Goal: Task Accomplishment & Management: Complete application form

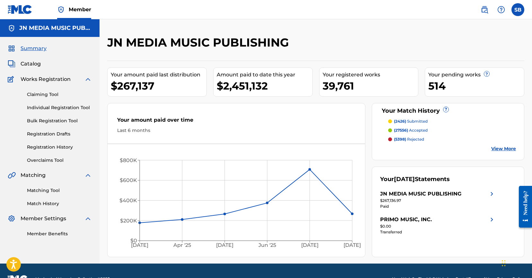
click at [85, 109] on link "Individual Registration Tool" at bounding box center [59, 107] width 65 height 7
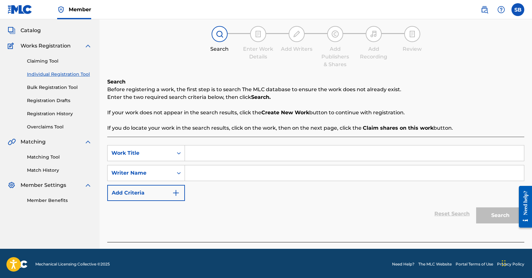
scroll to position [35, 0]
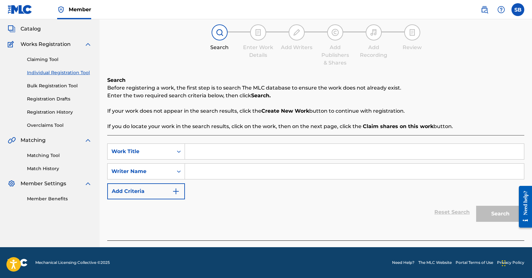
drag, startPoint x: 243, startPoint y: 145, endPoint x: 241, endPoint y: 148, distance: 3.3
click at [243, 145] on input "Search Form" at bounding box center [354, 151] width 339 height 15
click at [229, 158] on input "Search Form" at bounding box center [354, 151] width 339 height 15
paste input "jETSONS"
type input "jETSONS"
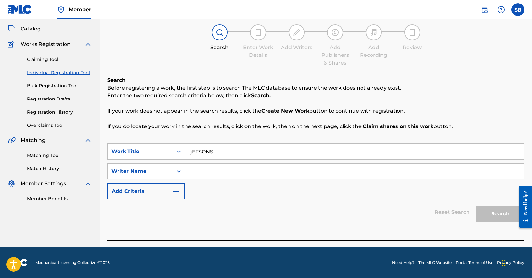
click at [231, 166] on input "Search Form" at bounding box center [354, 171] width 339 height 15
click at [353, 170] on input "Search Form" at bounding box center [354, 171] width 339 height 15
paste input "Joseph Brent Bagale"
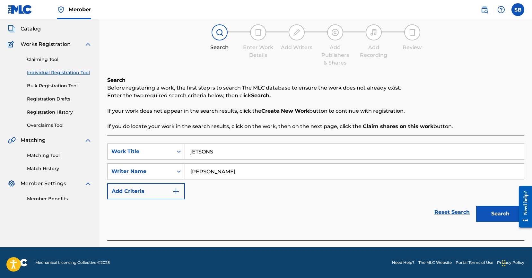
type input "Joseph Brent Bagale"
click at [494, 212] on button "Search" at bounding box center [500, 214] width 48 height 16
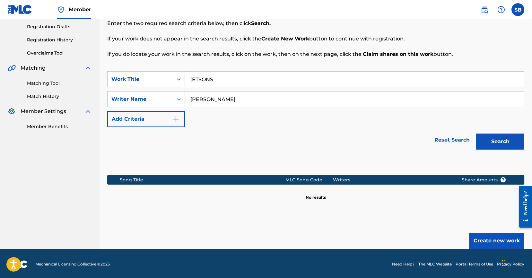
scroll to position [109, 0]
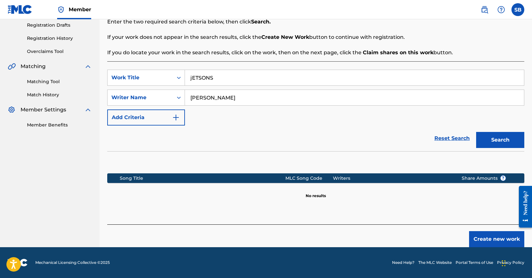
click at [495, 235] on button "Create new work" at bounding box center [496, 239] width 55 height 16
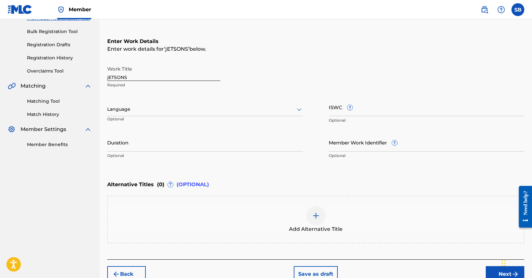
scroll to position [98, 0]
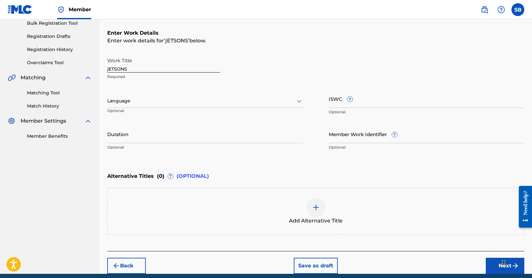
click at [178, 101] on div at bounding box center [205, 101] width 196 height 8
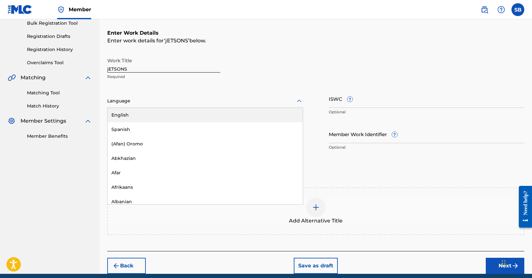
click at [173, 117] on div "English" at bounding box center [205, 115] width 195 height 14
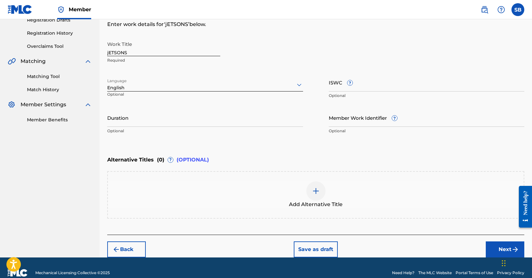
scroll to position [124, 0]
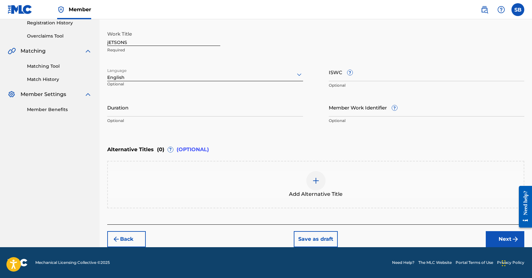
click at [501, 240] on button "Next" at bounding box center [505, 239] width 39 height 16
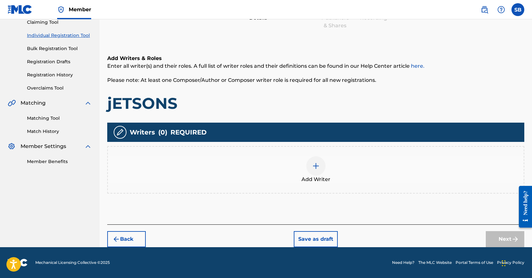
scroll to position [29, 0]
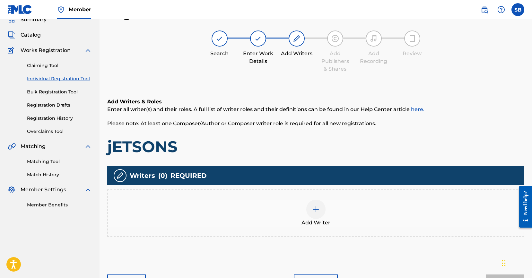
click at [299, 211] on div "Add Writer" at bounding box center [316, 213] width 416 height 27
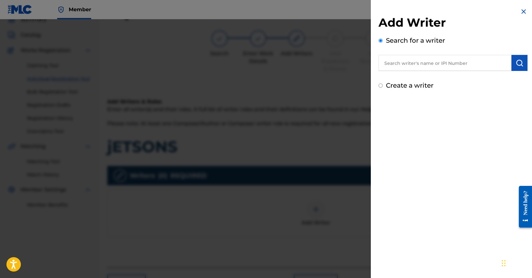
click at [433, 60] on input "text" at bounding box center [445, 63] width 133 height 16
paste input "Joseph Brent Bagale"
type input "Joseph Brent Bagale"
click at [521, 65] on img "submit" at bounding box center [520, 63] width 8 height 8
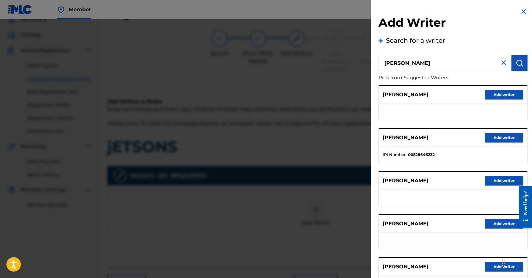
click at [516, 146] on div "JOSEPH BRENT BAGALE Add writer" at bounding box center [453, 138] width 148 height 18
click at [509, 141] on button "Add writer" at bounding box center [504, 138] width 39 height 10
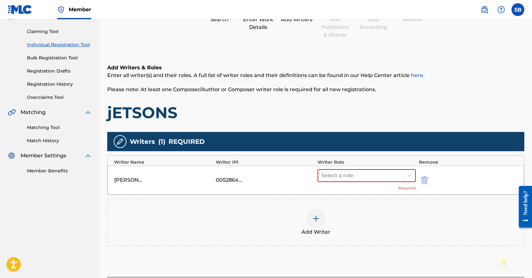
scroll to position [116, 0]
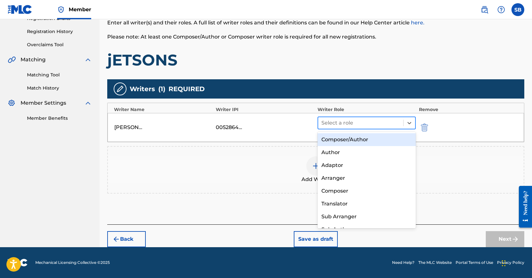
click at [357, 125] on div at bounding box center [360, 122] width 79 height 9
click at [355, 141] on div "Composer/Author" at bounding box center [367, 139] width 98 height 13
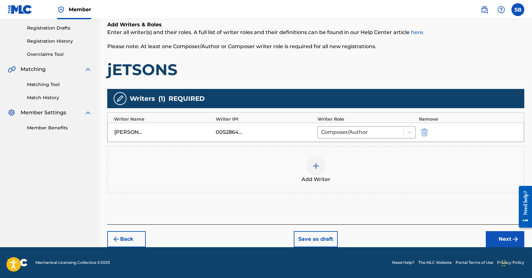
scroll to position [106, 0]
click at [509, 241] on button "Next" at bounding box center [505, 239] width 39 height 16
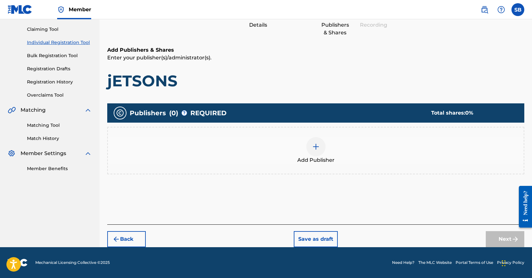
scroll to position [29, 0]
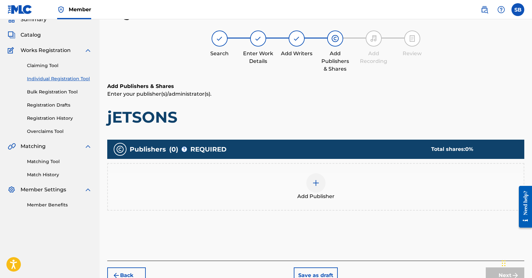
click at [398, 221] on div "Publishers ( 0 ) ? REQUIRED Total shares: 0 % Add Publisher" at bounding box center [315, 184] width 417 height 96
click at [305, 195] on span "Add Publisher" at bounding box center [315, 197] width 37 height 8
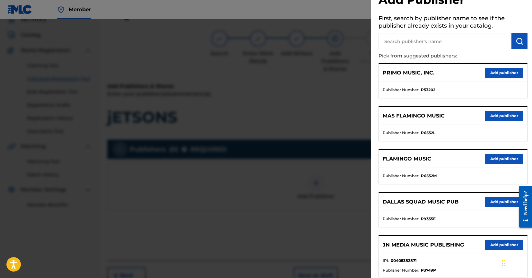
scroll to position [95, 0]
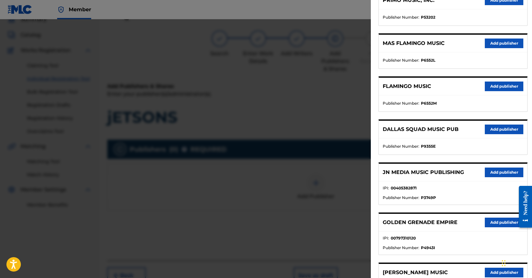
click at [503, 174] on button "Add publisher" at bounding box center [504, 173] width 39 height 10
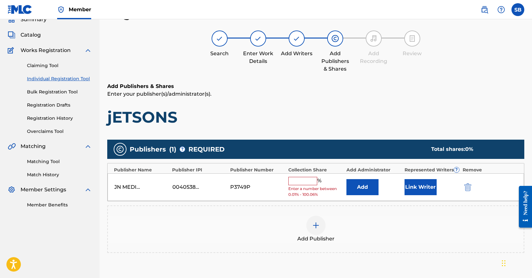
click at [304, 182] on input "text" at bounding box center [302, 181] width 29 height 8
type input "100"
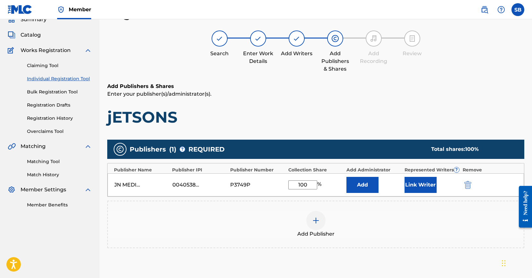
click at [415, 189] on button "Link Writer" at bounding box center [421, 185] width 32 height 16
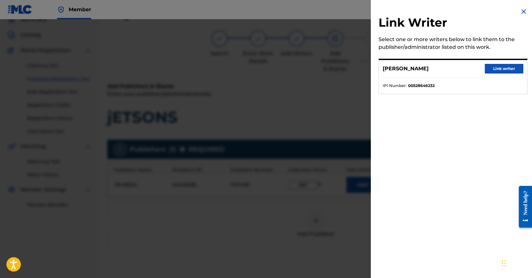
click at [499, 64] on button "Link writer" at bounding box center [504, 69] width 39 height 10
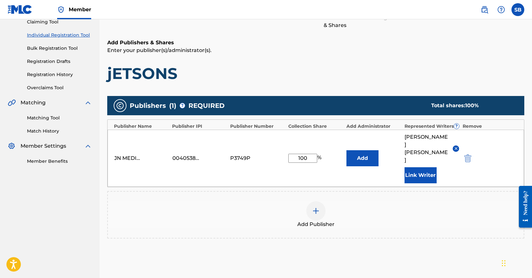
scroll to position [121, 0]
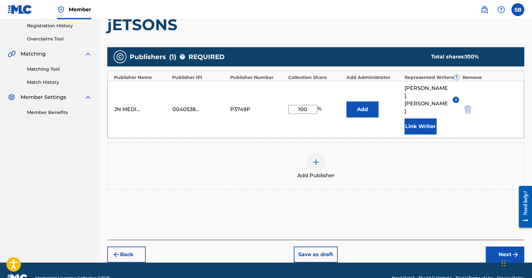
click at [499, 247] on button "Next" at bounding box center [505, 255] width 39 height 16
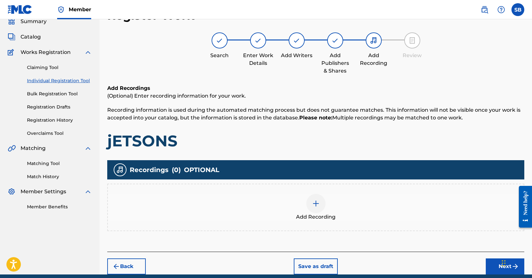
scroll to position [29, 0]
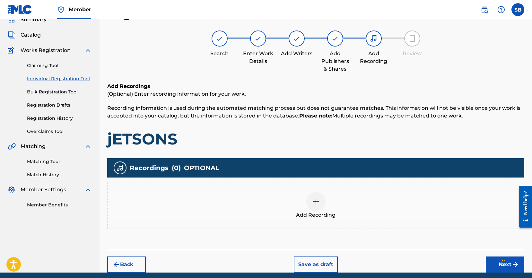
click at [325, 207] on div "Add Recording" at bounding box center [316, 205] width 416 height 27
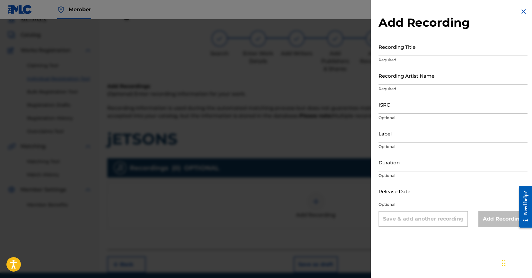
click at [391, 106] on input "ISRC" at bounding box center [453, 104] width 149 height 18
paste input "QZAAJ2400466"
type input "QZAAJ2400466"
click at [420, 78] on input "Recording Artist Name" at bounding box center [453, 75] width 149 height 18
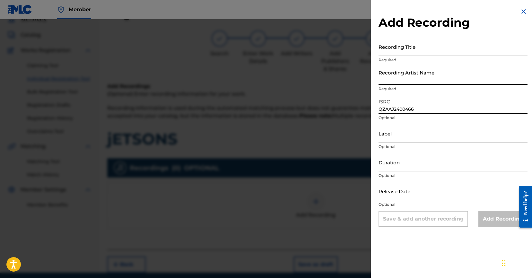
paste input "Otis McDonald"
type input "Otis McDonald"
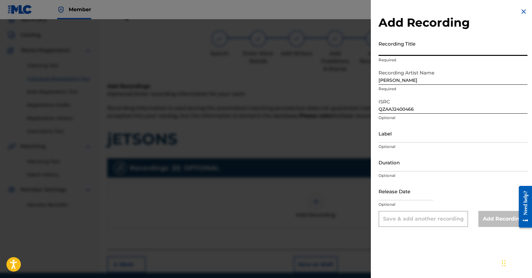
click at [441, 48] on input "Recording Title" at bounding box center [453, 47] width 149 height 18
paste input "jETSONS"
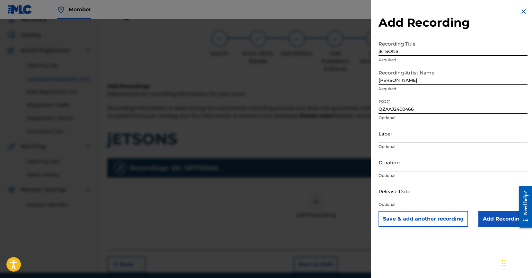
type input "jETSONS"
click at [493, 215] on input "Add Recording" at bounding box center [502, 219] width 49 height 16
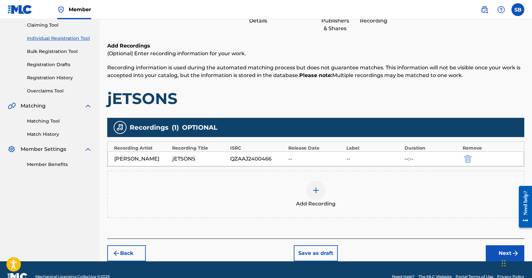
scroll to position [83, 0]
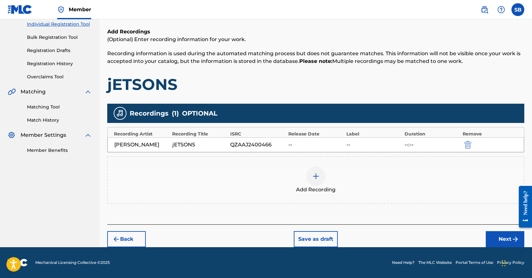
click at [498, 239] on button "Next" at bounding box center [505, 239] width 39 height 16
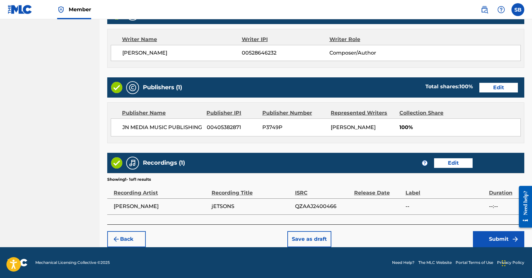
scroll to position [273, 0]
click at [495, 240] on button "Submit" at bounding box center [498, 239] width 51 height 16
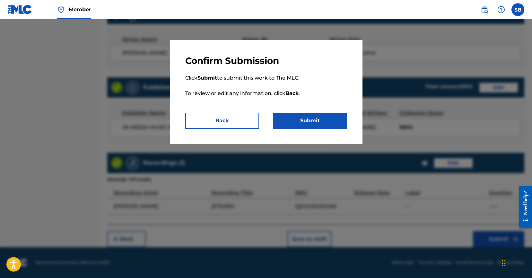
click at [313, 117] on button "Submit" at bounding box center [310, 121] width 74 height 16
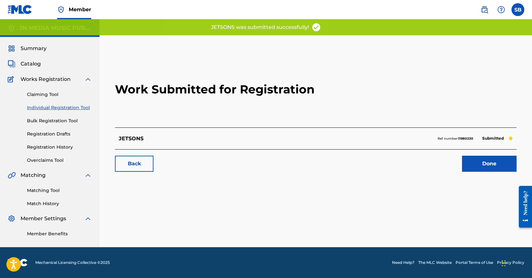
click at [491, 167] on link "Done" at bounding box center [489, 164] width 55 height 16
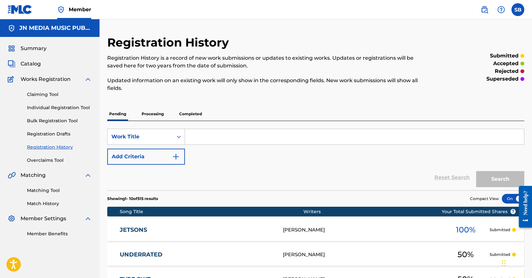
click at [69, 109] on link "Individual Registration Tool" at bounding box center [59, 107] width 65 height 7
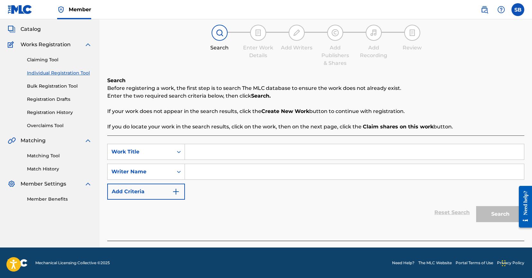
scroll to position [35, 0]
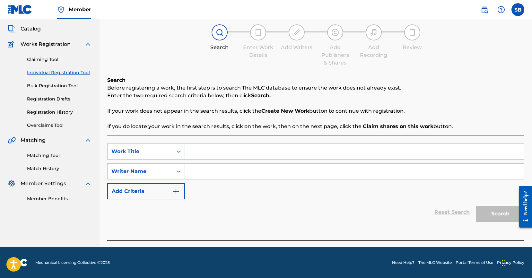
click at [215, 152] on input "Search Form" at bounding box center [354, 151] width 339 height 15
paste input "Choose Up"
type input "Choose Up"
click at [212, 167] on input "Search Form" at bounding box center [354, 171] width 339 height 15
paste input "Sama Banya"
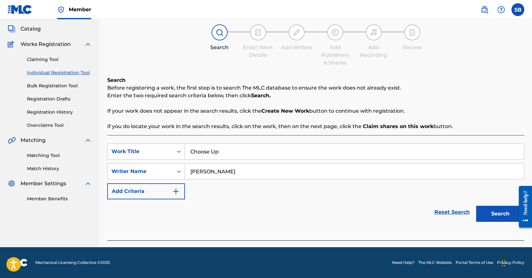
type input "Sama Banya"
click at [489, 215] on button "Search" at bounding box center [500, 214] width 48 height 16
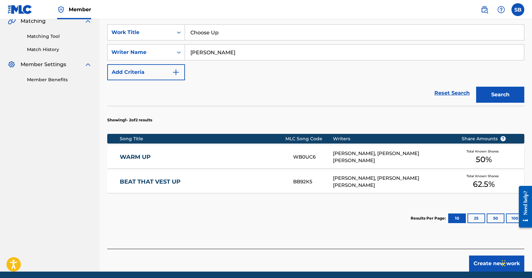
scroll to position [179, 0]
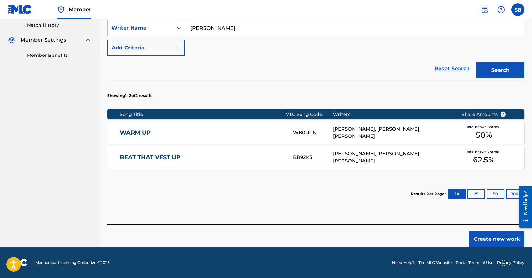
click at [485, 241] on button "Create new work" at bounding box center [496, 239] width 55 height 16
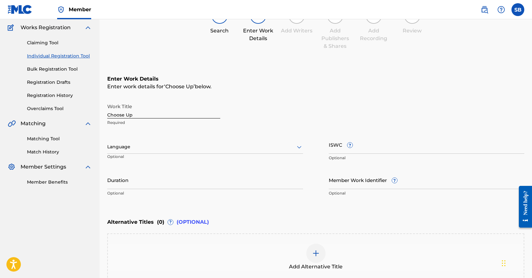
scroll to position [124, 0]
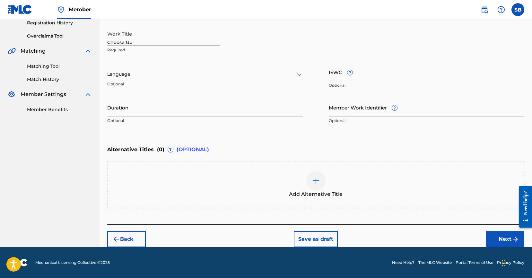
click at [151, 77] on div at bounding box center [205, 74] width 196 height 8
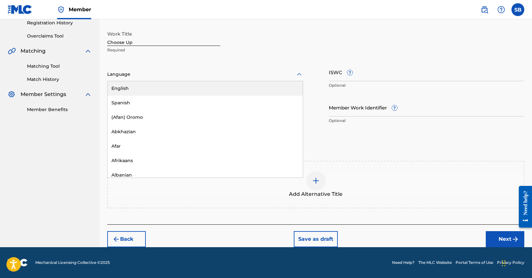
click at [148, 92] on div "English" at bounding box center [205, 88] width 195 height 14
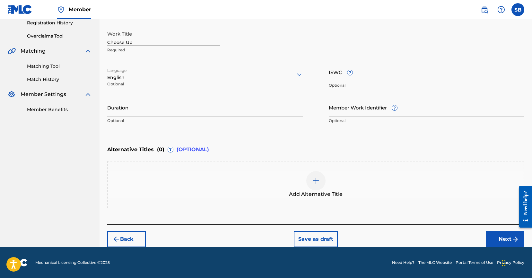
click at [509, 240] on button "Next" at bounding box center [505, 239] width 39 height 16
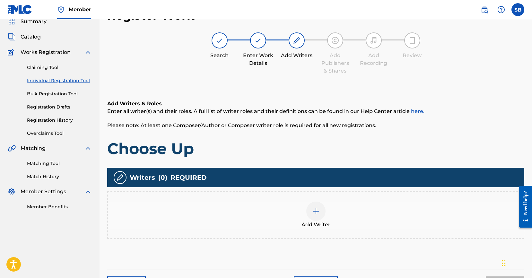
scroll to position [29, 0]
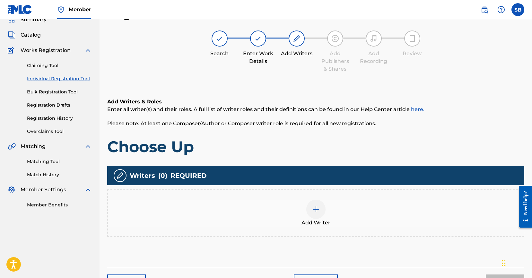
click at [285, 204] on div "Add Writer" at bounding box center [316, 213] width 416 height 27
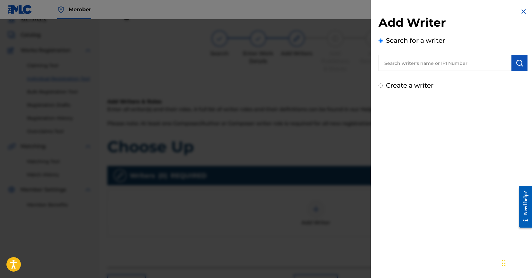
click at [486, 59] on input "text" at bounding box center [445, 63] width 133 height 16
paste input "Sama Banya"
type input "Sama Banya"
click at [517, 63] on img "submit" at bounding box center [520, 63] width 8 height 8
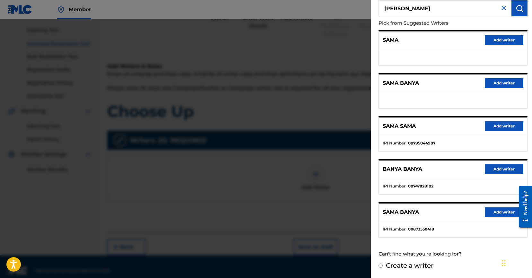
scroll to position [68, 0]
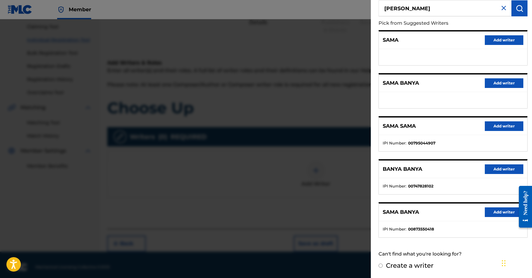
click at [497, 210] on button "Add writer" at bounding box center [504, 212] width 39 height 10
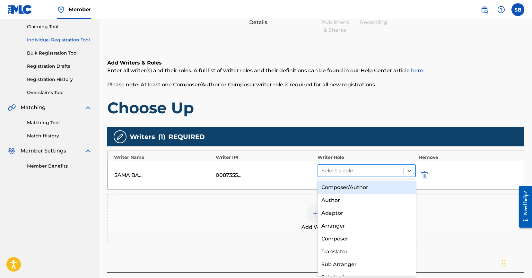
click at [377, 169] on div at bounding box center [360, 170] width 79 height 9
click at [377, 187] on div "Composer/Author" at bounding box center [367, 187] width 98 height 13
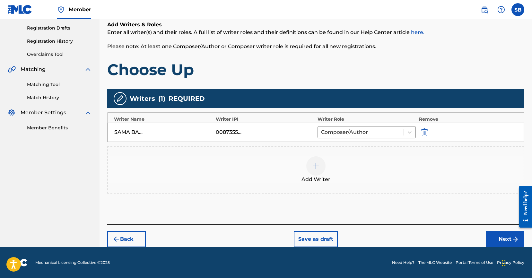
click at [495, 242] on button "Next" at bounding box center [505, 239] width 39 height 16
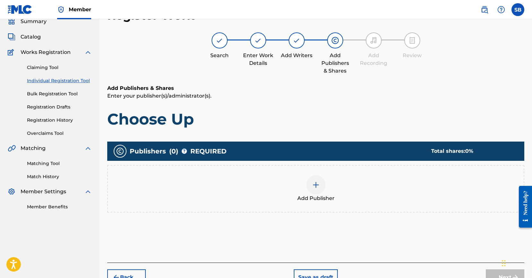
scroll to position [29, 0]
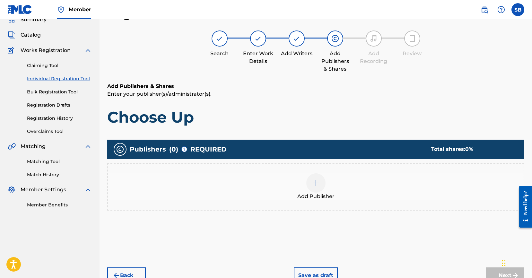
click at [321, 186] on div at bounding box center [315, 182] width 19 height 19
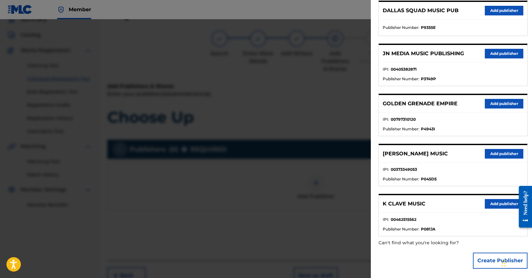
scroll to position [216, 0]
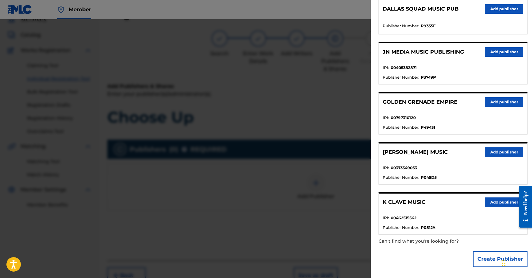
click at [501, 48] on button "Add publisher" at bounding box center [504, 52] width 39 height 10
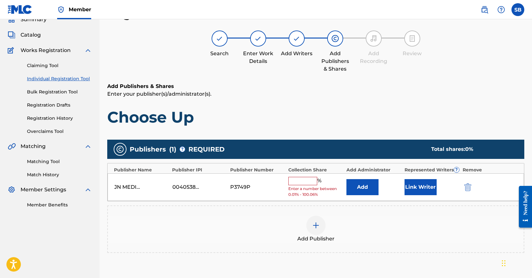
click at [307, 177] on input "text" at bounding box center [302, 181] width 29 height 8
type input "25"
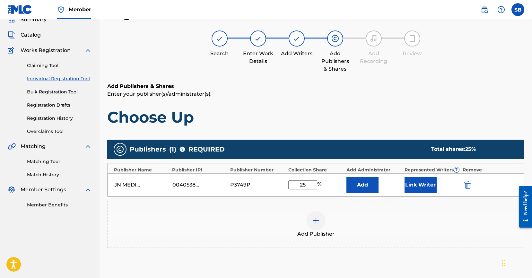
click at [419, 190] on button "Link Writer" at bounding box center [421, 185] width 32 height 16
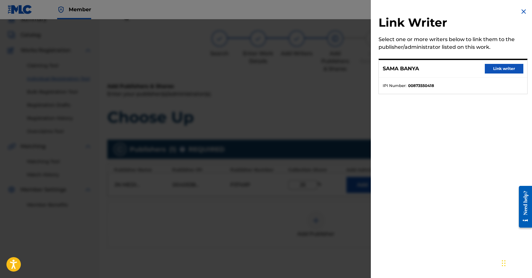
click at [506, 68] on button "Link writer" at bounding box center [504, 69] width 39 height 10
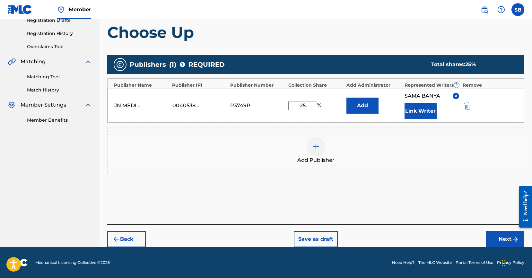
click at [504, 240] on button "Next" at bounding box center [505, 239] width 39 height 16
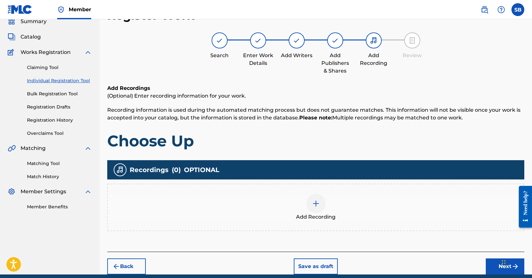
scroll to position [29, 0]
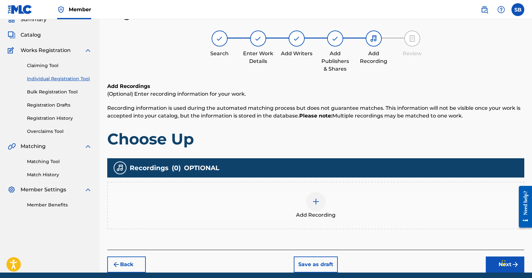
click at [325, 206] on div "Add Recording" at bounding box center [316, 205] width 416 height 27
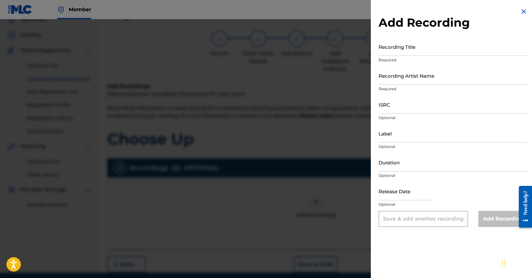
click at [418, 111] on input "ISRC" at bounding box center [453, 104] width 149 height 18
paste input "USUYG1752816"
type input "USUYG1752816"
click at [440, 77] on input "Recording Artist Name" at bounding box center [453, 75] width 149 height 18
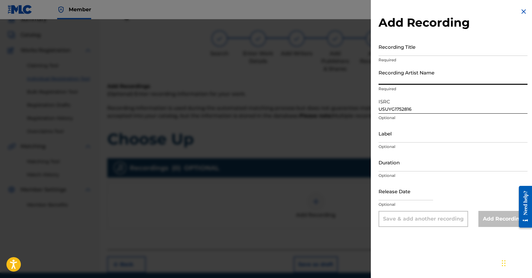
paste input "Eldorado Red, ShooterGang Kony"
type input "Eldorado Red, ShooterGang Kony"
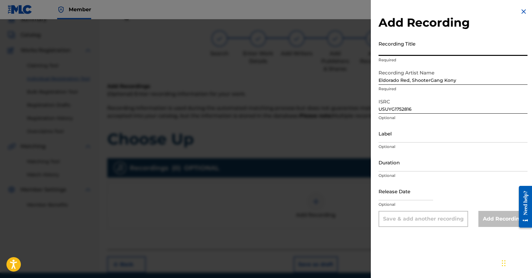
click at [441, 47] on input "Recording Title" at bounding box center [453, 47] width 149 height 18
paste input "Choose Up"
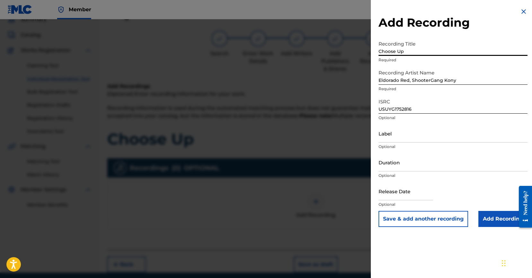
type input "Choose Up"
click at [496, 224] on input "Add Recording" at bounding box center [502, 219] width 49 height 16
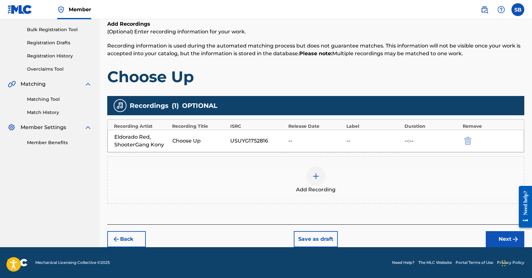
click at [492, 237] on button "Next" at bounding box center [505, 239] width 39 height 16
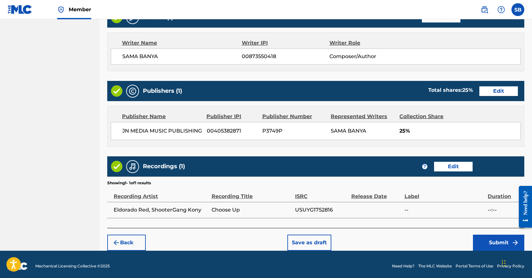
scroll to position [273, 0]
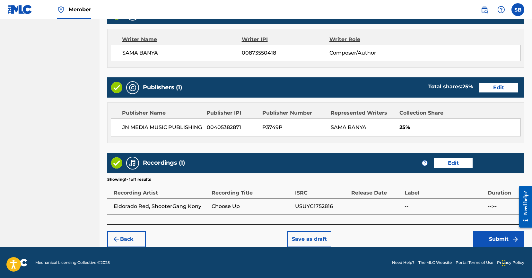
click at [480, 244] on button "Submit" at bounding box center [498, 239] width 51 height 16
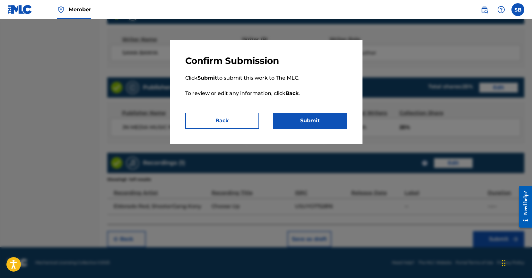
click at [299, 113] on button "Submit" at bounding box center [310, 121] width 74 height 16
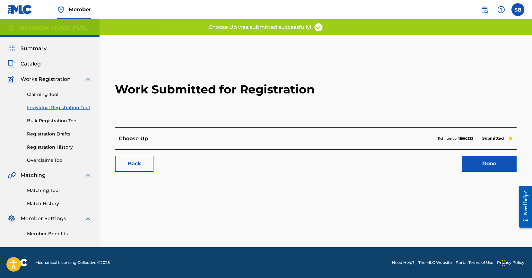
click at [504, 160] on link "Done" at bounding box center [489, 164] width 55 height 16
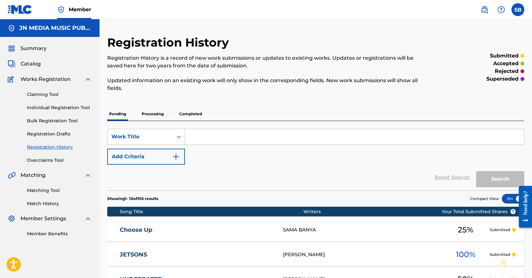
click at [87, 108] on link "Individual Registration Tool" at bounding box center [59, 107] width 65 height 7
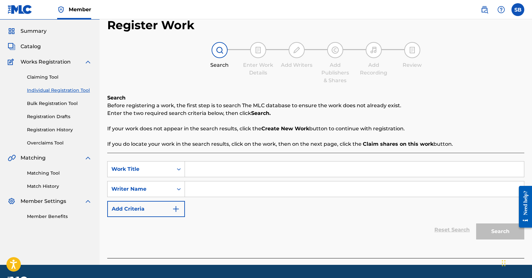
scroll to position [35, 0]
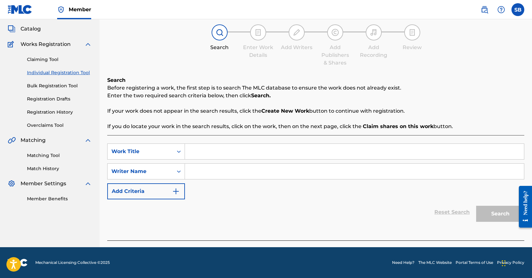
click at [225, 144] on input "Search Form" at bounding box center [354, 151] width 339 height 15
paste input "INTRO"
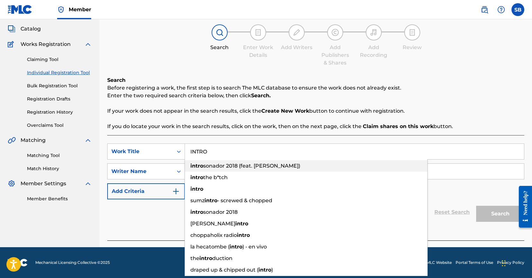
click at [238, 166] on span "sonador 2018 (feat. lucero tlahuetl)" at bounding box center [251, 166] width 97 height 6
type input "intro sonador 2018 (feat. lucero tlahuetl)"
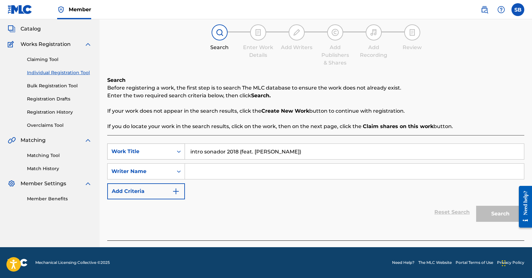
drag, startPoint x: 299, startPoint y: 153, endPoint x: 149, endPoint y: 147, distance: 149.4
click at [149, 147] on div "SearchWithCriteria8558a642-588a-4bf1-b795-a604f8d56000 Work Title intro sonador…" at bounding box center [315, 152] width 417 height 16
paste input "INTRO"
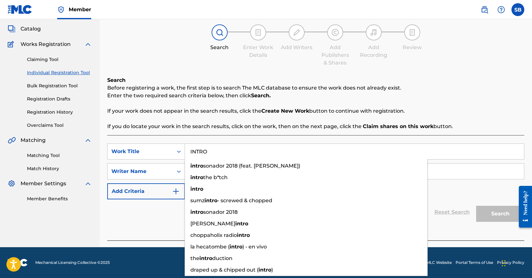
type input "INTRO"
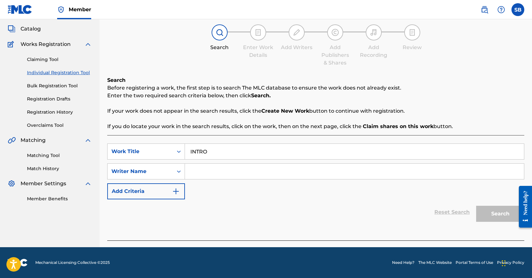
click at [255, 171] on input "Search Form" at bounding box center [354, 171] width 339 height 15
paste input "[PERSON_NAME]"
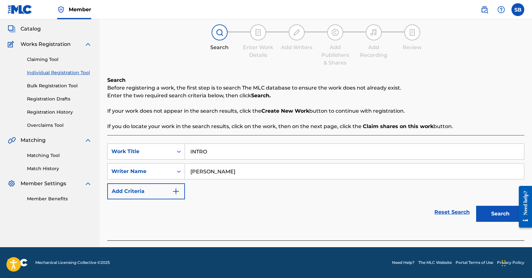
type input "[PERSON_NAME]"
drag, startPoint x: 483, startPoint y: 208, endPoint x: 461, endPoint y: 203, distance: 22.7
click at [483, 208] on button "Search" at bounding box center [500, 214] width 48 height 16
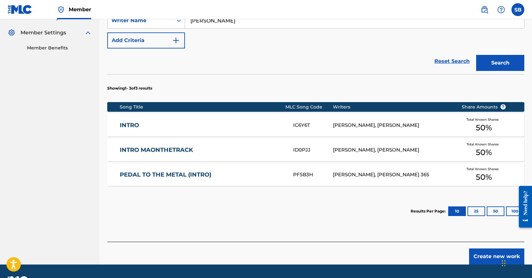
scroll to position [203, 0]
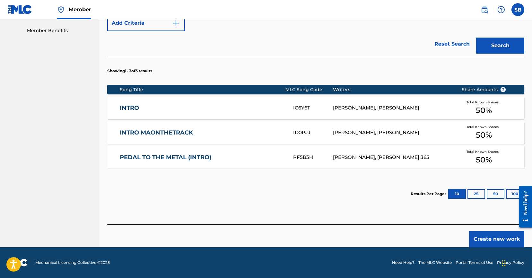
click at [497, 240] on button "Create new work" at bounding box center [496, 239] width 55 height 16
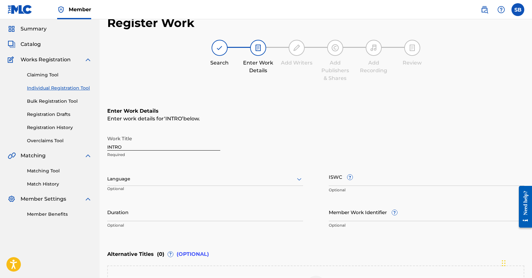
click at [184, 183] on div "Language" at bounding box center [205, 178] width 196 height 13
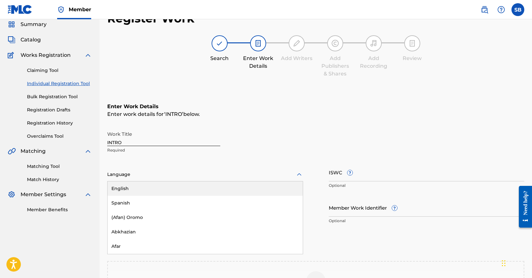
click at [186, 188] on div "English" at bounding box center [205, 188] width 195 height 14
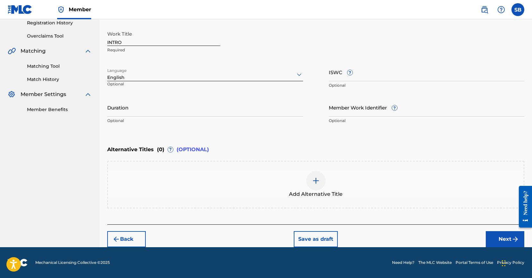
click at [496, 235] on button "Next" at bounding box center [505, 239] width 39 height 16
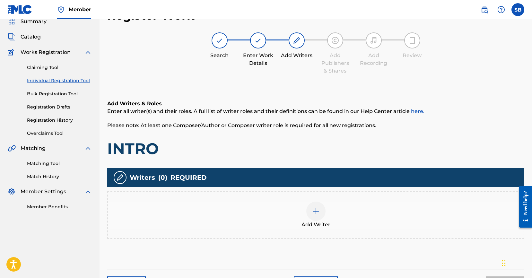
scroll to position [29, 0]
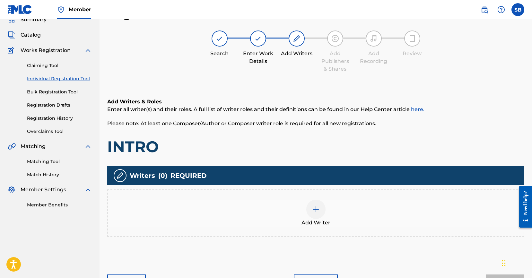
click at [323, 212] on div at bounding box center [315, 209] width 19 height 19
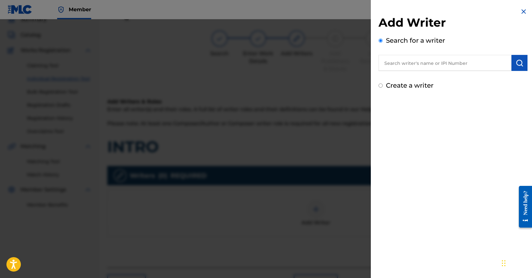
click at [414, 65] on input "text" at bounding box center [445, 63] width 133 height 16
paste input "[PERSON_NAME]"
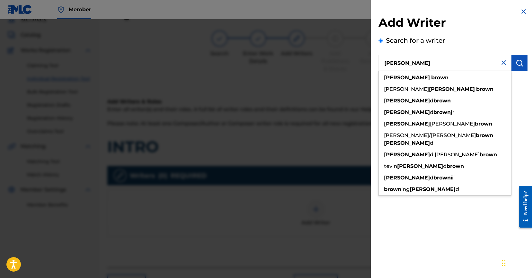
type input "[PERSON_NAME]"
click at [523, 62] on button "submit" at bounding box center [520, 63] width 16 height 16
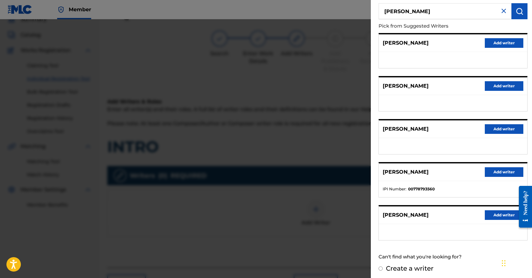
scroll to position [55, 0]
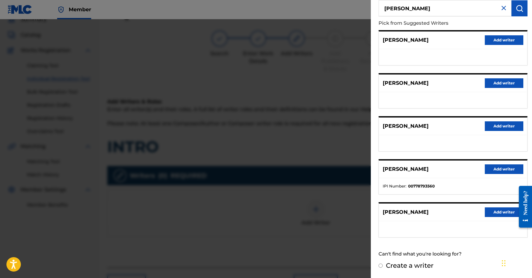
click at [510, 211] on button "Add writer" at bounding box center [504, 212] width 39 height 10
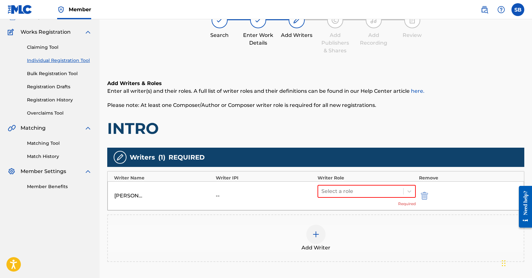
scroll to position [116, 0]
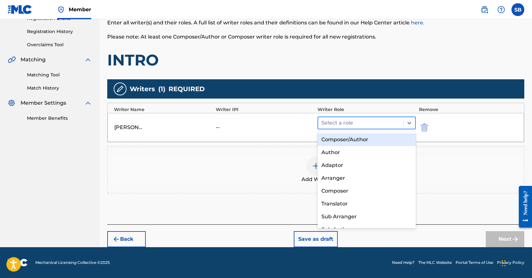
click at [348, 119] on div at bounding box center [360, 122] width 79 height 9
click at [344, 138] on div "Composer/Author" at bounding box center [367, 139] width 98 height 13
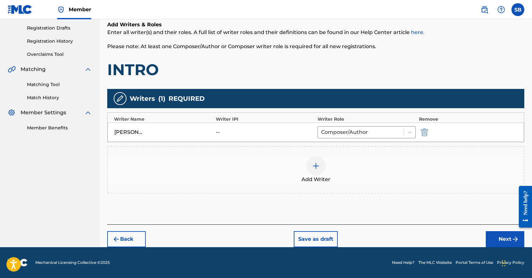
click at [497, 233] on button "Next" at bounding box center [505, 239] width 39 height 16
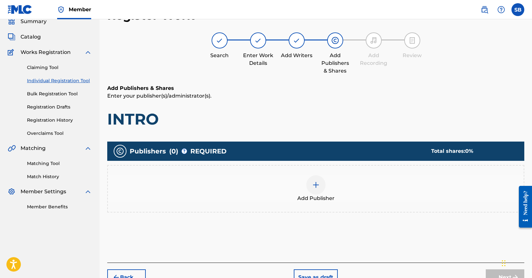
scroll to position [29, 0]
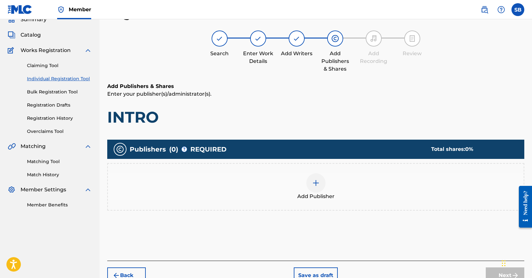
click at [286, 180] on div "Add Publisher" at bounding box center [316, 186] width 416 height 27
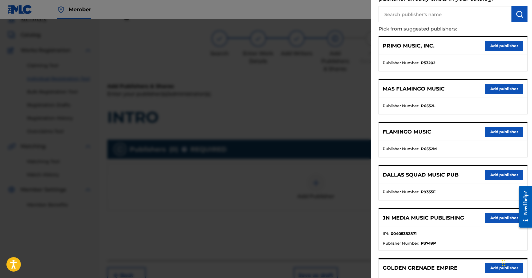
scroll to position [186, 0]
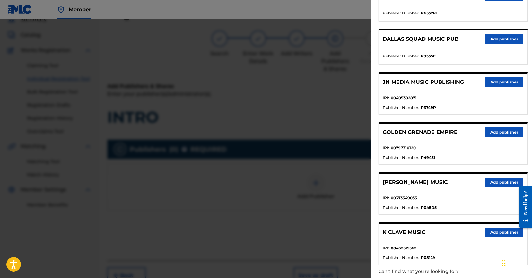
click at [488, 85] on button "Add publisher" at bounding box center [504, 82] width 39 height 10
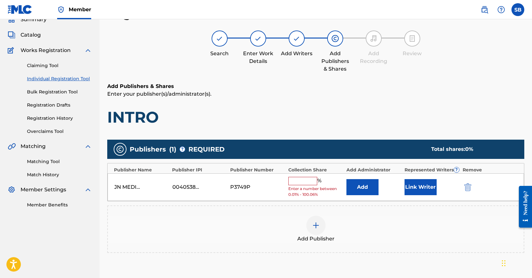
click at [311, 180] on input "text" at bounding box center [302, 181] width 29 height 8
type input "50"
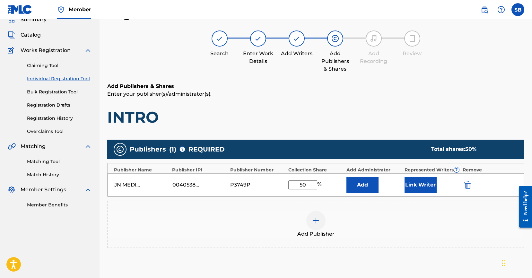
click at [422, 185] on button "Link Writer" at bounding box center [421, 185] width 32 height 16
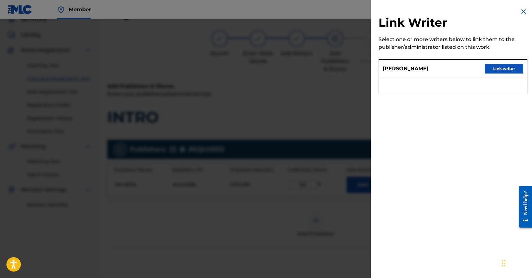
click at [502, 64] on button "Link writer" at bounding box center [504, 69] width 39 height 10
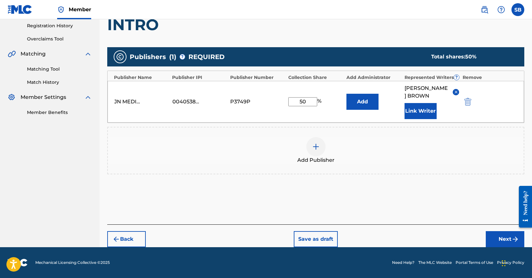
click at [493, 236] on button "Next" at bounding box center [505, 239] width 39 height 16
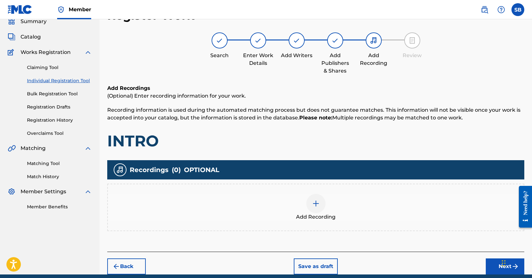
scroll to position [29, 0]
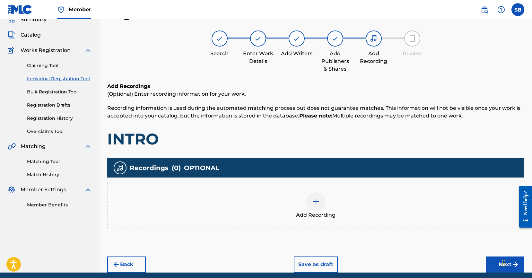
click at [307, 192] on div "Add Recording" at bounding box center [316, 205] width 416 height 27
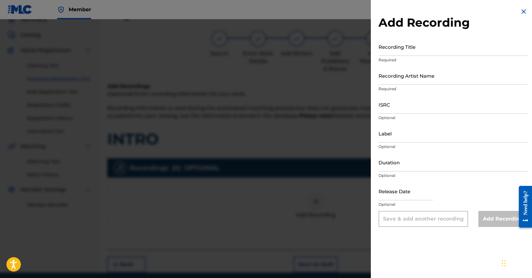
click at [456, 105] on input "ISRC" at bounding box center [453, 104] width 149 height 18
paste input "USUYG1752445"
type input "USUYG1752445"
click at [452, 75] on input "Recording Artist Name" at bounding box center [453, 75] width 149 height 18
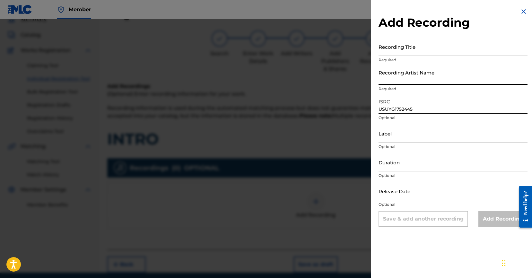
paste input "RayRizzle"
type input "RayRizzle"
click at [401, 50] on input "Recording Title" at bounding box center [453, 47] width 149 height 18
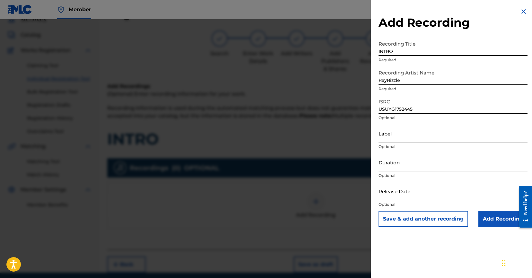
type input "INTRO"
click at [494, 223] on input "Add Recording" at bounding box center [502, 219] width 49 height 16
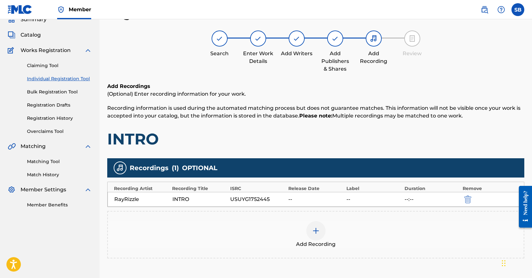
scroll to position [83, 0]
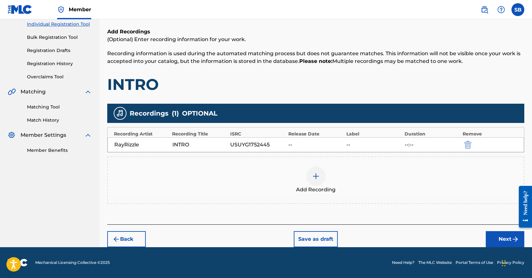
click at [502, 239] on button "Next" at bounding box center [505, 239] width 39 height 16
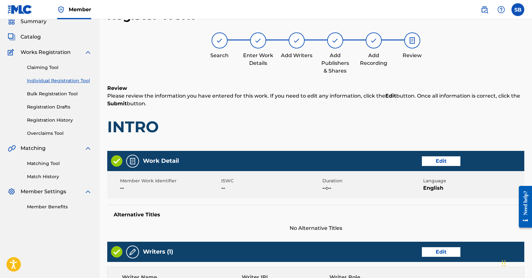
scroll to position [29, 0]
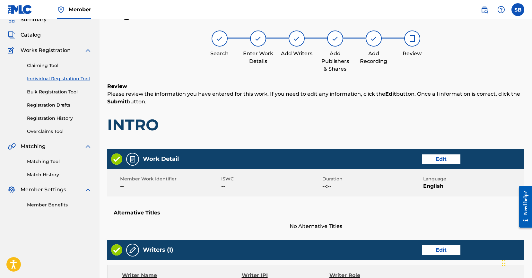
click at [251, 137] on div "Review Please review the information you have entered for this work. If you nee…" at bounding box center [315, 114] width 417 height 62
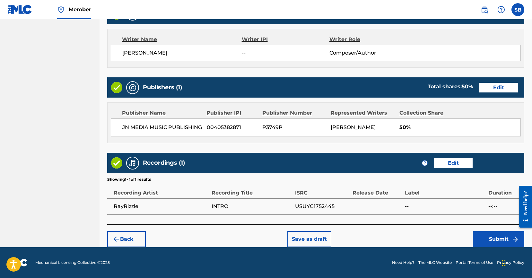
scroll to position [270, 0]
click at [495, 245] on button "Submit" at bounding box center [498, 239] width 51 height 16
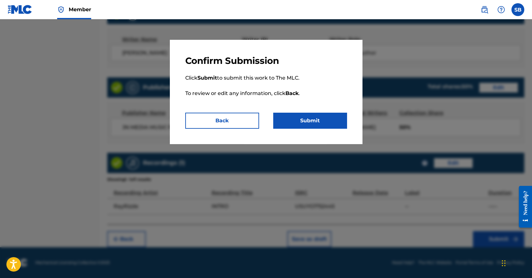
click at [318, 123] on button "Submit" at bounding box center [310, 121] width 74 height 16
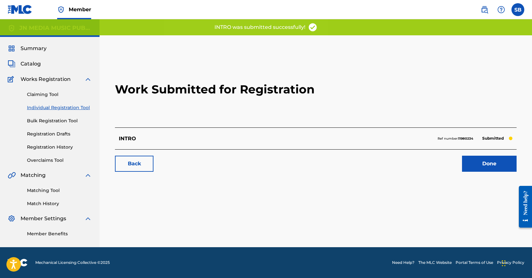
click at [489, 167] on link "Done" at bounding box center [489, 164] width 55 height 16
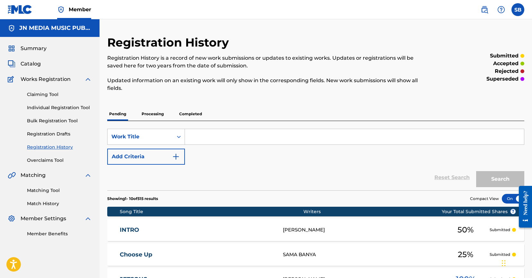
click at [78, 107] on link "Individual Registration Tool" at bounding box center [59, 107] width 65 height 7
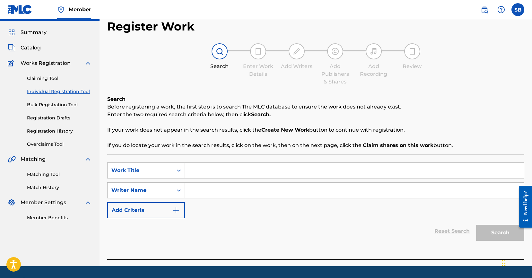
scroll to position [35, 0]
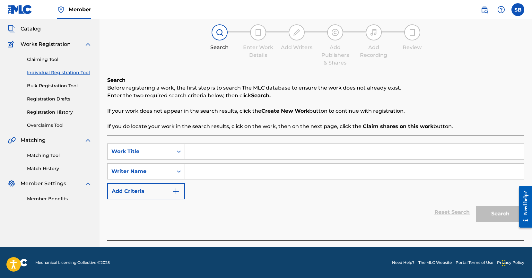
click at [227, 150] on input "Search Form" at bounding box center [354, 151] width 339 height 15
paste input "ITS OKAY"
type input "ITS OKAY"
click at [224, 176] on input "Search Form" at bounding box center [354, 171] width 339 height 15
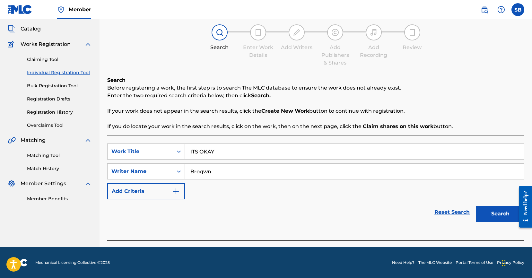
click at [476, 206] on button "Search" at bounding box center [500, 214] width 48 height 16
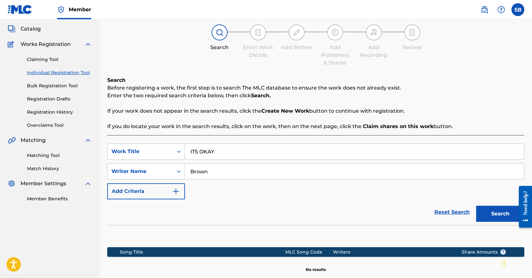
type input "Brown"
click at [476, 206] on button "Search" at bounding box center [500, 214] width 48 height 16
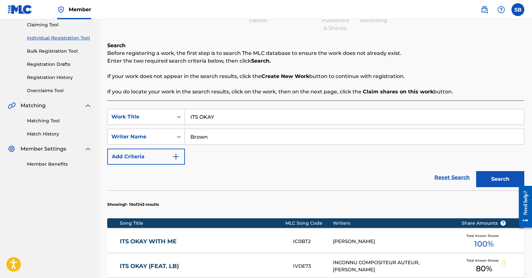
scroll to position [74, 0]
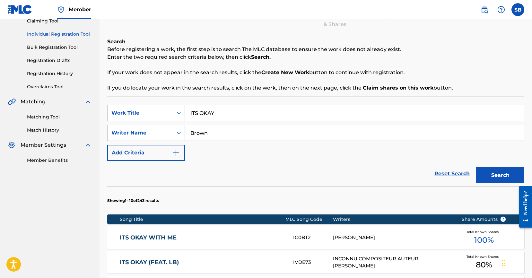
click at [494, 176] on button "Search" at bounding box center [500, 175] width 48 height 16
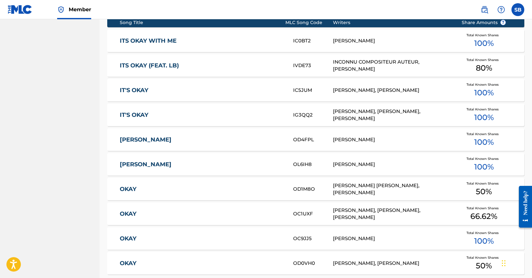
scroll to position [379, 0]
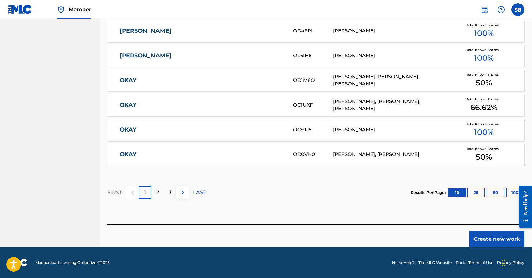
click at [490, 237] on button "Create new work" at bounding box center [496, 239] width 55 height 16
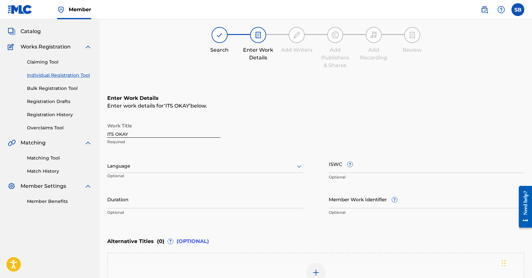
scroll to position [124, 0]
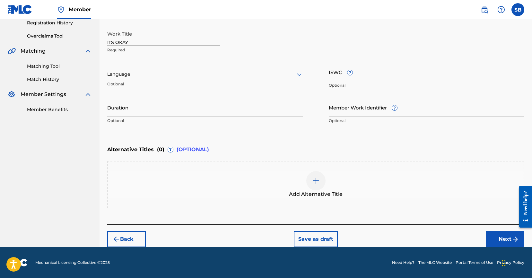
click at [165, 71] on div at bounding box center [205, 74] width 196 height 8
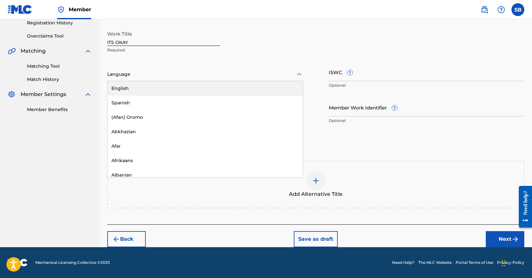
click at [155, 84] on div "English" at bounding box center [205, 88] width 195 height 14
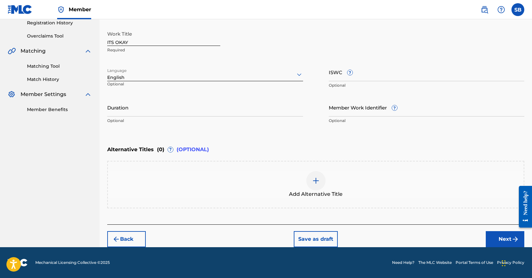
click at [493, 233] on button "Next" at bounding box center [505, 239] width 39 height 16
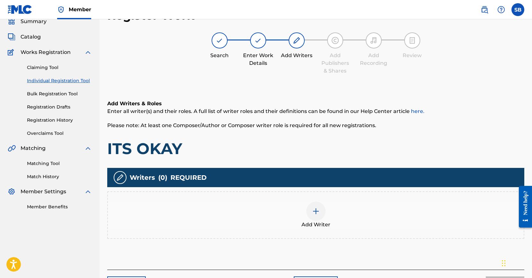
scroll to position [29, 0]
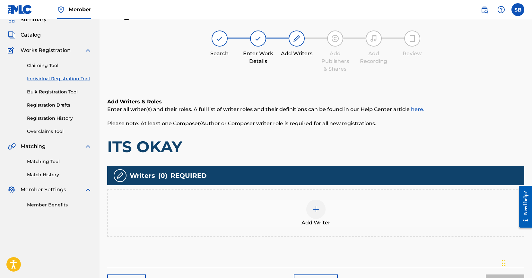
click at [368, 204] on div "Add Writer" at bounding box center [316, 213] width 416 height 27
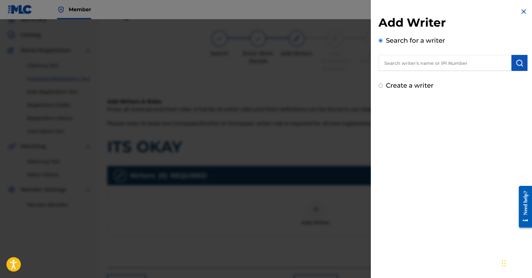
click at [440, 63] on input "text" at bounding box center [445, 63] width 133 height 16
paste input "[PERSON_NAME]"
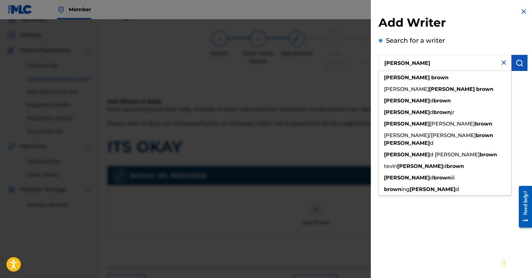
type input "[PERSON_NAME]"
click at [519, 65] on img "submit" at bounding box center [520, 63] width 8 height 8
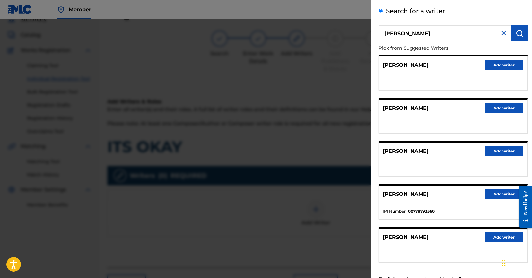
scroll to position [55, 0]
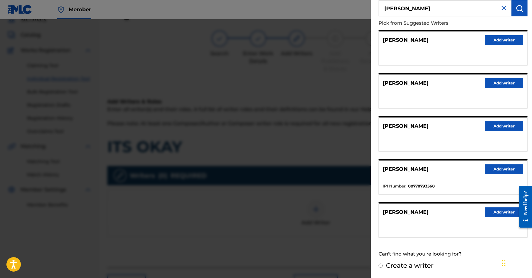
click at [496, 214] on button "Add writer" at bounding box center [504, 212] width 39 height 10
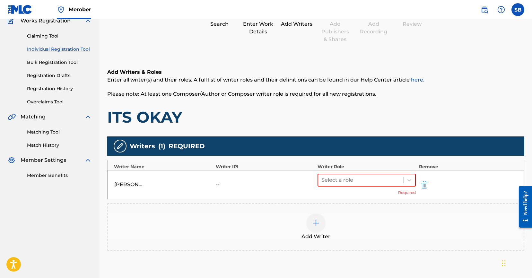
scroll to position [116, 0]
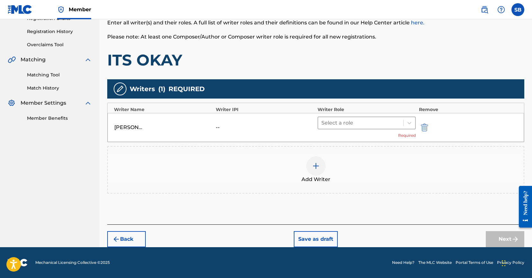
click at [349, 122] on div at bounding box center [360, 122] width 79 height 9
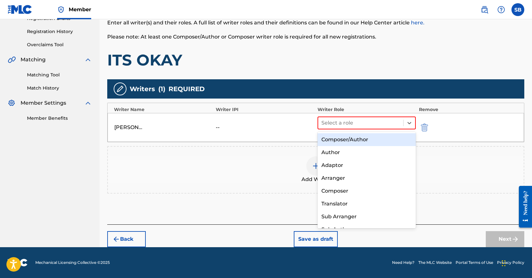
click at [352, 140] on div "Composer/Author" at bounding box center [367, 139] width 98 height 13
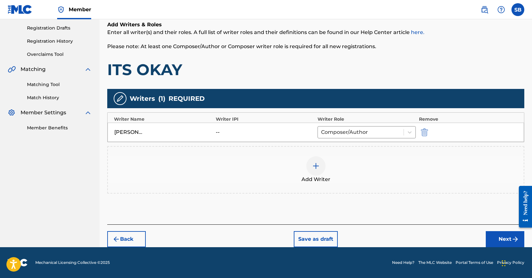
click at [502, 235] on button "Next" at bounding box center [505, 239] width 39 height 16
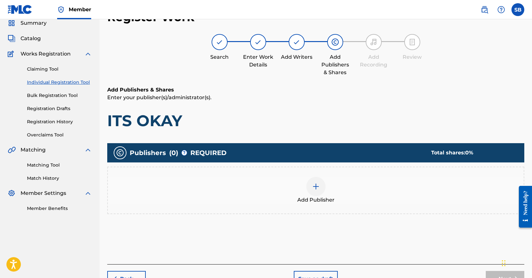
scroll to position [29, 0]
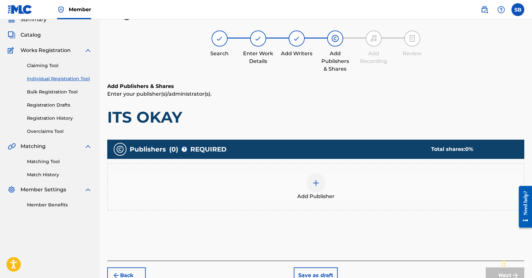
click at [334, 187] on div "Add Publisher" at bounding box center [316, 186] width 416 height 27
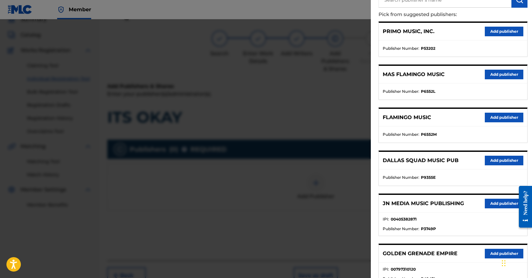
scroll to position [145, 0]
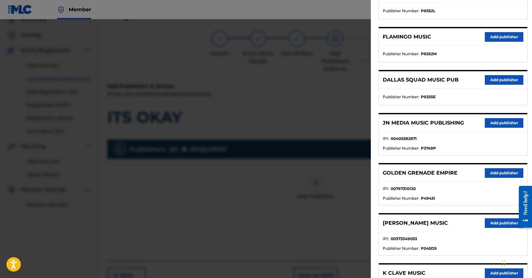
click at [497, 120] on button "Add publisher" at bounding box center [504, 123] width 39 height 10
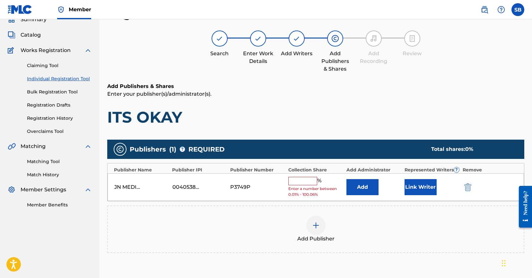
click at [299, 179] on input "text" at bounding box center [302, 181] width 29 height 8
type input "50"
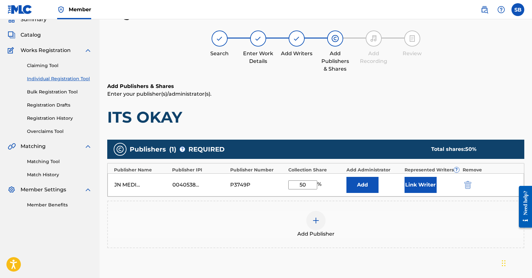
click at [416, 185] on button "Link Writer" at bounding box center [421, 185] width 32 height 16
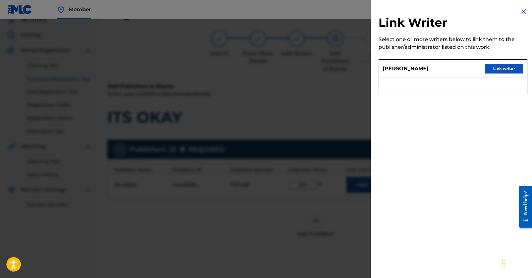
click at [507, 68] on button "Link writer" at bounding box center [504, 69] width 39 height 10
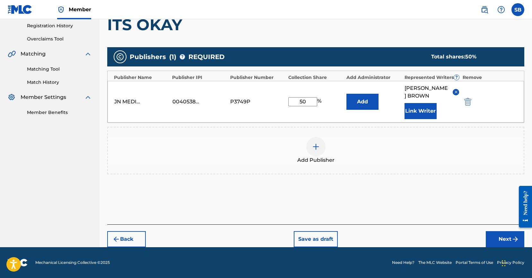
click at [502, 242] on button "Next" at bounding box center [505, 239] width 39 height 16
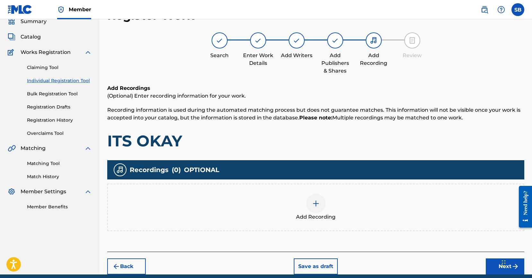
scroll to position [29, 0]
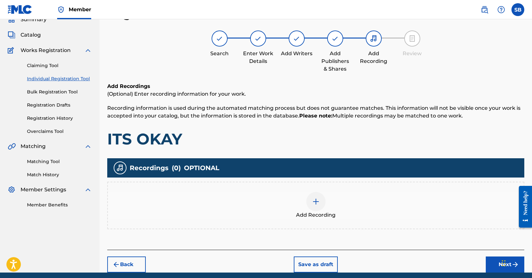
click at [305, 201] on div "Add Recording" at bounding box center [316, 205] width 416 height 27
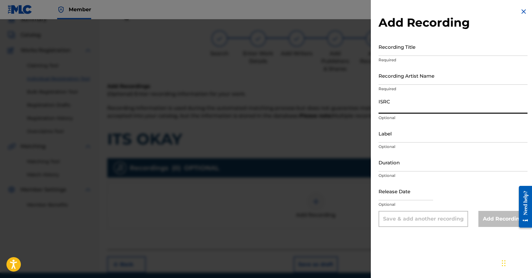
click at [419, 108] on input "ISRC" at bounding box center [453, 104] width 149 height 18
paste input "USUYG1752446"
type input "USUYG1752446"
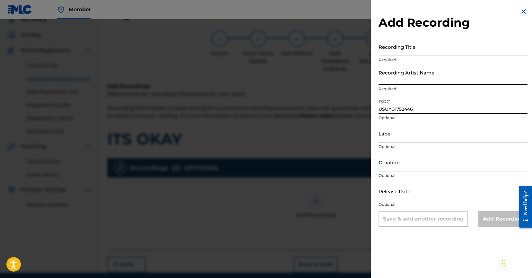
click at [459, 77] on input "Recording Artist Name" at bounding box center [453, 75] width 149 height 18
paste input "RayRizzle"
type input "RayRizzle"
click at [440, 43] on input "Recording Title" at bounding box center [453, 47] width 149 height 18
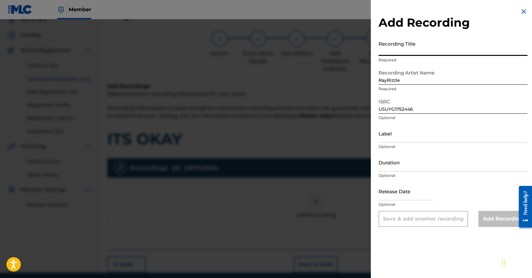
paste input "ITS OKAY"
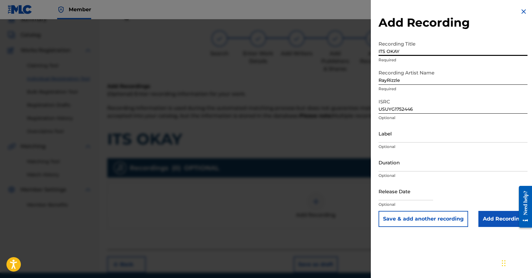
type input "ITS OKAY"
click at [484, 224] on input "Add Recording" at bounding box center [502, 219] width 49 height 16
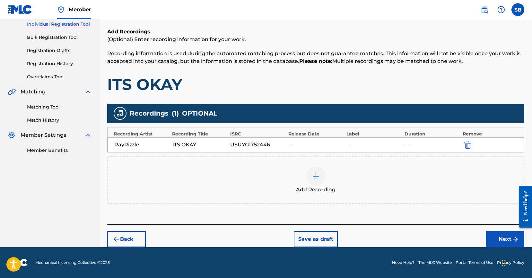
click at [488, 241] on button "Next" at bounding box center [505, 239] width 39 height 16
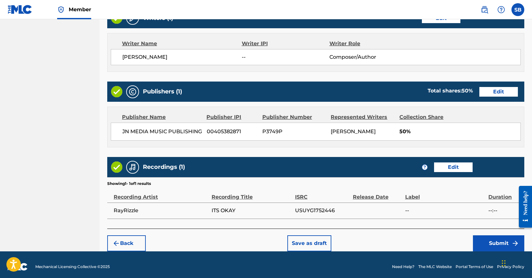
scroll to position [273, 0]
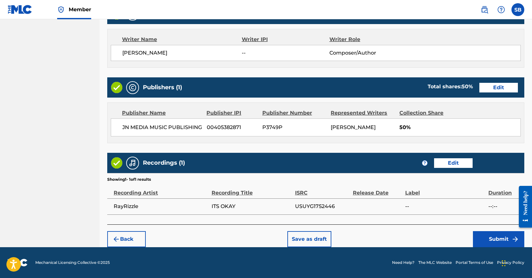
click at [502, 240] on button "Submit" at bounding box center [498, 239] width 51 height 16
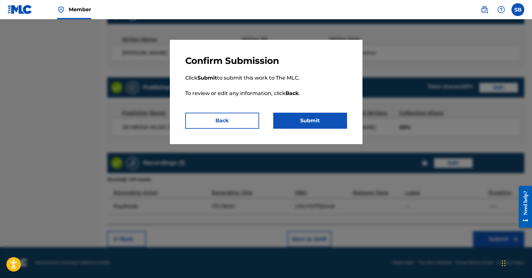
click at [316, 117] on button "Submit" at bounding box center [310, 121] width 74 height 16
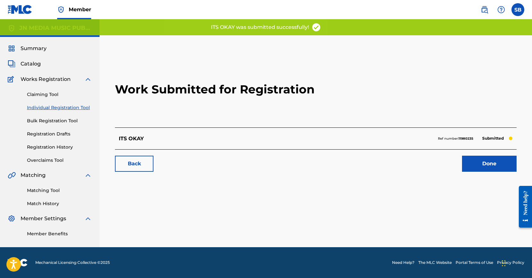
click at [499, 165] on link "Done" at bounding box center [489, 164] width 55 height 16
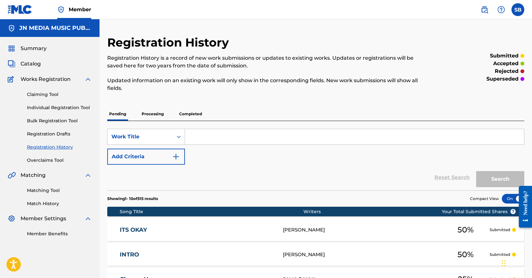
click at [76, 107] on link "Individual Registration Tool" at bounding box center [59, 107] width 65 height 7
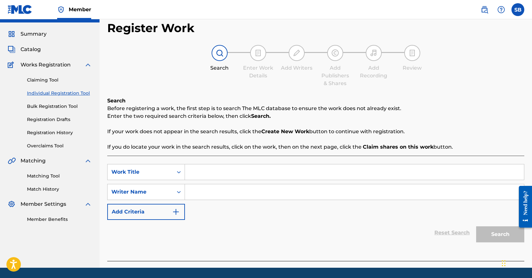
scroll to position [35, 0]
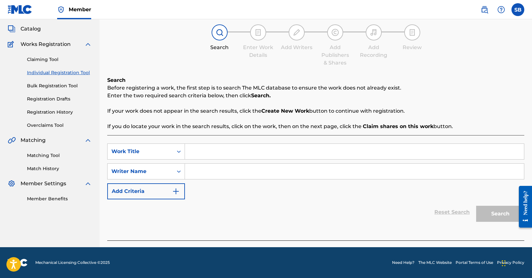
click at [217, 148] on input "Search Form" at bounding box center [354, 151] width 339 height 15
paste input "YOLO"
click at [223, 169] on span "no subliminals (feat. huncho" at bounding box center [227, 166] width 74 height 6
type input "no subliminals (feat. huncho yolo)"
drag, startPoint x: 297, startPoint y: 151, endPoint x: 146, endPoint y: 146, distance: 151.0
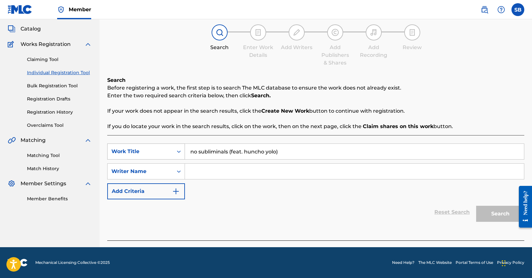
click at [146, 146] on div "SearchWithCriteria8558a642-588a-4bf1-b795-a604f8d56000 Work Title no subliminal…" at bounding box center [315, 152] width 417 height 16
paste input "YOLO"
type input "YOLO"
click at [243, 195] on div "SearchWithCriteria8558a642-588a-4bf1-b795-a604f8d56000 Work Title YOLO SearchWi…" at bounding box center [315, 172] width 417 height 56
click at [231, 172] on input "Search Form" at bounding box center [354, 171] width 339 height 15
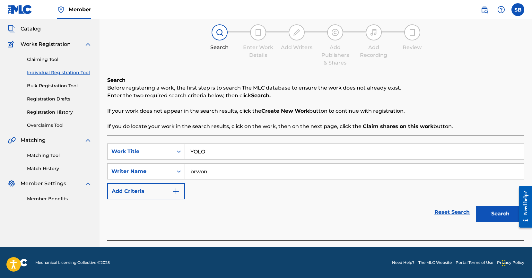
click at [476, 206] on button "Search" at bounding box center [500, 214] width 48 height 16
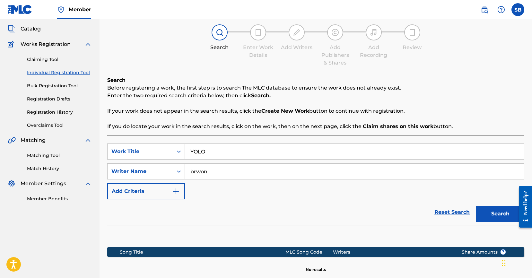
scroll to position [36, 0]
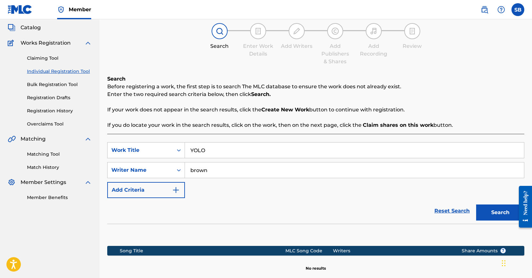
type input "brown"
click at [502, 214] on button "Search" at bounding box center [500, 213] width 48 height 16
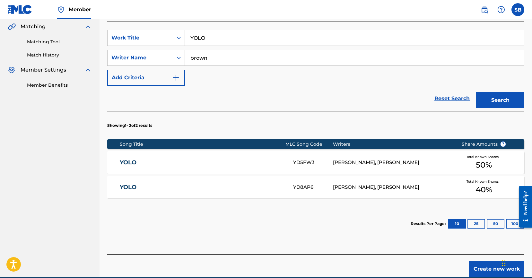
scroll to position [131, 0]
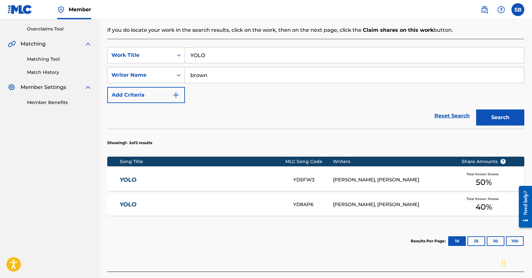
click at [379, 182] on div "AMR DEE HUNCHO, DOMINIC RAYMON BROWN" at bounding box center [392, 179] width 119 height 7
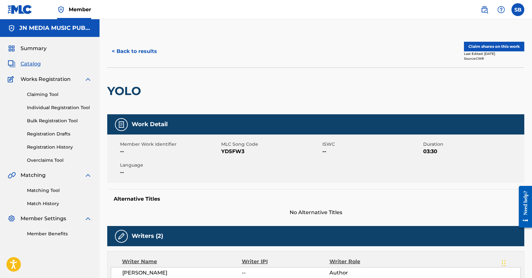
click at [149, 52] on button "< Back to results" at bounding box center [134, 51] width 54 height 16
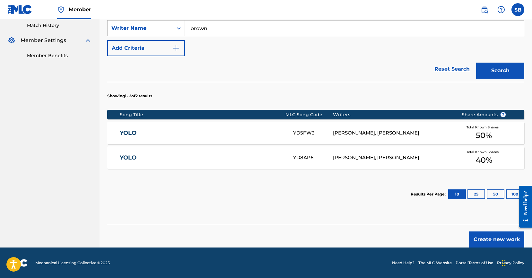
scroll to position [179, 0]
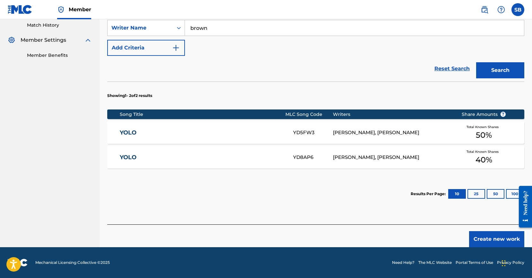
click at [485, 242] on button "Create new work" at bounding box center [496, 239] width 55 height 16
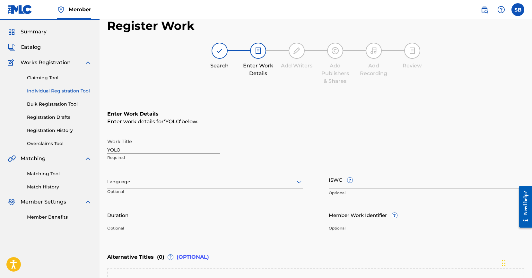
scroll to position [116, 0]
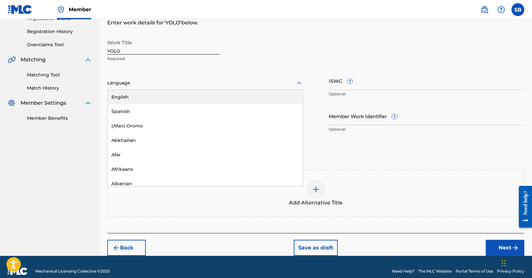
click at [146, 83] on div at bounding box center [205, 83] width 196 height 8
click at [154, 91] on div "English" at bounding box center [205, 97] width 195 height 14
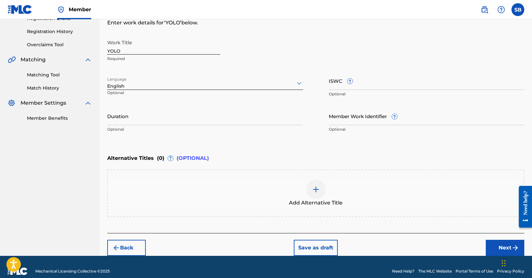
click at [489, 247] on button "Next" at bounding box center [505, 248] width 39 height 16
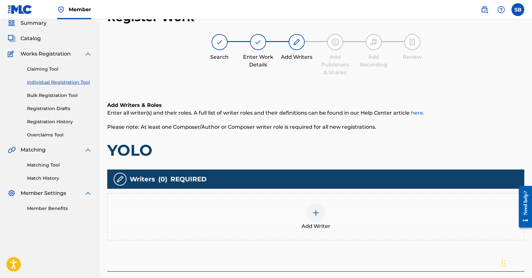
scroll to position [29, 0]
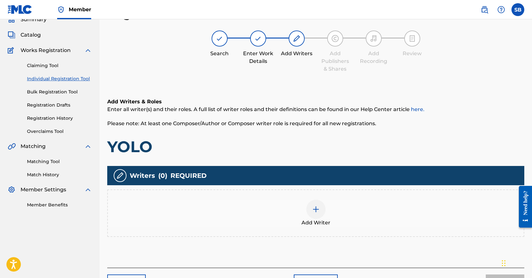
click at [340, 210] on div "Add Writer" at bounding box center [316, 213] width 416 height 27
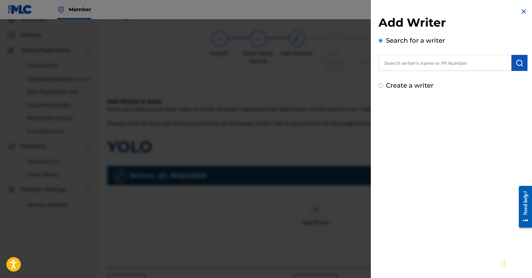
click at [399, 64] on input "text" at bounding box center [445, 63] width 133 height 16
paste input "[PERSON_NAME]"
type input "[PERSON_NAME]"
click at [512, 64] on button "submit" at bounding box center [520, 63] width 16 height 16
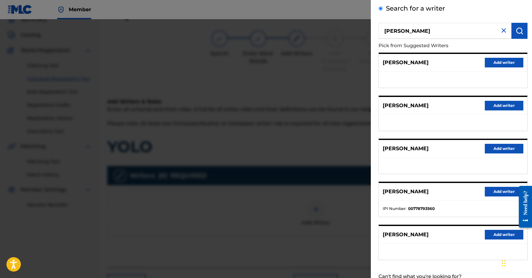
scroll to position [55, 0]
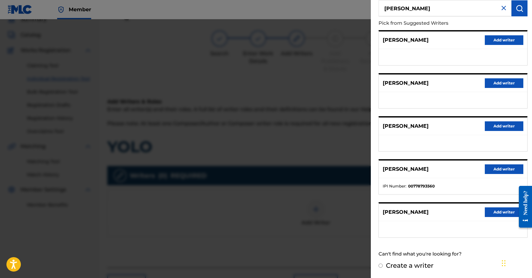
click at [499, 210] on button "Add writer" at bounding box center [504, 212] width 39 height 10
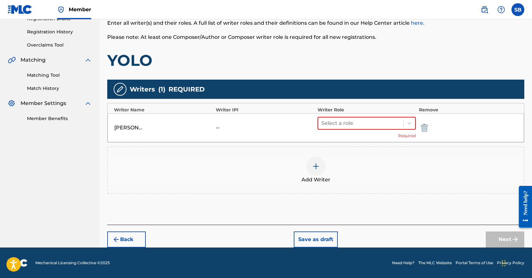
scroll to position [116, 0]
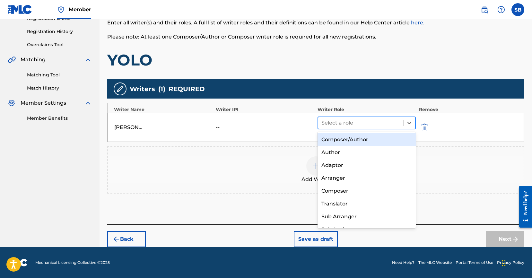
click at [346, 126] on div at bounding box center [360, 122] width 79 height 9
click at [348, 142] on div "Composer/Author" at bounding box center [367, 139] width 98 height 13
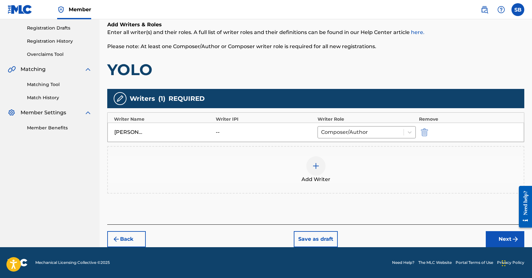
click at [498, 240] on button "Next" at bounding box center [505, 239] width 39 height 16
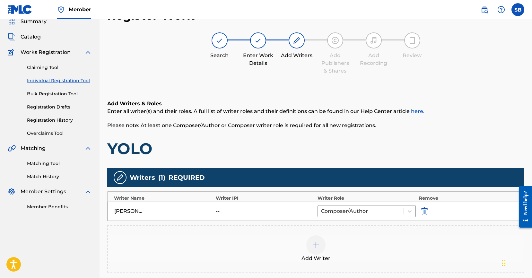
scroll to position [29, 0]
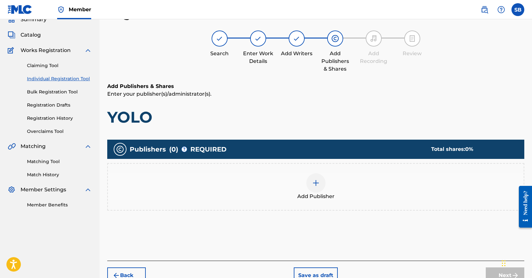
click at [352, 203] on div "Add Publisher" at bounding box center [315, 187] width 417 height 48
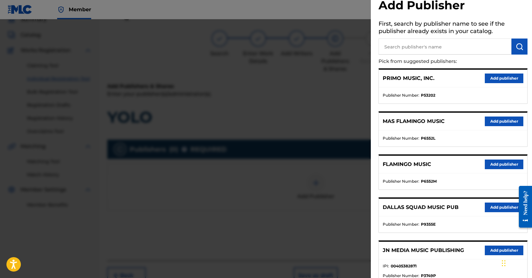
scroll to position [181, 0]
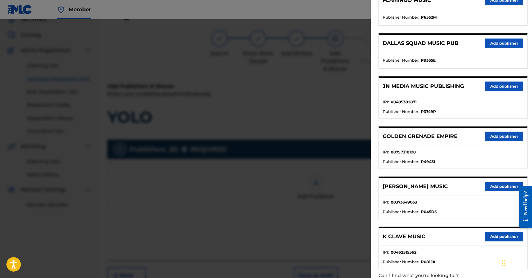
click at [503, 86] on button "Add publisher" at bounding box center [504, 87] width 39 height 10
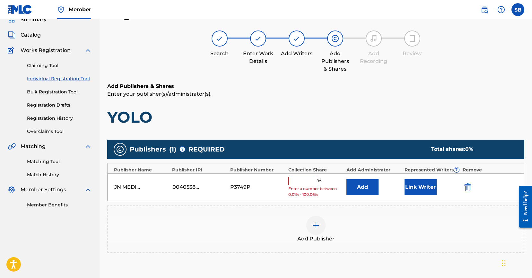
click at [303, 182] on input "text" at bounding box center [302, 181] width 29 height 8
type input "50"
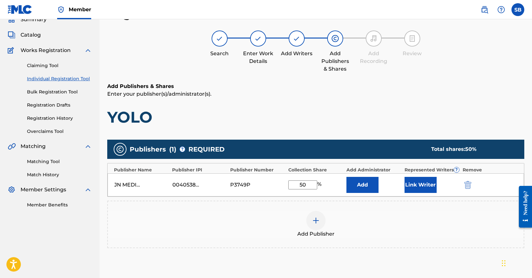
click at [418, 186] on button "Link Writer" at bounding box center [421, 185] width 32 height 16
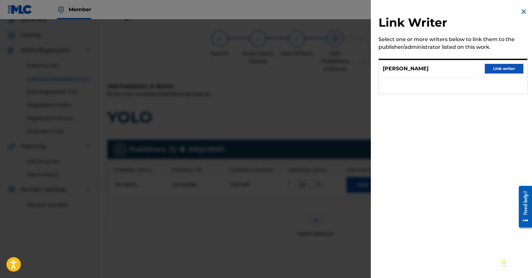
click at [504, 67] on button "Link writer" at bounding box center [504, 69] width 39 height 10
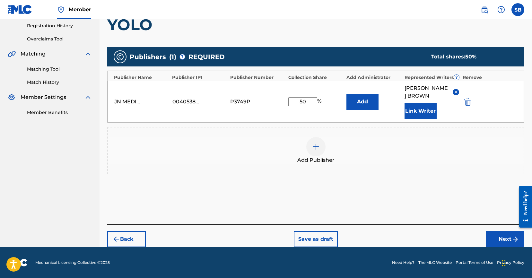
click at [504, 240] on button "Next" at bounding box center [505, 239] width 39 height 16
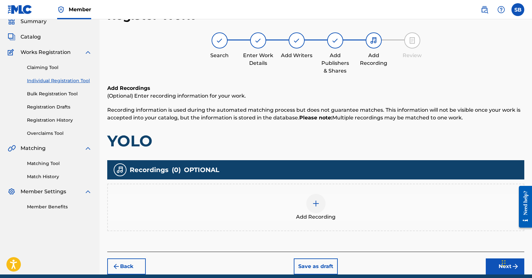
scroll to position [29, 0]
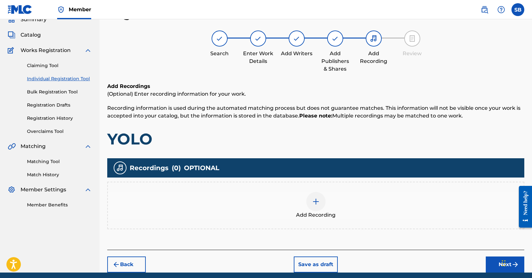
click at [322, 199] on div at bounding box center [315, 201] width 19 height 19
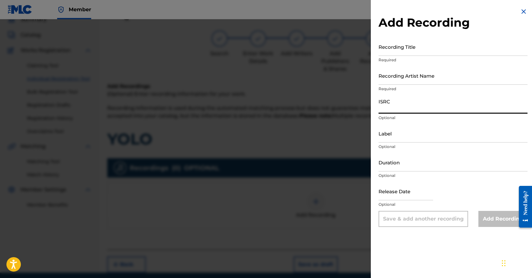
click at [418, 106] on input "ISRC" at bounding box center [453, 104] width 149 height 18
paste input "USUYG1752447"
type input "USUYG1752447"
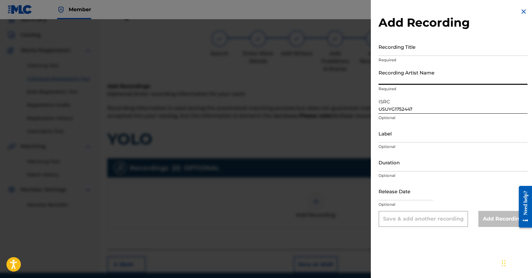
click at [481, 82] on input "Recording Artist Name" at bounding box center [453, 75] width 149 height 18
paste input "RayRizzle"
type input "RayRizzle"
click at [448, 39] on input "Recording Title" at bounding box center [453, 47] width 149 height 18
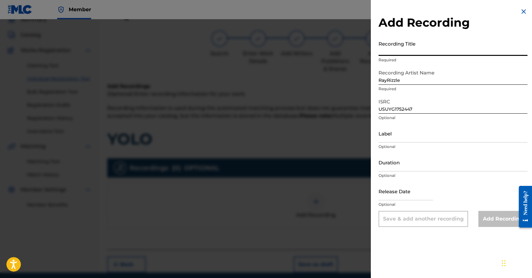
paste input "YOLO"
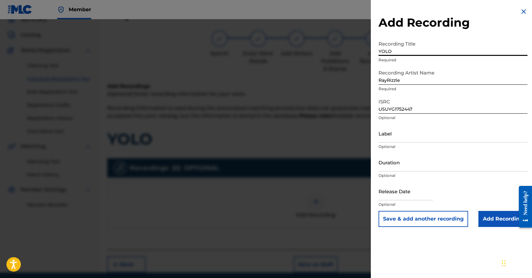
type input "YOLO"
click at [498, 218] on input "Add Recording" at bounding box center [502, 219] width 49 height 16
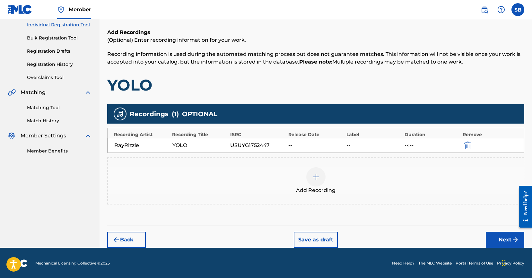
scroll to position [83, 0]
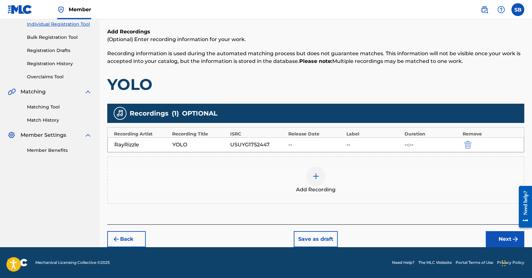
click at [496, 244] on button "Next" at bounding box center [505, 239] width 39 height 16
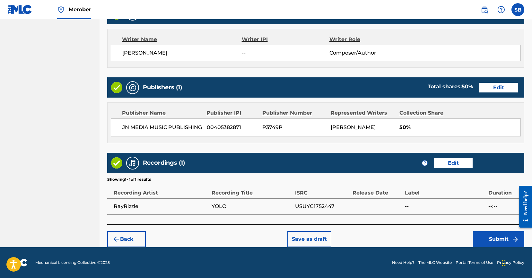
scroll to position [273, 0]
click at [482, 239] on button "Submit" at bounding box center [498, 239] width 51 height 16
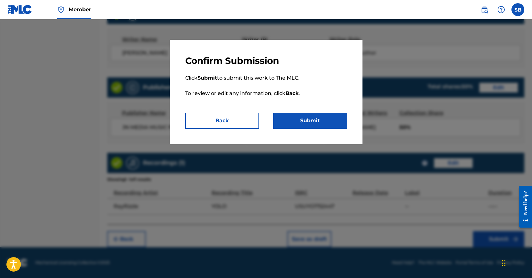
click at [332, 125] on button "Submit" at bounding box center [310, 121] width 74 height 16
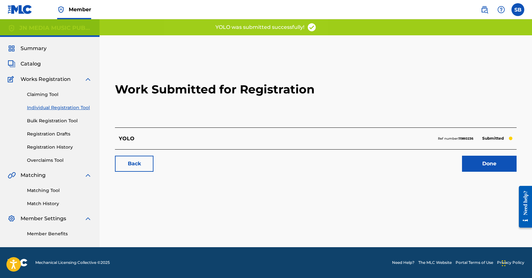
click at [505, 167] on link "Done" at bounding box center [489, 164] width 55 height 16
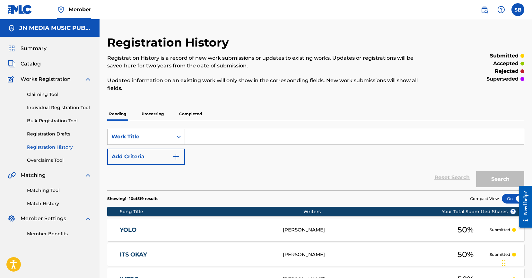
click at [78, 107] on link "Individual Registration Tool" at bounding box center [59, 107] width 65 height 7
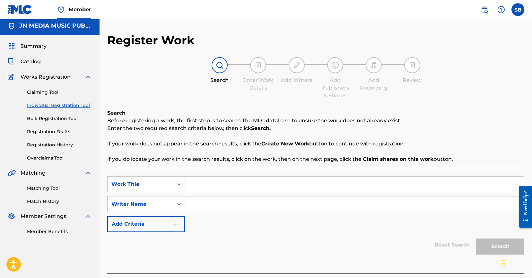
scroll to position [35, 0]
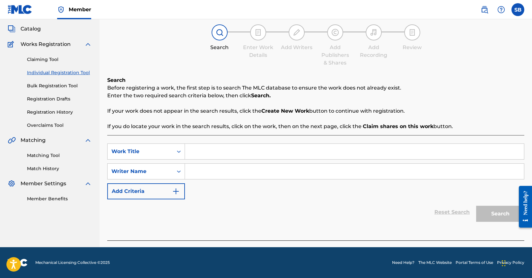
click at [236, 142] on div "SearchWithCriteria8558a642-588a-4bf1-b795-a604f8d56000 Work Title SearchWithCri…" at bounding box center [315, 187] width 417 height 105
click at [237, 153] on input "Search Form" at bounding box center [354, 151] width 339 height 15
paste input "STREET LIGHTS (feat. Kase Money)"
type input "STREET LIGHTS (feat. Kase Money)"
click at [223, 167] on input "Search Form" at bounding box center [354, 171] width 339 height 15
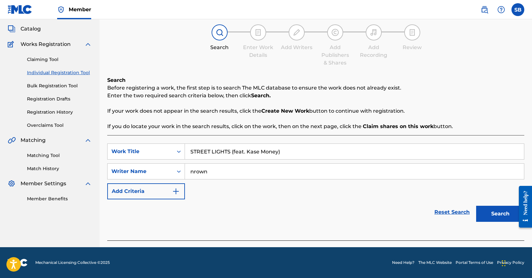
type input "nrown"
click at [476, 206] on button "Search" at bounding box center [500, 214] width 48 height 16
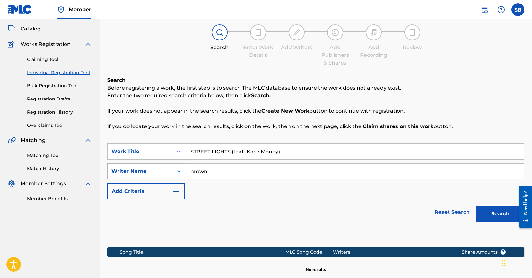
drag, startPoint x: 229, startPoint y: 175, endPoint x: 174, endPoint y: 169, distance: 54.6
click at [174, 169] on div "SearchWithCriteriace8b37d0-8a16-4e51-8c5e-096947c46905 Writer Name nrown" at bounding box center [315, 171] width 417 height 16
type input "brown"
click at [476, 206] on button "Search" at bounding box center [500, 214] width 48 height 16
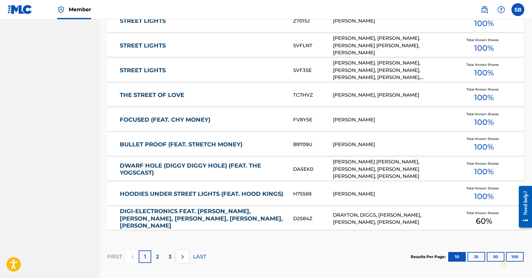
scroll to position [379, 0]
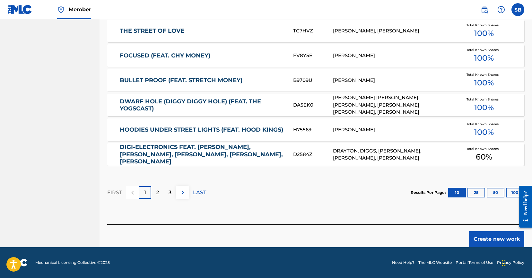
click at [481, 240] on button "Create new work" at bounding box center [496, 239] width 55 height 16
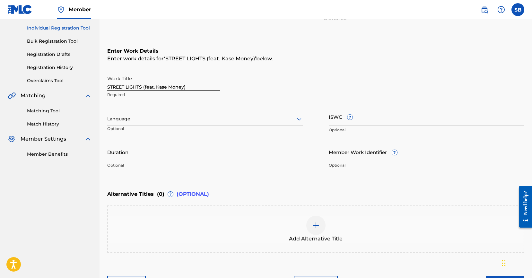
scroll to position [90, 0]
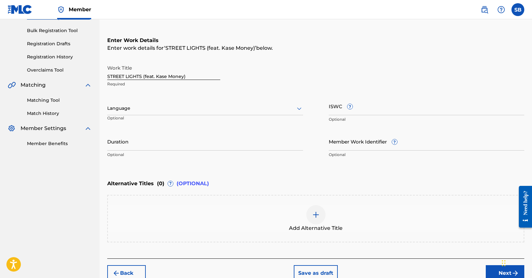
click at [162, 110] on div at bounding box center [205, 108] width 196 height 8
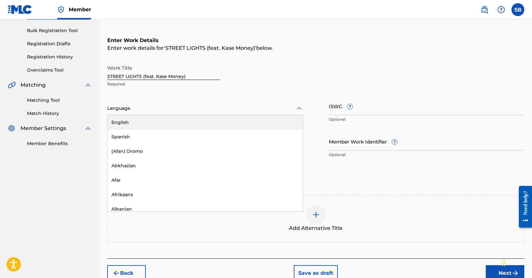
click at [151, 122] on div "English" at bounding box center [205, 122] width 195 height 14
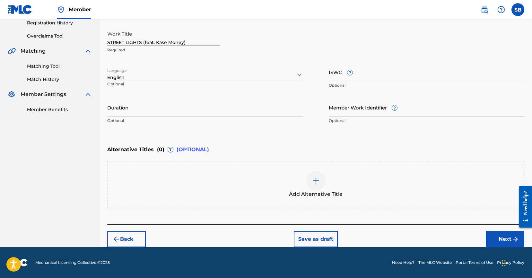
click at [497, 240] on button "Next" at bounding box center [505, 239] width 39 height 16
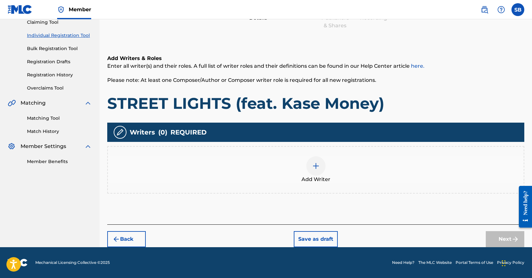
scroll to position [29, 0]
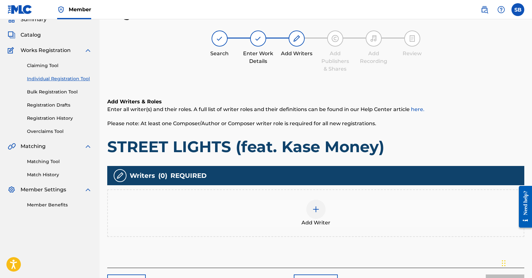
click at [312, 206] on img at bounding box center [316, 210] width 8 height 8
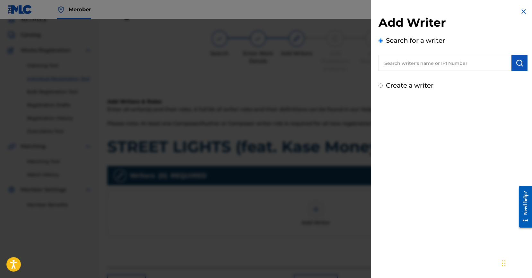
click at [449, 64] on input "text" at bounding box center [445, 63] width 133 height 16
paste input "[PERSON_NAME]"
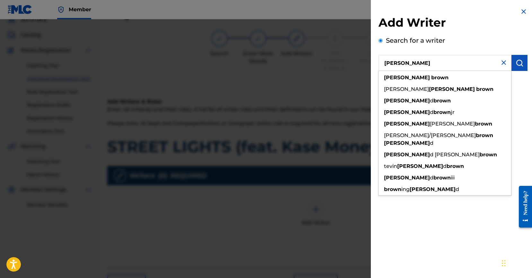
type input "[PERSON_NAME]"
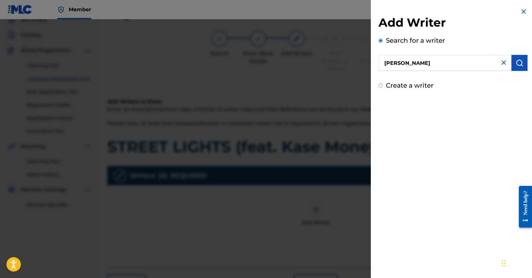
click at [516, 64] on img "submit" at bounding box center [520, 63] width 8 height 8
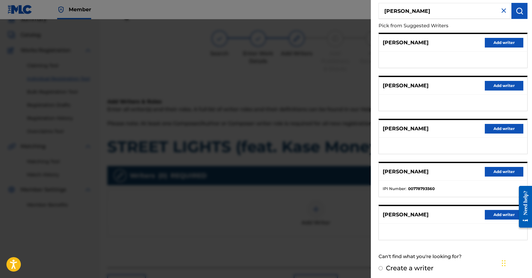
scroll to position [55, 0]
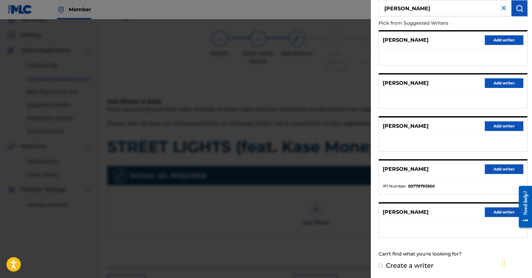
click at [499, 217] on div "[PERSON_NAME] Add writer" at bounding box center [453, 213] width 148 height 18
click at [498, 215] on button "Add writer" at bounding box center [504, 212] width 39 height 10
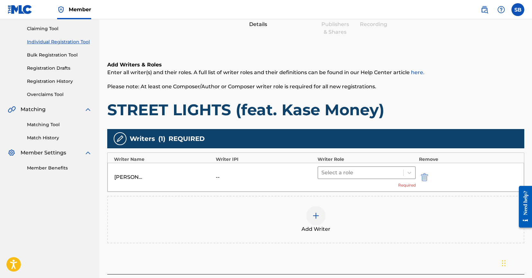
scroll to position [116, 0]
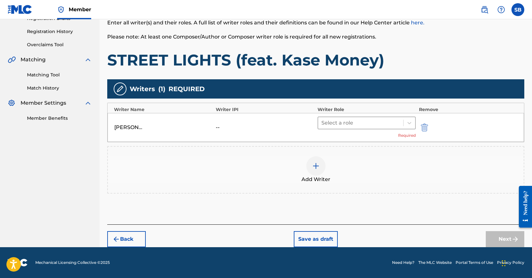
click at [351, 120] on div at bounding box center [360, 122] width 79 height 9
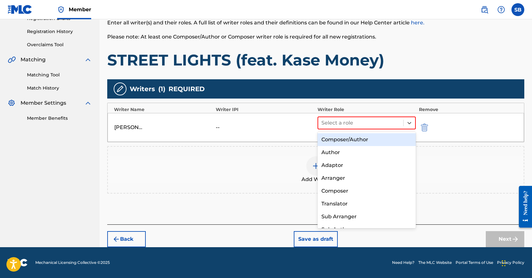
click at [360, 139] on div "Composer/Author" at bounding box center [367, 139] width 98 height 13
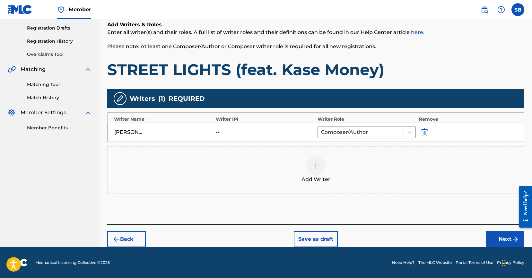
scroll to position [106, 0]
click at [505, 241] on button "Next" at bounding box center [505, 239] width 39 height 16
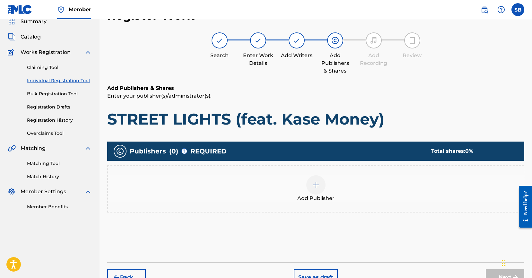
scroll to position [29, 0]
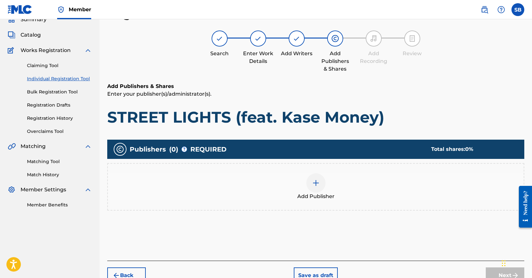
click at [319, 185] on img at bounding box center [316, 183] width 8 height 8
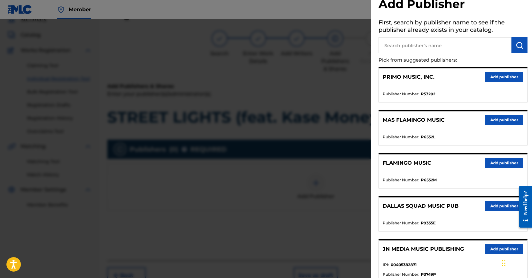
scroll to position [165, 0]
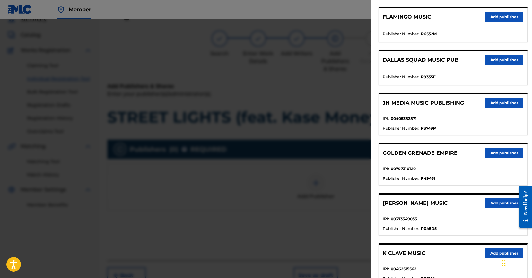
click at [504, 101] on button "Add publisher" at bounding box center [504, 103] width 39 height 10
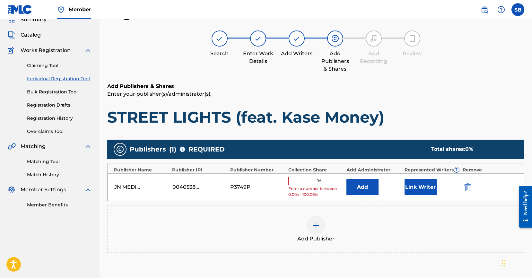
click at [297, 183] on input "text" at bounding box center [302, 181] width 29 height 8
type input "25"
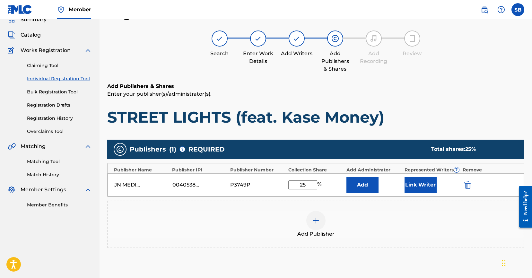
click at [410, 188] on button "Link Writer" at bounding box center [421, 185] width 32 height 16
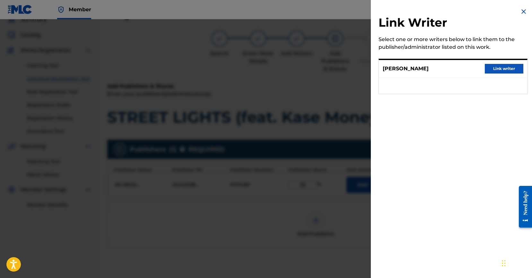
click at [504, 66] on button "Link writer" at bounding box center [504, 69] width 39 height 10
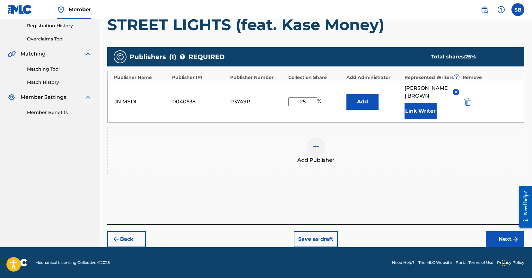
click at [502, 236] on button "Next" at bounding box center [505, 239] width 39 height 16
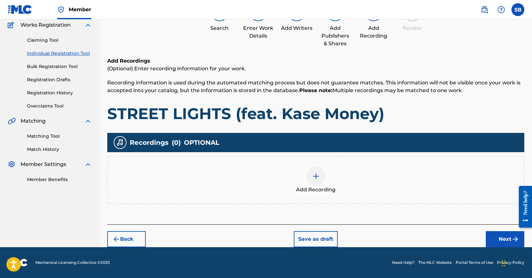
scroll to position [29, 0]
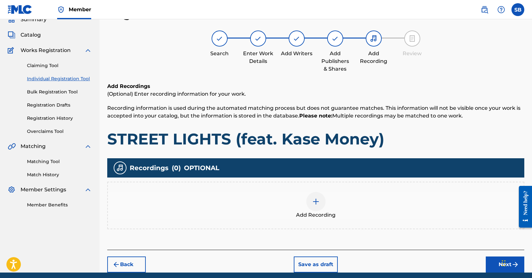
click at [355, 208] on div "Add Recording" at bounding box center [316, 205] width 416 height 27
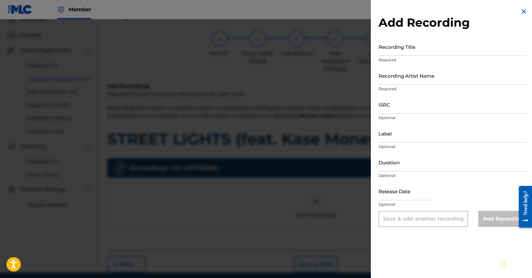
click at [415, 102] on input "ISRC" at bounding box center [453, 104] width 149 height 18
paste input "USUYG1752448"
type input "USUYG1752448"
click at [452, 78] on input "Recording Artist Name" at bounding box center [453, 75] width 149 height 18
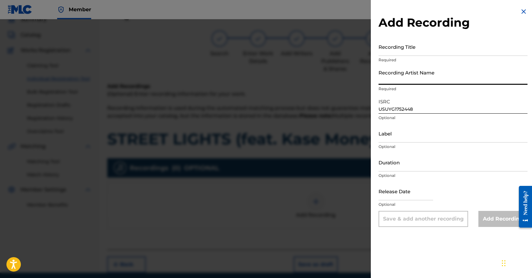
paste input "RayRizzle, Kase Money"
type input "RayRizzle, Kase Money"
click at [455, 51] on input "Recording Title" at bounding box center [453, 47] width 149 height 18
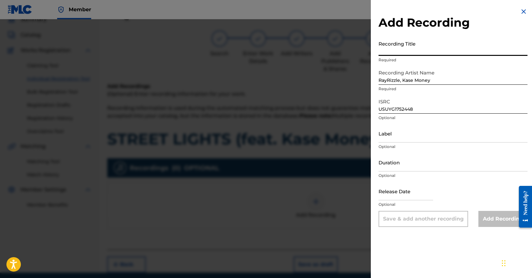
paste input "STREET LIGHTS (feat. Kase Money)"
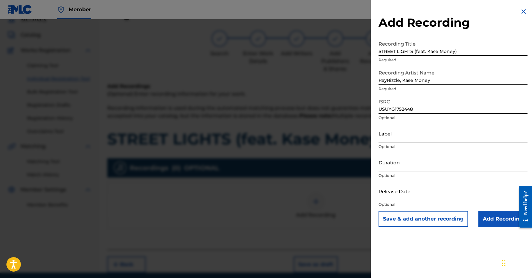
type input "STREET LIGHTS (feat. Kase Money)"
click at [492, 221] on input "Add Recording" at bounding box center [502, 219] width 49 height 16
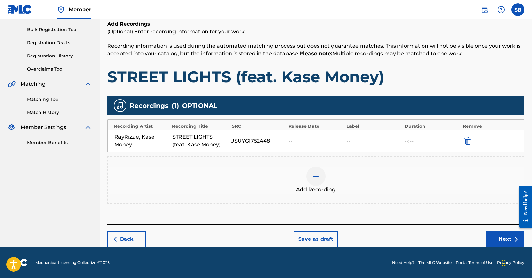
click at [508, 234] on button "Next" at bounding box center [505, 239] width 39 height 16
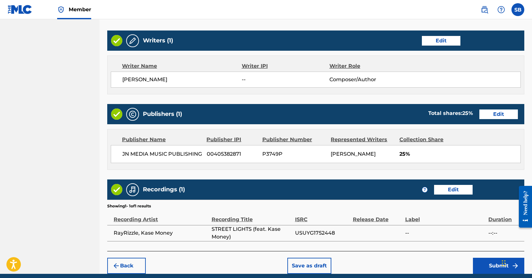
scroll to position [273, 0]
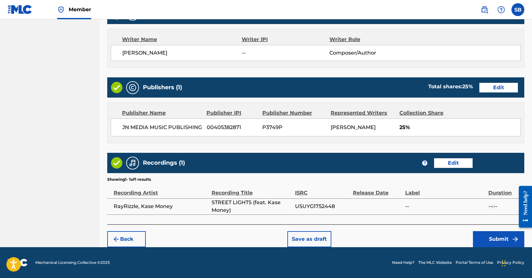
click at [502, 238] on button "Submit" at bounding box center [498, 239] width 51 height 16
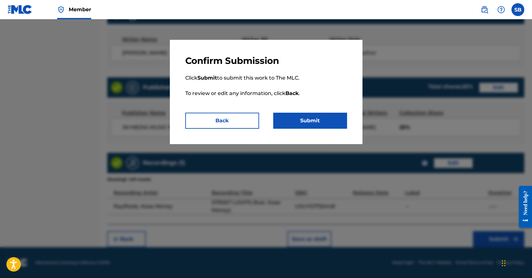
click at [337, 124] on button "Submit" at bounding box center [310, 121] width 74 height 16
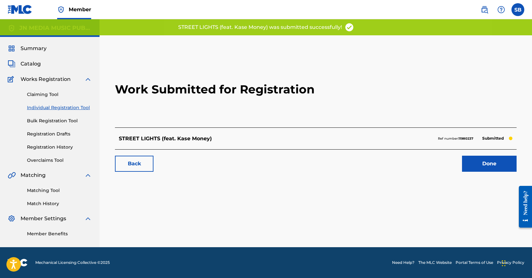
click at [501, 160] on link "Done" at bounding box center [489, 164] width 55 height 16
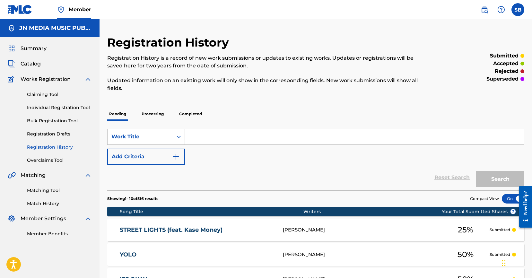
click at [83, 108] on link "Individual Registration Tool" at bounding box center [59, 107] width 65 height 7
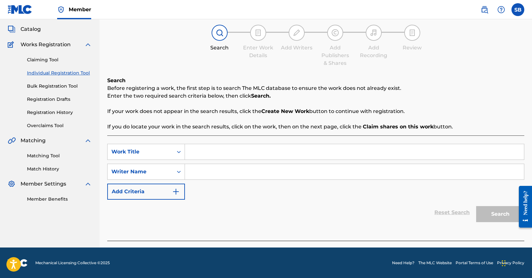
scroll to position [35, 0]
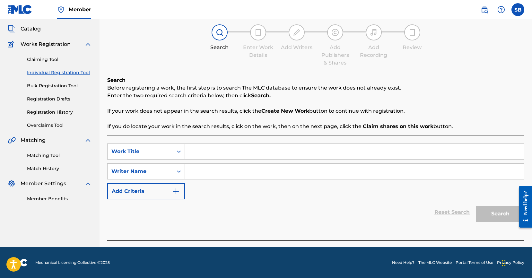
click at [206, 156] on input "Search Form" at bounding box center [354, 151] width 339 height 15
paste input "THERAPY RHYMES"
type input "therapy rhymes"
click at [251, 168] on div "therapy rhymes" at bounding box center [306, 166] width 242 height 12
click at [250, 175] on input "Search Form" at bounding box center [354, 171] width 339 height 15
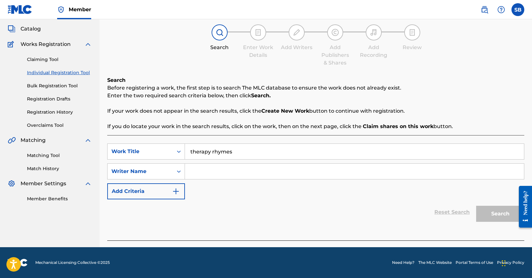
paste input "[PERSON_NAME]"
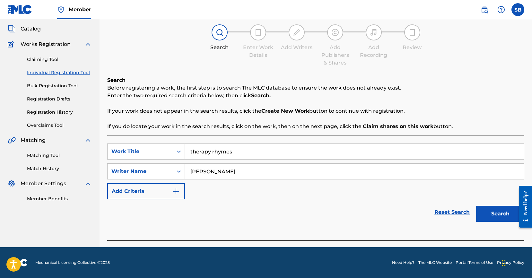
type input "[PERSON_NAME]"
drag, startPoint x: 495, startPoint y: 210, endPoint x: 463, endPoint y: 195, distance: 34.5
click at [495, 210] on button "Search" at bounding box center [500, 214] width 48 height 16
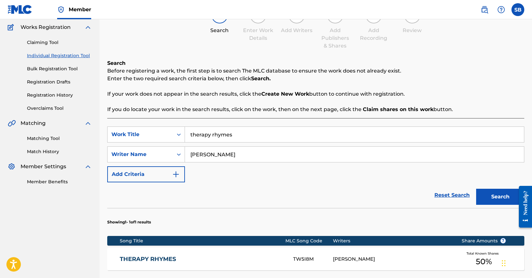
scroll to position [51, 0]
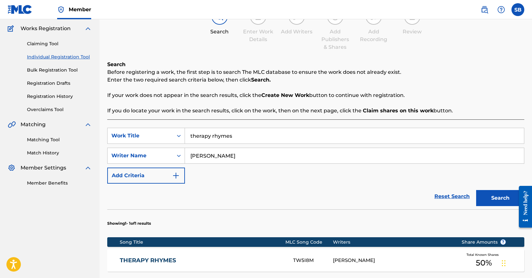
click at [240, 133] on input "therapy rhymes" at bounding box center [354, 135] width 339 height 15
drag, startPoint x: 238, startPoint y: 140, endPoint x: 158, endPoint y: 132, distance: 80.4
click at [158, 132] on div "SearchWithCriteria8558a642-588a-4bf1-b795-a604f8d56000 Work Title therapy rhyme…" at bounding box center [315, 136] width 417 height 16
paste input "TRENCHES"
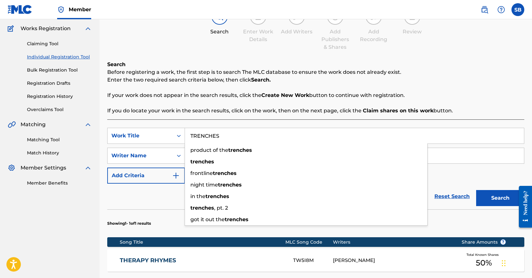
type input "TRENCHES"
click at [506, 198] on button "Search" at bounding box center [500, 198] width 48 height 16
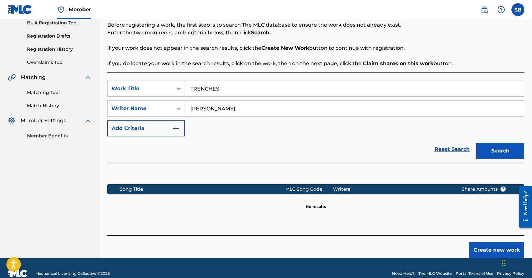
scroll to position [109, 0]
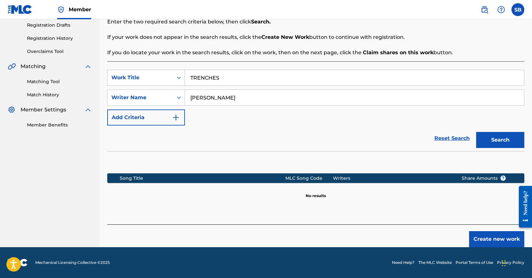
click at [491, 240] on button "Create new work" at bounding box center [496, 239] width 55 height 16
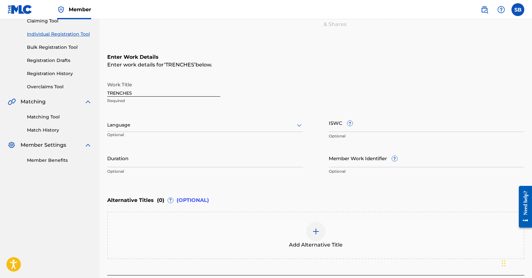
scroll to position [124, 0]
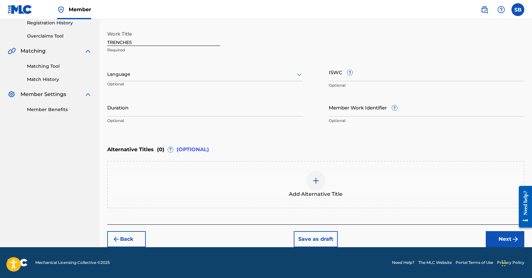
click at [167, 72] on div at bounding box center [205, 74] width 196 height 8
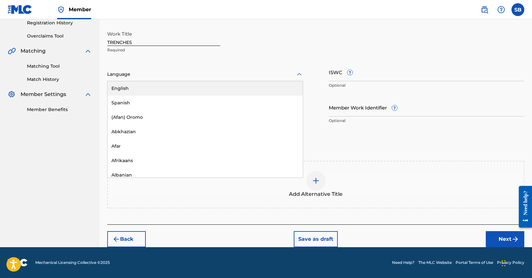
click at [164, 91] on div "English" at bounding box center [205, 88] width 195 height 14
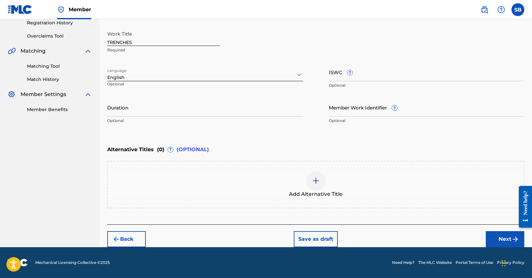
click at [500, 233] on button "Next" at bounding box center [505, 239] width 39 height 16
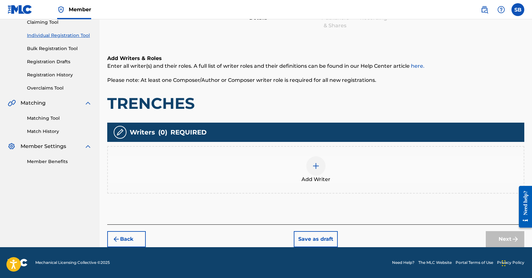
scroll to position [29, 0]
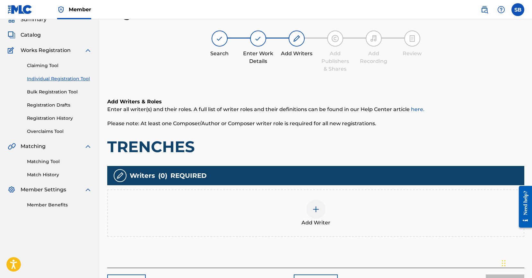
click at [318, 200] on div at bounding box center [315, 209] width 19 height 19
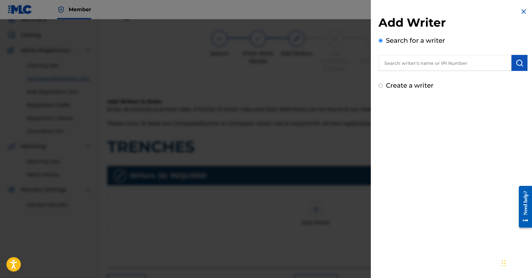
click at [438, 65] on input "text" at bounding box center [445, 63] width 133 height 16
paste input "[PERSON_NAME]"
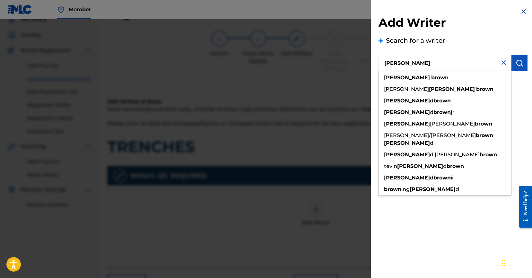
type input "[PERSON_NAME]"
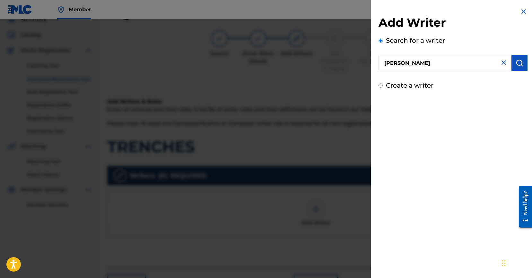
click at [516, 66] on img "submit" at bounding box center [520, 63] width 8 height 8
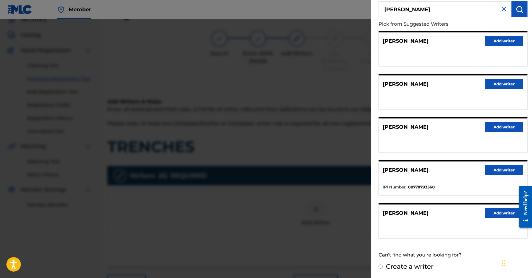
scroll to position [55, 0]
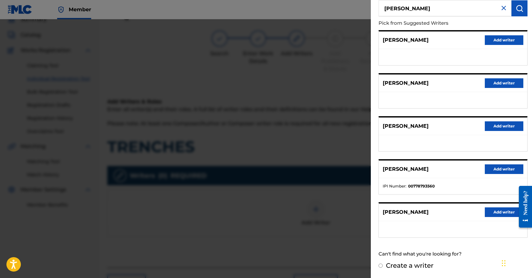
click at [494, 210] on button "Add writer" at bounding box center [504, 212] width 39 height 10
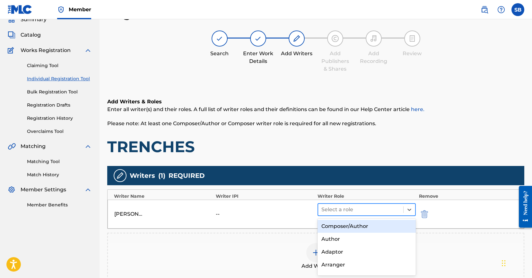
click at [331, 209] on div at bounding box center [360, 209] width 79 height 9
click at [338, 224] on div "Composer/Author" at bounding box center [367, 226] width 98 height 13
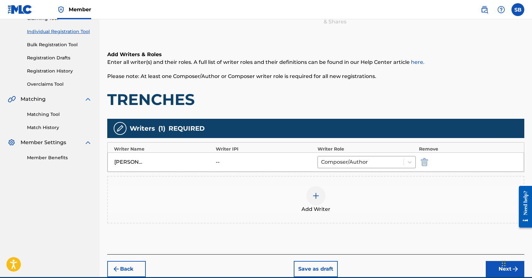
scroll to position [106, 0]
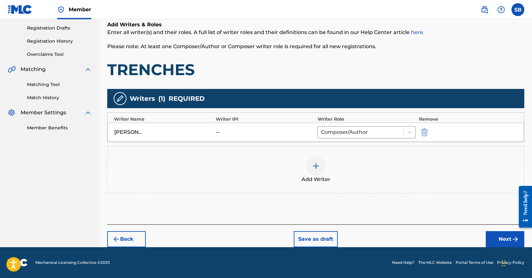
click at [497, 234] on button "Next" at bounding box center [505, 239] width 39 height 16
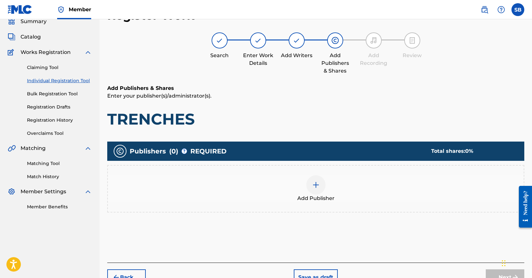
scroll to position [29, 0]
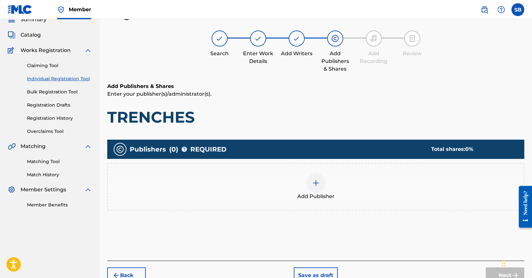
click at [313, 173] on div at bounding box center [315, 182] width 19 height 19
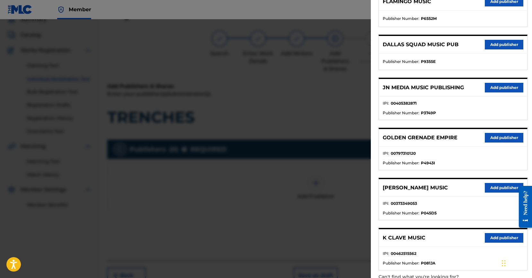
scroll to position [216, 0]
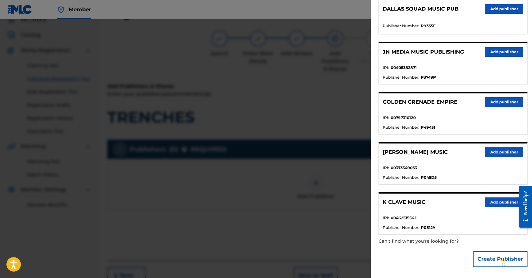
click at [491, 52] on button "Add publisher" at bounding box center [504, 52] width 39 height 10
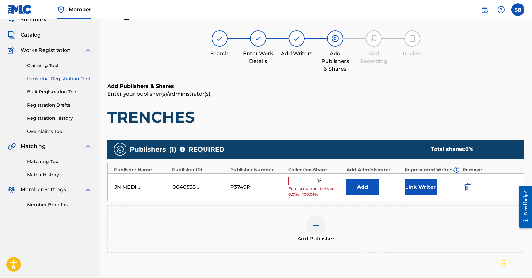
click at [304, 183] on input "text" at bounding box center [302, 181] width 29 height 8
type input "50"
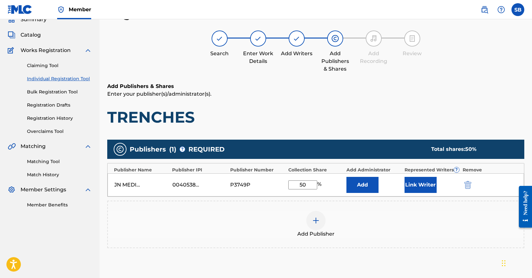
click at [417, 187] on button "Link Writer" at bounding box center [421, 185] width 32 height 16
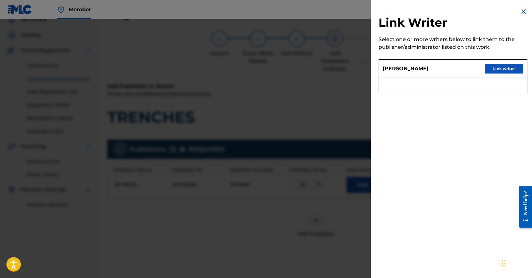
click at [498, 60] on div "RAYMON BROWN Link writer" at bounding box center [453, 69] width 148 height 18
click at [498, 68] on button "Link writer" at bounding box center [504, 69] width 39 height 10
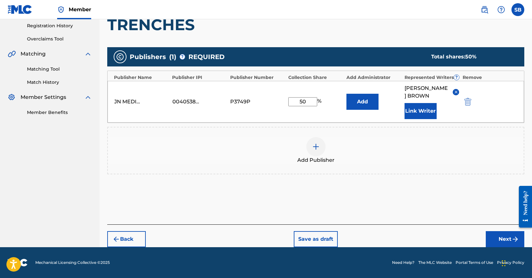
click at [503, 241] on button "Next" at bounding box center [505, 239] width 39 height 16
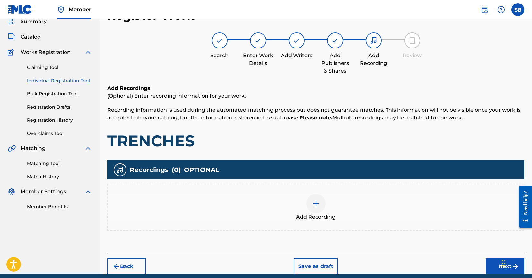
scroll to position [29, 0]
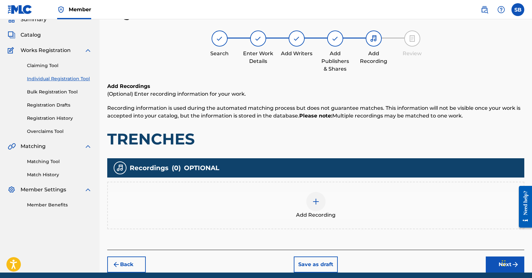
click at [326, 200] on div "Add Recording" at bounding box center [316, 205] width 416 height 27
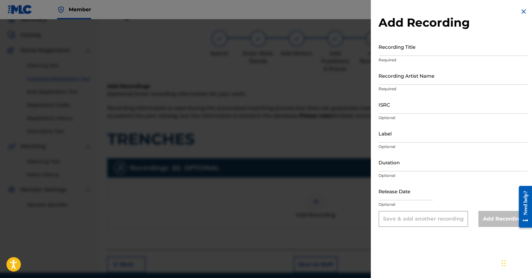
click at [436, 107] on input "ISRC" at bounding box center [453, 104] width 149 height 18
paste input "USUYG1752450"
type input "USUYG1752450"
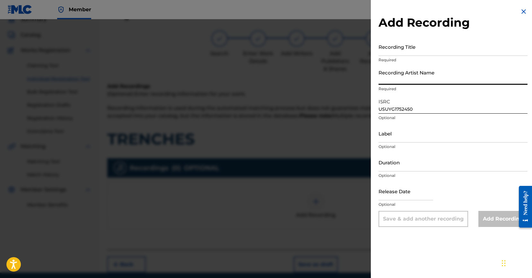
click at [444, 83] on input "Recording Artist Name" at bounding box center [453, 75] width 149 height 18
paste input "RayRizzle"
type input "RayRizzle"
click at [457, 46] on input "Recording Title" at bounding box center [453, 47] width 149 height 18
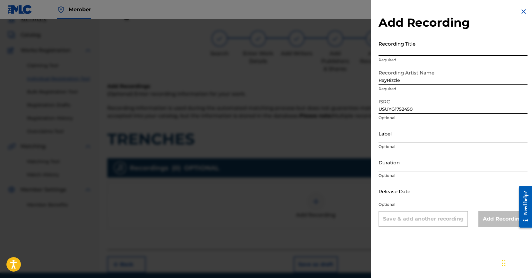
paste input "TRENCHES"
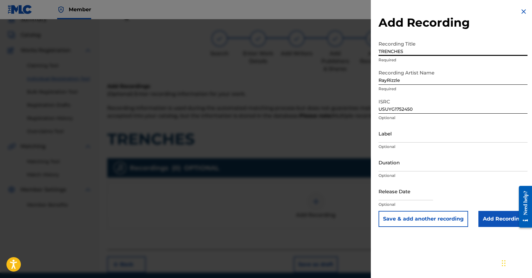
type input "TRENCHES"
click at [498, 219] on input "Add Recording" at bounding box center [502, 219] width 49 height 16
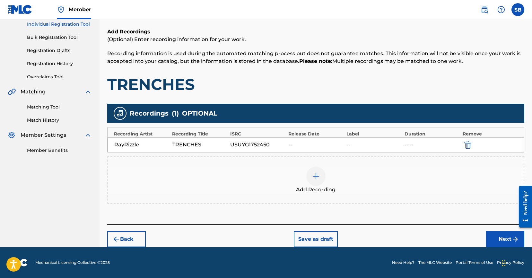
click at [507, 239] on button "Next" at bounding box center [505, 239] width 39 height 16
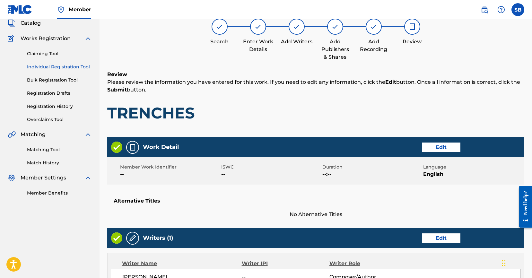
scroll to position [47, 0]
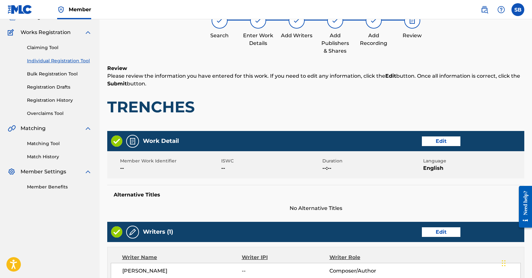
click at [306, 104] on h1 "TRENCHES" at bounding box center [315, 106] width 417 height 19
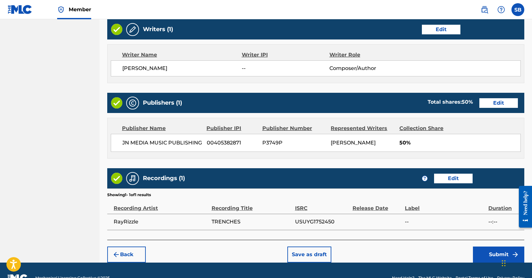
scroll to position [273, 0]
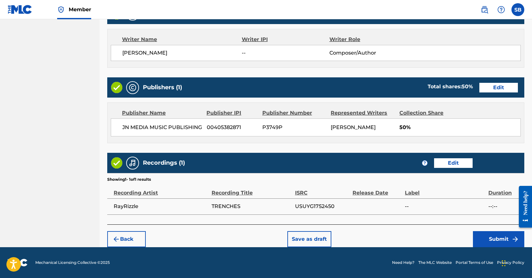
click at [485, 241] on button "Submit" at bounding box center [498, 239] width 51 height 16
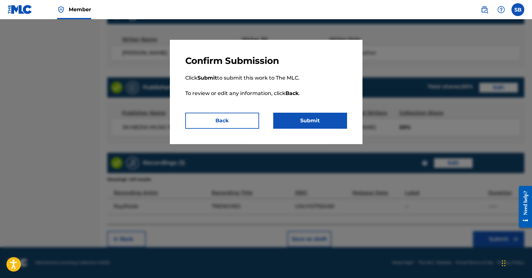
click at [311, 121] on button "Submit" at bounding box center [310, 121] width 74 height 16
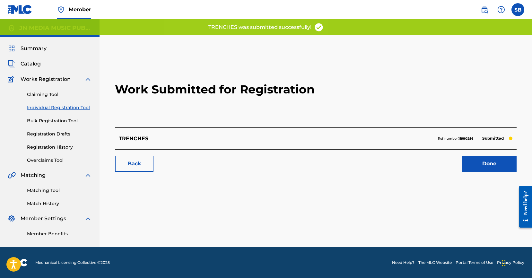
click at [484, 162] on link "Done" at bounding box center [489, 164] width 55 height 16
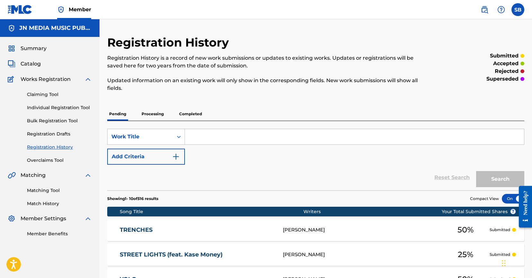
click at [79, 105] on link "Individual Registration Tool" at bounding box center [59, 107] width 65 height 7
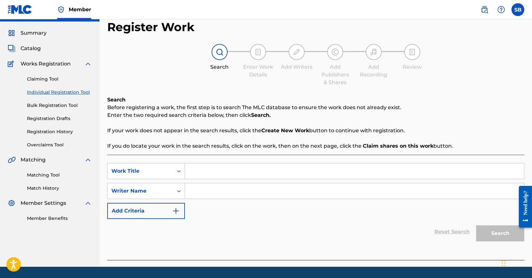
scroll to position [35, 0]
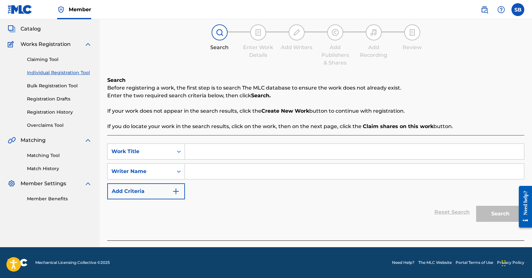
click at [208, 153] on input "Search Form" at bounding box center [354, 151] width 339 height 15
paste input "PHONE CALL"
type input "PHONE CALL"
click at [218, 171] on input "Search Form" at bounding box center [354, 171] width 339 height 15
click at [382, 171] on input "Search Form" at bounding box center [354, 171] width 339 height 15
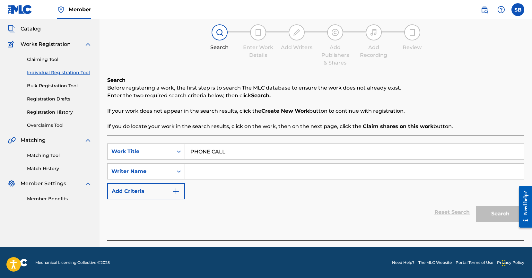
click at [382, 171] on input "Search Form" at bounding box center [354, 171] width 339 height 15
paste input "[PERSON_NAME]"
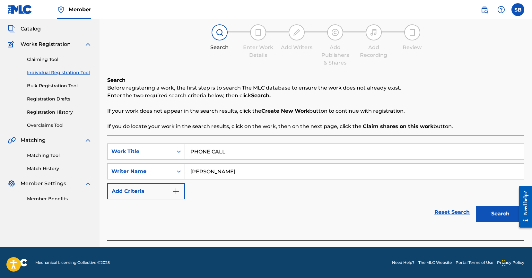
type input "[PERSON_NAME]"
click at [490, 211] on button "Search" at bounding box center [500, 214] width 48 height 16
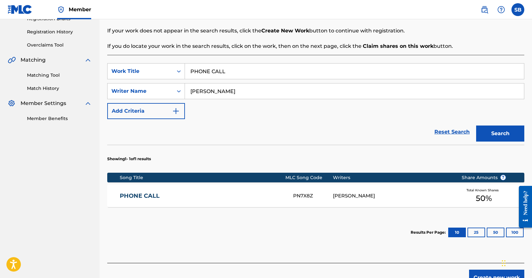
scroll to position [154, 0]
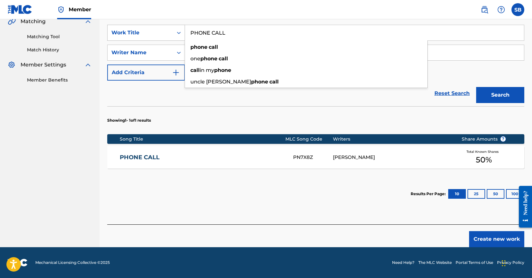
drag, startPoint x: 239, startPoint y: 33, endPoint x: 169, endPoint y: 29, distance: 70.5
click at [169, 29] on div "SearchWithCriteria8558a642-588a-4bf1-b795-a604f8d56000 Work Title PHONE CALL ph…" at bounding box center [315, 33] width 417 height 16
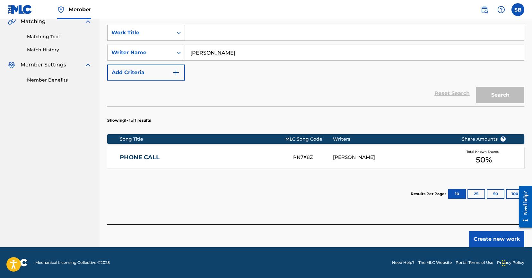
paste input "10PM IN LA (feat. Lil Glean & K.E.)"
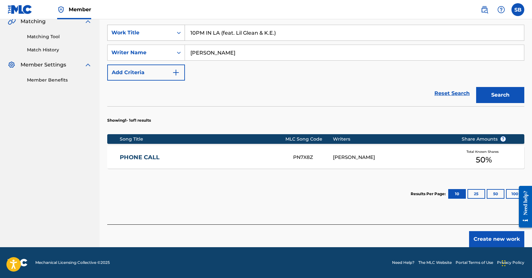
type input "10PM IN LA (feat. Lil Glean & K.E.)"
click at [476, 87] on button "Search" at bounding box center [500, 95] width 48 height 16
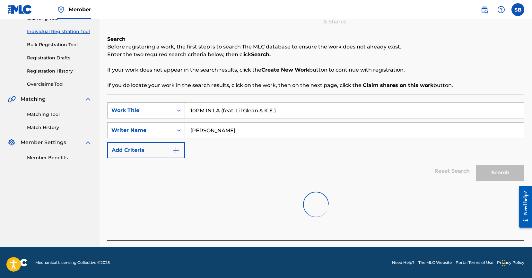
scroll to position [76, 0]
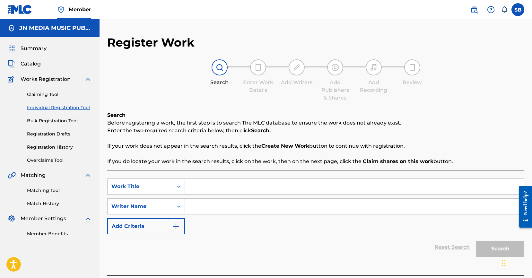
click at [299, 186] on input "Search Form" at bounding box center [354, 186] width 339 height 15
paste input "10PM IN LA (feat. Lil Glean & K.E.)"
type input "10PM IN LA (feat. Lil Glean & K.E.)"
click at [293, 208] on input "Search Form" at bounding box center [354, 206] width 339 height 15
click at [283, 207] on input "Search Form" at bounding box center [354, 206] width 339 height 15
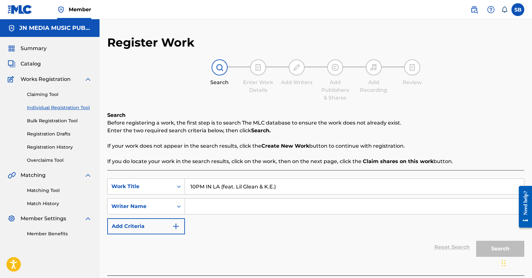
click at [283, 207] on input "Search Form" at bounding box center [354, 206] width 339 height 15
paste input "[PERSON_NAME]"
type input "[PERSON_NAME]"
click at [488, 241] on button "Search" at bounding box center [500, 249] width 48 height 16
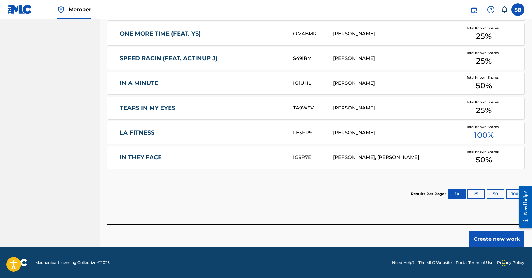
click at [488, 237] on button "Create new work" at bounding box center [496, 239] width 55 height 16
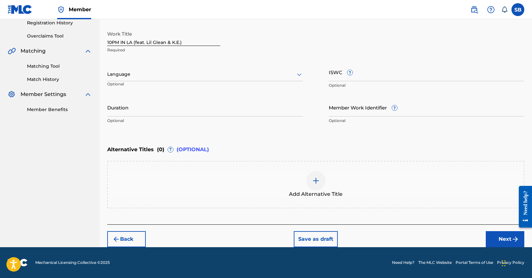
click at [198, 74] on div at bounding box center [205, 74] width 196 height 8
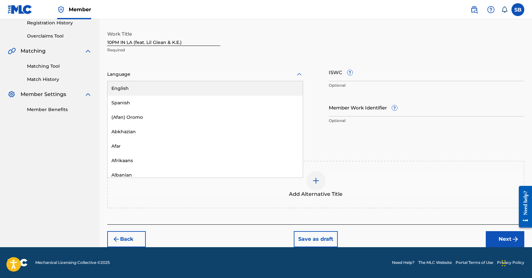
click at [196, 86] on div "English" at bounding box center [205, 88] width 195 height 14
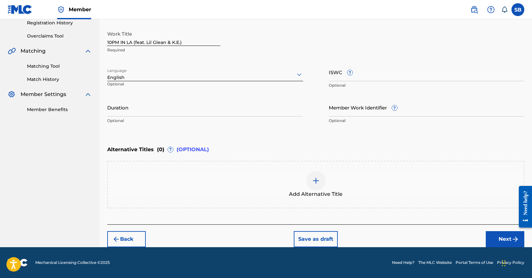
click at [494, 239] on button "Next" at bounding box center [505, 239] width 39 height 16
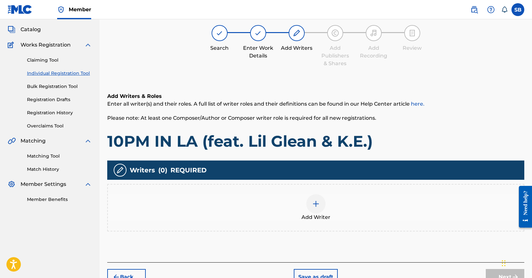
scroll to position [29, 0]
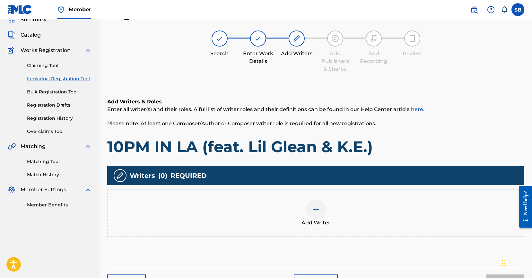
click at [335, 217] on div "Add Writer" at bounding box center [316, 213] width 416 height 27
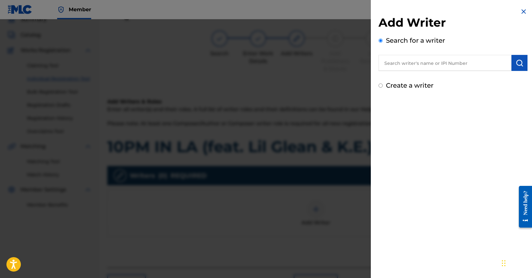
click at [461, 61] on input "text" at bounding box center [445, 63] width 133 height 16
paste input "[PERSON_NAME]"
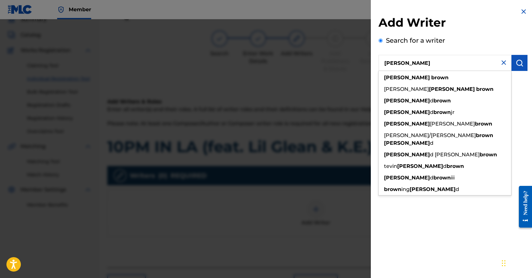
type input "[PERSON_NAME]"
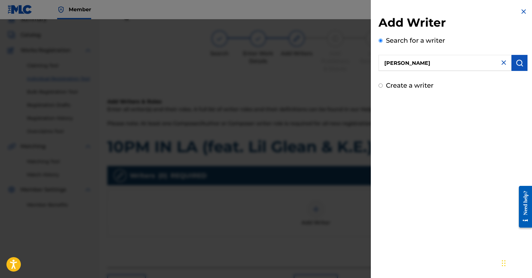
click at [522, 67] on button "submit" at bounding box center [520, 63] width 16 height 16
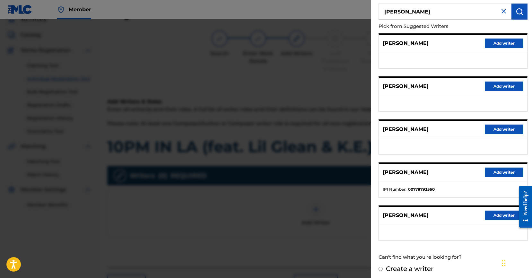
scroll to position [55, 0]
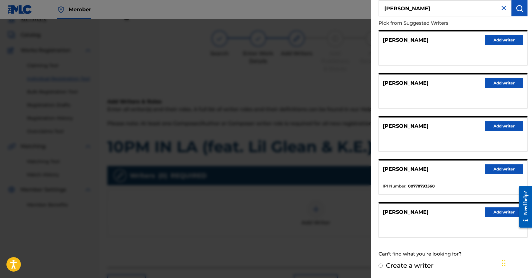
click at [497, 217] on div "[PERSON_NAME] Add writer" at bounding box center [453, 213] width 148 height 18
click at [497, 215] on button "Add writer" at bounding box center [504, 212] width 39 height 10
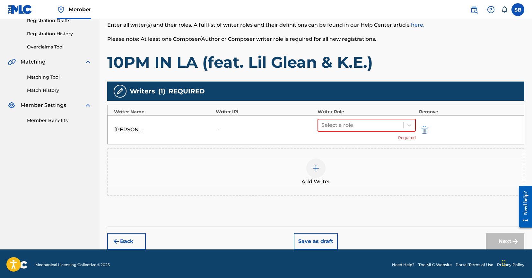
scroll to position [116, 0]
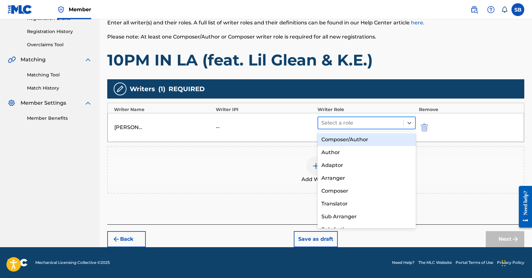
click at [329, 121] on div at bounding box center [360, 122] width 79 height 9
click at [346, 136] on div "Composer/Author" at bounding box center [367, 139] width 98 height 13
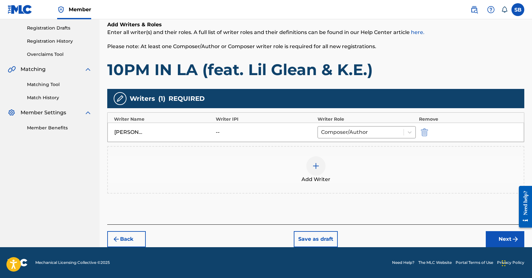
click at [502, 242] on button "Next" at bounding box center [505, 239] width 39 height 16
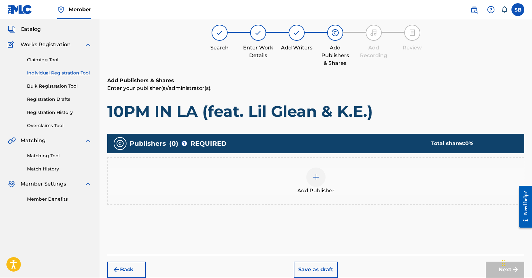
scroll to position [29, 0]
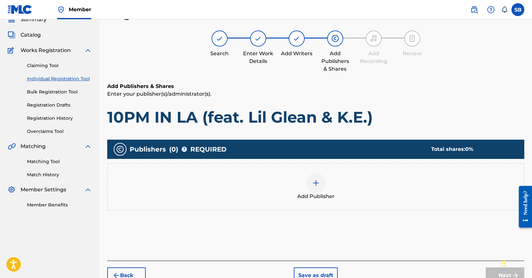
click at [326, 180] on div "Add Publisher" at bounding box center [316, 186] width 416 height 27
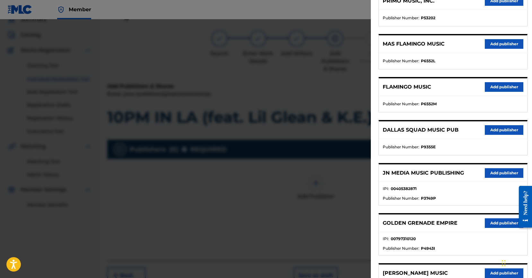
scroll to position [201, 0]
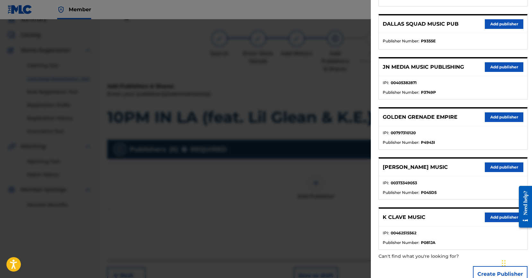
click at [491, 66] on button "Add publisher" at bounding box center [504, 67] width 39 height 10
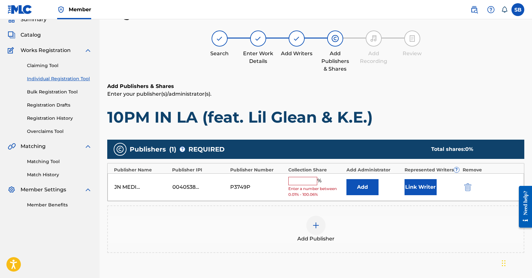
click at [310, 183] on input "text" at bounding box center [302, 181] width 29 height 8
type input "16.66"
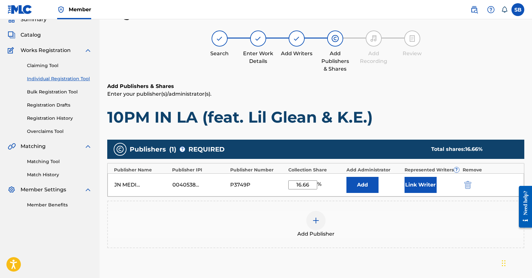
click at [412, 182] on button "Link Writer" at bounding box center [421, 185] width 32 height 16
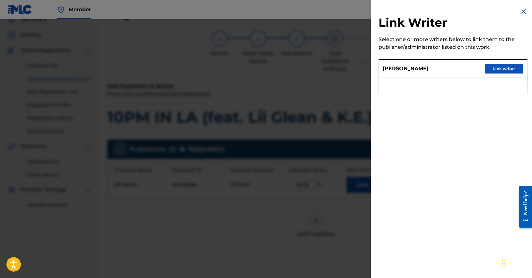
click at [504, 71] on button "Link writer" at bounding box center [504, 69] width 39 height 10
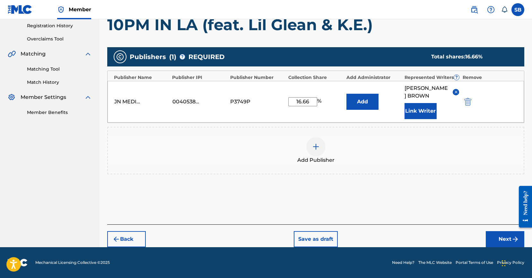
click at [500, 237] on button "Next" at bounding box center [505, 239] width 39 height 16
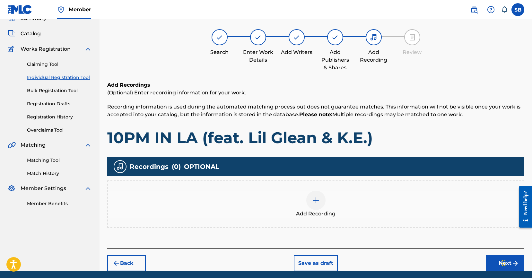
scroll to position [29, 0]
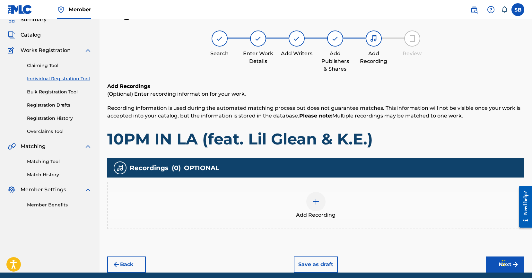
click at [316, 198] on img at bounding box center [316, 202] width 8 height 8
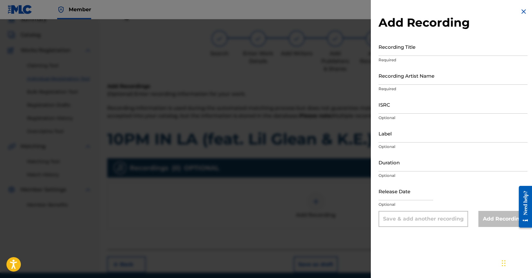
click at [404, 109] on input "ISRC" at bounding box center [453, 104] width 149 height 18
paste input "USUYG1752452"
type input "USUYG1752452"
click at [426, 76] on input "Recording Artist Name" at bounding box center [453, 75] width 149 height 18
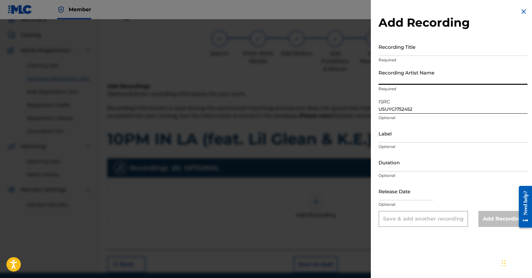
paste input "RayRizzle, [PERSON_NAME], K.E"
type input "RayRizzle, [PERSON_NAME], K.E"
click at [467, 40] on input "Recording Title" at bounding box center [453, 47] width 149 height 18
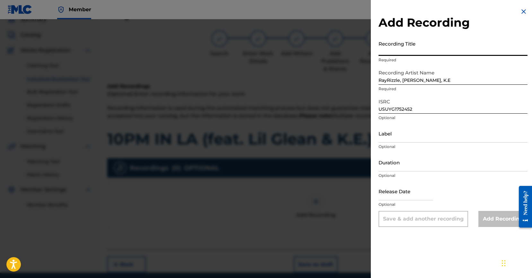
paste input "10PM IN LA (feat. Lil Glean & K.E.)"
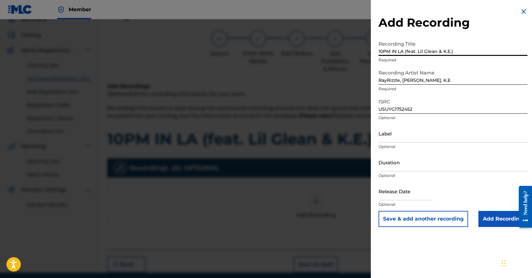
type input "10PM IN LA (feat. Lil Glean & K.E.)"
click at [495, 217] on input "Add Recording" at bounding box center [502, 219] width 49 height 16
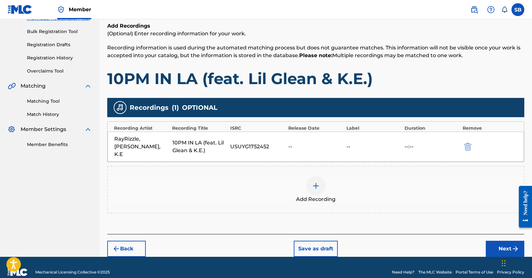
scroll to position [91, 0]
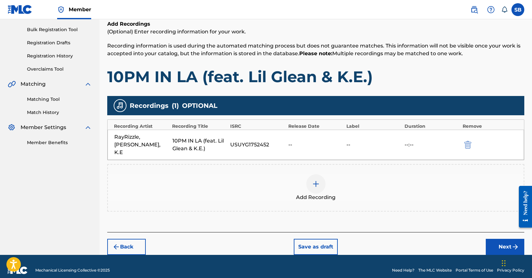
click at [496, 232] on div "Back Save as draft Next" at bounding box center [315, 243] width 417 height 23
click at [499, 239] on button "Next" at bounding box center [505, 247] width 39 height 16
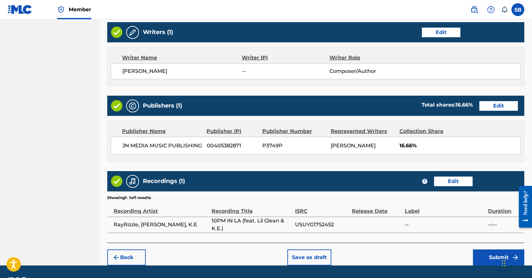
scroll to position [273, 0]
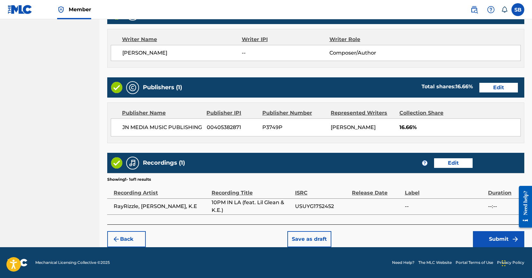
click at [490, 237] on button "Submit" at bounding box center [498, 239] width 51 height 16
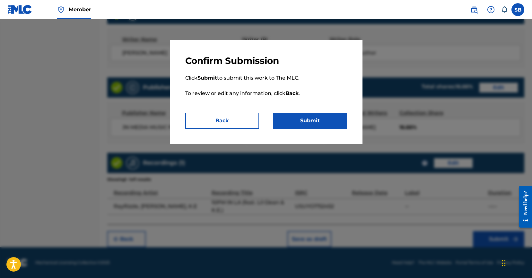
click at [325, 124] on button "Submit" at bounding box center [310, 121] width 74 height 16
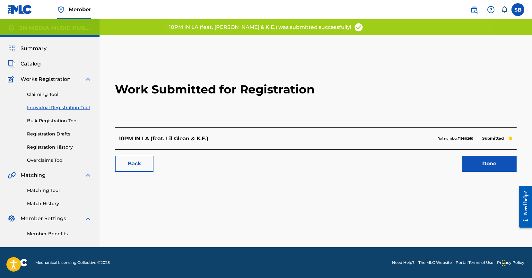
click at [484, 157] on link "Done" at bounding box center [489, 164] width 55 height 16
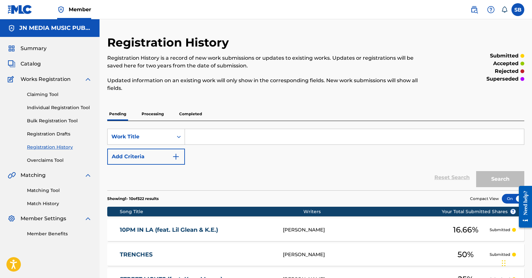
click at [88, 107] on link "Individual Registration Tool" at bounding box center [59, 107] width 65 height 7
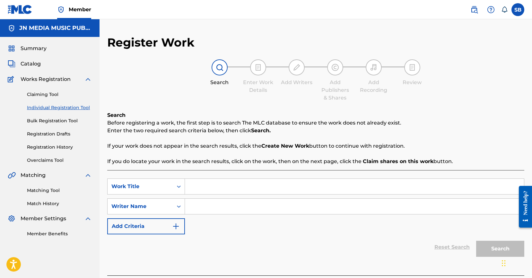
click at [88, 107] on link "Individual Registration Tool" at bounding box center [59, 107] width 65 height 7
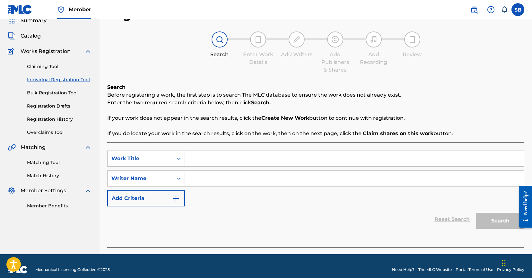
scroll to position [35, 0]
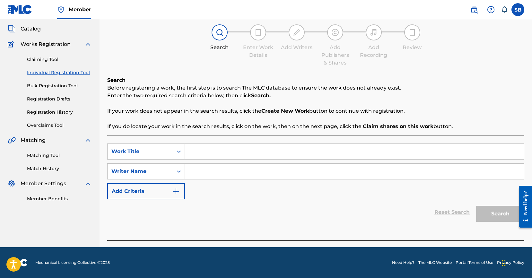
click at [248, 158] on input "Search Form" at bounding box center [354, 151] width 339 height 15
click at [247, 156] on input "Search Form" at bounding box center [354, 151] width 339 height 15
paste input "PLAY IT SAFE (feat. BlueChip)"
type input "PLAY IT SAFE (feat. BlueChip)"
click at [239, 174] on input "Search Form" at bounding box center [354, 171] width 339 height 15
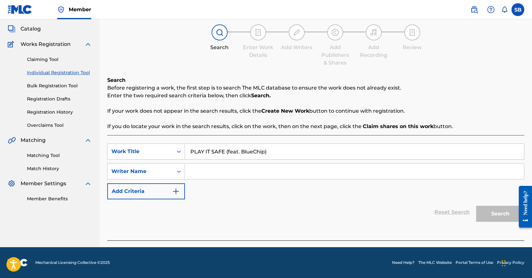
click at [240, 175] on input "Search Form" at bounding box center [354, 171] width 339 height 15
paste input "[PERSON_NAME]"
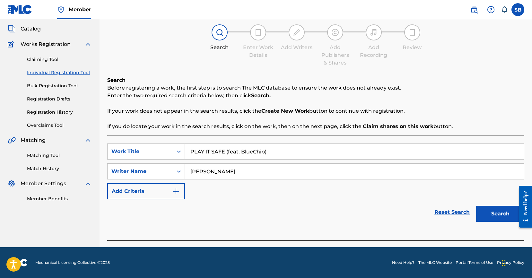
type input "[PERSON_NAME]"
click at [506, 208] on button "Search" at bounding box center [500, 214] width 48 height 16
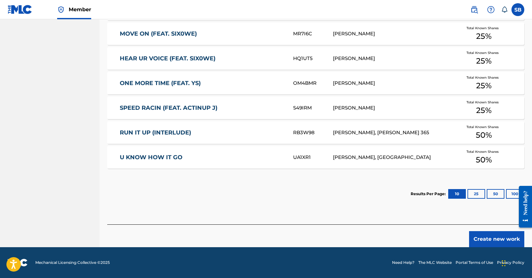
click at [494, 236] on button "Create new work" at bounding box center [496, 239] width 55 height 16
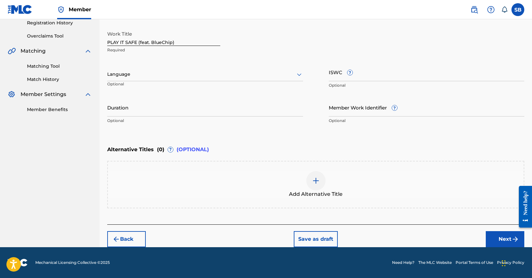
scroll to position [124, 0]
click at [197, 77] on div at bounding box center [205, 74] width 196 height 8
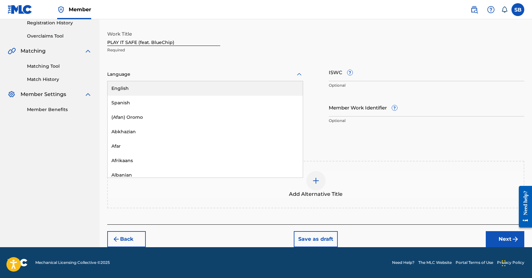
click at [192, 86] on div "English" at bounding box center [205, 88] width 195 height 14
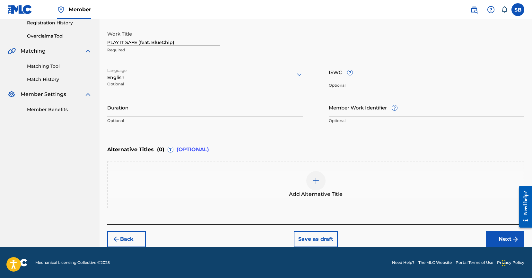
click at [497, 232] on button "Next" at bounding box center [505, 239] width 39 height 16
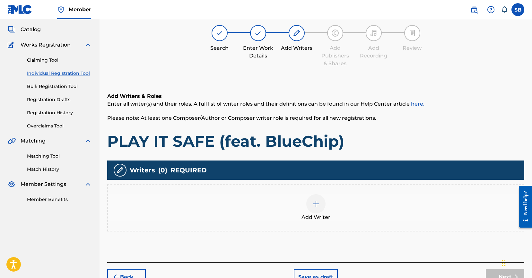
scroll to position [29, 0]
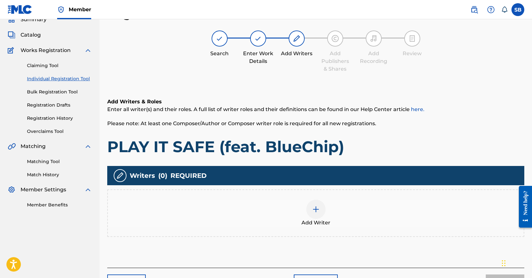
click at [368, 207] on div "Add Writer" at bounding box center [316, 213] width 416 height 27
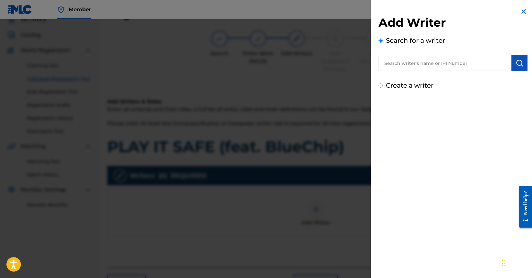
click at [475, 65] on input "text" at bounding box center [445, 63] width 133 height 16
paste input "[PERSON_NAME]"
type input "[PERSON_NAME]"
click at [512, 69] on button "submit" at bounding box center [520, 63] width 16 height 16
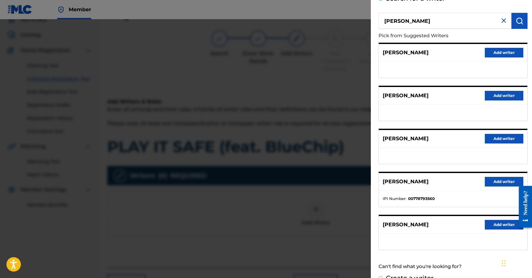
scroll to position [55, 0]
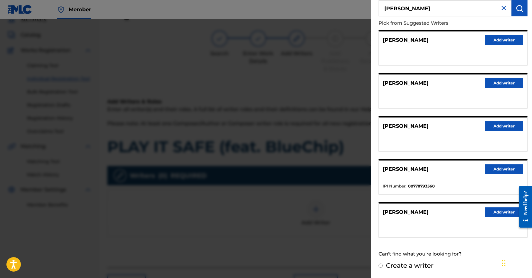
click at [504, 211] on button "Add writer" at bounding box center [504, 212] width 39 height 10
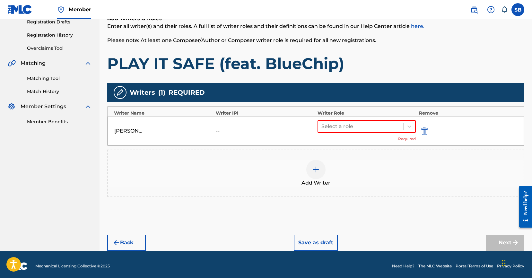
scroll to position [116, 0]
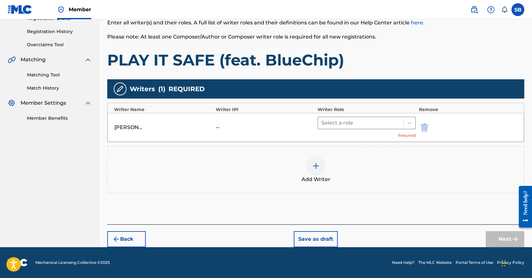
click at [355, 129] on div "Select a role" at bounding box center [367, 123] width 98 height 13
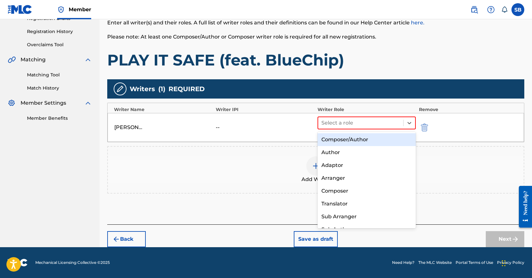
click at [355, 139] on div "Composer/Author" at bounding box center [367, 139] width 98 height 13
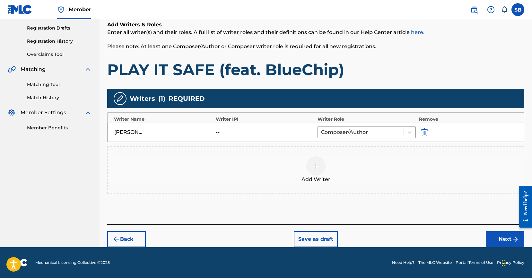
click at [499, 238] on button "Next" at bounding box center [505, 239] width 39 height 16
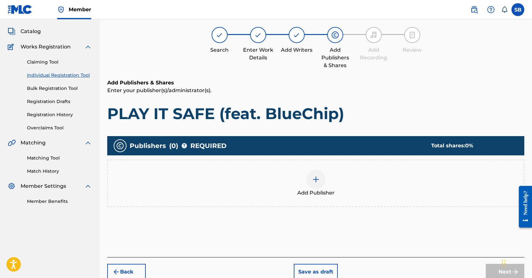
scroll to position [29, 0]
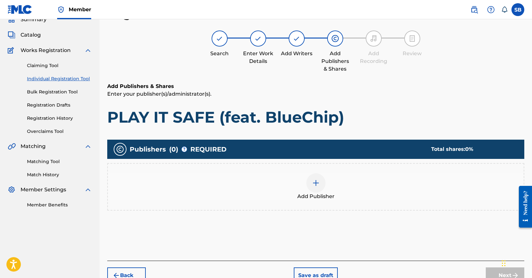
click at [341, 198] on div "Add Publisher" at bounding box center [316, 186] width 416 height 27
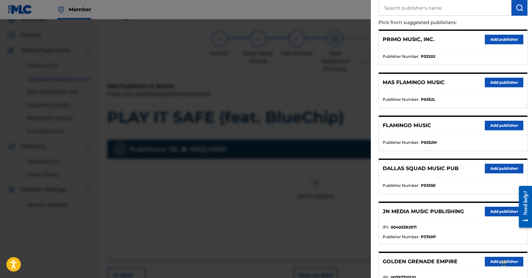
scroll to position [199, 0]
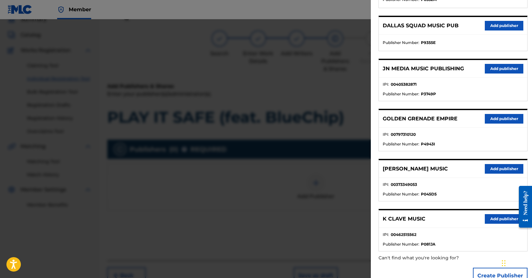
click at [512, 61] on div "JN MEDIA MUSIC PUBLISHING Add publisher" at bounding box center [453, 69] width 148 height 18
click at [510, 70] on button "Add publisher" at bounding box center [504, 69] width 39 height 10
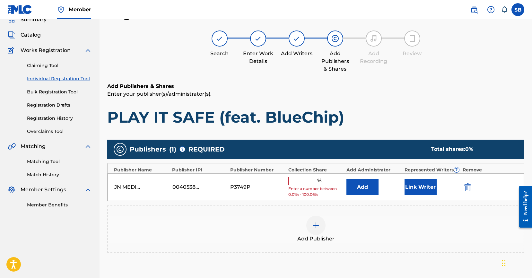
click at [302, 182] on input "text" at bounding box center [302, 181] width 29 height 8
type input "25"
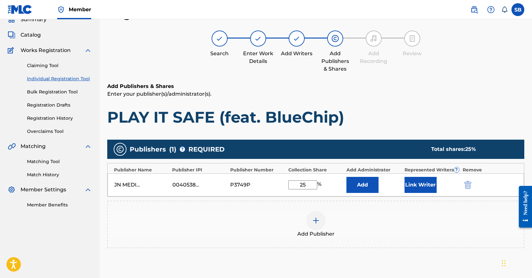
click at [430, 187] on button "Link Writer" at bounding box center [421, 185] width 32 height 16
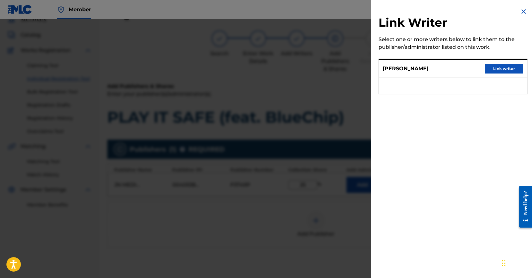
click at [511, 65] on button "Link writer" at bounding box center [504, 69] width 39 height 10
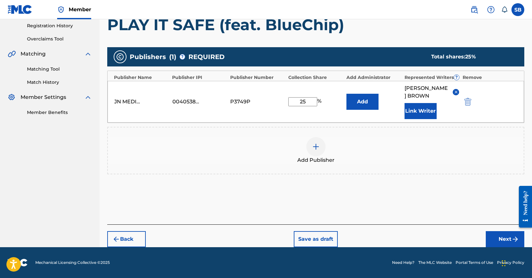
click at [498, 234] on button "Next" at bounding box center [505, 239] width 39 height 16
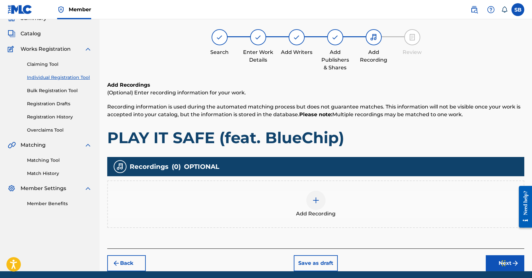
scroll to position [29, 0]
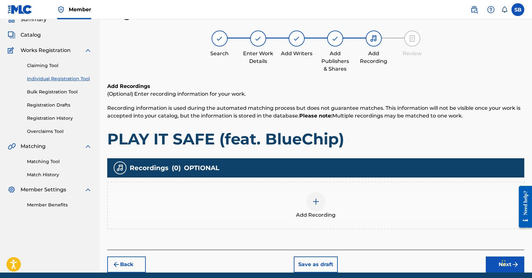
click at [336, 203] on div "Add Recording" at bounding box center [316, 205] width 416 height 27
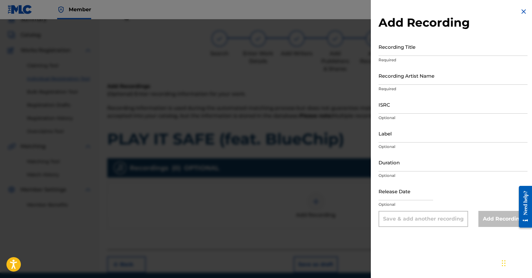
click at [427, 114] on div "ISRC Optional" at bounding box center [453, 109] width 149 height 29
click at [425, 108] on input "ISRC" at bounding box center [453, 104] width 149 height 18
paste input "USUYG1752453"
type input "USUYG1752453"
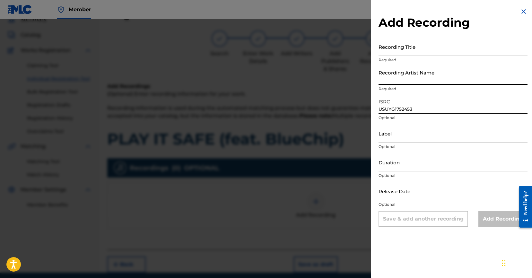
click at [447, 79] on input "Recording Artist Name" at bounding box center [453, 75] width 149 height 18
paste input "RayRizzle, BlueChip"
type input "RayRizzle, BlueChip"
click at [431, 47] on input "Recording Title" at bounding box center [453, 47] width 149 height 18
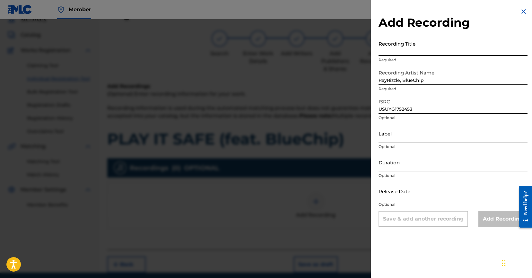
paste input "PLAY IT SAFE (feat. BlueChip)"
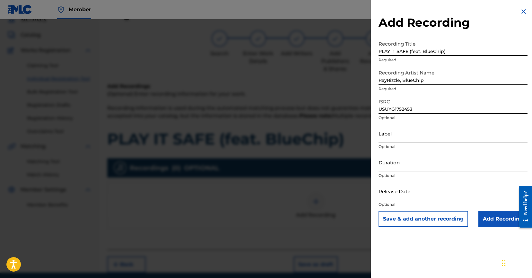
type input "PLAY IT SAFE (feat. BlueChip)"
click at [495, 218] on input "Add Recording" at bounding box center [502, 219] width 49 height 16
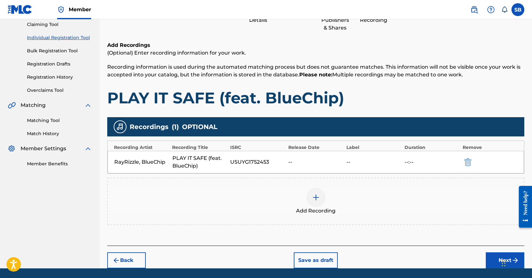
scroll to position [91, 0]
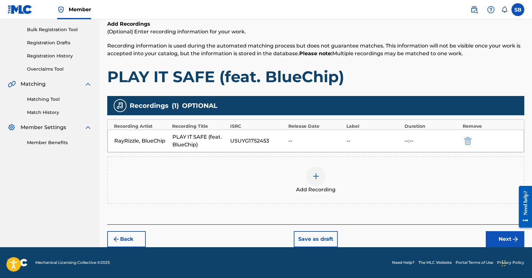
click at [494, 238] on button "Next" at bounding box center [505, 239] width 39 height 16
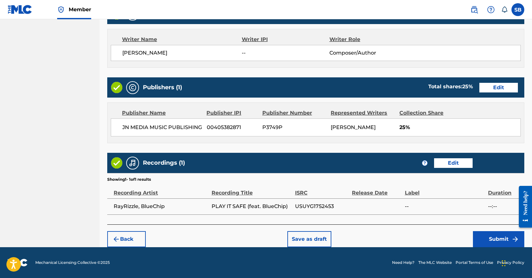
scroll to position [272, 0]
click at [488, 242] on button "Submit" at bounding box center [498, 239] width 51 height 16
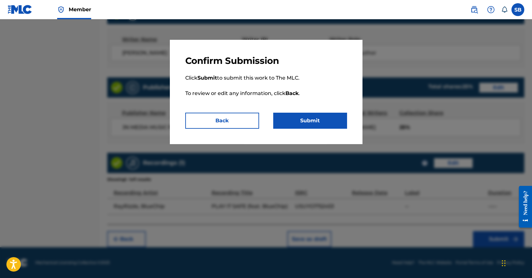
click at [302, 117] on button "Submit" at bounding box center [310, 121] width 74 height 16
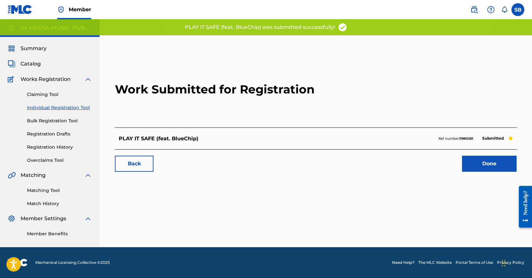
click at [505, 168] on link "Done" at bounding box center [489, 164] width 55 height 16
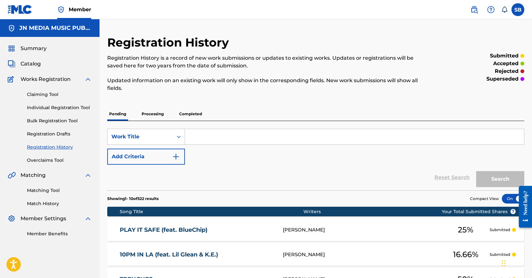
scroll to position [1, 0]
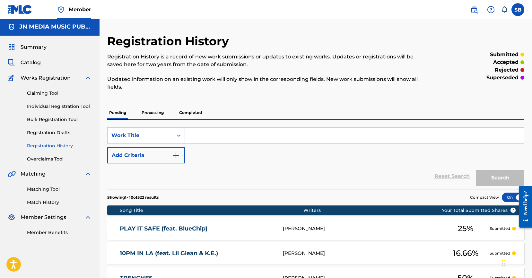
click at [69, 104] on link "Individual Registration Tool" at bounding box center [59, 106] width 65 height 7
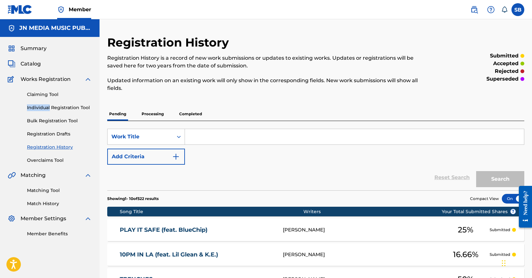
click at [69, 104] on div "Claiming Tool Individual Registration Tool Bulk Registration Tool Registration …" at bounding box center [50, 123] width 84 height 81
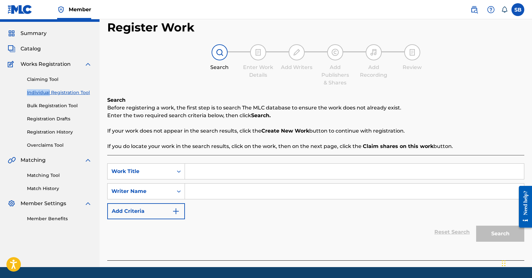
scroll to position [35, 0]
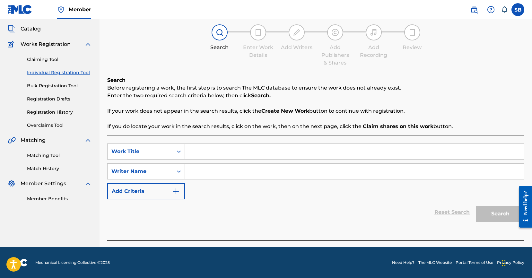
click at [223, 149] on input "Search Form" at bounding box center [354, 151] width 339 height 15
paste input "RP 20"
type input "RP 20"
click at [237, 168] on input "Search Form" at bounding box center [354, 171] width 339 height 15
click at [227, 163] on div "SearchWithCriteria25ab2f43-80b6-447a-a928-2e5acf0294c4 Work Title RP 20 SearchW…" at bounding box center [315, 172] width 417 height 56
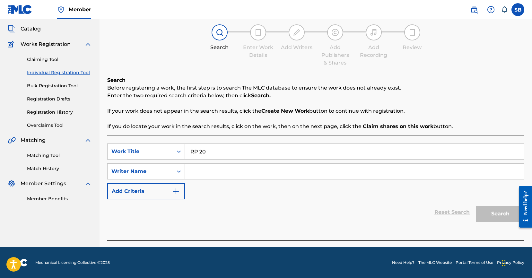
click at [286, 172] on input "Search Form" at bounding box center [354, 171] width 339 height 15
paste input "[PERSON_NAME]"
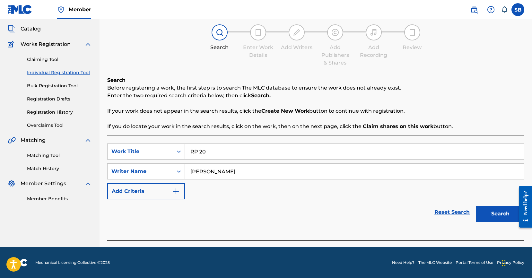
type input "[PERSON_NAME]"
click at [486, 217] on button "Search" at bounding box center [500, 214] width 48 height 16
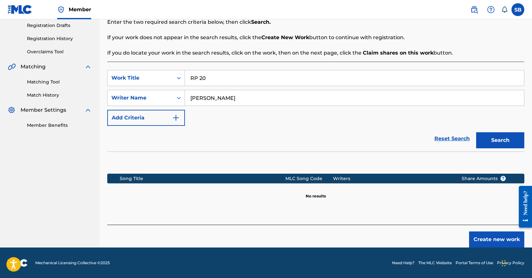
scroll to position [109, 0]
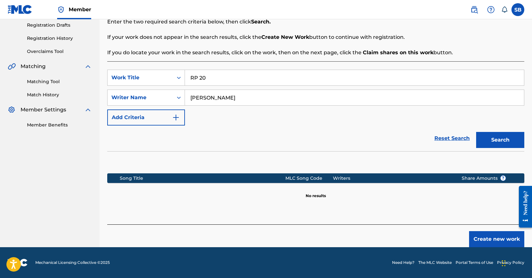
click at [502, 239] on button "Create new work" at bounding box center [496, 239] width 55 height 16
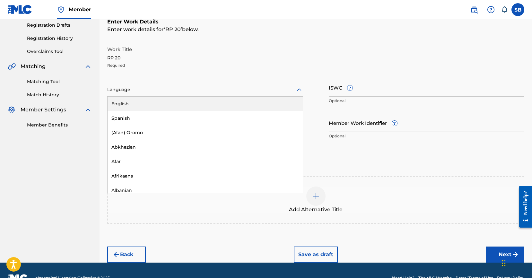
click at [197, 94] on div "Language" at bounding box center [205, 89] width 196 height 13
click at [187, 104] on div "English" at bounding box center [205, 104] width 195 height 14
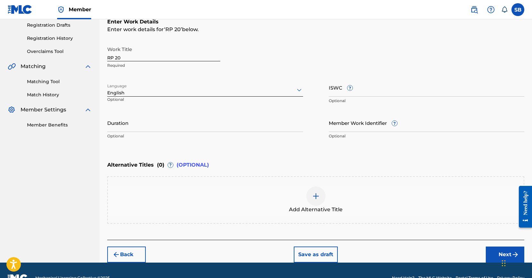
click at [500, 254] on iframe "Chat Widget" at bounding box center [516, 262] width 32 height 31
click at [495, 254] on button "Next" at bounding box center [505, 255] width 39 height 16
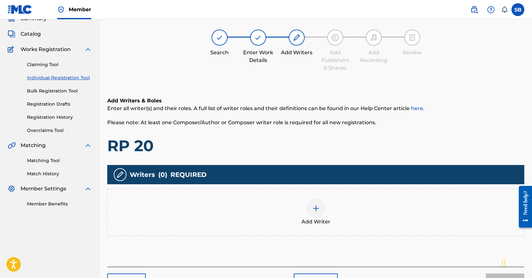
scroll to position [29, 0]
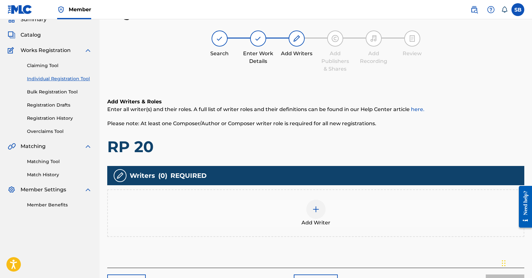
click at [345, 218] on div "Add Writer" at bounding box center [316, 213] width 416 height 27
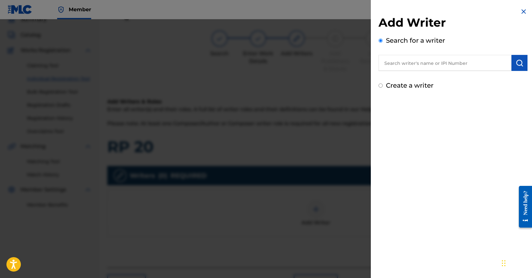
click at [452, 54] on div "Search for a writer" at bounding box center [453, 53] width 149 height 35
click at [452, 59] on input "text" at bounding box center [445, 63] width 133 height 16
paste input "[PERSON_NAME]"
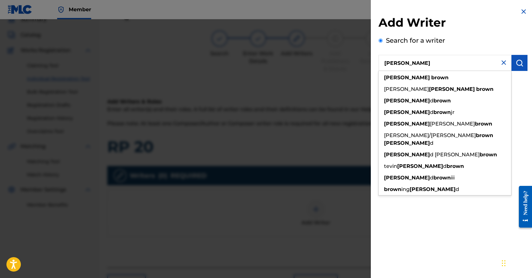
type input "[PERSON_NAME]"
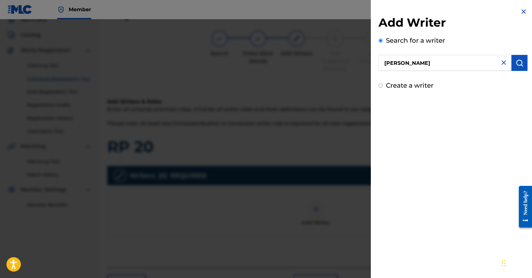
click at [522, 66] on button "submit" at bounding box center [520, 63] width 16 height 16
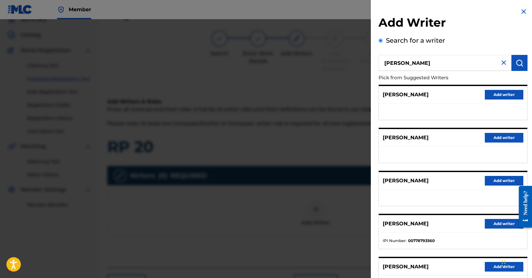
scroll to position [51, 0]
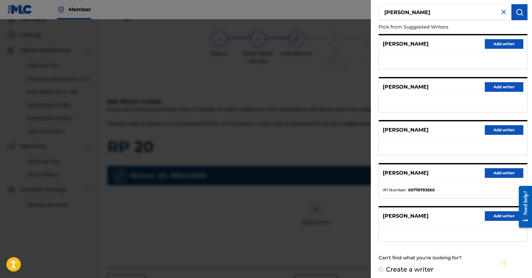
click at [496, 218] on button "Add writer" at bounding box center [504, 216] width 39 height 10
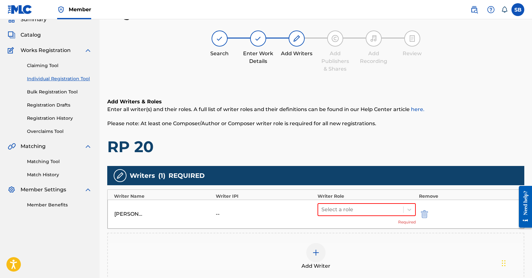
scroll to position [116, 0]
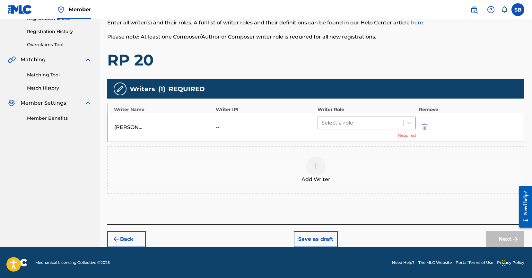
click at [337, 127] on div "Select a role" at bounding box center [360, 123] width 85 height 12
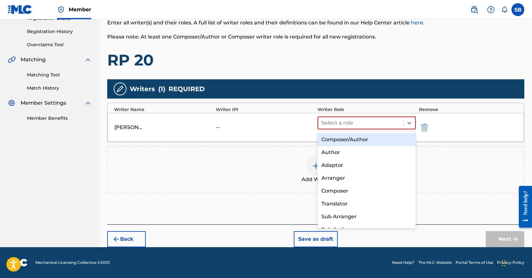
click at [342, 138] on div "Composer/Author" at bounding box center [367, 139] width 98 height 13
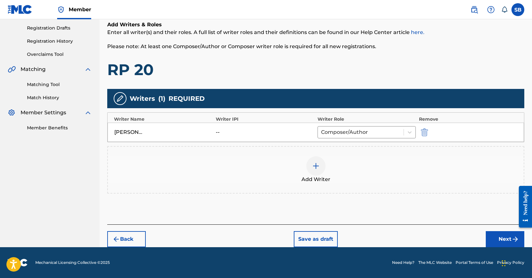
click at [505, 236] on button "Next" at bounding box center [505, 239] width 39 height 16
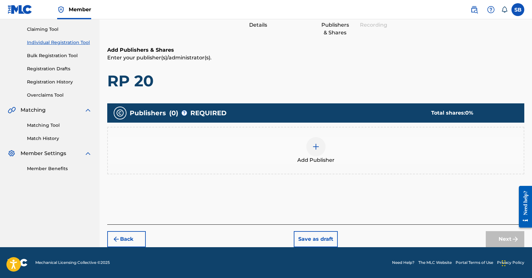
scroll to position [29, 0]
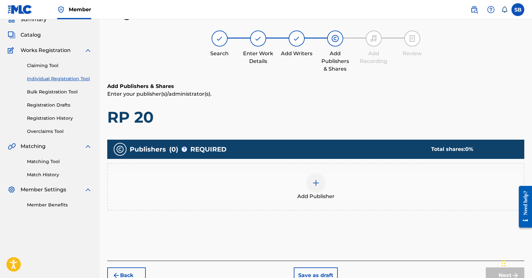
click at [325, 198] on span "Add Publisher" at bounding box center [315, 197] width 37 height 8
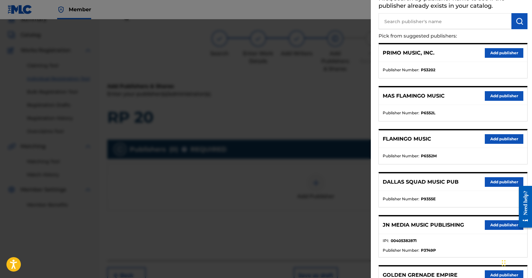
scroll to position [115, 0]
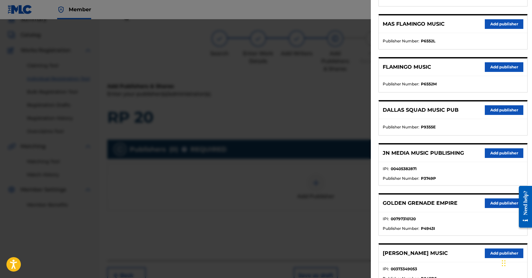
click at [492, 153] on button "Add publisher" at bounding box center [504, 153] width 39 height 10
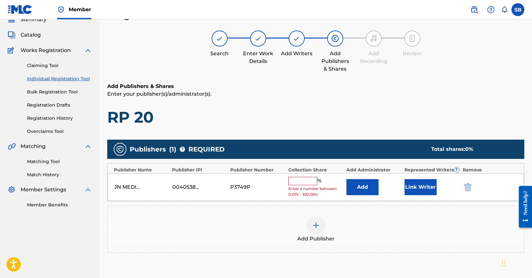
click at [305, 181] on input "text" at bounding box center [302, 181] width 29 height 8
type input "50"
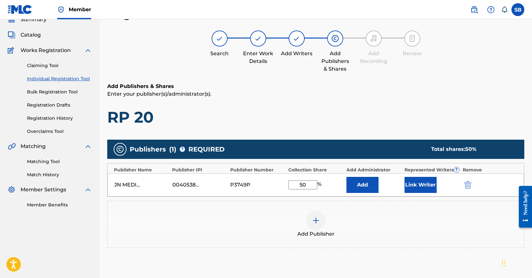
click at [419, 181] on button "Link Writer" at bounding box center [421, 185] width 32 height 16
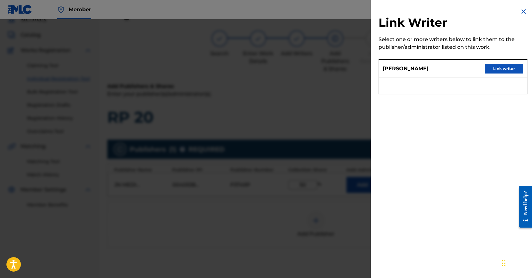
click at [502, 69] on button "Link writer" at bounding box center [504, 69] width 39 height 10
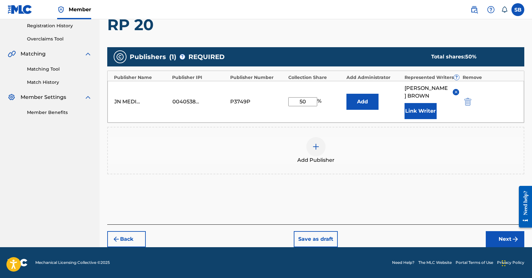
click at [496, 234] on button "Next" at bounding box center [505, 239] width 39 height 16
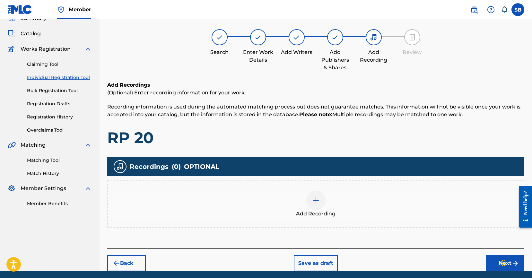
scroll to position [29, 0]
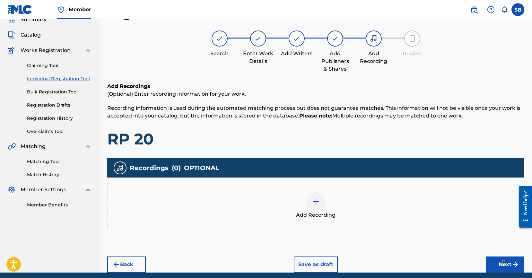
click at [310, 184] on div "Add Recording" at bounding box center [315, 206] width 417 height 48
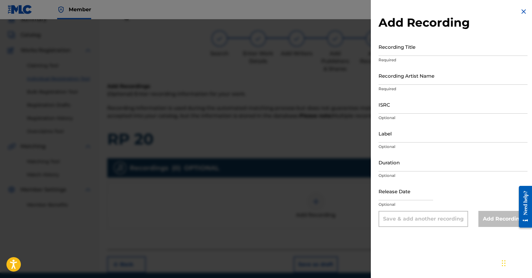
click at [432, 107] on input "ISRC" at bounding box center [453, 104] width 149 height 18
paste input "USUYG1752454"
type input "USUYG1752454"
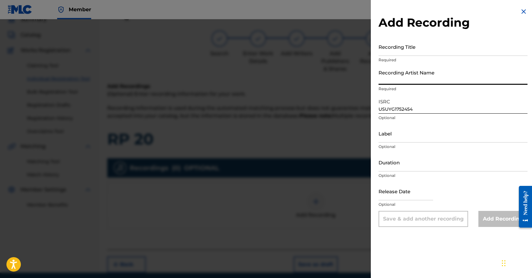
click at [460, 84] on input "Recording Artist Name" at bounding box center [453, 75] width 149 height 18
paste input "RayRizzle"
type input "RayRizzle"
click at [470, 49] on input "Recording Title" at bounding box center [453, 47] width 149 height 18
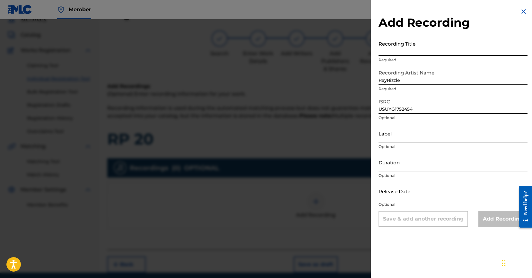
paste input "RP 20"
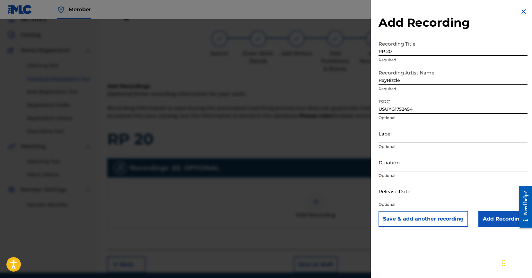
type input "RP 20"
click at [496, 221] on input "Add Recording" at bounding box center [502, 219] width 49 height 16
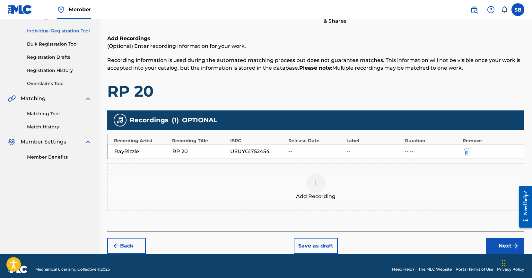
scroll to position [83, 0]
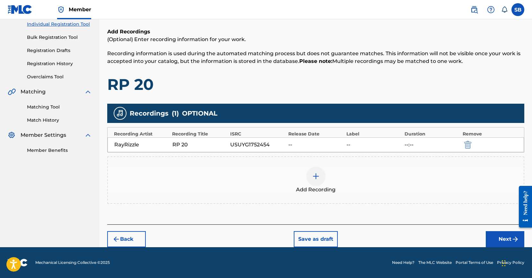
click at [498, 238] on button "Next" at bounding box center [505, 239] width 39 height 16
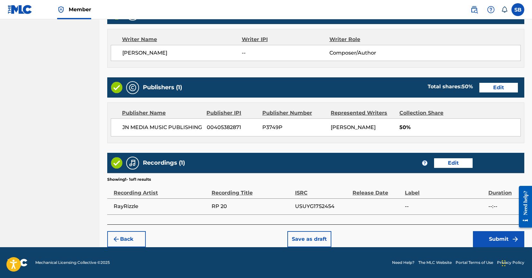
scroll to position [273, 0]
click at [391, 235] on div "Back Save as draft Submit" at bounding box center [315, 235] width 417 height 23
click at [426, 236] on div "Back Save as draft Submit" at bounding box center [315, 235] width 417 height 23
click at [492, 240] on button "Submit" at bounding box center [498, 239] width 51 height 16
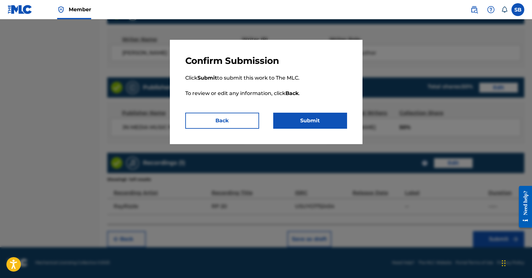
click at [326, 118] on button "Submit" at bounding box center [310, 121] width 74 height 16
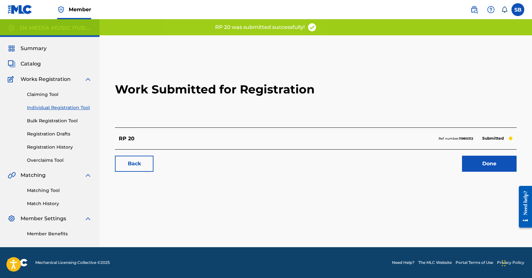
click at [489, 170] on link "Done" at bounding box center [489, 164] width 55 height 16
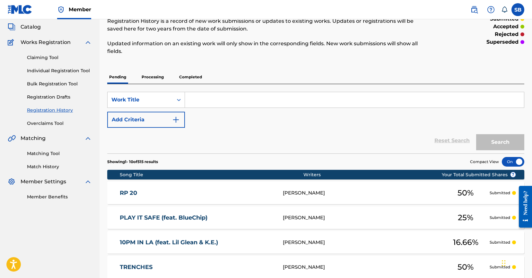
scroll to position [46, 0]
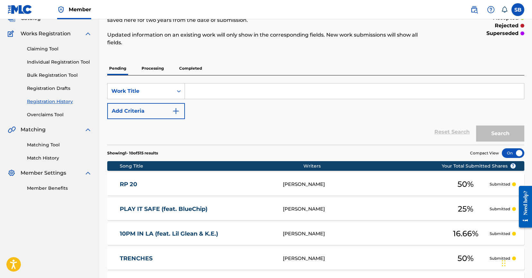
click at [60, 60] on link "Individual Registration Tool" at bounding box center [59, 62] width 65 height 7
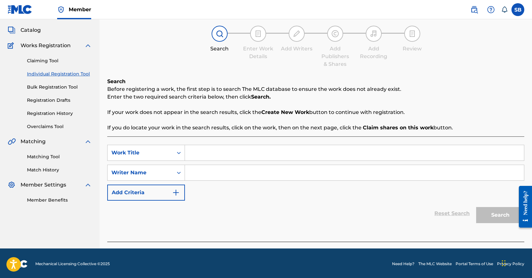
scroll to position [35, 0]
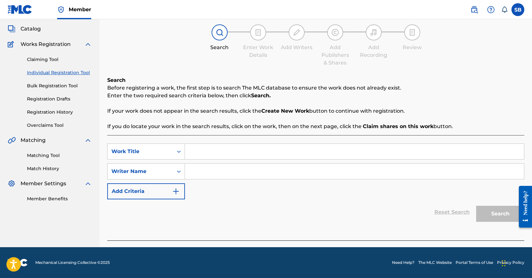
click at [255, 144] on input "Search Form" at bounding box center [354, 151] width 339 height 15
paste input "BLACK SLEEVE"
type input "BLACK SLEEVE"
click at [238, 172] on input "Search Form" at bounding box center [354, 171] width 339 height 15
click at [318, 176] on input "Search Form" at bounding box center [354, 171] width 339 height 15
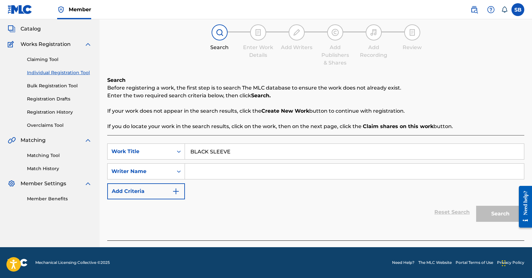
click at [318, 176] on input "Search Form" at bounding box center [354, 171] width 339 height 15
paste input "[PERSON_NAME]"
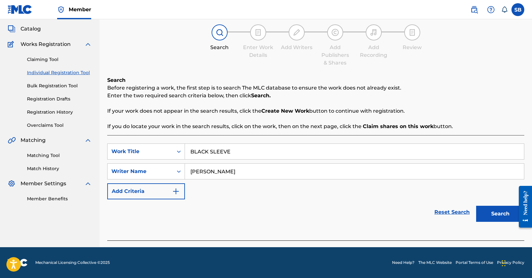
type input "[PERSON_NAME]"
click at [496, 216] on button "Search" at bounding box center [500, 214] width 48 height 16
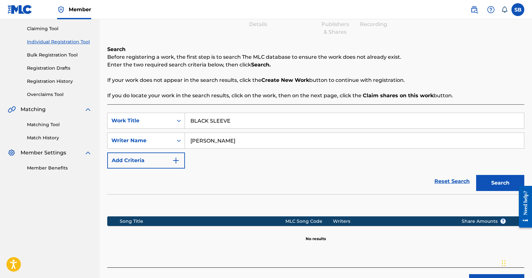
scroll to position [109, 0]
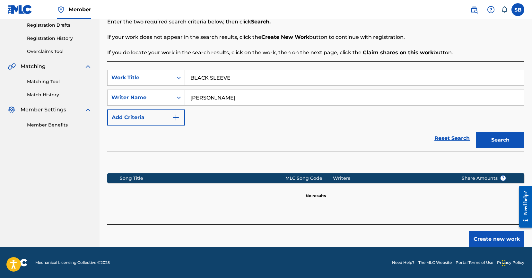
click at [503, 240] on button "Create new work" at bounding box center [496, 239] width 55 height 16
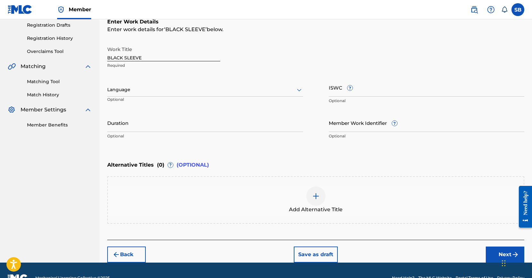
click at [216, 101] on div "Language Optional" at bounding box center [205, 92] width 196 height 29
click at [211, 93] on div at bounding box center [205, 90] width 196 height 8
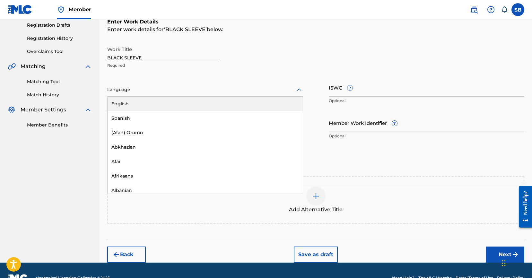
click at [200, 107] on div "English" at bounding box center [205, 104] width 195 height 14
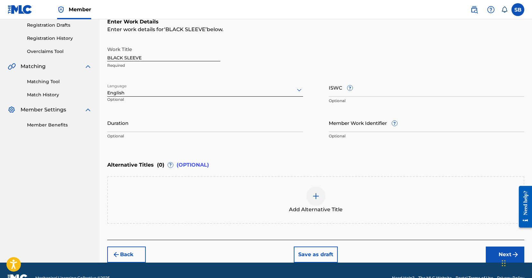
click at [497, 251] on button "Next" at bounding box center [505, 255] width 39 height 16
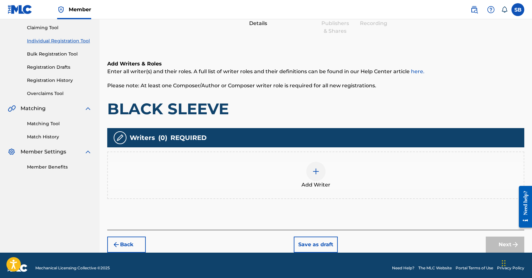
scroll to position [29, 0]
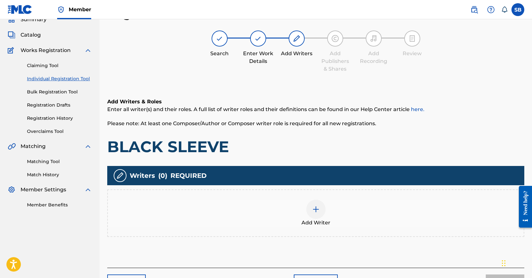
click at [358, 228] on div "Add Writer" at bounding box center [315, 213] width 417 height 48
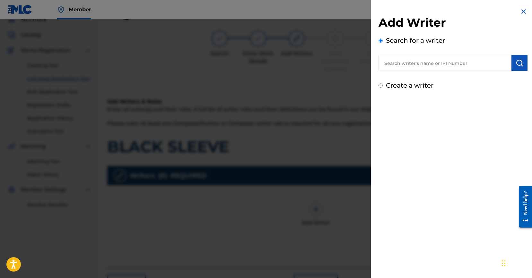
click at [451, 65] on input "text" at bounding box center [445, 63] width 133 height 16
paste input "[PERSON_NAME]"
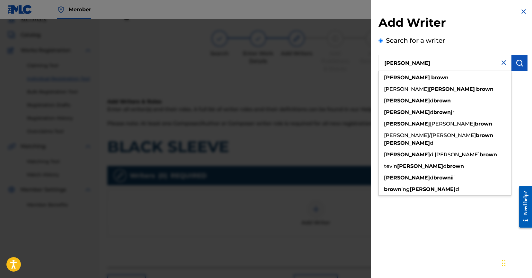
type input "[PERSON_NAME]"
click at [518, 62] on img "submit" at bounding box center [520, 63] width 8 height 8
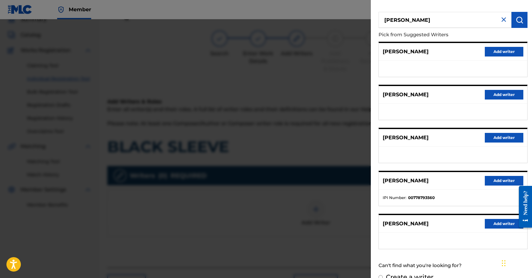
scroll to position [55, 0]
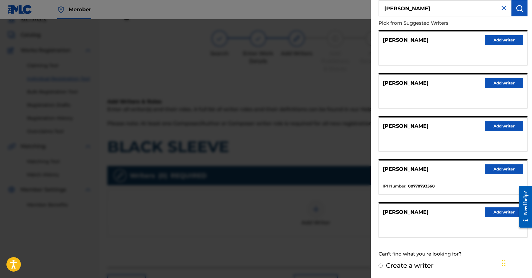
click at [505, 211] on button "Add writer" at bounding box center [504, 212] width 39 height 10
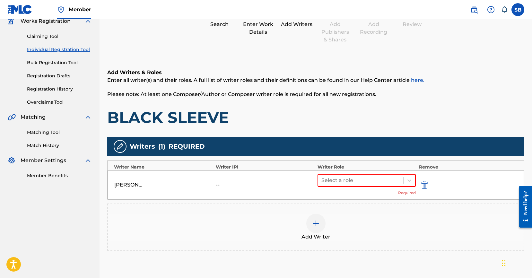
scroll to position [116, 0]
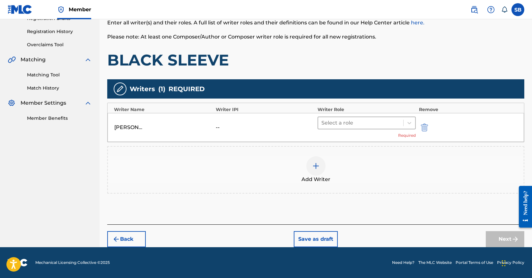
click at [331, 122] on div at bounding box center [360, 122] width 79 height 9
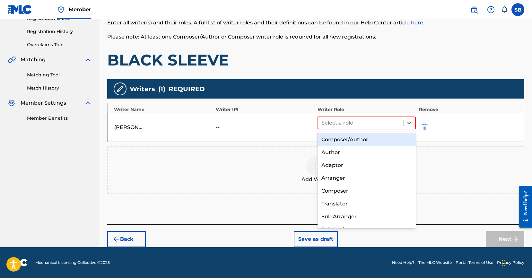
click at [340, 140] on div "Composer/Author" at bounding box center [367, 139] width 98 height 13
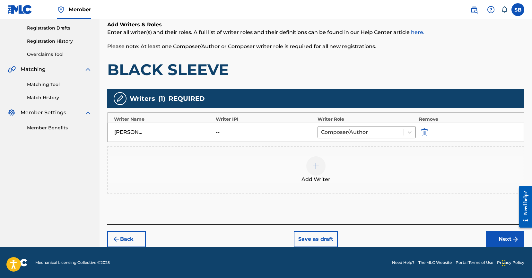
click at [504, 238] on button "Next" at bounding box center [505, 239] width 39 height 16
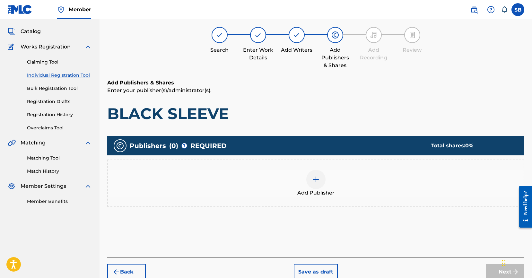
scroll to position [29, 0]
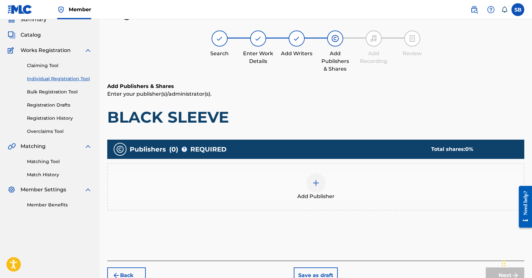
click at [312, 181] on img at bounding box center [316, 183] width 8 height 8
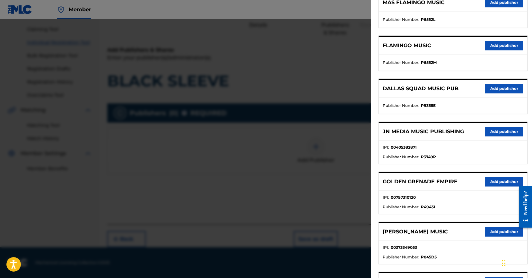
scroll to position [216, 0]
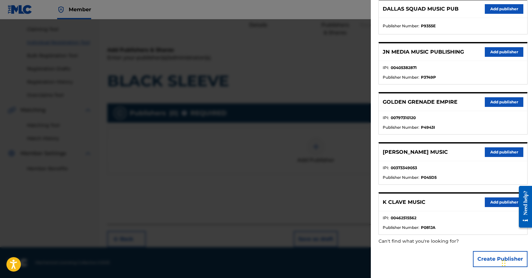
click at [499, 54] on button "Add publisher" at bounding box center [504, 52] width 39 height 10
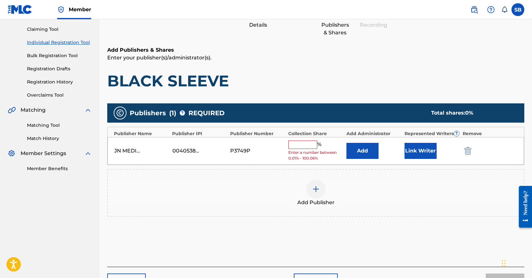
click at [302, 144] on input "text" at bounding box center [302, 145] width 29 height 8
type input "50"
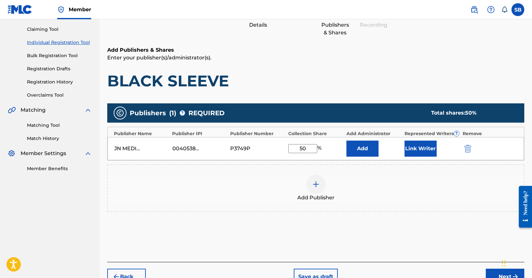
click at [409, 145] on button "Link Writer" at bounding box center [421, 149] width 32 height 16
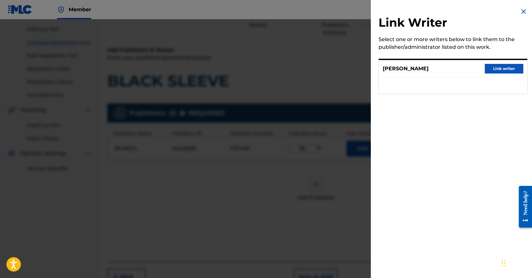
click at [504, 68] on button "Link writer" at bounding box center [504, 69] width 39 height 10
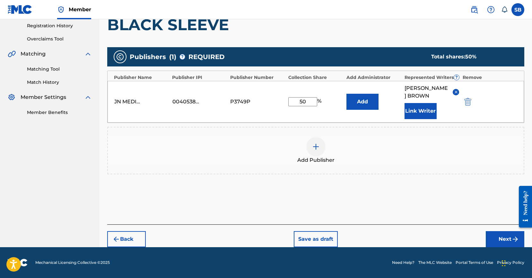
click at [509, 241] on button "Next" at bounding box center [505, 239] width 39 height 16
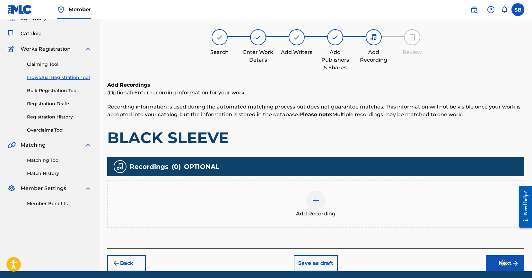
scroll to position [29, 0]
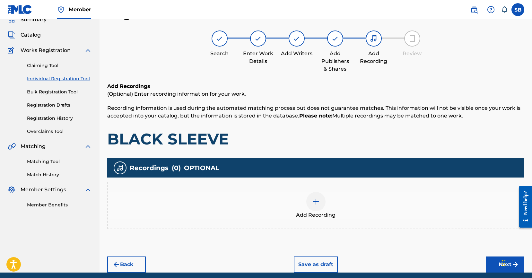
click at [315, 203] on img at bounding box center [316, 202] width 8 height 8
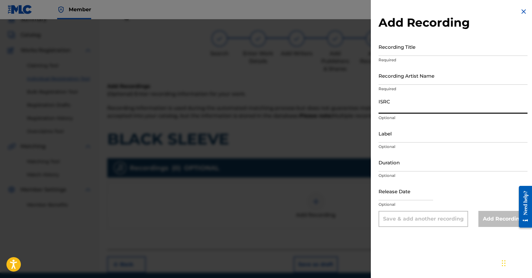
click at [425, 111] on input "ISRC" at bounding box center [453, 104] width 149 height 18
paste input "USUYG1752455"
type input "USUYG1752455"
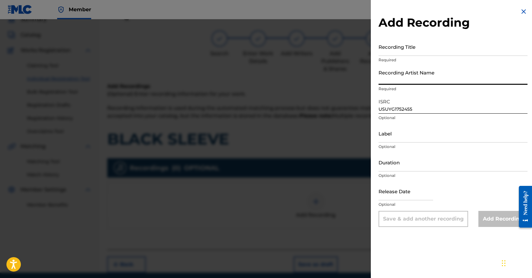
click at [458, 75] on input "Recording Artist Name" at bounding box center [453, 75] width 149 height 18
paste input "RayRizzle"
type input "RayRizzle"
click at [446, 41] on input "Recording Title" at bounding box center [453, 47] width 149 height 18
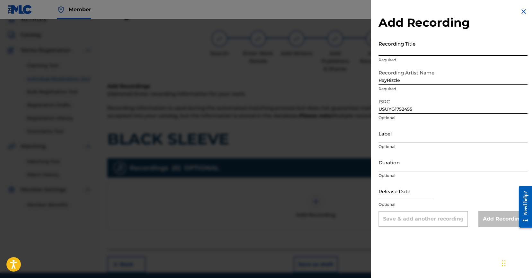
paste input "BLACK SLEEVE"
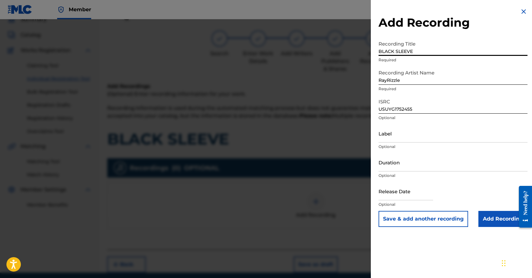
type input "BLACK SLEEVE"
click at [496, 223] on input "Add Recording" at bounding box center [502, 219] width 49 height 16
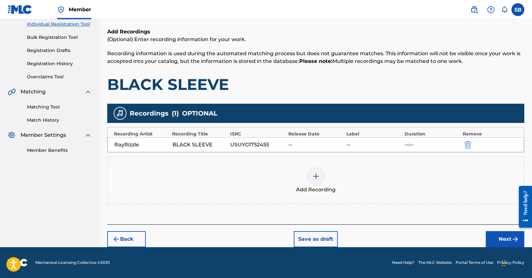
click at [487, 231] on button "Next" at bounding box center [505, 239] width 39 height 16
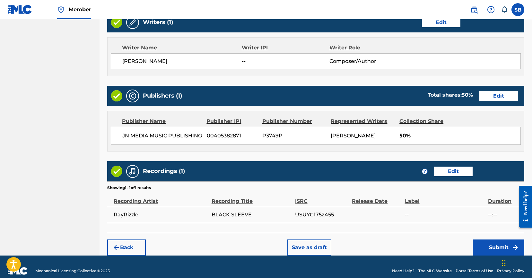
scroll to position [273, 0]
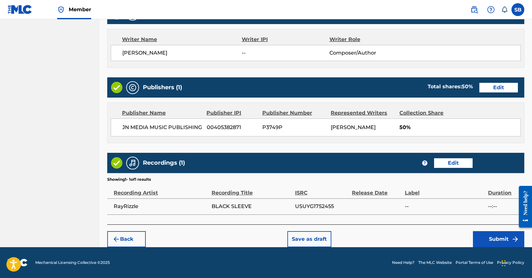
click at [490, 237] on button "Submit" at bounding box center [498, 239] width 51 height 16
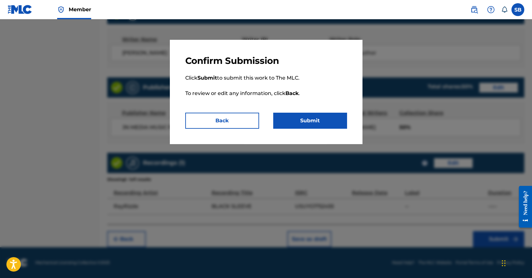
click at [321, 126] on button "Submit" at bounding box center [310, 121] width 74 height 16
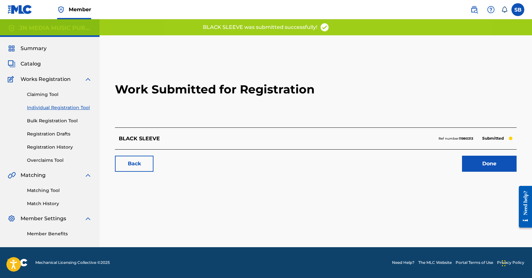
click at [506, 165] on link "Done" at bounding box center [489, 164] width 55 height 16
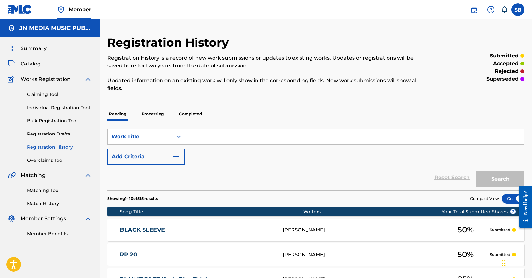
click at [82, 108] on link "Individual Registration Tool" at bounding box center [59, 107] width 65 height 7
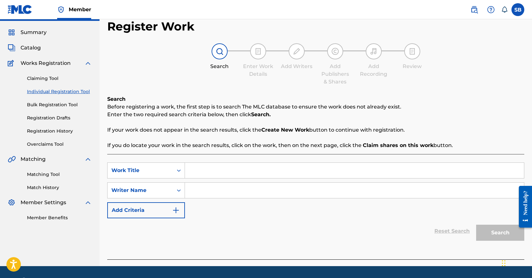
scroll to position [35, 0]
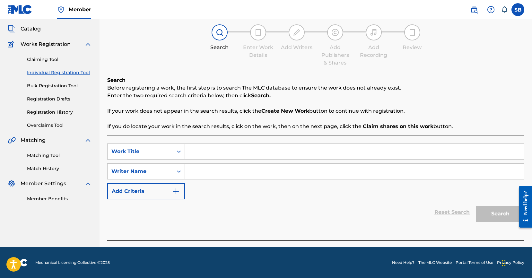
click at [249, 148] on input "Search Form" at bounding box center [354, 151] width 339 height 15
paste input "RISE"
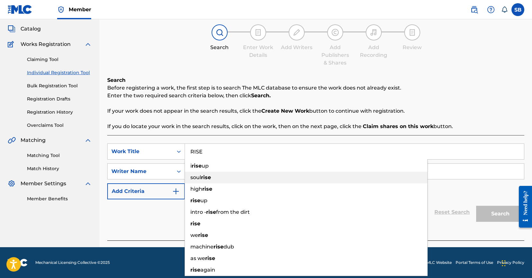
click at [247, 178] on div "soul rise" at bounding box center [306, 178] width 242 height 12
type input "soul rise"
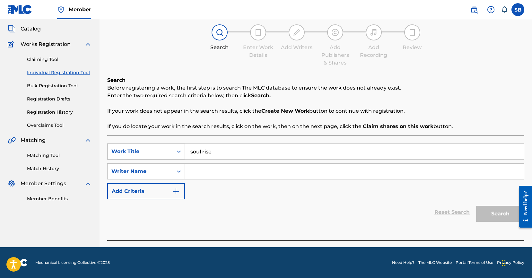
drag, startPoint x: 213, startPoint y: 154, endPoint x: 177, endPoint y: 149, distance: 36.6
click at [177, 149] on div "SearchWithCriteria25ab2f43-80b6-447a-a928-2e5acf0294c4 Work Title soul rise" at bounding box center [315, 152] width 417 height 16
paste input "RISE"
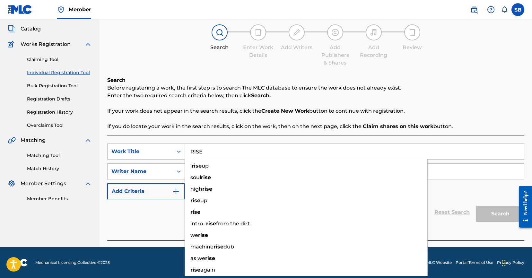
type input "RISE"
click at [521, 168] on input "Search Form" at bounding box center [354, 171] width 339 height 15
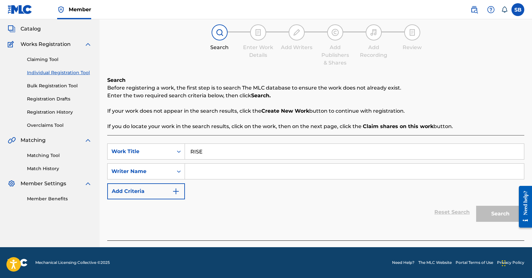
click at [278, 172] on input "Search Form" at bounding box center [354, 171] width 339 height 15
paste input "[PERSON_NAME]"
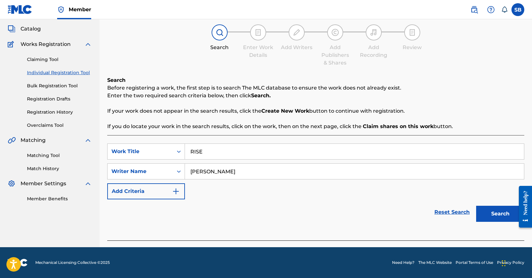
type input "[PERSON_NAME]"
click at [489, 210] on button "Search" at bounding box center [500, 214] width 48 height 16
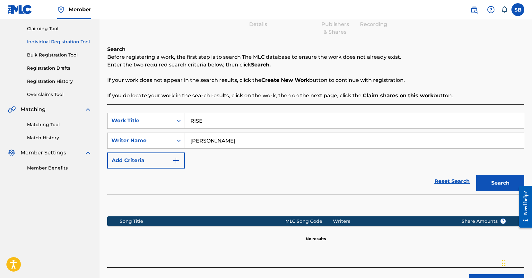
scroll to position [109, 0]
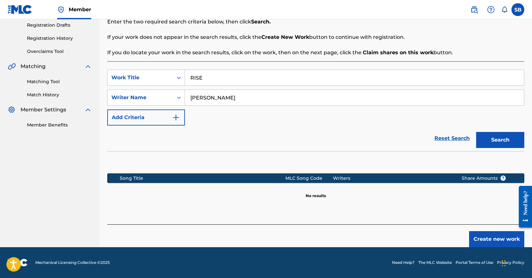
click at [502, 241] on button "Create new work" at bounding box center [496, 239] width 55 height 16
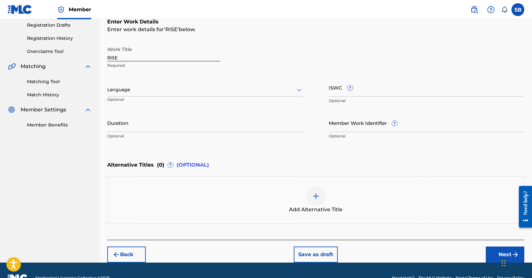
click at [180, 91] on div at bounding box center [205, 90] width 196 height 8
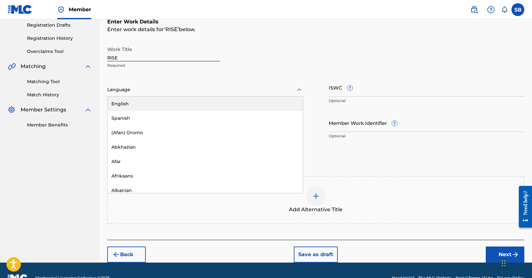
click at [161, 103] on div "English" at bounding box center [205, 104] width 195 height 14
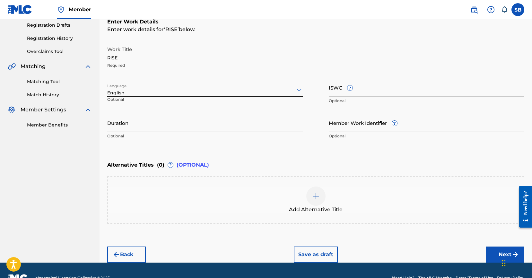
click at [502, 254] on div "Chat Widget" at bounding box center [516, 262] width 32 height 31
click at [335, 189] on div "Add Alternative Title" at bounding box center [316, 200] width 416 height 27
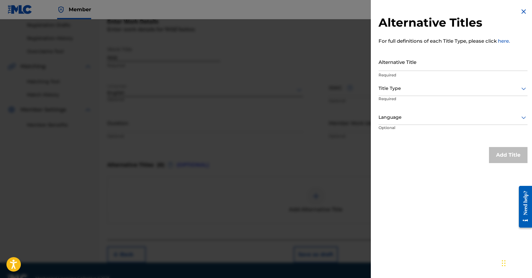
click at [522, 11] on img at bounding box center [524, 12] width 8 height 8
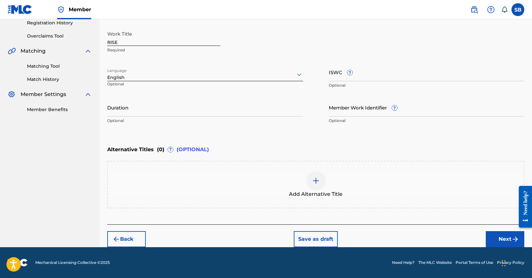
click at [496, 238] on button "Next" at bounding box center [505, 239] width 39 height 16
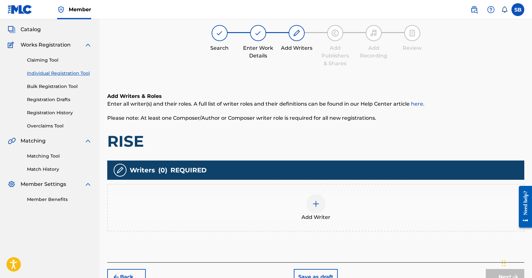
scroll to position [29, 0]
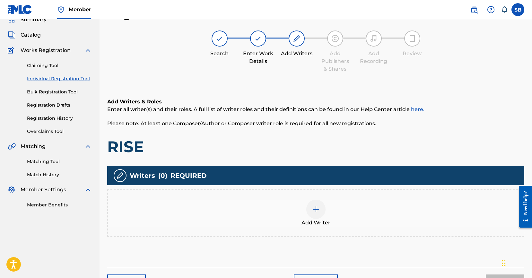
click at [302, 207] on div "Add Writer" at bounding box center [316, 213] width 416 height 27
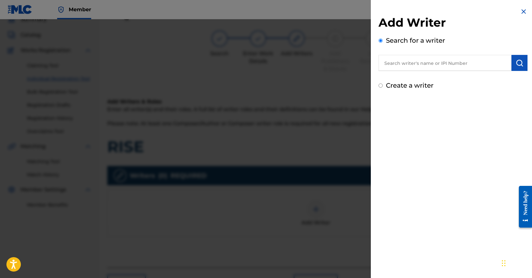
click at [443, 66] on input "text" at bounding box center [445, 63] width 133 height 16
paste input "[PERSON_NAME]"
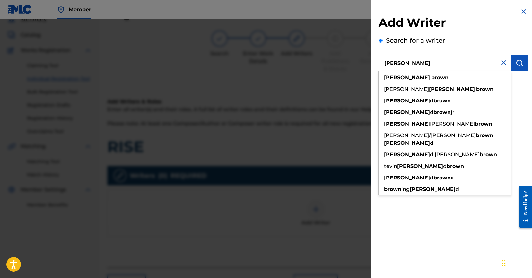
type input "[PERSON_NAME]"
click at [524, 64] on button "submit" at bounding box center [520, 63] width 16 height 16
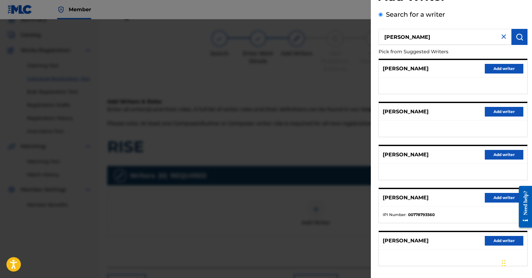
scroll to position [55, 0]
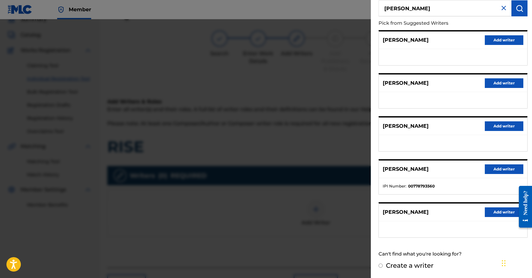
click at [496, 209] on button "Add writer" at bounding box center [504, 212] width 39 height 10
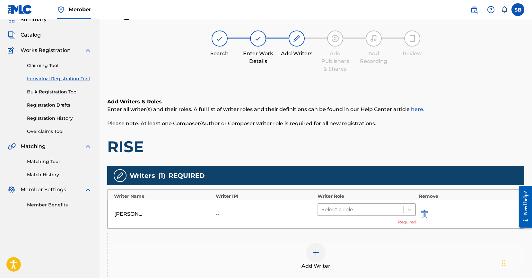
click at [356, 210] on div at bounding box center [360, 209] width 79 height 9
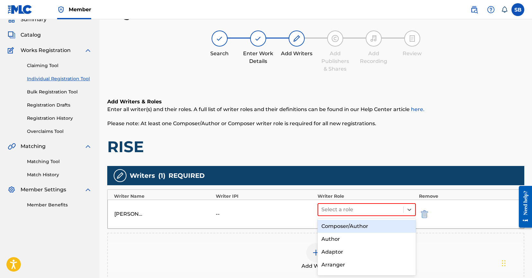
click at [358, 222] on div "Composer/Author" at bounding box center [367, 226] width 98 height 13
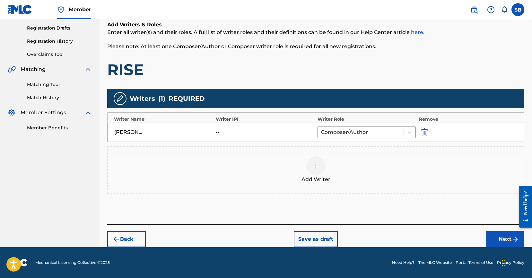
click at [487, 237] on button "Next" at bounding box center [505, 239] width 39 height 16
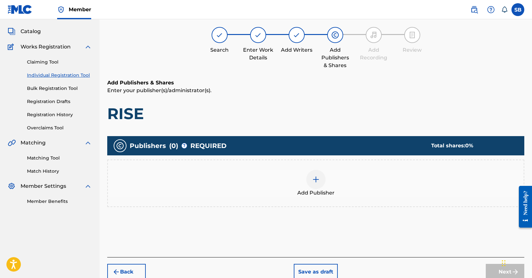
scroll to position [29, 0]
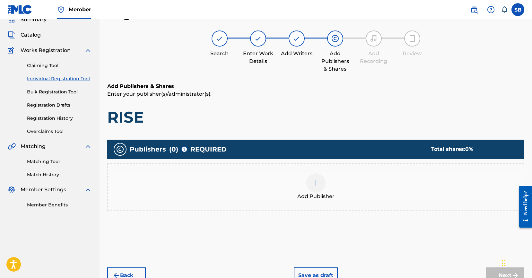
click at [295, 204] on div "Add Publisher" at bounding box center [315, 187] width 417 height 48
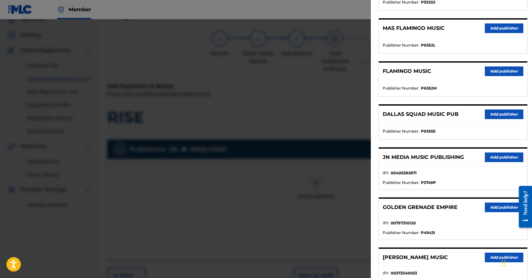
scroll to position [216, 0]
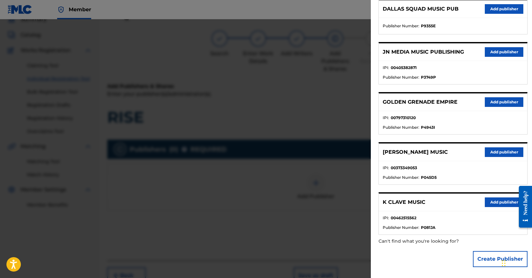
click at [504, 48] on button "Add publisher" at bounding box center [504, 52] width 39 height 10
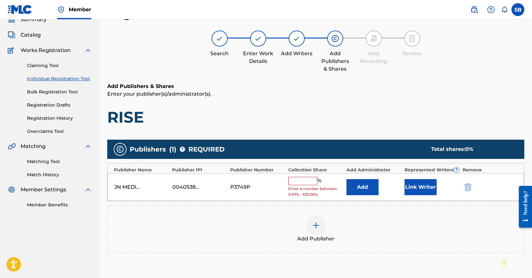
click at [302, 181] on input "text" at bounding box center [302, 181] width 29 height 8
type input "50"
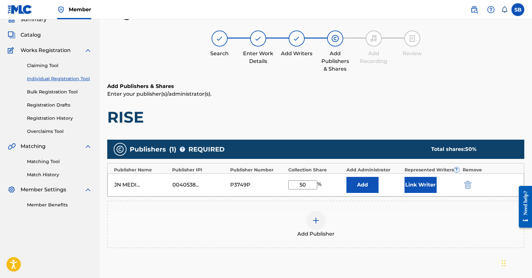
click at [435, 184] on button "Link Writer" at bounding box center [421, 185] width 32 height 16
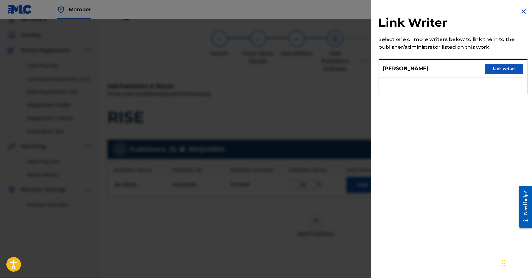
click at [499, 69] on button "Link writer" at bounding box center [504, 69] width 39 height 10
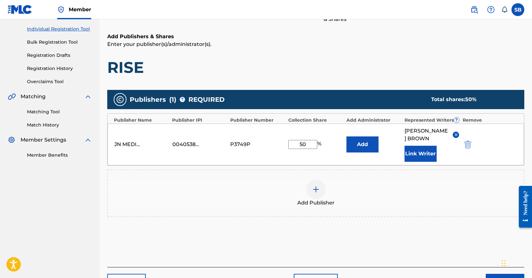
scroll to position [121, 0]
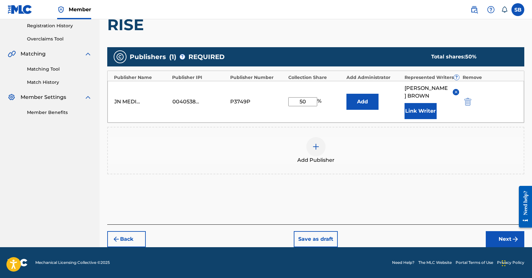
click at [509, 236] on button "Next" at bounding box center [505, 239] width 39 height 16
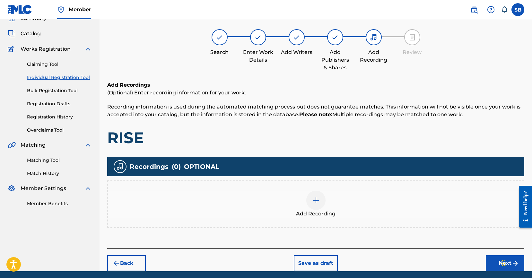
scroll to position [29, 0]
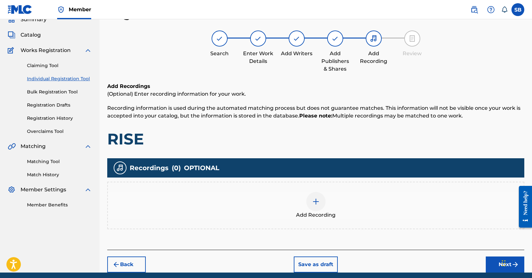
click at [323, 199] on div at bounding box center [315, 201] width 19 height 19
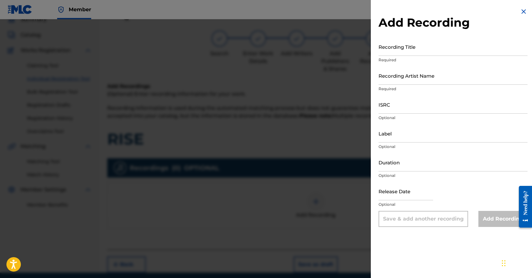
click at [425, 104] on input "ISRC" at bounding box center [453, 104] width 149 height 18
paste input "USUYG1752456"
type input "USUYG1752456"
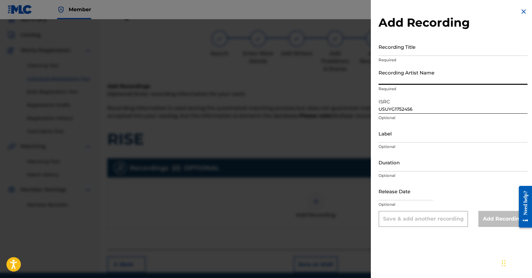
click at [456, 81] on input "Recording Artist Name" at bounding box center [453, 75] width 149 height 18
paste input "RayRizzl"
type input "RayRizzl"
click at [483, 50] on input "Recording Title" at bounding box center [453, 47] width 149 height 18
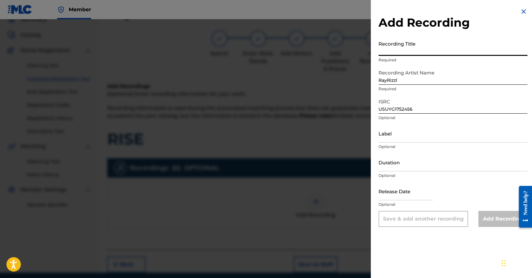
paste input "RISE"
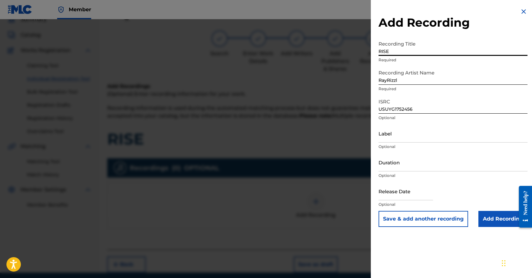
type input "RISE"
click at [493, 223] on input "Add Recording" at bounding box center [502, 219] width 49 height 16
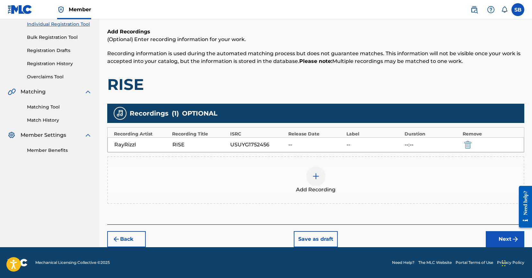
click at [497, 240] on button "Next" at bounding box center [505, 239] width 39 height 16
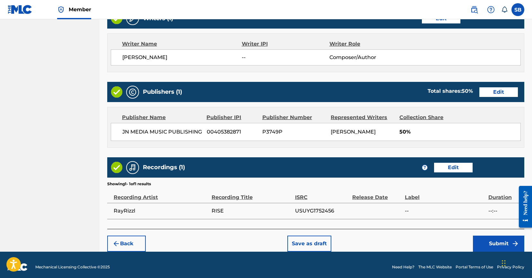
scroll to position [273, 0]
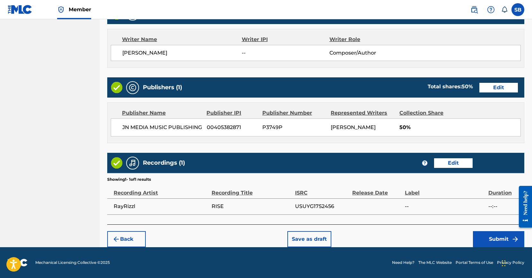
click at [449, 161] on button "Edit" at bounding box center [453, 163] width 39 height 10
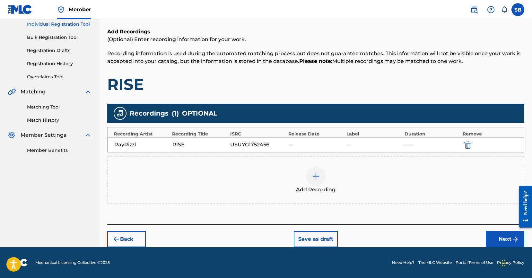
click at [470, 144] on img "submit" at bounding box center [467, 145] width 7 height 8
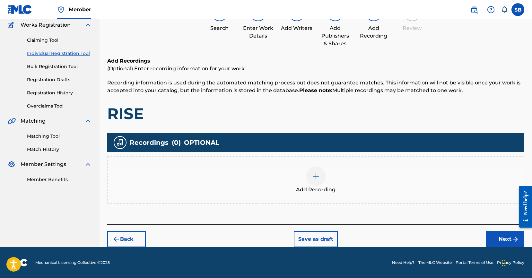
scroll to position [54, 0]
click at [305, 176] on div "Add Recording" at bounding box center [316, 180] width 416 height 27
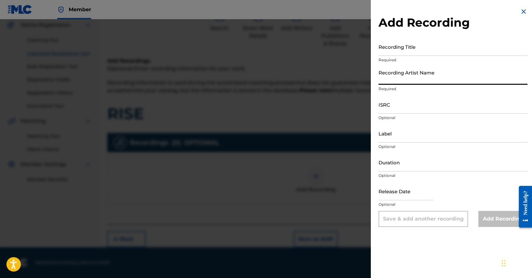
click at [429, 83] on input "Recording Artist Name" at bounding box center [453, 75] width 149 height 18
paste input "RayRizzle"
type input "RayRizzle"
click at [444, 46] on input "Recording Title" at bounding box center [453, 47] width 149 height 18
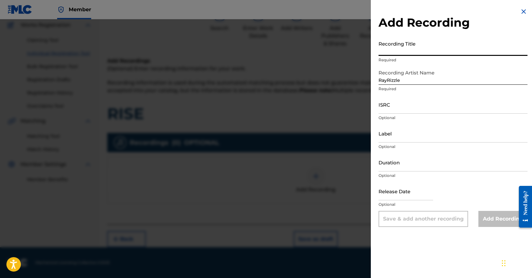
paste input "RISE"
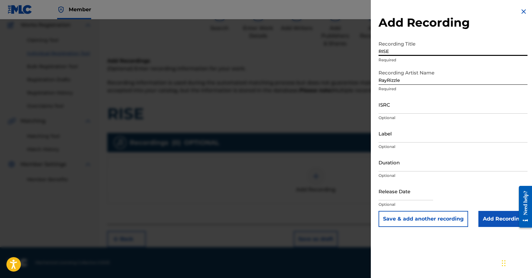
type input "RISE"
click at [415, 110] on input "ISRC" at bounding box center [453, 104] width 149 height 18
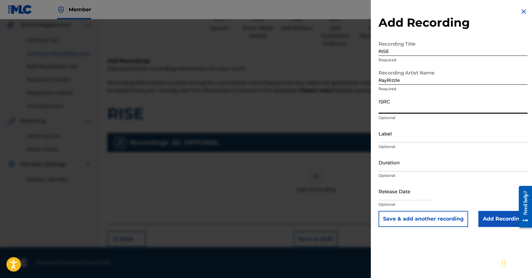
paste input "USUYG1752456"
type input "USUYG1752456"
click at [492, 216] on input "Add Recording" at bounding box center [502, 219] width 49 height 16
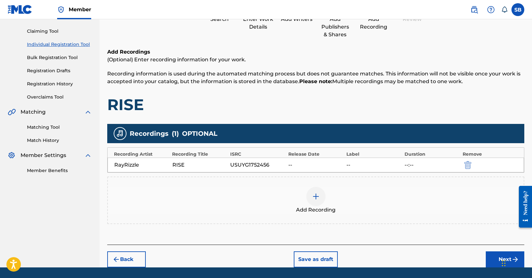
scroll to position [64, 0]
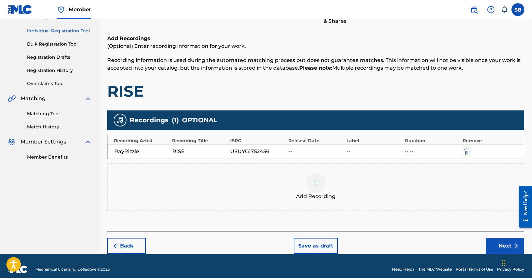
click at [496, 243] on button "Next" at bounding box center [505, 246] width 39 height 16
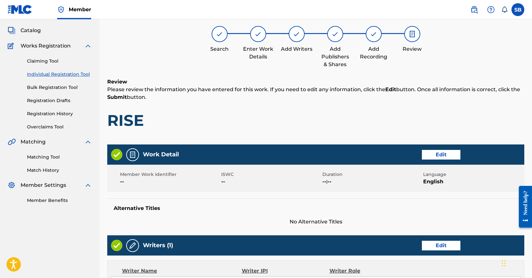
scroll to position [29, 0]
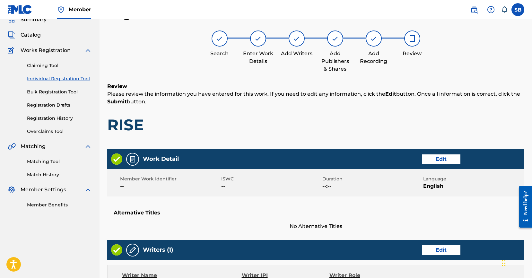
click at [337, 143] on div "Review Please review the information you have entered for this work. If you nee…" at bounding box center [315, 114] width 417 height 62
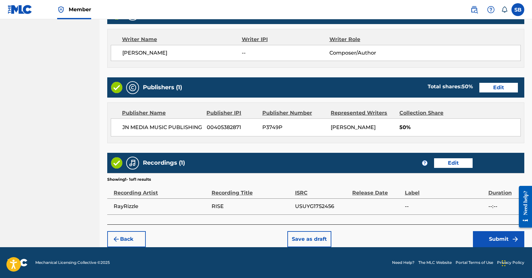
scroll to position [273, 0]
click at [487, 235] on button "Submit" at bounding box center [498, 239] width 51 height 16
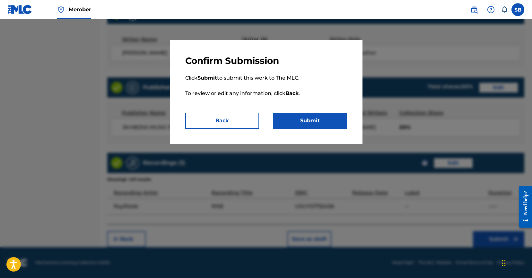
click at [331, 119] on button "Submit" at bounding box center [310, 121] width 74 height 16
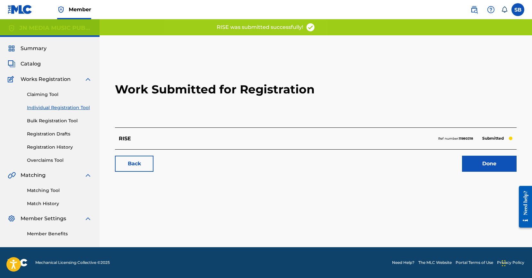
click at [496, 172] on div "Work Submitted for Registration RISE Ref number: 11980318 Submitted Back Done" at bounding box center [315, 114] width 417 height 127
click at [495, 166] on link "Done" at bounding box center [489, 164] width 55 height 16
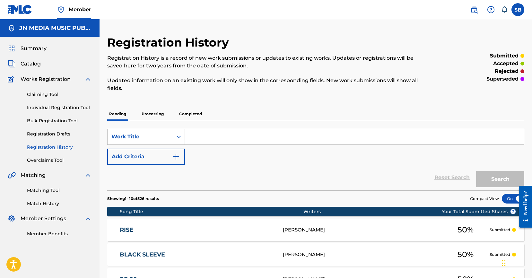
click at [74, 106] on link "Individual Registration Tool" at bounding box center [59, 107] width 65 height 7
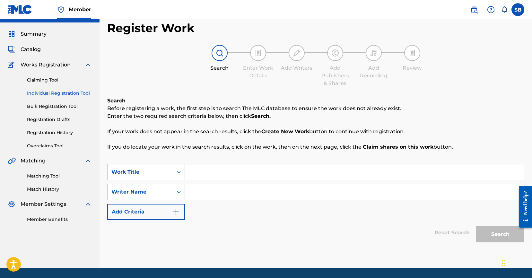
scroll to position [35, 0]
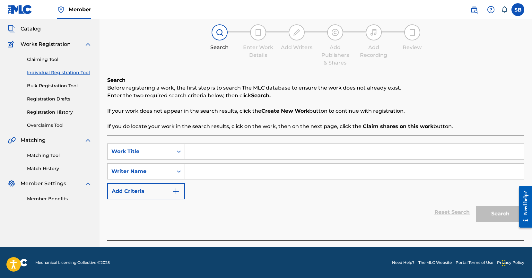
click at [224, 151] on input "Search Form" at bounding box center [354, 151] width 339 height 15
paste input "FUCKED UP DREAM"
type input "FUCKED UP DREAM"
click at [264, 178] on input "Search Form" at bounding box center [354, 171] width 339 height 15
click at [262, 171] on input "Search Form" at bounding box center [354, 171] width 339 height 15
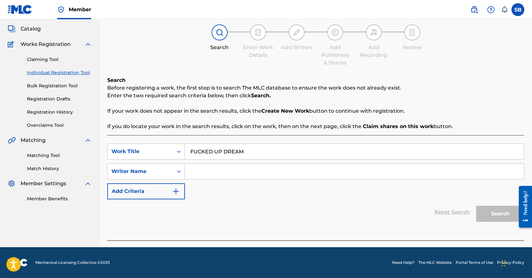
paste input "[PERSON_NAME]"
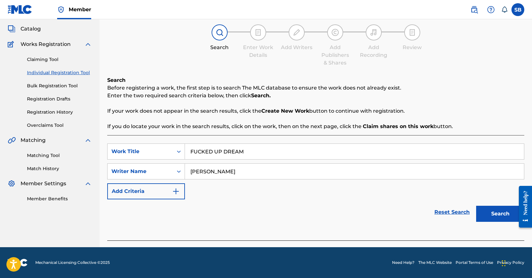
type input "[PERSON_NAME]"
click at [489, 212] on button "Search" at bounding box center [500, 214] width 48 height 16
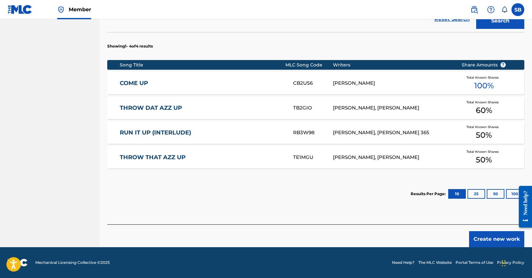
click at [479, 243] on button "Create new work" at bounding box center [496, 239] width 55 height 16
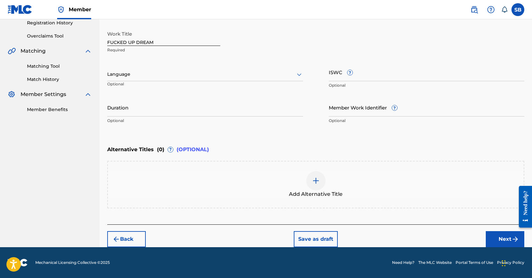
click at [169, 78] on div at bounding box center [205, 74] width 196 height 8
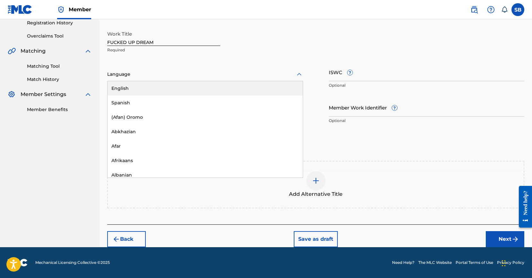
click at [156, 87] on div "English" at bounding box center [205, 88] width 195 height 14
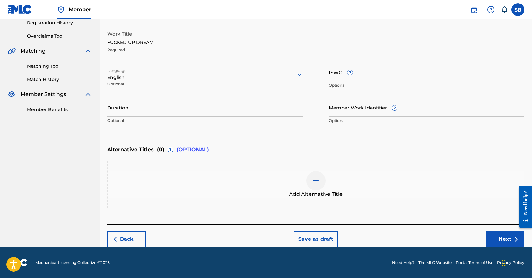
click at [506, 241] on button "Next" at bounding box center [505, 239] width 39 height 16
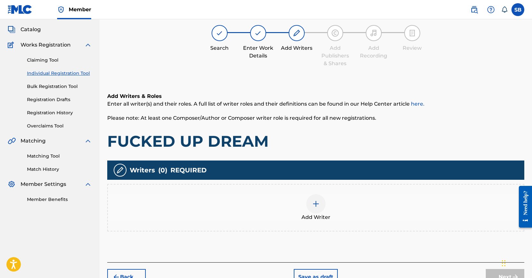
scroll to position [29, 0]
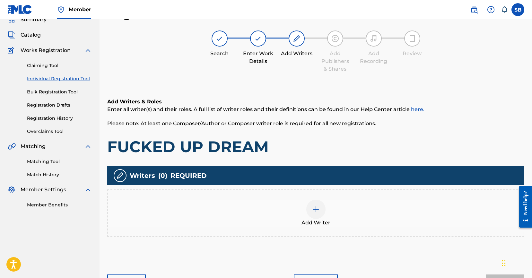
click at [337, 207] on div "Add Writer" at bounding box center [316, 213] width 416 height 27
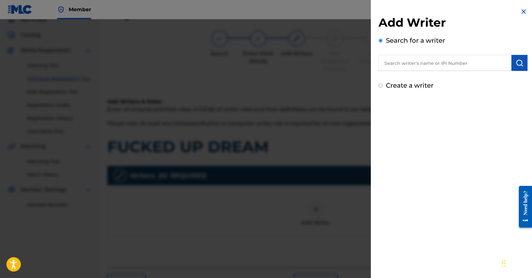
click at [411, 61] on input "text" at bounding box center [445, 63] width 133 height 16
click at [470, 64] on input "text" at bounding box center [445, 63] width 133 height 16
paste input "[PERSON_NAME]"
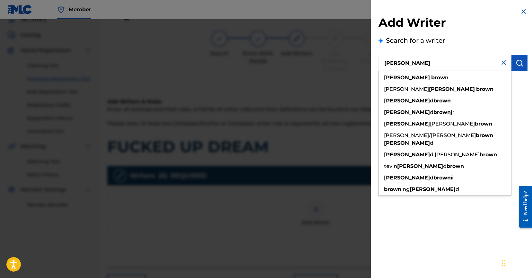
type input "[PERSON_NAME]"
click at [519, 66] on img "submit" at bounding box center [520, 63] width 8 height 8
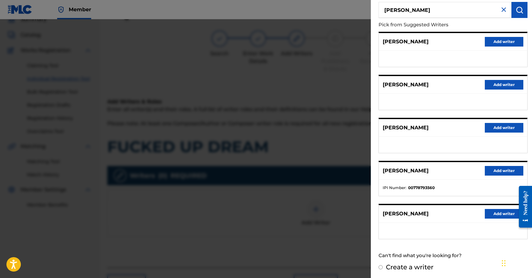
scroll to position [55, 0]
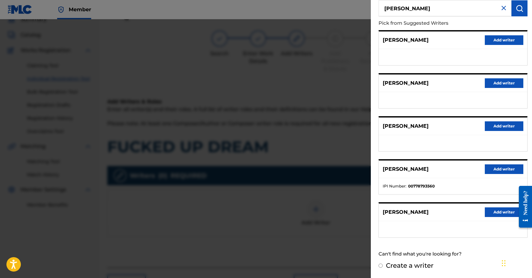
click at [496, 208] on button "Add writer" at bounding box center [504, 212] width 39 height 10
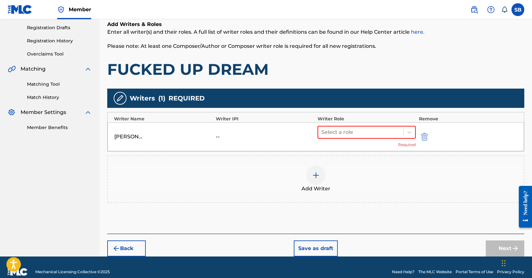
scroll to position [116, 0]
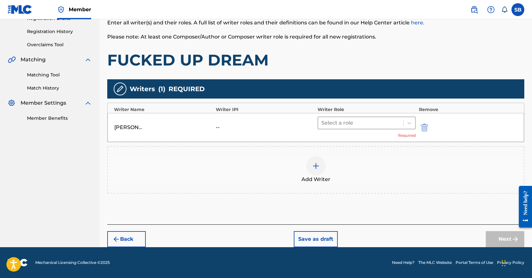
click at [352, 120] on div at bounding box center [360, 122] width 79 height 9
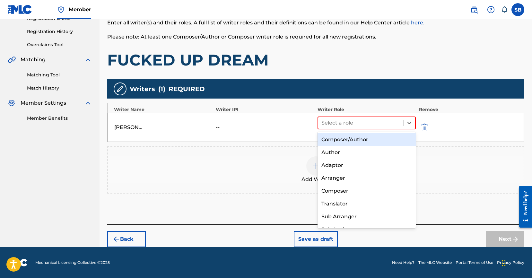
click at [351, 140] on div "Composer/Author" at bounding box center [367, 139] width 98 height 13
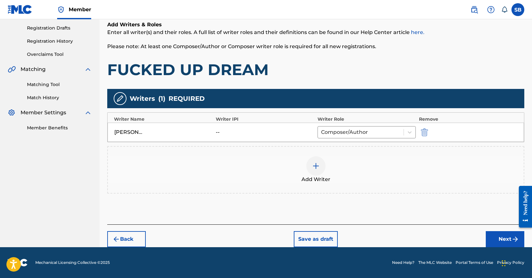
click at [494, 233] on button "Next" at bounding box center [505, 239] width 39 height 16
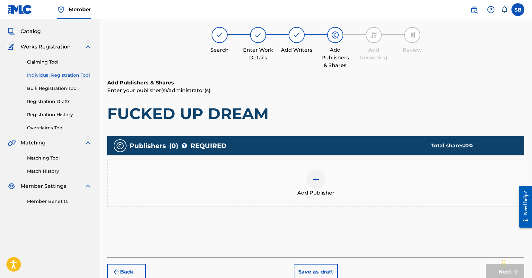
scroll to position [29, 0]
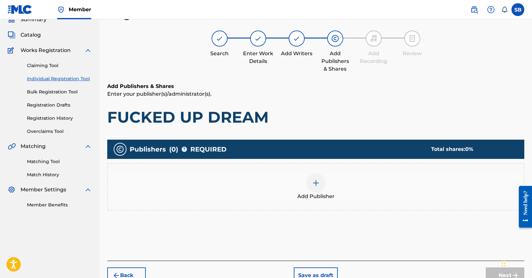
click at [349, 188] on div "Add Publisher" at bounding box center [316, 186] width 416 height 27
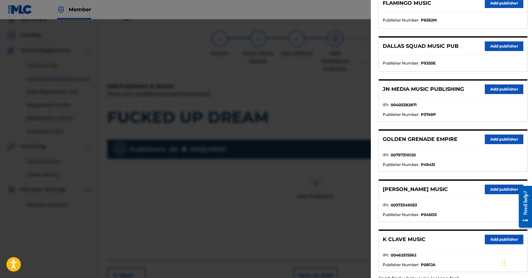
scroll to position [186, 0]
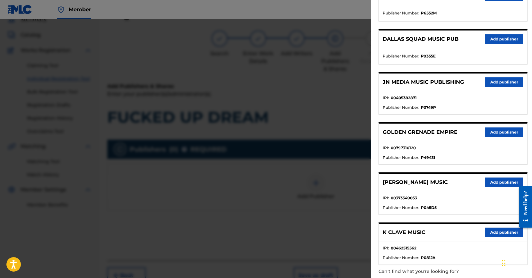
click at [504, 80] on button "Add publisher" at bounding box center [504, 82] width 39 height 10
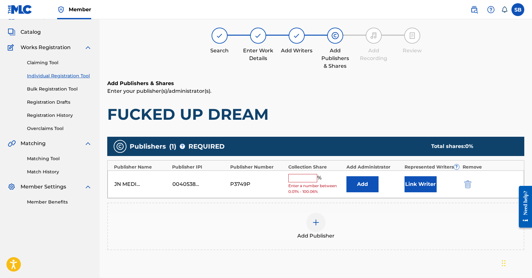
scroll to position [108, 0]
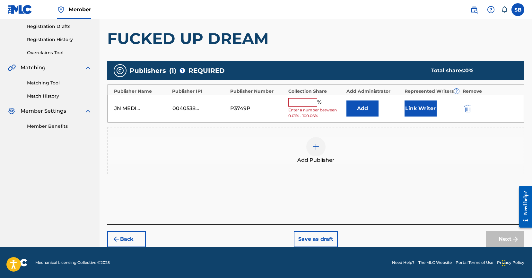
click at [307, 104] on input "text" at bounding box center [302, 102] width 29 height 8
type input "50"
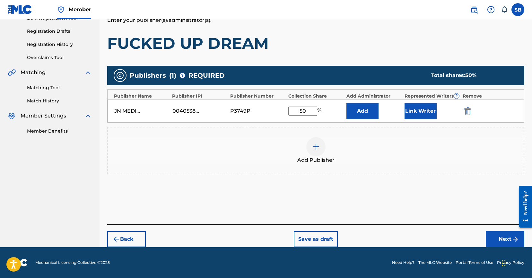
click at [420, 113] on button "Link Writer" at bounding box center [421, 111] width 32 height 16
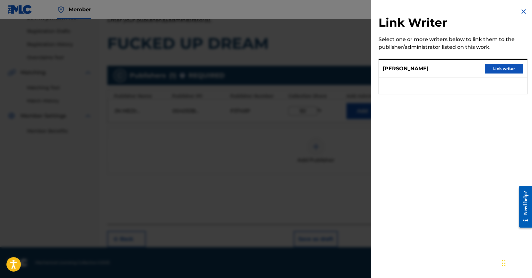
click at [505, 67] on button "Link writer" at bounding box center [504, 69] width 39 height 10
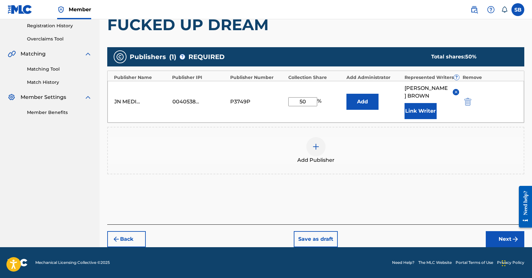
click at [496, 238] on button "Next" at bounding box center [505, 239] width 39 height 16
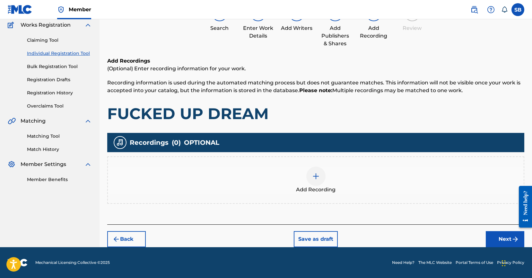
scroll to position [29, 0]
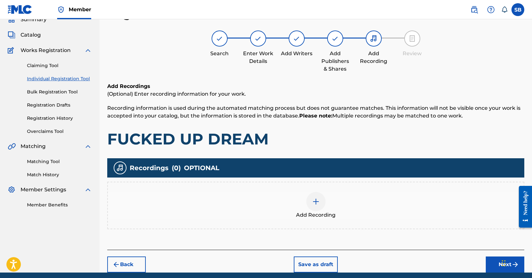
click at [344, 207] on div "Add Recording" at bounding box center [316, 205] width 416 height 27
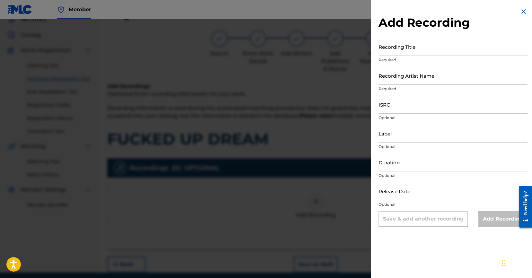
click at [437, 105] on input "ISRC" at bounding box center [453, 104] width 149 height 18
paste input "USUYG1752457"
type input "USUYG1752457"
click at [441, 78] on input "Recording Artist Name" at bounding box center [453, 75] width 149 height 18
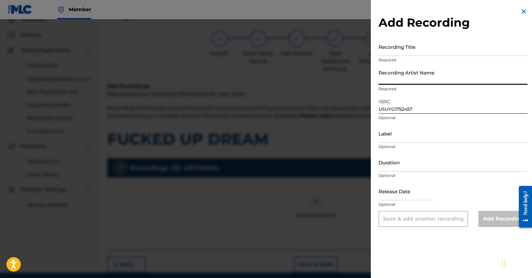
paste input "RayRizzle"
type input "RayRizzle"
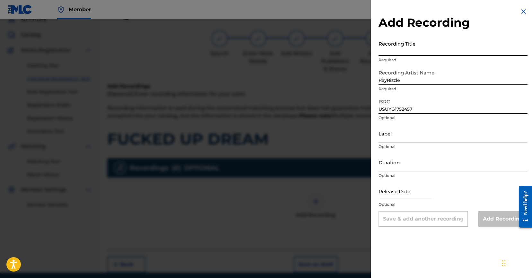
click at [442, 45] on input "Recording Title" at bounding box center [453, 47] width 149 height 18
paste input "FUCKED UP DREAM"
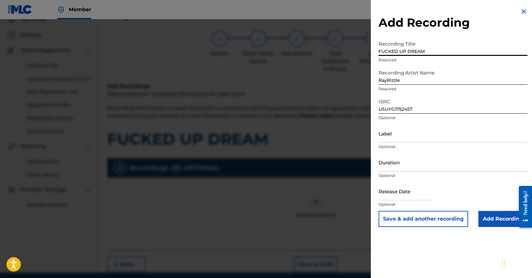
type input "FUCKED UP DREAM"
click at [493, 221] on input "Add Recording" at bounding box center [502, 219] width 49 height 16
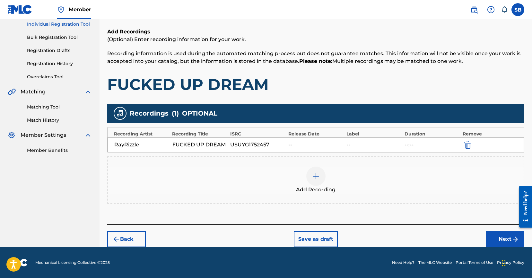
click at [497, 237] on button "Next" at bounding box center [505, 239] width 39 height 16
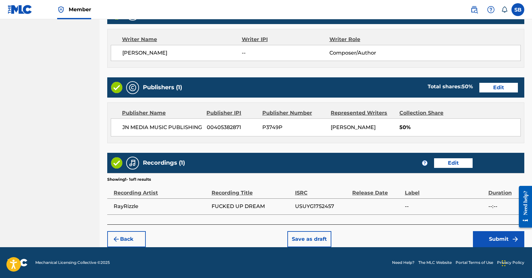
scroll to position [273, 0]
click at [490, 243] on button "Submit" at bounding box center [498, 239] width 51 height 16
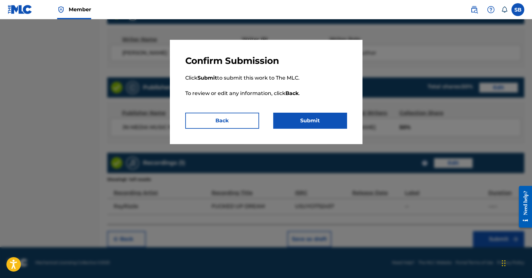
click at [315, 121] on button "Submit" at bounding box center [310, 121] width 74 height 16
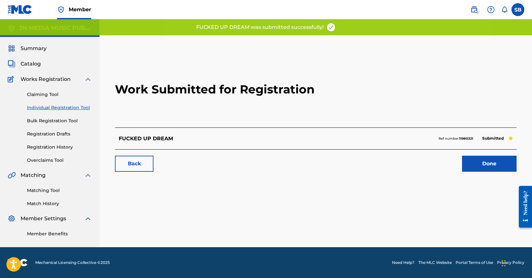
click at [482, 162] on link "Done" at bounding box center [489, 164] width 55 height 16
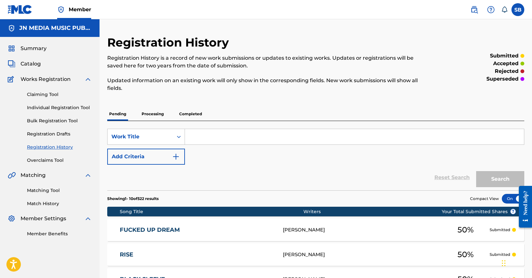
click at [56, 106] on link "Individual Registration Tool" at bounding box center [59, 107] width 65 height 7
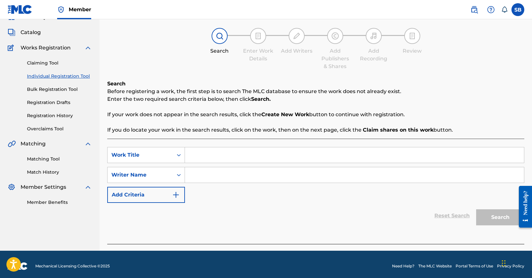
scroll to position [35, 0]
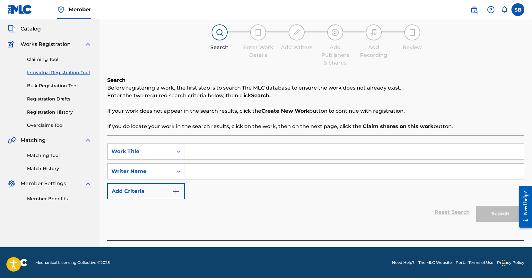
click at [225, 158] on input "Search Form" at bounding box center [354, 151] width 339 height 15
click at [224, 155] on input "Search Form" at bounding box center [354, 151] width 339 height 15
paste input "TEARS"
type input "TEARS"
click at [215, 170] on input "Search Form" at bounding box center [354, 171] width 339 height 15
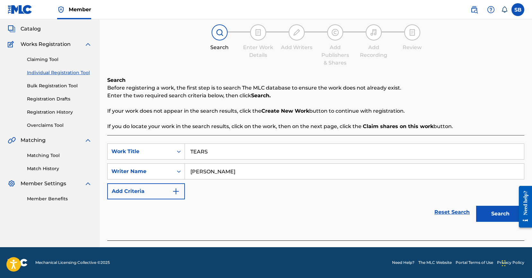
type input "[PERSON_NAME]"
click at [476, 206] on button "Search" at bounding box center [500, 214] width 48 height 16
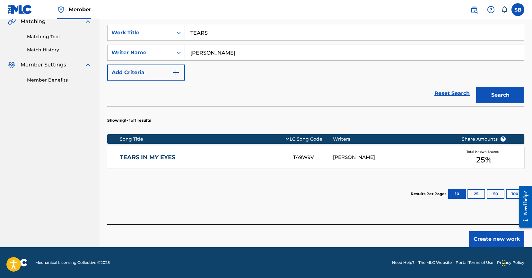
click at [491, 244] on button "Create new work" at bounding box center [496, 239] width 55 height 16
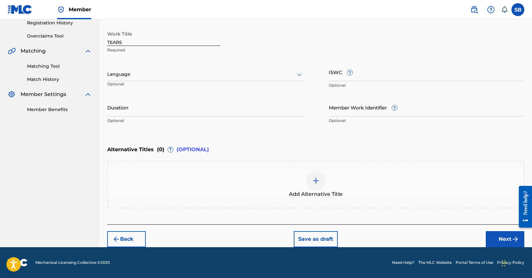
click at [162, 82] on p "Optional" at bounding box center [137, 86] width 60 height 11
click at [158, 76] on div at bounding box center [205, 74] width 196 height 8
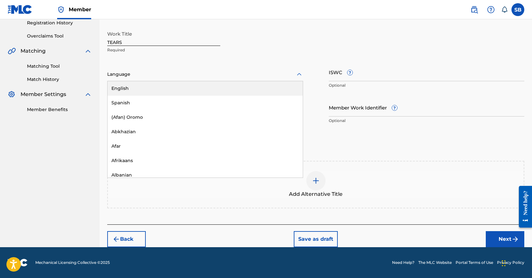
click at [168, 92] on div "English" at bounding box center [205, 88] width 195 height 14
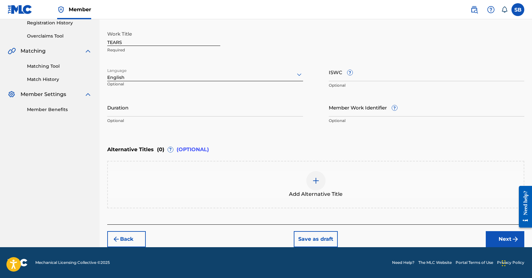
click at [501, 246] on button "Next" at bounding box center [505, 239] width 39 height 16
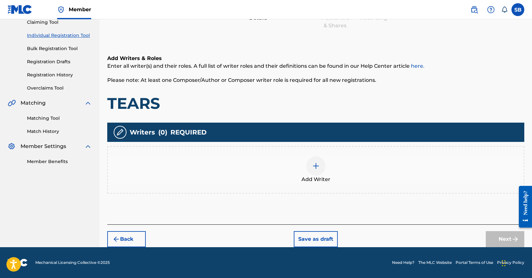
scroll to position [29, 0]
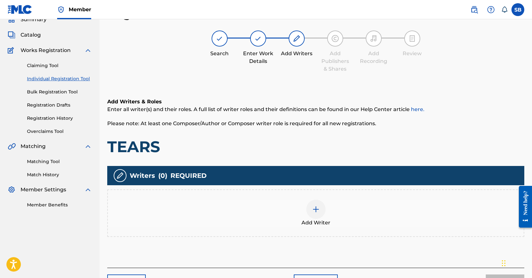
click at [346, 203] on div "Add Writer" at bounding box center [316, 213] width 416 height 27
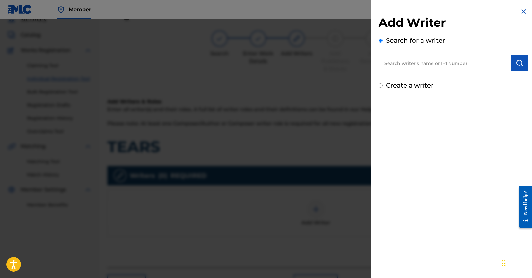
click at [475, 61] on input "text" at bounding box center [445, 63] width 133 height 16
paste input "[PERSON_NAME]"
type input "[PERSON_NAME]"
click at [518, 65] on img "submit" at bounding box center [520, 63] width 8 height 8
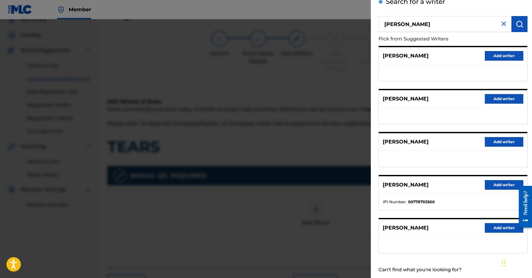
scroll to position [55, 0]
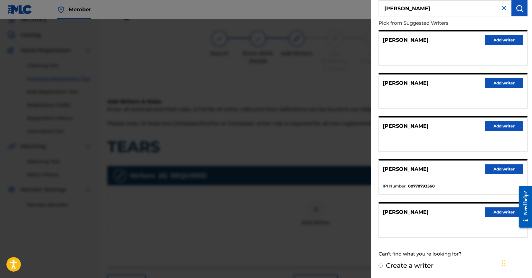
click at [505, 212] on button "Add writer" at bounding box center [504, 212] width 39 height 10
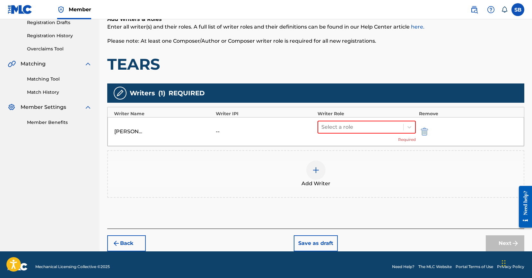
scroll to position [116, 0]
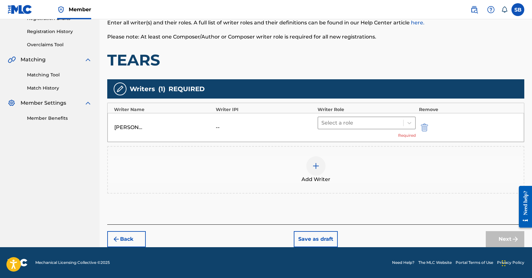
click at [366, 122] on div at bounding box center [360, 122] width 79 height 9
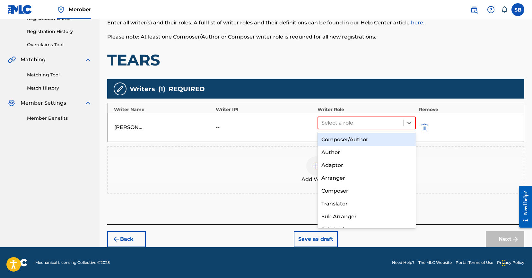
click at [358, 139] on div "Composer/Author" at bounding box center [367, 139] width 98 height 13
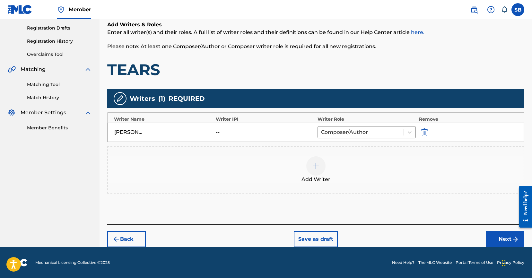
scroll to position [106, 0]
click at [516, 238] on img "submit" at bounding box center [516, 239] width 8 height 8
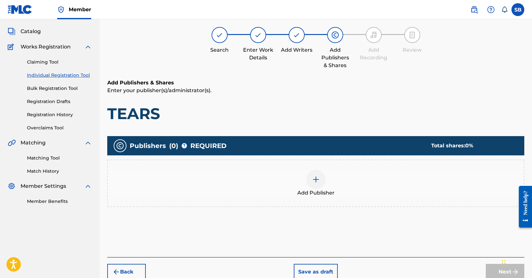
scroll to position [29, 0]
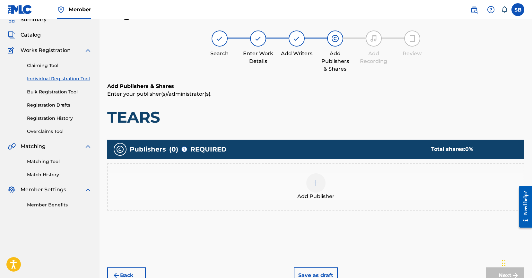
click at [357, 171] on div "Add Publisher" at bounding box center [315, 187] width 417 height 48
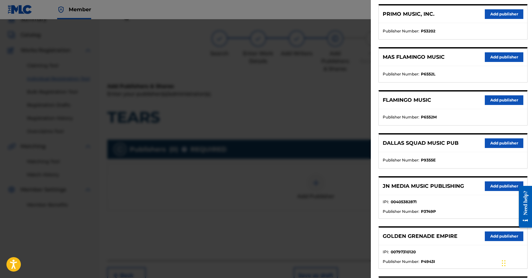
scroll to position [194, 0]
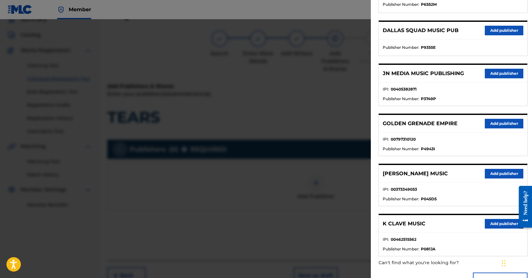
click at [497, 72] on button "Add publisher" at bounding box center [504, 74] width 39 height 10
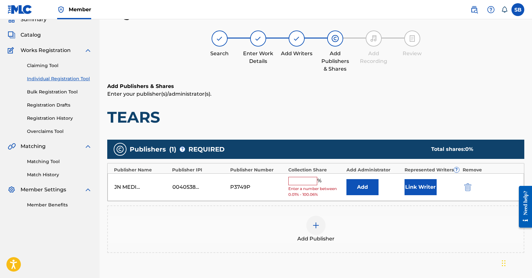
click at [306, 182] on input "text" at bounding box center [302, 181] width 29 height 8
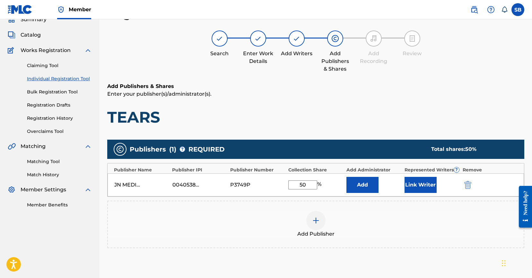
type input "50"
click at [427, 183] on button "Link Writer" at bounding box center [421, 185] width 32 height 16
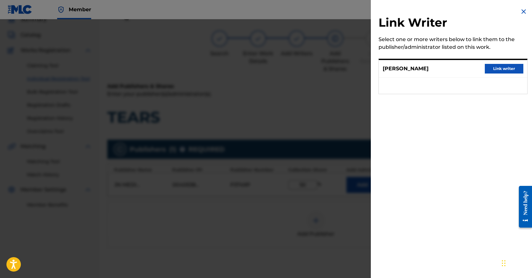
click at [500, 67] on button "Link writer" at bounding box center [504, 69] width 39 height 10
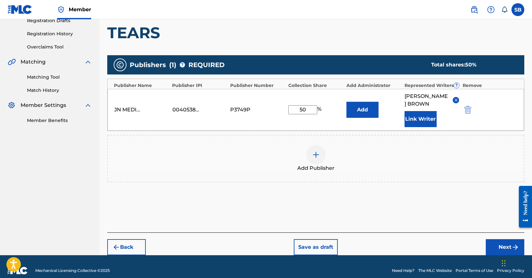
scroll to position [121, 0]
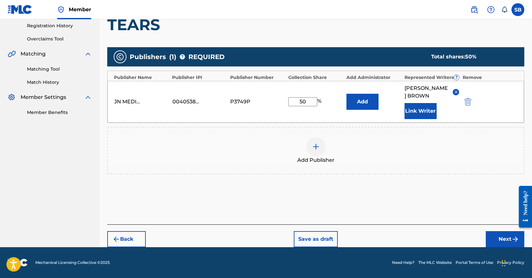
click at [505, 238] on button "Next" at bounding box center [505, 239] width 39 height 16
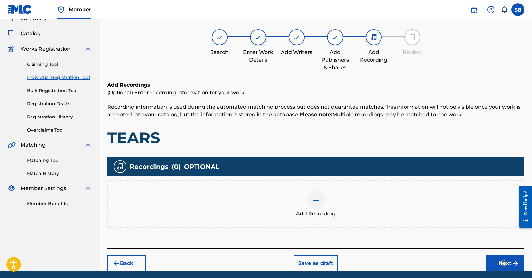
scroll to position [29, 0]
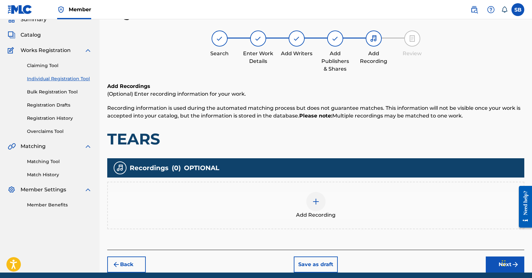
click at [310, 188] on div "Add Recording" at bounding box center [315, 206] width 417 height 48
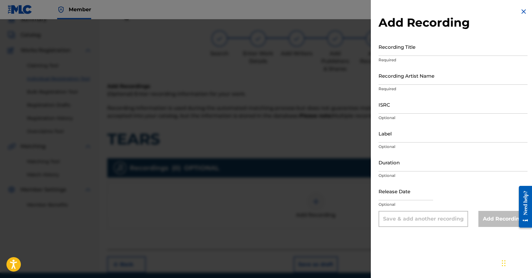
click at [399, 109] on input "ISRC" at bounding box center [453, 104] width 149 height 18
paste input "USUYG1752458"
type input "USUYG1752458"
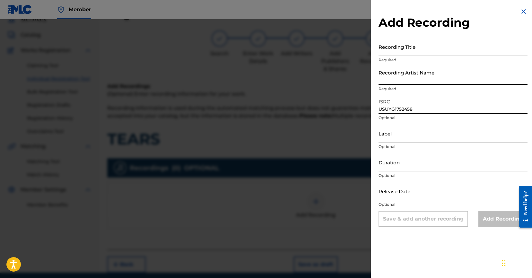
click at [405, 75] on input "Recording Artist Name" at bounding box center [453, 75] width 149 height 18
paste input "RayRizzle"
type input "RayRizzle"
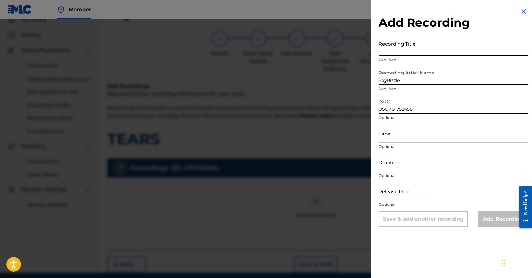
click at [453, 49] on input "Recording Title" at bounding box center [453, 47] width 149 height 18
paste input "TEARS"
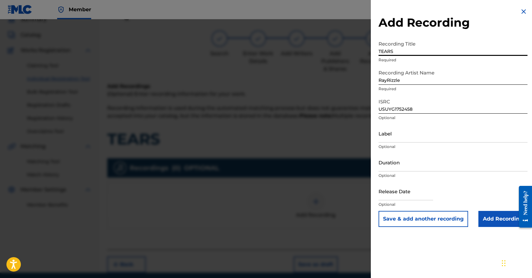
type input "TEARS"
click at [480, 221] on input "Add Recording" at bounding box center [502, 219] width 49 height 16
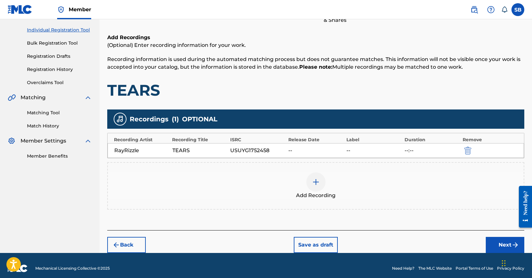
scroll to position [83, 0]
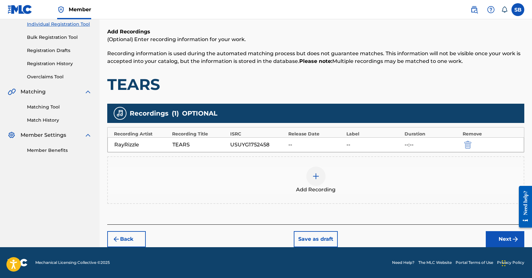
click at [499, 238] on button "Next" at bounding box center [505, 239] width 39 height 16
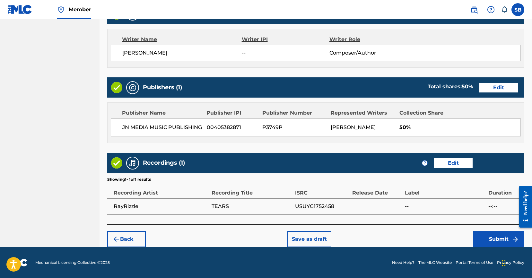
scroll to position [273, 0]
click at [478, 239] on button "Submit" at bounding box center [498, 239] width 51 height 16
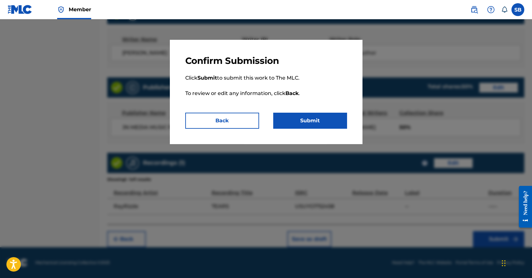
click at [328, 118] on button "Submit" at bounding box center [310, 121] width 74 height 16
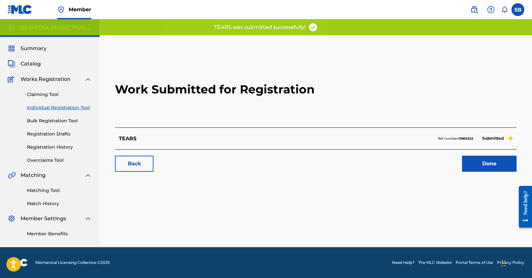
click at [477, 170] on link "Done" at bounding box center [489, 164] width 55 height 16
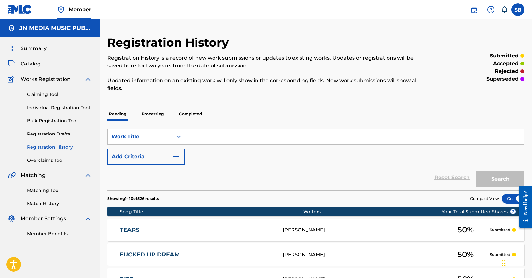
click at [70, 106] on link "Individual Registration Tool" at bounding box center [59, 107] width 65 height 7
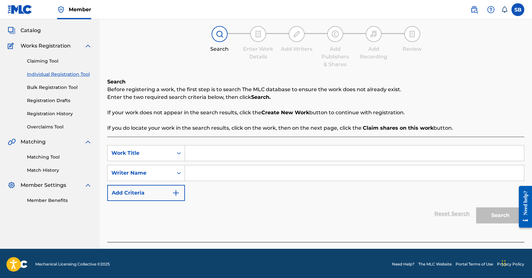
scroll to position [35, 0]
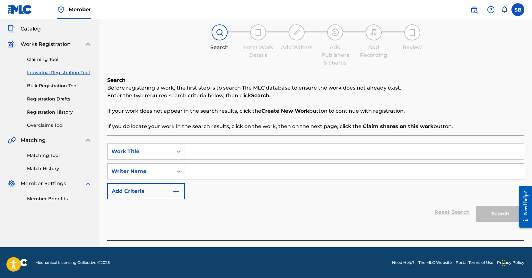
click at [222, 151] on input "Search Form" at bounding box center [354, 151] width 339 height 15
paste input "GREATEST IS"
type input "GREATEST IS"
click at [230, 168] on input "Search Form" at bounding box center [354, 171] width 339 height 15
click at [246, 164] on input "Search Form" at bounding box center [354, 171] width 339 height 15
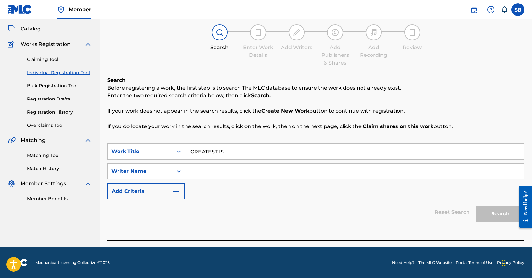
click at [246, 164] on input "Search Form" at bounding box center [354, 171] width 339 height 15
paste input "[PERSON_NAME]"
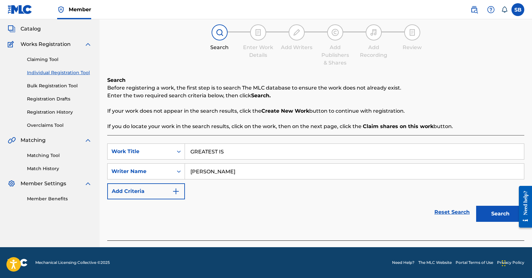
type input "[PERSON_NAME]"
click at [500, 212] on button "Search" at bounding box center [500, 214] width 48 height 16
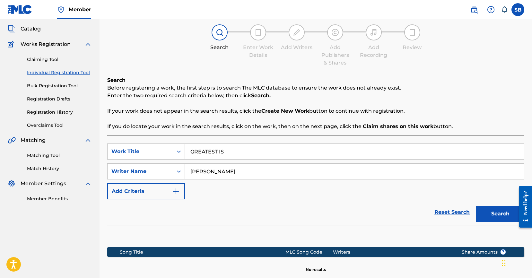
scroll to position [109, 0]
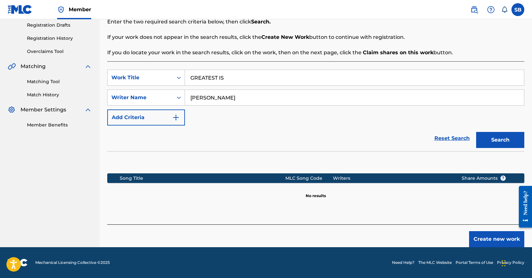
click at [493, 234] on button "Create new work" at bounding box center [496, 239] width 55 height 16
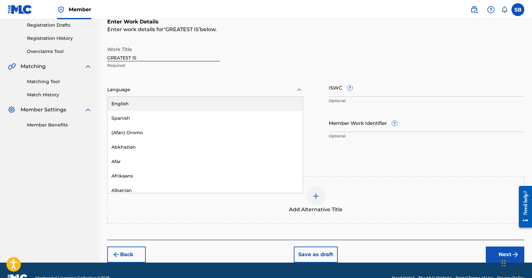
click at [180, 89] on div at bounding box center [205, 90] width 196 height 8
click at [187, 105] on div "English" at bounding box center [205, 104] width 195 height 14
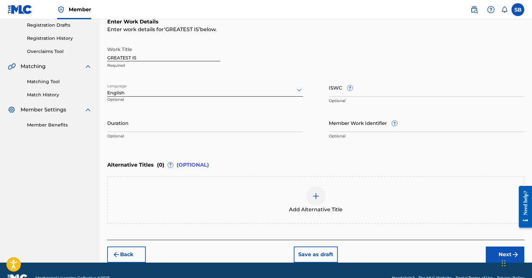
click at [496, 251] on button "Next" at bounding box center [505, 255] width 39 height 16
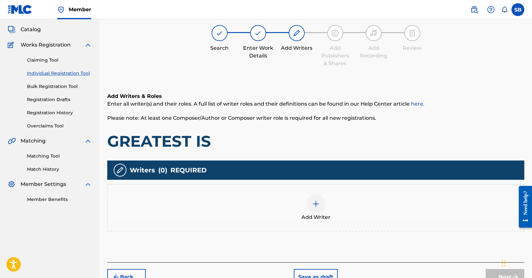
scroll to position [29, 0]
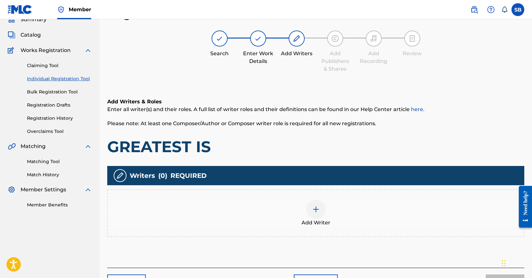
click at [349, 204] on div "Add Writer" at bounding box center [316, 213] width 416 height 27
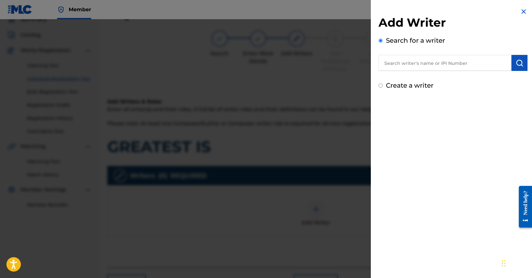
click at [443, 62] on input "text" at bounding box center [445, 63] width 133 height 16
paste input "[PERSON_NAME]"
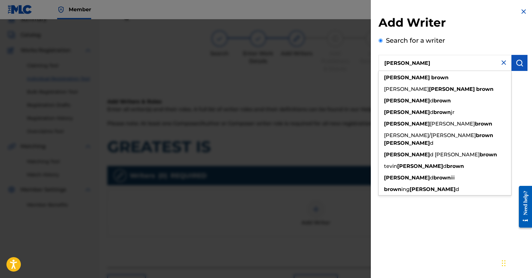
type input "[PERSON_NAME]"
click at [522, 67] on button "submit" at bounding box center [520, 63] width 16 height 16
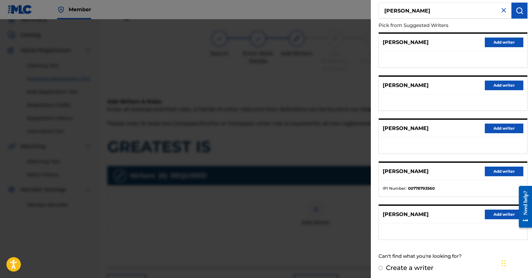
scroll to position [55, 0]
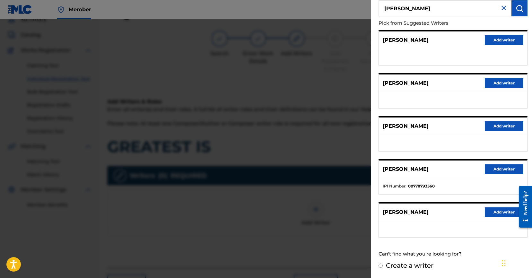
click at [494, 211] on button "Add writer" at bounding box center [504, 212] width 39 height 10
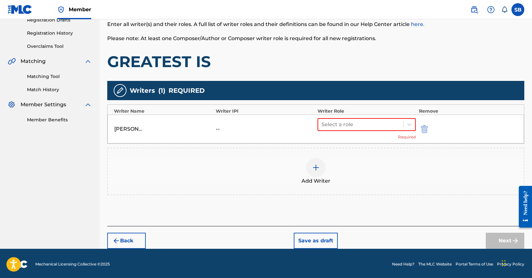
scroll to position [116, 0]
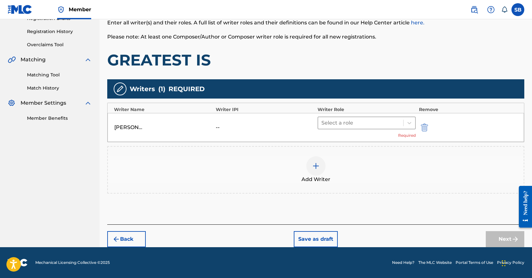
click at [338, 123] on div at bounding box center [360, 122] width 79 height 9
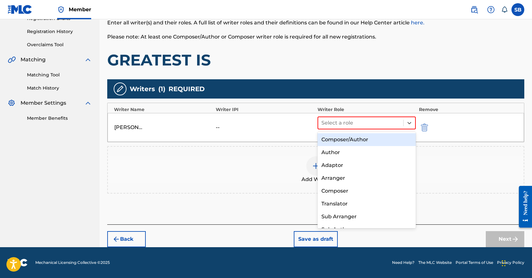
click at [346, 140] on div "Composer/Author" at bounding box center [367, 139] width 98 height 13
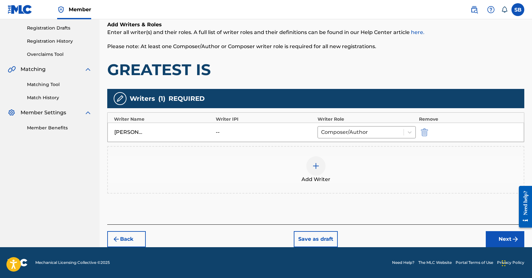
scroll to position [106, 0]
click at [513, 239] on img "submit" at bounding box center [516, 239] width 8 height 8
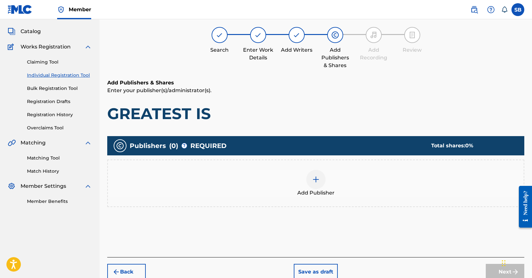
scroll to position [29, 0]
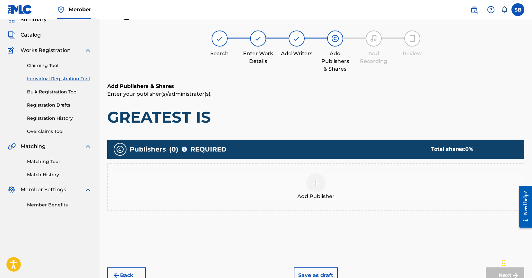
click at [308, 186] on div at bounding box center [315, 182] width 19 height 19
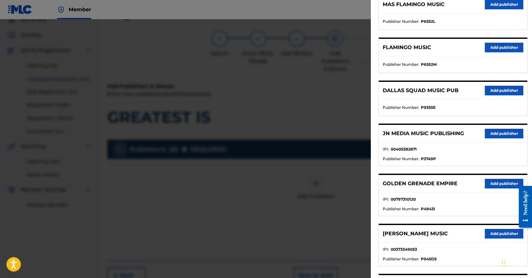
scroll to position [216, 0]
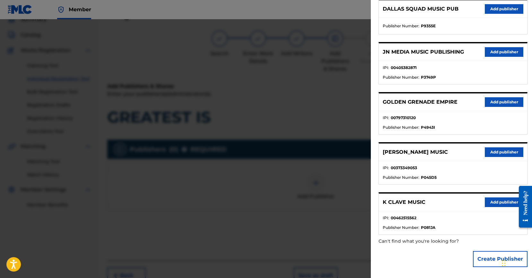
click at [510, 44] on div "JN MEDIA MUSIC PUBLISHING Add publisher" at bounding box center [453, 52] width 148 height 18
click at [507, 48] on button "Add publisher" at bounding box center [504, 52] width 39 height 10
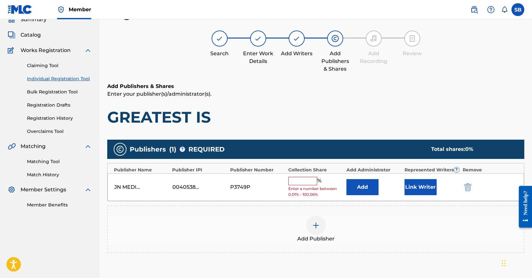
click at [308, 180] on input "text" at bounding box center [302, 181] width 29 height 8
type input "50"
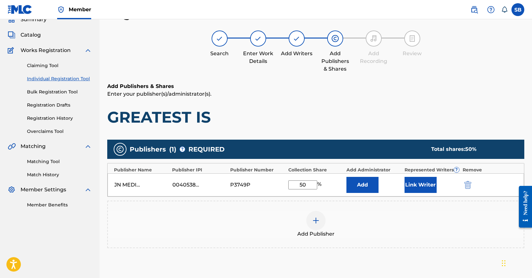
click at [419, 190] on button "Link Writer" at bounding box center [421, 185] width 32 height 16
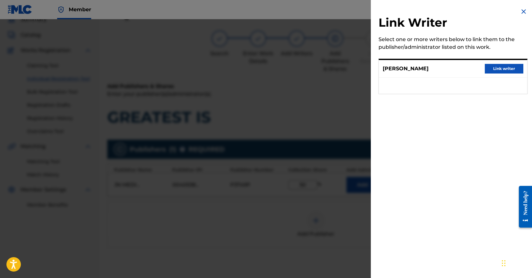
click at [500, 69] on button "Link writer" at bounding box center [504, 69] width 39 height 10
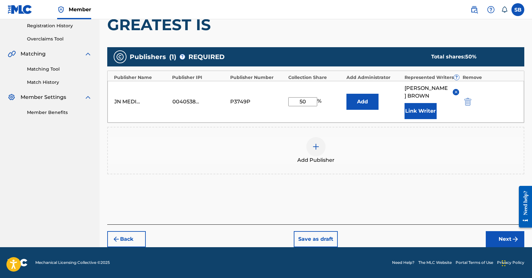
click at [492, 235] on button "Next" at bounding box center [505, 239] width 39 height 16
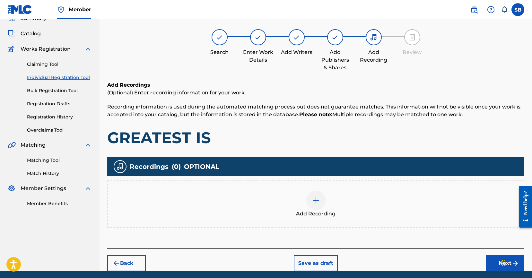
scroll to position [29, 0]
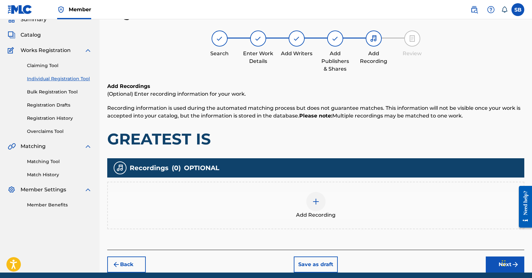
click at [339, 200] on div "Add Recording" at bounding box center [316, 205] width 416 height 27
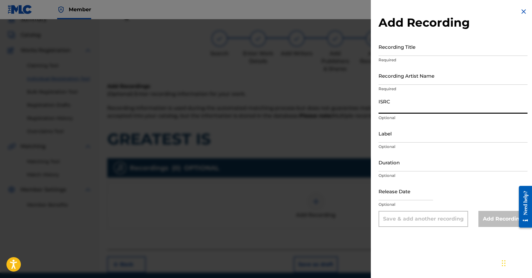
click at [402, 104] on input "ISRC" at bounding box center [453, 104] width 149 height 18
paste input "USUYG1752459"
type input "USUYG1752459"
click at [459, 77] on input "Recording Artist Name" at bounding box center [453, 75] width 149 height 18
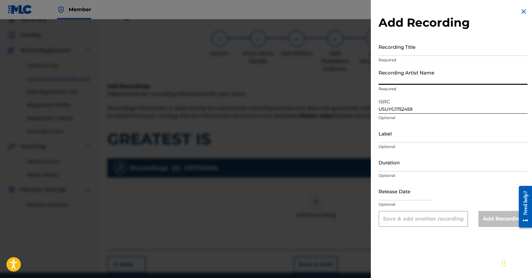
paste input "RayRizzle"
type input "RayRizzle"
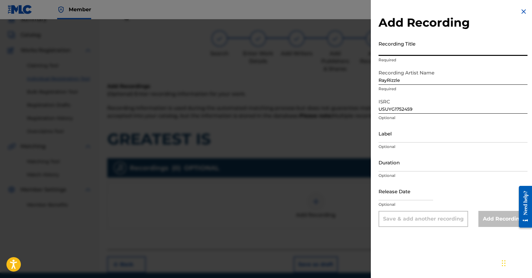
click at [431, 48] on input "Recording Title" at bounding box center [453, 47] width 149 height 18
paste input "GREATEST IS"
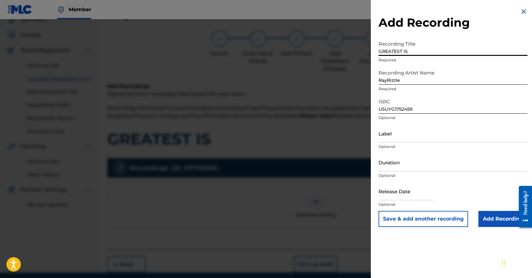
type input "GREATEST IS"
click at [496, 222] on input "Add Recording" at bounding box center [502, 219] width 49 height 16
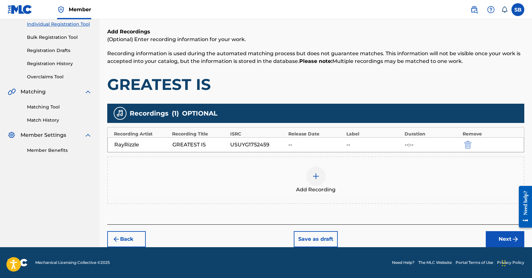
click at [513, 240] on img "submit" at bounding box center [516, 239] width 8 height 8
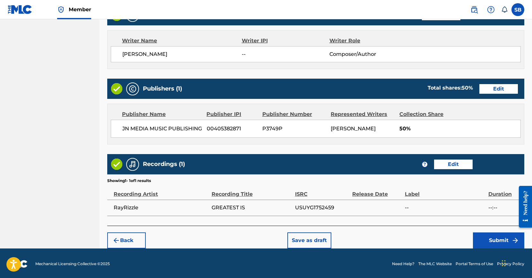
scroll to position [265, 0]
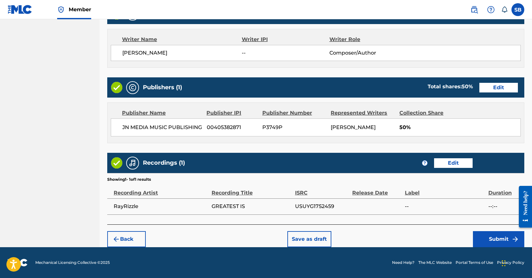
click at [485, 247] on button "Submit" at bounding box center [498, 239] width 51 height 16
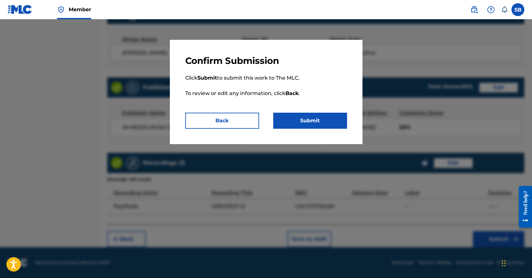
click at [332, 128] on button "Submit" at bounding box center [310, 121] width 74 height 16
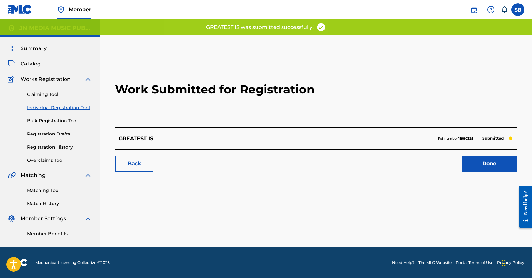
click at [489, 166] on link "Done" at bounding box center [489, 164] width 55 height 16
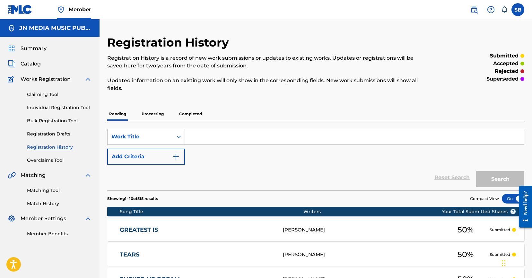
click at [81, 105] on link "Individual Registration Tool" at bounding box center [59, 107] width 65 height 7
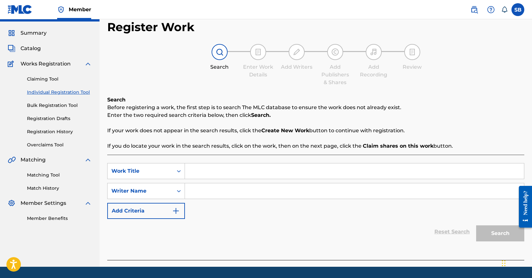
scroll to position [35, 0]
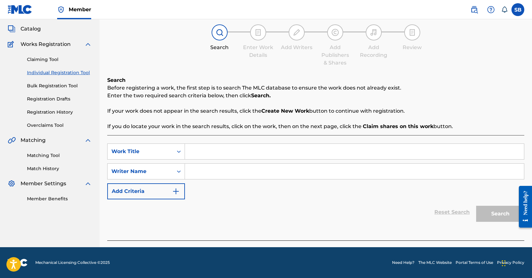
click at [222, 148] on input "Search Form" at bounding box center [354, 151] width 339 height 15
paste input "GOING AWAY"
type input "GOING AWAY"
click at [223, 171] on input "Search Form" at bounding box center [354, 171] width 339 height 15
click at [249, 171] on input "Search Form" at bounding box center [354, 171] width 339 height 15
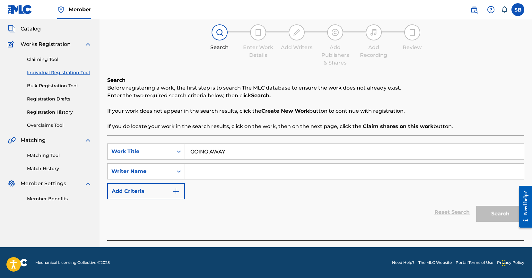
click at [249, 171] on input "Search Form" at bounding box center [354, 171] width 339 height 15
paste input "[PERSON_NAME]"
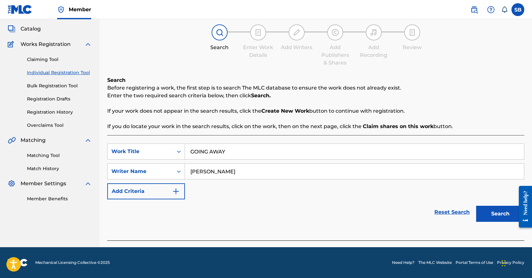
type input "[PERSON_NAME]"
click at [500, 210] on button "Search" at bounding box center [500, 214] width 48 height 16
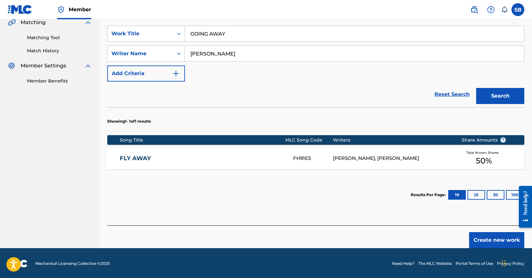
scroll to position [154, 0]
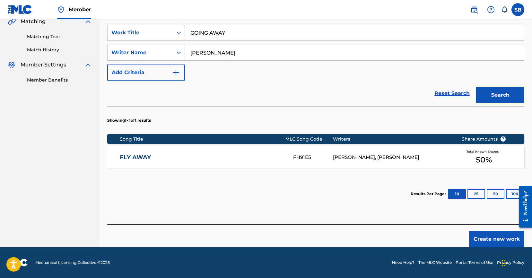
click at [487, 232] on button "Create new work" at bounding box center [496, 239] width 55 height 16
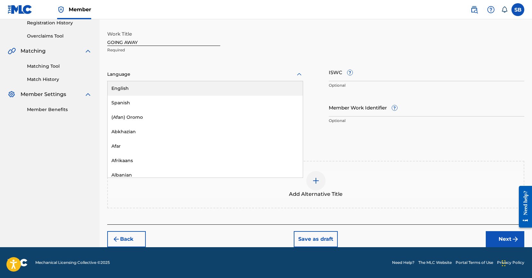
click at [148, 75] on div at bounding box center [205, 74] width 196 height 8
click at [148, 87] on div "English" at bounding box center [205, 88] width 195 height 14
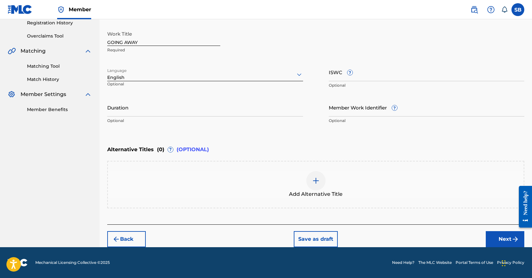
click at [496, 239] on button "Next" at bounding box center [505, 239] width 39 height 16
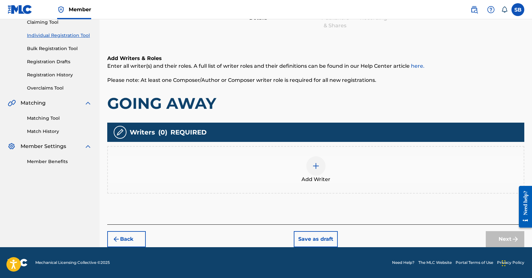
scroll to position [29, 0]
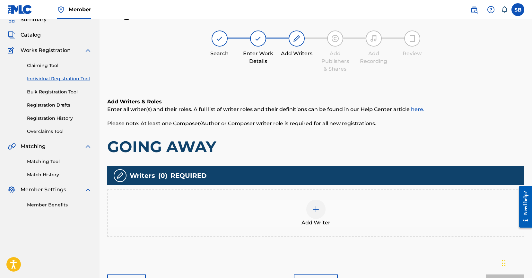
click at [325, 209] on div at bounding box center [315, 209] width 19 height 19
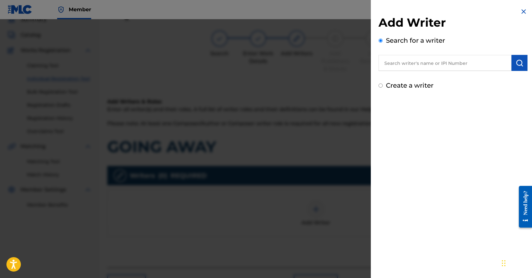
click at [457, 64] on input "text" at bounding box center [445, 63] width 133 height 16
paste input "[PERSON_NAME]"
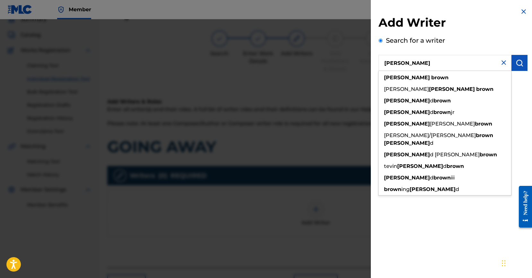
type input "[PERSON_NAME]"
click at [517, 65] on img "submit" at bounding box center [520, 63] width 8 height 8
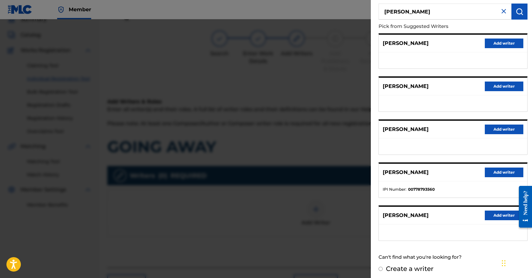
scroll to position [55, 0]
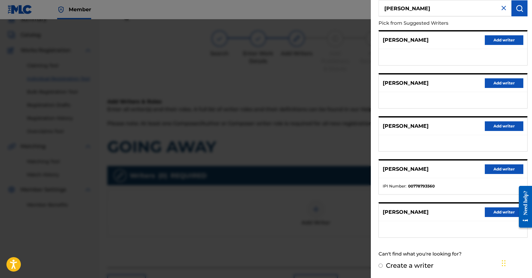
click at [497, 209] on button "Add writer" at bounding box center [504, 212] width 39 height 10
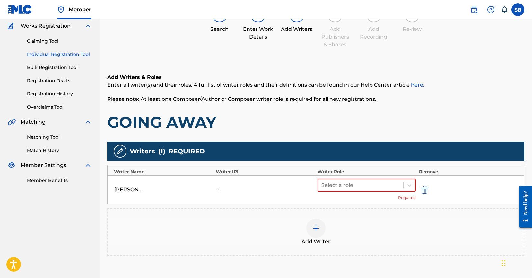
scroll to position [116, 0]
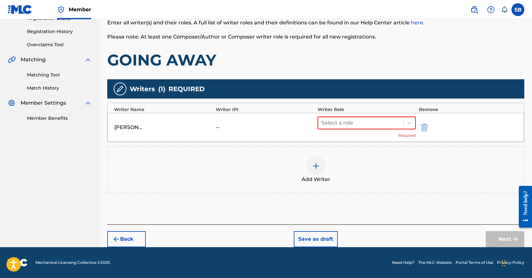
click at [351, 130] on div "Select a role Required" at bounding box center [367, 128] width 98 height 22
click at [352, 126] on div at bounding box center [360, 122] width 79 height 9
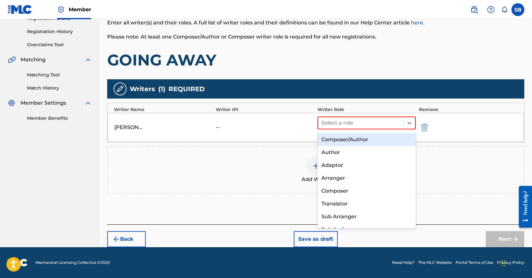
click at [351, 132] on div "Composer/Author Author Adaptor Arranger Composer Translator Sub Arranger Sub Au…" at bounding box center [367, 180] width 98 height 96
click at [351, 139] on div "Composer/Author" at bounding box center [367, 139] width 98 height 13
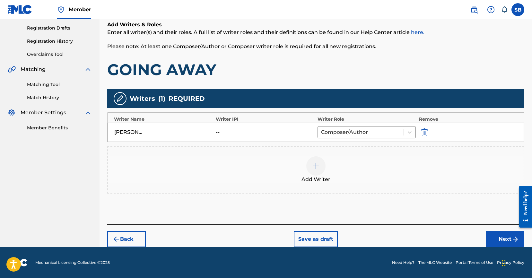
click at [498, 238] on button "Next" at bounding box center [505, 239] width 39 height 16
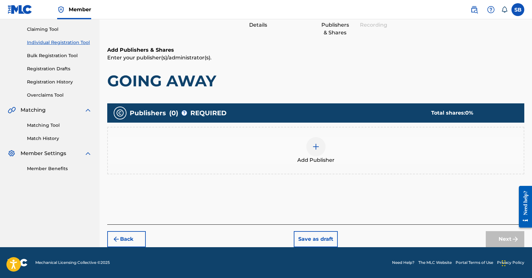
scroll to position [29, 0]
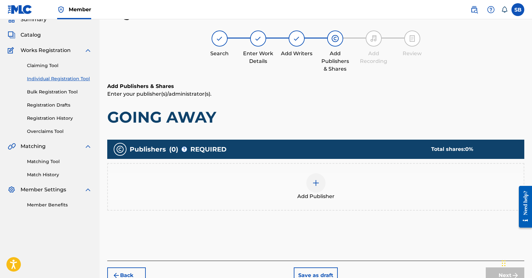
click at [309, 196] on span "Add Publisher" at bounding box center [315, 197] width 37 height 8
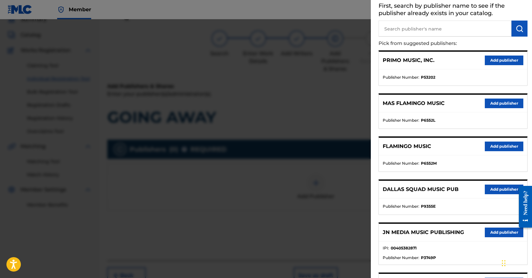
scroll to position [181, 0]
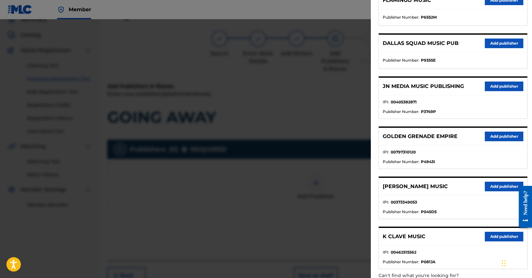
click at [506, 84] on button "Add publisher" at bounding box center [504, 87] width 39 height 10
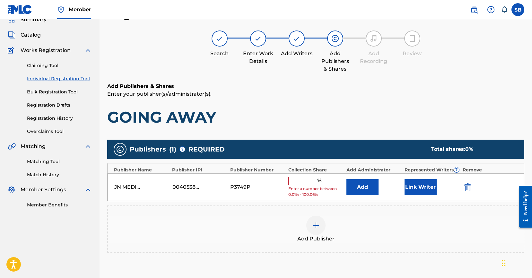
click at [297, 179] on input "text" at bounding box center [302, 181] width 29 height 8
type input "50"
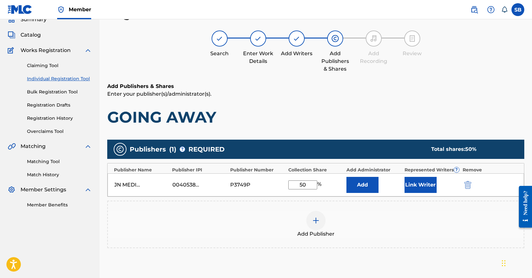
click at [426, 182] on button "Link Writer" at bounding box center [421, 185] width 32 height 16
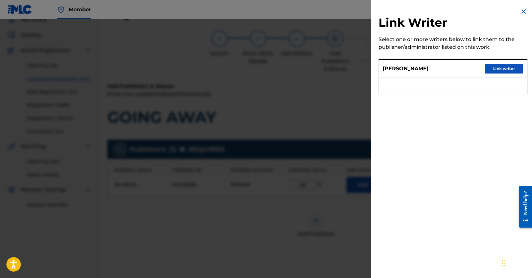
click at [499, 70] on button "Link writer" at bounding box center [504, 69] width 39 height 10
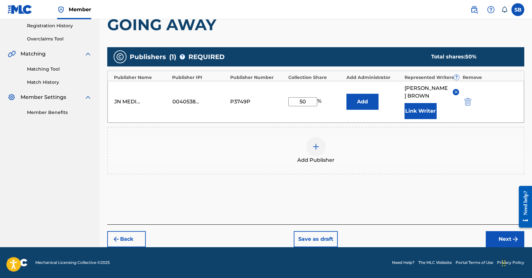
click at [502, 238] on button "Next" at bounding box center [505, 239] width 39 height 16
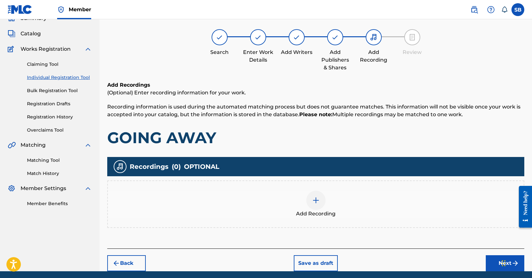
scroll to position [29, 0]
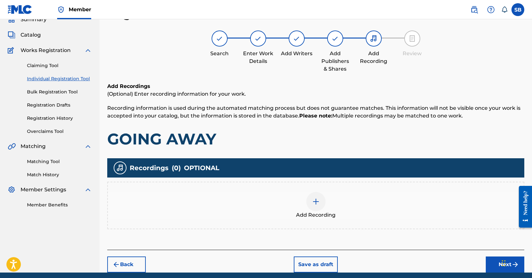
click at [340, 197] on div "Add Recording" at bounding box center [316, 205] width 416 height 27
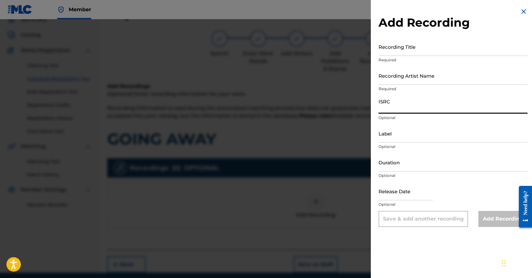
click at [434, 107] on input "ISRC" at bounding box center [453, 104] width 149 height 18
paste input "USUYG1752460"
type input "USUYG1752460"
click at [404, 82] on input "Recording Artist Name" at bounding box center [453, 75] width 149 height 18
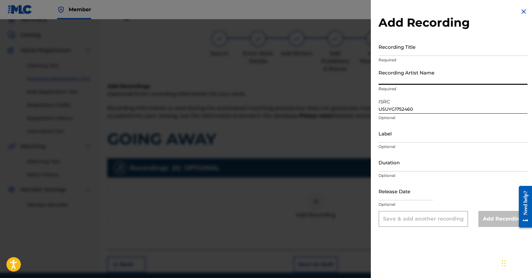
paste input "RayRizzle"
type input "RayRizzle"
click at [420, 48] on input "Recording Title" at bounding box center [453, 47] width 149 height 18
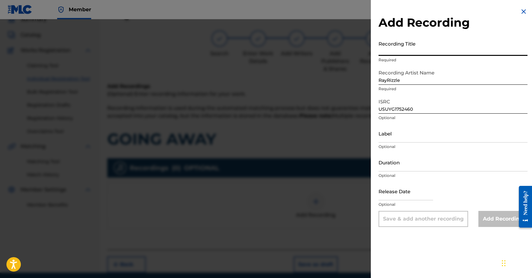
click at [439, 48] on input "Recording Title" at bounding box center [453, 47] width 149 height 18
paste input "GOING AWAY"
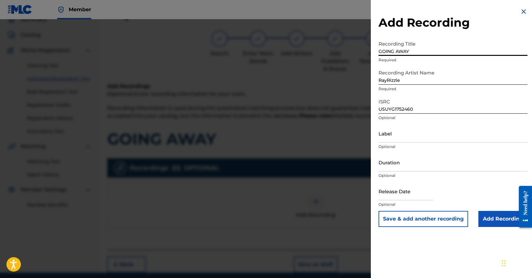
type input "GOING AWAY"
click at [491, 222] on input "Add Recording" at bounding box center [502, 219] width 49 height 16
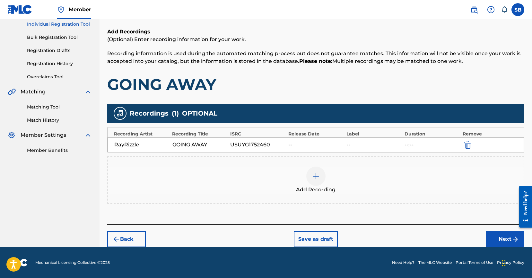
click at [494, 237] on button "Next" at bounding box center [505, 239] width 39 height 16
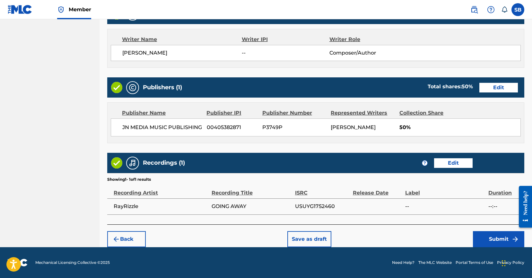
scroll to position [273, 0]
click at [487, 240] on button "Submit" at bounding box center [498, 239] width 51 height 16
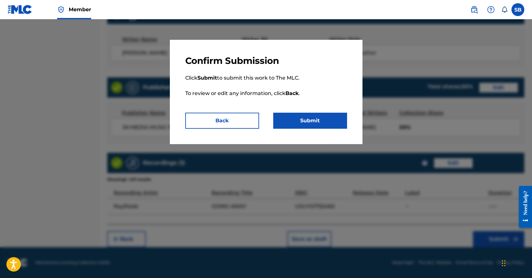
click at [309, 119] on button "Submit" at bounding box center [310, 121] width 74 height 16
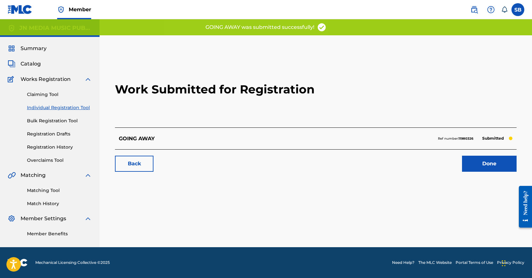
click at [498, 169] on link "Done" at bounding box center [489, 164] width 55 height 16
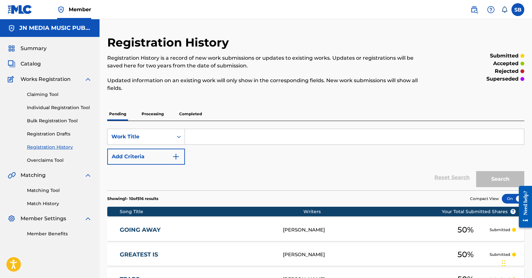
click at [72, 109] on link "Individual Registration Tool" at bounding box center [59, 107] width 65 height 7
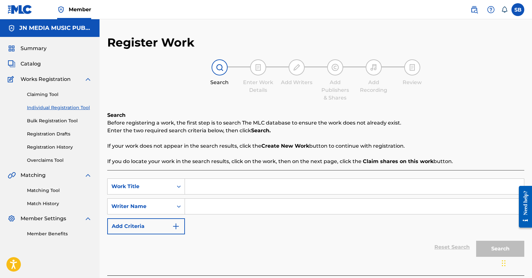
click at [72, 109] on link "Individual Registration Tool" at bounding box center [59, 107] width 65 height 7
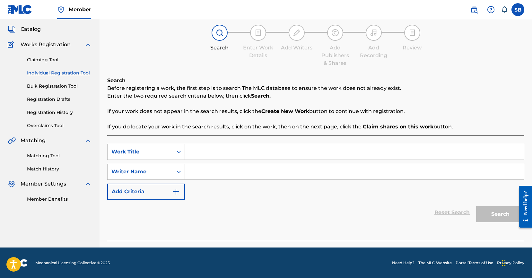
scroll to position [35, 0]
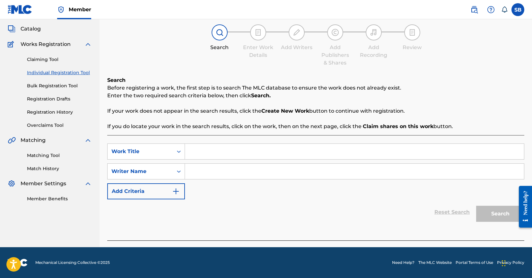
click at [234, 145] on input "Search Form" at bounding box center [354, 151] width 339 height 15
paste input "Too Much"
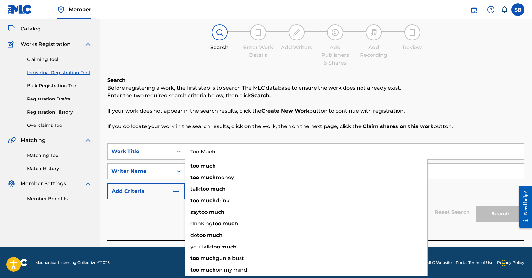
type input "Too Much"
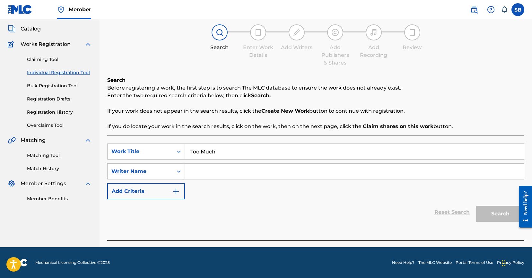
click at [336, 172] on input "Search Form" at bounding box center [354, 171] width 339 height 15
paste input "[PERSON_NAME]"
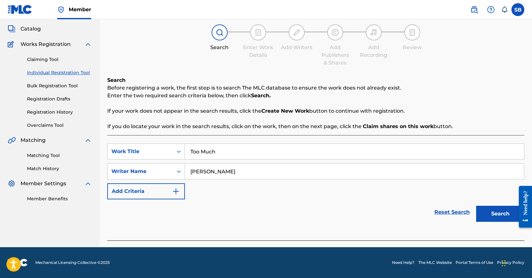
type input "[PERSON_NAME]"
click at [495, 210] on button "Search" at bounding box center [500, 214] width 48 height 16
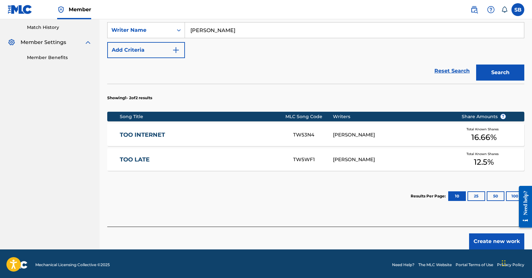
scroll to position [179, 0]
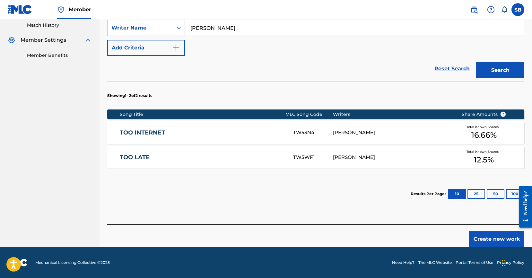
click at [487, 237] on button "Create new work" at bounding box center [496, 239] width 55 height 16
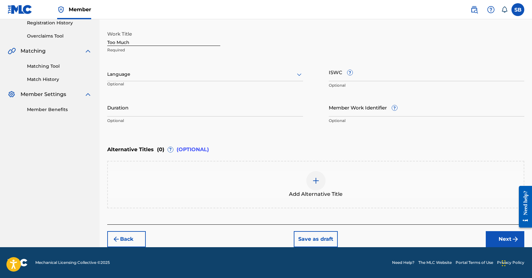
click at [168, 73] on div at bounding box center [205, 74] width 196 height 8
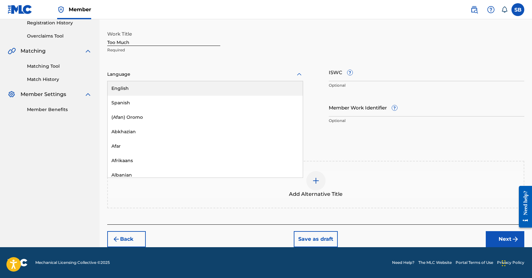
click at [167, 82] on div "English" at bounding box center [205, 88] width 195 height 14
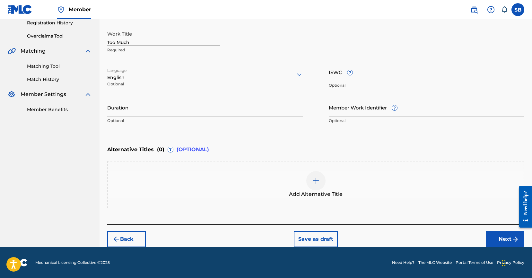
click at [501, 233] on button "Next" at bounding box center [505, 239] width 39 height 16
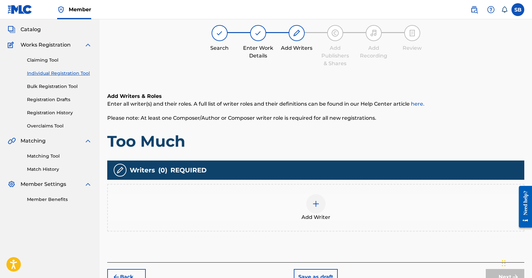
scroll to position [29, 0]
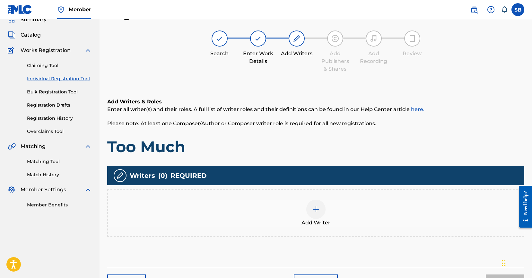
click at [364, 212] on div "Add Writer" at bounding box center [316, 213] width 416 height 27
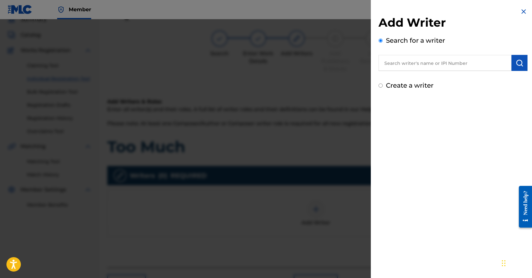
click at [439, 64] on input "text" at bounding box center [445, 63] width 133 height 16
paste input "[PERSON_NAME]"
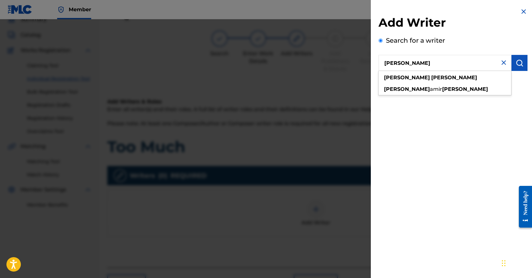
type input "[PERSON_NAME]"
click at [520, 64] on img "submit" at bounding box center [520, 63] width 8 height 8
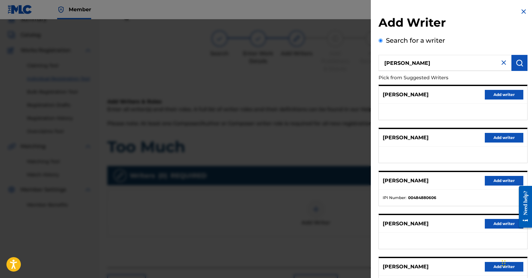
click at [509, 94] on button "Add writer" at bounding box center [504, 95] width 39 height 10
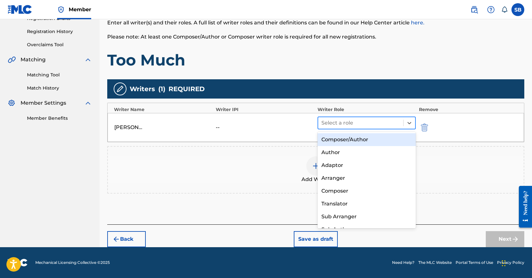
click at [377, 123] on div at bounding box center [360, 122] width 79 height 9
click at [370, 137] on div "Composer/Author" at bounding box center [367, 139] width 98 height 13
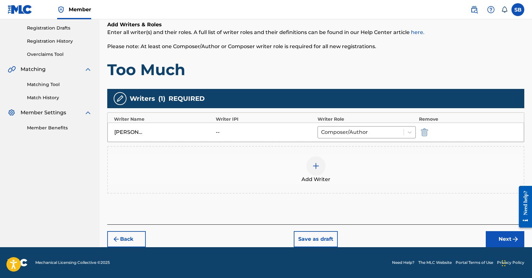
scroll to position [106, 0]
click at [507, 241] on button "Next" at bounding box center [505, 239] width 39 height 16
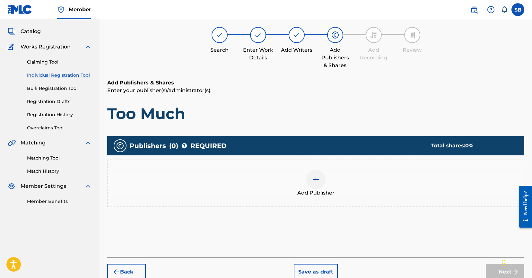
scroll to position [29, 0]
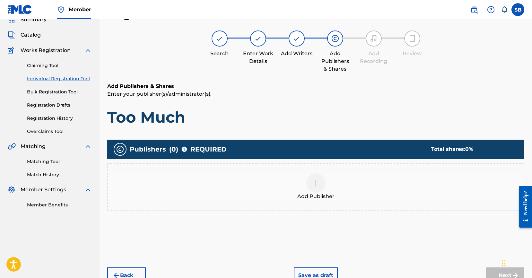
click at [313, 181] on img at bounding box center [316, 183] width 8 height 8
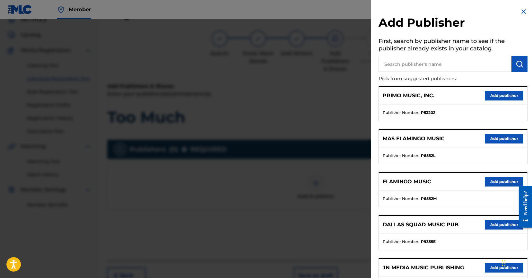
scroll to position [128, 0]
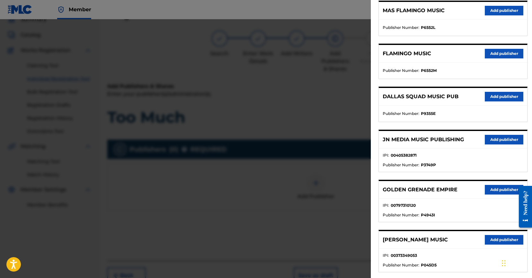
click at [494, 137] on button "Add publisher" at bounding box center [504, 140] width 39 height 10
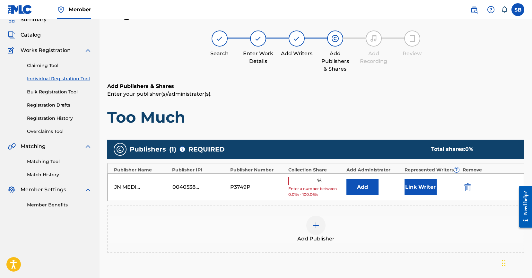
click at [306, 180] on input "text" at bounding box center [302, 181] width 29 height 8
type input "50"
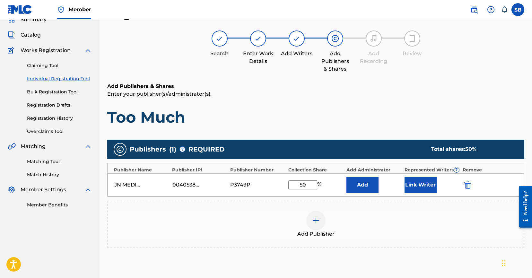
click at [436, 179] on button "Link Writer" at bounding box center [421, 185] width 32 height 16
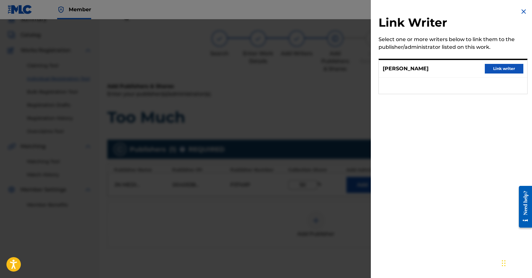
click at [503, 69] on button "Link writer" at bounding box center [504, 69] width 39 height 10
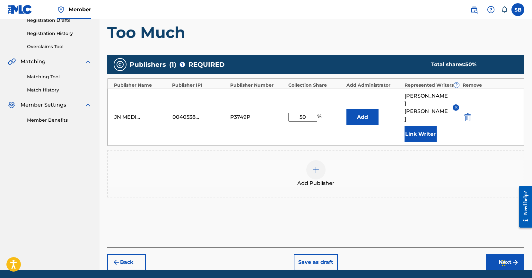
click at [495, 254] on button "Next" at bounding box center [505, 262] width 39 height 16
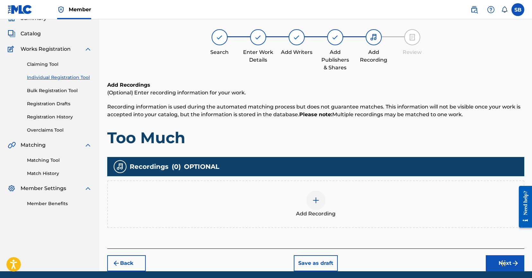
scroll to position [29, 0]
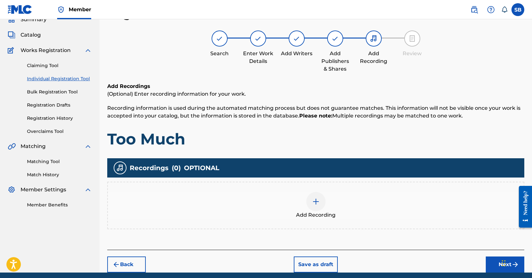
click at [329, 194] on div "Add Recording" at bounding box center [316, 205] width 416 height 27
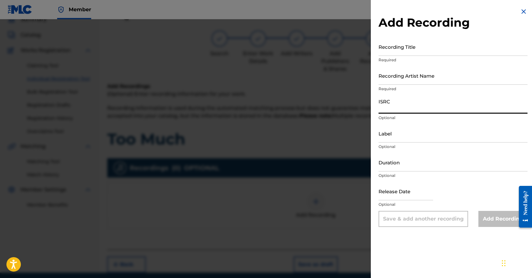
click at [414, 105] on input "ISRC" at bounding box center [453, 104] width 149 height 18
paste input "QZTGW2406717"
type input "QZTGW2406717"
click at [426, 75] on input "Recording Artist Name" at bounding box center [453, 75] width 149 height 18
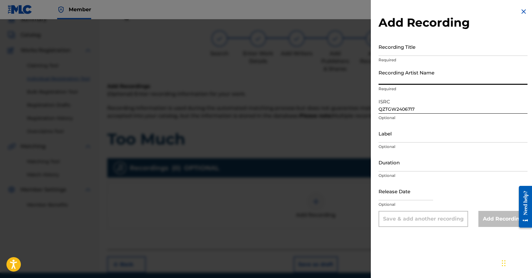
paste input "TEC"
type input "TEC"
click at [455, 51] on input "Recording Title" at bounding box center [453, 47] width 149 height 18
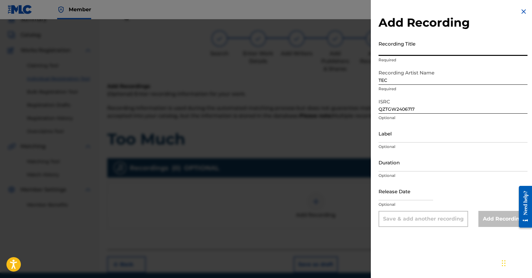
paste input "Too Much"
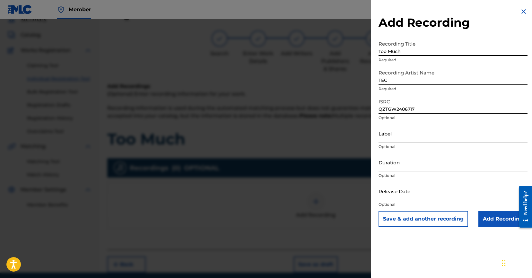
type input "Too Much"
click at [487, 220] on input "Add Recording" at bounding box center [502, 219] width 49 height 16
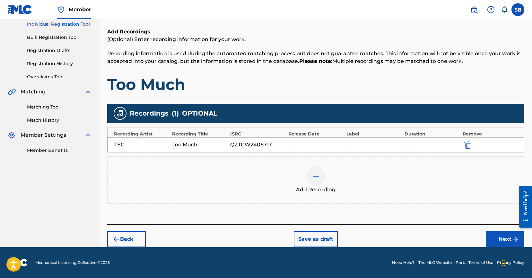
click at [501, 241] on button "Next" at bounding box center [505, 239] width 39 height 16
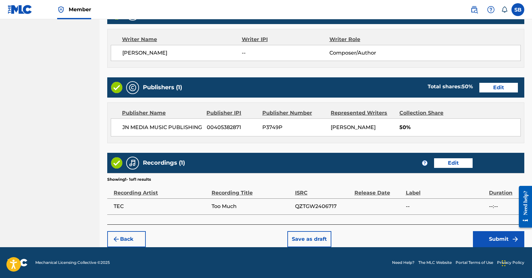
scroll to position [0, 0]
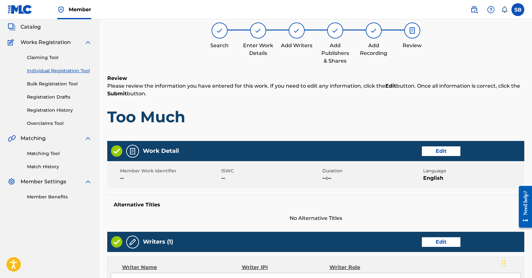
click at [347, 114] on h1 "Too Much" at bounding box center [315, 116] width 417 height 19
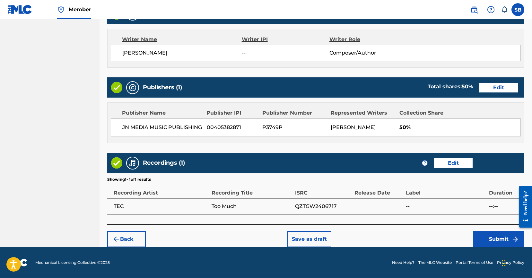
scroll to position [273, 0]
click at [497, 239] on button "Submit" at bounding box center [498, 239] width 51 height 16
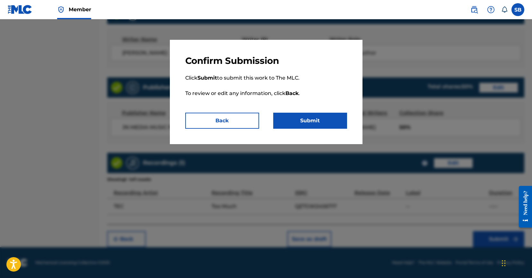
click at [302, 124] on button "Submit" at bounding box center [310, 121] width 74 height 16
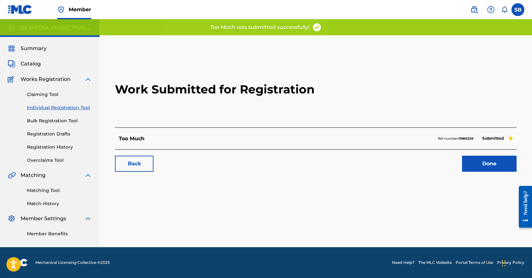
click at [505, 169] on link "Done" at bounding box center [489, 164] width 55 height 16
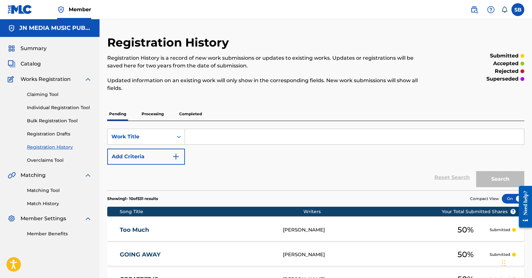
click at [54, 110] on link "Individual Registration Tool" at bounding box center [59, 107] width 65 height 7
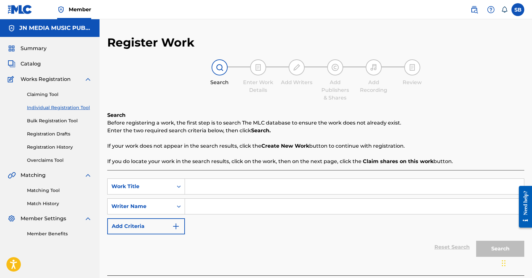
scroll to position [35, 0]
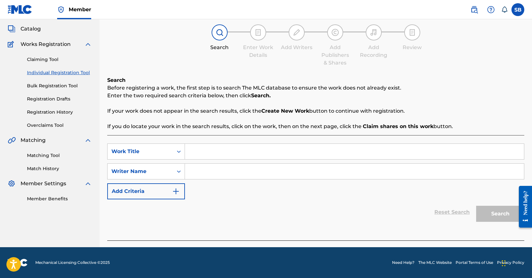
click at [252, 146] on input "Search Form" at bounding box center [354, 151] width 339 height 15
paste input "Magic"
type input "magic"
click at [252, 168] on input "Search Form" at bounding box center [354, 171] width 339 height 15
paste input "Leparis Dade"
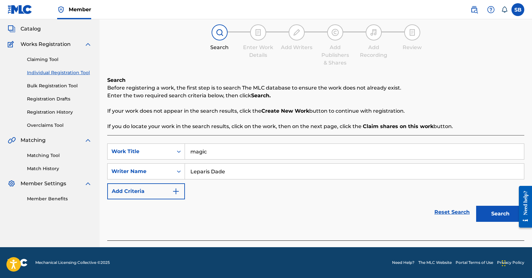
type input "Leparis Dade"
click at [495, 210] on button "Search" at bounding box center [500, 214] width 48 height 16
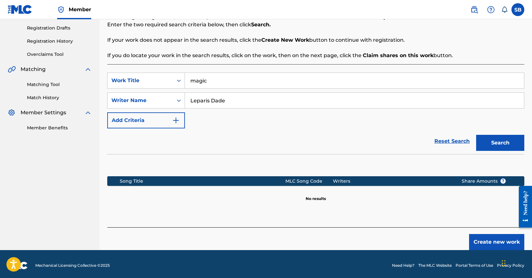
scroll to position [109, 0]
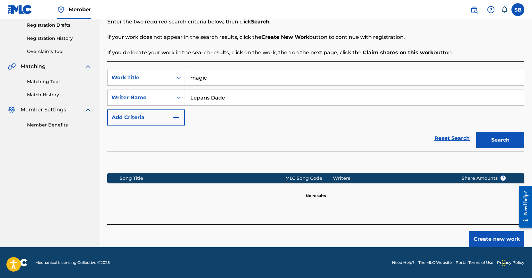
click at [483, 240] on button "Create new work" at bounding box center [496, 239] width 55 height 16
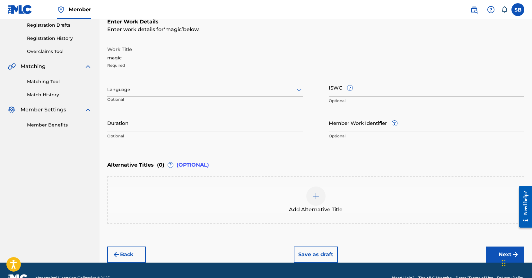
click at [111, 58] on input "magic" at bounding box center [163, 52] width 113 height 18
type input "Magic"
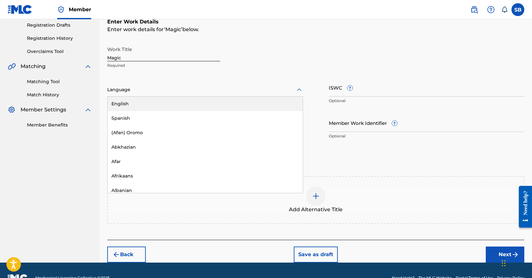
click at [157, 95] on div "Language" at bounding box center [205, 89] width 196 height 13
click at [164, 103] on div "English" at bounding box center [205, 104] width 195 height 14
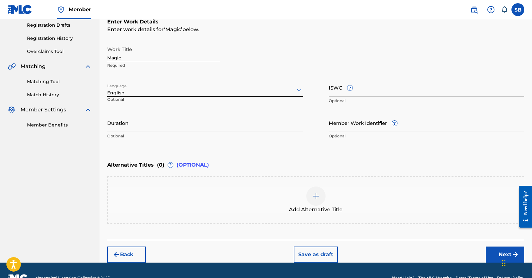
click at [498, 256] on button "Next" at bounding box center [505, 255] width 39 height 16
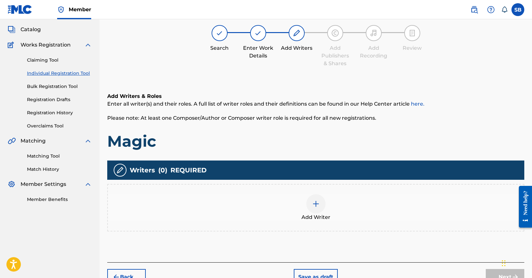
scroll to position [29, 0]
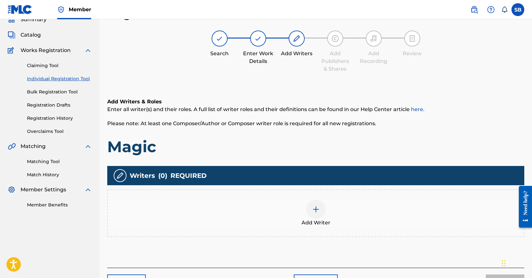
click at [326, 214] on div "Add Writer" at bounding box center [316, 213] width 416 height 27
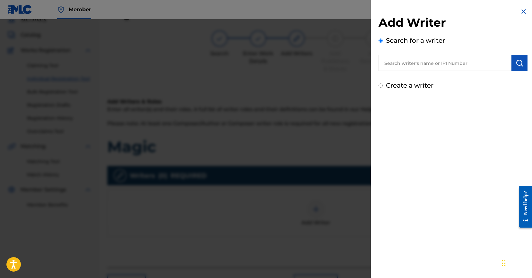
click at [427, 63] on input "text" at bounding box center [445, 63] width 133 height 16
paste input "Leparis Dade"
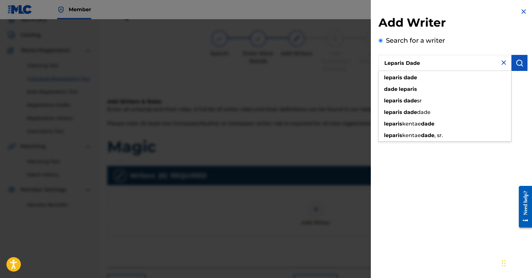
type input "Leparis Dade"
click at [523, 63] on button "submit" at bounding box center [520, 63] width 16 height 16
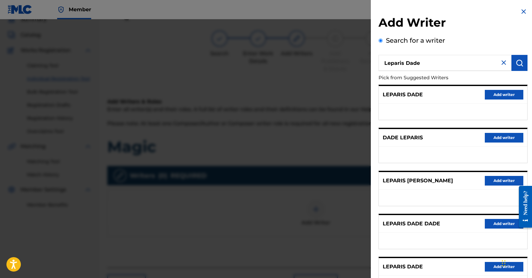
click at [504, 93] on button "Add writer" at bounding box center [504, 95] width 39 height 10
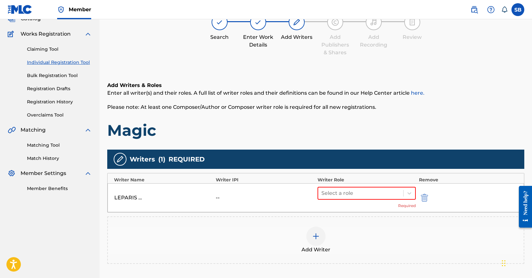
scroll to position [116, 0]
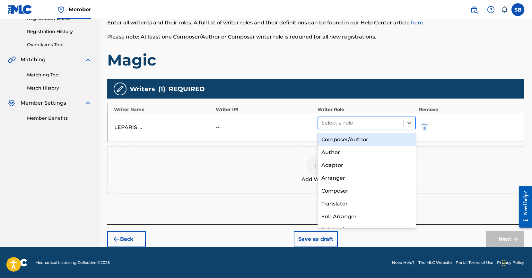
click at [347, 117] on div "Select a role" at bounding box center [360, 123] width 85 height 12
click at [347, 141] on div "Composer/Author" at bounding box center [367, 139] width 98 height 13
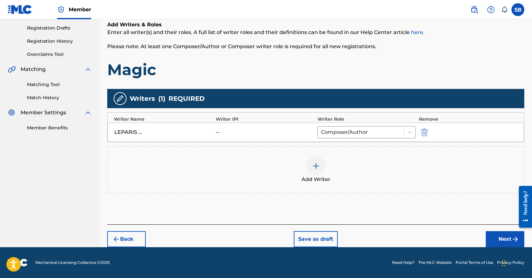
click at [494, 238] on button "Next" at bounding box center [505, 239] width 39 height 16
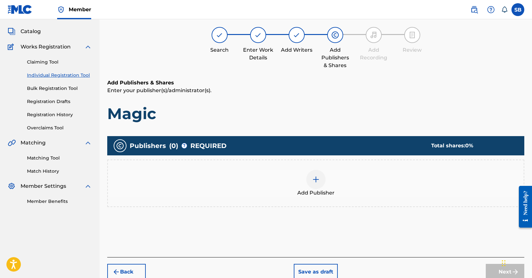
scroll to position [29, 0]
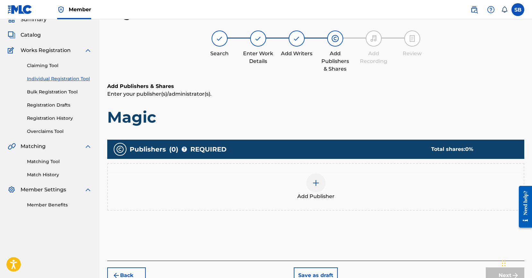
click at [316, 173] on div at bounding box center [315, 182] width 19 height 19
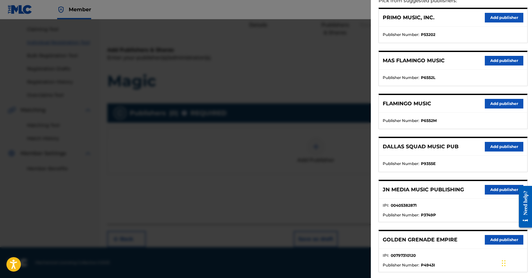
scroll to position [127, 0]
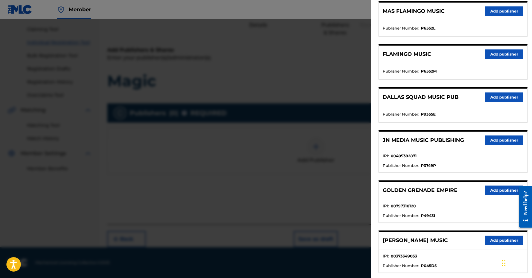
click at [499, 143] on button "Add publisher" at bounding box center [504, 141] width 39 height 10
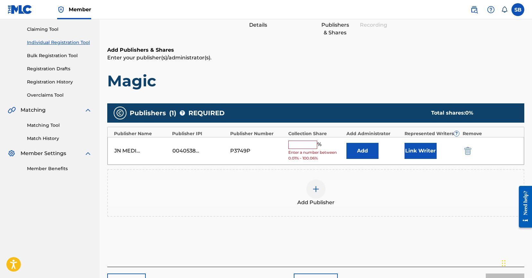
click at [303, 147] on input "text" at bounding box center [302, 145] width 29 height 8
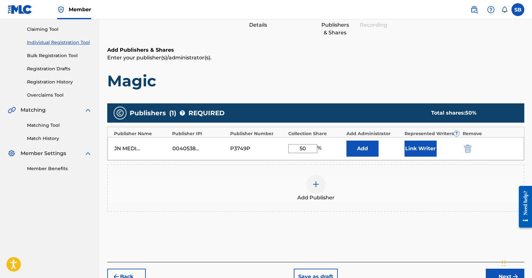
type input "50"
click at [415, 142] on button "Link Writer" at bounding box center [421, 149] width 32 height 16
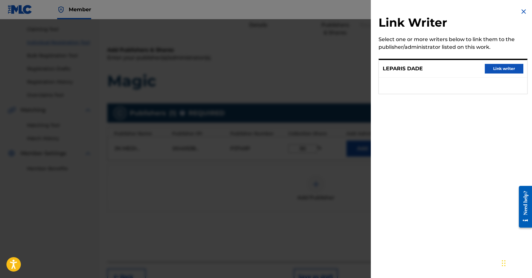
click at [502, 68] on button "Link writer" at bounding box center [504, 69] width 39 height 10
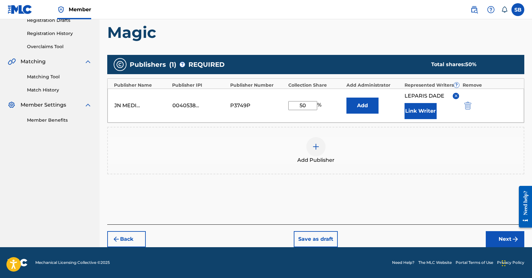
click at [498, 240] on button "Next" at bounding box center [505, 239] width 39 height 16
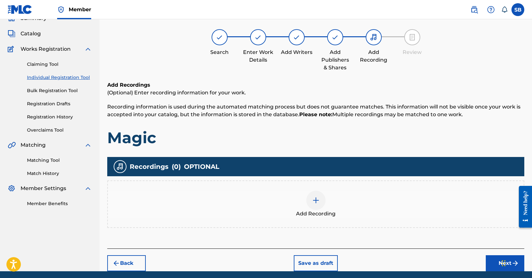
scroll to position [29, 0]
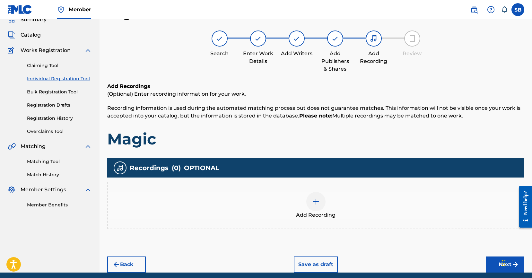
click at [325, 200] on div at bounding box center [315, 201] width 19 height 19
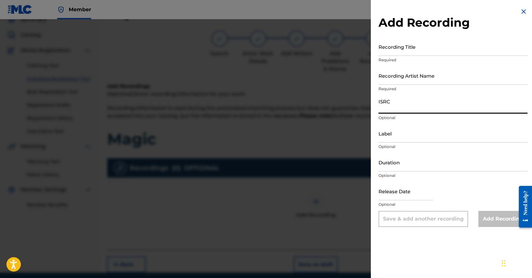
click at [408, 111] on input "ISRC" at bounding box center [453, 104] width 149 height 18
paste input "CH7812542415"
type input "CH7812542415"
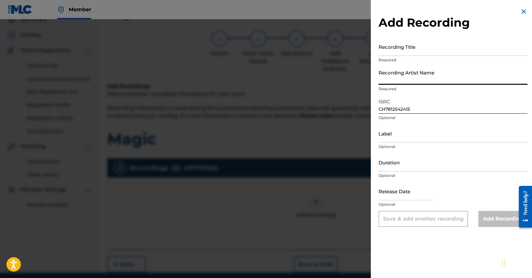
click at [425, 75] on input "Recording Artist Name" at bounding box center [453, 75] width 149 height 18
paste input "OMB Peezy"
type input "OMB Peezy"
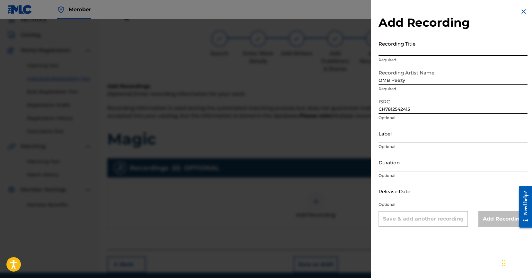
click at [431, 46] on input "Recording Title" at bounding box center [453, 47] width 149 height 18
paste input "Magic"
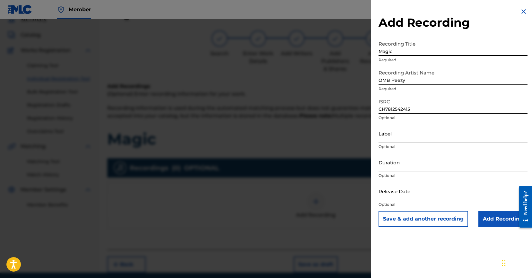
type input "Magic"
click at [487, 218] on input "Add Recording" at bounding box center [502, 219] width 49 height 16
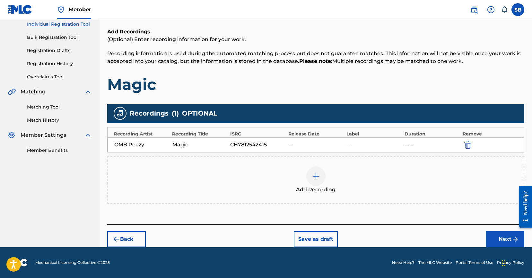
click at [510, 242] on button "Next" at bounding box center [505, 239] width 39 height 16
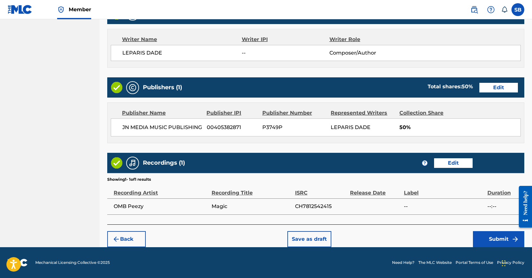
scroll to position [273, 0]
click at [505, 239] on button "Submit" at bounding box center [498, 239] width 51 height 16
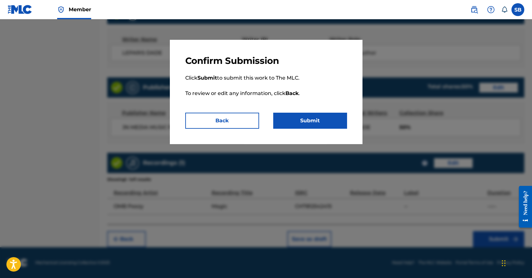
click at [339, 122] on button "Submit" at bounding box center [310, 121] width 74 height 16
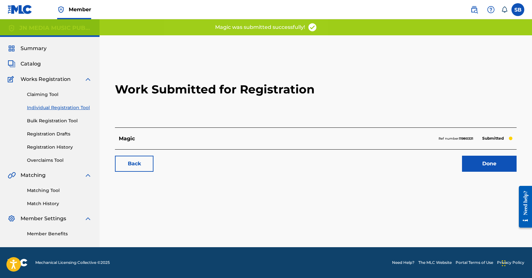
click at [487, 159] on link "Done" at bounding box center [489, 164] width 55 height 16
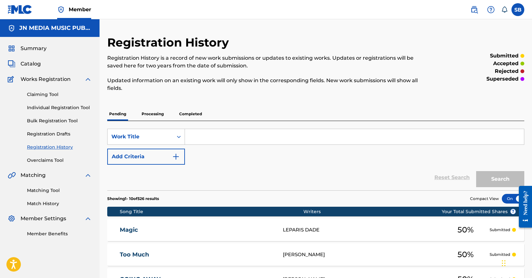
click at [90, 108] on link "Individual Registration Tool" at bounding box center [59, 107] width 65 height 7
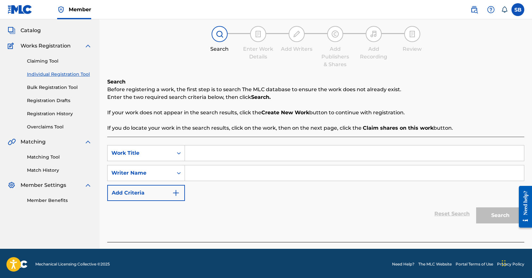
scroll to position [35, 0]
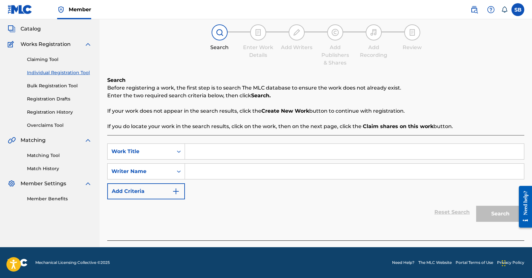
click at [216, 157] on input "Search Form" at bounding box center [354, 151] width 339 height 15
paste input "Feel Right"
type input "Feel Right"
click at [212, 171] on input "Search Form" at bounding box center [354, 171] width 339 height 15
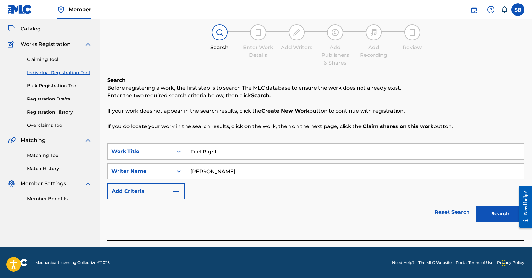
type input "[PERSON_NAME]"
click at [476, 206] on button "Search" at bounding box center [500, 214] width 48 height 16
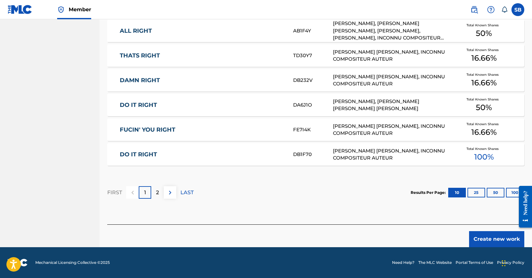
click at [495, 243] on button "Create new work" at bounding box center [496, 239] width 55 height 16
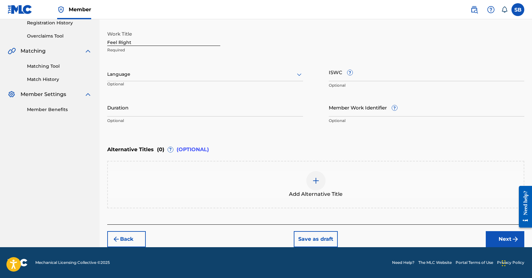
scroll to position [124, 0]
click at [165, 73] on div at bounding box center [205, 74] width 196 height 8
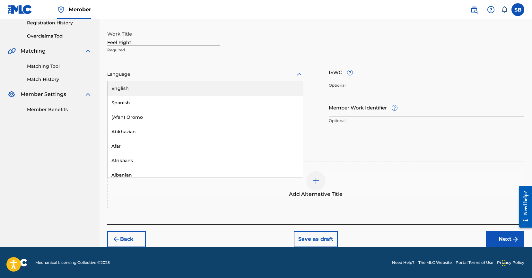
click at [158, 85] on div "English" at bounding box center [205, 88] width 195 height 14
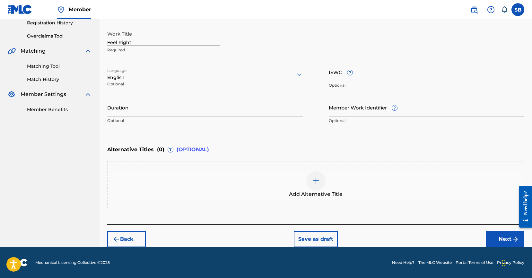
click at [497, 235] on button "Next" at bounding box center [505, 239] width 39 height 16
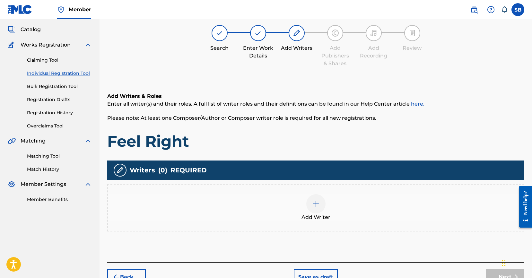
scroll to position [29, 0]
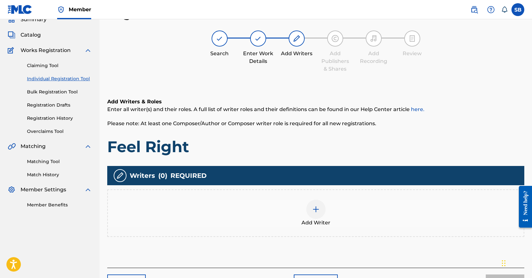
click at [312, 215] on div at bounding box center [315, 209] width 19 height 19
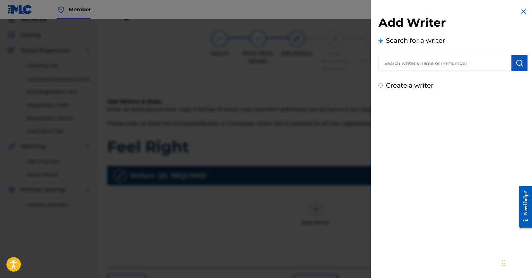
click at [423, 59] on input "text" at bounding box center [445, 63] width 133 height 16
paste input "[PERSON_NAME]"
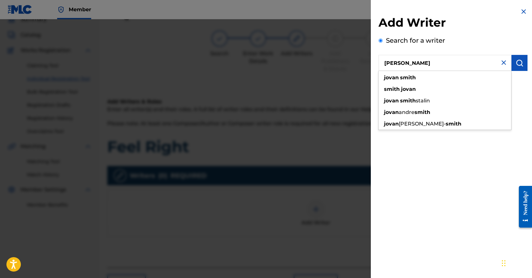
type input "[PERSON_NAME]"
click at [512, 64] on button "submit" at bounding box center [520, 63] width 16 height 16
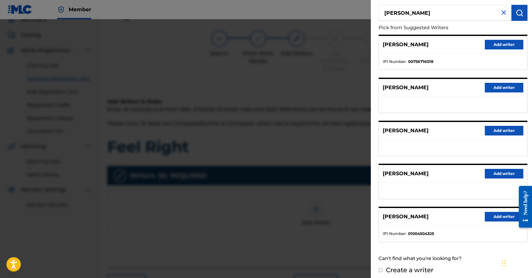
scroll to position [55, 0]
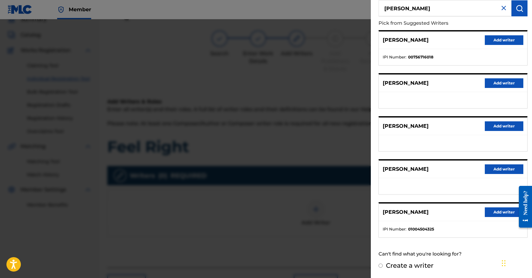
click at [507, 39] on button "Add writer" at bounding box center [504, 40] width 39 height 10
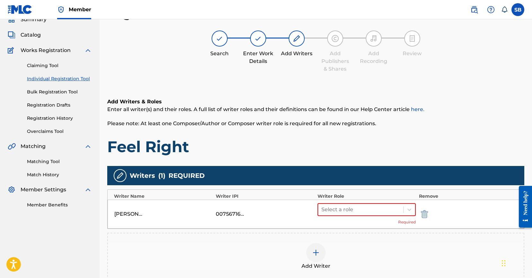
click at [427, 214] on img "submit" at bounding box center [424, 214] width 7 height 8
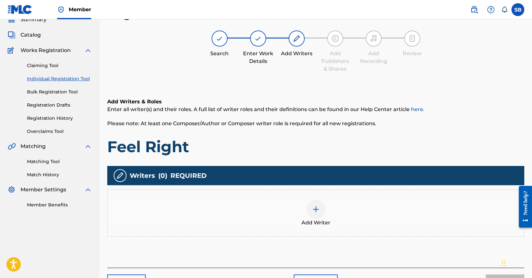
click at [321, 214] on div at bounding box center [315, 209] width 19 height 19
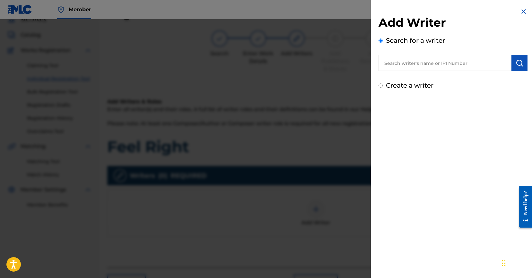
click at [433, 61] on input "text" at bounding box center [445, 63] width 133 height 16
paste input "[PERSON_NAME]"
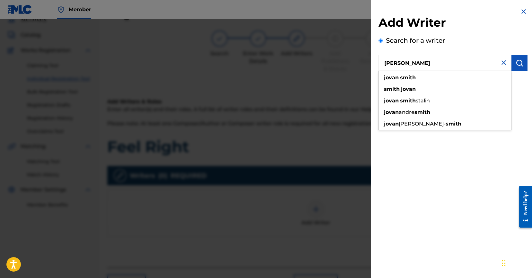
type input "[PERSON_NAME]"
click at [521, 67] on button "submit" at bounding box center [520, 63] width 16 height 16
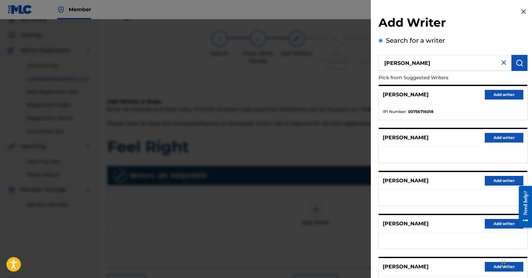
click at [504, 181] on button "Add writer" at bounding box center [504, 181] width 39 height 10
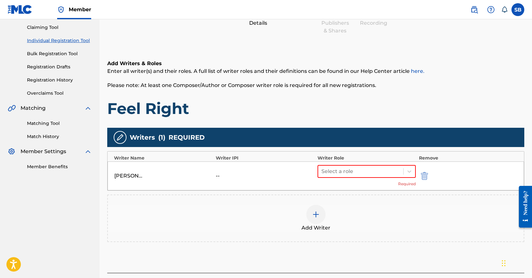
scroll to position [116, 0]
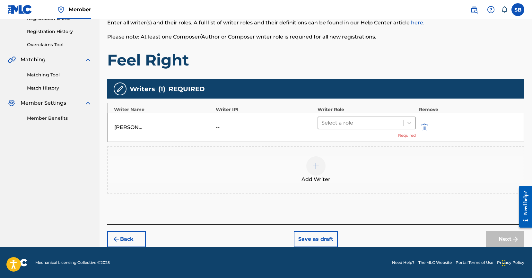
click at [350, 127] on div at bounding box center [360, 122] width 79 height 9
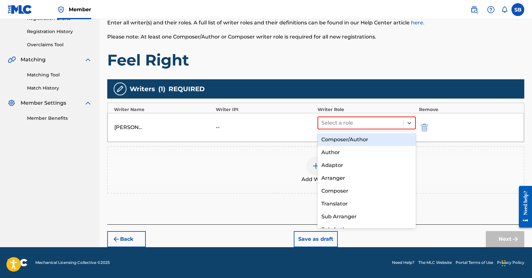
click at [359, 143] on div "Composer/Author" at bounding box center [367, 139] width 98 height 13
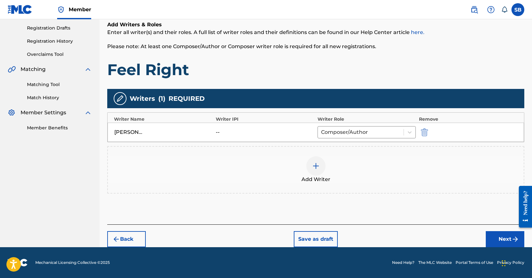
scroll to position [106, 0]
click at [501, 239] on button "Next" at bounding box center [505, 239] width 39 height 16
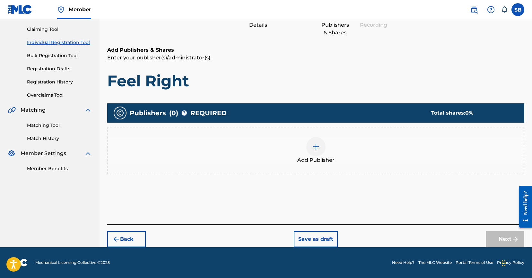
scroll to position [29, 0]
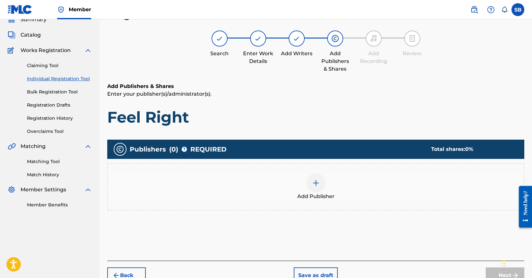
click at [287, 187] on div "Add Publisher" at bounding box center [316, 186] width 416 height 27
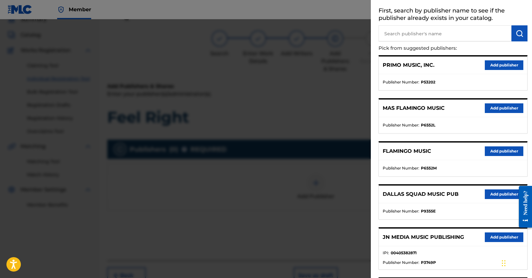
scroll to position [108, 0]
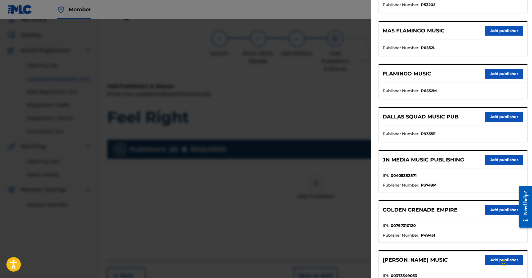
click at [499, 158] on button "Add publisher" at bounding box center [504, 160] width 39 height 10
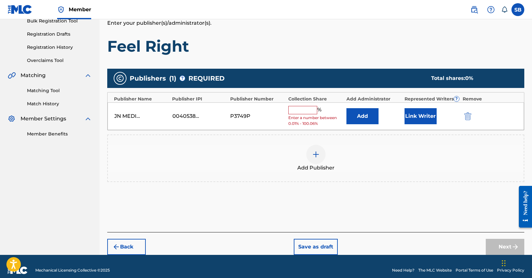
scroll to position [108, 0]
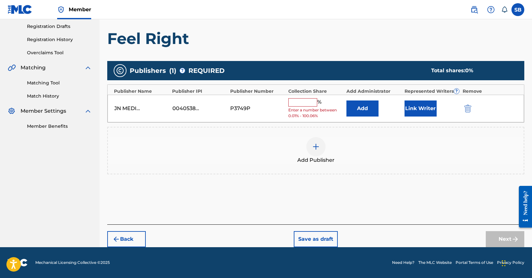
click at [307, 104] on input "text" at bounding box center [302, 102] width 29 height 8
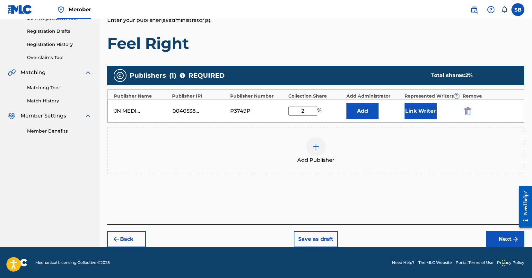
scroll to position [103, 0]
type input "25"
click at [425, 110] on button "Link Writer" at bounding box center [421, 111] width 32 height 16
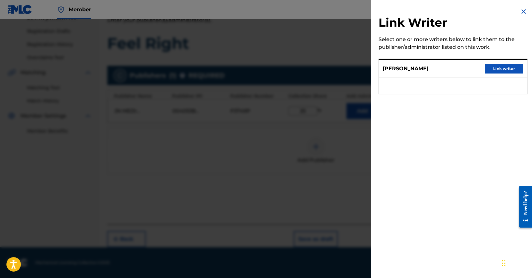
click at [496, 65] on button "Link writer" at bounding box center [504, 69] width 39 height 10
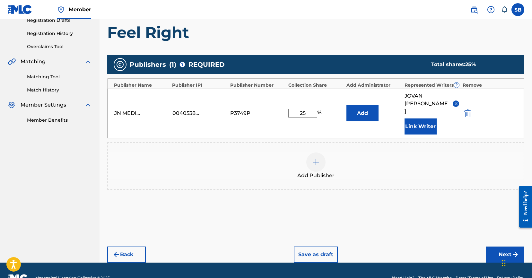
click at [492, 247] on button "Next" at bounding box center [505, 255] width 39 height 16
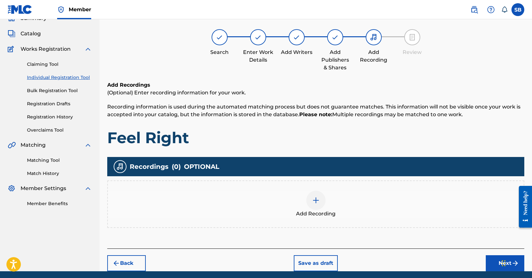
scroll to position [29, 0]
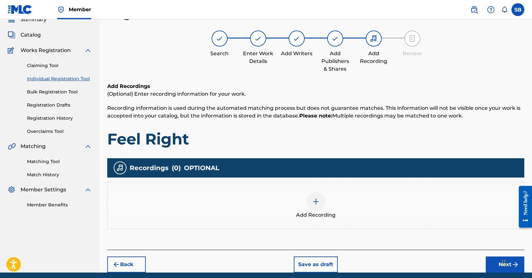
click at [338, 205] on div "Add Recording" at bounding box center [316, 205] width 416 height 27
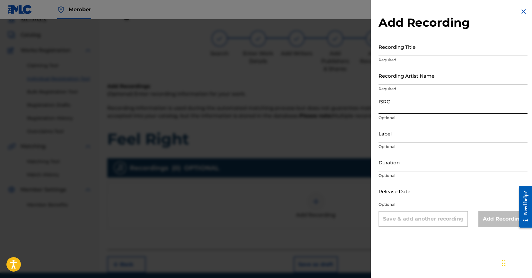
click at [436, 100] on input "ISRC" at bounding box center [453, 104] width 149 height 18
paste input "USLD91781065"
type input "USLD91781065"
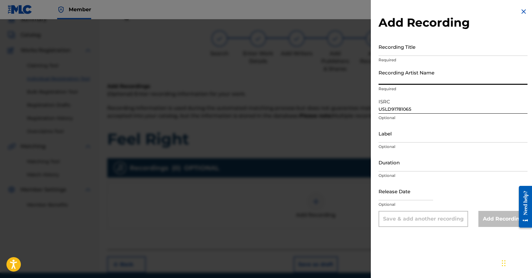
click at [470, 74] on input "Recording Artist Name" at bounding box center [453, 75] width 149 height 18
paste input "[PERSON_NAME], [PERSON_NAME]"
type input "[PERSON_NAME], [PERSON_NAME]"
click at [503, 39] on input "Recording Title" at bounding box center [453, 47] width 149 height 18
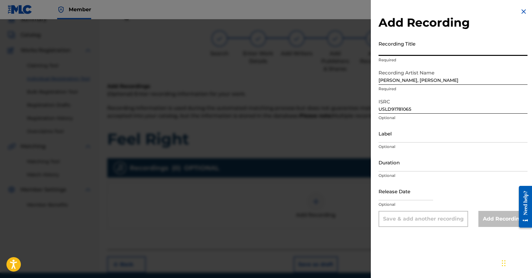
paste input "Feel Right"
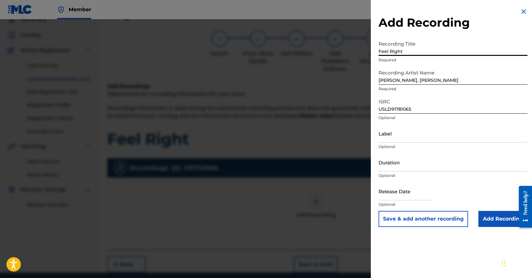
type input "Feel Right"
click at [501, 221] on input "Add Recording" at bounding box center [502, 219] width 49 height 16
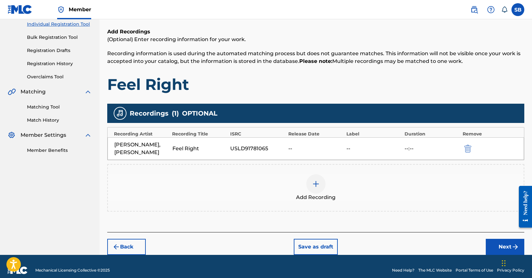
scroll to position [91, 0]
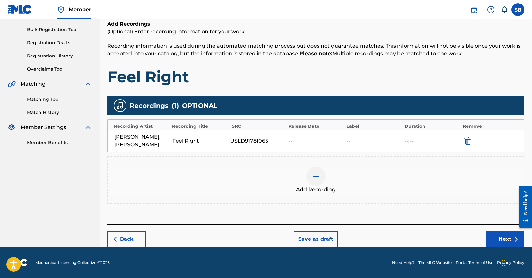
click at [504, 241] on button "Next" at bounding box center [505, 239] width 39 height 16
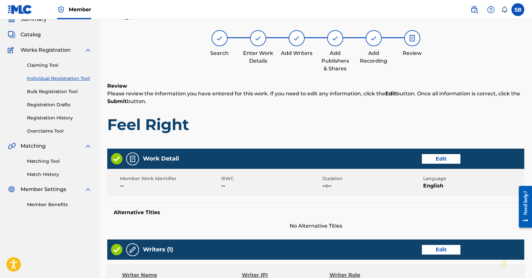
scroll to position [29, 0]
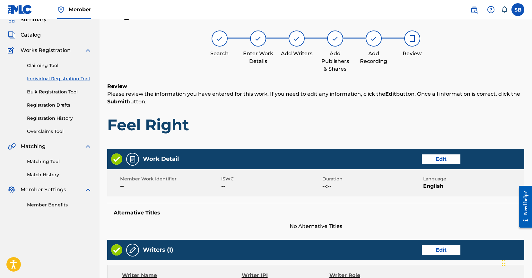
click at [358, 117] on h1 "Feel Right" at bounding box center [315, 124] width 417 height 19
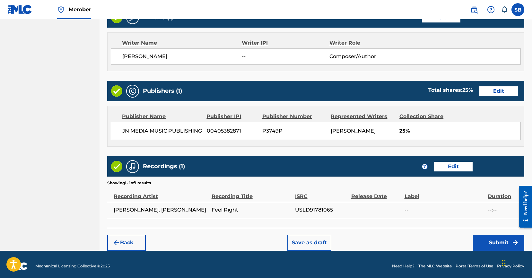
scroll to position [273, 0]
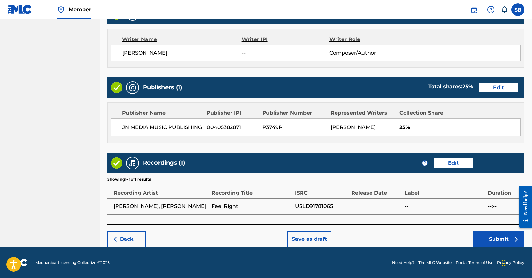
click at [493, 241] on button "Submit" at bounding box center [498, 239] width 51 height 16
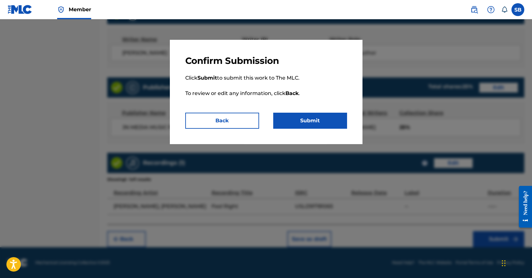
click at [310, 118] on button "Submit" at bounding box center [310, 121] width 74 height 16
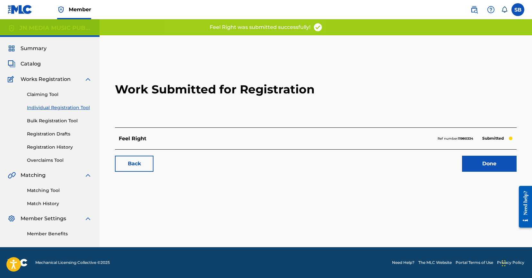
click at [507, 167] on link "Done" at bounding box center [489, 164] width 55 height 16
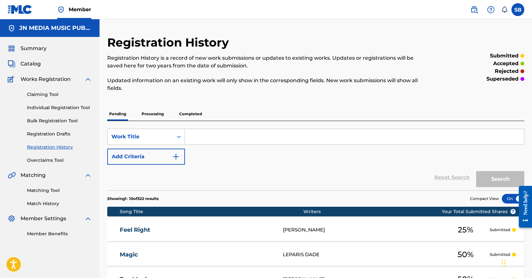
click at [81, 107] on link "Individual Registration Tool" at bounding box center [59, 107] width 65 height 7
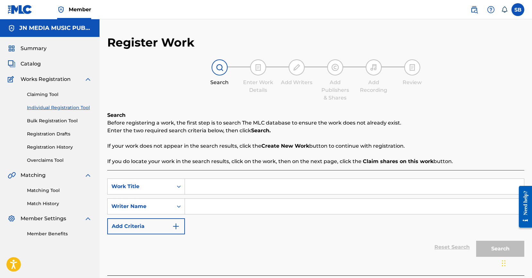
click at [81, 107] on link "Individual Registration Tool" at bounding box center [59, 107] width 65 height 7
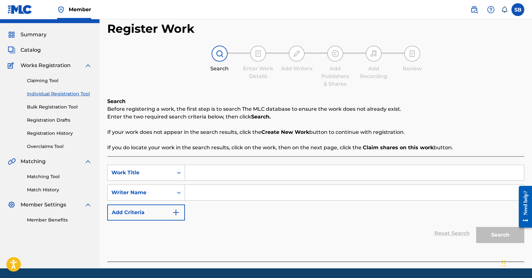
scroll to position [35, 0]
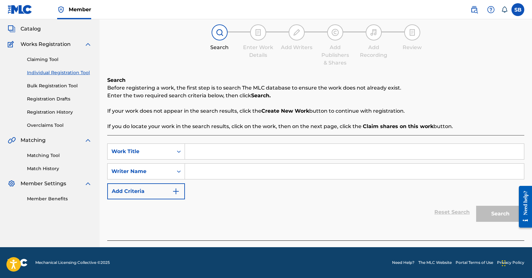
click at [225, 145] on input "Search Form" at bounding box center [354, 151] width 339 height 15
paste input "Magnum"
type input "Magnum"
click at [276, 175] on input "Search Form" at bounding box center [354, 171] width 339 height 15
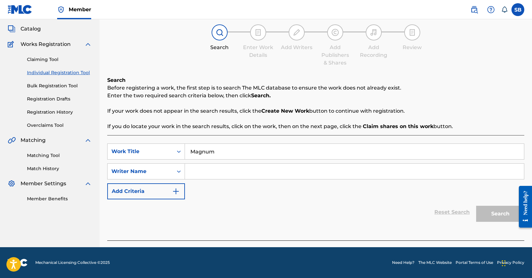
paste input "[PERSON_NAME] [PERSON_NAME]"
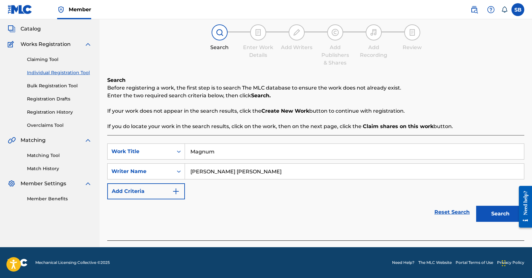
type input "[PERSON_NAME] [PERSON_NAME]"
click at [503, 215] on button "Search" at bounding box center [500, 214] width 48 height 16
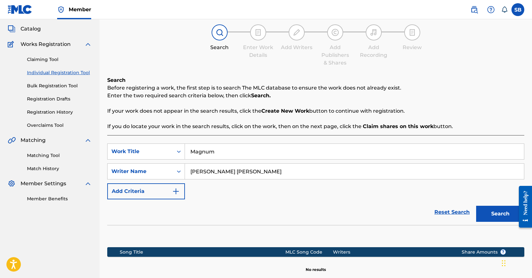
scroll to position [109, 0]
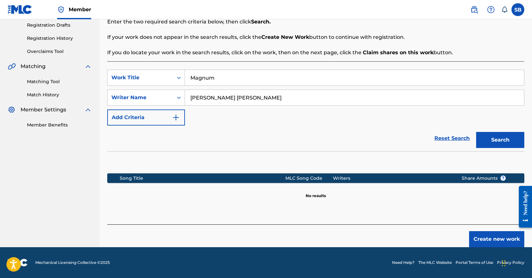
click at [491, 237] on button "Create new work" at bounding box center [496, 239] width 55 height 16
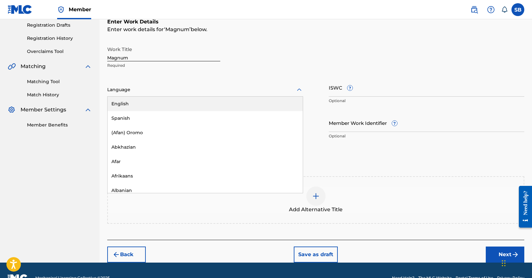
click at [193, 91] on div at bounding box center [205, 90] width 196 height 8
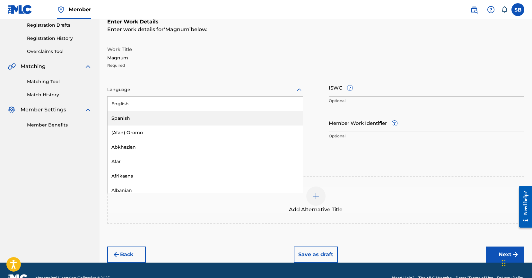
click at [177, 117] on div "Spanish" at bounding box center [205, 118] width 195 height 14
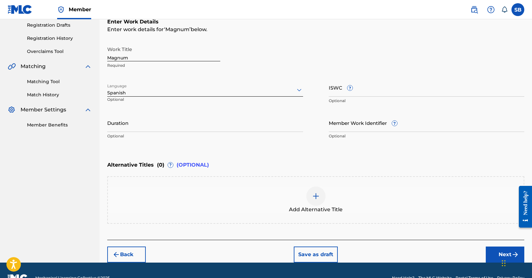
click at [496, 249] on button "Next" at bounding box center [505, 255] width 39 height 16
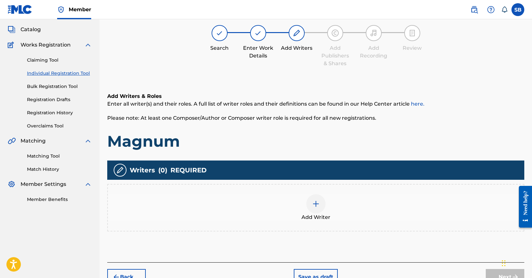
scroll to position [29, 0]
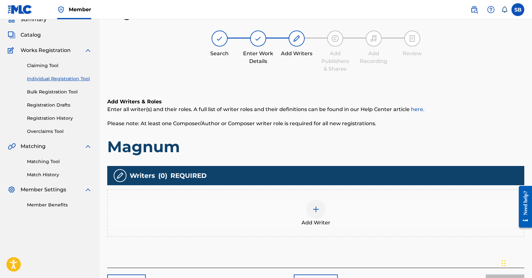
click at [347, 194] on div "Add Writer" at bounding box center [315, 213] width 417 height 48
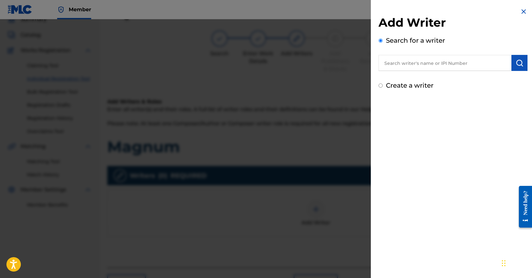
click at [438, 58] on input "text" at bounding box center [445, 63] width 133 height 16
paste input "[PERSON_NAME] [PERSON_NAME]"
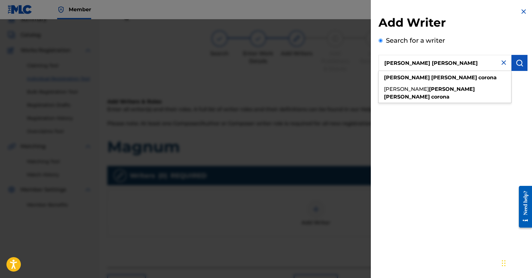
type input "[PERSON_NAME] [PERSON_NAME]"
click at [515, 67] on button "submit" at bounding box center [520, 63] width 16 height 16
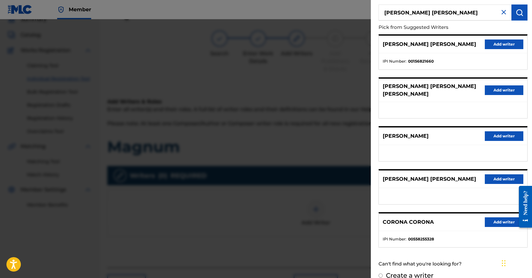
scroll to position [55, 0]
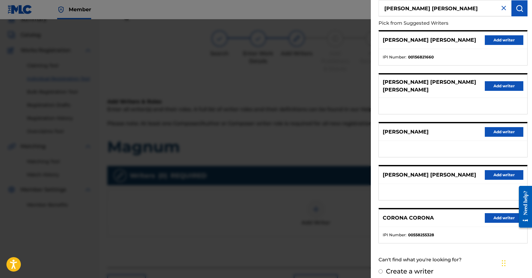
click at [499, 170] on button "Add writer" at bounding box center [504, 175] width 39 height 10
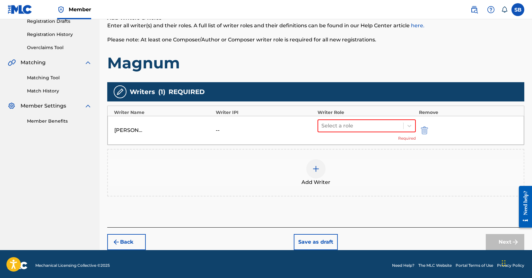
scroll to position [116, 0]
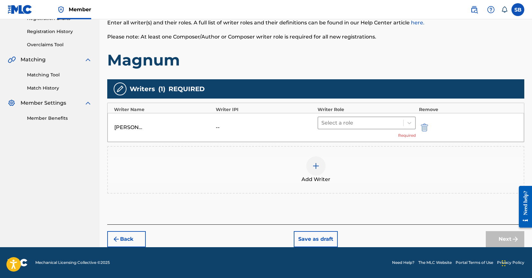
click at [347, 119] on div at bounding box center [360, 122] width 79 height 9
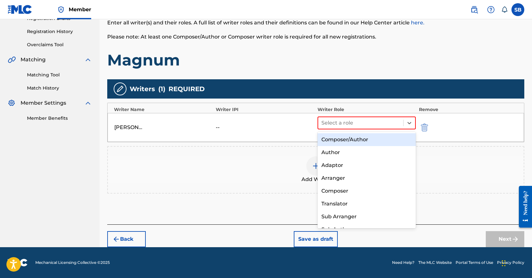
click at [342, 137] on div "Composer/Author" at bounding box center [367, 139] width 98 height 13
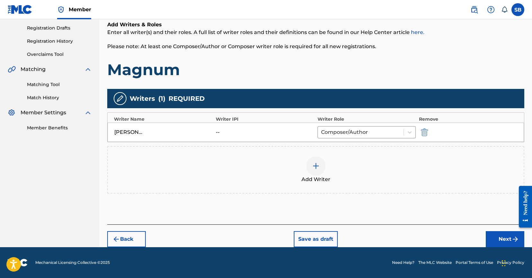
click at [504, 241] on button "Next" at bounding box center [505, 239] width 39 height 16
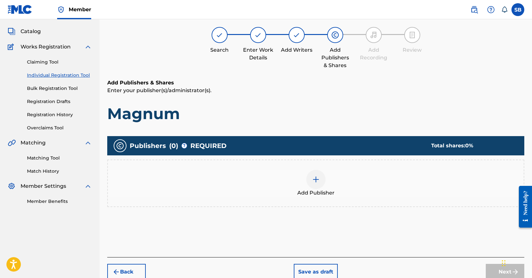
scroll to position [29, 0]
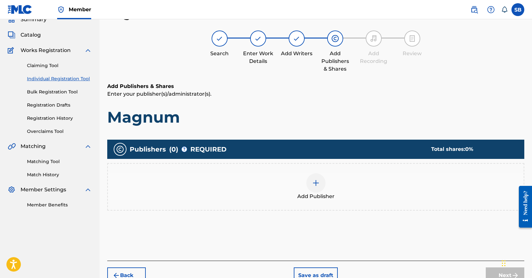
click at [378, 198] on div "Add Publisher" at bounding box center [316, 186] width 416 height 27
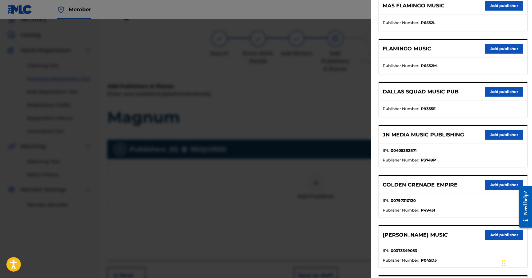
scroll to position [147, 0]
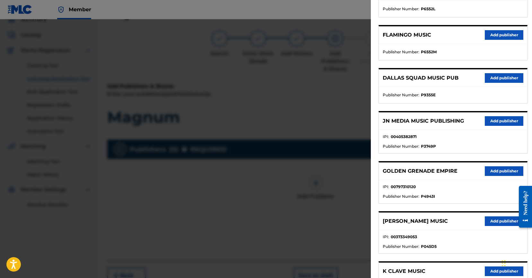
click at [510, 122] on button "Add publisher" at bounding box center [504, 121] width 39 height 10
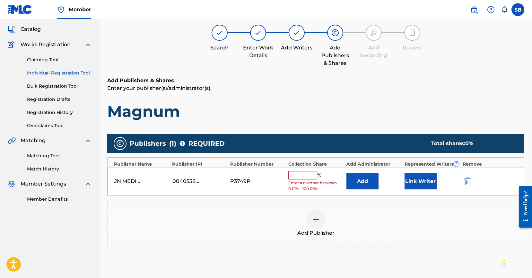
scroll to position [39, 0]
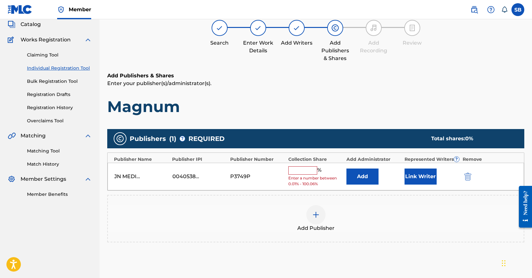
click at [299, 171] on input "text" at bounding box center [302, 170] width 29 height 8
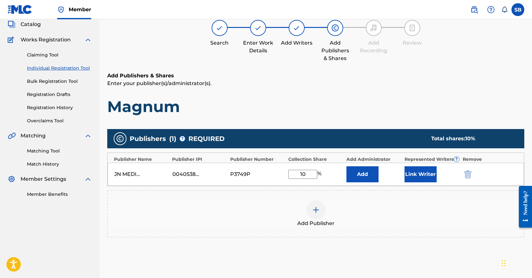
type input "10"
click at [422, 167] on button "Link Writer" at bounding box center [421, 174] width 32 height 16
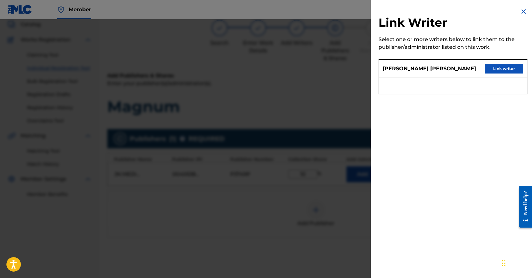
click at [495, 63] on div "[PERSON_NAME] [PERSON_NAME] Link writer" at bounding box center [453, 69] width 148 height 18
click at [496, 66] on button "Link writer" at bounding box center [504, 69] width 39 height 10
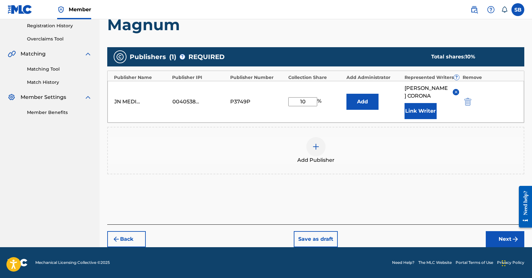
click at [495, 240] on button "Next" at bounding box center [505, 239] width 39 height 16
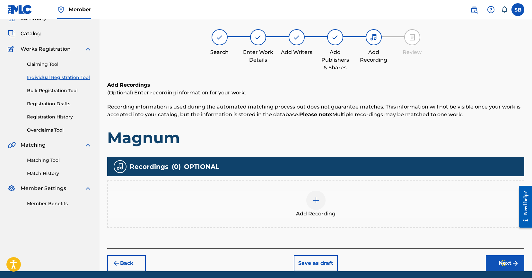
scroll to position [29, 0]
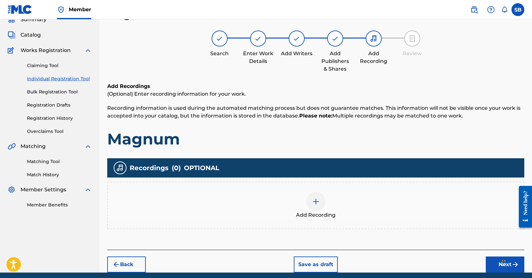
click at [318, 206] on div at bounding box center [315, 201] width 19 height 19
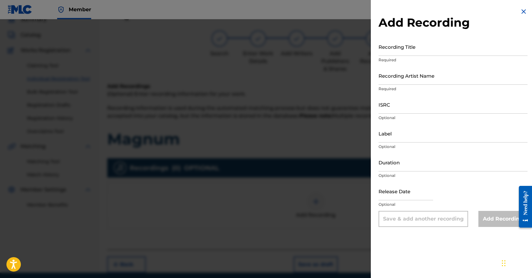
click at [402, 102] on input "ISRC" at bounding box center [453, 104] width 149 height 18
paste input "QZNJY2548680"
type input "QZNJY2548680"
click at [477, 79] on input "Recording Artist Name" at bounding box center [453, 75] width 149 height 18
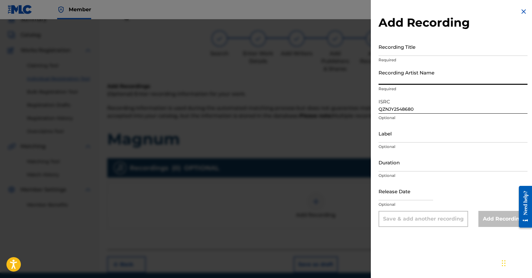
paste input "Los G's, Wichi Hu$tler, DjphatMx, [PERSON_NAME], Navi 777"
type input "Los G's, Wichi Hu$tler, DjphatMx, [PERSON_NAME], Navi 777"
click at [455, 50] on input "Recording Title" at bounding box center [453, 47] width 149 height 18
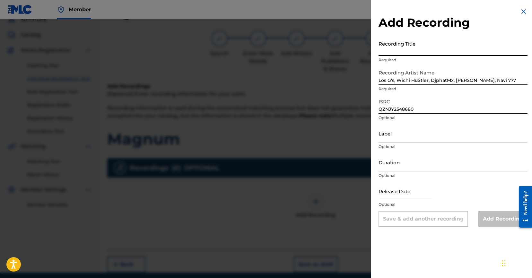
paste input "Magnum"
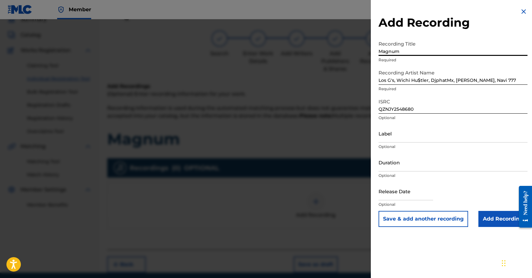
type input "Magnum"
click at [490, 210] on div "Release Date Optional" at bounding box center [453, 196] width 149 height 29
click at [491, 220] on input "Add Recording" at bounding box center [502, 219] width 49 height 16
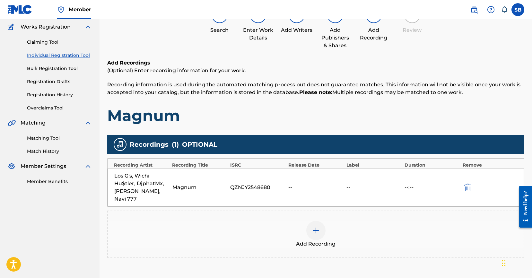
scroll to position [99, 0]
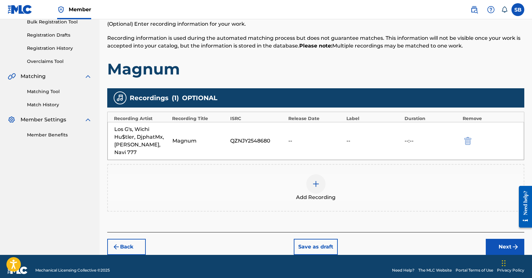
click at [505, 239] on button "Next" at bounding box center [505, 247] width 39 height 16
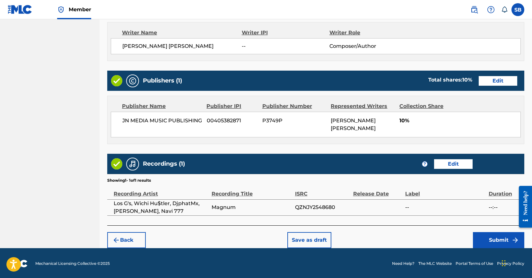
scroll to position [273, 0]
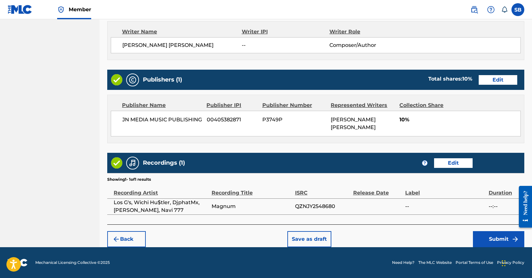
click at [496, 243] on button "Submit" at bounding box center [498, 239] width 51 height 16
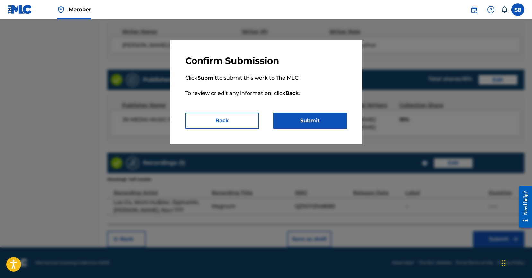
click at [320, 118] on button "Submit" at bounding box center [310, 121] width 74 height 16
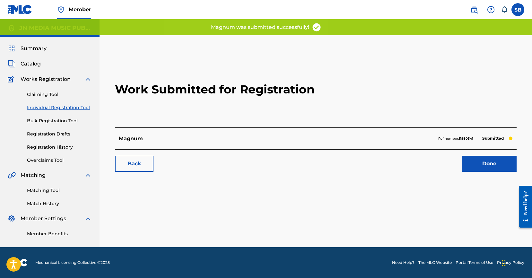
click at [502, 168] on link "Done" at bounding box center [489, 164] width 55 height 16
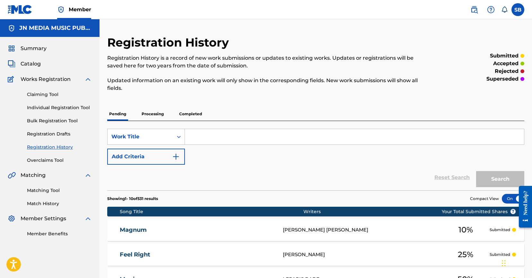
click at [77, 106] on link "Individual Registration Tool" at bounding box center [59, 107] width 65 height 7
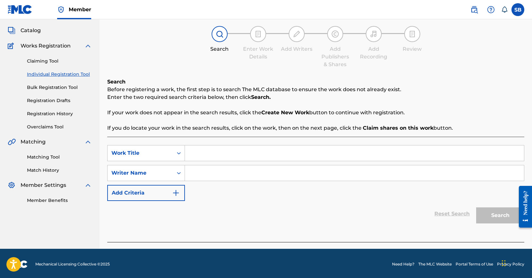
scroll to position [35, 0]
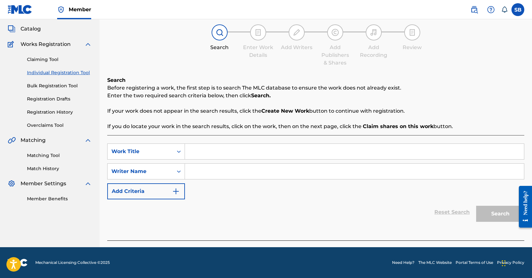
click at [252, 153] on input "Search Form" at bounding box center [354, 151] width 339 height 15
paste input "La Clasika"
type input "La Clasika"
click at [247, 166] on input "Search Form" at bounding box center [354, 171] width 339 height 15
click at [249, 173] on input "Search Form" at bounding box center [354, 171] width 339 height 15
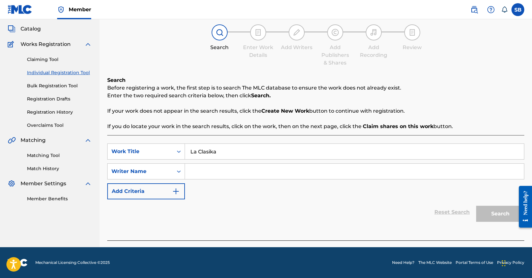
click at [249, 173] on input "Search Form" at bounding box center [354, 171] width 339 height 15
paste input "[PERSON_NAME]"
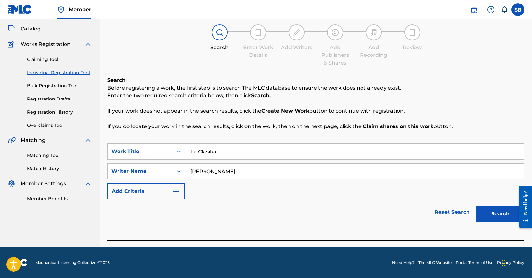
type input "[PERSON_NAME]"
click at [500, 214] on button "Search" at bounding box center [500, 214] width 48 height 16
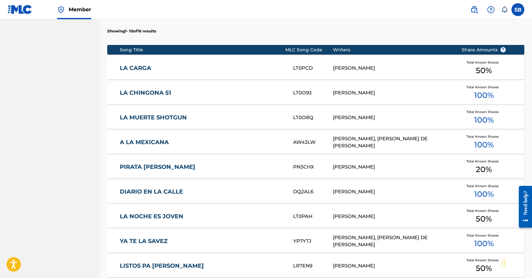
scroll to position [379, 0]
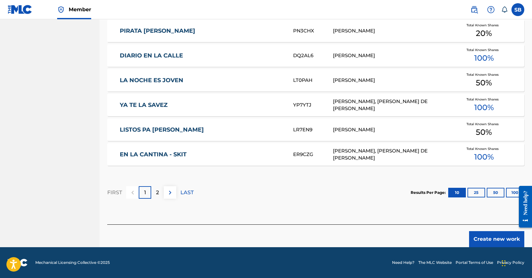
click at [491, 235] on button "Create new work" at bounding box center [496, 239] width 55 height 16
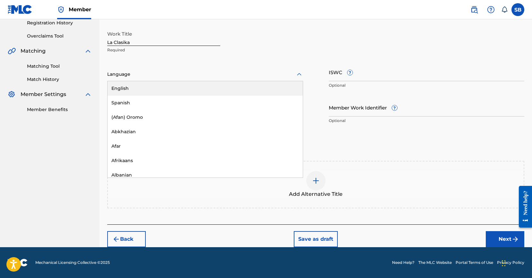
click at [194, 74] on div at bounding box center [205, 74] width 196 height 8
click at [191, 80] on div "Language" at bounding box center [205, 74] width 196 height 13
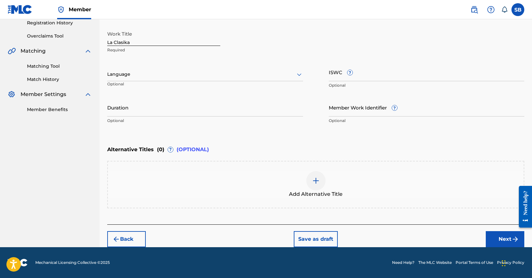
click at [249, 78] on div at bounding box center [205, 74] width 196 height 8
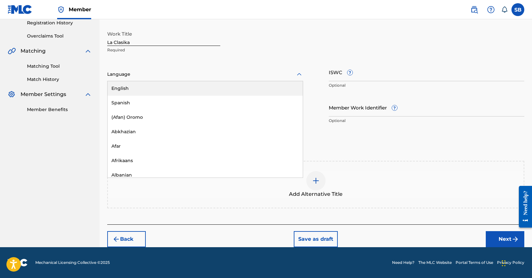
click at [241, 89] on div "English" at bounding box center [205, 88] width 195 height 14
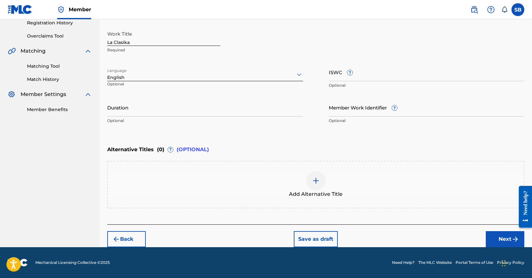
click at [494, 236] on button "Next" at bounding box center [505, 239] width 39 height 16
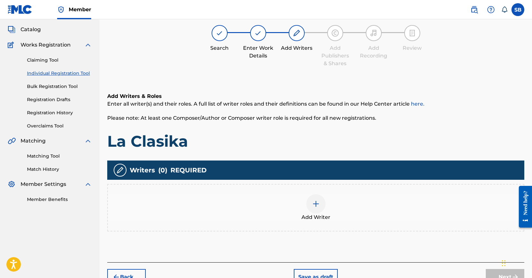
scroll to position [29, 0]
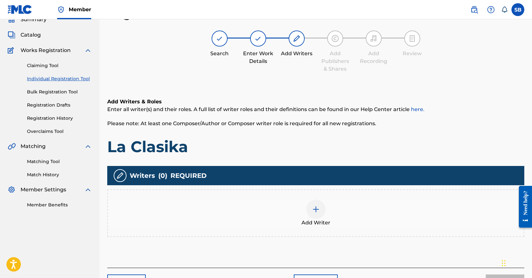
click at [362, 210] on div "Add Writer" at bounding box center [316, 213] width 416 height 27
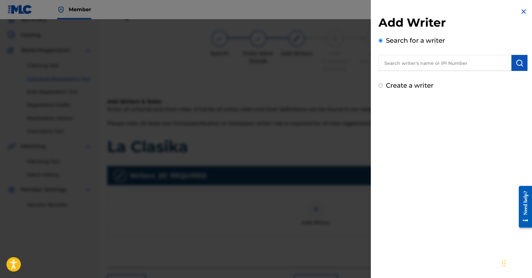
click at [445, 58] on input "text" at bounding box center [445, 63] width 133 height 16
paste input "[PERSON_NAME]"
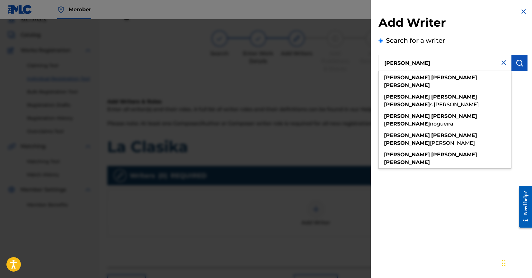
type input "[PERSON_NAME]"
click at [516, 65] on img "submit" at bounding box center [520, 63] width 8 height 8
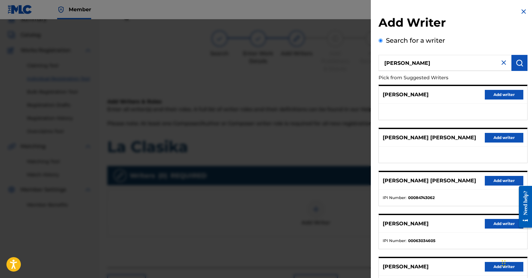
click at [508, 92] on button "Add writer" at bounding box center [504, 95] width 39 height 10
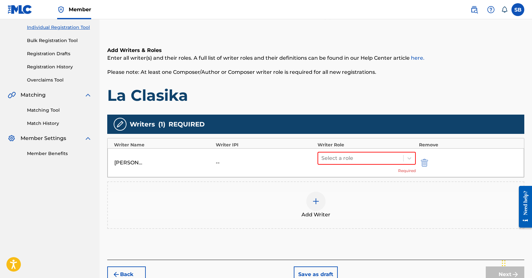
scroll to position [116, 0]
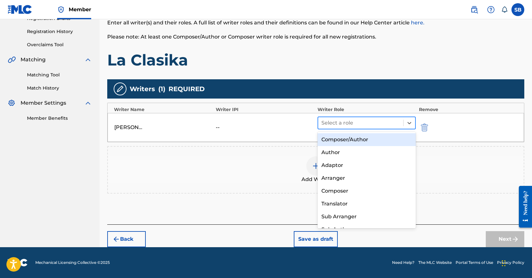
click at [354, 127] on div "Select a role" at bounding box center [360, 123] width 85 height 12
click at [355, 140] on div "Composer/Author" at bounding box center [367, 139] width 98 height 13
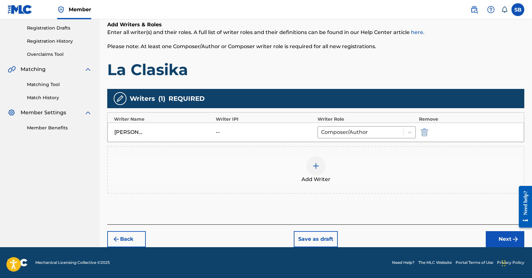
click at [496, 237] on button "Next" at bounding box center [505, 239] width 39 height 16
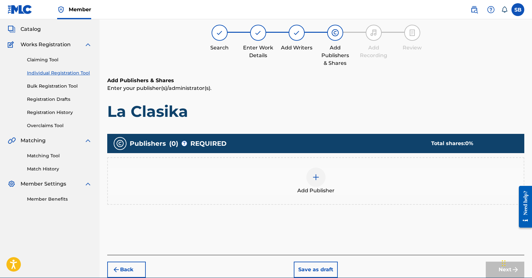
scroll to position [29, 0]
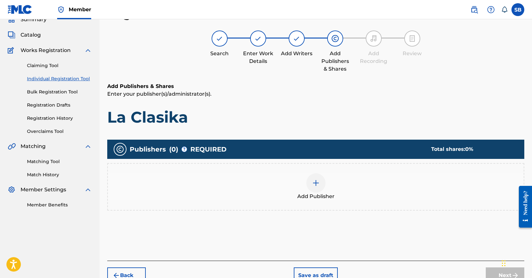
click at [306, 180] on div at bounding box center [315, 182] width 19 height 19
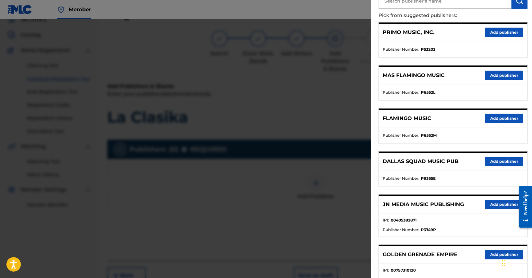
scroll to position [87, 0]
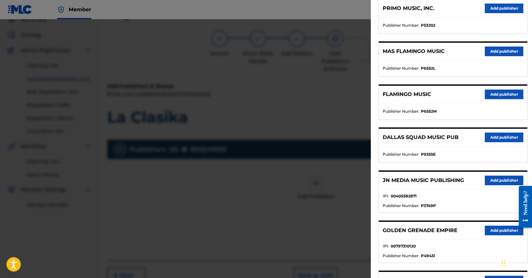
click at [495, 181] on button "Add publisher" at bounding box center [504, 181] width 39 height 10
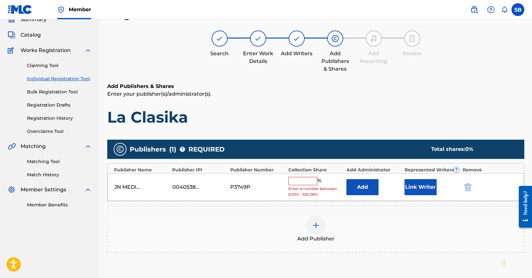
click at [310, 181] on input "text" at bounding box center [302, 181] width 29 height 8
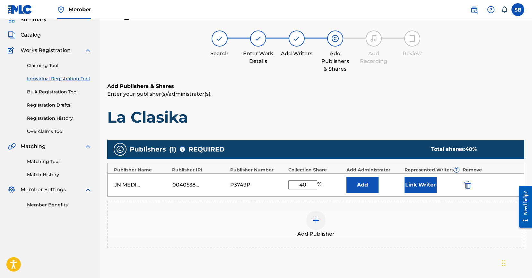
type input "40"
click at [418, 187] on button "Link Writer" at bounding box center [421, 185] width 32 height 16
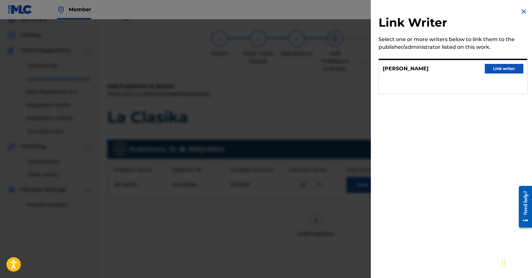
click at [500, 67] on button "Link writer" at bounding box center [504, 69] width 39 height 10
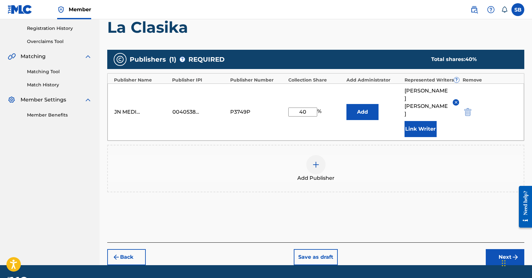
scroll to position [121, 0]
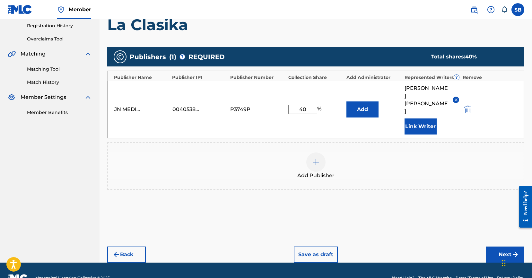
click at [504, 247] on button "Next" at bounding box center [505, 255] width 39 height 16
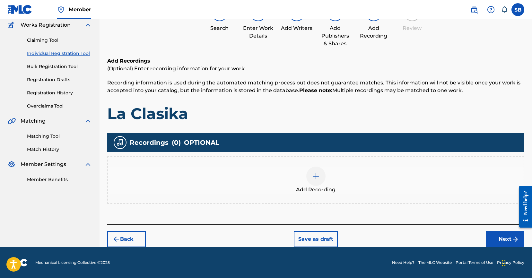
scroll to position [29, 0]
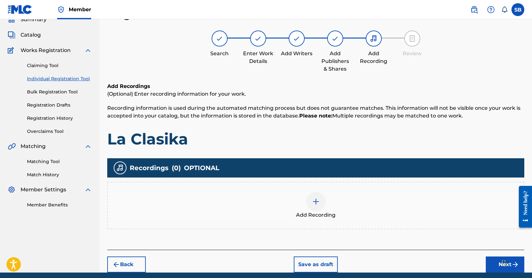
click at [350, 212] on div "Add Recording" at bounding box center [316, 205] width 416 height 27
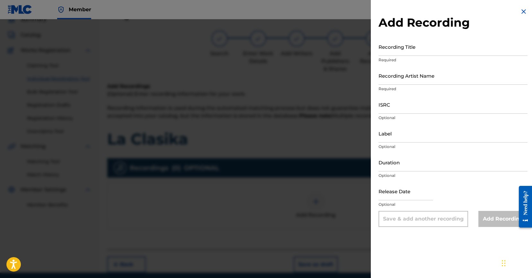
click at [422, 114] on div "ISRC Optional" at bounding box center [453, 109] width 149 height 29
click at [418, 103] on input "ISRC" at bounding box center [453, 104] width 149 height 18
paste input "QZWV32597146"
type input "QZWV32597146"
click at [489, 83] on input "Recording Artist Name" at bounding box center [453, 75] width 149 height 18
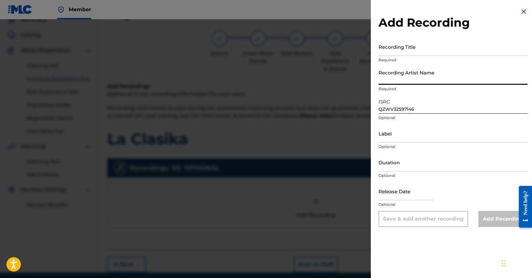
paste input "Kartel De Las [PERSON_NAME]"
type input "Kartel De Las [PERSON_NAME]"
click at [456, 48] on input "Recording Title" at bounding box center [453, 47] width 149 height 18
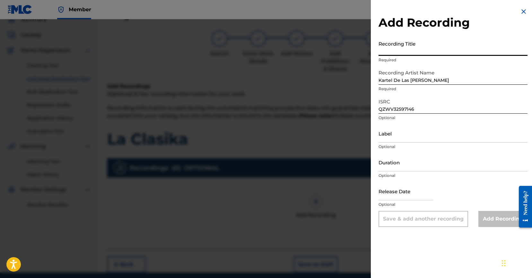
paste input "La Clasika"
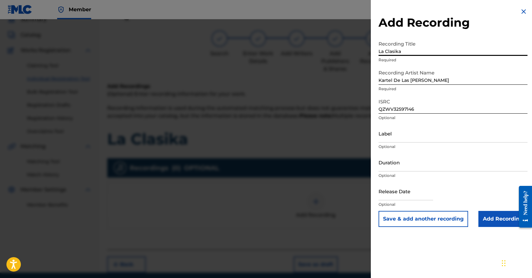
type input "La Clasika"
click at [494, 225] on input "Add Recording" at bounding box center [502, 219] width 49 height 16
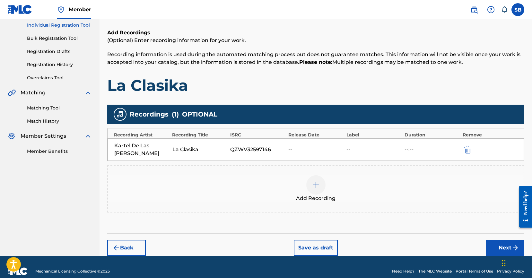
scroll to position [83, 0]
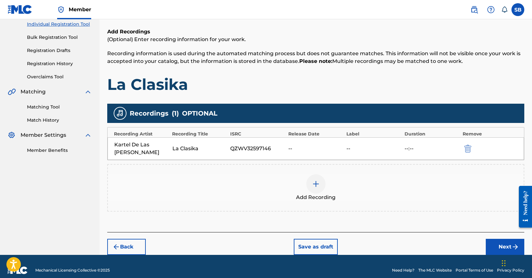
click at [503, 240] on button "Next" at bounding box center [505, 247] width 39 height 16
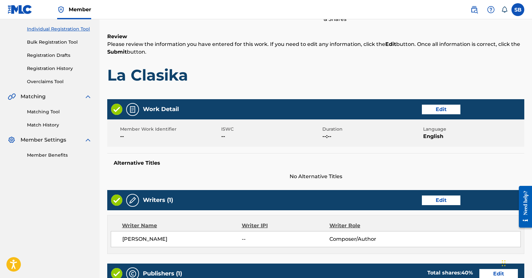
scroll to position [120, 0]
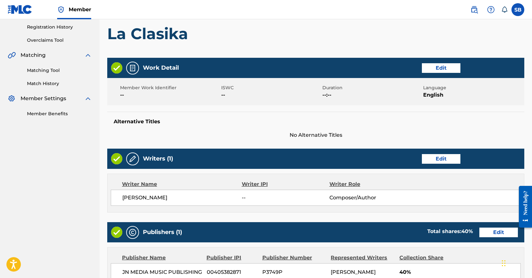
click at [435, 65] on button "Edit" at bounding box center [441, 68] width 39 height 10
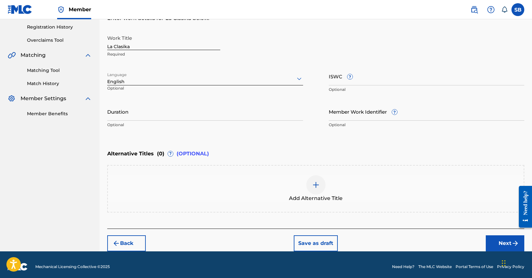
click at [144, 80] on div at bounding box center [205, 79] width 196 height 8
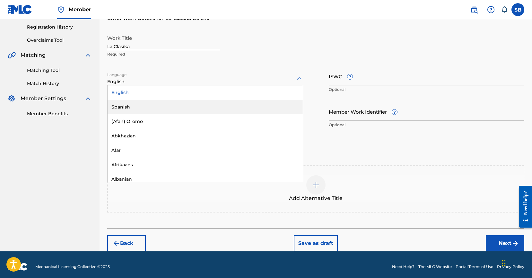
click at [132, 107] on div "Spanish" at bounding box center [205, 107] width 195 height 14
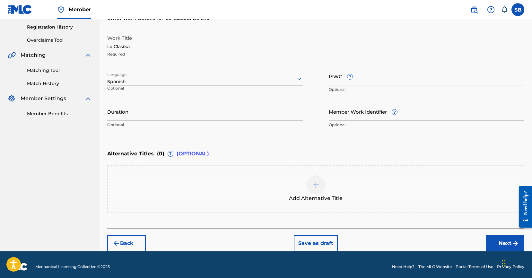
click at [511, 246] on button "Next" at bounding box center [505, 243] width 39 height 16
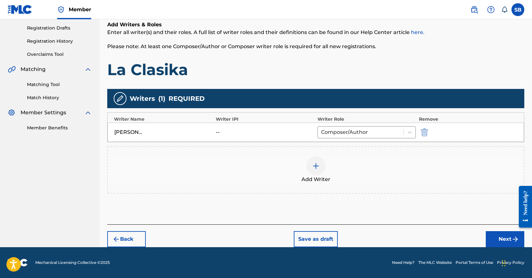
click at [499, 235] on button "Next" at bounding box center [505, 239] width 39 height 16
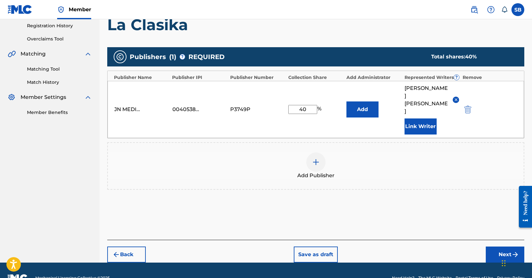
click at [497, 247] on button "Next" at bounding box center [505, 255] width 39 height 16
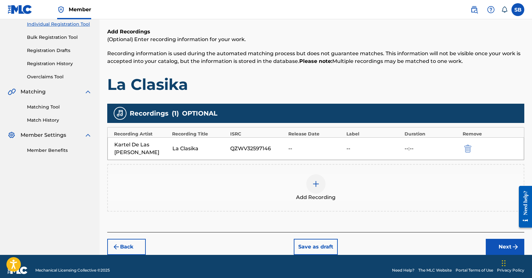
click at [495, 239] on button "Next" at bounding box center [505, 247] width 39 height 16
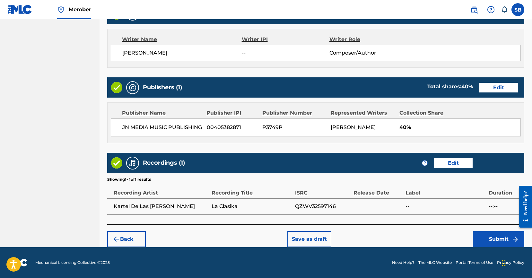
scroll to position [273, 0]
click at [488, 234] on button "Submit" at bounding box center [498, 239] width 51 height 16
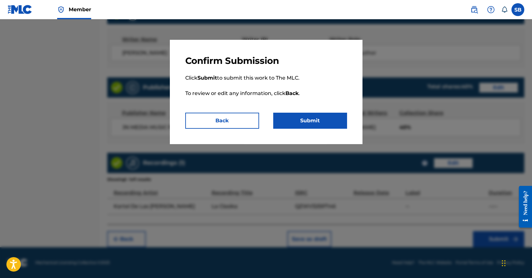
click at [341, 120] on button "Submit" at bounding box center [310, 121] width 74 height 16
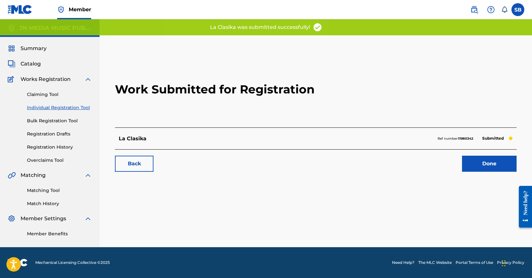
click at [487, 157] on link "Done" at bounding box center [489, 164] width 55 height 16
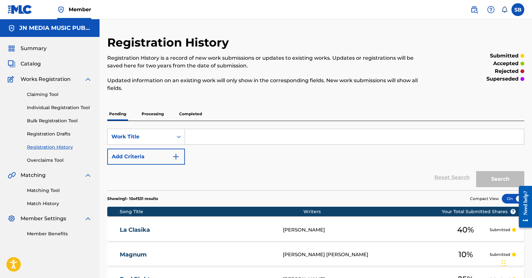
click at [71, 106] on link "Individual Registration Tool" at bounding box center [59, 107] width 65 height 7
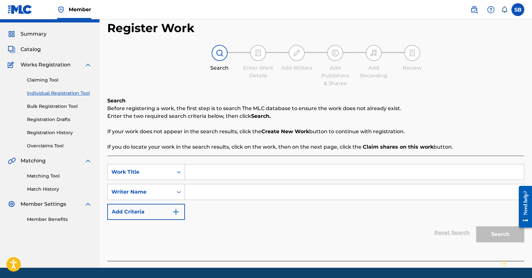
scroll to position [35, 0]
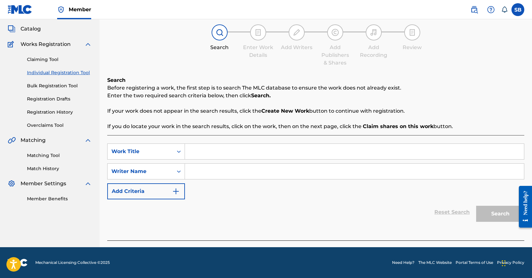
click at [220, 150] on input "Search Form" at bounding box center [354, 151] width 339 height 15
paste input "[PERSON_NAME] (with [PERSON_NAME] & [PERSON_NAME])"
type input "[PERSON_NAME] (with [PERSON_NAME] & [PERSON_NAME])"
click at [221, 172] on input "Search Form" at bounding box center [354, 171] width 339 height 15
click at [236, 177] on input "Search Form" at bounding box center [354, 171] width 339 height 15
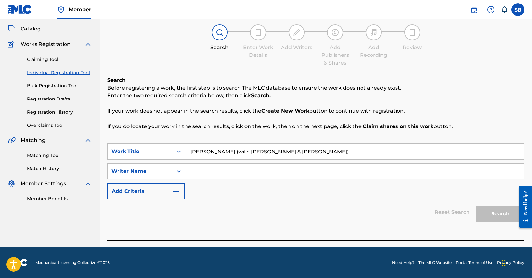
paste input "[PERSON_NAME]"
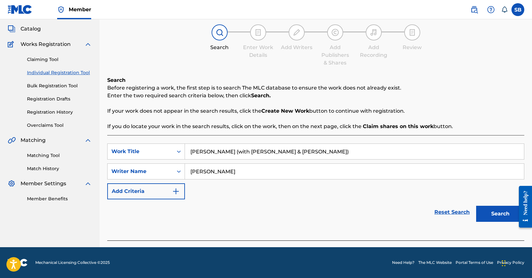
type input "[PERSON_NAME]"
click at [484, 211] on button "Search" at bounding box center [500, 214] width 48 height 16
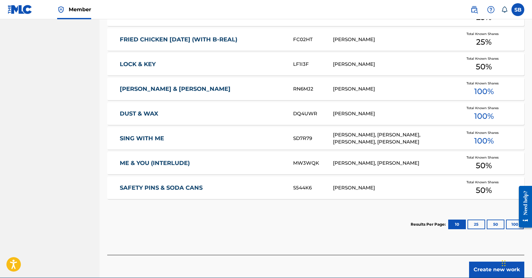
scroll to position [352, 0]
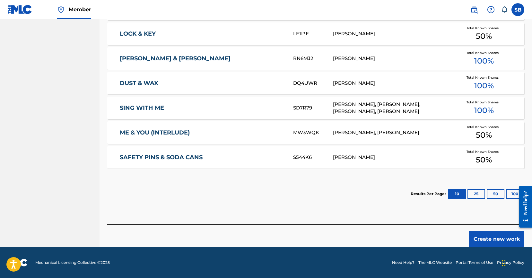
click at [501, 234] on button "Create new work" at bounding box center [496, 239] width 55 height 16
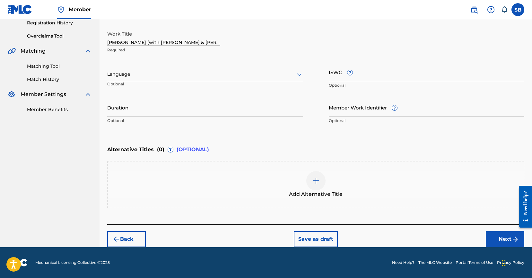
scroll to position [124, 0]
click at [196, 77] on div at bounding box center [205, 74] width 196 height 8
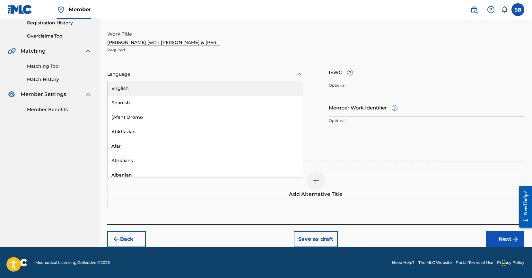
click at [177, 89] on div "English" at bounding box center [205, 88] width 195 height 14
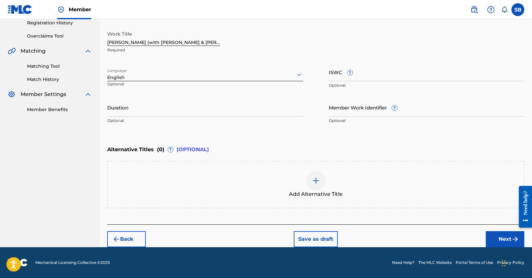
click at [494, 235] on button "Next" at bounding box center [505, 239] width 39 height 16
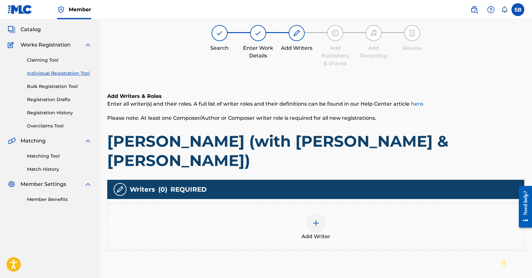
scroll to position [29, 0]
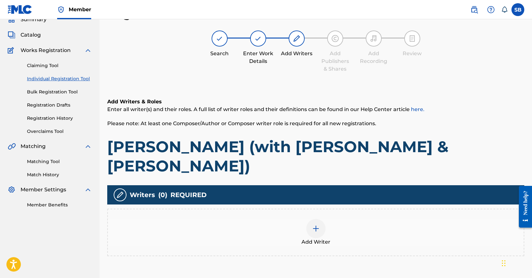
click at [328, 219] on div "Add Writer" at bounding box center [316, 232] width 416 height 27
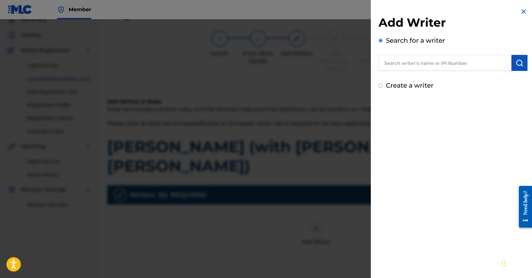
click at [433, 67] on input "text" at bounding box center [445, 63] width 133 height 16
paste input "[PERSON_NAME]"
type input "[PERSON_NAME]"
click at [517, 65] on img "submit" at bounding box center [520, 63] width 8 height 8
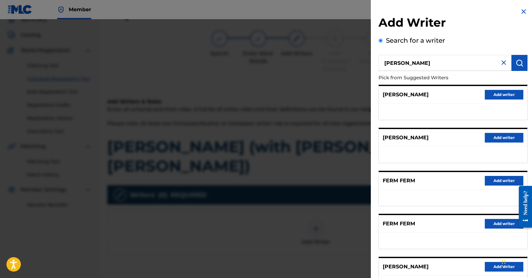
click at [502, 92] on button "Add writer" at bounding box center [504, 95] width 39 height 10
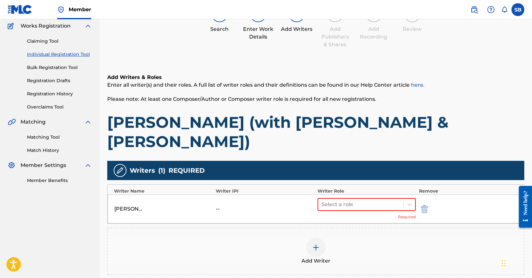
scroll to position [116, 0]
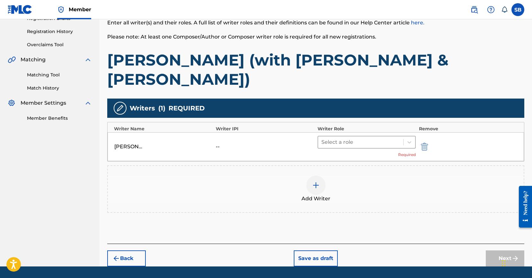
click at [359, 138] on div at bounding box center [360, 142] width 79 height 9
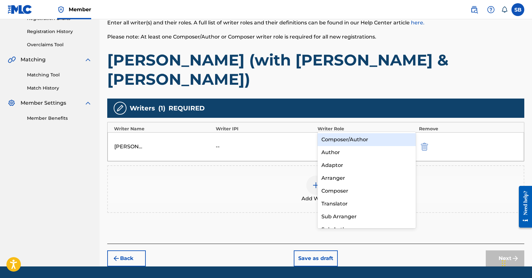
click at [358, 143] on div "Composer/Author" at bounding box center [367, 139] width 98 height 13
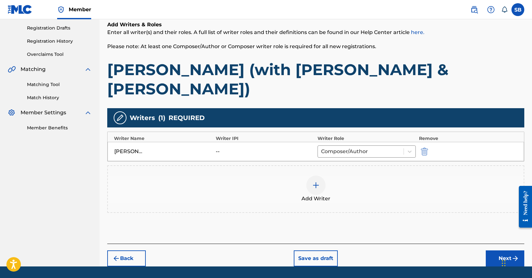
click at [496, 250] on button "Next" at bounding box center [505, 258] width 39 height 16
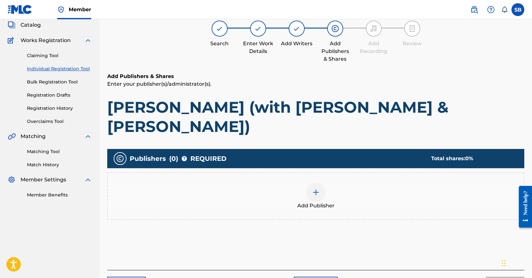
scroll to position [29, 0]
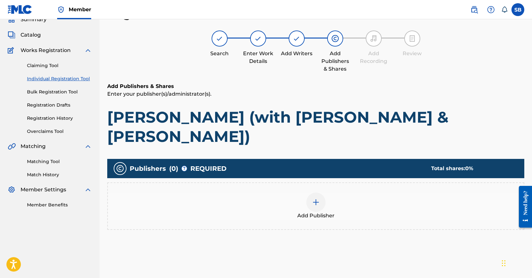
click at [345, 200] on div "Add Publisher" at bounding box center [315, 206] width 417 height 48
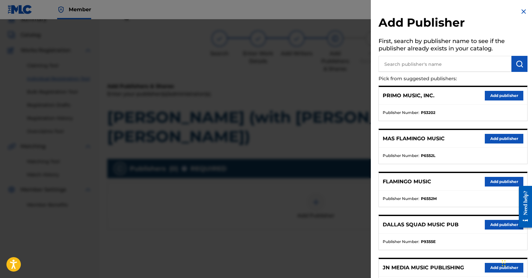
scroll to position [117, 0]
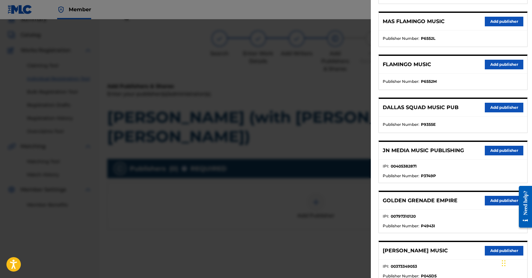
click at [500, 149] on button "Add publisher" at bounding box center [504, 151] width 39 height 10
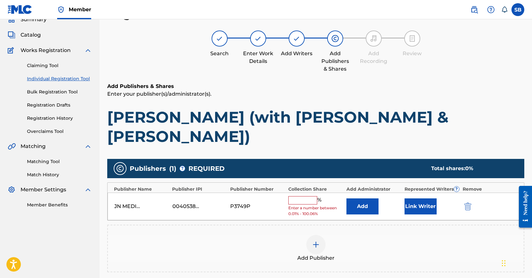
click at [301, 196] on input "text" at bounding box center [302, 200] width 29 height 8
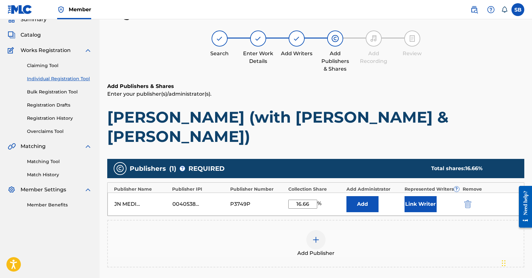
type input "16.66"
click at [416, 196] on button "Link Writer" at bounding box center [421, 204] width 32 height 16
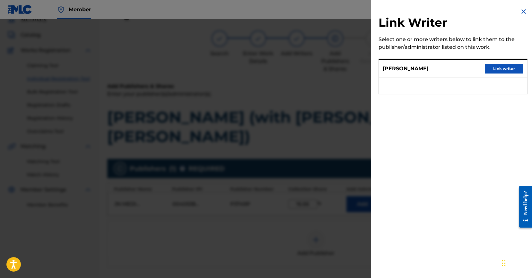
click at [502, 71] on button "Link writer" at bounding box center [504, 69] width 39 height 10
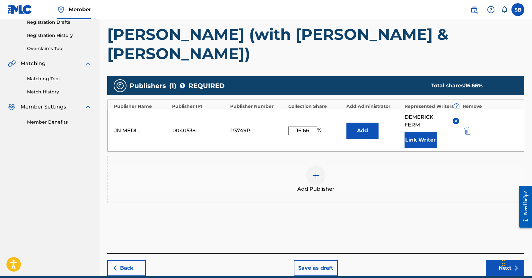
scroll to position [121, 0]
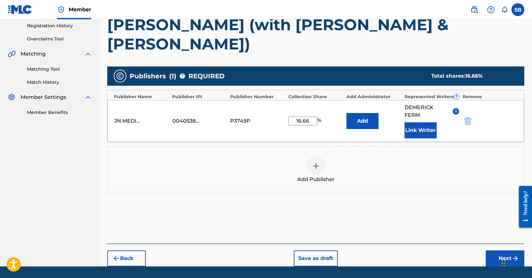
click at [495, 250] on button "Next" at bounding box center [505, 258] width 39 height 16
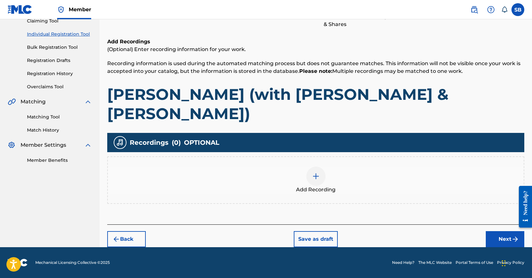
scroll to position [29, 0]
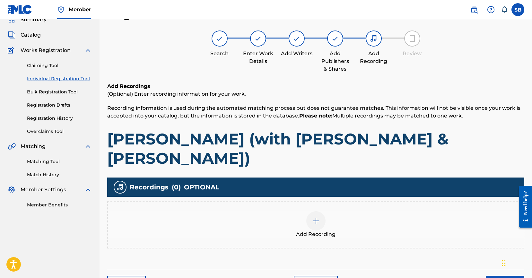
click at [336, 211] on div "Add Recording" at bounding box center [316, 224] width 416 height 27
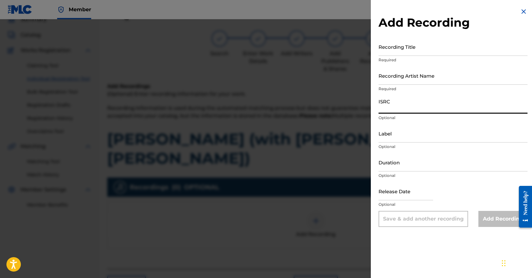
click at [431, 109] on input "ISRC" at bounding box center [453, 104] width 149 height 18
paste input "QZWV32560017"
type input "QZWV32560017"
click at [466, 73] on input "Recording Artist Name" at bounding box center [453, 75] width 149 height 18
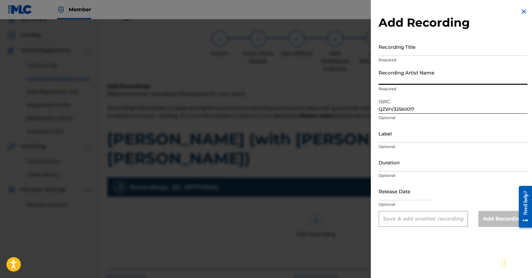
paste input "[PERSON_NAME], [PERSON_NAME], [PERSON_NAME]"
type input "[PERSON_NAME], [PERSON_NAME], [PERSON_NAME]"
click at [466, 49] on input "Recording Title" at bounding box center [453, 47] width 149 height 18
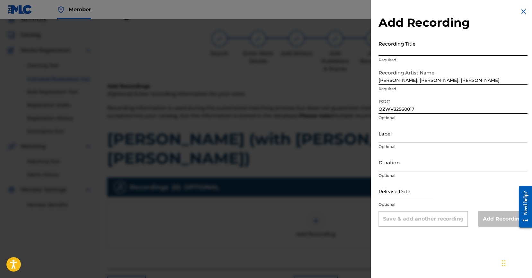
paste input "[PERSON_NAME] (with [PERSON_NAME] & [PERSON_NAME])"
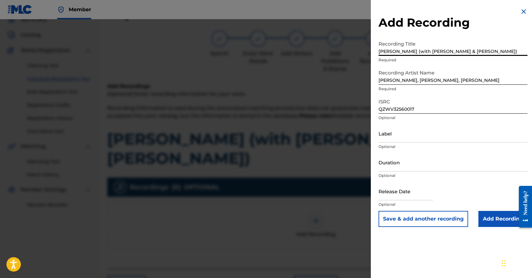
type input "[PERSON_NAME] (with [PERSON_NAME] & [PERSON_NAME])"
click at [498, 222] on input "Add Recording" at bounding box center [502, 219] width 49 height 16
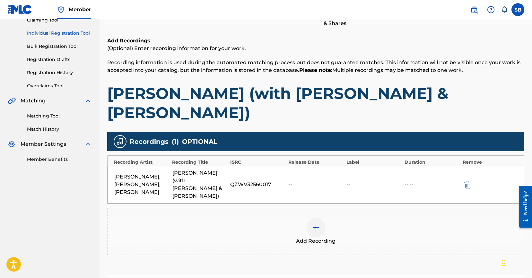
scroll to position [91, 0]
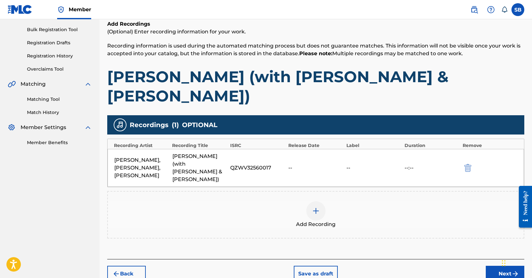
click at [500, 266] on button "Next" at bounding box center [505, 274] width 39 height 16
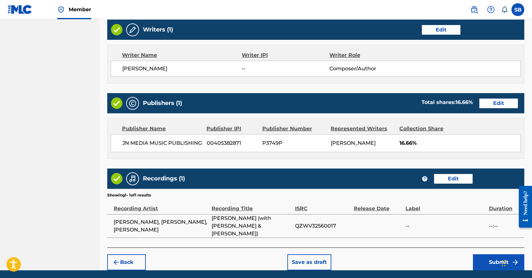
scroll to position [273, 0]
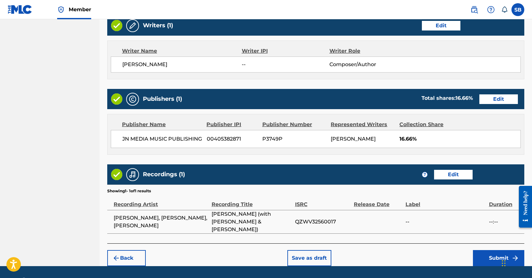
click at [485, 250] on button "Submit" at bounding box center [498, 258] width 51 height 16
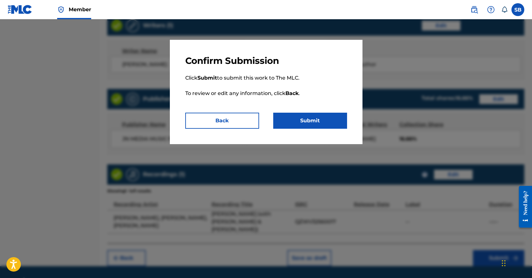
click at [307, 120] on button "Submit" at bounding box center [310, 121] width 74 height 16
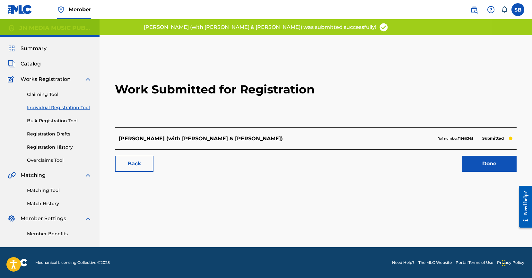
click at [493, 168] on link "Done" at bounding box center [489, 164] width 55 height 16
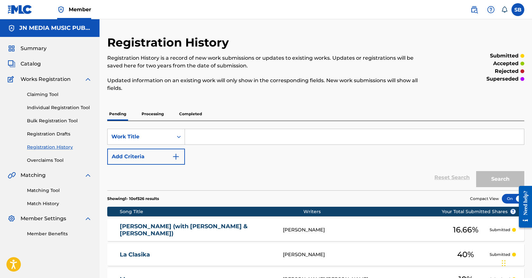
drag, startPoint x: 78, startPoint y: 106, endPoint x: 94, endPoint y: 112, distance: 17.2
click at [78, 106] on link "Individual Registration Tool" at bounding box center [59, 107] width 65 height 7
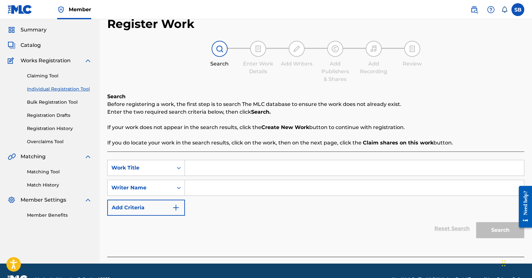
scroll to position [35, 0]
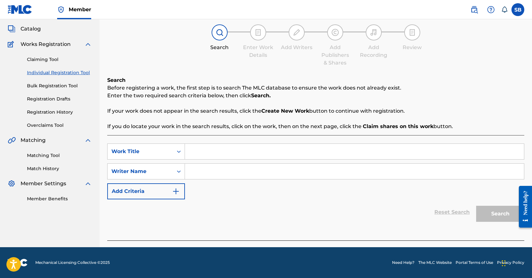
click at [217, 149] on input "Search Form" at bounding box center [354, 151] width 339 height 15
paste input "Amazing"
paste input "[PERSON_NAME] III"
drag, startPoint x: 216, startPoint y: 151, endPoint x: 219, endPoint y: 152, distance: 3.2
click at [219, 152] on input "AmazingDequincy [PERSON_NAME] III" at bounding box center [354, 151] width 339 height 15
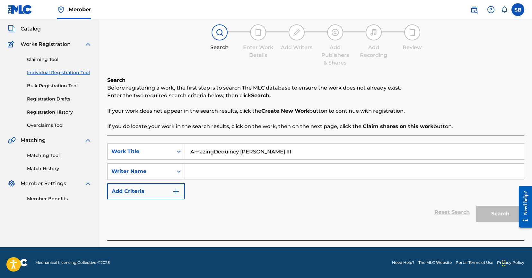
drag, startPoint x: 214, startPoint y: 151, endPoint x: 246, endPoint y: 152, distance: 31.5
click at [246, 152] on input "AmazingDequincy [PERSON_NAME] III" at bounding box center [354, 151] width 339 height 15
click at [296, 144] on div "AmazingDequincy [PERSON_NAME] III" at bounding box center [354, 152] width 339 height 16
drag, startPoint x: 289, startPoint y: 151, endPoint x: 214, endPoint y: 152, distance: 75.5
click at [214, 152] on input "AmazingDequincy [PERSON_NAME] III" at bounding box center [354, 151] width 339 height 15
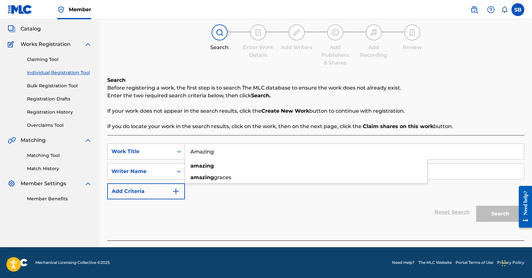
type input "Amazing"
click at [355, 125] on p "If you do locate your work in the search results, click on the work, then on th…" at bounding box center [315, 127] width 417 height 8
click at [245, 172] on input "Search Form" at bounding box center [354, 171] width 339 height 15
paste input "[PERSON_NAME] III"
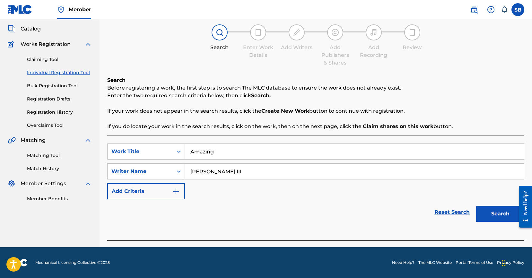
type input "[PERSON_NAME] III"
click at [500, 214] on button "Search" at bounding box center [500, 214] width 48 height 16
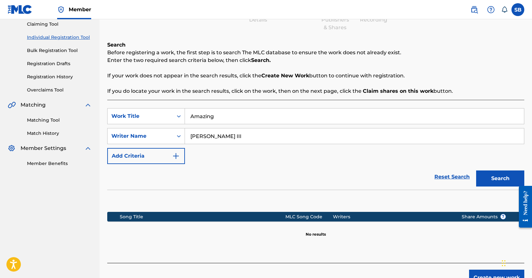
scroll to position [109, 0]
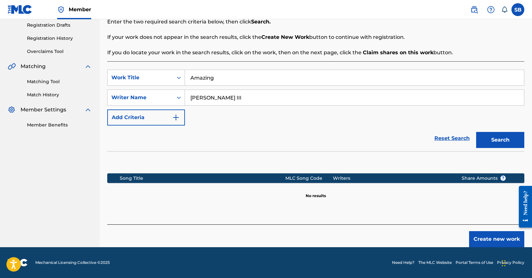
click at [489, 240] on button "Create new work" at bounding box center [496, 239] width 55 height 16
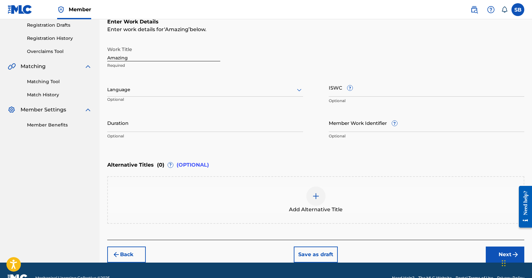
click at [171, 95] on div "Language" at bounding box center [205, 89] width 196 height 13
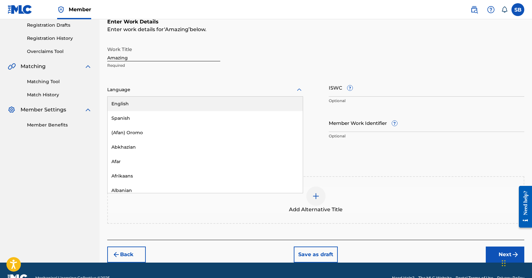
click at [170, 98] on div "English" at bounding box center [205, 104] width 195 height 14
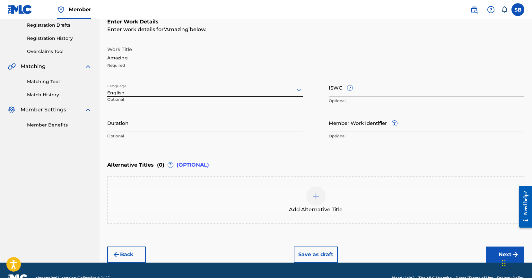
click at [495, 253] on button "Next" at bounding box center [505, 255] width 39 height 16
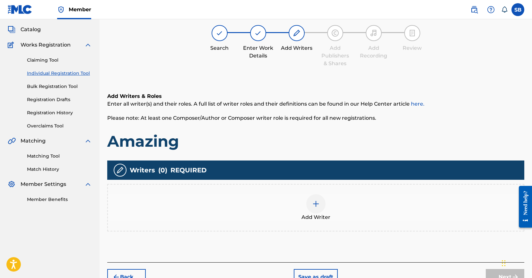
scroll to position [29, 0]
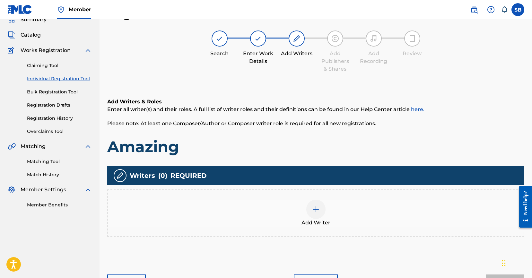
click at [310, 218] on div "Add Writer" at bounding box center [316, 213] width 416 height 27
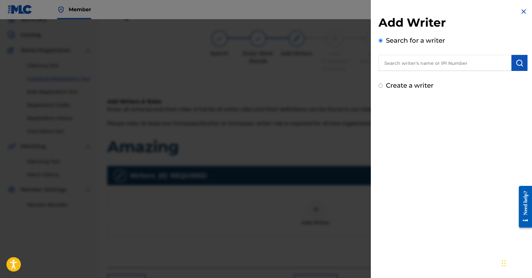
click at [482, 64] on input "text" at bounding box center [445, 63] width 133 height 16
paste input "[PERSON_NAME] III"
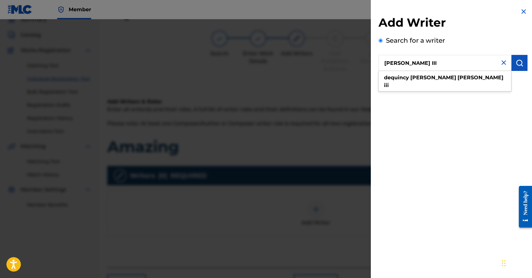
type input "[PERSON_NAME] III"
click at [519, 68] on button "submit" at bounding box center [520, 63] width 16 height 16
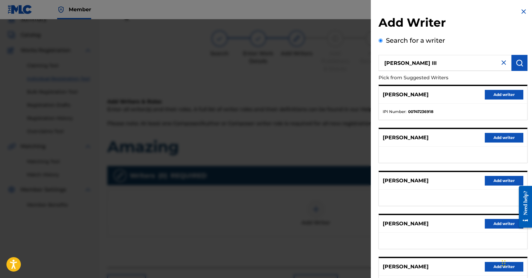
click at [502, 95] on button "Add writer" at bounding box center [504, 95] width 39 height 10
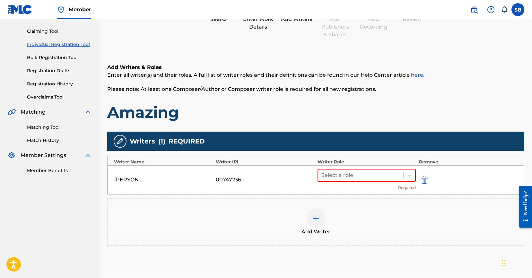
scroll to position [116, 0]
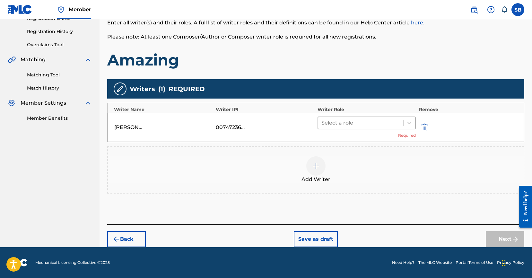
click at [355, 125] on div at bounding box center [360, 122] width 79 height 9
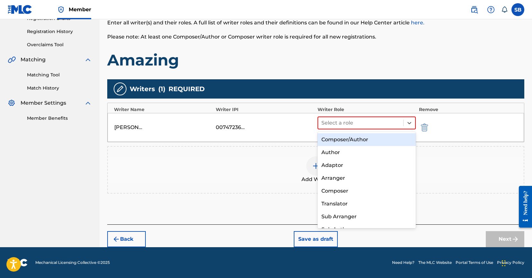
click at [365, 143] on div "Composer/Author" at bounding box center [367, 139] width 98 height 13
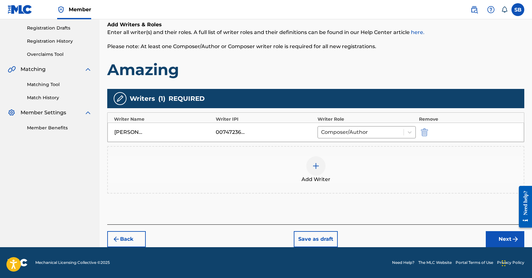
click at [493, 240] on button "Next" at bounding box center [505, 239] width 39 height 16
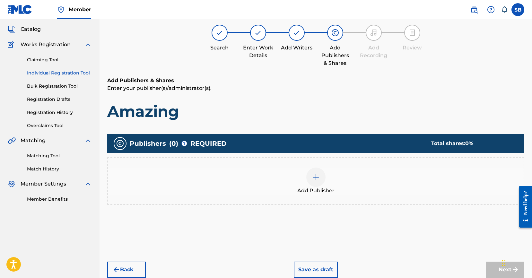
scroll to position [29, 0]
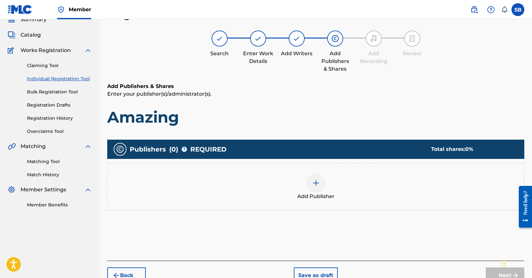
click at [326, 194] on span "Add Publisher" at bounding box center [315, 197] width 37 height 8
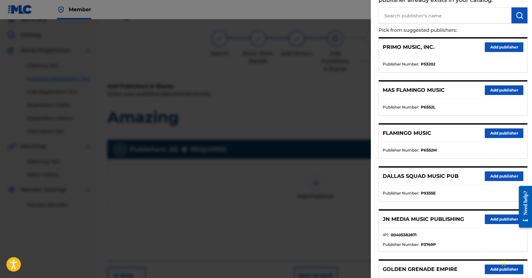
scroll to position [186, 0]
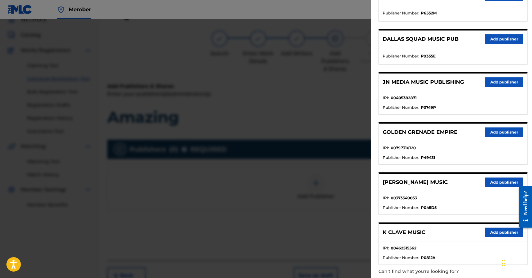
click at [507, 83] on button "Add publisher" at bounding box center [504, 82] width 39 height 10
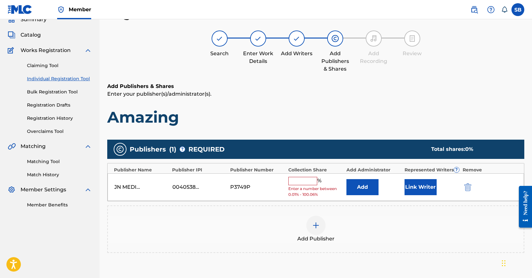
click at [298, 179] on input "text" at bounding box center [302, 181] width 29 height 8
type input "100"
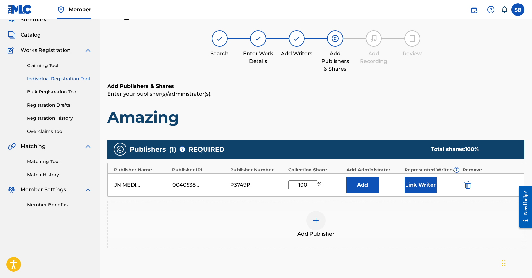
click at [407, 186] on button "Link Writer" at bounding box center [421, 185] width 32 height 16
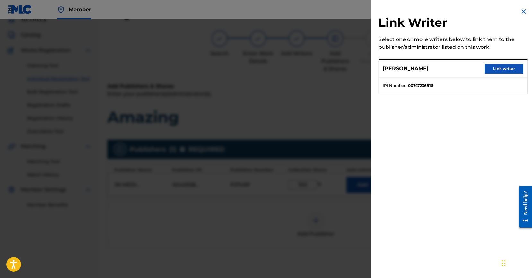
click at [499, 63] on div "[PERSON_NAME] Link writer" at bounding box center [453, 69] width 148 height 18
click at [497, 70] on button "Link writer" at bounding box center [504, 69] width 39 height 10
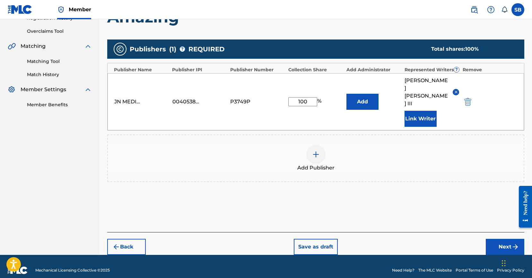
click at [499, 239] on button "Next" at bounding box center [505, 247] width 39 height 16
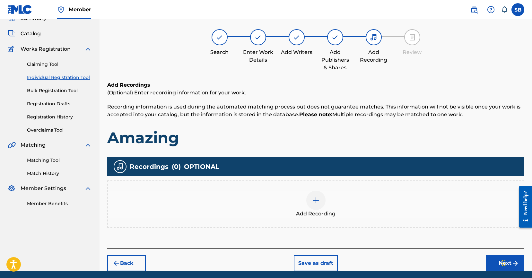
scroll to position [29, 0]
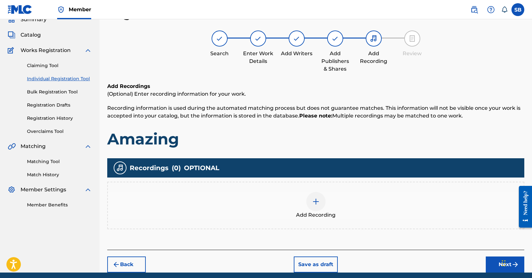
click at [290, 209] on div "Add Recording" at bounding box center [316, 205] width 416 height 27
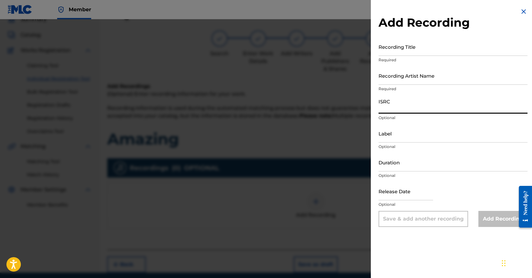
click at [430, 111] on input "ISRC" at bounding box center [453, 104] width 149 height 18
paste input "QZWFV2526833"
type input "QZWFV2526833"
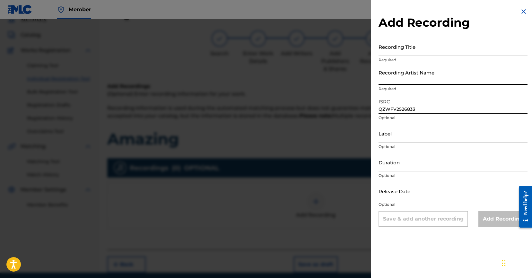
click at [489, 76] on input "Recording Artist Name" at bounding box center [453, 75] width 149 height 18
paste input "MOO$H"
type input "MOO$H"
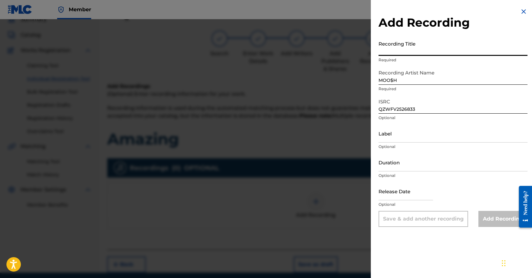
click at [432, 43] on input "Recording Title" at bounding box center [453, 47] width 149 height 18
paste input "Amazing"
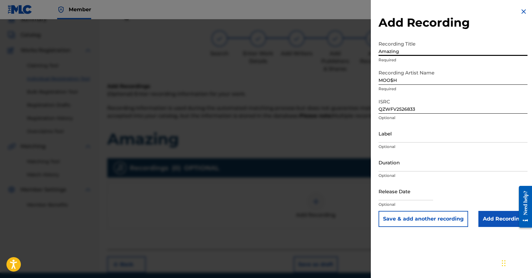
type input "Amazing"
click at [489, 216] on input "Add Recording" at bounding box center [502, 219] width 49 height 16
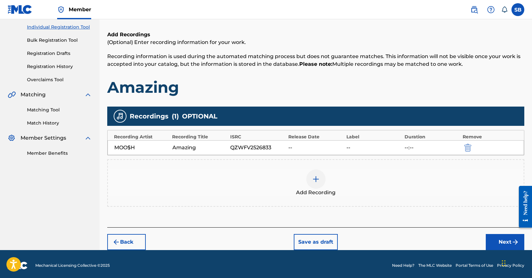
scroll to position [83, 0]
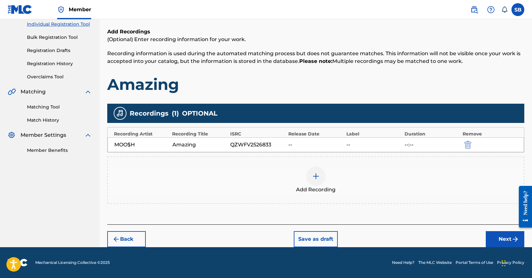
click at [505, 241] on button "Next" at bounding box center [505, 239] width 39 height 16
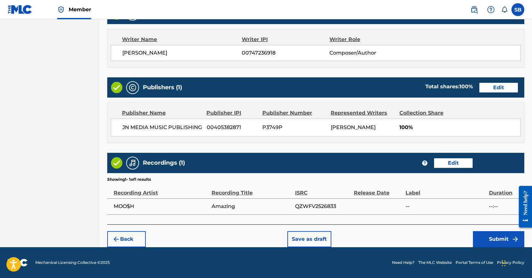
scroll to position [273, 0]
click at [496, 242] on button "Submit" at bounding box center [498, 239] width 51 height 16
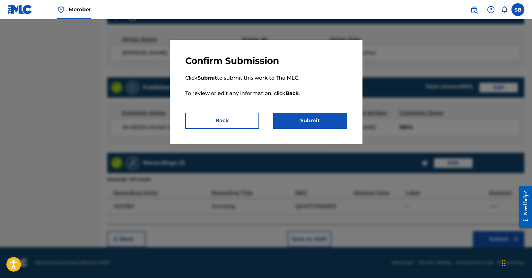
click at [322, 124] on button "Submit" at bounding box center [310, 121] width 74 height 16
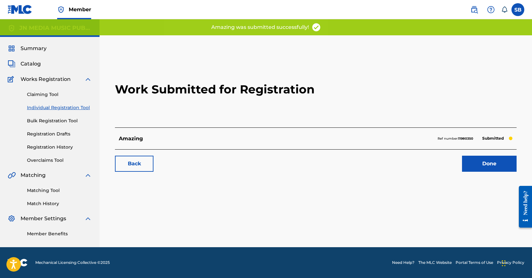
click at [464, 158] on link "Done" at bounding box center [489, 164] width 55 height 16
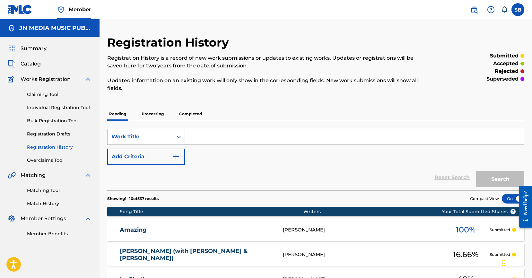
click at [78, 108] on link "Individual Registration Tool" at bounding box center [59, 107] width 65 height 7
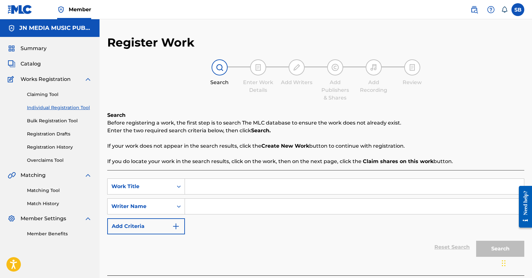
scroll to position [35, 0]
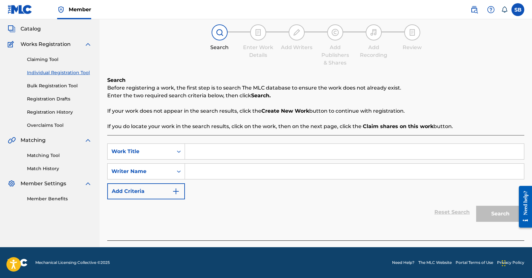
click at [246, 150] on input "Search Form" at bounding box center [354, 151] width 339 height 15
paste
type input "Animal House Intro"
click at [237, 172] on input "Search Form" at bounding box center [354, 171] width 339 height 15
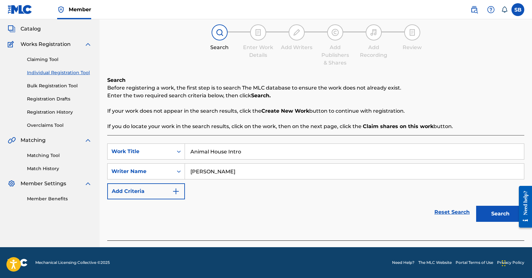
click at [476, 206] on button "Search" at bounding box center [500, 214] width 48 height 16
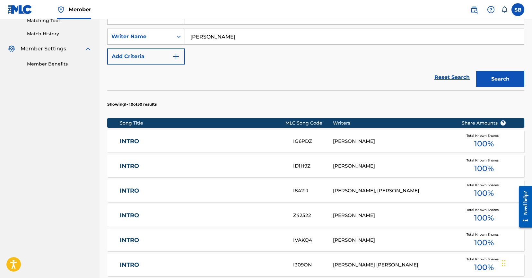
scroll to position [39, 0]
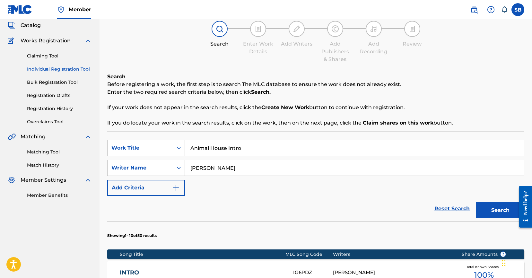
click at [300, 167] on input "[PERSON_NAME]" at bounding box center [354, 167] width 339 height 15
type input "[PERSON_NAME]"
click at [476, 202] on button "Search" at bounding box center [500, 210] width 48 height 16
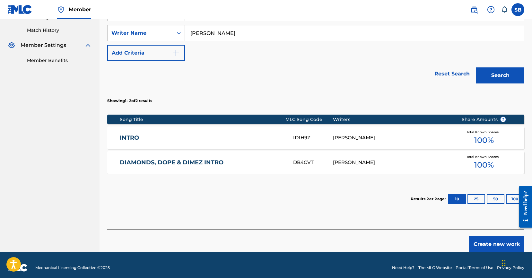
scroll to position [179, 0]
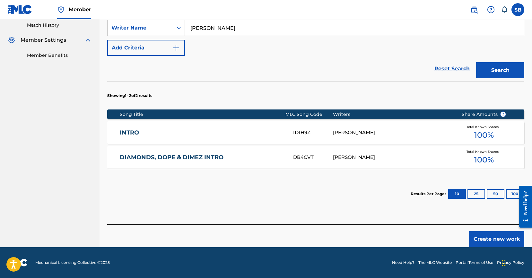
click at [484, 240] on button "Create new work" at bounding box center [496, 239] width 55 height 16
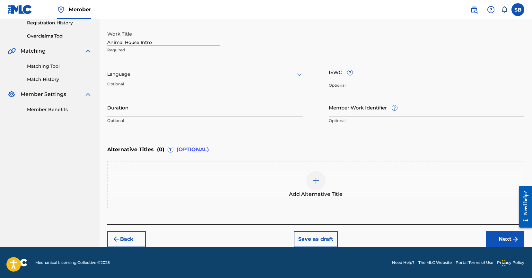
scroll to position [124, 0]
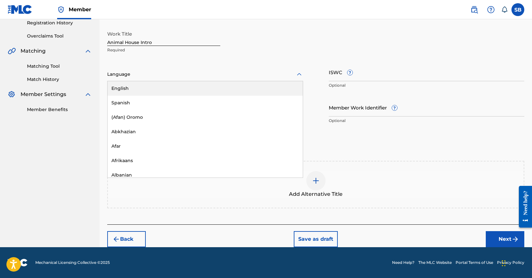
click at [148, 74] on div at bounding box center [205, 74] width 196 height 8
click at [149, 85] on div "English" at bounding box center [205, 88] width 195 height 14
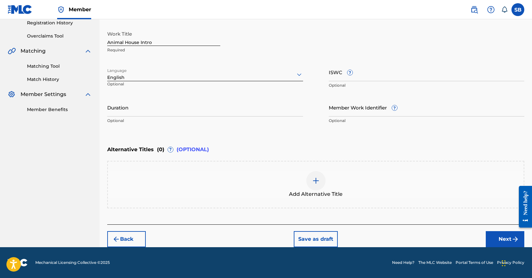
click at [493, 236] on button "Next" at bounding box center [505, 239] width 39 height 16
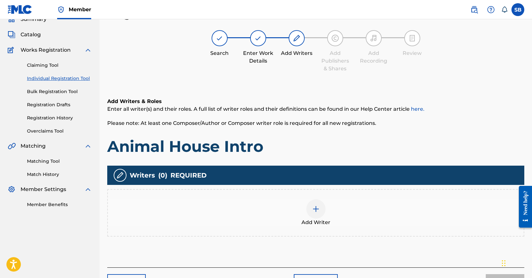
scroll to position [29, 0]
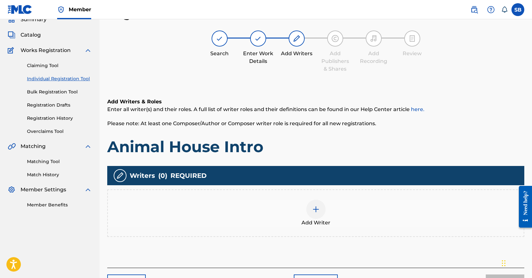
click at [351, 201] on div "Add Writer" at bounding box center [316, 213] width 416 height 27
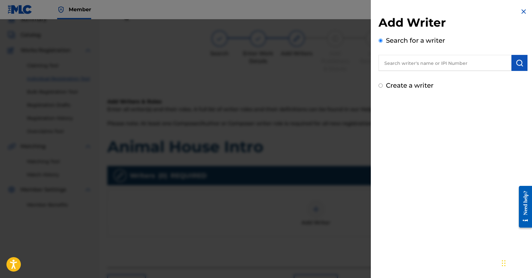
click at [451, 62] on input "text" at bounding box center [445, 63] width 133 height 16
type input "[PERSON_NAME]"
click at [513, 61] on button "submit" at bounding box center [520, 63] width 16 height 16
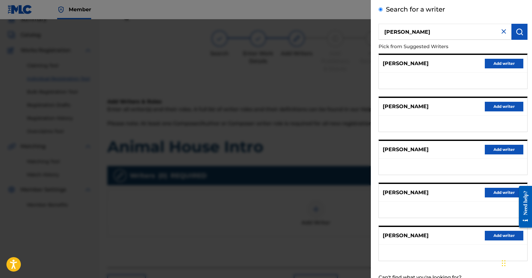
scroll to position [55, 0]
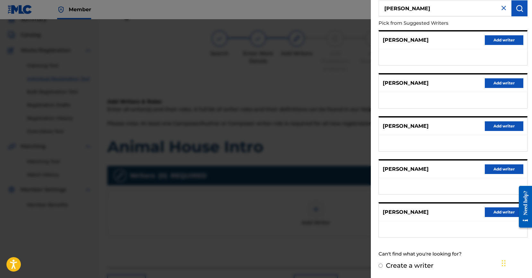
click at [501, 213] on button "Add writer" at bounding box center [504, 212] width 39 height 10
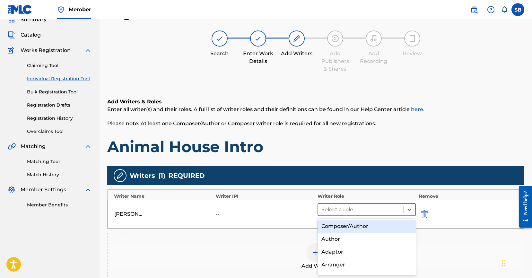
click at [334, 210] on div at bounding box center [360, 209] width 79 height 9
click at [340, 225] on div "Composer/Author" at bounding box center [367, 226] width 98 height 13
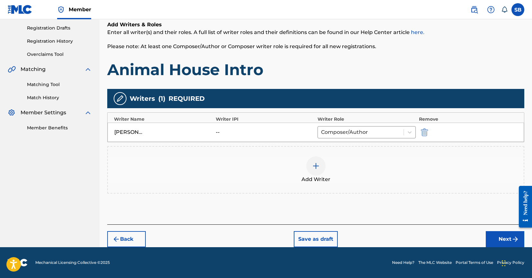
click at [510, 238] on button "Next" at bounding box center [505, 239] width 39 height 16
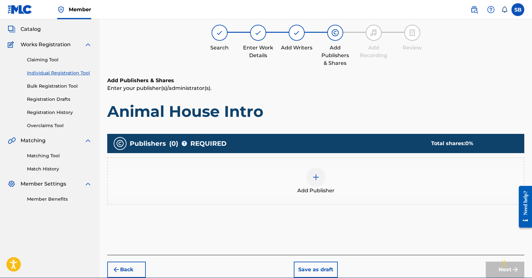
scroll to position [29, 0]
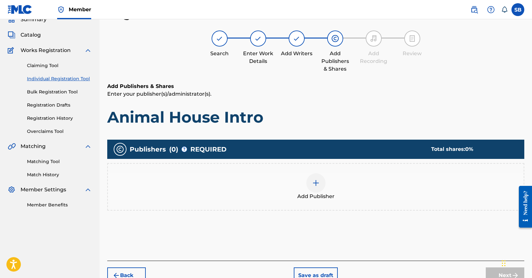
click at [316, 175] on div at bounding box center [315, 182] width 19 height 19
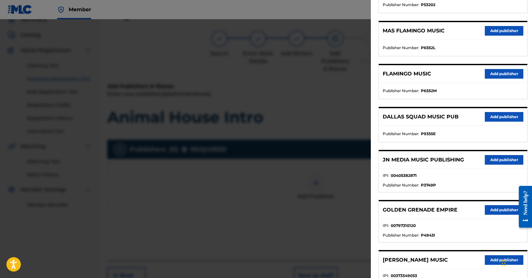
scroll to position [131, 0]
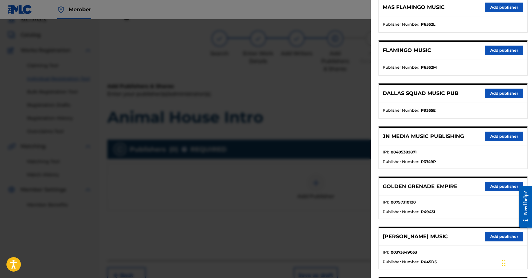
click at [507, 137] on button "Add publisher" at bounding box center [504, 137] width 39 height 10
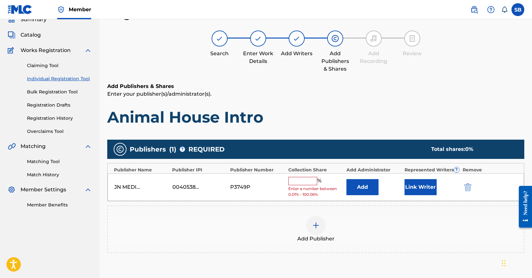
click at [311, 175] on div "JN MEDIA MUSIC PUBLISHING 00405382871 P3749P % Enter a number between 0.01% - 1…" at bounding box center [316, 187] width 417 height 28
click at [313, 180] on input "text" at bounding box center [302, 181] width 29 height 8
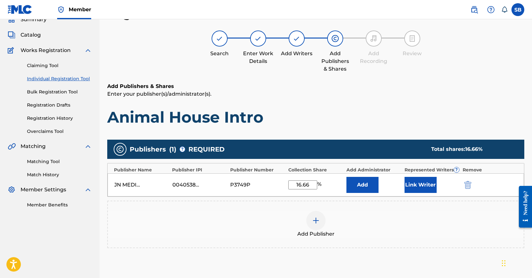
type input "16.66"
click at [417, 190] on button "Link Writer" at bounding box center [421, 185] width 32 height 16
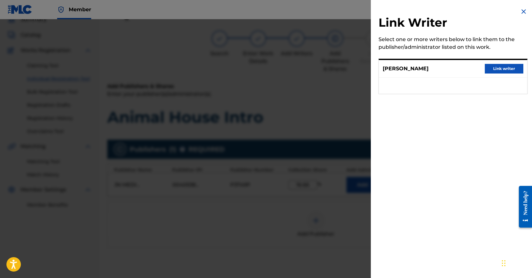
click at [507, 67] on button "Link writer" at bounding box center [504, 69] width 39 height 10
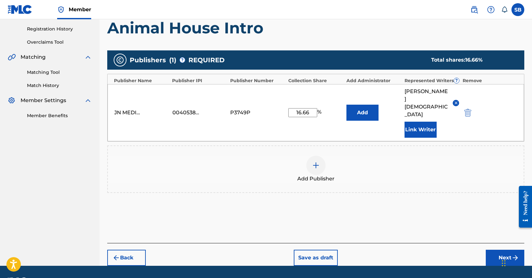
scroll to position [121, 0]
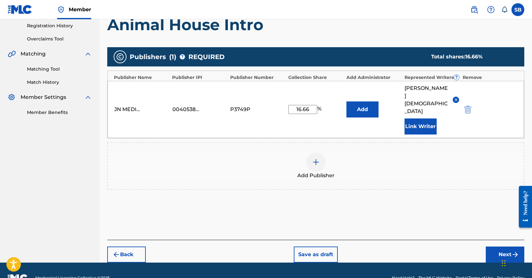
click at [507, 247] on button "Next" at bounding box center [505, 255] width 39 height 16
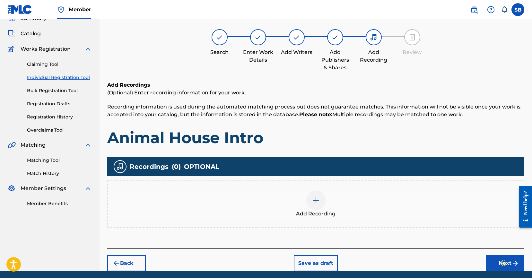
scroll to position [29, 0]
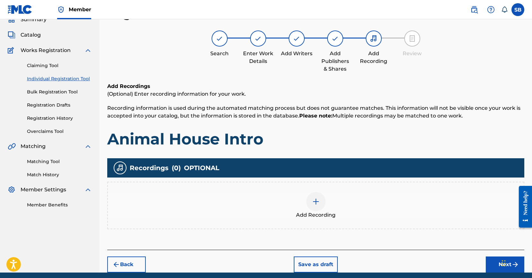
click at [280, 196] on div "Add Recording" at bounding box center [316, 205] width 416 height 27
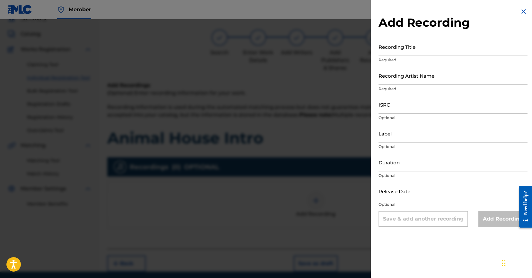
scroll to position [30, 0]
click at [422, 114] on div "ISRC Optional" at bounding box center [453, 109] width 149 height 29
click at [426, 107] on input "ISRC" at bounding box center [453, 104] width 149 height 18
type input "US6YC2500198"
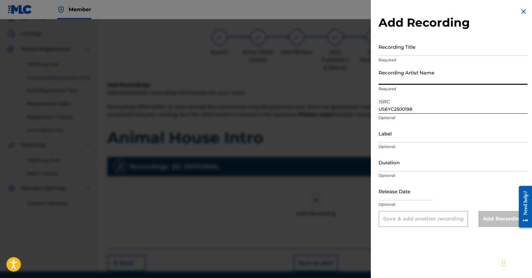
click at [428, 74] on input "Recording Artist Name" at bounding box center [453, 75] width 149 height 18
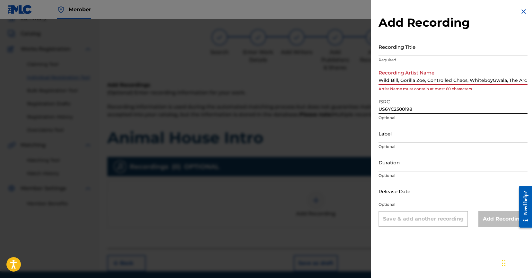
scroll to position [0, 0]
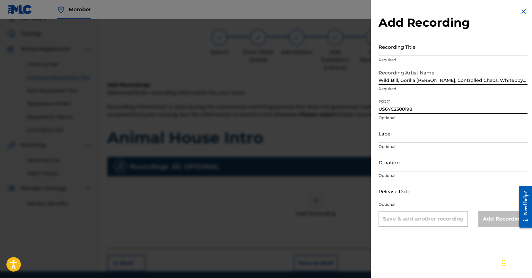
type input "Wild Bill, Gorilla [PERSON_NAME], Controlled Chaos, WhiteboyGwala, The"
click at [482, 42] on input "Recording Title" at bounding box center [453, 47] width 149 height 18
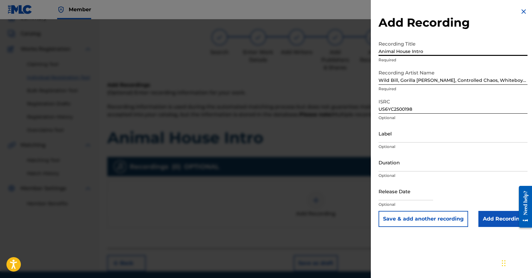
type input "Animal House Intro"
click at [498, 220] on input "Add Recording" at bounding box center [502, 219] width 49 height 16
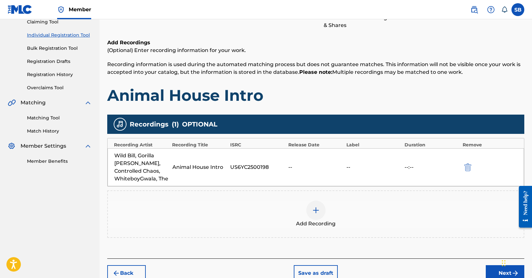
scroll to position [99, 0]
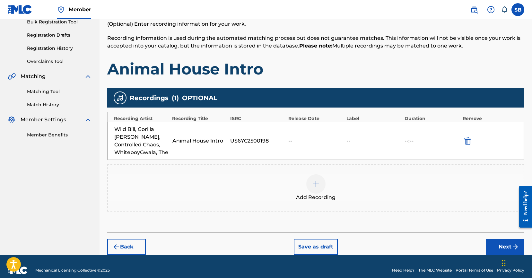
click at [498, 239] on button "Next" at bounding box center [505, 247] width 39 height 16
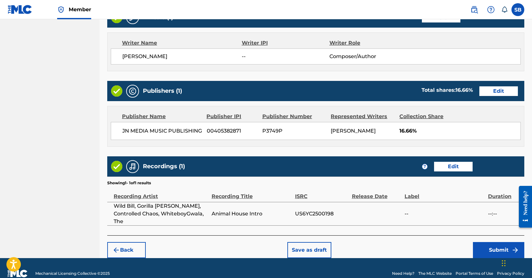
scroll to position [273, 0]
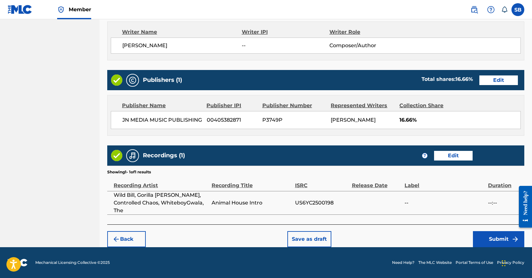
click at [505, 79] on button "Edit" at bounding box center [498, 80] width 39 height 10
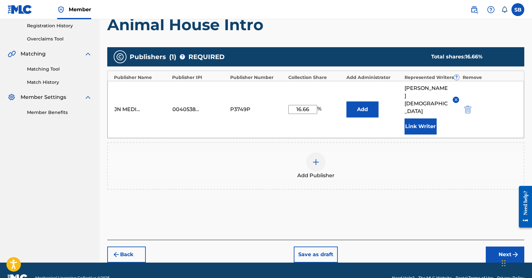
drag, startPoint x: 313, startPoint y: 103, endPoint x: 280, endPoint y: 101, distance: 33.2
click at [280, 101] on div "JN MEDIA MUSIC PUBLISHING 00405382871 P3749P 16.66 % Add [PERSON_NAME] Link Wri…" at bounding box center [316, 109] width 417 height 57
type input "10"
click at [505, 247] on button "Next" at bounding box center [505, 255] width 39 height 16
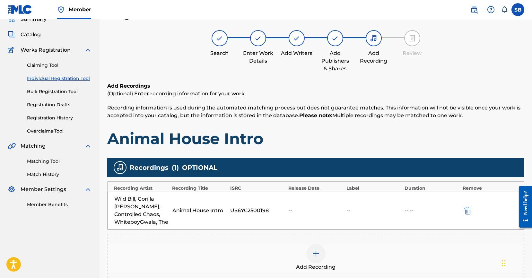
scroll to position [29, 0]
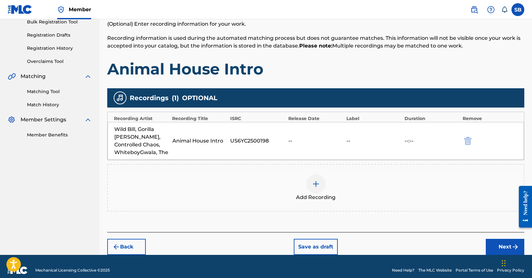
click at [501, 240] on button "Next" at bounding box center [505, 247] width 39 height 16
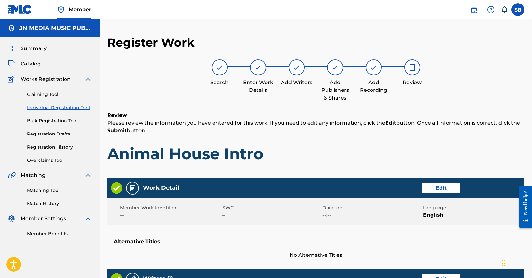
scroll to position [273, 0]
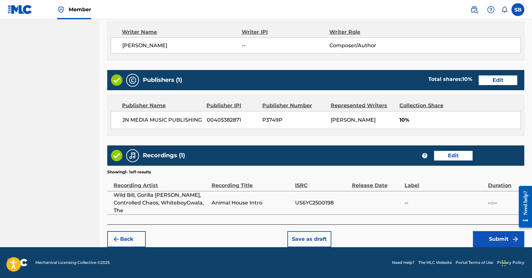
click at [504, 241] on button "Submit" at bounding box center [498, 239] width 51 height 16
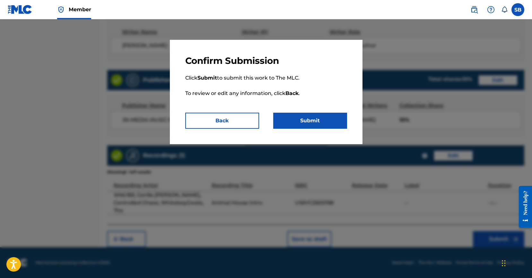
click at [337, 126] on button "Submit" at bounding box center [310, 121] width 74 height 16
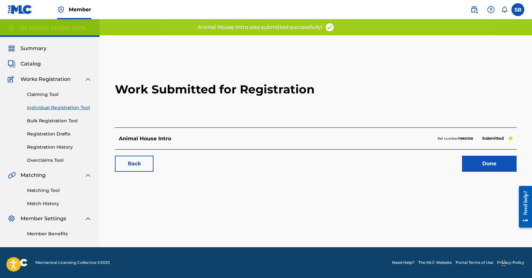
click at [493, 162] on link "Done" at bounding box center [489, 164] width 55 height 16
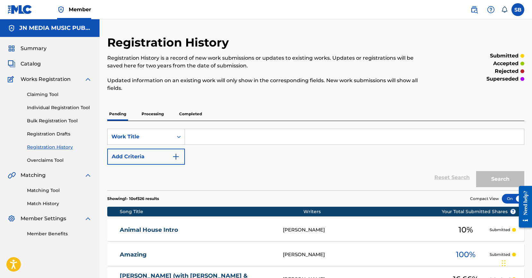
click at [80, 104] on link "Individual Registration Tool" at bounding box center [59, 107] width 65 height 7
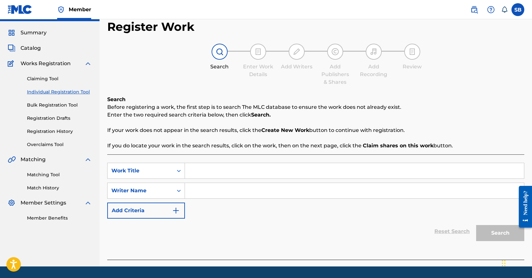
scroll to position [35, 0]
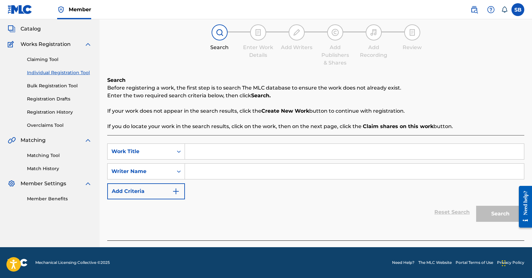
click at [241, 149] on input "Search Form" at bounding box center [354, 151] width 339 height 15
type input "Legends Never Die"
click at [225, 169] on input "Search Form" at bounding box center [354, 171] width 339 height 15
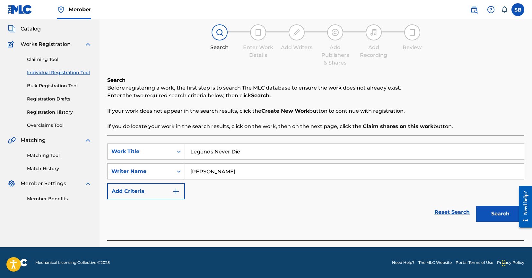
type input "[PERSON_NAME]"
click at [476, 206] on button "Search" at bounding box center [500, 214] width 48 height 16
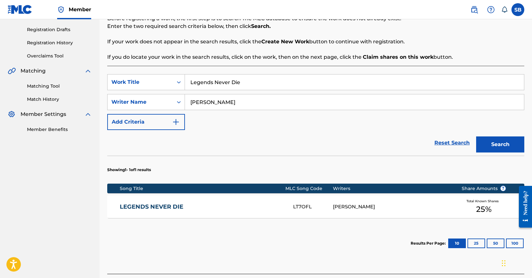
scroll to position [131, 0]
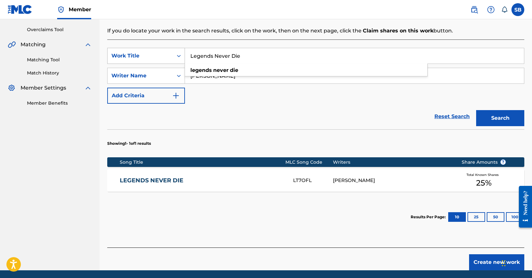
drag, startPoint x: 245, startPoint y: 57, endPoint x: 183, endPoint y: 55, distance: 62.0
click at [183, 55] on div "SearchWithCriteria25ab2f43-80b6-447a-a928-2e5acf0294c4 Work Title Legends Never…" at bounding box center [315, 56] width 417 height 16
type input "Watch List"
click at [476, 110] on button "Search" at bounding box center [500, 118] width 48 height 16
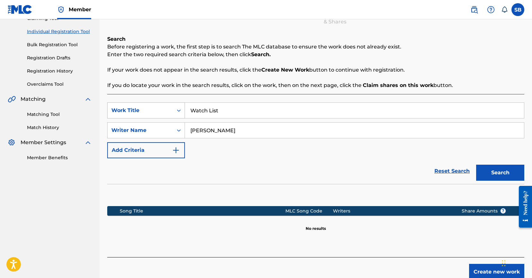
scroll to position [109, 0]
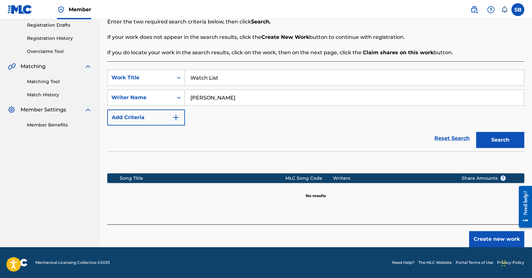
click at [220, 98] on input "[PERSON_NAME]" at bounding box center [354, 97] width 339 height 15
type input "[PERSON_NAME]"
click at [509, 133] on button "Search" at bounding box center [500, 140] width 48 height 16
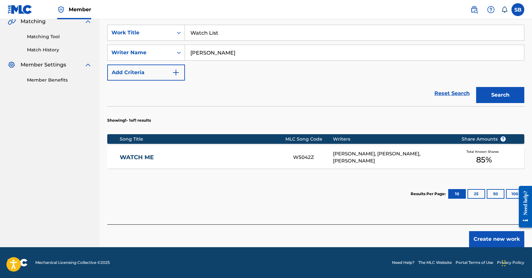
click at [486, 237] on button "Create new work" at bounding box center [496, 239] width 55 height 16
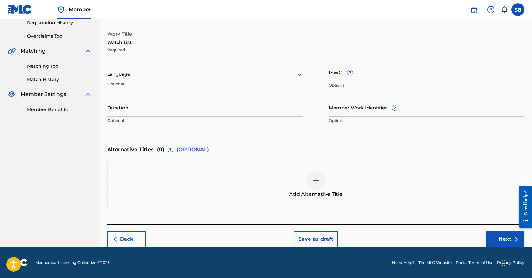
drag, startPoint x: 177, startPoint y: 66, endPoint x: 175, endPoint y: 73, distance: 6.9
click at [176, 66] on div "Language Optional" at bounding box center [205, 77] width 196 height 29
click at [172, 76] on div at bounding box center [205, 74] width 196 height 8
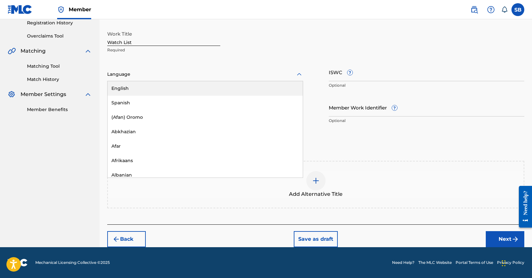
click at [166, 90] on div "English" at bounding box center [205, 88] width 195 height 14
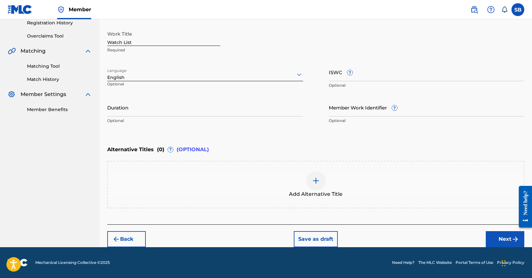
click at [491, 235] on button "Next" at bounding box center [505, 239] width 39 height 16
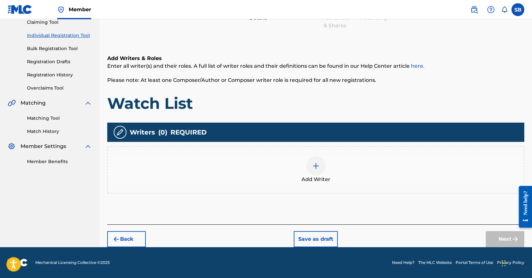
scroll to position [29, 0]
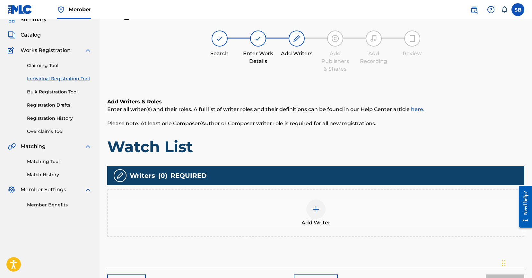
click at [350, 200] on div "Add Writer" at bounding box center [316, 213] width 416 height 27
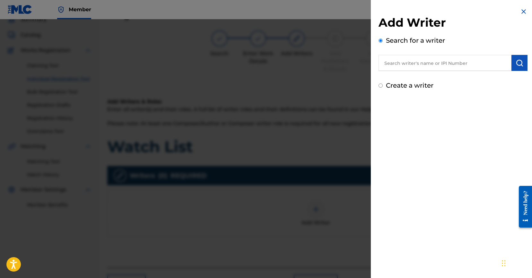
click at [428, 60] on input "text" at bounding box center [445, 63] width 133 height 16
type input "[PERSON_NAME]"
click at [519, 65] on img "submit" at bounding box center [520, 63] width 8 height 8
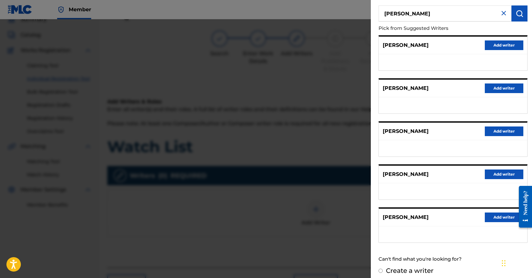
scroll to position [55, 0]
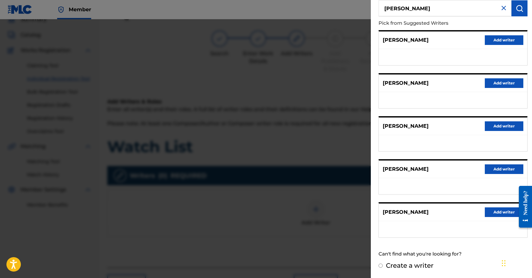
click at [505, 214] on button "Add writer" at bounding box center [504, 212] width 39 height 10
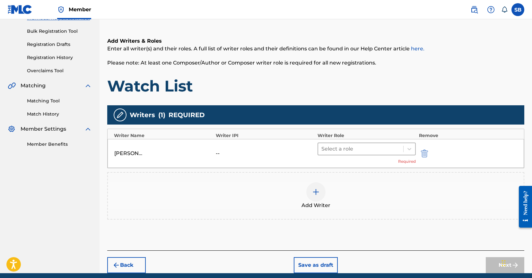
scroll to position [116, 0]
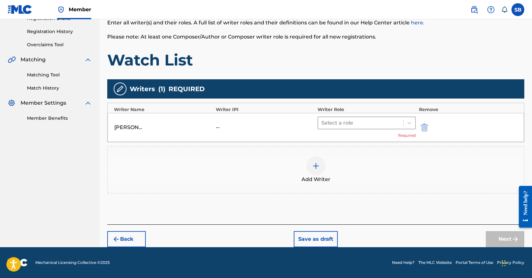
click at [346, 128] on div "Select a role" at bounding box center [360, 123] width 85 height 12
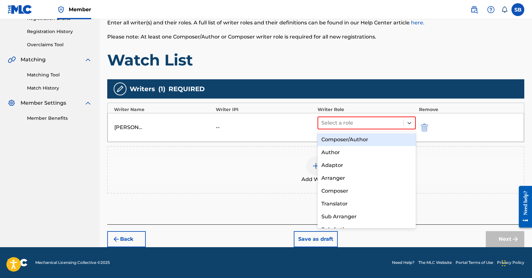
click at [352, 138] on div "Composer/Author" at bounding box center [367, 139] width 98 height 13
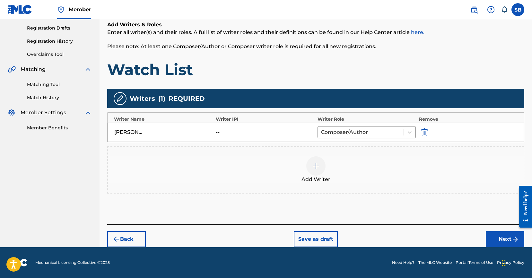
scroll to position [106, 0]
click at [494, 238] on button "Next" at bounding box center [505, 239] width 39 height 16
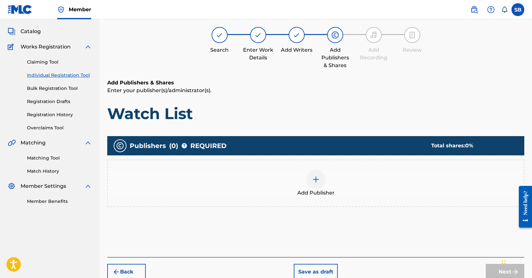
scroll to position [29, 0]
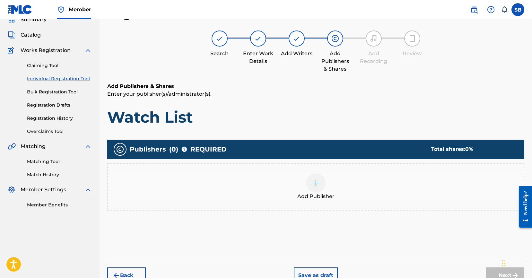
click at [317, 187] on div at bounding box center [315, 182] width 19 height 19
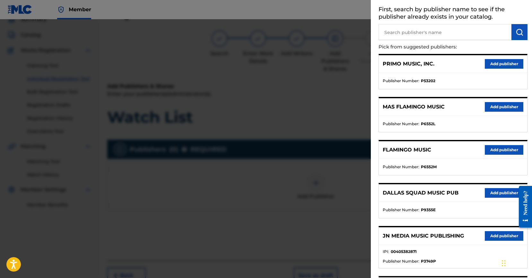
scroll to position [75, 0]
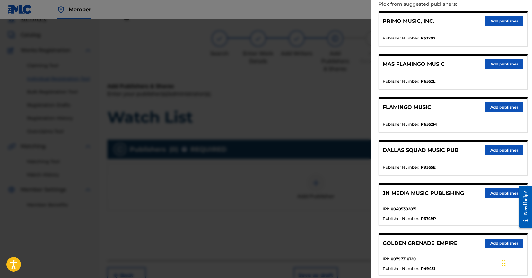
click at [496, 192] on button "Add publisher" at bounding box center [504, 194] width 39 height 10
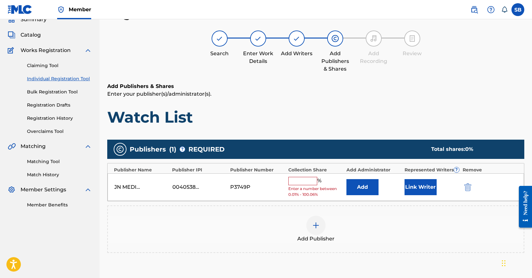
click at [307, 180] on input "text" at bounding box center [302, 181] width 29 height 8
type input "25"
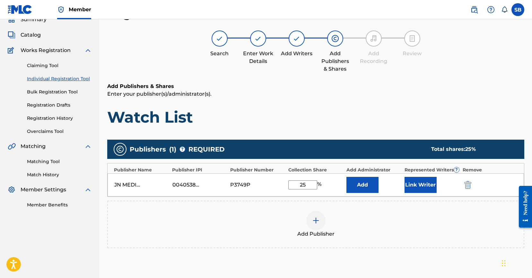
click at [430, 186] on button "Link Writer" at bounding box center [421, 185] width 32 height 16
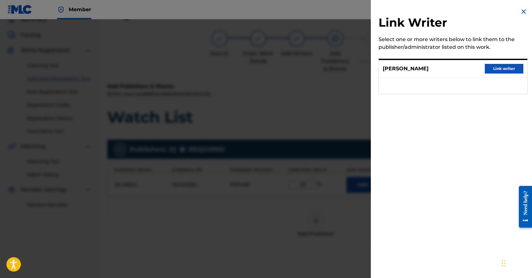
click at [496, 71] on button "Link writer" at bounding box center [504, 69] width 39 height 10
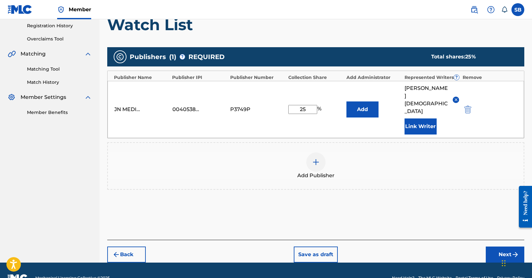
click at [497, 247] on button "Next" at bounding box center [505, 255] width 39 height 16
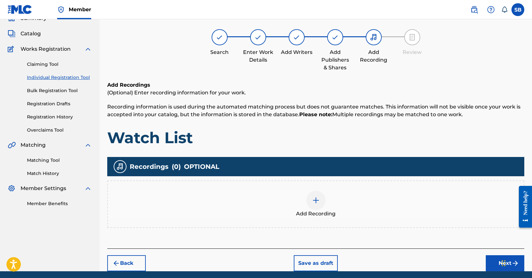
scroll to position [29, 0]
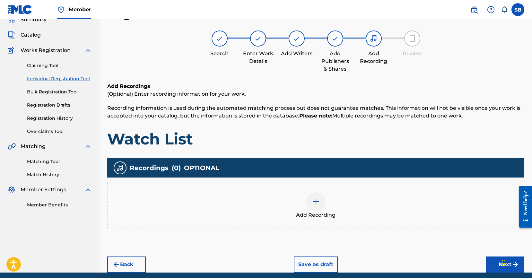
click at [318, 184] on div "Add Recording" at bounding box center [315, 206] width 417 height 48
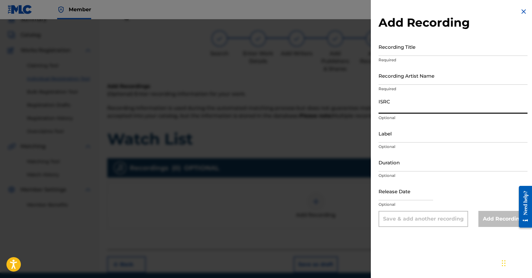
click at [407, 102] on input "ISRC" at bounding box center [453, 104] width 149 height 18
type input "US6YC2500199"
click at [421, 84] on input "Recording Artist Name" at bounding box center [453, 75] width 149 height 18
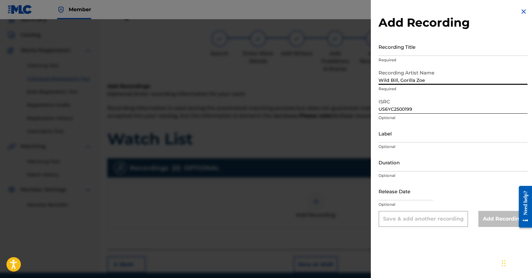
type input "Wild Bill, Gorilla Zoe"
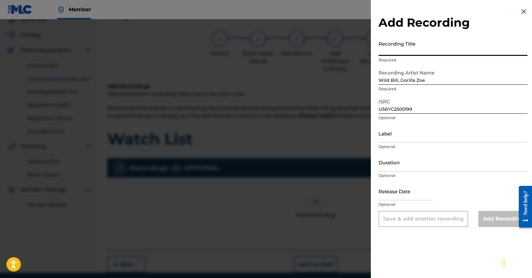
click at [409, 50] on input "Recording Title" at bounding box center [453, 47] width 149 height 18
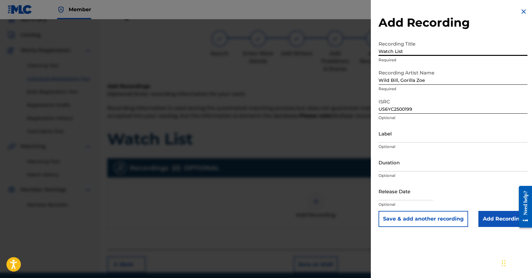
type input "Watch List"
click at [496, 216] on input "Add Recording" at bounding box center [502, 219] width 49 height 16
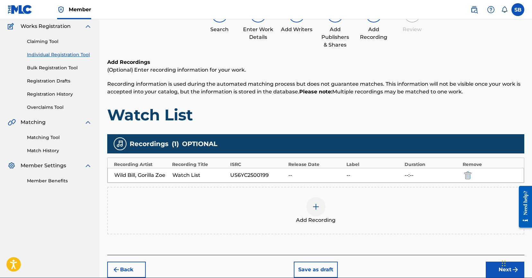
scroll to position [83, 0]
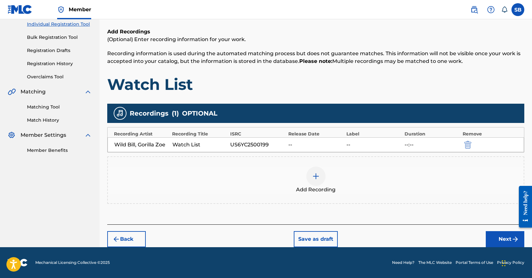
click at [500, 242] on button "Next" at bounding box center [505, 239] width 39 height 16
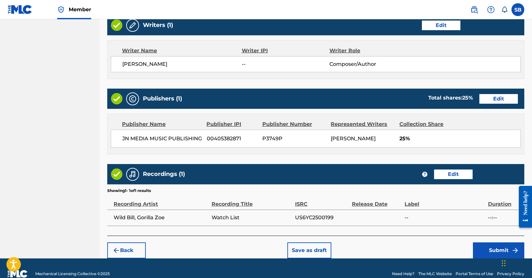
scroll to position [273, 0]
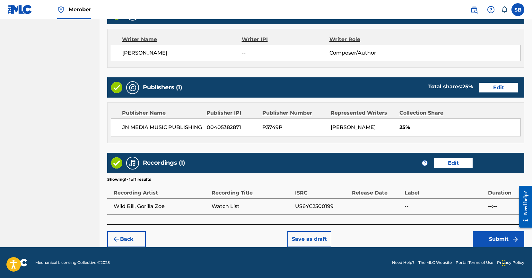
click at [496, 241] on button "Submit" at bounding box center [498, 239] width 51 height 16
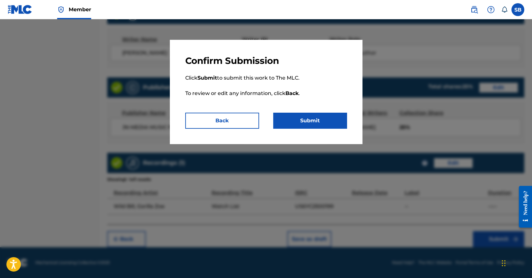
click at [328, 121] on button "Submit" at bounding box center [310, 121] width 74 height 16
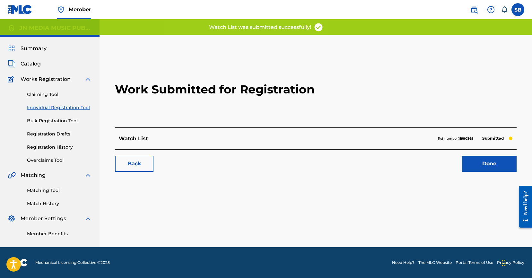
click at [497, 164] on link "Done" at bounding box center [489, 164] width 55 height 16
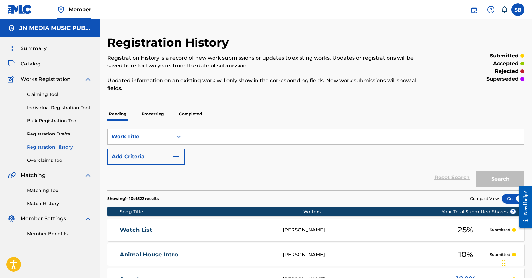
click at [50, 105] on link "Individual Registration Tool" at bounding box center [59, 107] width 65 height 7
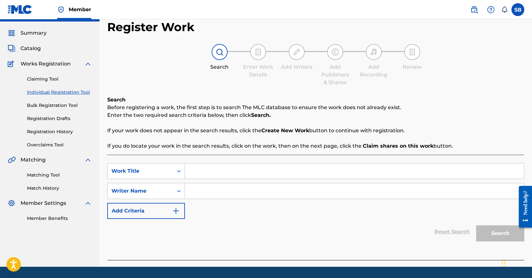
scroll to position [35, 0]
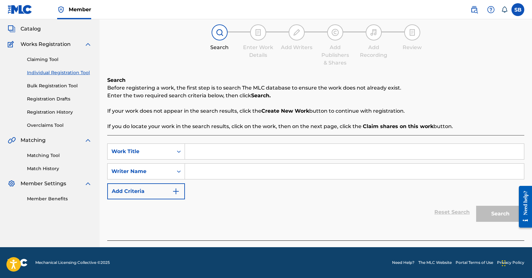
click at [221, 153] on input "Search Form" at bounding box center [354, 151] width 339 height 15
type input "Pickle The Beast"
click at [224, 173] on input "Search Form" at bounding box center [354, 171] width 339 height 15
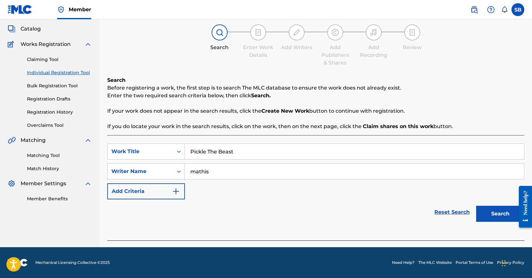
click at [476, 206] on button "Search" at bounding box center [500, 214] width 48 height 16
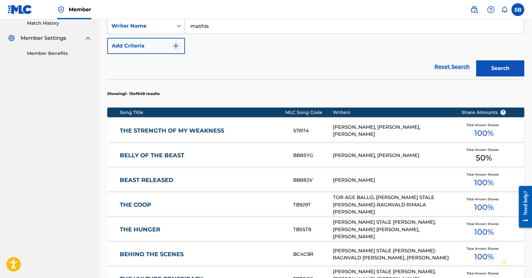
scroll to position [66, 0]
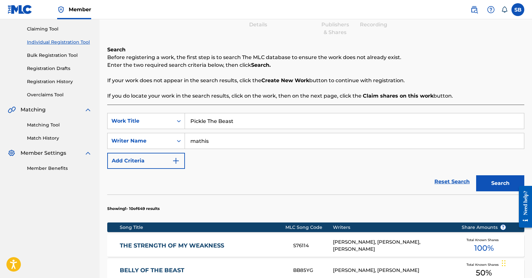
click at [201, 142] on input "mathis" at bounding box center [354, 140] width 339 height 15
type input "[PERSON_NAME]"
click at [503, 189] on button "Search" at bounding box center [500, 183] width 48 height 16
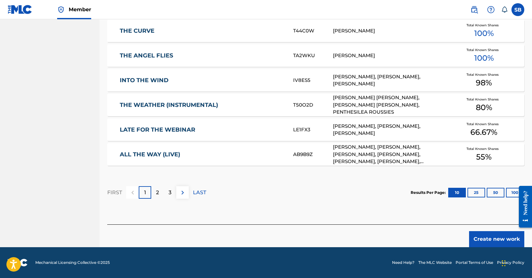
click at [482, 241] on button "Create new work" at bounding box center [496, 239] width 55 height 16
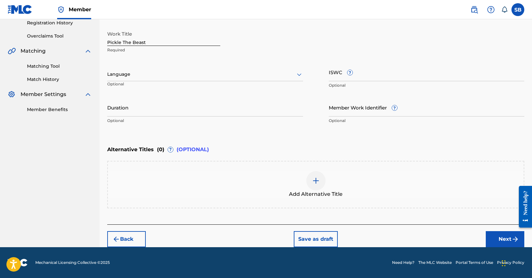
scroll to position [124, 0]
click at [206, 77] on div at bounding box center [205, 74] width 196 height 8
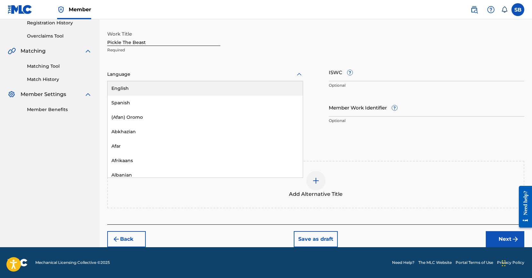
click at [193, 88] on div "English" at bounding box center [205, 88] width 195 height 14
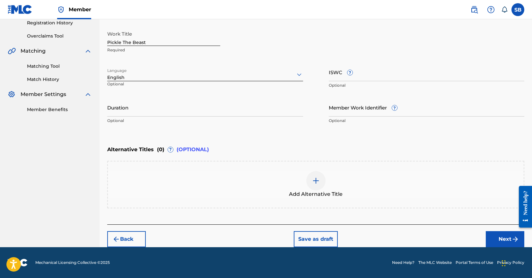
click at [494, 241] on button "Next" at bounding box center [505, 239] width 39 height 16
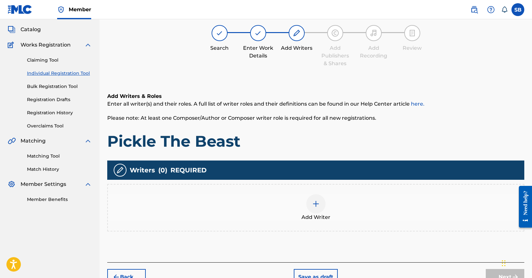
scroll to position [29, 0]
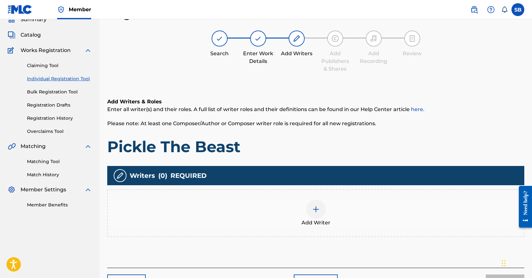
click at [336, 212] on div "Add Writer" at bounding box center [316, 213] width 416 height 27
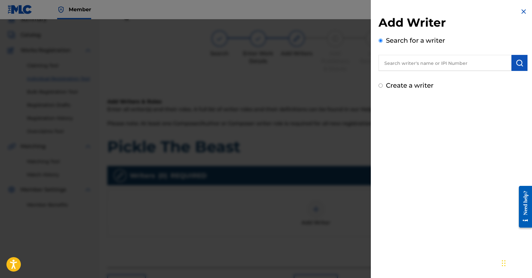
click at [479, 67] on input "text" at bounding box center [445, 63] width 133 height 16
type input "[PERSON_NAME]"
click at [518, 67] on button "submit" at bounding box center [520, 63] width 16 height 16
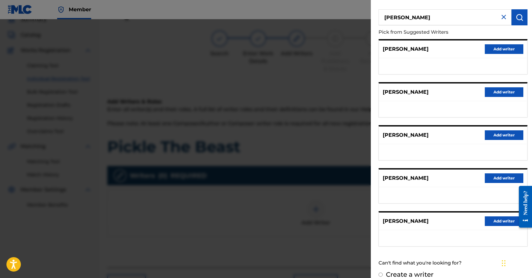
scroll to position [55, 0]
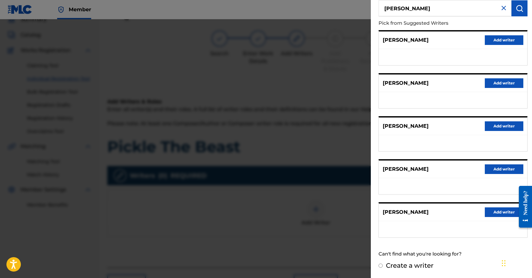
click at [502, 210] on button "Add writer" at bounding box center [504, 212] width 39 height 10
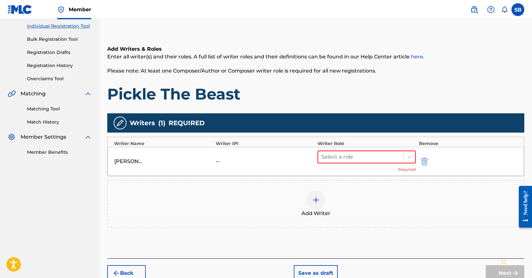
scroll to position [116, 0]
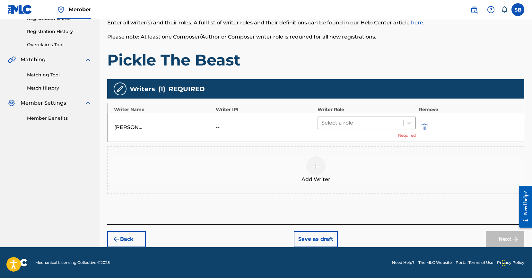
click at [345, 123] on div at bounding box center [360, 122] width 79 height 9
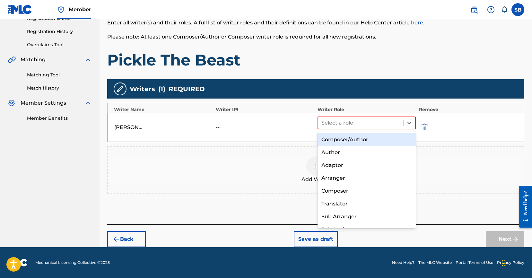
click at [348, 137] on div "Composer/Author" at bounding box center [367, 139] width 98 height 13
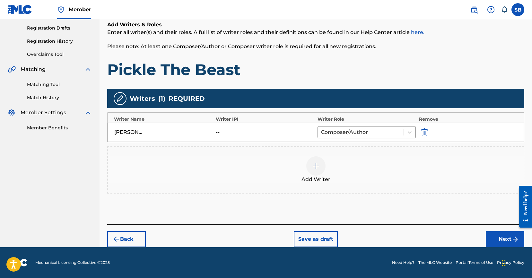
click at [498, 242] on button "Next" at bounding box center [505, 239] width 39 height 16
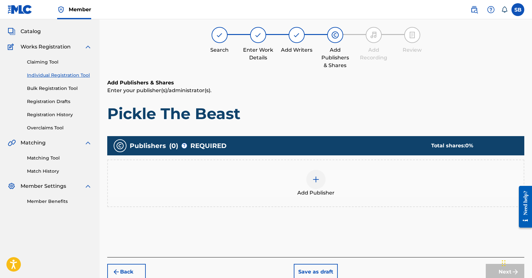
scroll to position [29, 0]
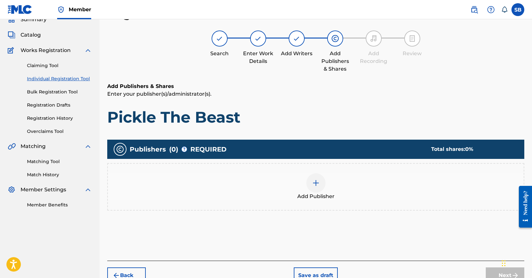
click at [313, 179] on div at bounding box center [315, 182] width 19 height 19
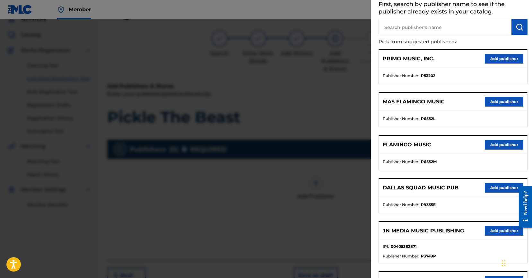
scroll to position [39, 0]
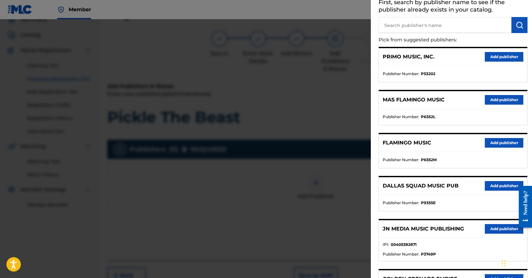
click at [492, 228] on button "Add publisher" at bounding box center [504, 229] width 39 height 10
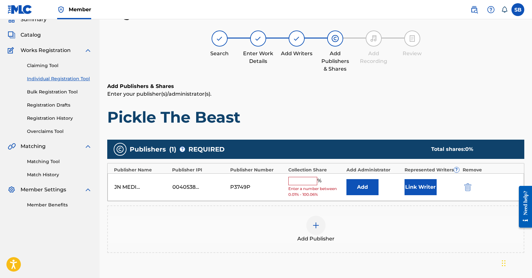
click at [297, 180] on input "text" at bounding box center [302, 181] width 29 height 8
type input "25"
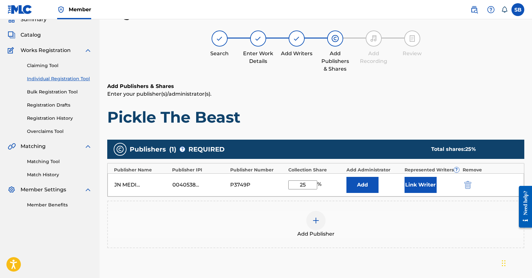
click at [430, 187] on button "Link Writer" at bounding box center [421, 185] width 32 height 16
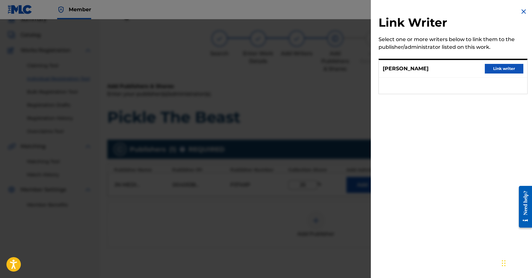
click at [509, 67] on button "Link writer" at bounding box center [504, 69] width 39 height 10
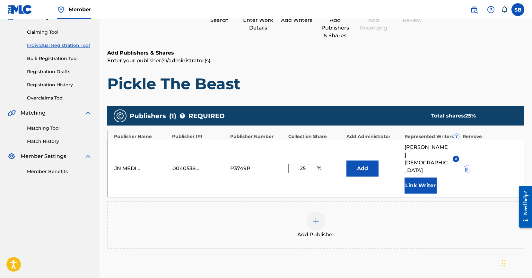
scroll to position [121, 0]
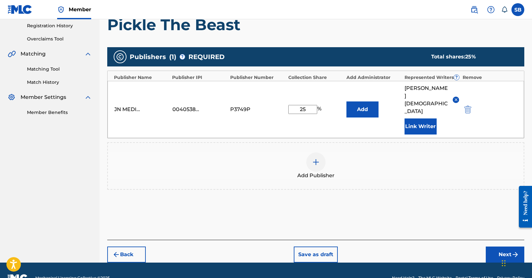
click at [499, 247] on button "Next" at bounding box center [505, 255] width 39 height 16
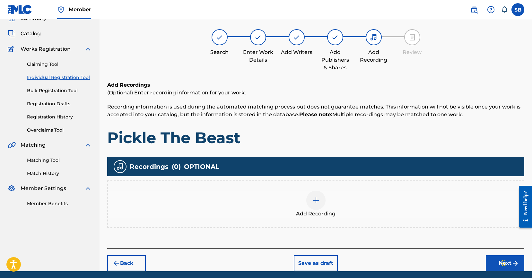
scroll to position [29, 0]
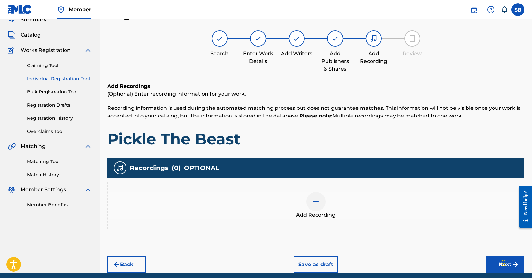
click at [337, 196] on div "Add Recording" at bounding box center [316, 205] width 416 height 27
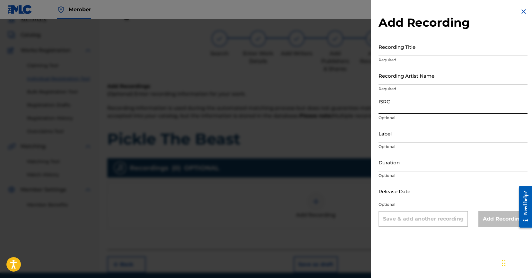
click at [427, 101] on input "ISRC" at bounding box center [453, 104] width 149 height 18
type input "US6YC2500200"
click at [473, 74] on input "Recording Artist Name" at bounding box center [453, 75] width 149 height 18
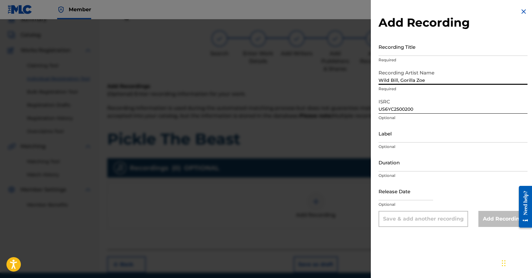
type input "Wild Bill, Gorilla Zoe"
click at [467, 49] on input "Recording Title" at bounding box center [453, 47] width 149 height 18
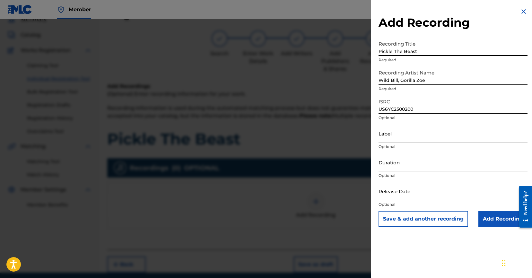
type input "Pickle The Beast"
click at [492, 227] on div "Add Recording Recording Title Pickle The Beast Required Recording Artist Name W…" at bounding box center [453, 117] width 164 height 235
click at [499, 221] on input "Add Recording" at bounding box center [502, 219] width 49 height 16
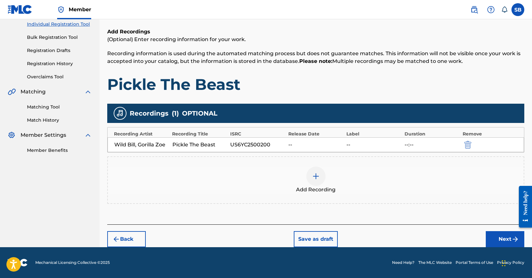
click at [499, 242] on button "Next" at bounding box center [505, 239] width 39 height 16
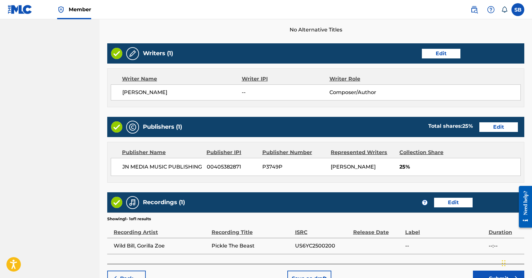
scroll to position [273, 0]
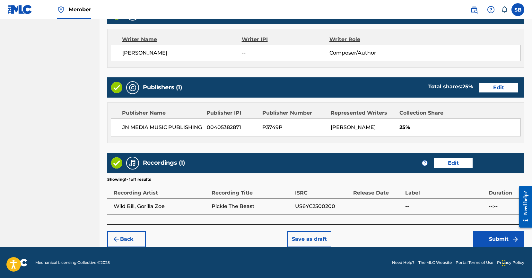
click at [485, 238] on button "Submit" at bounding box center [498, 239] width 51 height 16
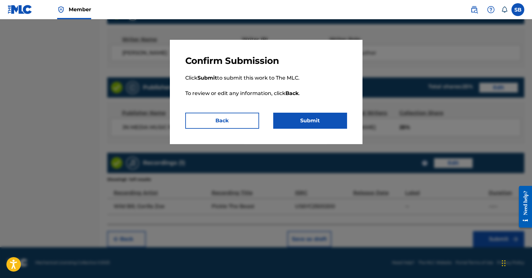
click at [319, 118] on button "Submit" at bounding box center [310, 121] width 74 height 16
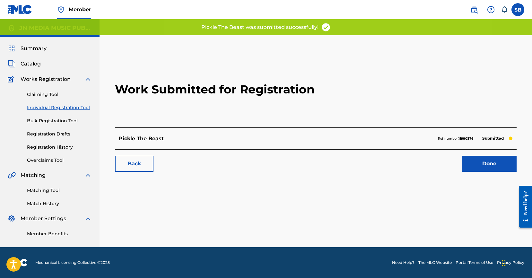
click at [478, 163] on link "Done" at bounding box center [489, 164] width 55 height 16
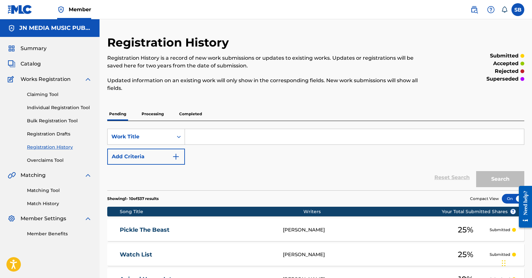
click at [80, 109] on link "Individual Registration Tool" at bounding box center [59, 107] width 65 height 7
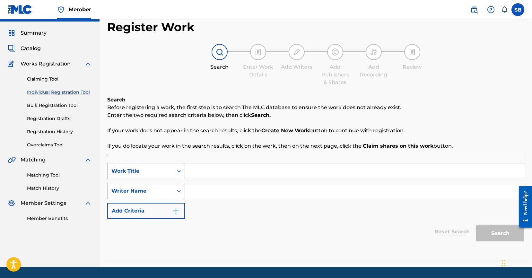
scroll to position [35, 0]
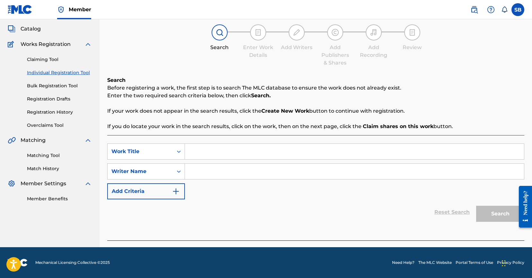
click at [215, 156] on input "Search Form" at bounding box center [354, 151] width 339 height 15
type input "Find A Way"
click at [219, 170] on input "Search Form" at bounding box center [354, 171] width 339 height 15
type input "a"
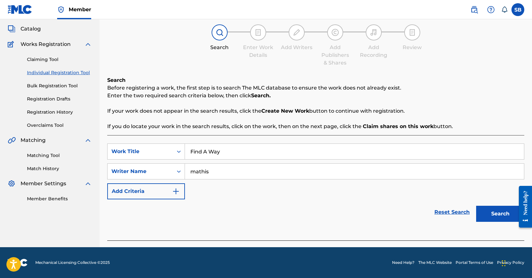
click at [476, 206] on button "Search" at bounding box center [500, 214] width 48 height 16
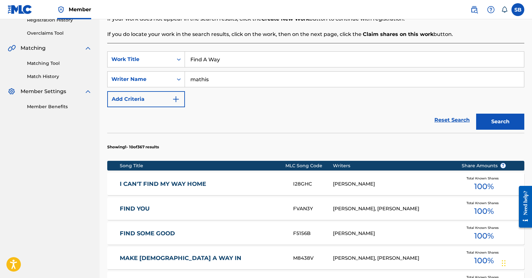
scroll to position [53, 0]
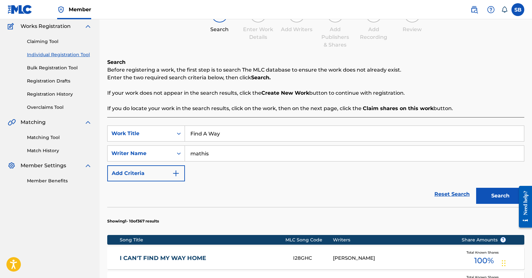
click at [202, 155] on input "mathis" at bounding box center [354, 153] width 339 height 15
type input "[PERSON_NAME]"
click at [497, 191] on button "Search" at bounding box center [500, 196] width 48 height 16
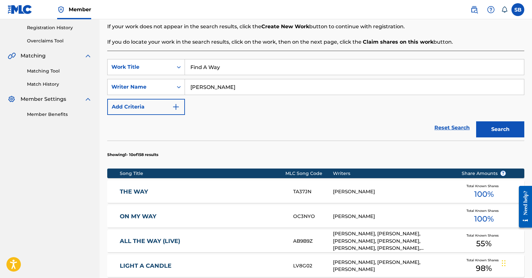
scroll to position [379, 0]
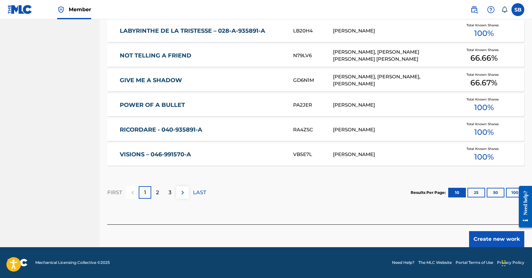
click at [488, 243] on button "Create new work" at bounding box center [496, 239] width 55 height 16
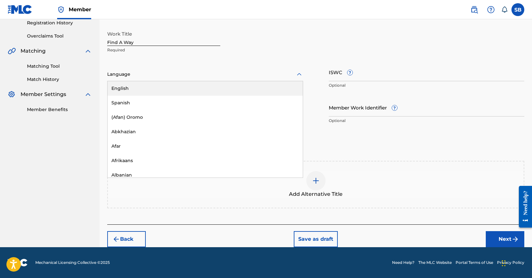
click at [178, 78] on div at bounding box center [205, 74] width 196 height 8
click at [177, 86] on div "English" at bounding box center [205, 88] width 195 height 14
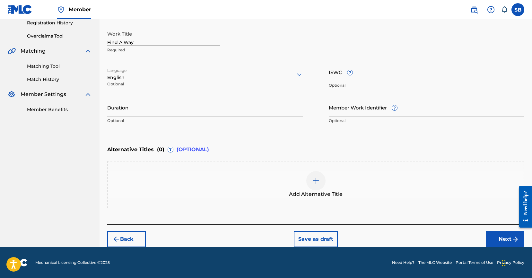
click at [498, 240] on button "Next" at bounding box center [505, 239] width 39 height 16
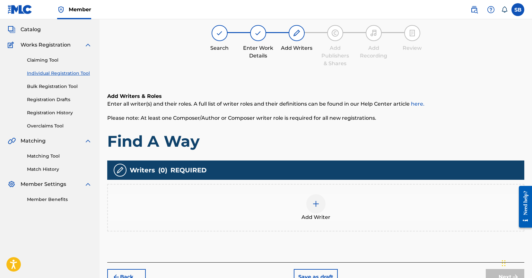
scroll to position [29, 0]
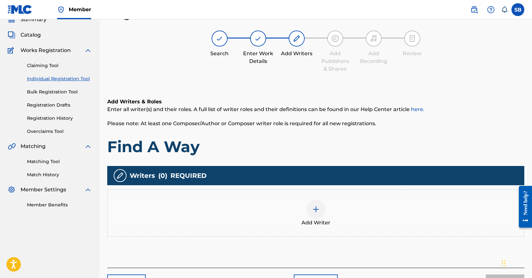
click at [340, 203] on div "Add Writer" at bounding box center [316, 213] width 416 height 27
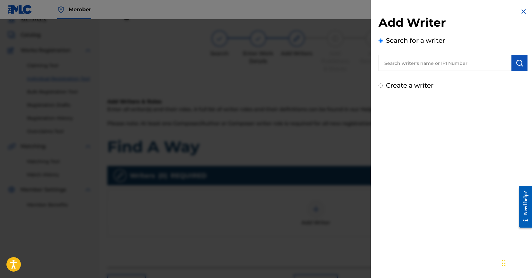
click at [467, 58] on input "text" at bounding box center [445, 63] width 133 height 16
type input "[PERSON_NAME]"
click at [522, 66] on button "submit" at bounding box center [520, 63] width 16 height 16
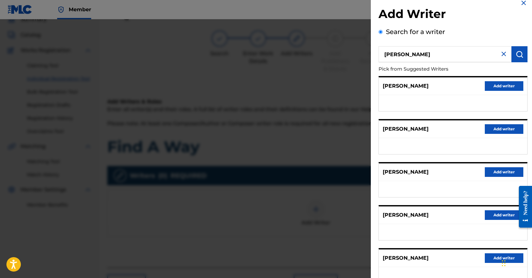
scroll to position [44, 0]
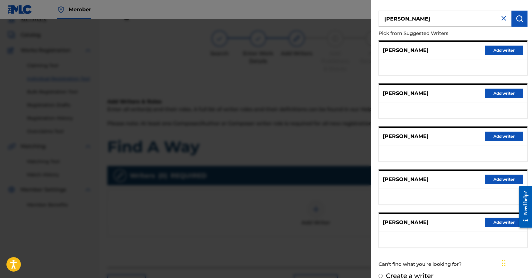
click at [504, 223] on button "Add writer" at bounding box center [504, 223] width 39 height 10
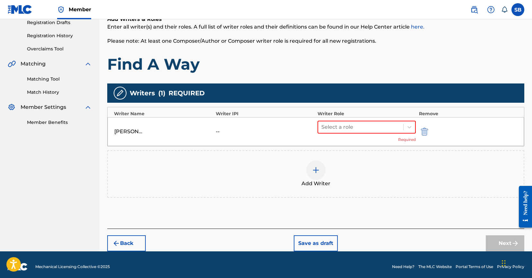
scroll to position [116, 0]
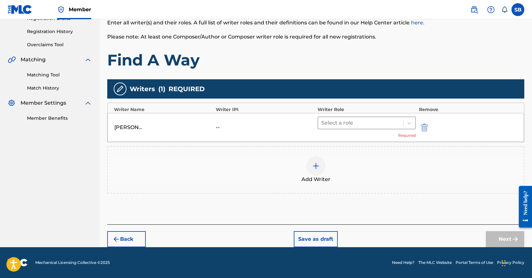
click at [365, 120] on div at bounding box center [360, 122] width 79 height 9
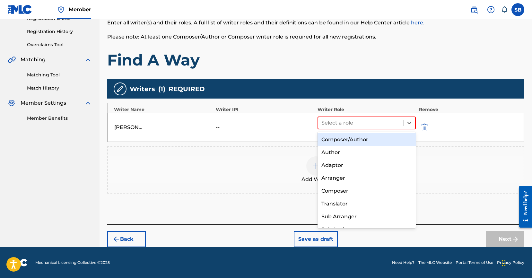
click at [363, 133] on div "Composer/Author" at bounding box center [367, 139] width 98 height 13
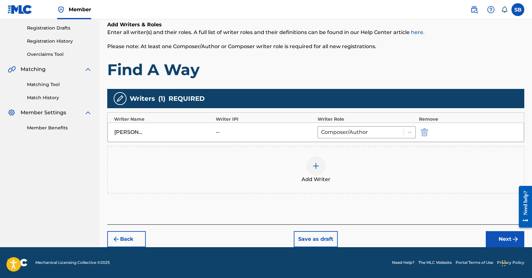
click at [496, 239] on button "Next" at bounding box center [505, 239] width 39 height 16
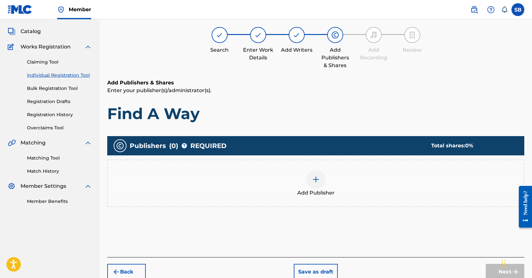
scroll to position [29, 0]
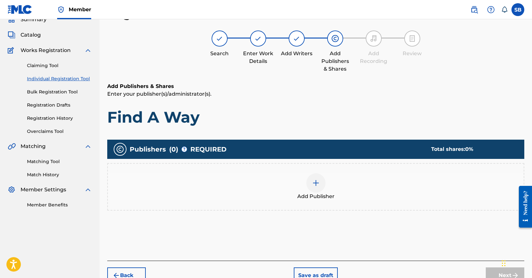
click at [310, 189] on div at bounding box center [315, 182] width 19 height 19
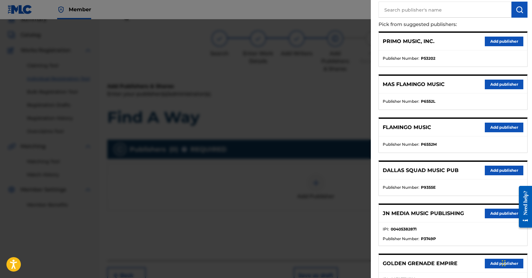
scroll to position [129, 0]
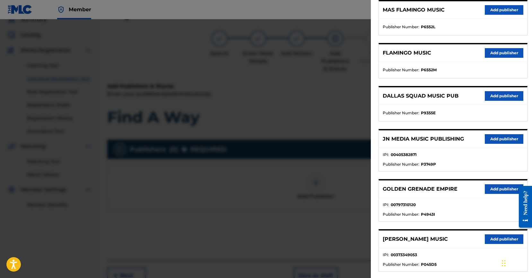
click at [499, 138] on button "Add publisher" at bounding box center [504, 139] width 39 height 10
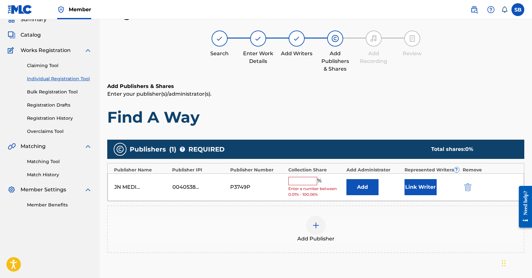
click at [306, 179] on input "text" at bounding box center [302, 181] width 29 height 8
type input "25"
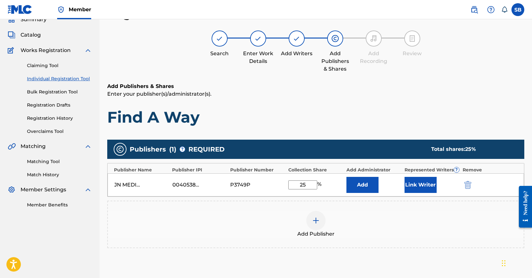
click at [420, 185] on button "Link Writer" at bounding box center [421, 185] width 32 height 16
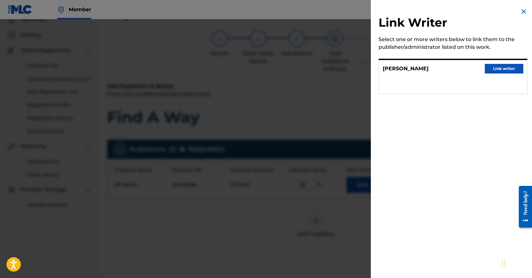
click at [499, 67] on button "Link writer" at bounding box center [504, 69] width 39 height 10
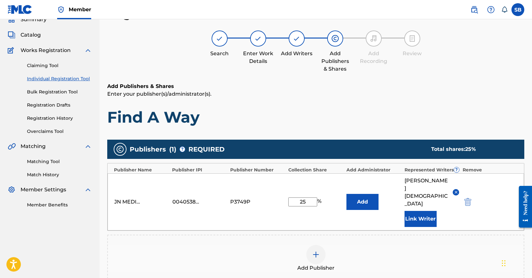
scroll to position [121, 0]
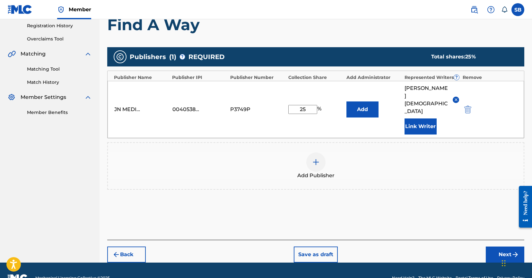
click at [497, 247] on button "Next" at bounding box center [505, 255] width 39 height 16
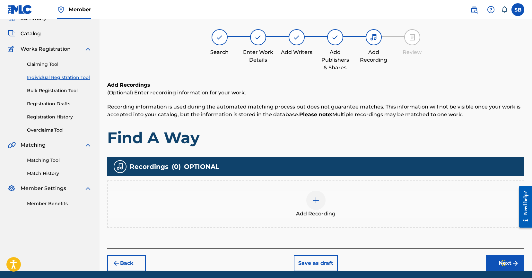
scroll to position [29, 0]
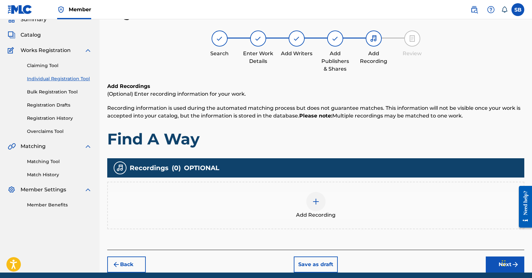
click at [282, 203] on div "Add Recording" at bounding box center [316, 205] width 416 height 27
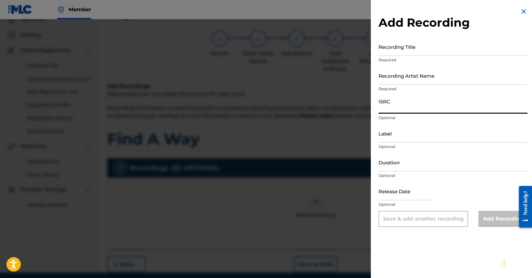
click at [434, 102] on input "ISRC" at bounding box center [453, 104] width 149 height 18
type input "US6YC2500201"
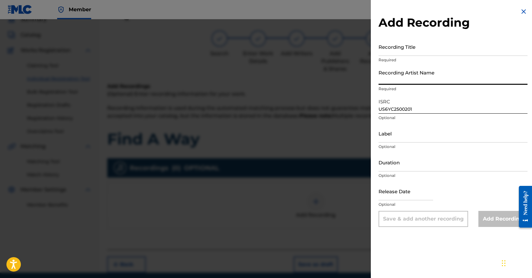
click at [435, 79] on input "Recording Artist Name" at bounding box center [453, 75] width 149 height 18
type input "Wild Bill, Gorilla Zoe"
click at [446, 42] on input "Recording Title" at bounding box center [453, 47] width 149 height 18
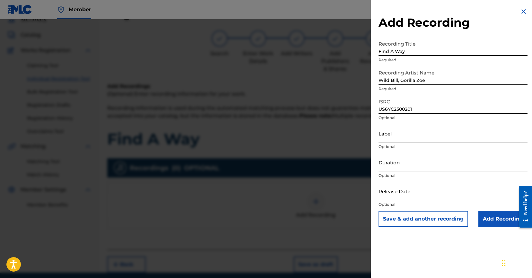
type input "Find A Way"
click at [483, 217] on input "Add Recording" at bounding box center [502, 219] width 49 height 16
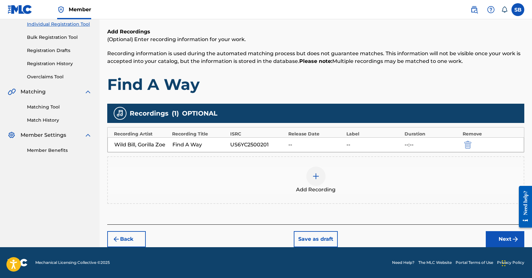
click at [494, 237] on button "Next" at bounding box center [505, 239] width 39 height 16
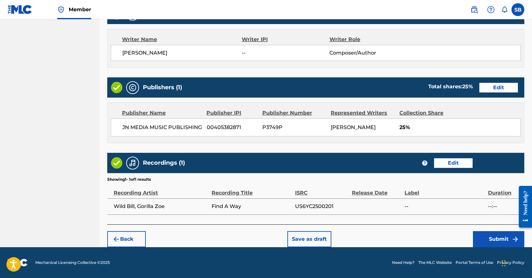
scroll to position [273, 0]
click at [488, 239] on button "Submit" at bounding box center [498, 239] width 51 height 16
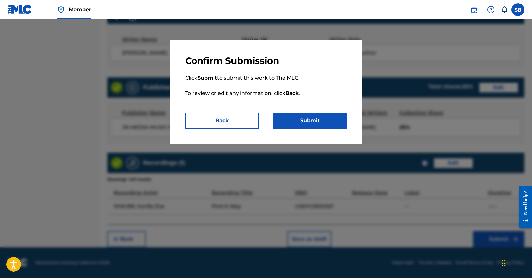
click at [323, 125] on button "Submit" at bounding box center [310, 121] width 74 height 16
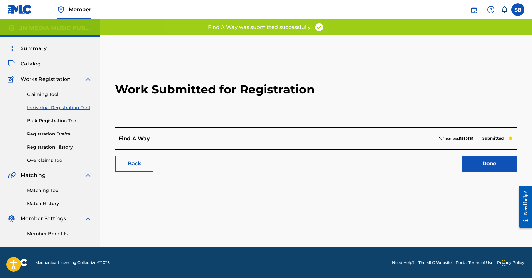
click at [496, 168] on link "Done" at bounding box center [489, 164] width 55 height 16
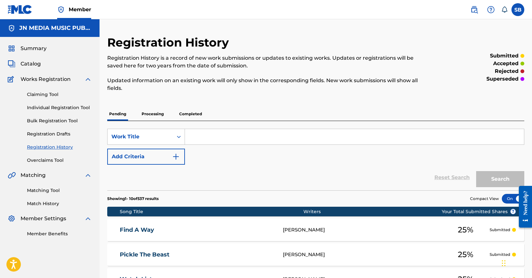
click at [71, 107] on link "Individual Registration Tool" at bounding box center [59, 107] width 65 height 7
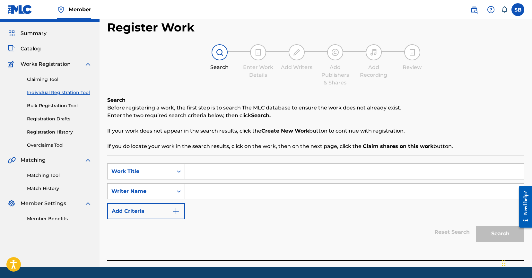
scroll to position [35, 0]
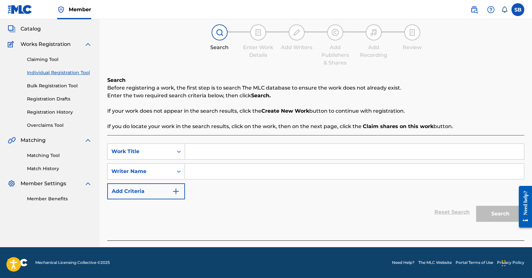
click at [231, 160] on div "SearchWithCriteria25ab2f43-80b6-447a-a928-2e5acf0294c4 Work Title SearchWithCri…" at bounding box center [315, 172] width 417 height 56
click at [230, 151] on input "Search Form" at bounding box center [354, 151] width 339 height 15
type input "Animal House Outro"
click at [226, 177] on input "Search Form" at bounding box center [354, 171] width 339 height 15
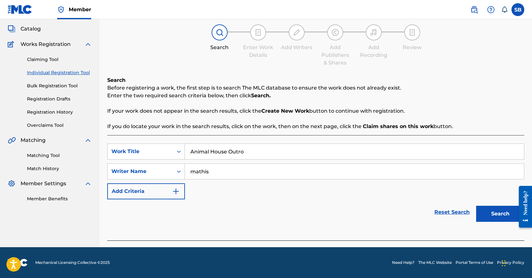
type input "mathis"
click at [476, 206] on button "Search" at bounding box center [500, 214] width 48 height 16
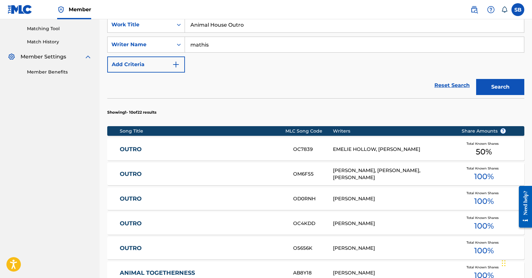
scroll to position [112, 0]
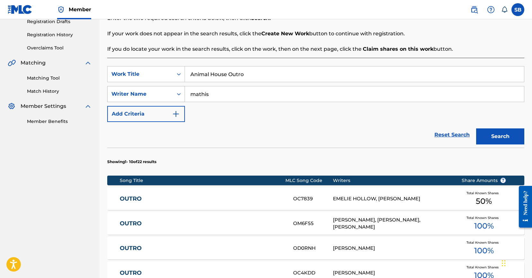
drag, startPoint x: 215, startPoint y: 94, endPoint x: 165, endPoint y: 91, distance: 49.6
click at [165, 91] on div "SearchWithCriteriabcb5813e-1d8f-4e81-a97b-f53e28a3e5b5 Writer Name [PERSON_NAME]" at bounding box center [315, 94] width 417 height 16
type input "[PERSON_NAME]"
click at [476, 128] on button "Search" at bounding box center [500, 136] width 48 height 16
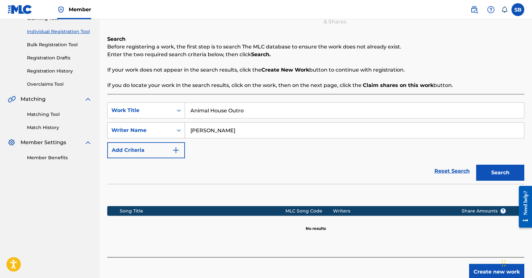
scroll to position [109, 0]
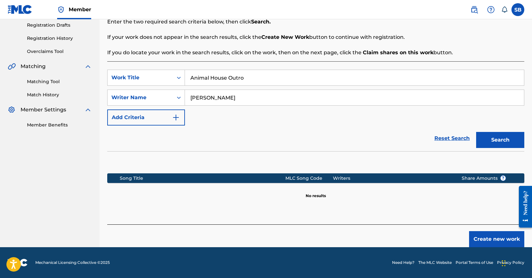
click at [484, 236] on button "Create new work" at bounding box center [496, 239] width 55 height 16
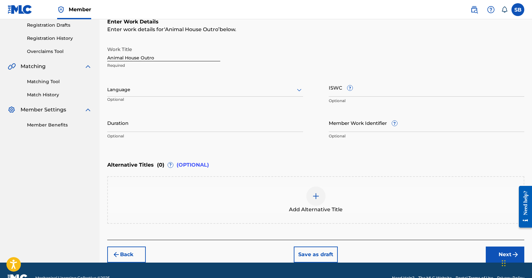
click at [203, 91] on div at bounding box center [205, 90] width 196 height 8
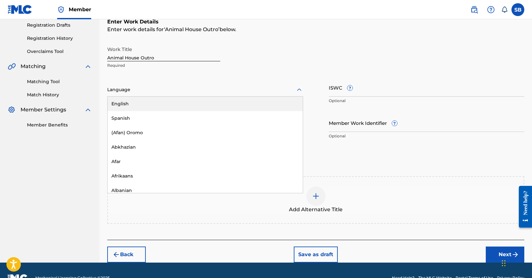
click at [201, 102] on div "English" at bounding box center [205, 104] width 195 height 14
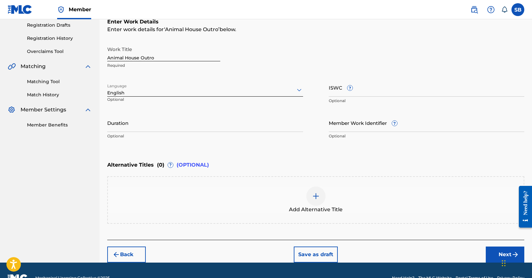
click at [499, 255] on button "Next" at bounding box center [505, 255] width 39 height 16
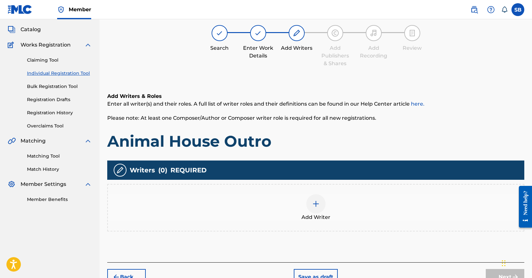
scroll to position [29, 0]
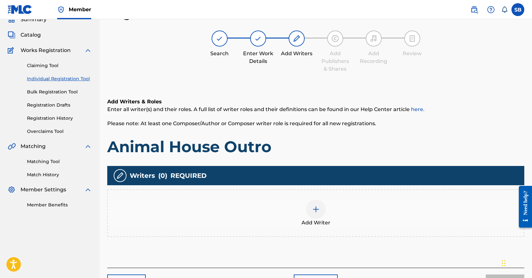
click at [368, 216] on div "Add Writer" at bounding box center [316, 213] width 416 height 27
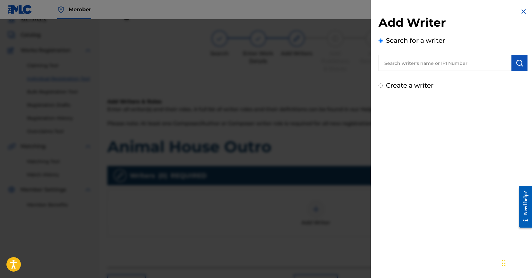
click at [424, 63] on input "text" at bounding box center [445, 63] width 133 height 16
type input "[PERSON_NAME]"
click at [521, 63] on img "submit" at bounding box center [520, 63] width 8 height 8
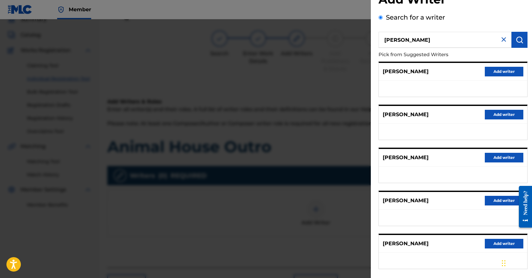
scroll to position [52, 0]
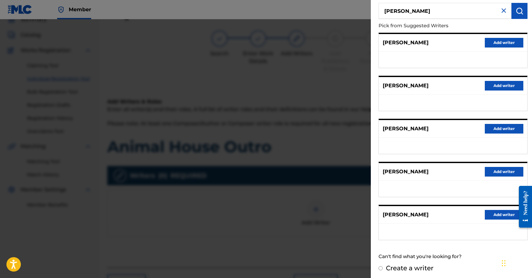
click at [498, 220] on div "[PERSON_NAME] Add writer" at bounding box center [453, 215] width 148 height 18
click at [495, 213] on button "Add writer" at bounding box center [504, 215] width 39 height 10
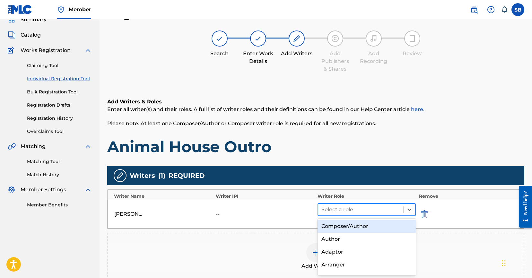
click at [352, 211] on div at bounding box center [360, 209] width 79 height 9
click at [359, 224] on div "Composer/Author" at bounding box center [367, 226] width 98 height 13
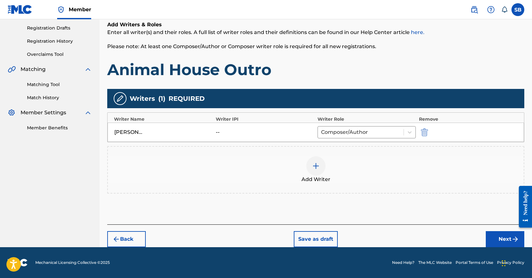
click at [495, 241] on button "Next" at bounding box center [505, 239] width 39 height 16
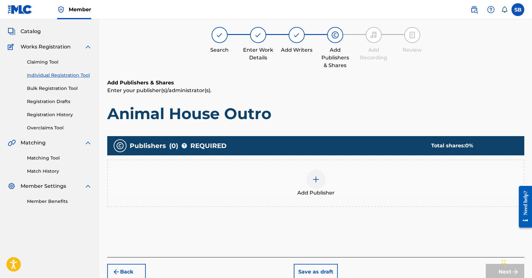
scroll to position [29, 0]
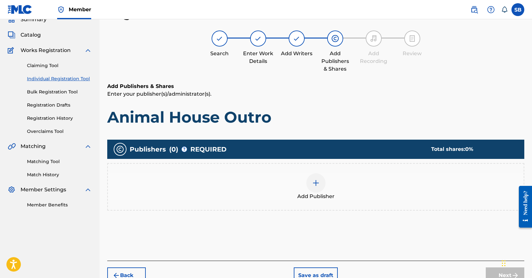
click at [334, 192] on div "Add Publisher" at bounding box center [316, 186] width 416 height 27
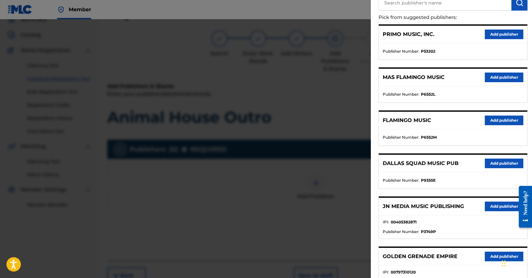
scroll to position [136, 0]
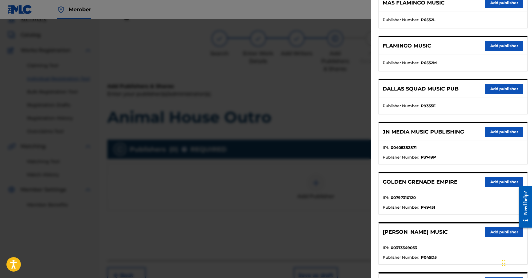
click at [488, 127] on button "Add publisher" at bounding box center [504, 132] width 39 height 10
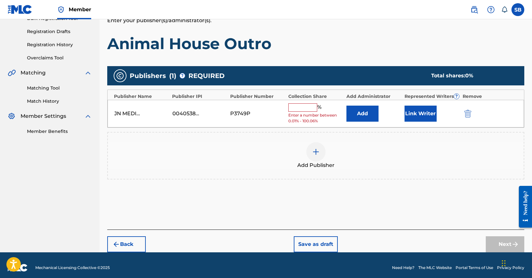
scroll to position [108, 0]
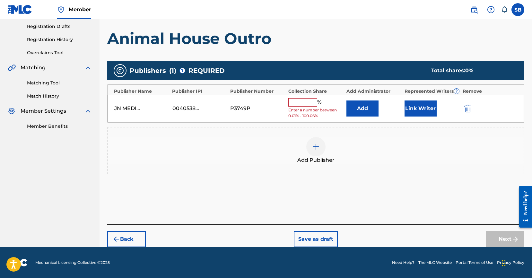
click at [306, 104] on input "text" at bounding box center [302, 102] width 29 height 8
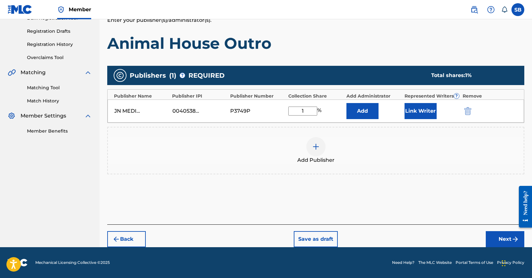
scroll to position [103, 0]
type input "12.5"
click at [410, 103] on button "Link Writer" at bounding box center [421, 111] width 32 height 16
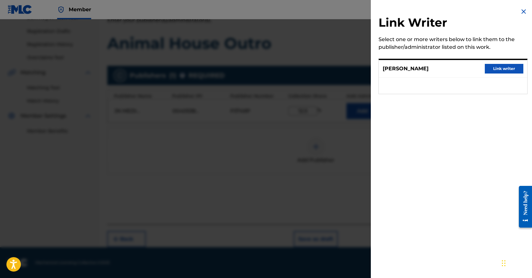
click at [497, 70] on button "Link writer" at bounding box center [504, 69] width 39 height 10
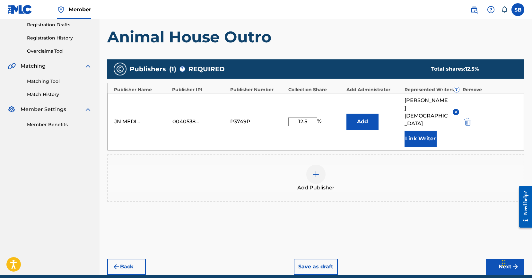
scroll to position [121, 0]
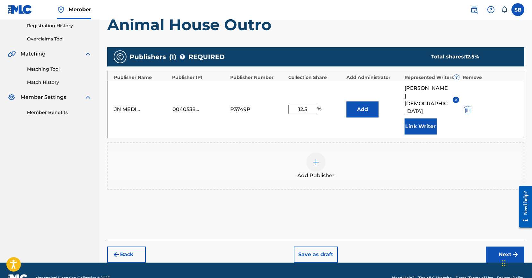
click at [504, 247] on button "Next" at bounding box center [505, 255] width 39 height 16
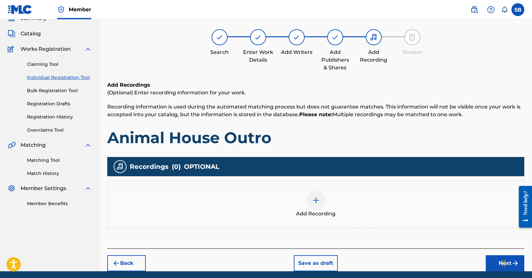
scroll to position [29, 0]
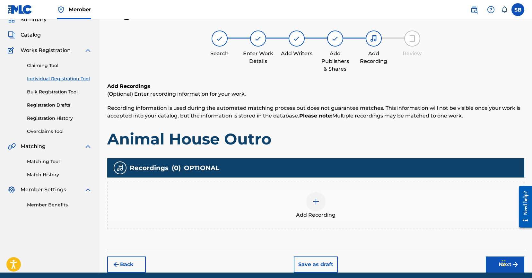
click at [314, 203] on img at bounding box center [316, 202] width 8 height 8
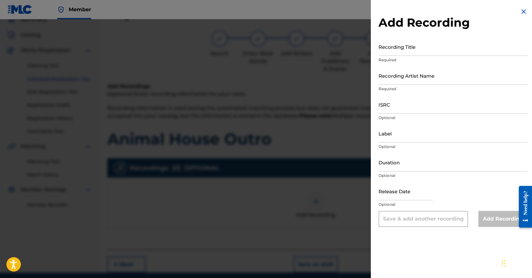
click at [418, 109] on input "ISRC" at bounding box center [453, 104] width 149 height 18
click at [413, 76] on input "Recording Artist Name" at bounding box center [453, 75] width 149 height 18
type input "Wild Bill, Gorilla Zoe, Controlled Chaos, The Archvngel"
click at [410, 109] on input "ISRC" at bounding box center [453, 104] width 149 height 18
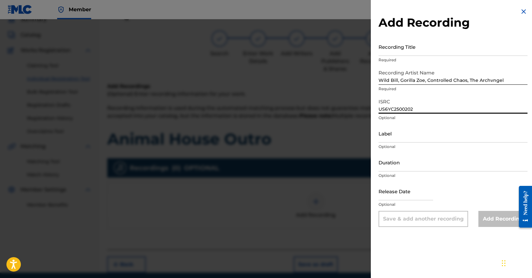
type input "US6YC2500202"
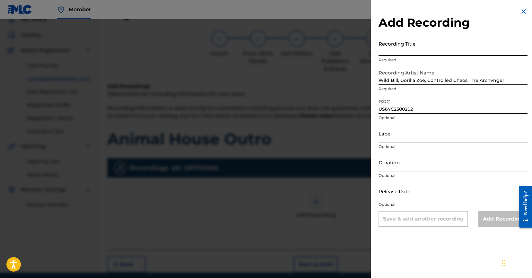
click at [449, 48] on input "Recording Title" at bounding box center [453, 47] width 149 height 18
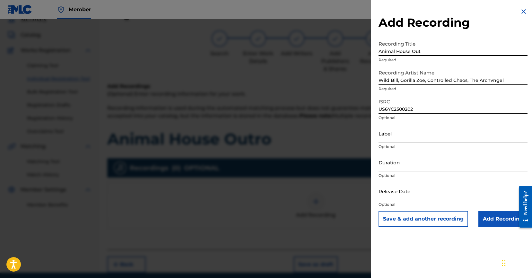
type input "Animal House Out"
click at [497, 224] on input "Add Recording" at bounding box center [502, 219] width 49 height 16
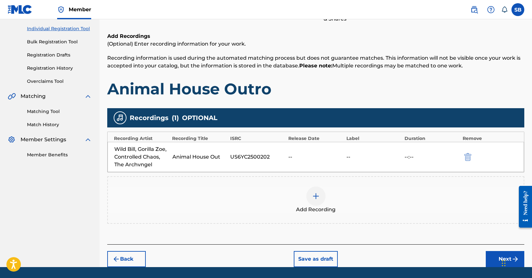
scroll to position [99, 0]
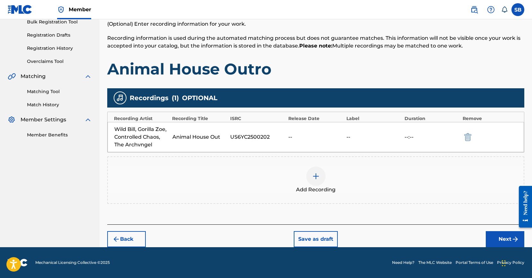
click at [471, 137] on button "submit" at bounding box center [467, 136] width 10 height 7
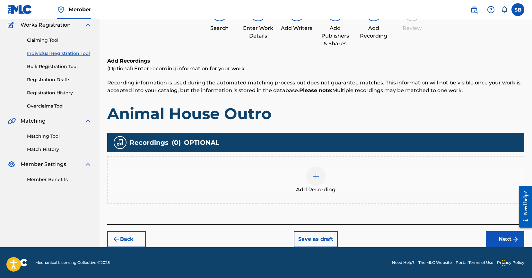
drag, startPoint x: 331, startPoint y: 170, endPoint x: 332, endPoint y: 167, distance: 3.4
click at [332, 167] on div "Add Recording" at bounding box center [316, 180] width 416 height 27
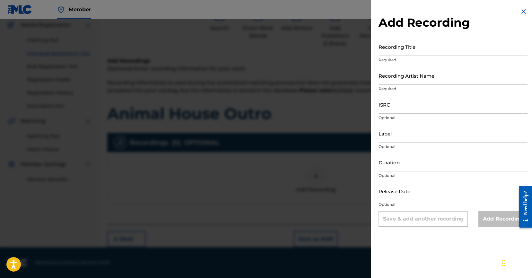
click at [432, 35] on div "Add Recording Recording Title Required Recording Artist Name Required ISRC Opti…" at bounding box center [453, 117] width 164 height 235
click at [427, 50] on input "Recording Title" at bounding box center [453, 47] width 149 height 18
type input "Animal House Outro"
click at [423, 78] on input "Recording Artist Name" at bounding box center [453, 75] width 149 height 18
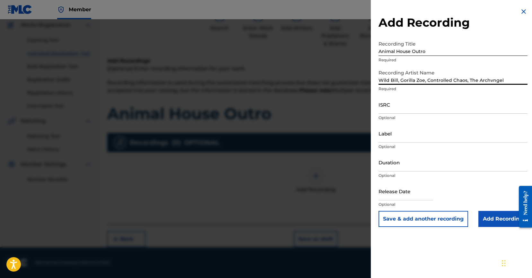
type input "Wild Bill, Gorilla Zoe, Controlled Chaos, The Archvngel"
click at [405, 109] on input "ISRC" at bounding box center [453, 104] width 149 height 18
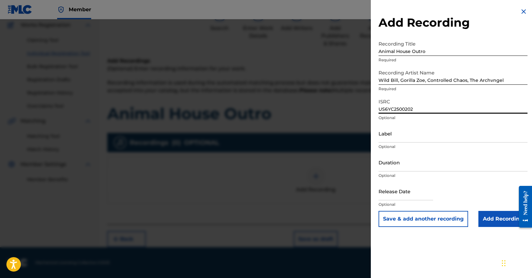
type input "US6YC2500202"
click at [494, 224] on input "Add Recording" at bounding box center [502, 219] width 49 height 16
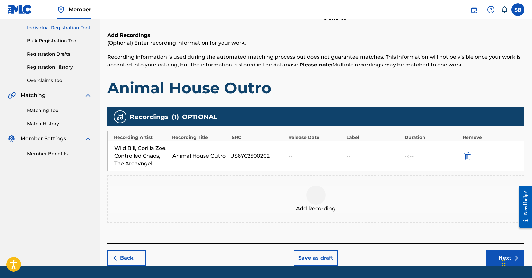
scroll to position [99, 0]
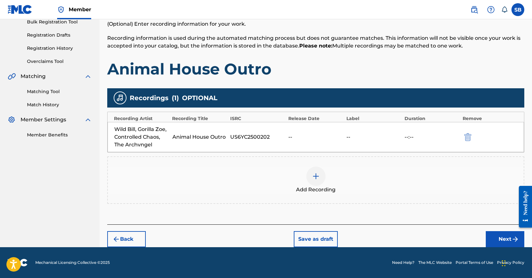
click at [502, 236] on button "Next" at bounding box center [505, 239] width 39 height 16
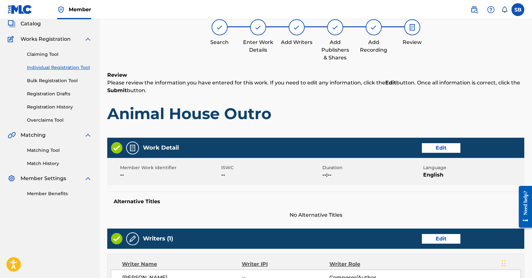
scroll to position [29, 0]
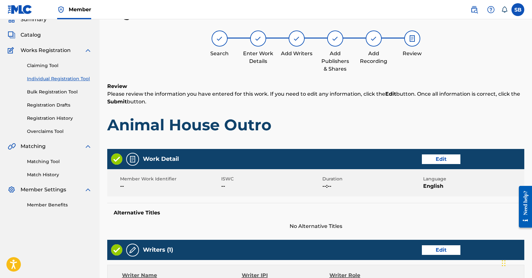
click at [416, 159] on div "Work Detail Edit" at bounding box center [315, 159] width 417 height 20
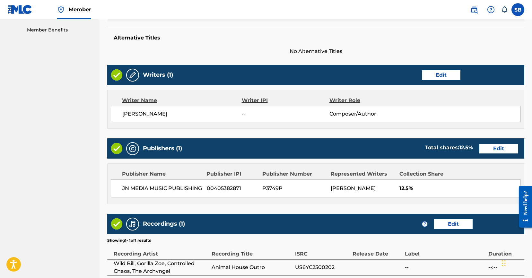
scroll to position [273, 0]
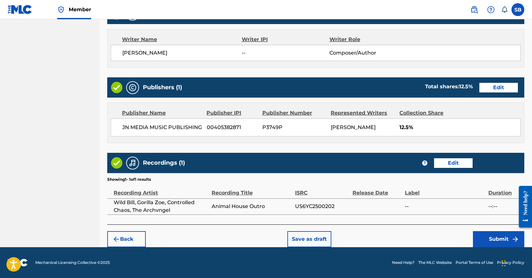
click at [483, 232] on button "Submit" at bounding box center [498, 239] width 51 height 16
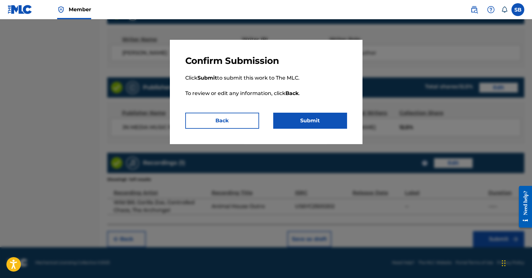
click at [320, 117] on button "Submit" at bounding box center [310, 121] width 74 height 16
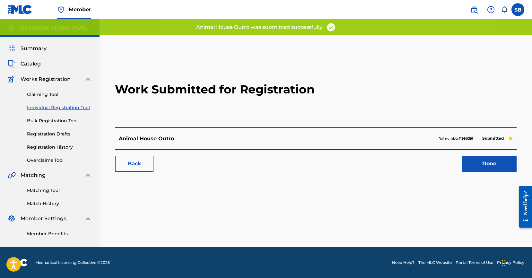
click at [492, 162] on link "Done" at bounding box center [489, 164] width 55 height 16
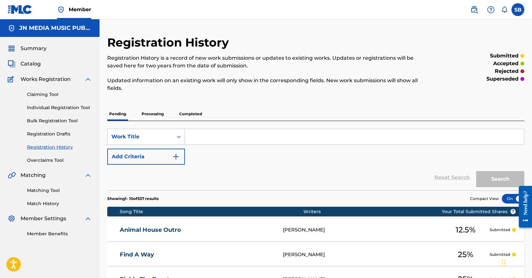
click at [84, 110] on link "Individual Registration Tool" at bounding box center [59, 107] width 65 height 7
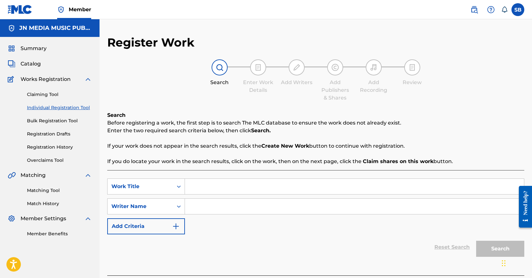
click at [214, 190] on input "Search Form" at bounding box center [354, 186] width 339 height 15
click at [214, 189] on input "Search Form" at bounding box center [354, 186] width 339 height 15
type input "Instagram"
click at [223, 208] on input "Search Form" at bounding box center [354, 206] width 339 height 15
click at [265, 205] on input "Search Form" at bounding box center [354, 206] width 339 height 15
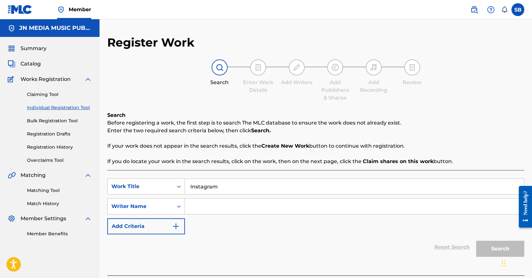
click at [265, 205] on input "Search Form" at bounding box center [354, 206] width 339 height 15
type input "[PERSON_NAME]"
click at [498, 250] on button "Search" at bounding box center [500, 249] width 48 height 16
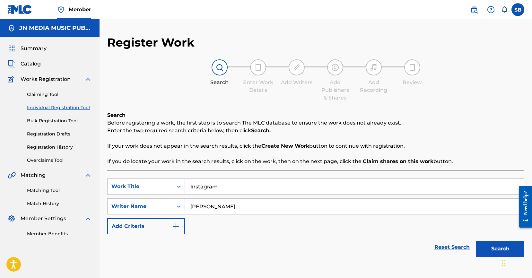
click at [487, 249] on button "Search" at bounding box center [500, 249] width 48 height 16
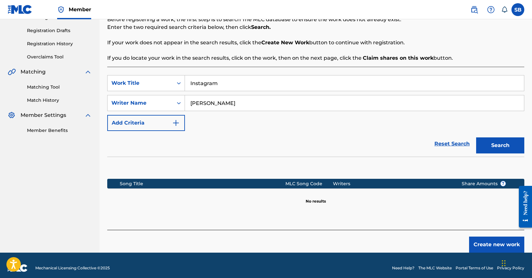
scroll to position [109, 0]
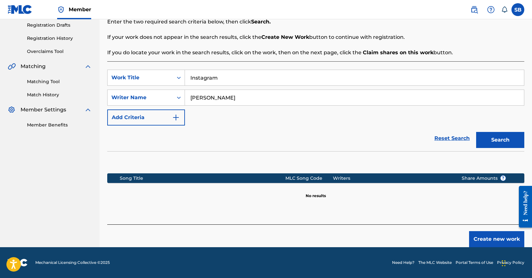
click at [506, 240] on button "Create new work" at bounding box center [496, 239] width 55 height 16
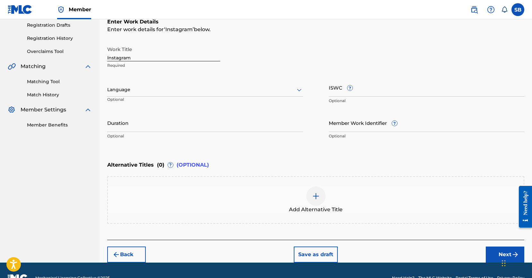
click at [160, 83] on div "Language" at bounding box center [205, 89] width 196 height 13
click at [142, 96] on div "Language" at bounding box center [205, 89] width 196 height 13
click at [196, 86] on div at bounding box center [205, 90] width 196 height 8
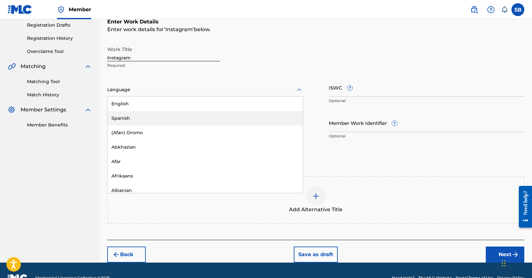
click at [156, 118] on div "Spanish" at bounding box center [205, 118] width 195 height 14
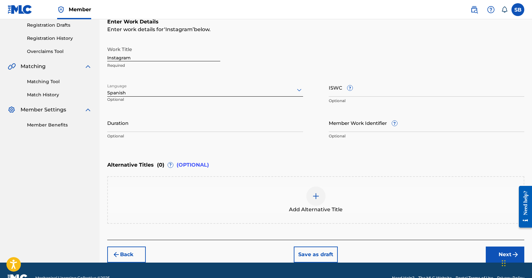
click at [491, 249] on button "Next" at bounding box center [505, 255] width 39 height 16
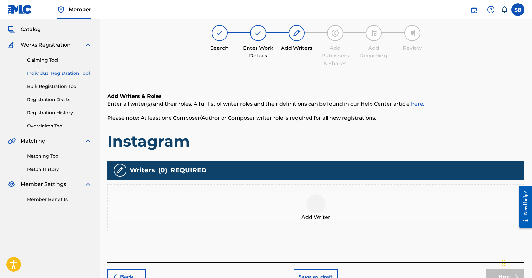
scroll to position [29, 0]
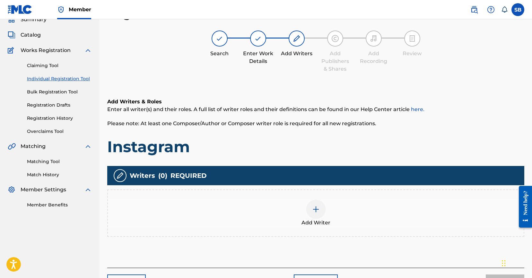
click at [289, 208] on div "Add Writer" at bounding box center [316, 213] width 416 height 27
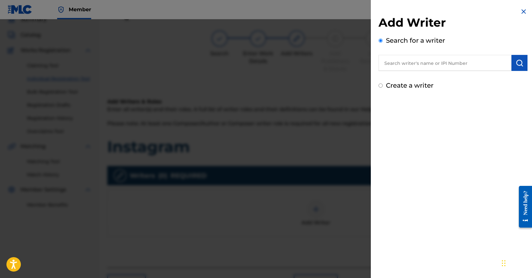
click at [464, 59] on input "text" at bounding box center [445, 63] width 133 height 16
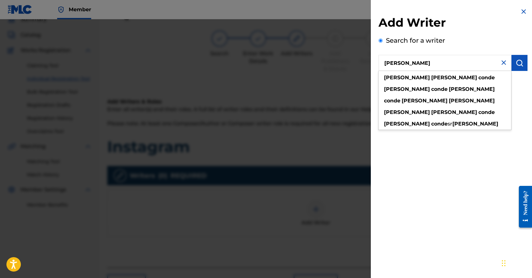
type input "[PERSON_NAME]"
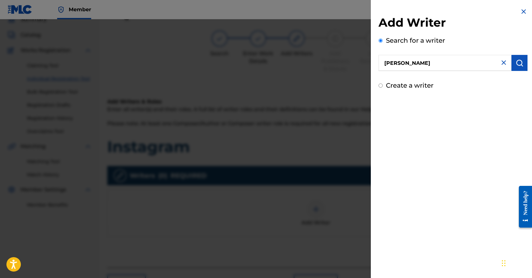
click at [516, 66] on img "submit" at bounding box center [520, 63] width 8 height 8
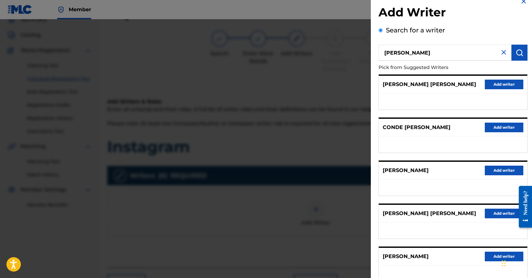
scroll to position [13, 0]
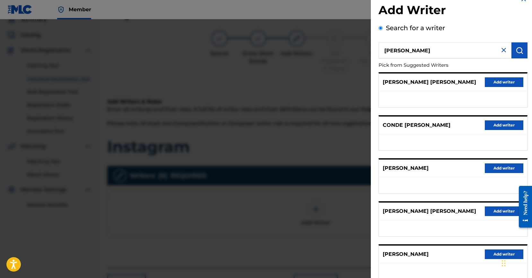
click at [506, 164] on button "Add writer" at bounding box center [504, 168] width 39 height 10
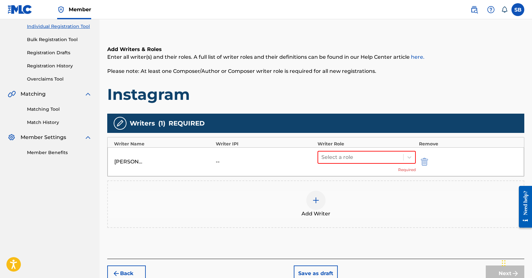
scroll to position [116, 0]
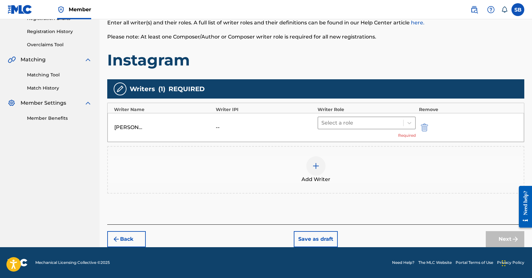
click at [357, 126] on div at bounding box center [360, 122] width 79 height 9
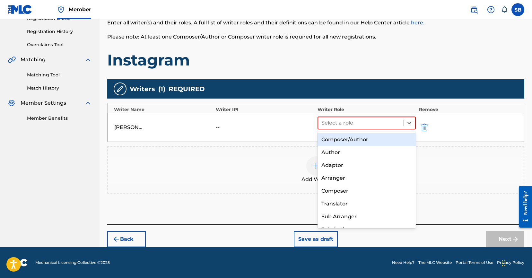
click at [357, 140] on div "Composer/Author" at bounding box center [367, 139] width 98 height 13
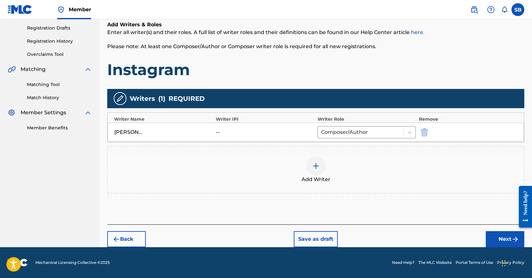
click at [499, 234] on button "Next" at bounding box center [505, 239] width 39 height 16
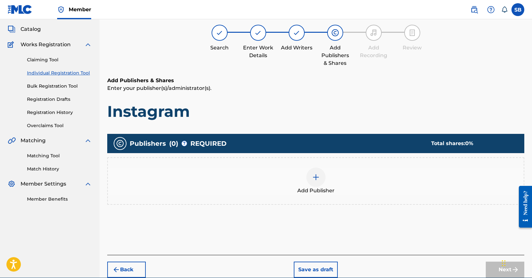
scroll to position [29, 0]
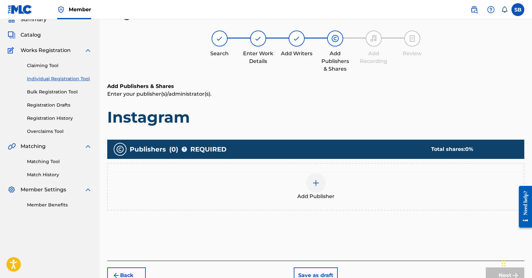
click at [376, 196] on div "Add Publisher" at bounding box center [316, 186] width 416 height 27
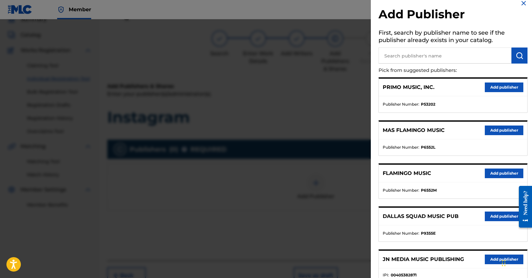
scroll to position [19, 0]
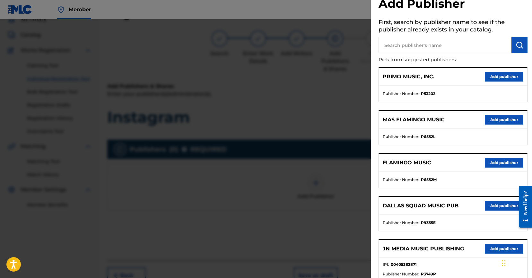
click at [498, 249] on button "Add publisher" at bounding box center [504, 249] width 39 height 10
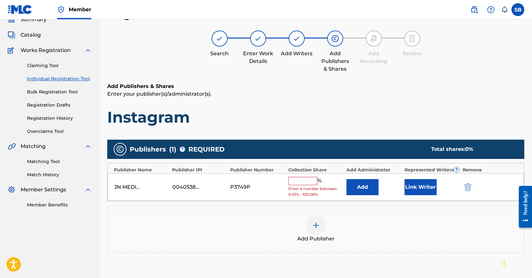
click at [316, 188] on span "Enter a number between 0.01% - 100.06%" at bounding box center [315, 192] width 55 height 12
click at [306, 187] on span "Enter a number between 0.01% - 100.06%" at bounding box center [315, 192] width 55 height 12
click at [305, 182] on input "text" at bounding box center [302, 181] width 29 height 8
type input "50"
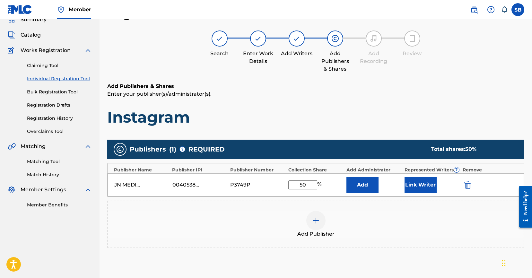
click at [425, 185] on button "Link Writer" at bounding box center [421, 185] width 32 height 16
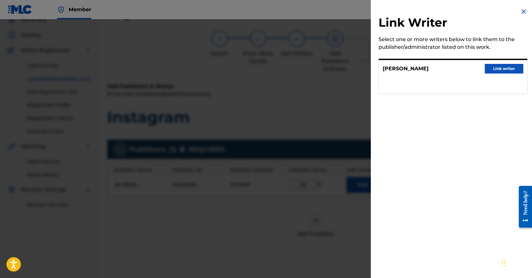
click at [502, 69] on button "Link writer" at bounding box center [504, 69] width 39 height 10
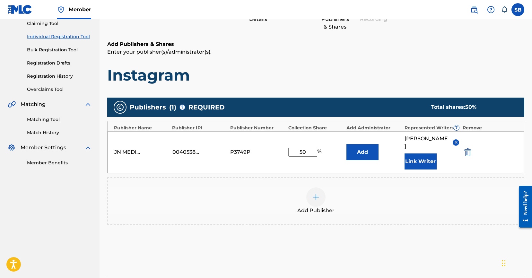
scroll to position [121, 0]
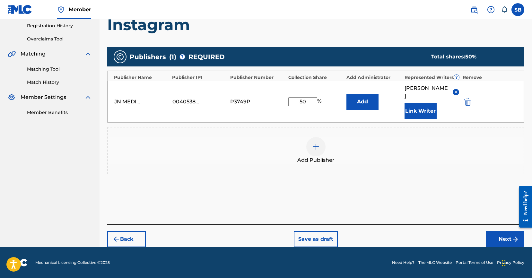
click at [501, 233] on button "Next" at bounding box center [505, 239] width 39 height 16
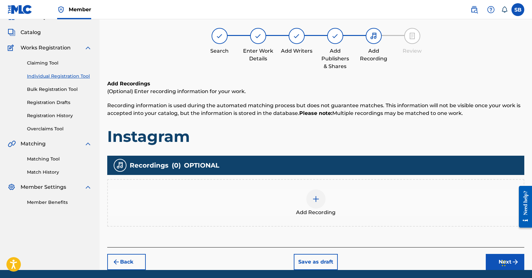
scroll to position [29, 0]
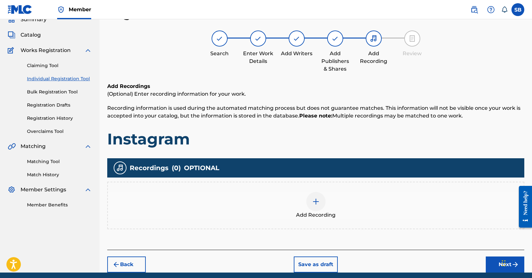
click at [336, 191] on div "Add Recording" at bounding box center [315, 206] width 417 height 48
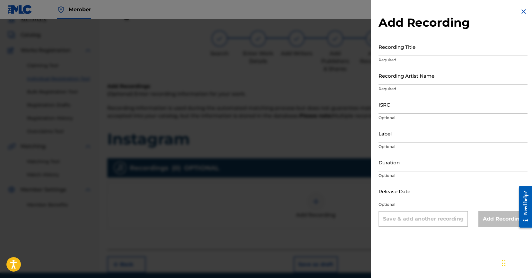
click at [400, 101] on input "ISRC" at bounding box center [453, 104] width 149 height 18
type input "QT2JQ2500459"
click at [442, 77] on input "Recording Artist Name" at bounding box center [453, 75] width 149 height 18
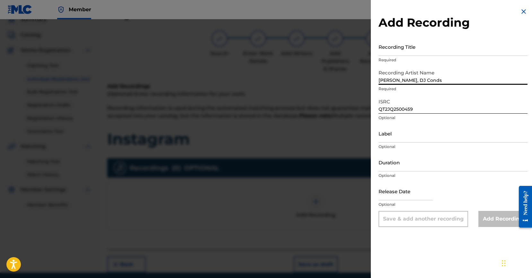
type input "[PERSON_NAME], DJ Conds"
click at [440, 49] on input "Recording Title" at bounding box center [453, 47] width 149 height 18
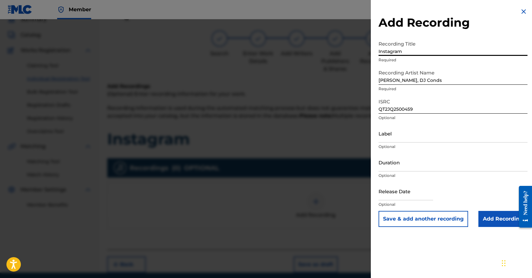
type input "Instagram"
click at [490, 224] on input "Add Recording" at bounding box center [502, 219] width 49 height 16
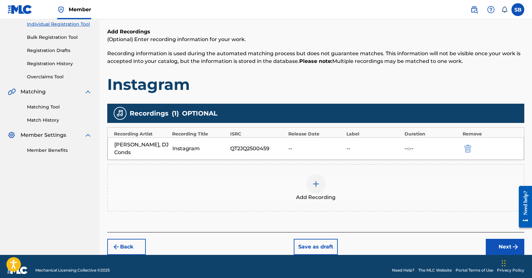
click at [500, 239] on button "Next" at bounding box center [505, 247] width 39 height 16
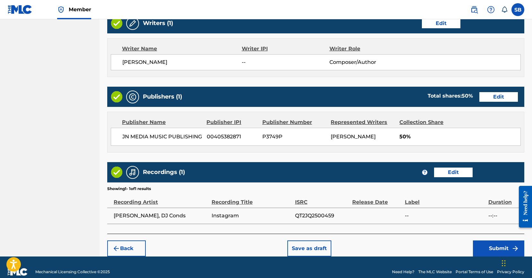
scroll to position [273, 0]
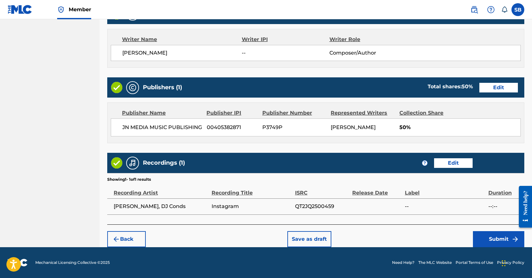
click at [480, 235] on button "Submit" at bounding box center [498, 239] width 51 height 16
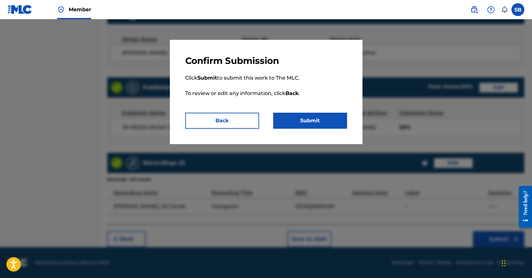
click at [319, 117] on button "Submit" at bounding box center [310, 121] width 74 height 16
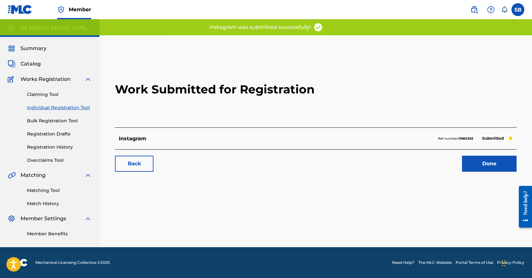
click at [482, 157] on link "Done" at bounding box center [489, 164] width 55 height 16
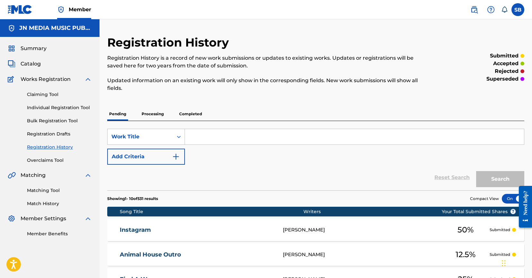
click at [85, 106] on link "Individual Registration Tool" at bounding box center [59, 107] width 65 height 7
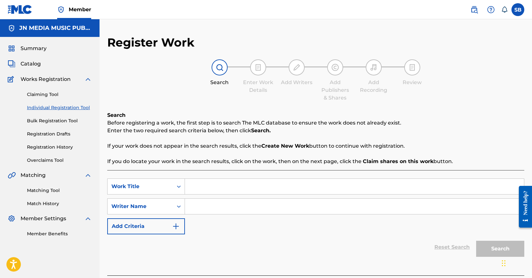
click at [244, 192] on input "Search Form" at bounding box center [354, 186] width 339 height 15
type input "La Story"
click at [249, 206] on input "Search Form" at bounding box center [354, 206] width 339 height 15
click at [241, 200] on input "Search Form" at bounding box center [354, 206] width 339 height 15
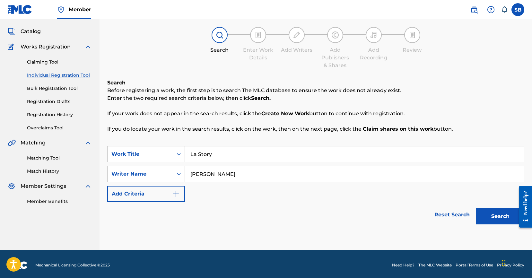
scroll to position [35, 0]
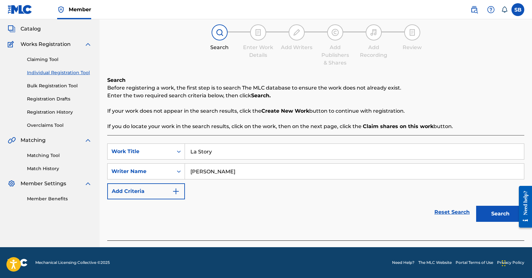
type input "[PERSON_NAME]"
click at [490, 216] on button "Search" at bounding box center [500, 214] width 48 height 16
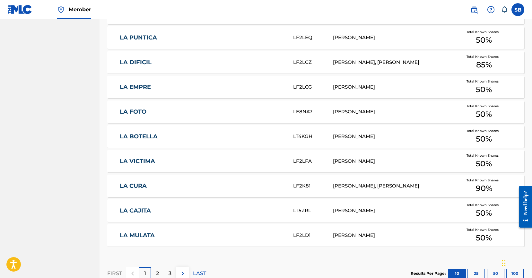
scroll to position [379, 0]
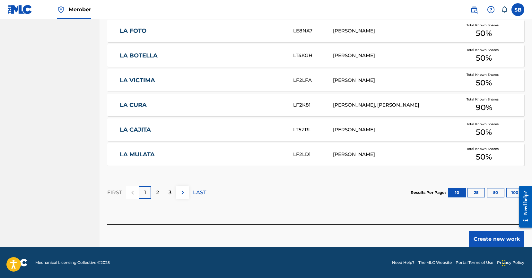
click at [497, 237] on button "Create new work" at bounding box center [496, 239] width 55 height 16
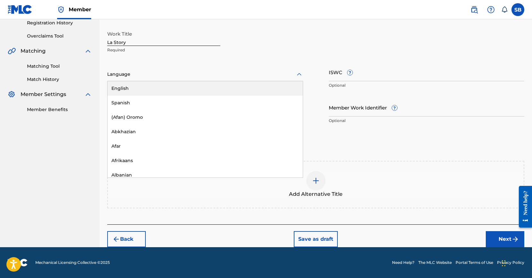
click at [196, 78] on div at bounding box center [205, 74] width 196 height 8
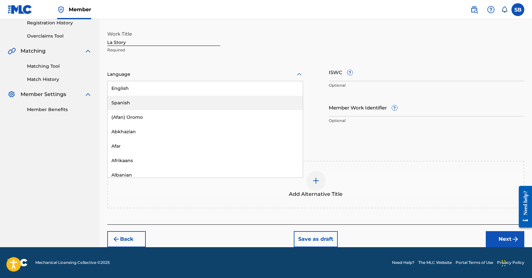
click at [167, 103] on div "Spanish" at bounding box center [205, 103] width 195 height 14
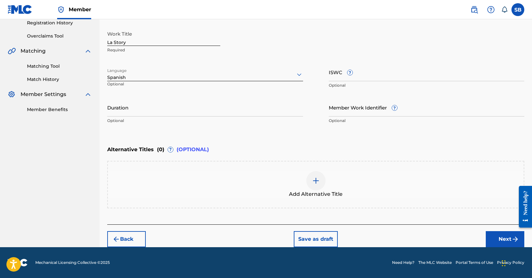
click at [495, 235] on button "Next" at bounding box center [505, 239] width 39 height 16
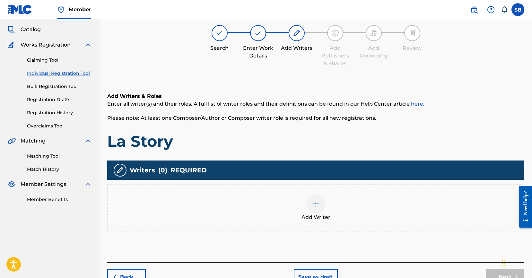
scroll to position [29, 0]
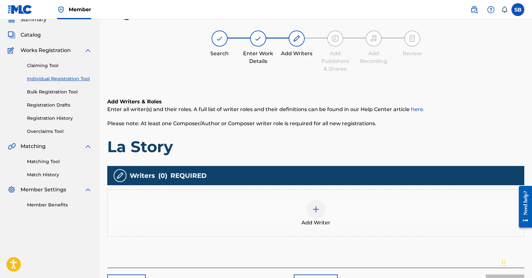
click at [328, 194] on div "Add Writer" at bounding box center [315, 213] width 417 height 48
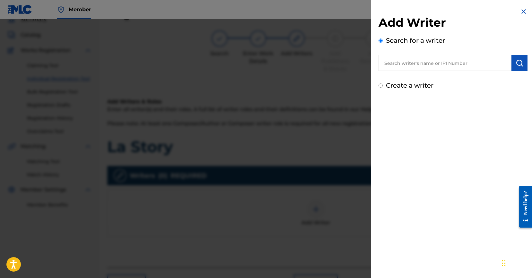
click at [445, 66] on input "text" at bounding box center [445, 63] width 133 height 16
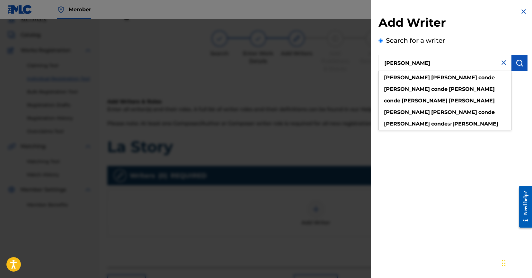
type input "[PERSON_NAME]"
click at [519, 61] on img "submit" at bounding box center [520, 63] width 8 height 8
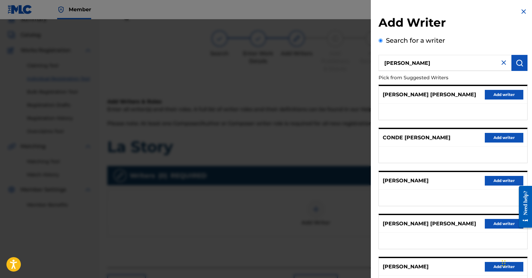
click at [505, 177] on button "Add writer" at bounding box center [504, 181] width 39 height 10
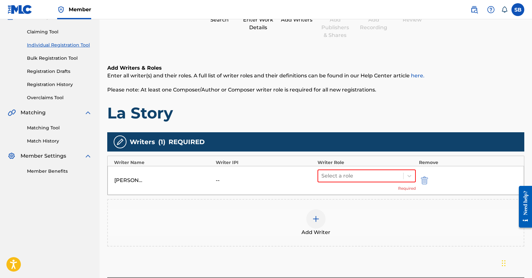
scroll to position [116, 0]
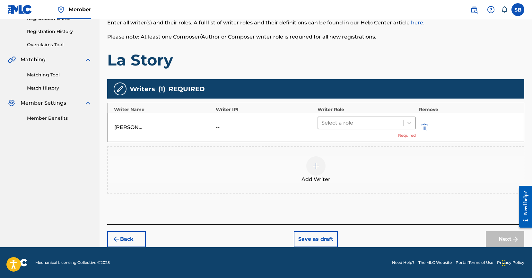
click at [353, 124] on div at bounding box center [360, 122] width 79 height 9
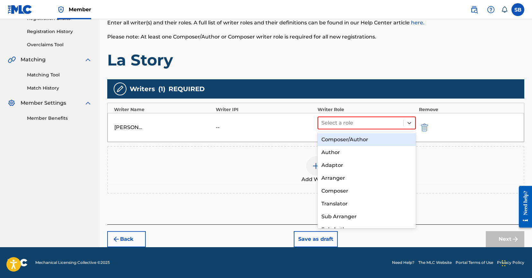
click at [357, 137] on div "Composer/Author" at bounding box center [367, 139] width 98 height 13
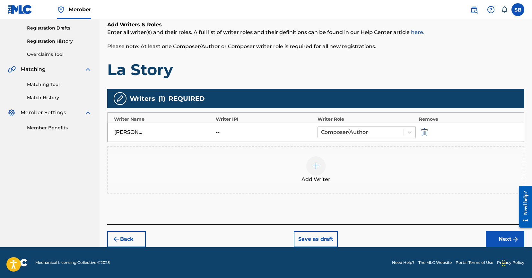
scroll to position [106, 0]
click at [317, 165] on img at bounding box center [316, 166] width 8 height 8
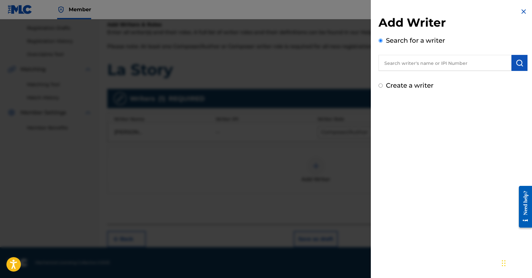
click at [421, 61] on input "text" at bounding box center [445, 63] width 133 height 16
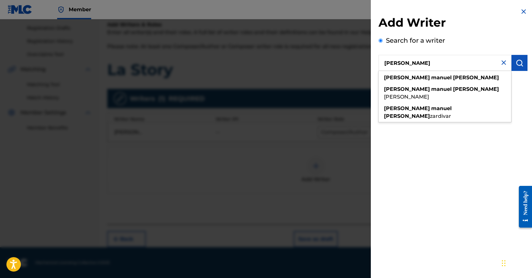
type input "[PERSON_NAME]"
click at [519, 66] on img "submit" at bounding box center [520, 63] width 8 height 8
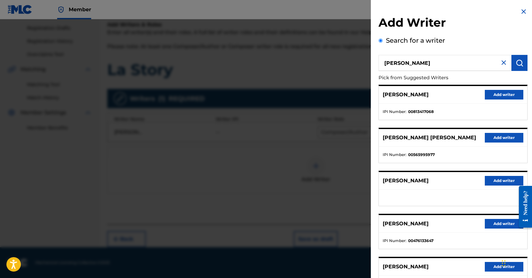
click at [507, 98] on button "Add writer" at bounding box center [504, 95] width 39 height 10
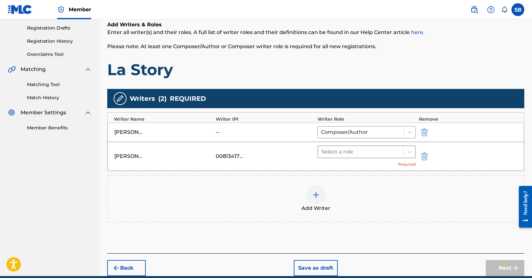
click at [395, 148] on div at bounding box center [360, 151] width 79 height 9
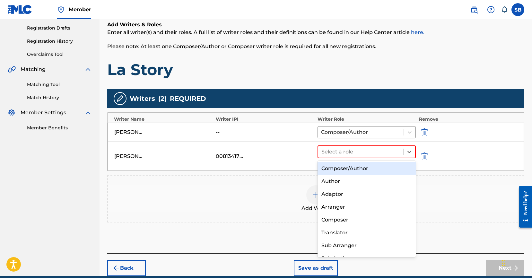
click at [382, 174] on div "Composer/Author" at bounding box center [367, 168] width 98 height 13
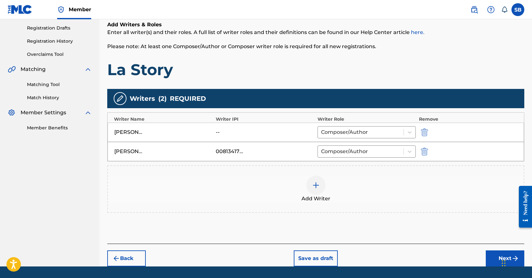
click at [492, 254] on button "Next" at bounding box center [505, 258] width 39 height 16
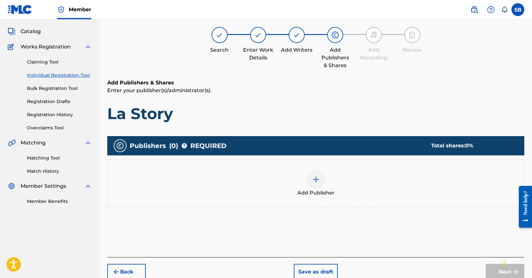
scroll to position [29, 0]
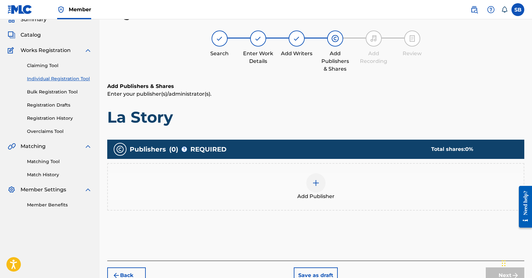
click at [320, 193] on span "Add Publisher" at bounding box center [315, 197] width 37 height 8
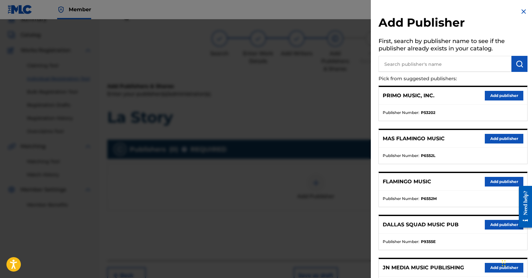
scroll to position [216, 0]
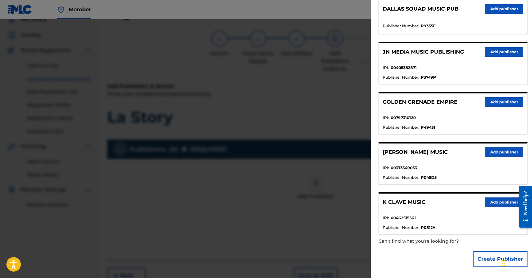
click at [506, 50] on button "Add publisher" at bounding box center [504, 52] width 39 height 10
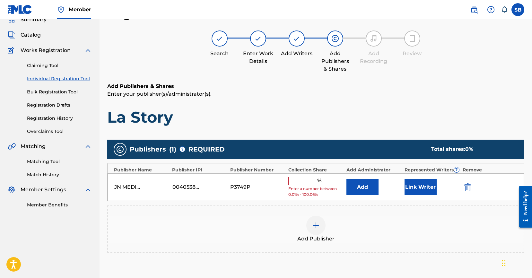
click at [306, 180] on input "text" at bounding box center [302, 181] width 29 height 8
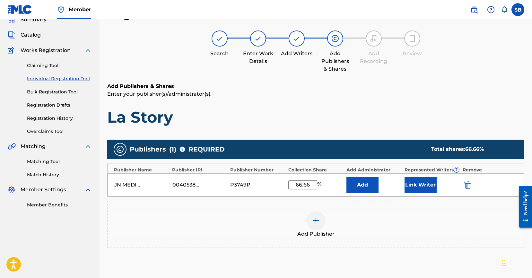
type input "66.66"
click at [411, 182] on button "Link Writer" at bounding box center [421, 185] width 32 height 16
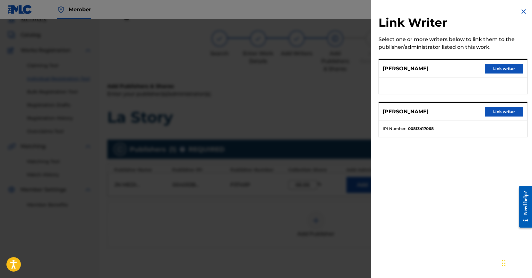
click at [509, 71] on button "Link writer" at bounding box center [504, 69] width 39 height 10
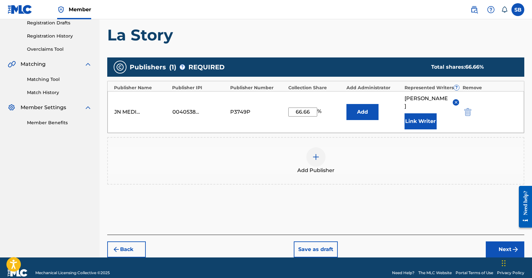
scroll to position [121, 0]
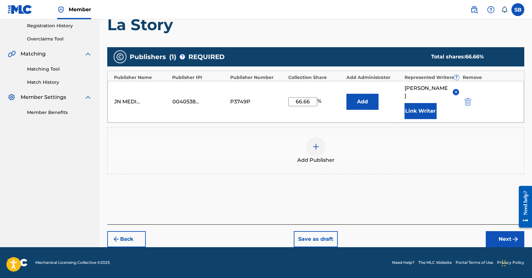
click at [419, 109] on button "Link Writer" at bounding box center [421, 111] width 32 height 16
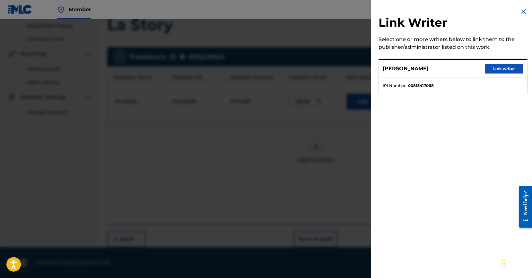
click at [502, 67] on button "Link writer" at bounding box center [504, 69] width 39 height 10
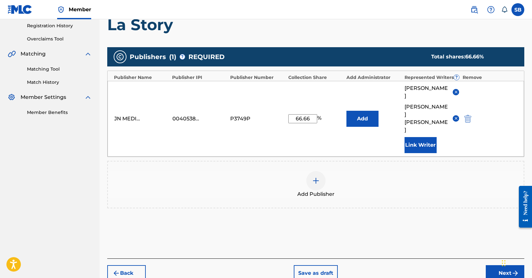
click at [496, 265] on button "Next" at bounding box center [505, 273] width 39 height 16
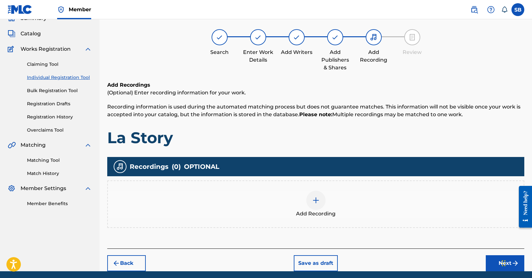
scroll to position [29, 0]
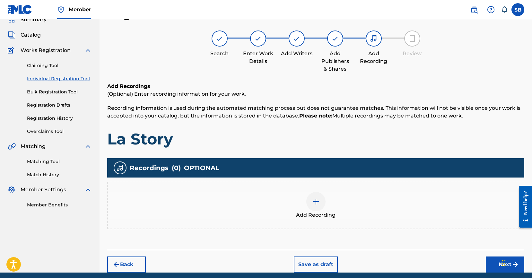
click at [312, 208] on div at bounding box center [315, 201] width 19 height 19
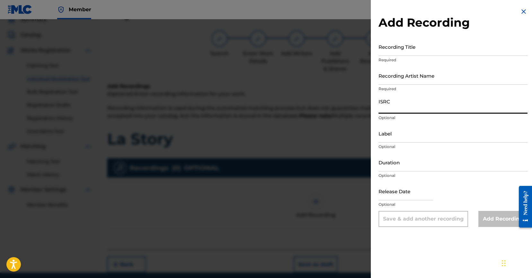
click at [436, 106] on input "ISRC" at bounding box center [453, 104] width 149 height 18
type input "QZNJZ2530405"
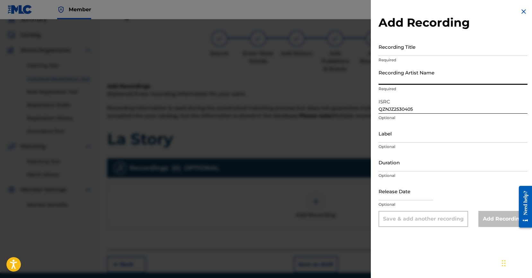
click at [443, 69] on input "Recording Artist Name" at bounding box center [453, 75] width 149 height 18
type input "El Taiger, [PERSON_NAME], DJ Conds"
click at [418, 42] on input "Recording Title" at bounding box center [453, 47] width 149 height 18
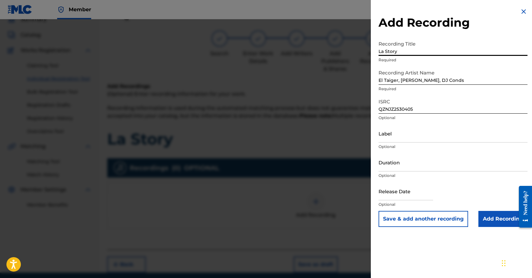
type input "La Story"
click at [492, 218] on input "Add Recording" at bounding box center [502, 219] width 49 height 16
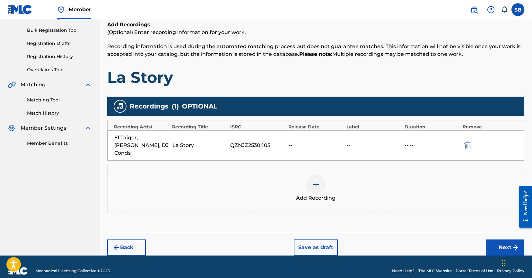
scroll to position [91, 0]
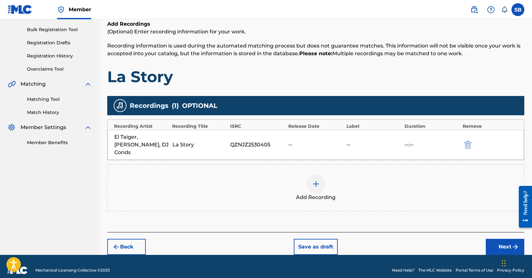
click at [509, 239] on button "Next" at bounding box center [505, 247] width 39 height 16
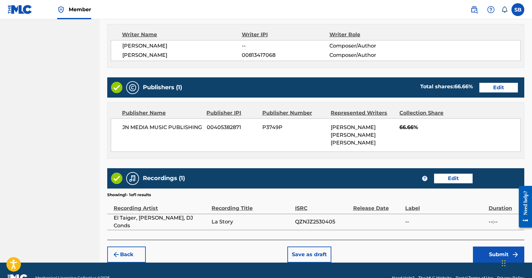
scroll to position [285, 0]
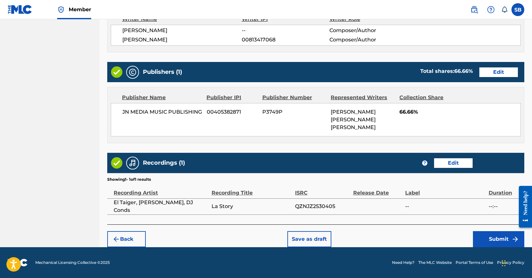
click at [497, 239] on button "Submit" at bounding box center [498, 239] width 51 height 16
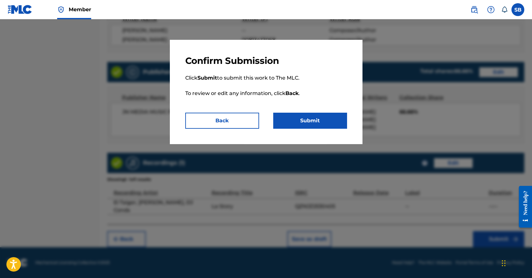
click at [323, 121] on button "Submit" at bounding box center [310, 121] width 74 height 16
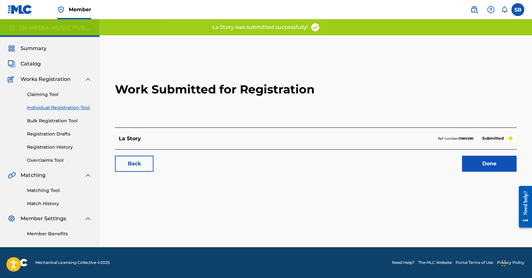
click at [500, 162] on link "Done" at bounding box center [489, 164] width 55 height 16
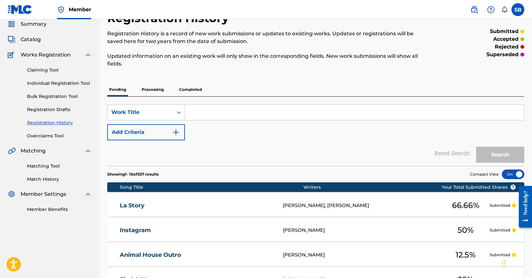
scroll to position [26, 0]
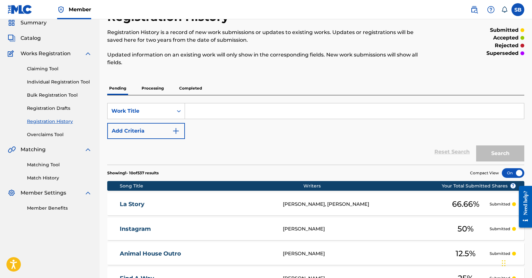
click at [80, 81] on link "Individual Registration Tool" at bounding box center [59, 82] width 65 height 7
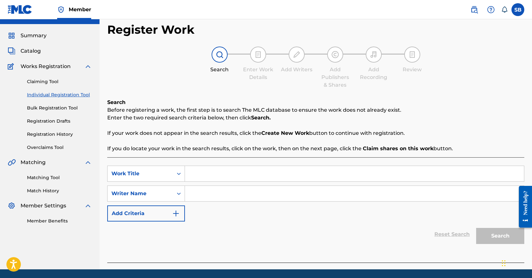
scroll to position [35, 0]
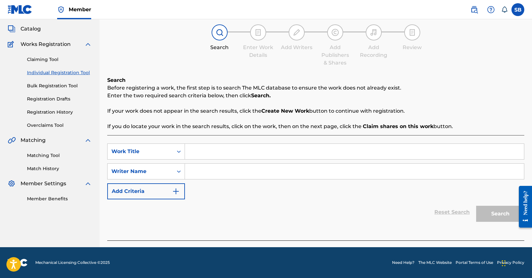
click at [229, 156] on input "Search Form" at bounding box center [354, 151] width 339 height 15
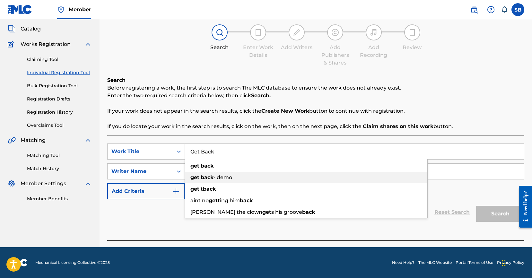
click at [223, 172] on div "get back - demo" at bounding box center [306, 178] width 242 height 12
type input "get back - demo"
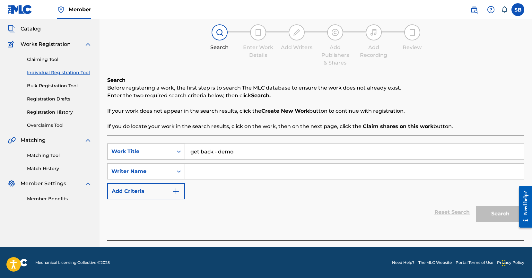
drag, startPoint x: 242, startPoint y: 155, endPoint x: 162, endPoint y: 145, distance: 81.0
click at [162, 145] on div "SearchWithCriteria25ab2f43-80b6-447a-a928-2e5acf0294c4 Work Title get back - de…" at bounding box center [315, 152] width 417 height 16
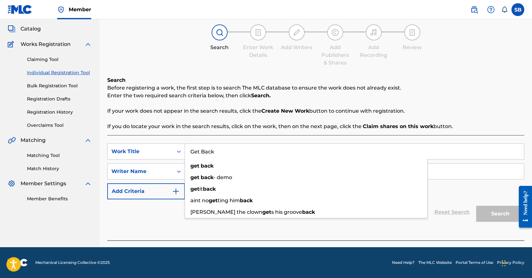
type input "Get Back"
click at [490, 167] on input "Search Form" at bounding box center [354, 171] width 339 height 15
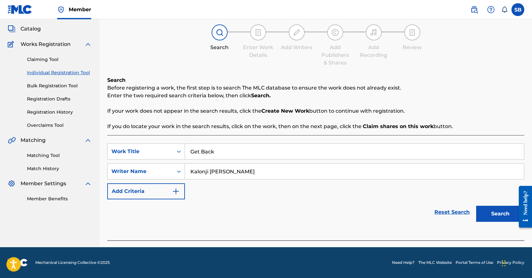
type input "Kalonji [PERSON_NAME]"
click at [503, 211] on button "Search" at bounding box center [500, 214] width 48 height 16
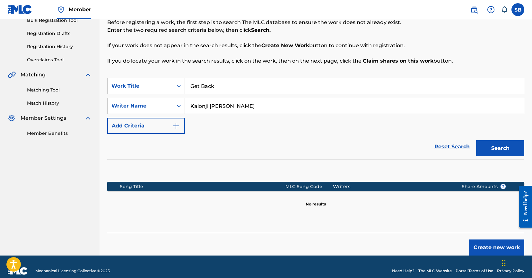
scroll to position [109, 0]
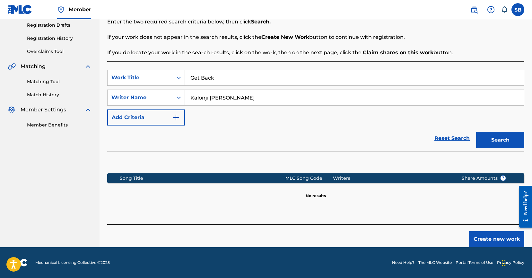
click at [492, 239] on button "Create new work" at bounding box center [496, 239] width 55 height 16
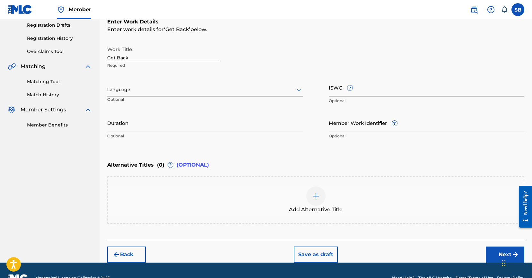
click at [179, 88] on div at bounding box center [205, 90] width 196 height 8
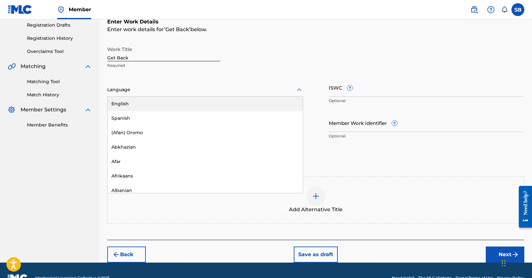
click at [168, 100] on div "English" at bounding box center [205, 104] width 195 height 14
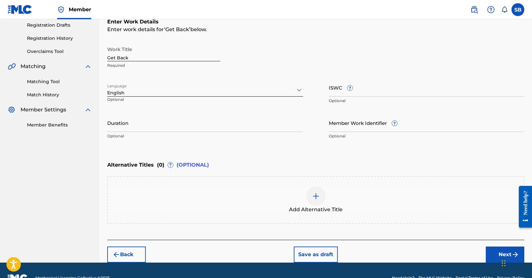
click at [494, 256] on button "Next" at bounding box center [505, 255] width 39 height 16
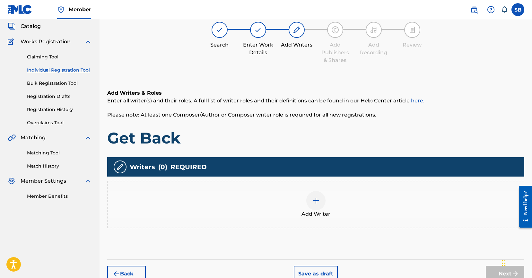
scroll to position [29, 0]
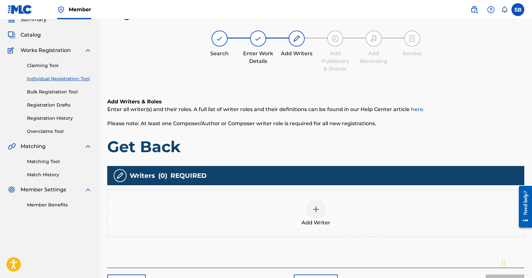
click at [322, 223] on span "Add Writer" at bounding box center [316, 223] width 29 height 8
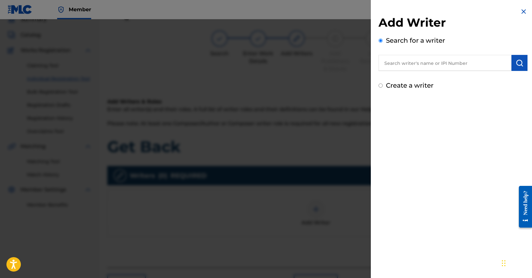
click at [478, 61] on input "text" at bounding box center [445, 63] width 133 height 16
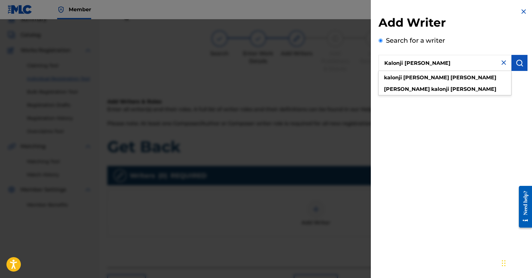
type input "Kalonji [PERSON_NAME]"
click at [517, 67] on button "submit" at bounding box center [520, 63] width 16 height 16
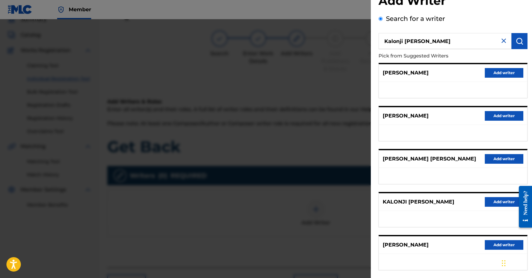
scroll to position [55, 0]
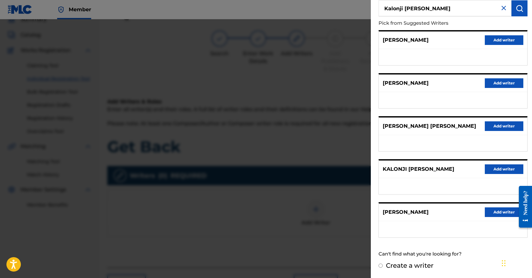
click at [499, 170] on button "Add writer" at bounding box center [504, 169] width 39 height 10
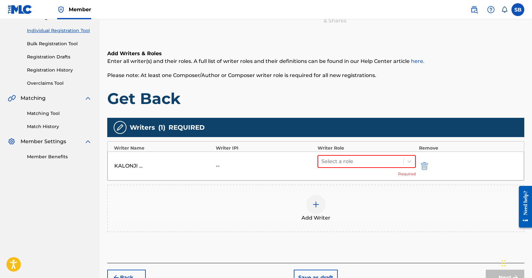
scroll to position [80, 0]
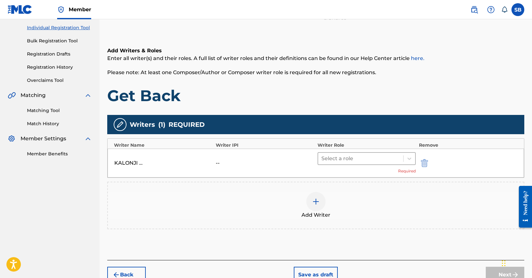
click at [352, 161] on div at bounding box center [360, 158] width 79 height 9
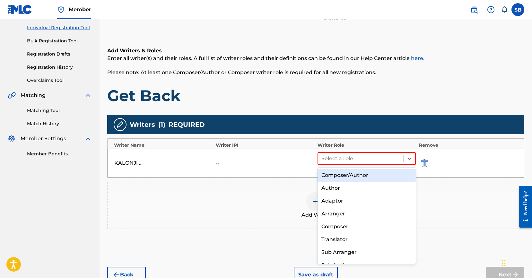
click at [352, 177] on div "Composer/Author" at bounding box center [367, 175] width 98 height 13
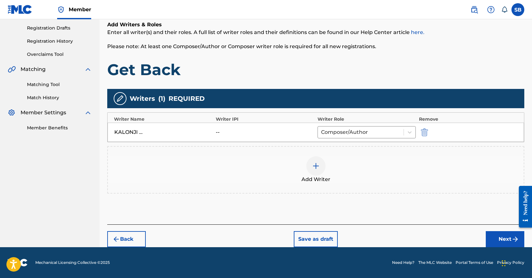
click at [496, 235] on button "Next" at bounding box center [505, 239] width 39 height 16
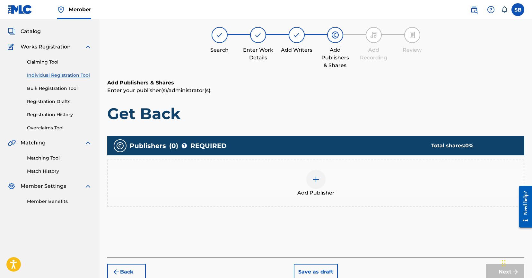
scroll to position [29, 0]
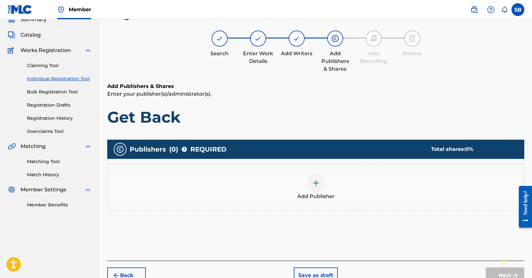
click at [312, 187] on img at bounding box center [316, 183] width 8 height 8
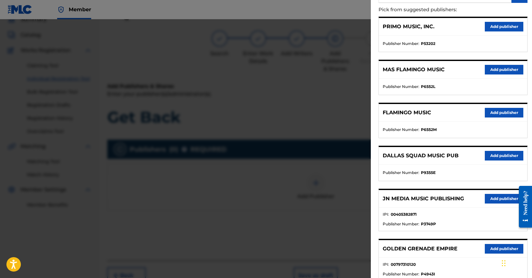
scroll to position [190, 0]
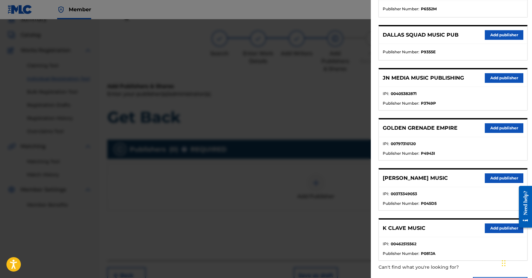
click at [497, 78] on button "Add publisher" at bounding box center [504, 78] width 39 height 10
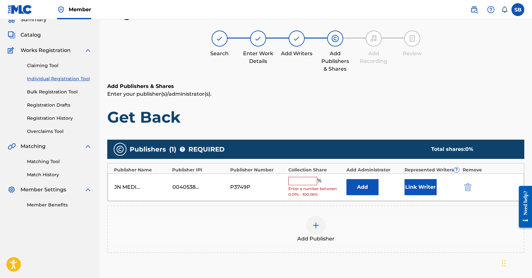
scroll to position [30, 0]
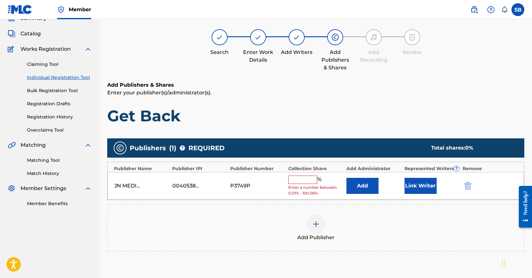
click at [312, 180] on input "text" at bounding box center [302, 180] width 29 height 8
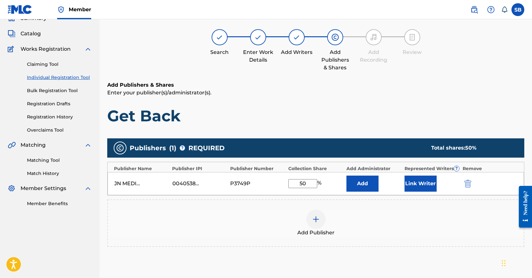
type input "50"
click at [419, 185] on button "Link Writer" at bounding box center [421, 184] width 32 height 16
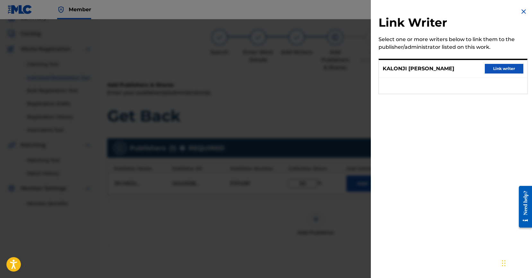
click at [505, 69] on button "Link writer" at bounding box center [504, 69] width 39 height 10
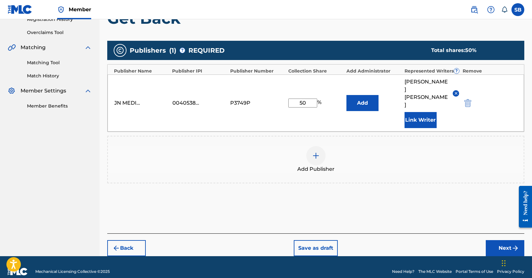
click at [496, 240] on button "Next" at bounding box center [505, 248] width 39 height 16
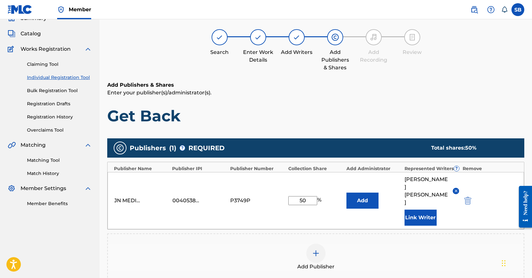
scroll to position [29, 0]
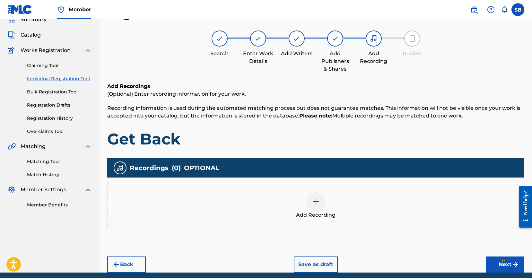
click at [316, 198] on img at bounding box center [316, 202] width 8 height 8
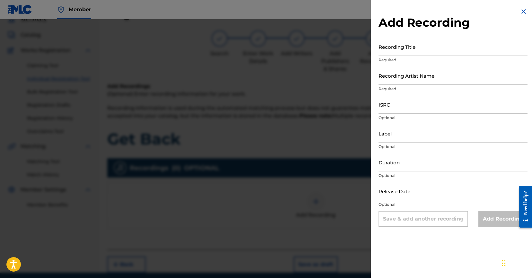
click at [447, 109] on input "ISRC" at bounding box center [453, 104] width 149 height 18
type input "QZZ782511774"
click at [426, 74] on input "Recording Artist Name" at bounding box center [453, 75] width 149 height 18
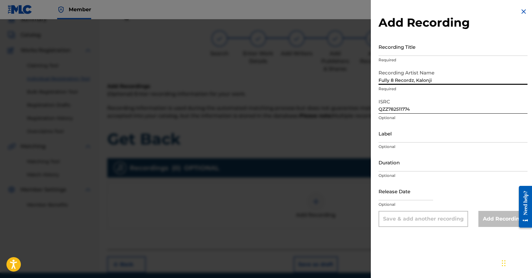
type input "Fully 8 Recordz, Kalonji"
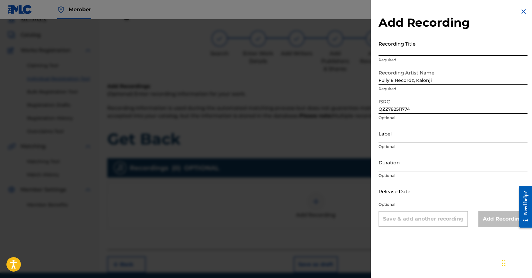
click at [477, 49] on input "Recording Title" at bounding box center [453, 47] width 149 height 18
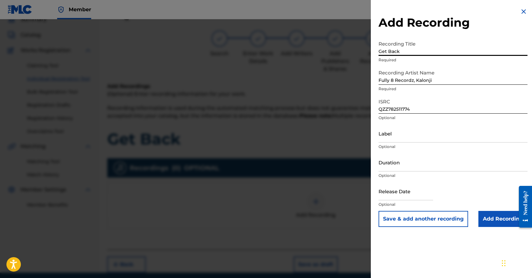
type input "Get Back"
click at [499, 221] on input "Add Recording" at bounding box center [502, 219] width 49 height 16
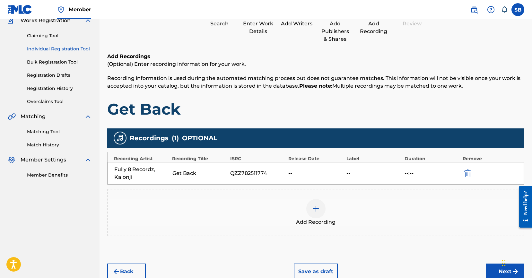
scroll to position [91, 0]
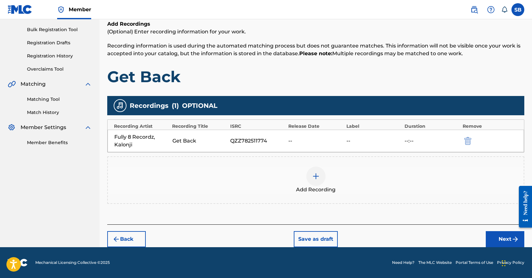
click at [498, 233] on button "Next" at bounding box center [505, 239] width 39 height 16
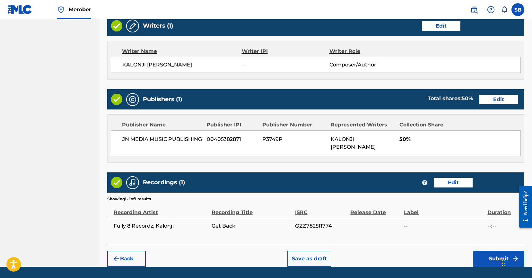
scroll to position [273, 0]
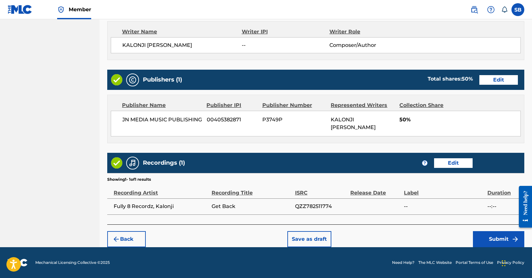
click at [489, 234] on button "Submit" at bounding box center [498, 239] width 51 height 16
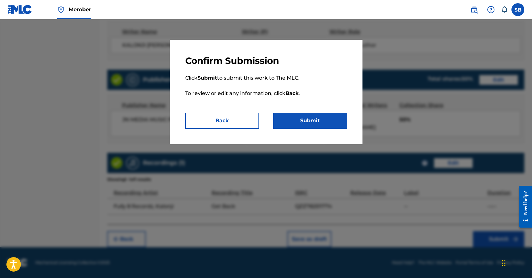
click at [330, 120] on button "Submit" at bounding box center [310, 121] width 74 height 16
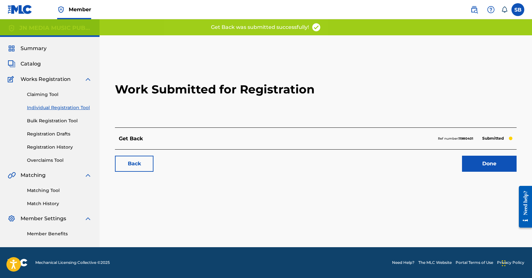
click at [474, 158] on link "Done" at bounding box center [489, 164] width 55 height 16
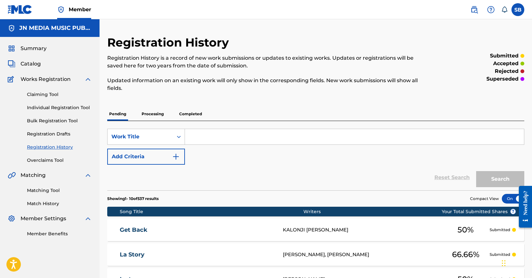
click at [83, 107] on link "Individual Registration Tool" at bounding box center [59, 107] width 65 height 7
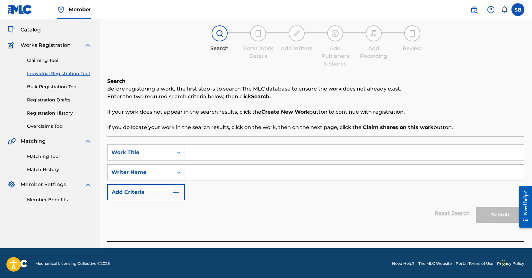
scroll to position [35, 0]
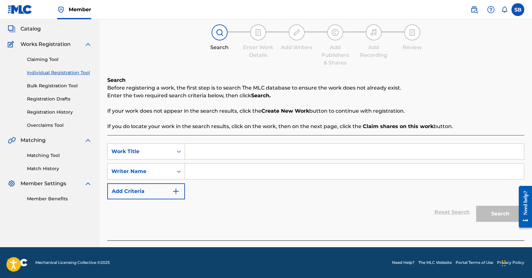
click at [217, 144] on input "Search Form" at bounding box center [354, 151] width 339 height 15
type input "Immortal"
click at [306, 172] on input "Search Form" at bounding box center [354, 171] width 339 height 15
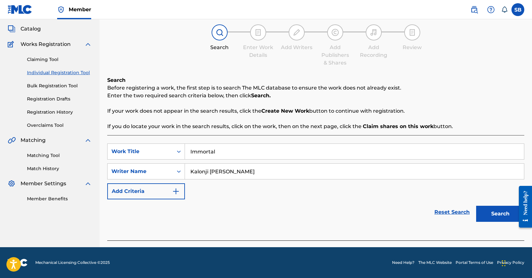
type input "Kalonji [PERSON_NAME]"
drag, startPoint x: 486, startPoint y: 210, endPoint x: 458, endPoint y: 201, distance: 29.4
click at [486, 210] on button "Search" at bounding box center [500, 214] width 48 height 16
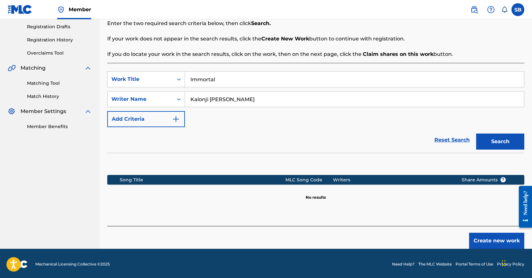
scroll to position [109, 0]
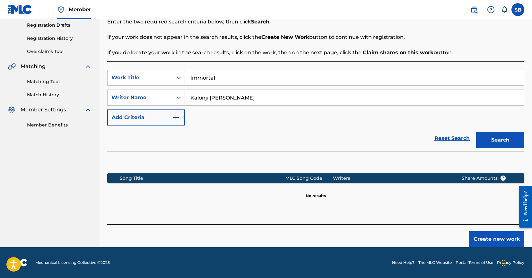
click at [487, 242] on button "Create new work" at bounding box center [496, 239] width 55 height 16
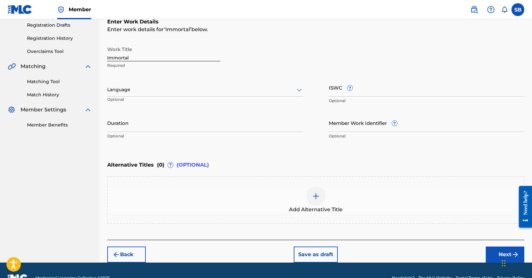
click at [167, 89] on div at bounding box center [205, 90] width 196 height 8
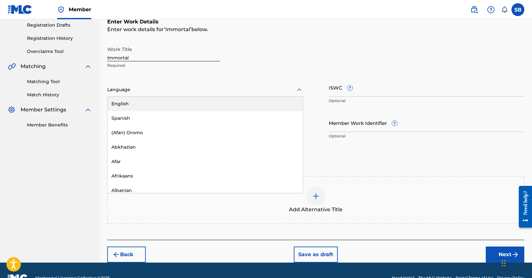
click at [166, 97] on div "English" at bounding box center [205, 104] width 195 height 14
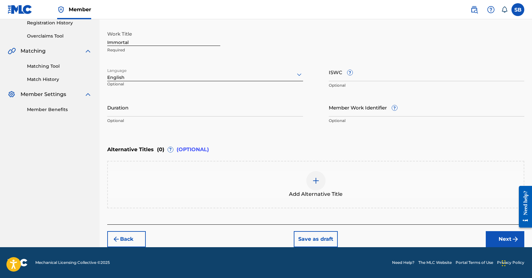
click at [504, 243] on button "Next" at bounding box center [505, 239] width 39 height 16
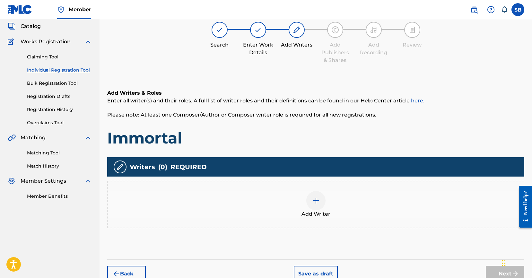
scroll to position [29, 0]
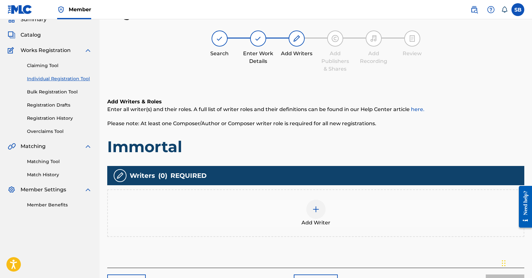
click at [343, 206] on div "Add Writer" at bounding box center [316, 213] width 416 height 27
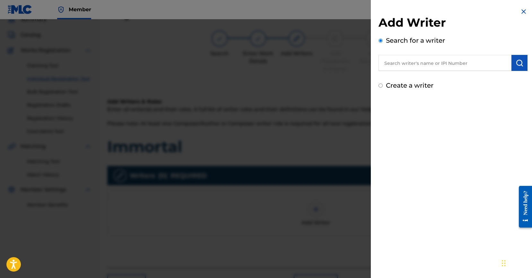
click at [442, 65] on input "text" at bounding box center [445, 63] width 133 height 16
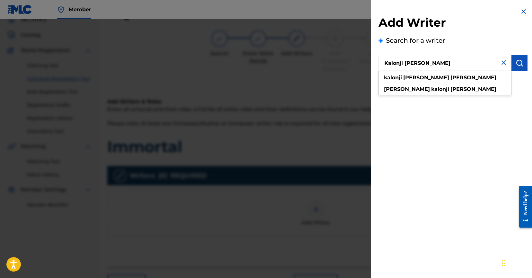
type input "Kalonji [PERSON_NAME]"
click at [516, 63] on img "submit" at bounding box center [520, 63] width 8 height 8
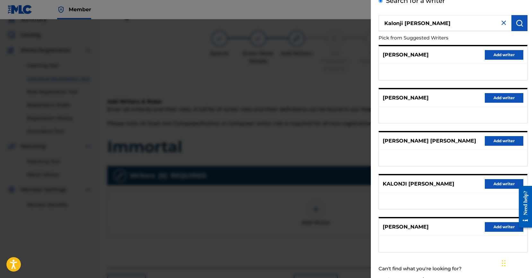
scroll to position [55, 0]
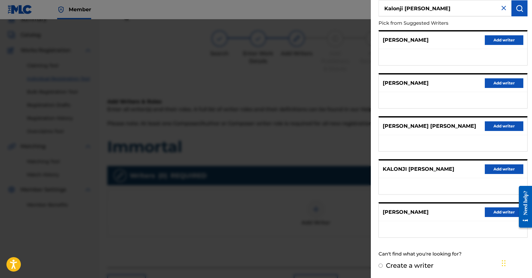
click at [491, 173] on button "Add writer" at bounding box center [504, 169] width 39 height 10
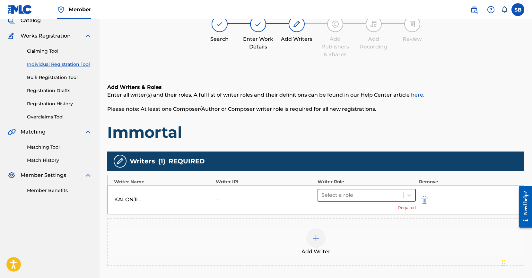
scroll to position [116, 0]
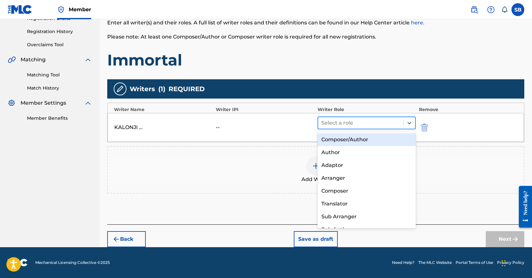
click at [353, 125] on div at bounding box center [360, 122] width 79 height 9
click at [355, 139] on div "Composer/Author" at bounding box center [367, 139] width 98 height 13
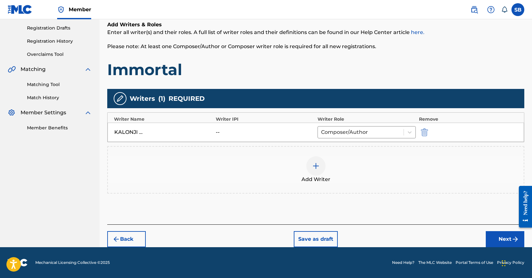
click at [497, 238] on button "Next" at bounding box center [505, 239] width 39 height 16
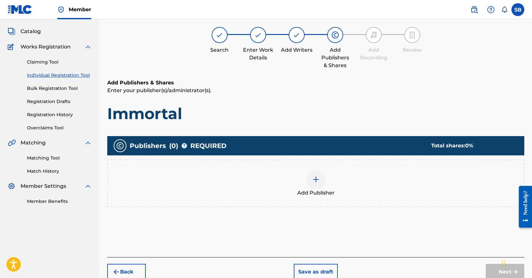
scroll to position [29, 0]
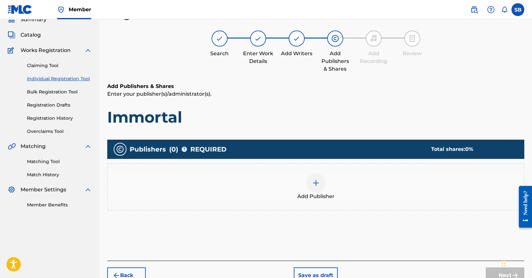
click at [352, 176] on div "Add Publisher" at bounding box center [316, 186] width 416 height 27
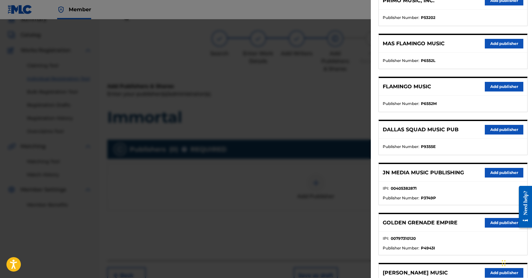
scroll to position [96, 0]
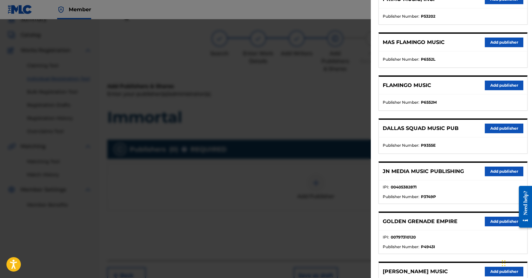
click at [495, 170] on button "Add publisher" at bounding box center [504, 172] width 39 height 10
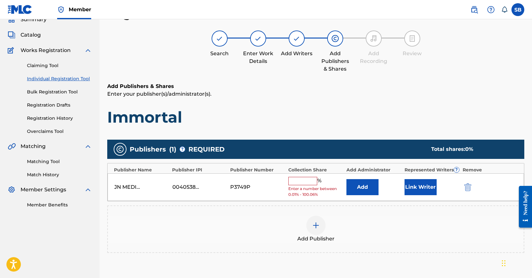
click at [313, 180] on input "text" at bounding box center [302, 181] width 29 height 8
type input "25"
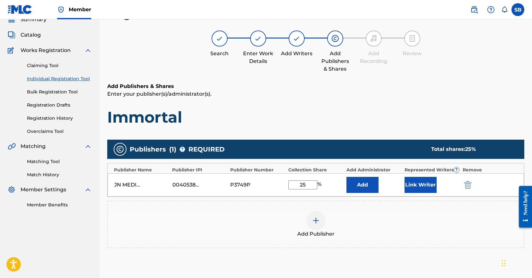
click at [428, 189] on button "Link Writer" at bounding box center [421, 185] width 32 height 16
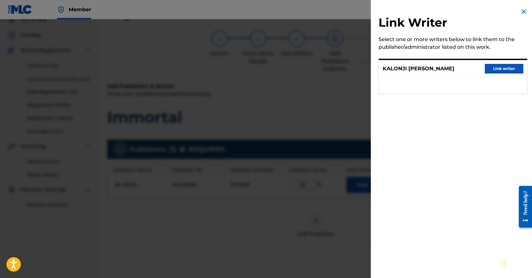
click at [503, 69] on button "Link writer" at bounding box center [504, 69] width 39 height 10
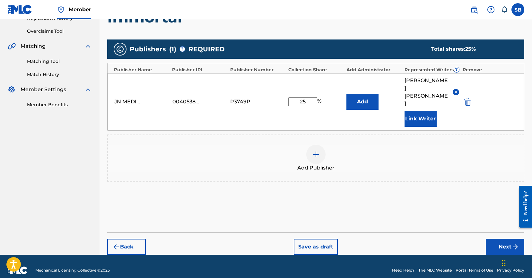
click at [502, 239] on button "Next" at bounding box center [505, 247] width 39 height 16
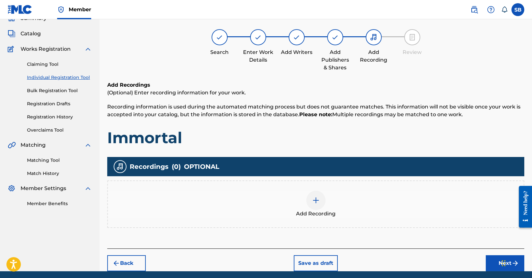
scroll to position [29, 0]
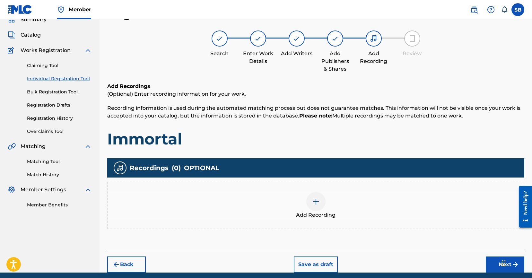
click at [356, 200] on div "Add Recording" at bounding box center [316, 205] width 416 height 27
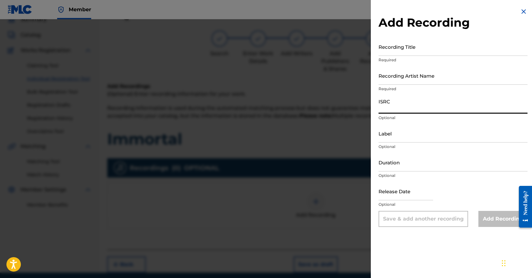
click at [427, 109] on input "ISRC" at bounding box center [453, 104] width 149 height 18
type input "QZZ782511778"
click at [419, 79] on input "Recording Artist Name" at bounding box center [453, 75] width 149 height 18
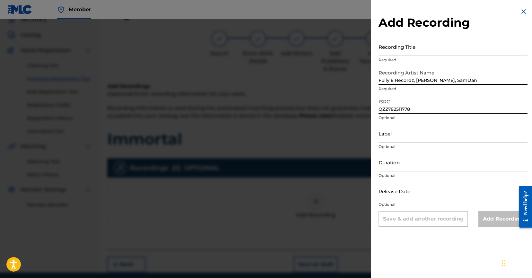
type input "Fully 8 Recordz, [PERSON_NAME], SamDan"
click at [460, 53] on input "Recording Title" at bounding box center [453, 47] width 149 height 18
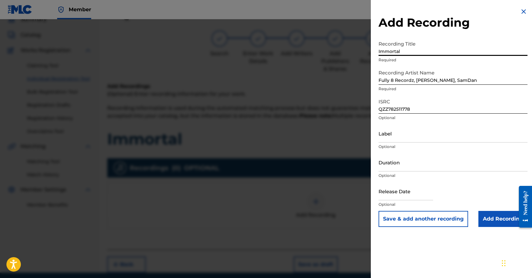
type input "Immortal"
click at [488, 220] on input "Add Recording" at bounding box center [502, 219] width 49 height 16
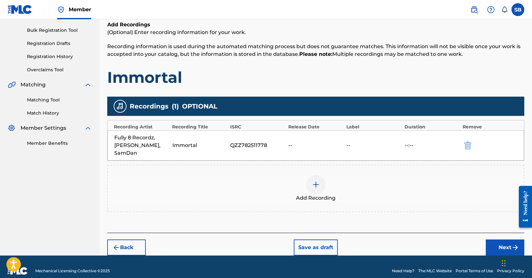
scroll to position [91, 0]
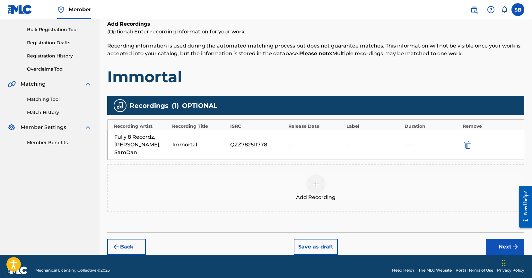
click at [501, 239] on button "Next" at bounding box center [505, 247] width 39 height 16
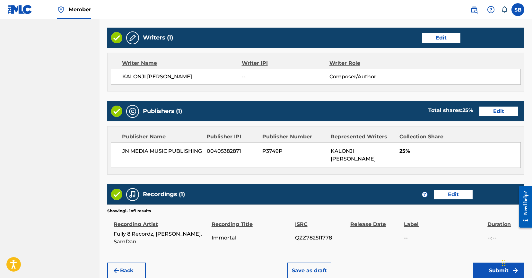
scroll to position [273, 0]
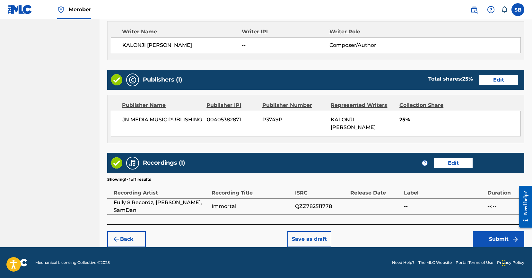
click at [485, 241] on button "Submit" at bounding box center [498, 239] width 51 height 16
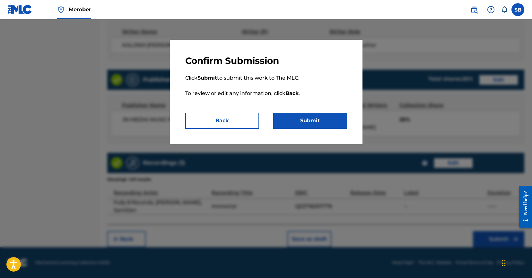
click at [323, 122] on button "Submit" at bounding box center [310, 121] width 74 height 16
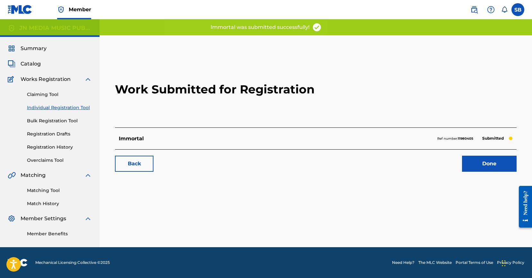
click at [492, 165] on link "Done" at bounding box center [489, 164] width 55 height 16
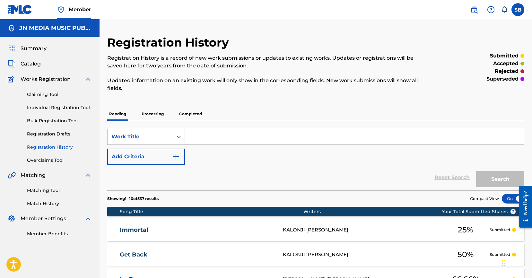
click at [88, 108] on link "Individual Registration Tool" at bounding box center [59, 107] width 65 height 7
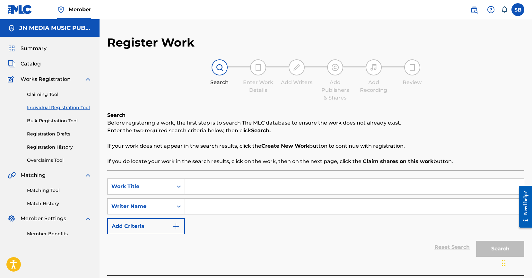
scroll to position [8, 0]
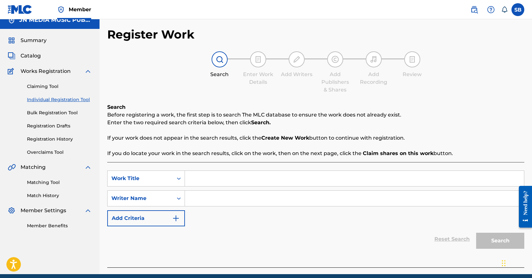
click at [259, 174] on input "Search Form" at bounding box center [354, 178] width 339 height 15
type input "Dark Mode"
click at [244, 196] on input "Search Form" at bounding box center [354, 198] width 339 height 15
click at [277, 201] on input "Search Form" at bounding box center [354, 198] width 339 height 15
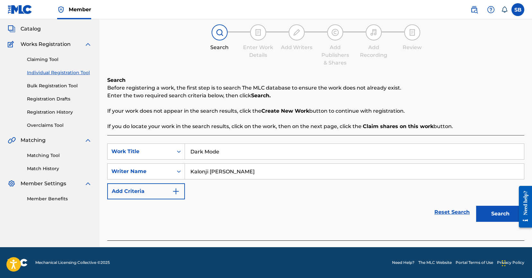
type input "Kalonji [PERSON_NAME]"
click at [498, 211] on button "Search" at bounding box center [500, 214] width 48 height 16
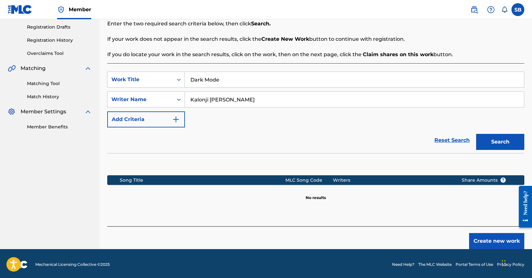
scroll to position [109, 0]
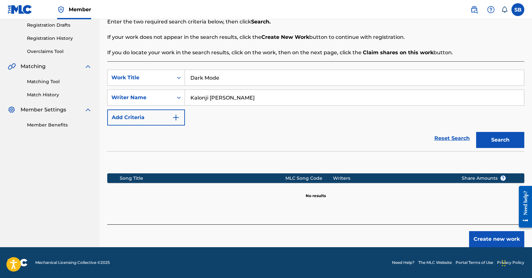
click at [494, 242] on button "Create new work" at bounding box center [496, 239] width 55 height 16
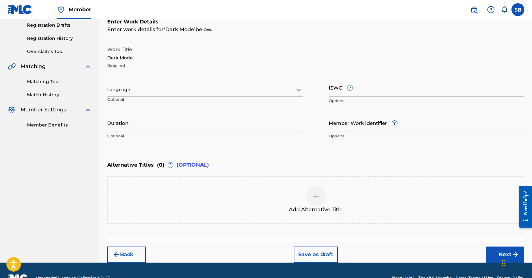
click at [182, 88] on div at bounding box center [205, 90] width 196 height 8
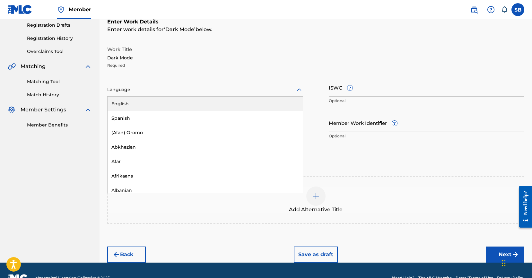
click at [161, 104] on div "English" at bounding box center [205, 104] width 195 height 14
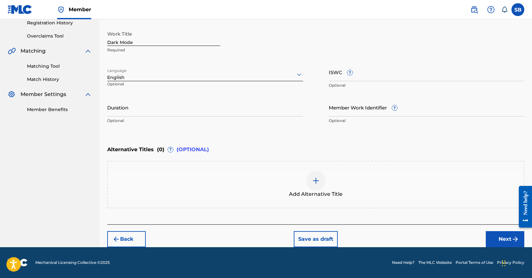
click at [501, 237] on button "Next" at bounding box center [505, 239] width 39 height 16
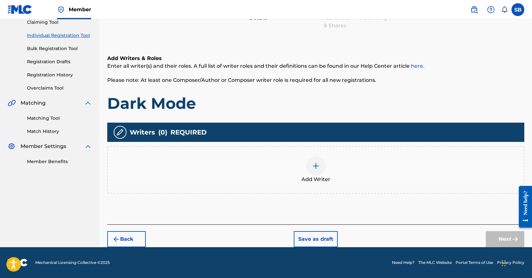
scroll to position [29, 0]
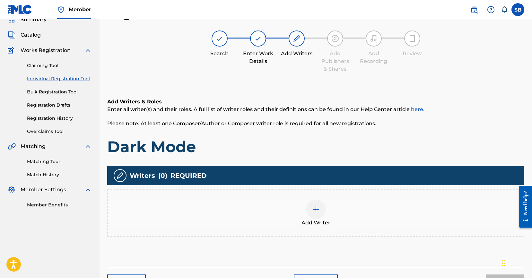
click at [323, 194] on div "Add Writer" at bounding box center [315, 213] width 417 height 48
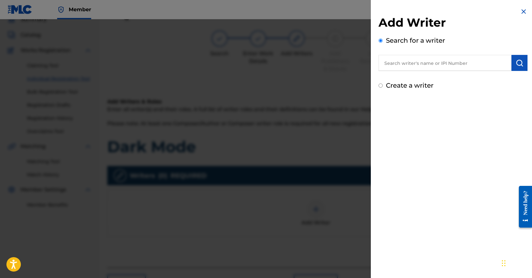
click at [437, 62] on input "text" at bounding box center [445, 63] width 133 height 16
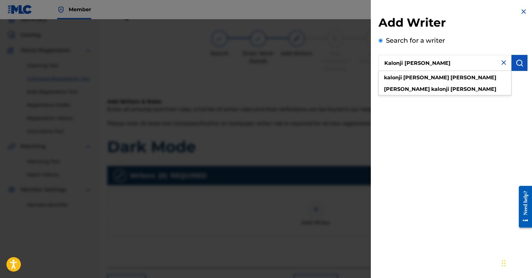
type input "Kalonji [PERSON_NAME]"
click at [518, 68] on button "submit" at bounding box center [520, 63] width 16 height 16
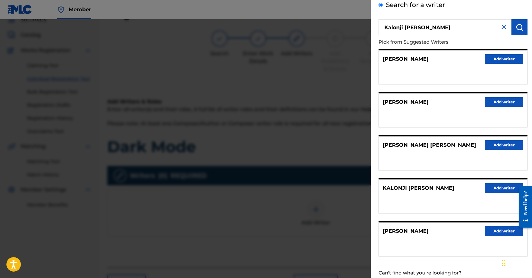
scroll to position [36, 0]
click at [500, 182] on div "KALONJI [PERSON_NAME] Add writer" at bounding box center [453, 188] width 148 height 18
click at [499, 188] on button "Add writer" at bounding box center [504, 188] width 39 height 10
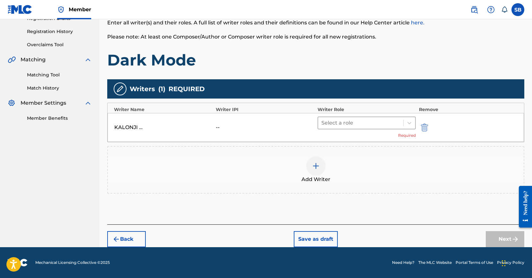
click at [347, 123] on div at bounding box center [360, 122] width 79 height 9
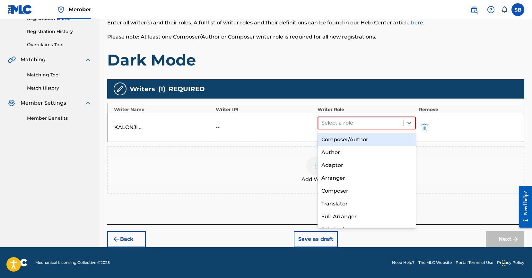
click at [346, 143] on div "Composer/Author" at bounding box center [367, 139] width 98 height 13
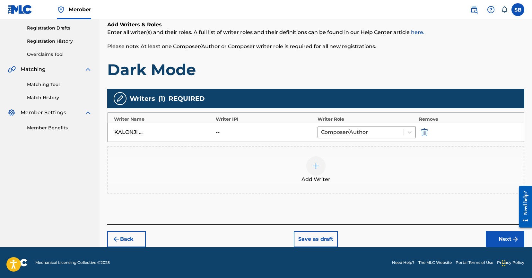
click at [503, 237] on button "Next" at bounding box center [505, 239] width 39 height 16
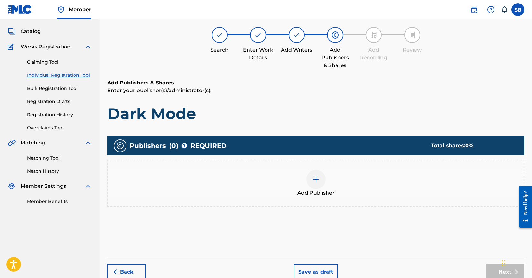
scroll to position [29, 0]
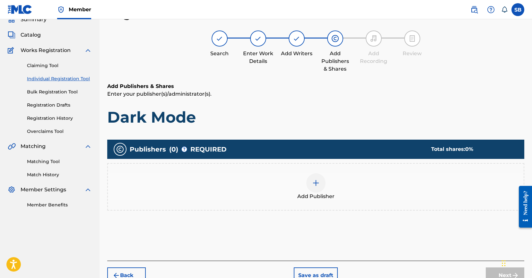
click at [301, 188] on div "Add Publisher" at bounding box center [316, 186] width 416 height 27
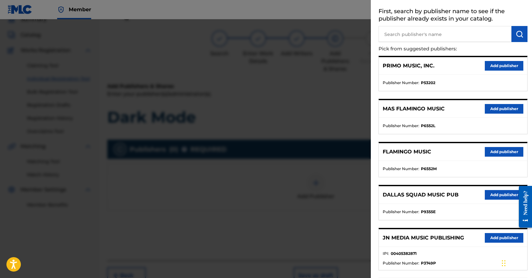
scroll to position [180, 0]
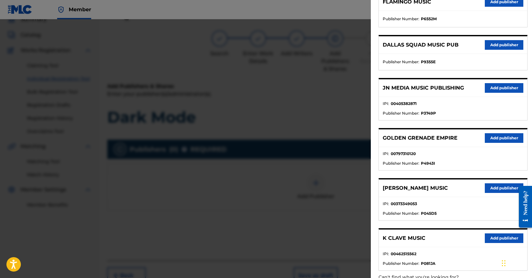
click at [507, 85] on button "Add publisher" at bounding box center [504, 88] width 39 height 10
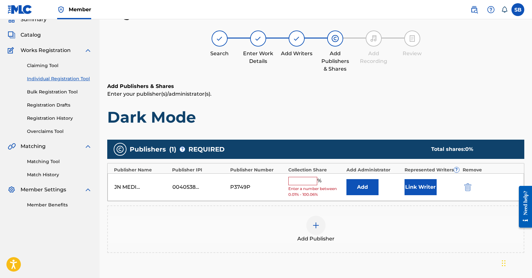
click at [312, 182] on input "text" at bounding box center [302, 181] width 29 height 8
type input "25"
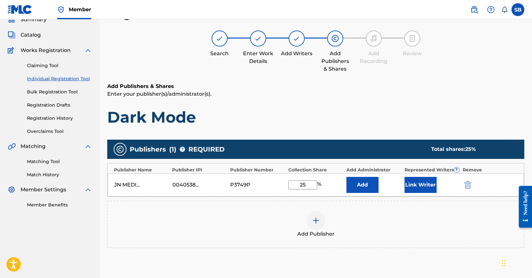
click at [426, 188] on button "Link Writer" at bounding box center [421, 185] width 32 height 16
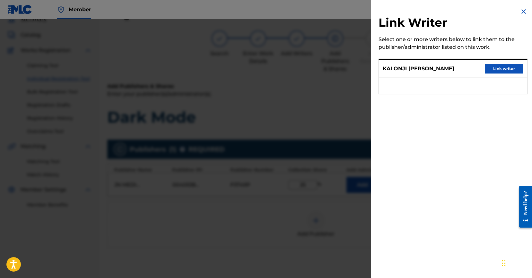
click at [502, 63] on div "[PERSON_NAME] [PERSON_NAME] writer" at bounding box center [453, 69] width 148 height 18
click at [497, 68] on button "Link writer" at bounding box center [504, 69] width 39 height 10
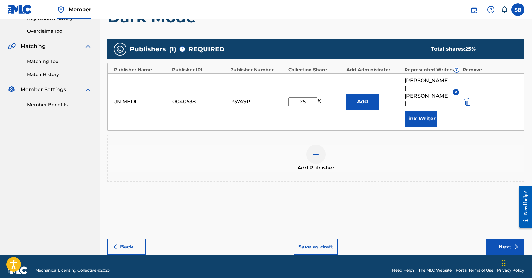
click at [498, 239] on button "Next" at bounding box center [505, 247] width 39 height 16
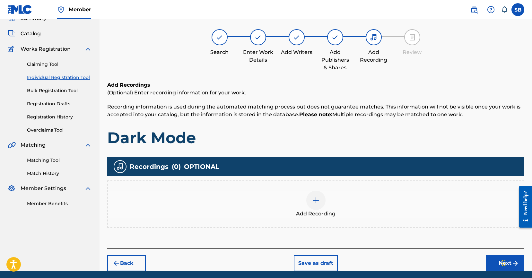
scroll to position [29, 0]
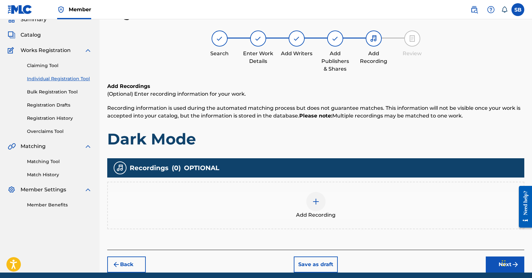
click at [365, 200] on div "Add Recording" at bounding box center [316, 205] width 416 height 27
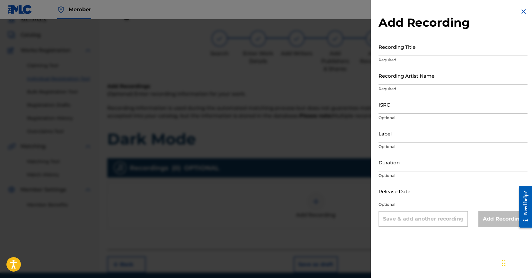
click at [426, 107] on input "ISRC" at bounding box center [453, 104] width 149 height 18
type input "QZZ782511786"
click at [439, 77] on input "Recording Artist Name" at bounding box center [453, 75] width 149 height 18
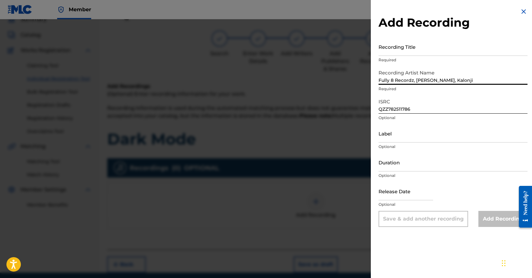
type input "Fully 8 Recordz, [PERSON_NAME], Kalonji"
click at [483, 50] on input "Recording Title" at bounding box center [453, 47] width 149 height 18
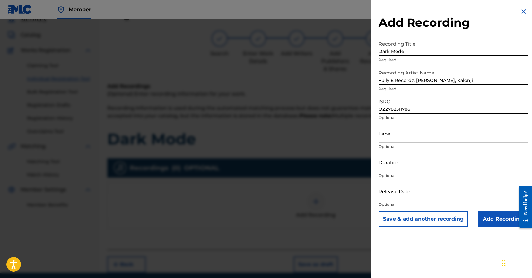
type input "Dark Mode"
click at [502, 223] on input "Add Recording" at bounding box center [502, 219] width 49 height 16
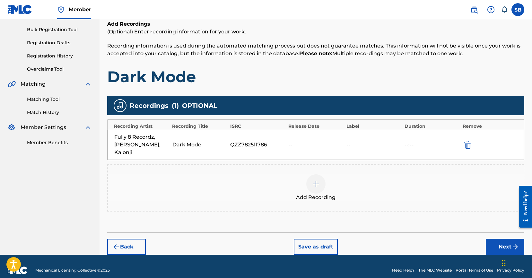
click at [496, 240] on button "Next" at bounding box center [505, 247] width 39 height 16
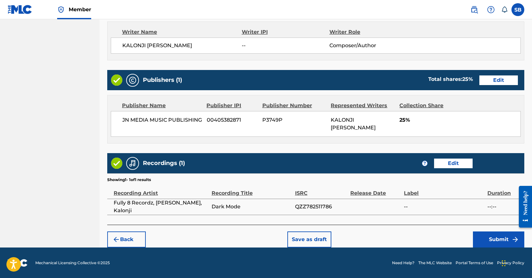
scroll to position [273, 0]
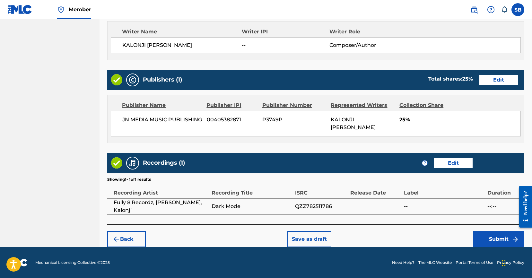
click at [513, 238] on img "submit" at bounding box center [516, 239] width 8 height 8
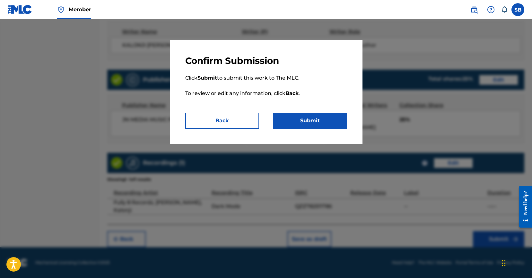
click at [320, 121] on button "Submit" at bounding box center [310, 121] width 74 height 16
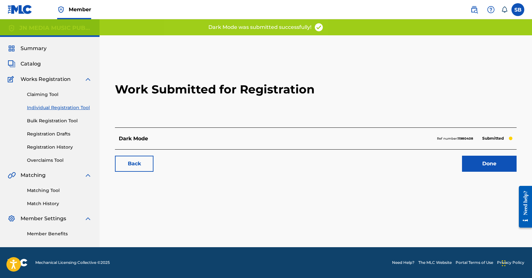
click at [477, 168] on link "Done" at bounding box center [489, 164] width 55 height 16
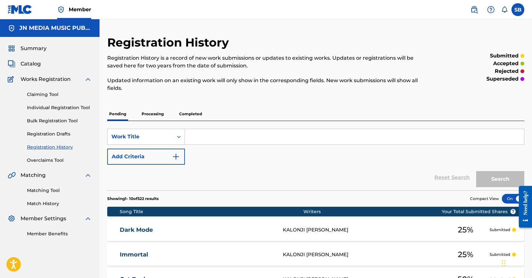
click at [72, 109] on link "Individual Registration Tool" at bounding box center [59, 107] width 65 height 7
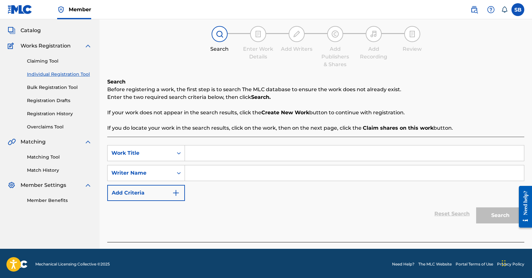
scroll to position [35, 0]
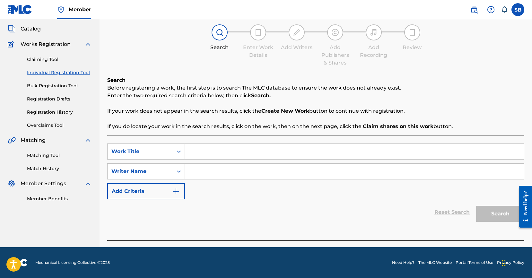
click at [217, 153] on input "Search Form" at bounding box center [354, 151] width 339 height 15
type input "Top Form"
click at [223, 166] on input "Search Form" at bounding box center [354, 171] width 339 height 15
click at [252, 175] on input "Search Form" at bounding box center [354, 171] width 339 height 15
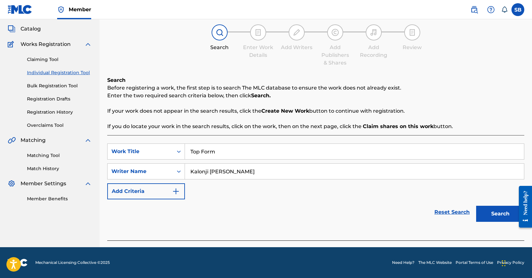
type input "Kalonji [PERSON_NAME]"
click at [488, 211] on button "Search" at bounding box center [500, 214] width 48 height 16
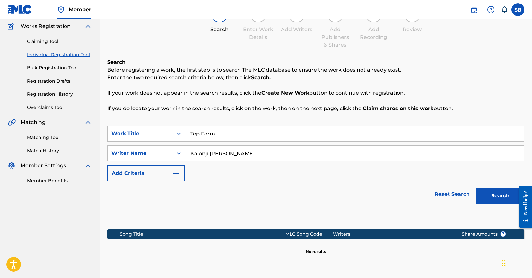
scroll to position [109, 0]
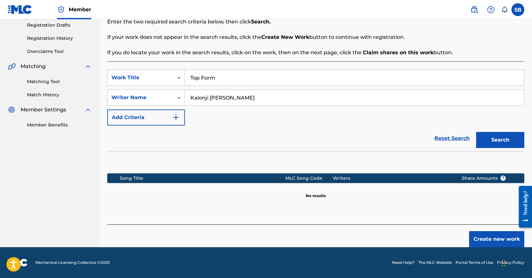
click at [482, 236] on button "Create new work" at bounding box center [496, 239] width 55 height 16
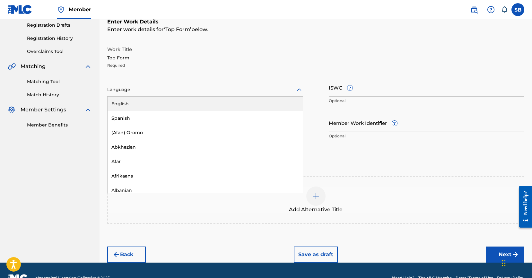
click at [184, 85] on div "Language" at bounding box center [205, 89] width 196 height 13
click at [171, 98] on div "English" at bounding box center [205, 104] width 195 height 14
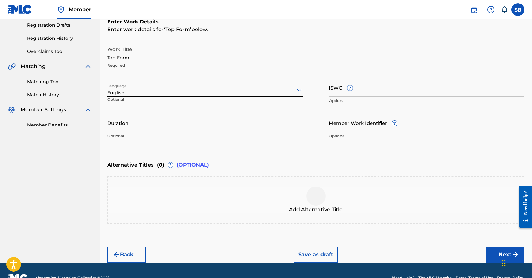
scroll to position [110, 0]
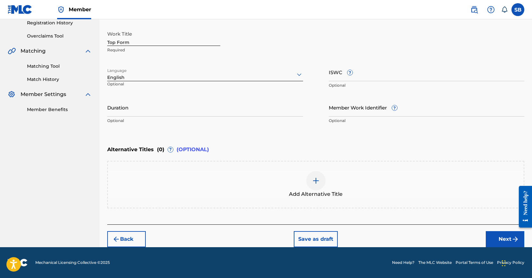
click at [501, 240] on button "Next" at bounding box center [505, 239] width 39 height 16
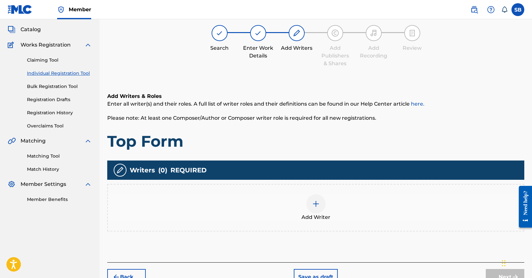
scroll to position [29, 0]
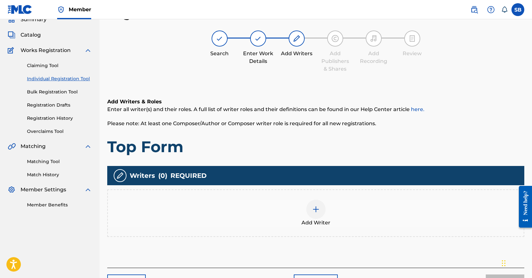
click at [317, 207] on img at bounding box center [316, 210] width 8 height 8
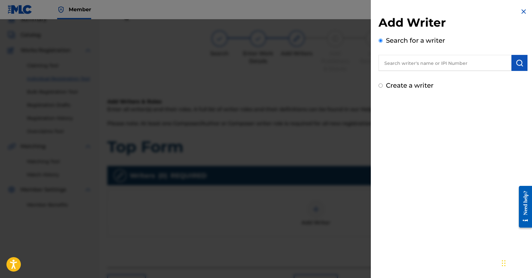
click at [475, 61] on input "text" at bounding box center [445, 63] width 133 height 16
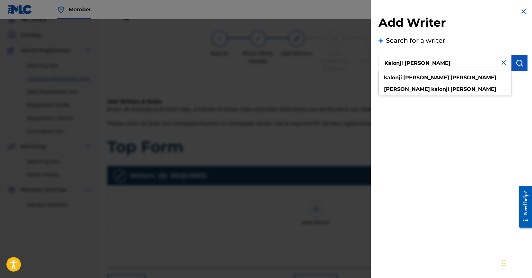
click at [517, 65] on img "submit" at bounding box center [520, 63] width 8 height 8
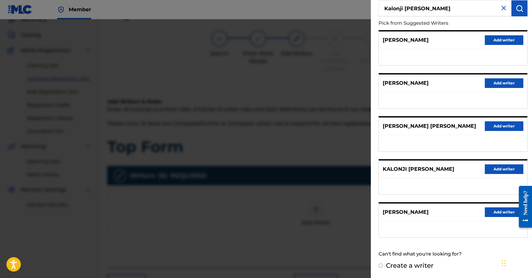
scroll to position [53, 0]
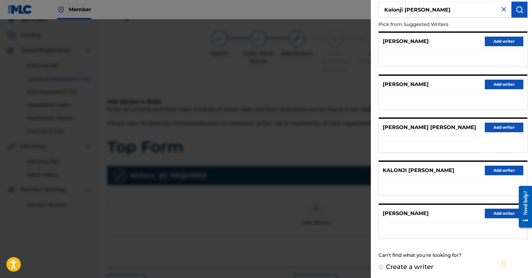
click at [505, 170] on button "Add writer" at bounding box center [504, 171] width 39 height 10
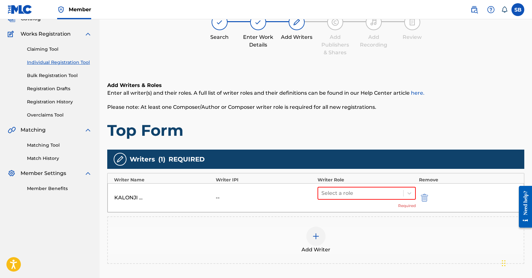
scroll to position [79, 0]
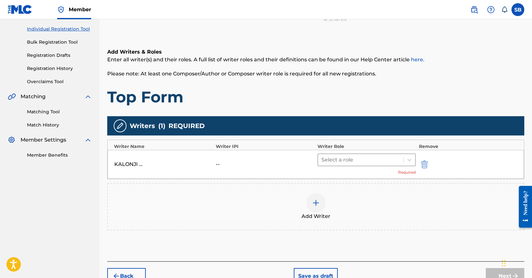
click at [368, 158] on div at bounding box center [360, 159] width 79 height 9
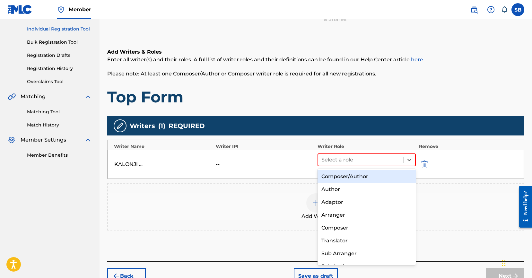
drag, startPoint x: 364, startPoint y: 174, endPoint x: 368, endPoint y: 174, distance: 3.2
click at [364, 174] on div "Composer/Author" at bounding box center [367, 176] width 98 height 13
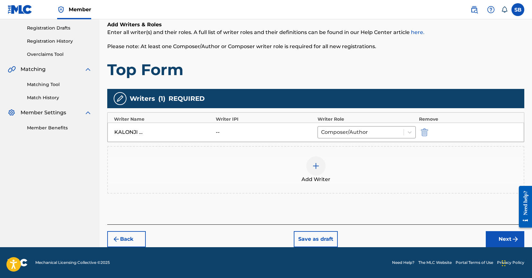
click at [500, 240] on button "Next" at bounding box center [505, 239] width 39 height 16
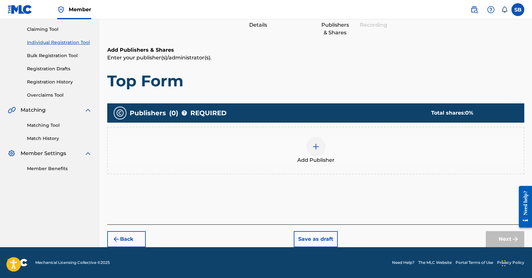
scroll to position [29, 0]
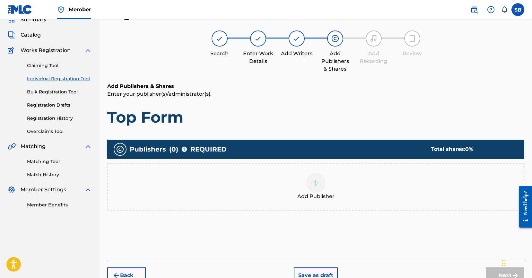
click at [293, 176] on div "Add Publisher" at bounding box center [316, 186] width 416 height 27
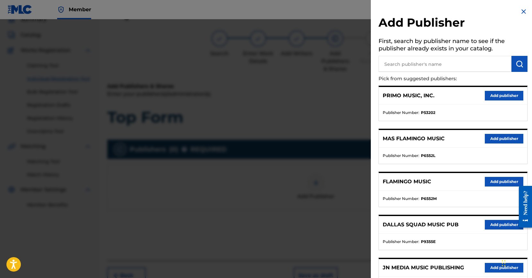
scroll to position [199, 0]
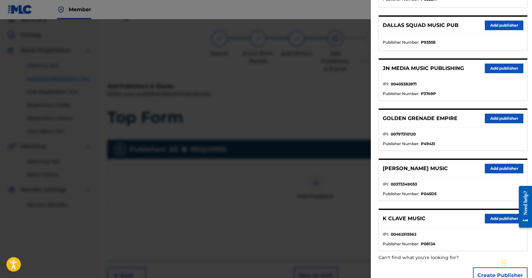
click at [503, 66] on button "Add publisher" at bounding box center [504, 69] width 39 height 10
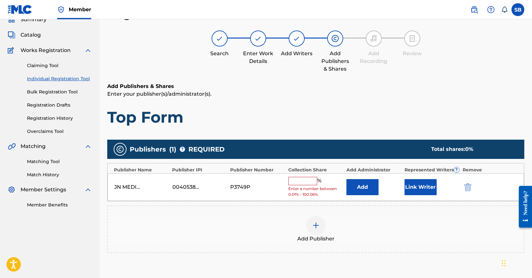
click at [309, 180] on input "text" at bounding box center [302, 181] width 29 height 8
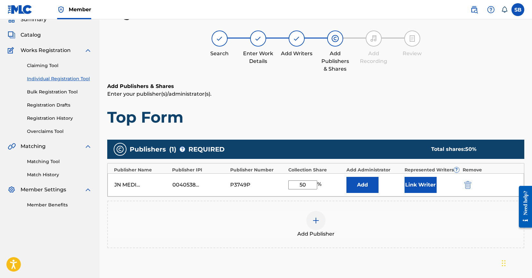
click at [416, 186] on button "Link Writer" at bounding box center [421, 185] width 32 height 16
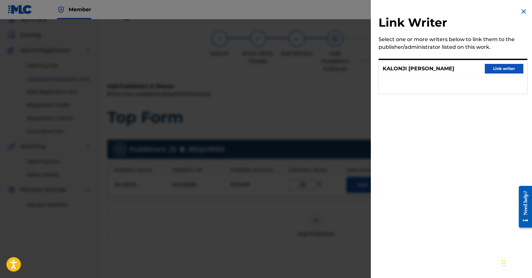
click at [502, 68] on button "Link writer" at bounding box center [504, 69] width 39 height 10
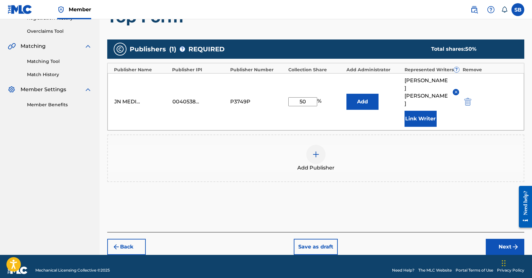
click at [504, 242] on button "Next" at bounding box center [505, 247] width 39 height 16
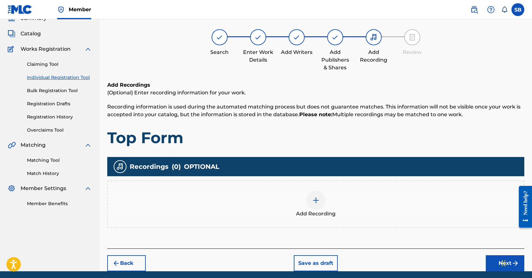
scroll to position [29, 0]
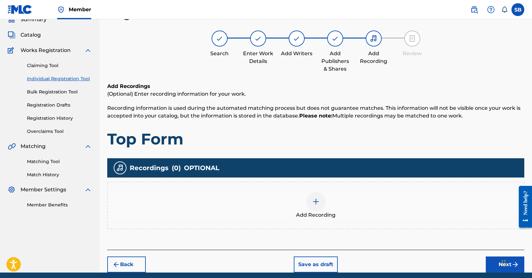
click at [323, 203] on div at bounding box center [315, 201] width 19 height 19
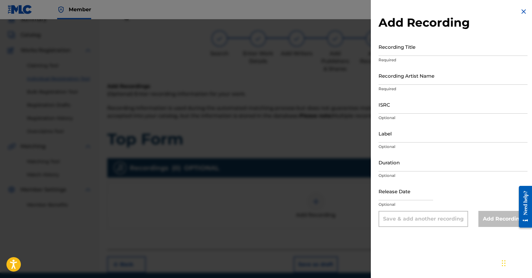
click at [410, 115] on p "Optional" at bounding box center [453, 118] width 149 height 6
click at [411, 104] on input "ISRC" at bounding box center [453, 104] width 149 height 18
click at [416, 73] on input "Recording Artist Name" at bounding box center [453, 75] width 149 height 18
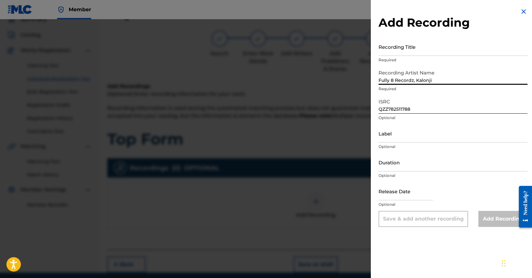
click at [416, 46] on input "Recording Title" at bounding box center [453, 47] width 149 height 18
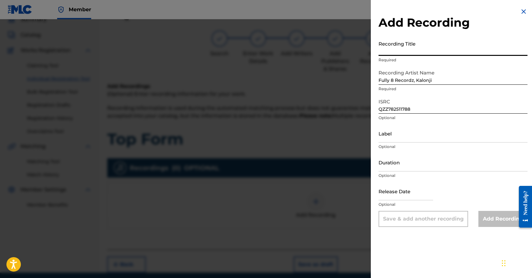
click at [411, 37] on div "Add Recording Recording Title Required Recording Artist Name Fully 8 Recordz, K…" at bounding box center [453, 117] width 164 height 235
click at [411, 42] on input "Recording Title" at bounding box center [453, 47] width 149 height 18
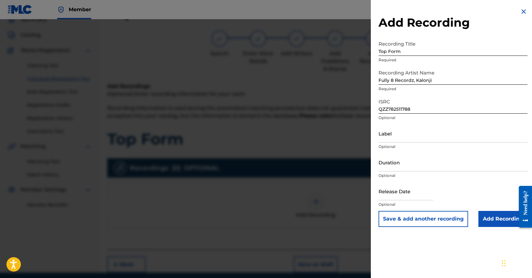
click at [500, 227] on div "Add Recording Recording Title Top Form Required Recording Artist Name Fully 8 R…" at bounding box center [453, 117] width 164 height 235
click at [499, 225] on input "Add Recording" at bounding box center [502, 219] width 49 height 16
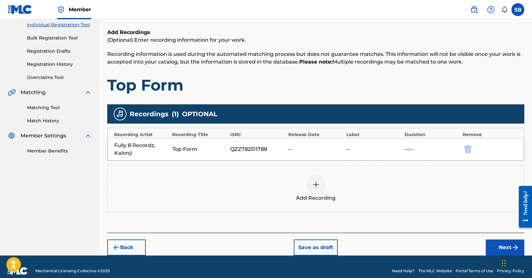
scroll to position [87, 0]
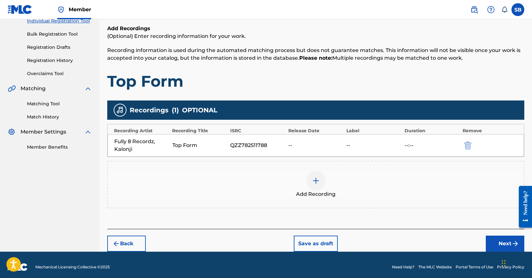
click at [494, 238] on button "Next" at bounding box center [505, 244] width 39 height 16
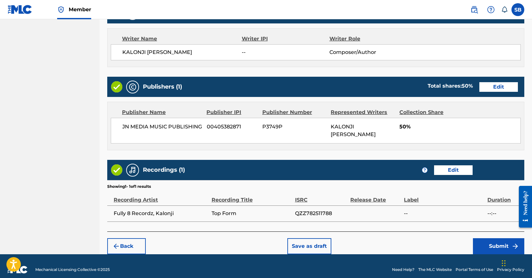
scroll to position [273, 0]
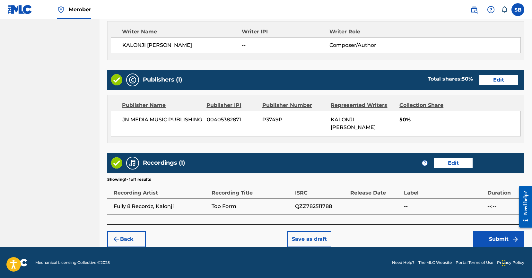
click at [500, 236] on button "Submit" at bounding box center [498, 239] width 51 height 16
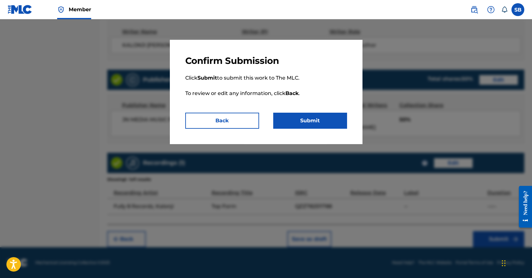
click at [324, 115] on button "Submit" at bounding box center [310, 121] width 74 height 16
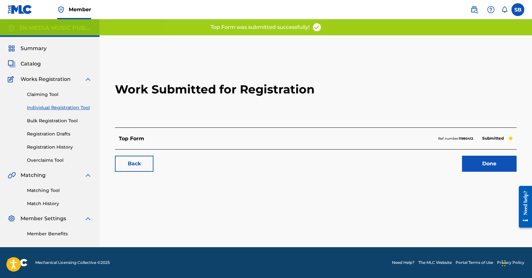
click at [488, 159] on link "Done" at bounding box center [489, 164] width 55 height 16
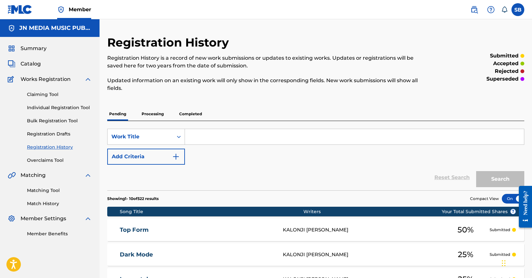
click at [70, 108] on link "Individual Registration Tool" at bounding box center [59, 107] width 65 height 7
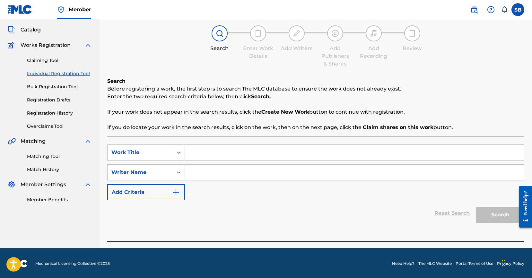
scroll to position [35, 0]
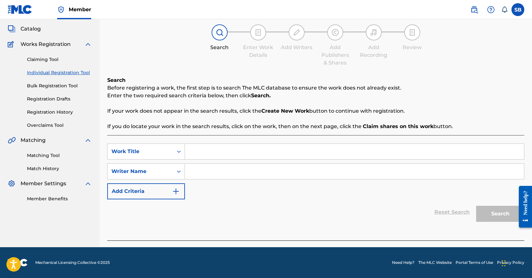
click at [240, 148] on input "Search Form" at bounding box center [354, 151] width 339 height 15
click at [248, 174] on input "Search Form" at bounding box center [354, 171] width 339 height 15
click at [304, 167] on input "Search Form" at bounding box center [354, 171] width 339 height 15
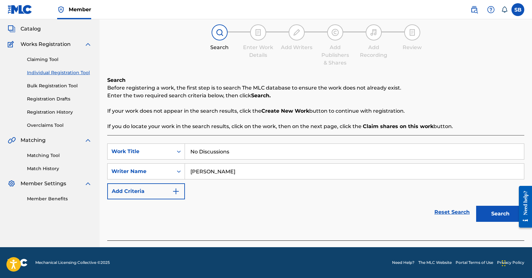
click at [489, 216] on button "Search" at bounding box center [500, 214] width 48 height 16
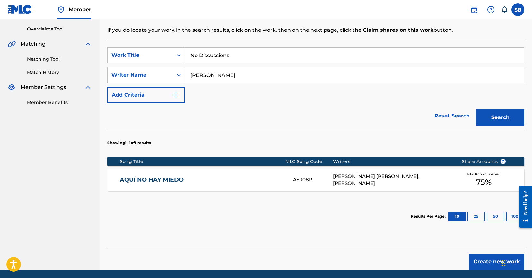
scroll to position [119, 0]
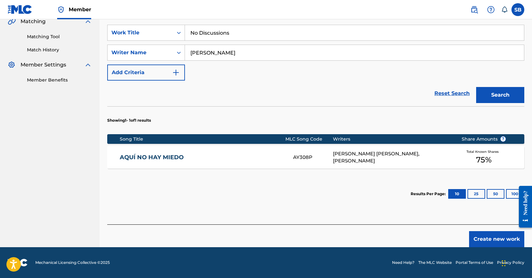
click at [479, 234] on button "Create new work" at bounding box center [496, 239] width 55 height 16
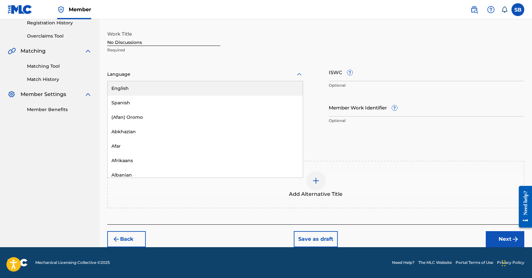
click at [182, 76] on div at bounding box center [205, 74] width 196 height 8
click at [181, 84] on div "English" at bounding box center [205, 88] width 195 height 14
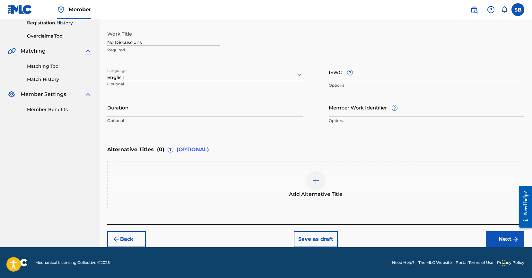
click at [495, 235] on button "Next" at bounding box center [505, 239] width 39 height 16
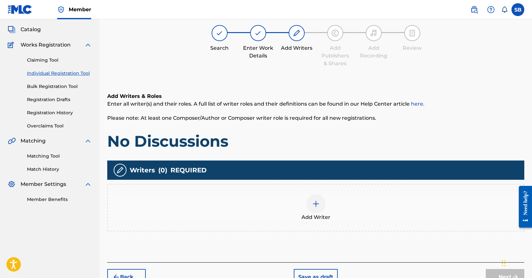
scroll to position [29, 0]
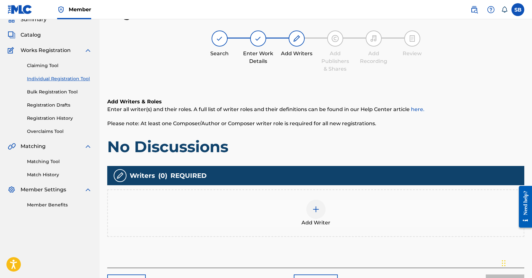
click at [365, 210] on div "Add Writer" at bounding box center [316, 213] width 416 height 27
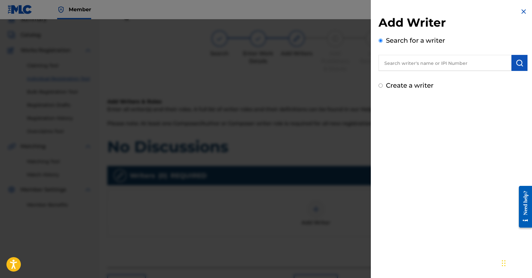
click at [474, 64] on input "text" at bounding box center [445, 63] width 133 height 16
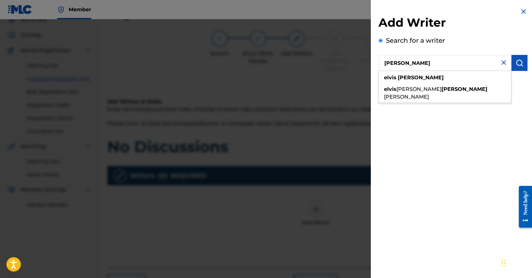
click at [517, 66] on img "submit" at bounding box center [520, 63] width 8 height 8
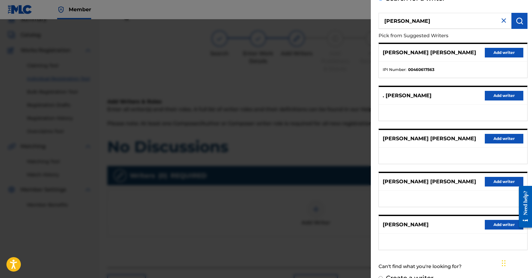
scroll to position [55, 0]
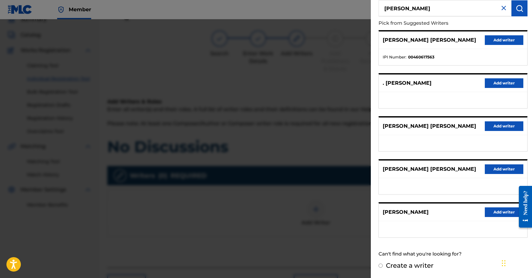
click at [495, 209] on button "Add writer" at bounding box center [504, 212] width 39 height 10
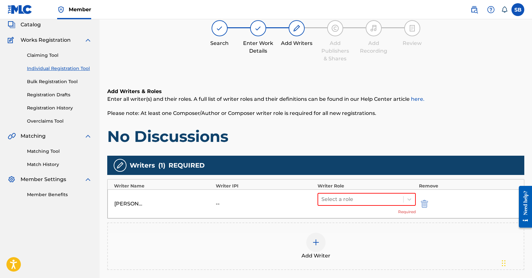
scroll to position [78, 0]
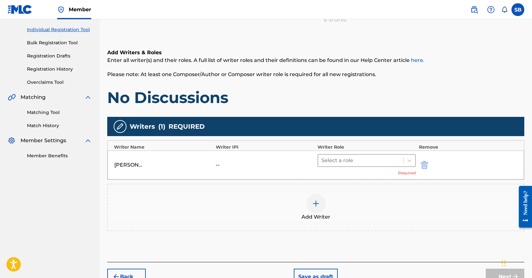
click at [355, 164] on div at bounding box center [360, 160] width 79 height 9
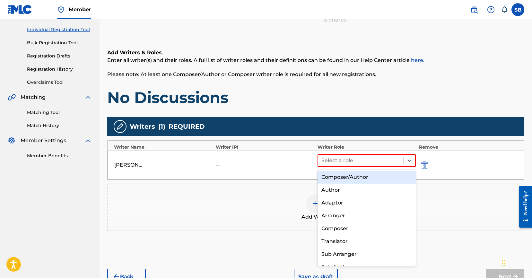
click at [359, 176] on div "Composer/Author" at bounding box center [367, 177] width 98 height 13
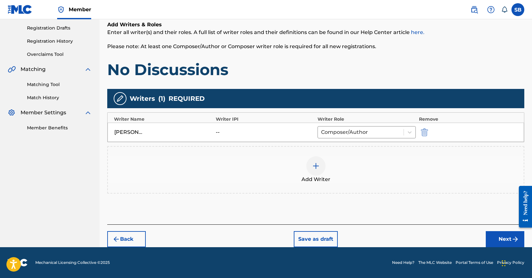
click at [507, 245] on button "Next" at bounding box center [505, 239] width 39 height 16
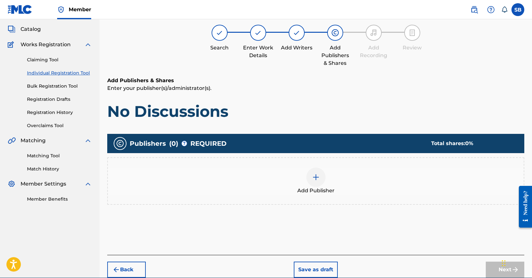
scroll to position [29, 0]
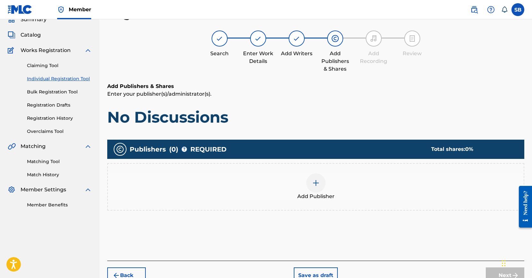
click at [330, 188] on div "Add Publisher" at bounding box center [316, 186] width 416 height 27
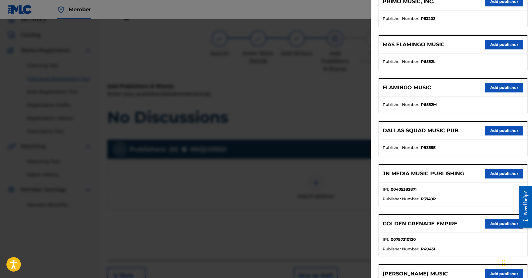
scroll to position [110, 0]
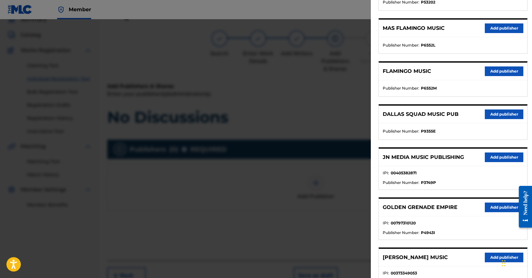
click at [502, 156] on button "Add publisher" at bounding box center [504, 158] width 39 height 10
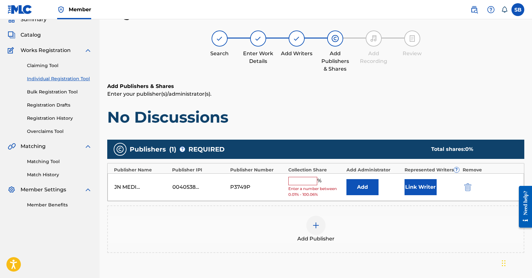
click at [311, 183] on input "text" at bounding box center [302, 181] width 29 height 8
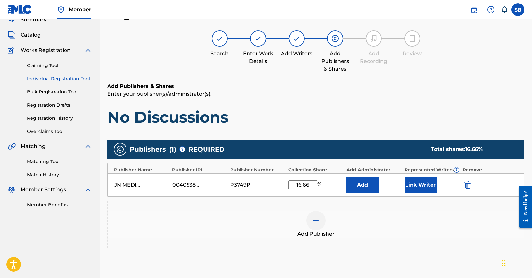
click at [420, 182] on button "Link Writer" at bounding box center [421, 185] width 32 height 16
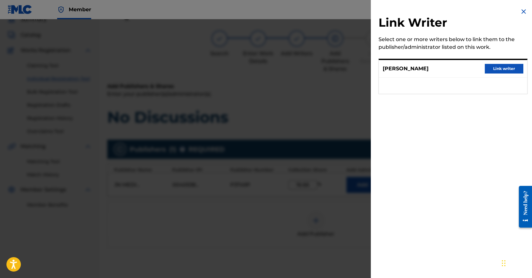
click at [509, 71] on button "Link writer" at bounding box center [504, 69] width 39 height 10
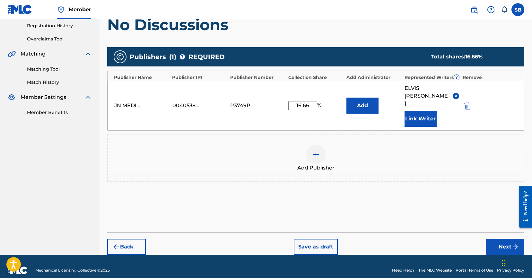
click at [495, 239] on button "Next" at bounding box center [505, 247] width 39 height 16
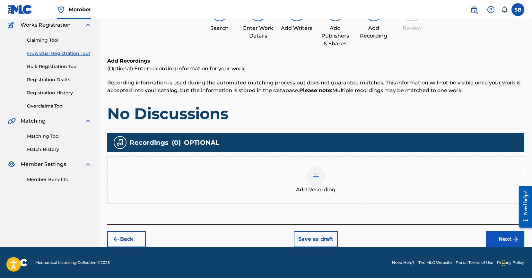
scroll to position [29, 0]
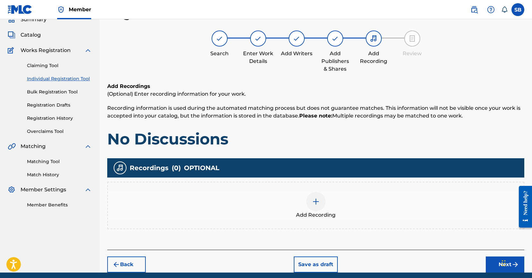
click at [361, 210] on div "Add Recording" at bounding box center [316, 205] width 416 height 27
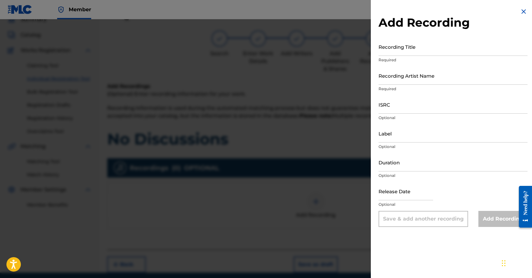
click at [431, 102] on input "ISRC" at bounding box center [453, 104] width 149 height 18
click at [447, 85] on div "Recording Artist Name Required" at bounding box center [453, 80] width 149 height 29
click at [443, 81] on input "Recording Artist Name" at bounding box center [453, 75] width 149 height 18
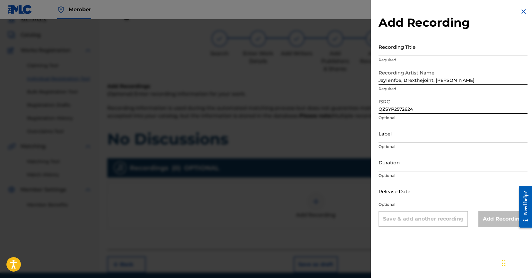
click at [446, 58] on p "Required" at bounding box center [453, 60] width 149 height 6
click at [437, 44] on input "Recording Title" at bounding box center [453, 47] width 149 height 18
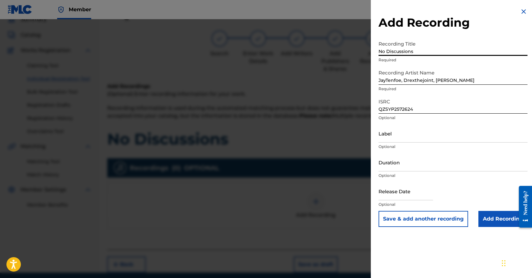
click at [485, 218] on input "Add Recording" at bounding box center [502, 219] width 49 height 16
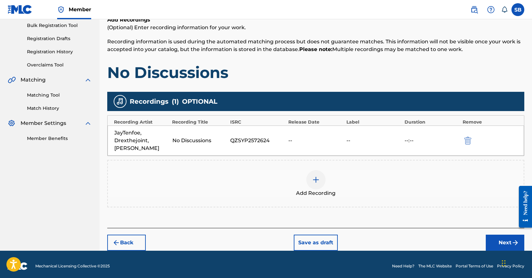
scroll to position [99, 0]
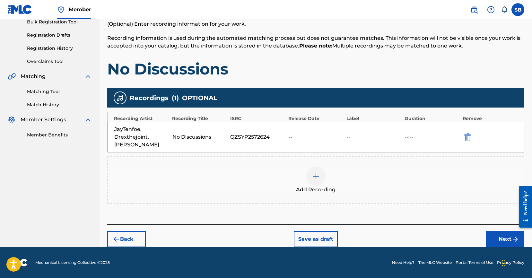
click at [489, 240] on button "Next" at bounding box center [505, 239] width 39 height 16
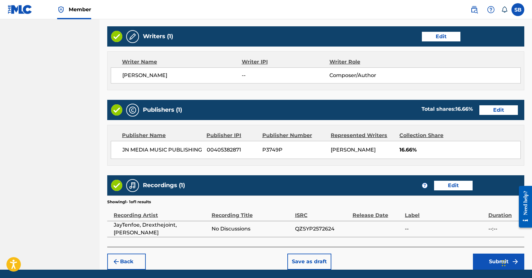
scroll to position [273, 0]
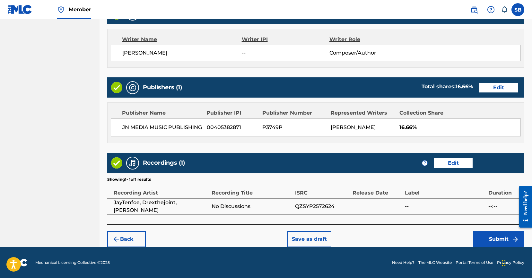
click at [488, 238] on button "Submit" at bounding box center [498, 239] width 51 height 16
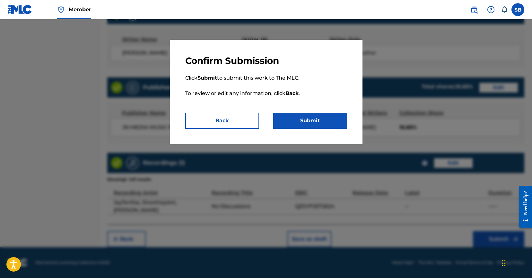
click at [321, 118] on button "Submit" at bounding box center [310, 121] width 74 height 16
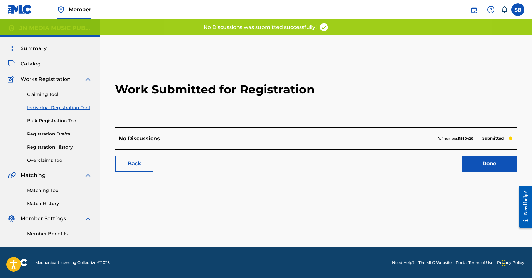
click at [490, 165] on link "Done" at bounding box center [489, 164] width 55 height 16
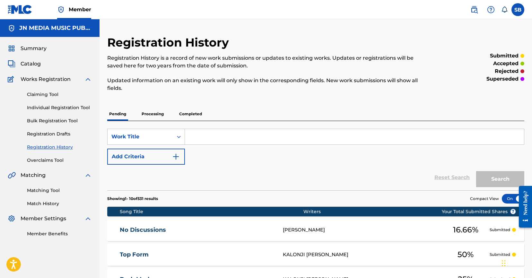
click at [81, 109] on link "Individual Registration Tool" at bounding box center [59, 107] width 65 height 7
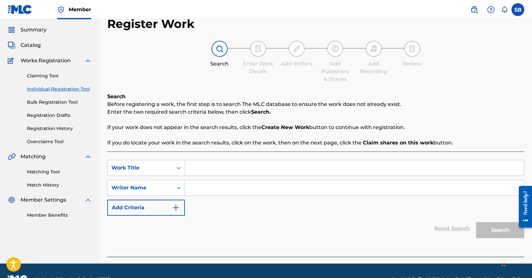
scroll to position [35, 0]
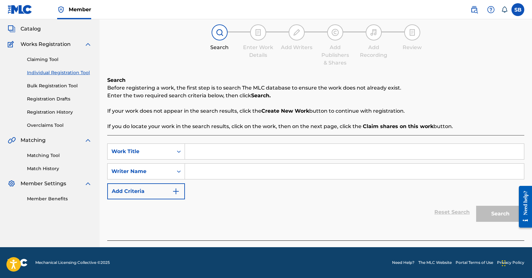
click at [214, 150] on input "Search Form" at bounding box center [354, 151] width 339 height 15
drag, startPoint x: 241, startPoint y: 153, endPoint x: 159, endPoint y: 145, distance: 82.9
click at [159, 145] on div "SearchWithCriteria25ab2f43-80b6-447a-a928-2e5acf0294c4 Work Title la magia del …" at bounding box center [315, 152] width 417 height 16
click at [263, 172] on input "Search Form" at bounding box center [354, 171] width 339 height 15
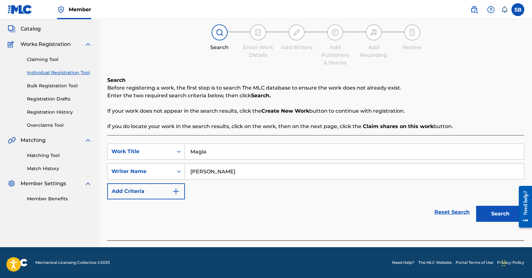
click at [492, 212] on button "Search" at bounding box center [500, 214] width 48 height 16
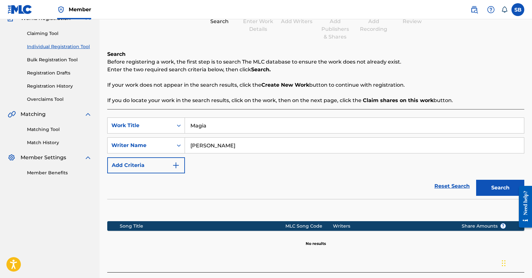
scroll to position [109, 0]
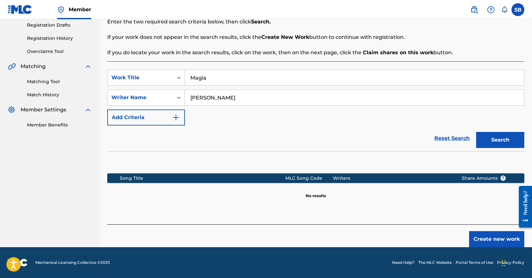
click at [492, 237] on button "Create new work" at bounding box center [496, 239] width 55 height 16
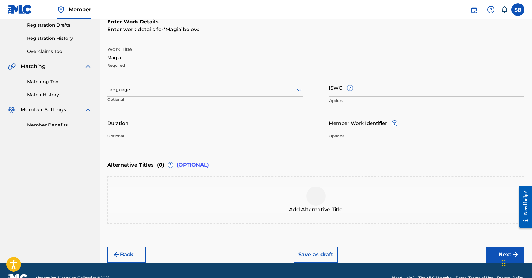
click at [157, 87] on div at bounding box center [205, 90] width 196 height 8
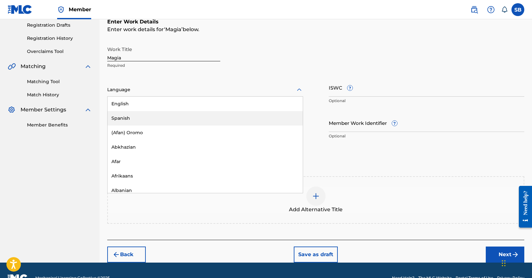
click at [136, 117] on div "Spanish" at bounding box center [205, 118] width 195 height 14
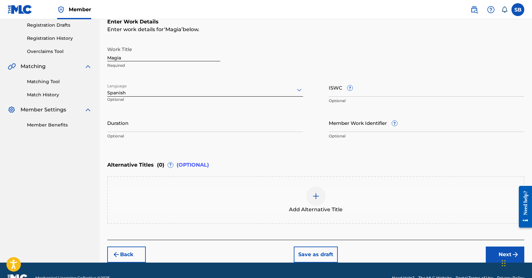
click at [498, 250] on button "Next" at bounding box center [505, 255] width 39 height 16
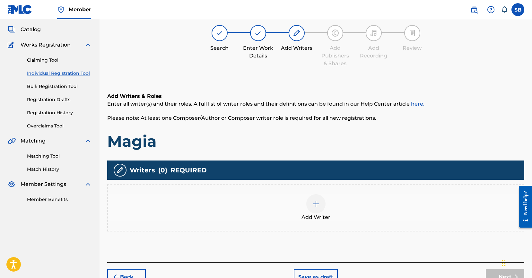
scroll to position [29, 0]
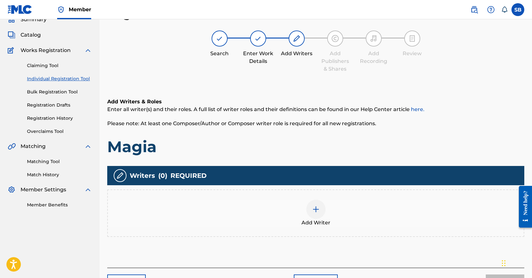
click at [337, 211] on div "Add Writer" at bounding box center [316, 213] width 416 height 27
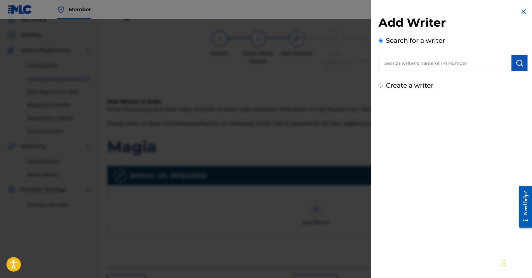
click at [466, 58] on input "text" at bounding box center [445, 63] width 133 height 16
click at [512, 62] on button "submit" at bounding box center [520, 63] width 16 height 16
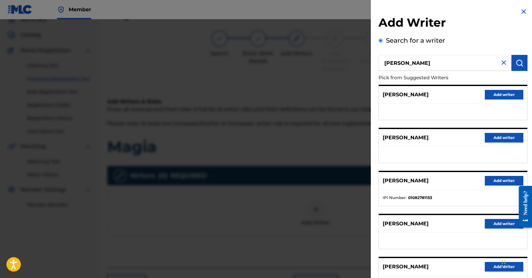
click at [498, 140] on button "Add writer" at bounding box center [504, 138] width 39 height 10
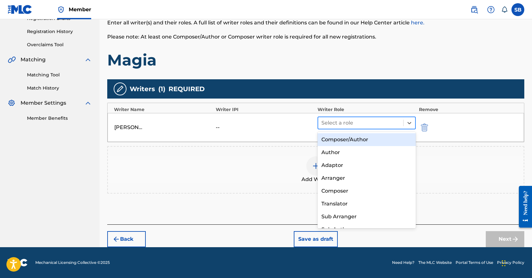
click at [355, 125] on div at bounding box center [360, 122] width 79 height 9
click at [356, 136] on div "Composer/Author" at bounding box center [367, 139] width 98 height 13
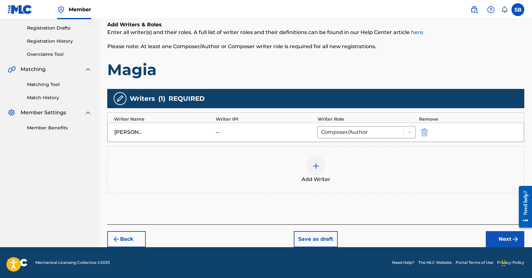
click at [508, 243] on button "Next" at bounding box center [505, 239] width 39 height 16
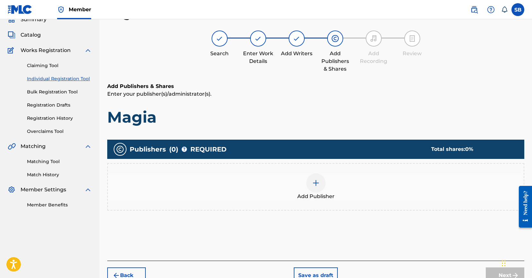
click at [304, 188] on div "Add Publisher" at bounding box center [316, 186] width 416 height 27
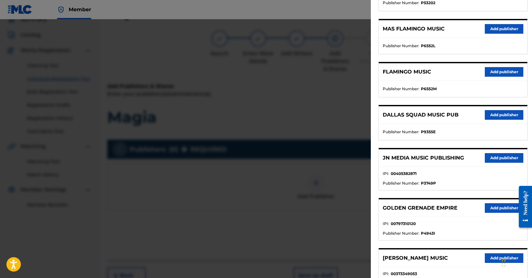
scroll to position [133, 0]
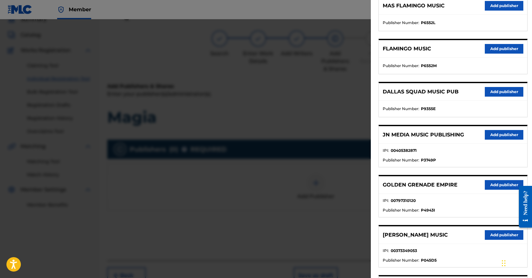
click at [500, 133] on button "Add publisher" at bounding box center [504, 135] width 39 height 10
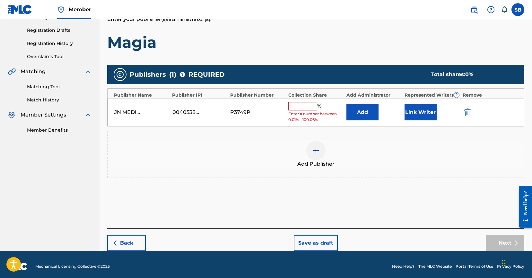
scroll to position [108, 0]
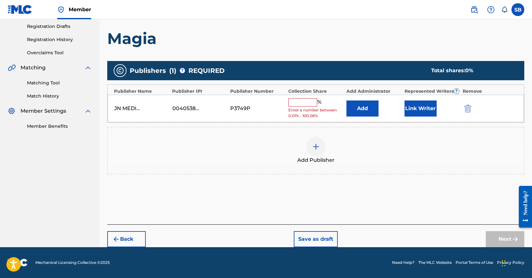
click at [303, 104] on input "text" at bounding box center [302, 102] width 29 height 8
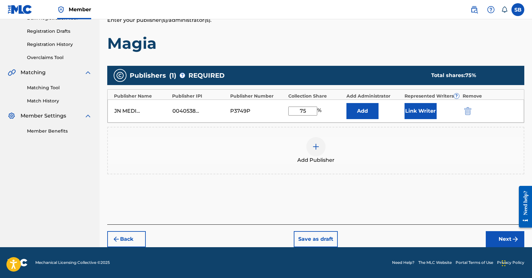
click at [416, 118] on button "Link Writer" at bounding box center [421, 111] width 32 height 16
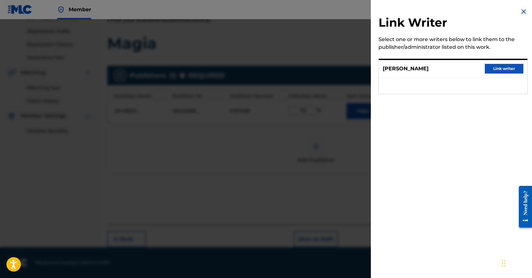
click at [505, 75] on div "[PERSON_NAME] Link writer" at bounding box center [453, 69] width 148 height 18
click at [505, 70] on button "Link writer" at bounding box center [504, 69] width 39 height 10
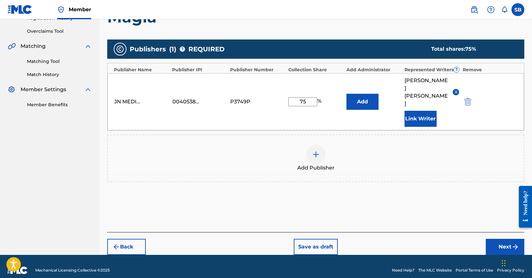
click at [496, 239] on button "Next" at bounding box center [505, 247] width 39 height 16
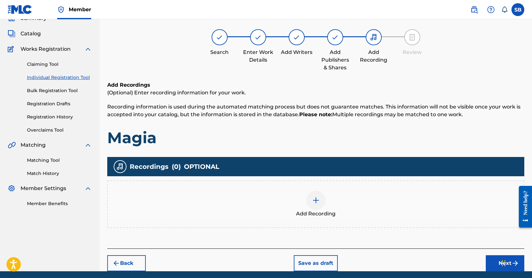
scroll to position [29, 0]
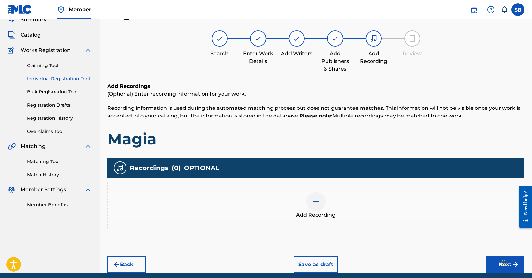
click at [335, 206] on div "Add Recording" at bounding box center [316, 205] width 416 height 27
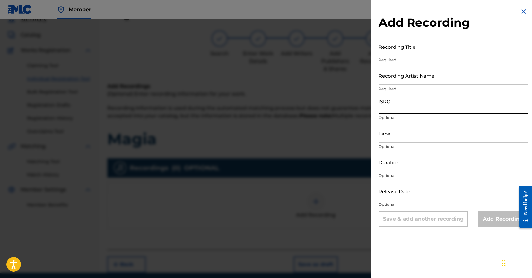
click at [423, 111] on input "ISRC" at bounding box center [453, 104] width 149 height 18
click at [411, 82] on input "Recording Artist Name" at bounding box center [453, 75] width 149 height 18
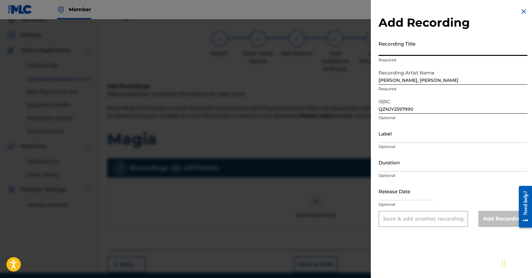
click at [439, 45] on input "Recording Title" at bounding box center [453, 47] width 149 height 18
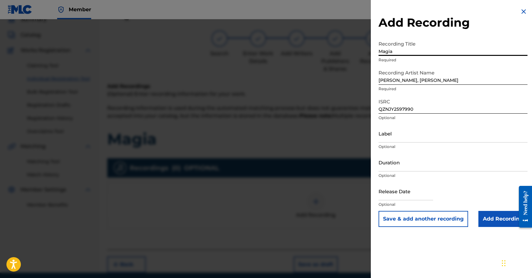
click at [491, 221] on input "Add Recording" at bounding box center [502, 219] width 49 height 16
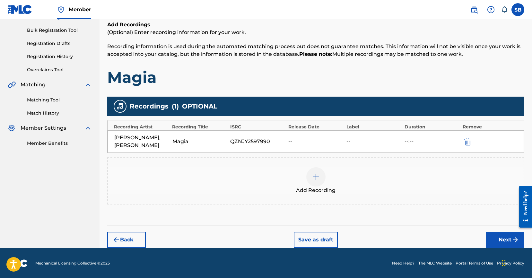
scroll to position [91, 0]
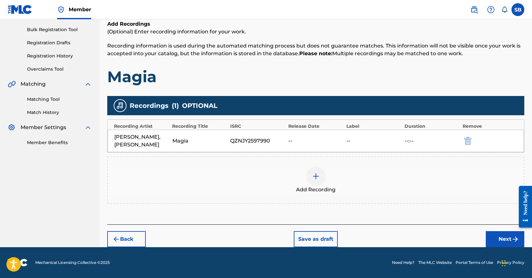
click at [505, 240] on button "Next" at bounding box center [505, 239] width 39 height 16
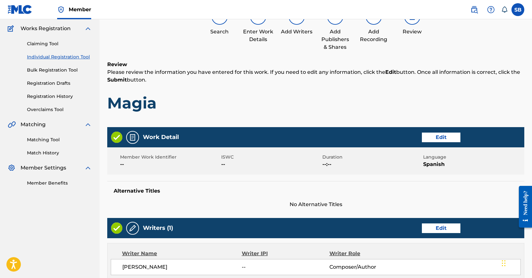
scroll to position [59, 0]
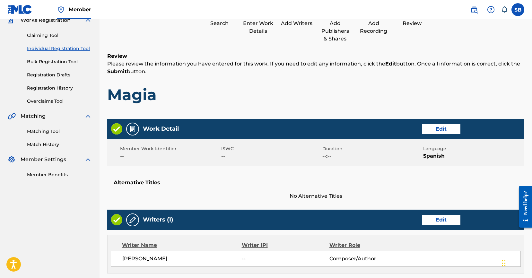
click at [339, 102] on h1 "Magia" at bounding box center [315, 94] width 417 height 19
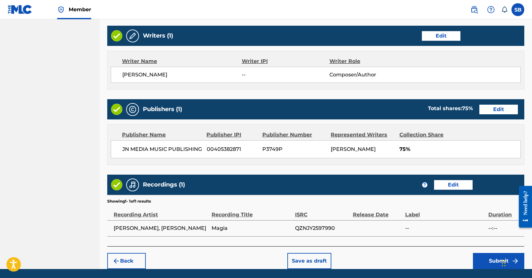
scroll to position [273, 0]
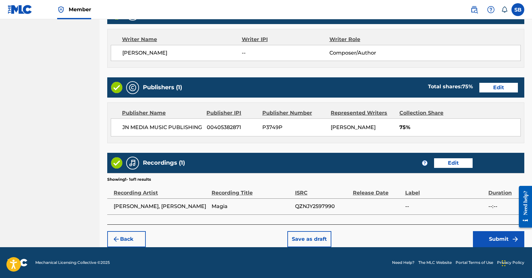
click at [480, 241] on button "Submit" at bounding box center [498, 239] width 51 height 16
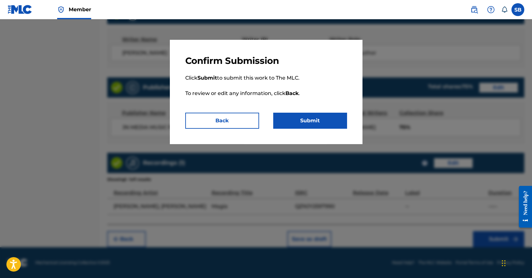
click at [323, 118] on button "Submit" at bounding box center [310, 121] width 74 height 16
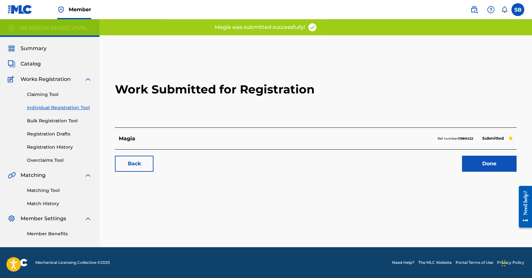
click at [495, 161] on link "Done" at bounding box center [489, 164] width 55 height 16
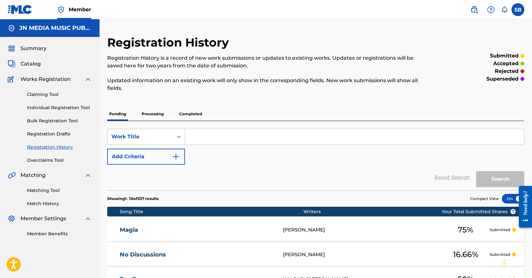
click at [75, 108] on link "Individual Registration Tool" at bounding box center [59, 107] width 65 height 7
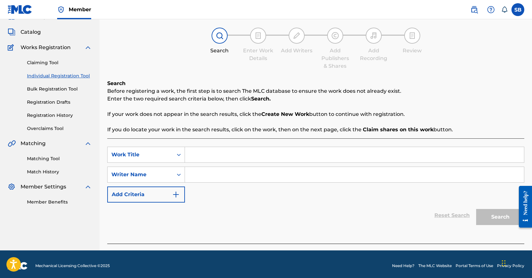
scroll to position [35, 0]
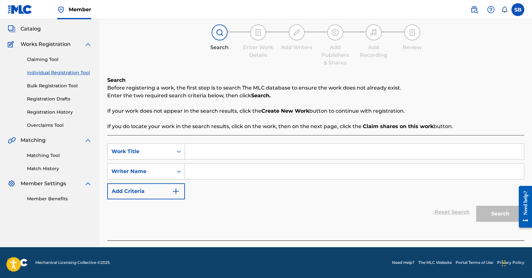
click at [254, 149] on input "Search Form" at bounding box center [354, 151] width 339 height 15
click at [244, 168] on input "Search Form" at bounding box center [354, 171] width 339 height 15
click at [222, 170] on input "Search Form" at bounding box center [354, 171] width 339 height 15
click at [223, 170] on input "Search Form" at bounding box center [354, 171] width 339 height 15
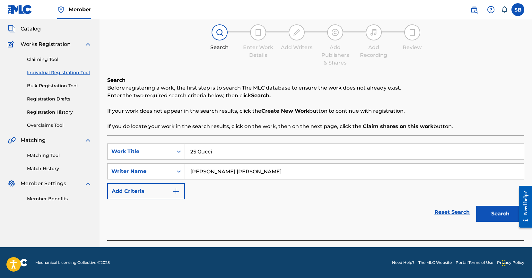
click at [498, 216] on button "Search" at bounding box center [500, 214] width 48 height 16
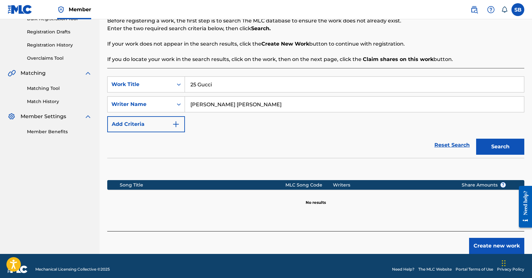
scroll to position [109, 0]
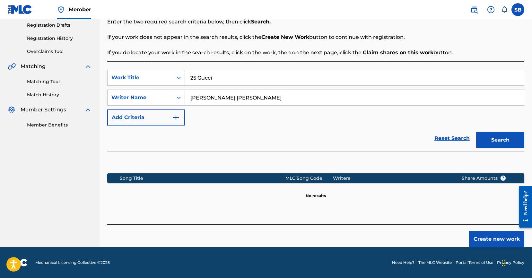
click at [478, 236] on button "Create new work" at bounding box center [496, 239] width 55 height 16
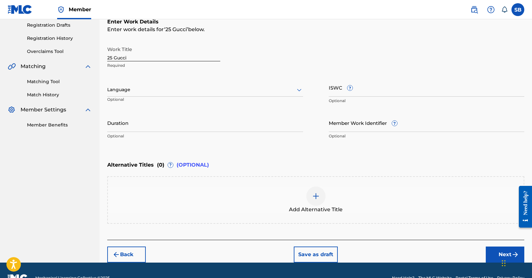
click at [207, 97] on div "Language Optional" at bounding box center [205, 92] width 196 height 29
click at [202, 93] on div at bounding box center [205, 90] width 196 height 8
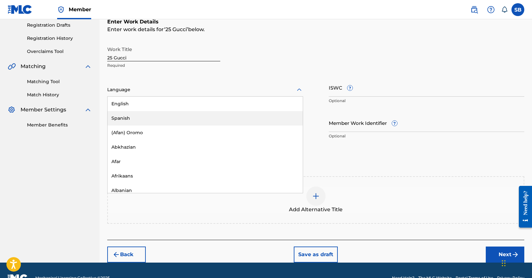
click at [180, 115] on div "Spanish" at bounding box center [205, 118] width 195 height 14
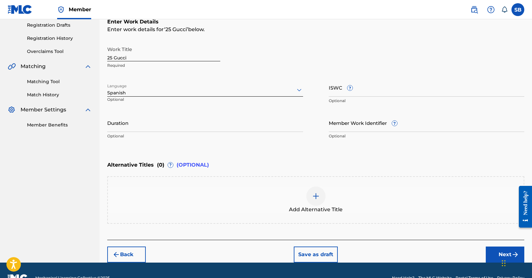
click at [493, 252] on button "Next" at bounding box center [505, 255] width 39 height 16
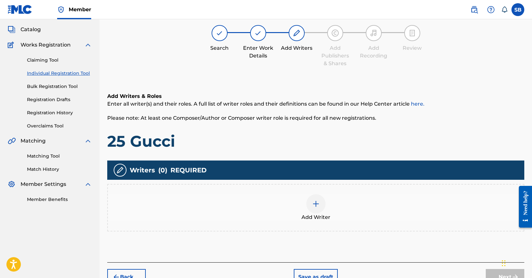
scroll to position [29, 0]
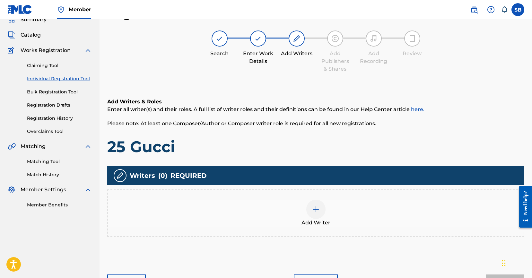
click at [324, 214] on div at bounding box center [315, 209] width 19 height 19
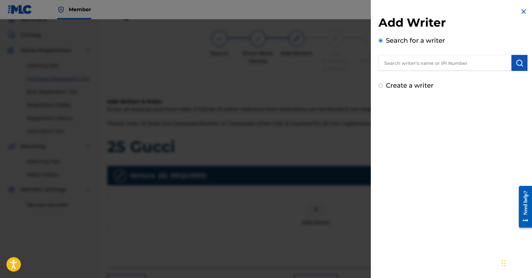
click at [465, 59] on input "text" at bounding box center [445, 63] width 133 height 16
click at [518, 67] on button "submit" at bounding box center [520, 63] width 16 height 16
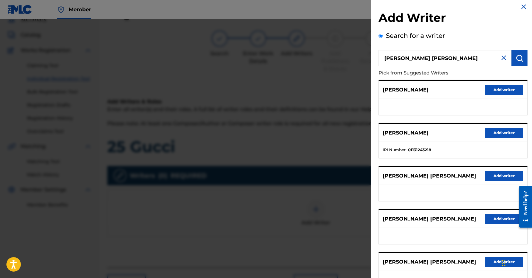
scroll to position [5, 0]
click at [507, 172] on div "[PERSON_NAME] [PERSON_NAME] Add writer" at bounding box center [453, 176] width 148 height 18
click at [506, 176] on button "Add writer" at bounding box center [504, 176] width 39 height 10
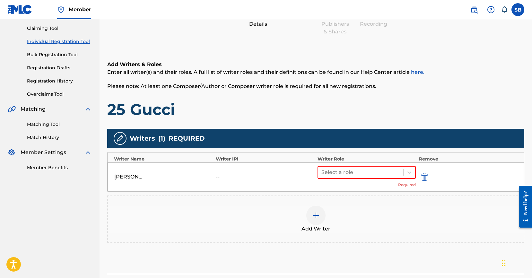
scroll to position [116, 0]
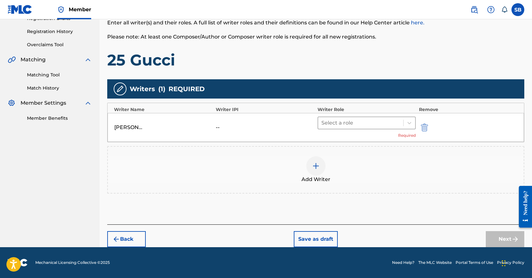
click at [364, 120] on div at bounding box center [360, 122] width 79 height 9
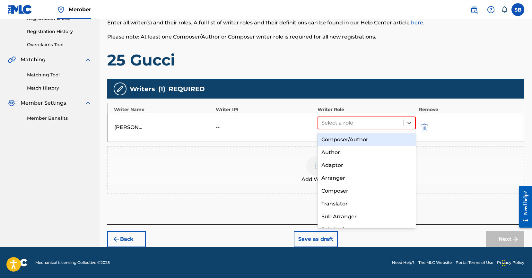
click at [362, 136] on div "Composer/Author" at bounding box center [367, 139] width 98 height 13
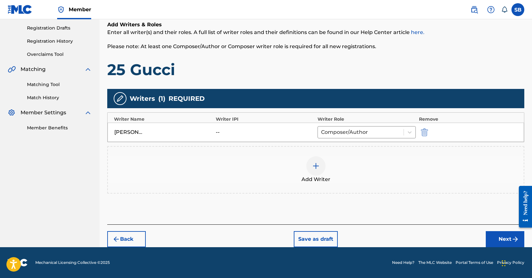
scroll to position [106, 0]
click at [491, 233] on button "Next" at bounding box center [505, 239] width 39 height 16
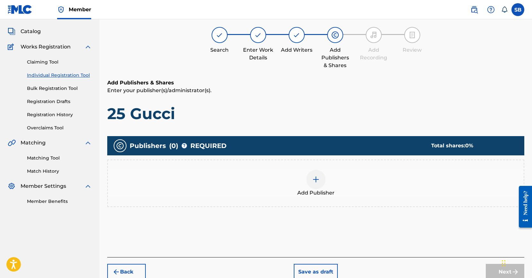
scroll to position [29, 0]
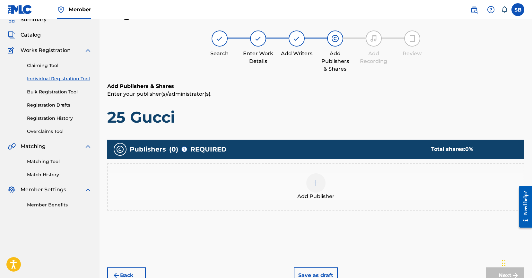
click at [308, 171] on div "Add Publisher" at bounding box center [315, 187] width 417 height 48
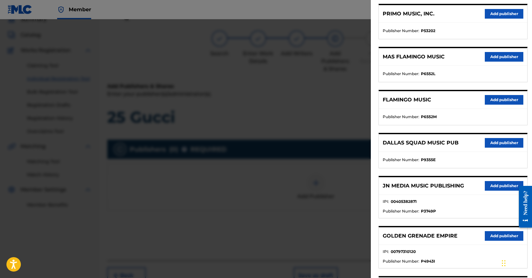
scroll to position [91, 0]
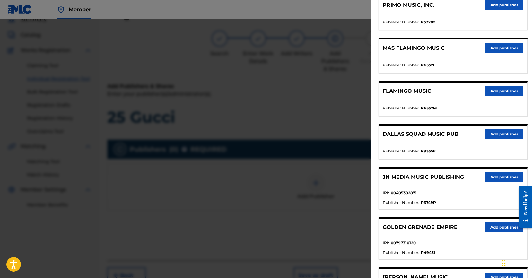
click at [503, 175] on button "Add publisher" at bounding box center [504, 177] width 39 height 10
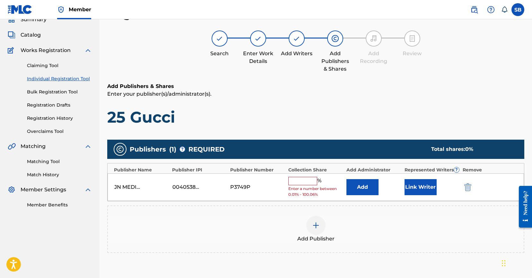
click at [319, 179] on span "%" at bounding box center [320, 181] width 6 height 8
click at [306, 179] on input "text" at bounding box center [302, 181] width 29 height 8
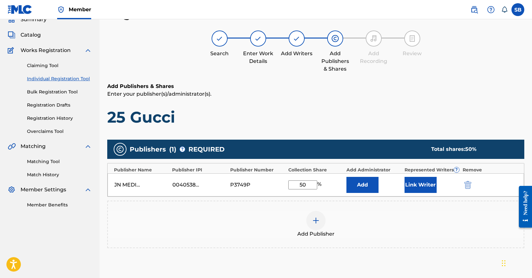
click at [427, 180] on button "Link Writer" at bounding box center [421, 185] width 32 height 16
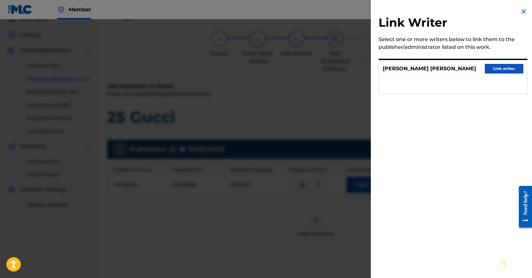
click at [515, 71] on button "Link writer" at bounding box center [504, 69] width 39 height 10
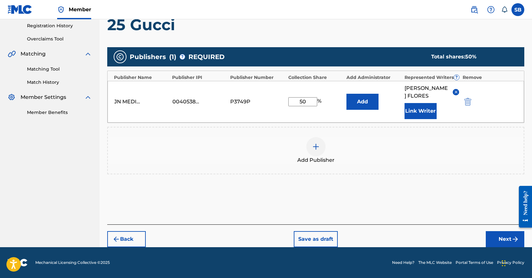
click at [504, 238] on button "Next" at bounding box center [505, 239] width 39 height 16
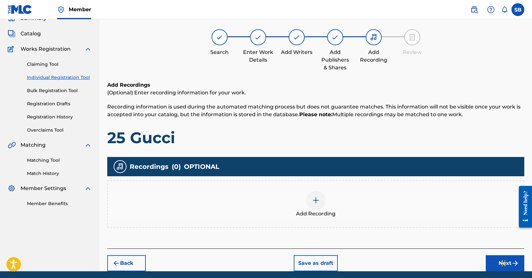
scroll to position [29, 0]
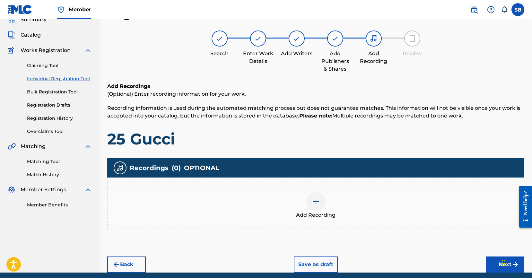
click at [309, 211] on span "Add Recording" at bounding box center [315, 215] width 39 height 8
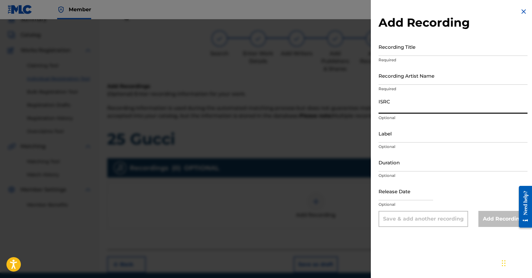
click at [409, 108] on input "ISRC" at bounding box center [453, 104] width 149 height 18
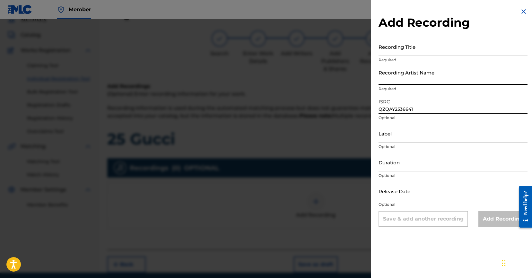
click at [417, 77] on input "Recording Artist Name" at bounding box center [453, 75] width 149 height 18
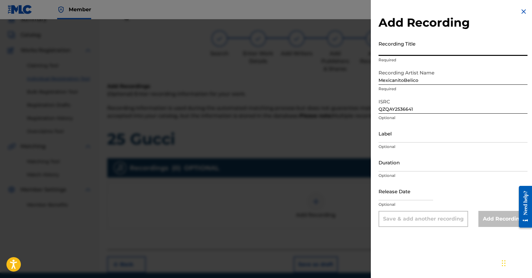
click at [426, 52] on input "Recording Title" at bounding box center [453, 47] width 149 height 18
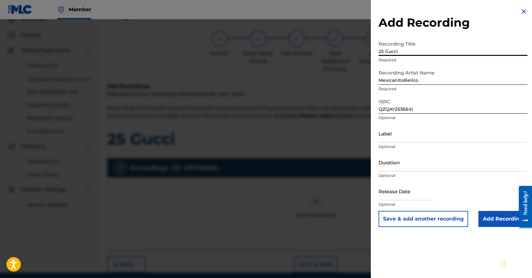
click at [495, 217] on input "Add Recording" at bounding box center [502, 219] width 49 height 16
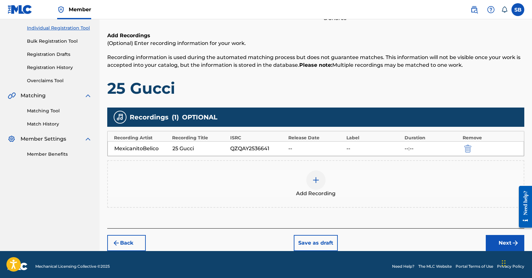
scroll to position [83, 0]
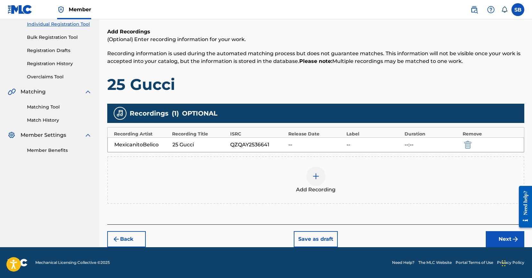
click at [496, 239] on button "Next" at bounding box center [505, 239] width 39 height 16
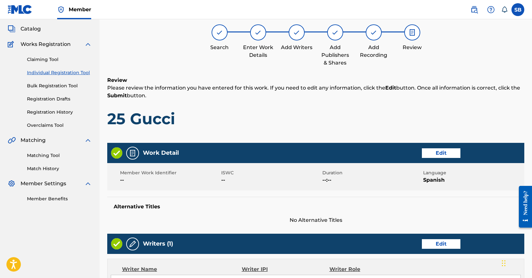
scroll to position [29, 0]
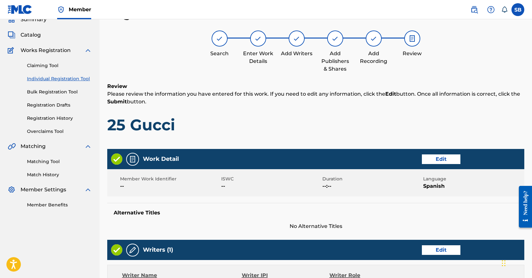
click at [386, 132] on h1 "25 Gucci" at bounding box center [315, 124] width 417 height 19
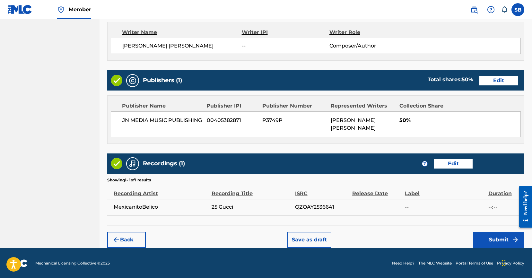
scroll to position [273, 0]
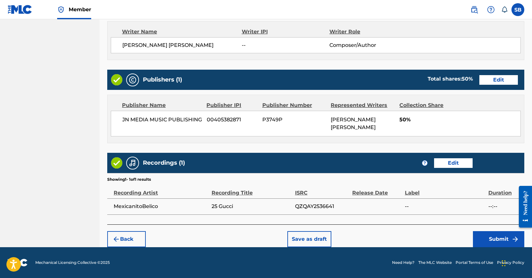
click at [493, 237] on button "Submit" at bounding box center [498, 239] width 51 height 16
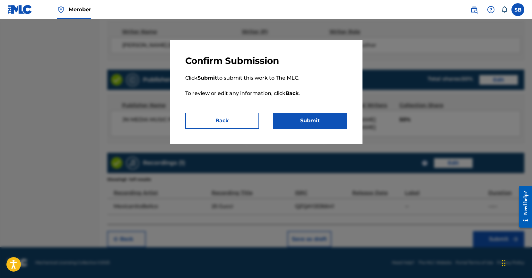
click at [334, 122] on button "Submit" at bounding box center [310, 121] width 74 height 16
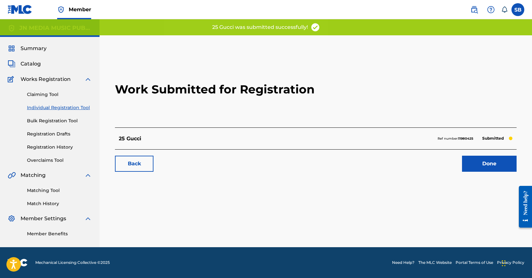
click at [485, 164] on link "Done" at bounding box center [489, 164] width 55 height 16
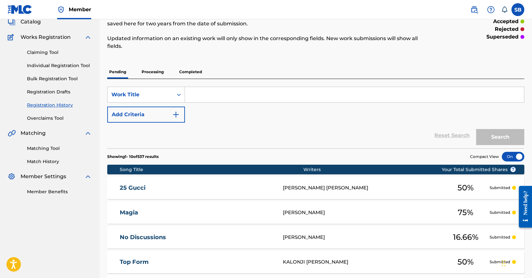
scroll to position [43, 0]
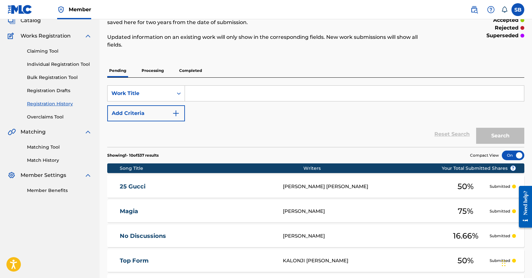
click at [76, 65] on link "Individual Registration Tool" at bounding box center [59, 64] width 65 height 7
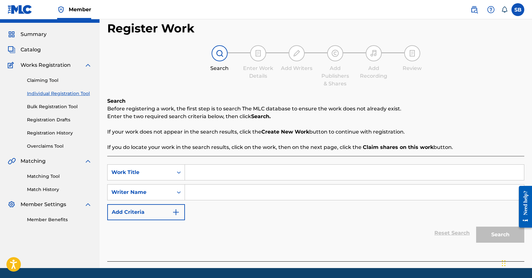
scroll to position [35, 0]
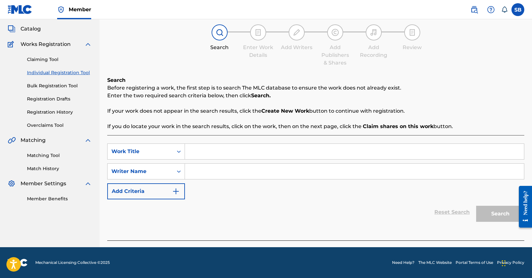
click at [236, 149] on input "Search Form" at bounding box center [354, 151] width 339 height 15
click at [222, 173] on input "Search Form" at bounding box center [354, 171] width 339 height 15
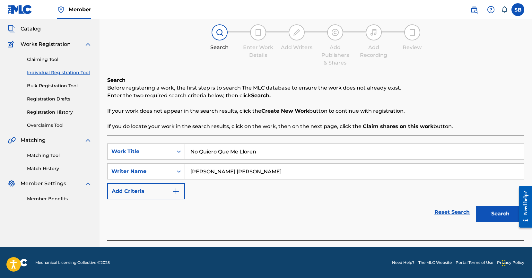
click at [507, 215] on button "Search" at bounding box center [500, 214] width 48 height 16
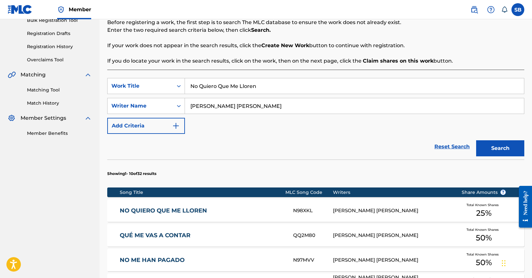
scroll to position [125, 0]
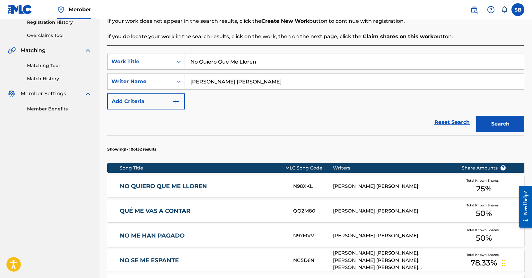
click at [392, 184] on div "[PERSON_NAME] [PERSON_NAME]" at bounding box center [392, 186] width 119 height 7
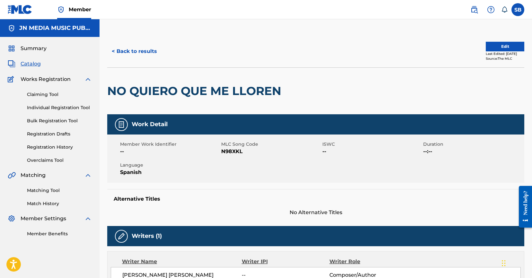
click at [505, 48] on button "Edit" at bounding box center [505, 47] width 39 height 10
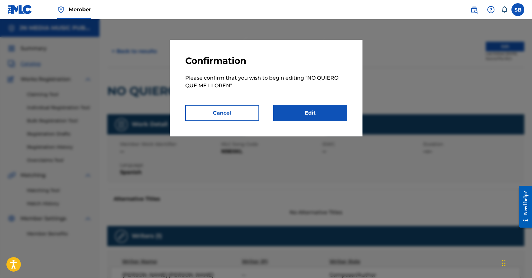
click at [319, 114] on link "Edit" at bounding box center [310, 113] width 74 height 16
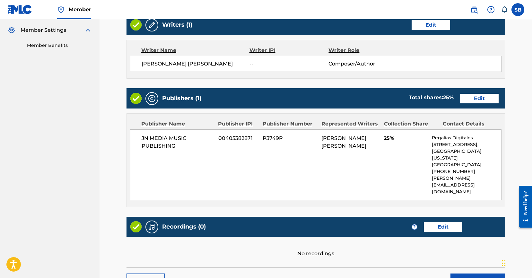
scroll to position [191, 0]
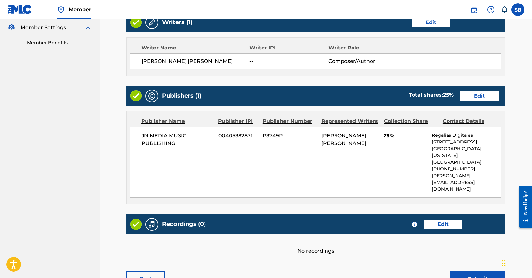
click at [476, 97] on link "Edit" at bounding box center [479, 96] width 39 height 10
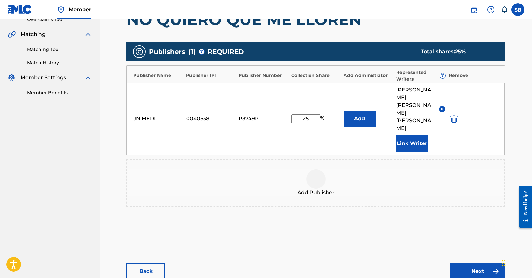
scroll to position [142, 0]
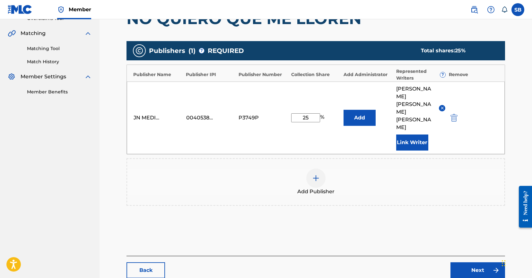
click at [316, 113] on input "25" at bounding box center [305, 117] width 29 height 9
click at [464, 262] on link "Next" at bounding box center [478, 270] width 55 height 16
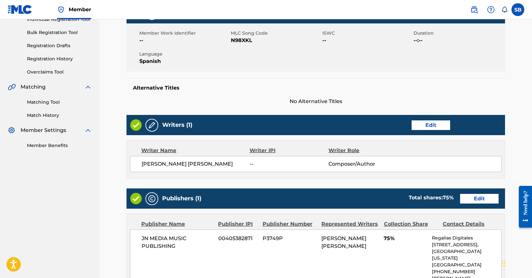
scroll to position [97, 0]
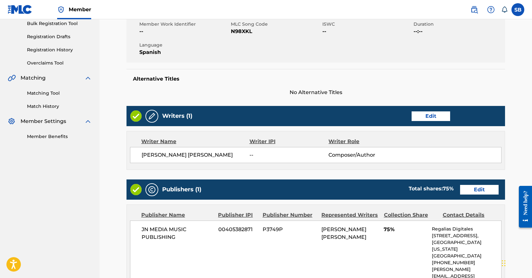
click at [433, 115] on link "Edit" at bounding box center [431, 116] width 39 height 10
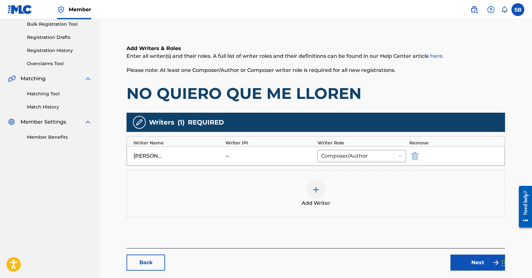
scroll to position [130, 0]
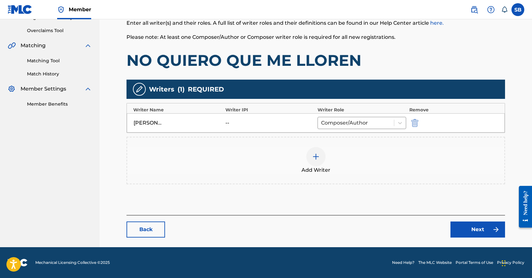
click at [320, 161] on div at bounding box center [315, 156] width 19 height 19
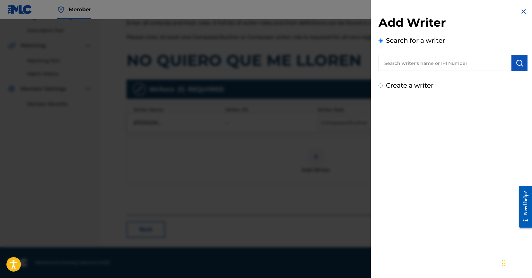
click at [444, 62] on input "text" at bounding box center [445, 63] width 133 height 16
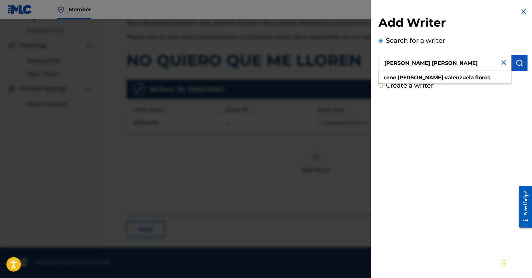
click at [512, 62] on button "submit" at bounding box center [520, 63] width 16 height 16
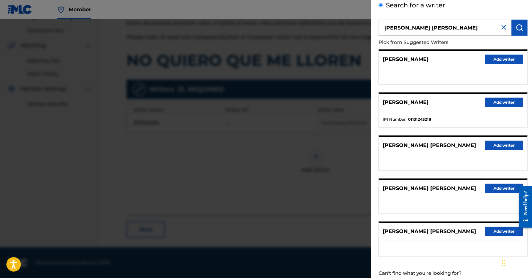
scroll to position [72, 0]
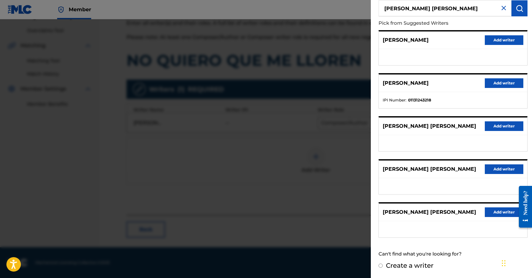
click at [497, 164] on button "Add writer" at bounding box center [504, 169] width 39 height 10
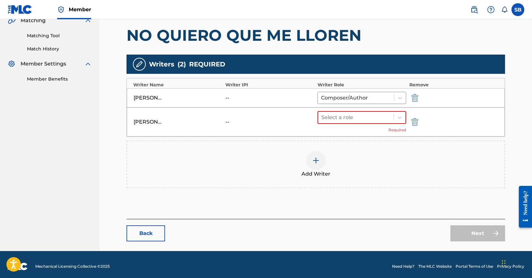
scroll to position [159, 0]
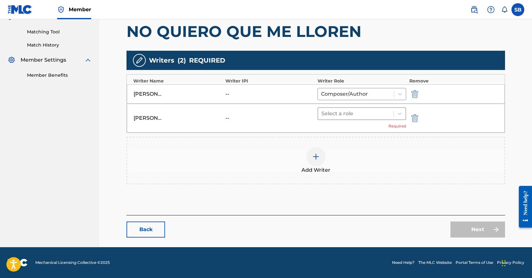
click at [359, 111] on div at bounding box center [355, 113] width 69 height 9
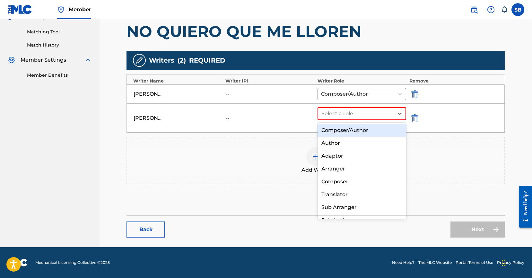
click at [356, 130] on div "Composer/Author" at bounding box center [362, 130] width 89 height 13
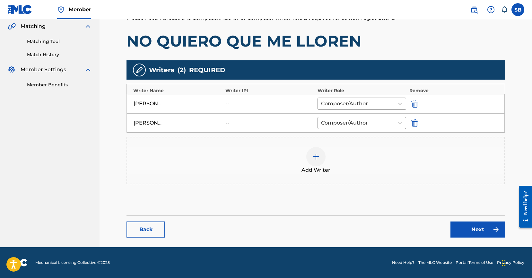
click at [489, 230] on link "Next" at bounding box center [478, 230] width 55 height 16
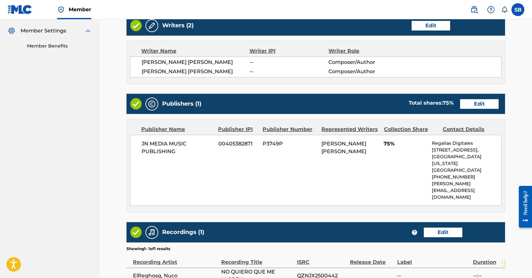
scroll to position [190, 0]
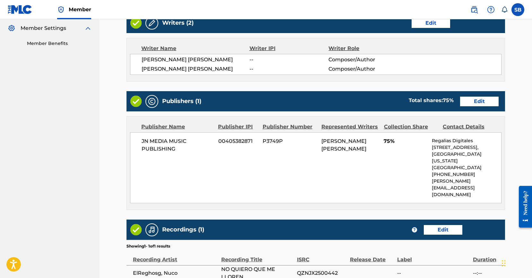
click at [480, 101] on link "Edit" at bounding box center [479, 102] width 39 height 10
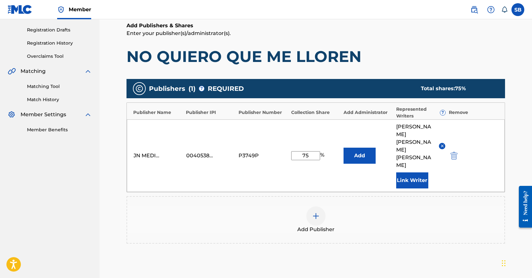
scroll to position [105, 0]
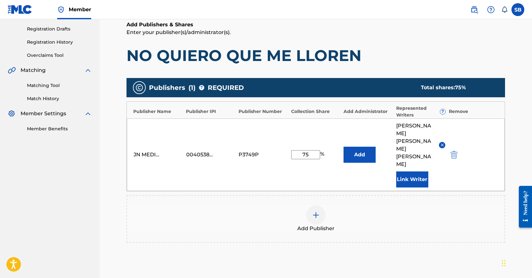
click at [416, 171] on button "Link Writer" at bounding box center [412, 179] width 32 height 16
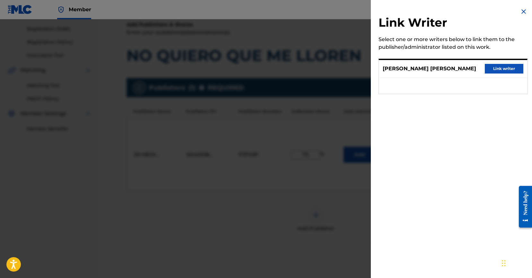
click at [513, 67] on button "Link writer" at bounding box center [504, 69] width 39 height 10
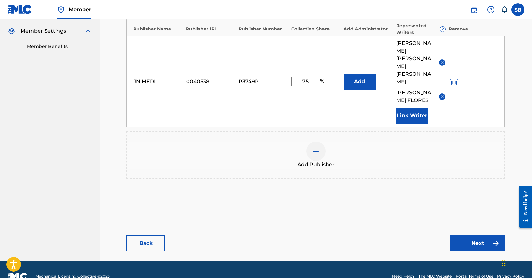
scroll to position [201, 0]
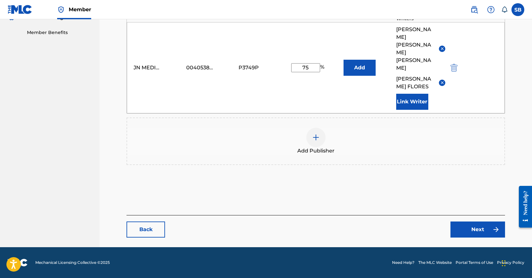
click at [475, 228] on link "Next" at bounding box center [478, 230] width 55 height 16
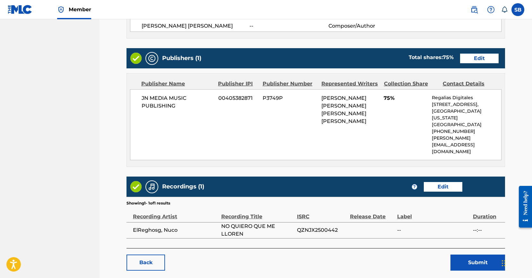
scroll to position [253, 0]
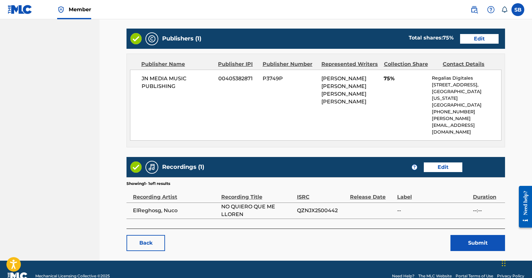
click at [474, 235] on button "Submit" at bounding box center [478, 243] width 55 height 16
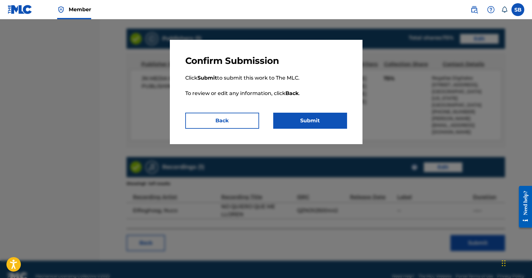
click at [329, 124] on button "Submit" at bounding box center [310, 121] width 74 height 16
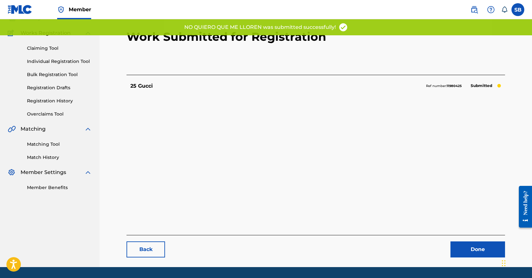
scroll to position [66, 0]
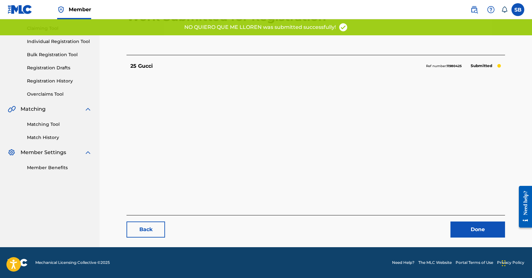
click at [478, 230] on link "Done" at bounding box center [478, 230] width 55 height 16
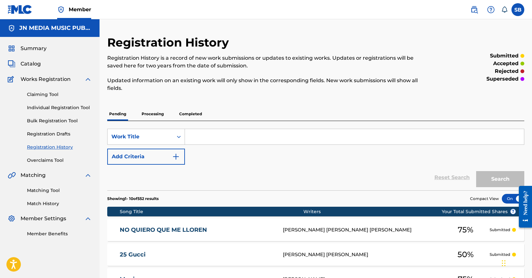
click at [79, 107] on link "Individual Registration Tool" at bounding box center [59, 107] width 65 height 7
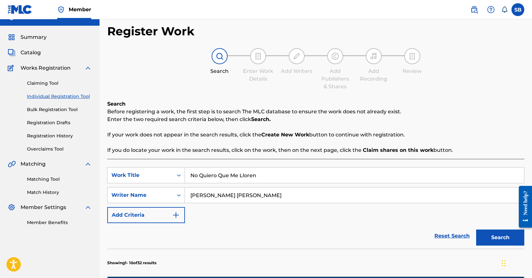
scroll to position [98, 0]
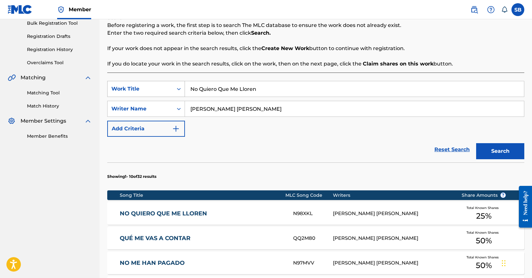
drag, startPoint x: 217, startPoint y: 91, endPoint x: 176, endPoint y: 89, distance: 41.2
click at [176, 89] on div "SearchWithCriteria25ab2f43-80b6-447a-a928-2e5acf0294c4 Work Title No Quiero Que…" at bounding box center [315, 89] width 417 height 16
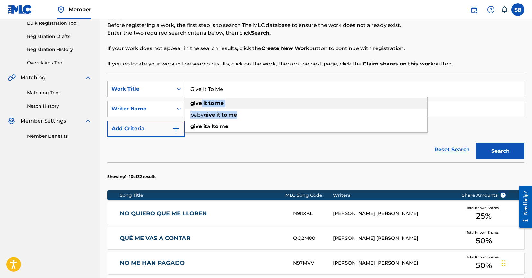
click at [202, 106] on ul "give it to me baby give it to me give it all to me" at bounding box center [306, 115] width 242 height 35
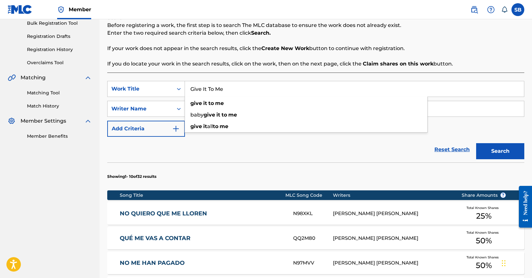
click at [385, 147] on div "Reset Search Search" at bounding box center [315, 150] width 417 height 26
drag, startPoint x: 276, startPoint y: 111, endPoint x: 168, endPoint y: 107, distance: 108.0
click at [176, 107] on div "SearchWithCriteriabcb5813e-1d8f-4e81-a97b-f53e28a3e5b5 Writer Name [PERSON_NAME…" at bounding box center [315, 109] width 417 height 16
click at [476, 143] on button "Search" at bounding box center [500, 151] width 48 height 16
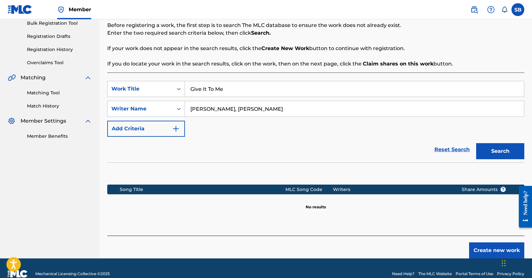
click at [493, 246] on button "Create new work" at bounding box center [496, 250] width 55 height 16
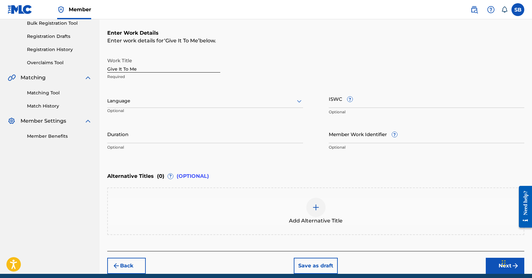
click at [150, 96] on div "Language" at bounding box center [205, 100] width 196 height 13
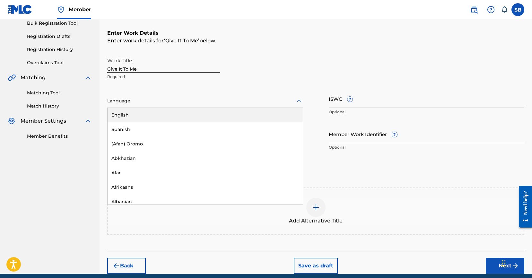
click at [145, 112] on div "English" at bounding box center [205, 115] width 195 height 14
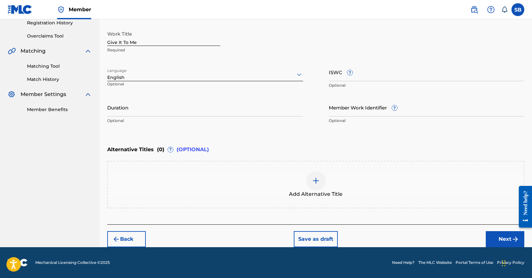
click at [495, 237] on button "Next" at bounding box center [505, 239] width 39 height 16
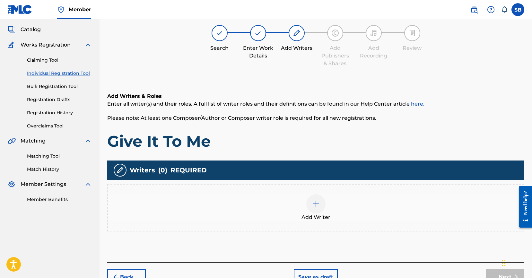
scroll to position [29, 0]
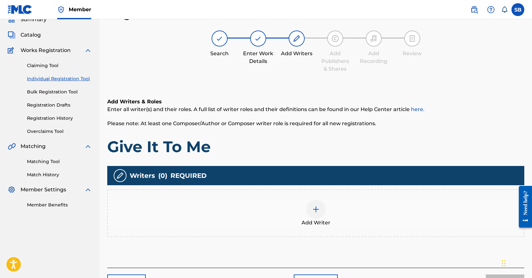
click at [303, 207] on div "Add Writer" at bounding box center [316, 213] width 416 height 27
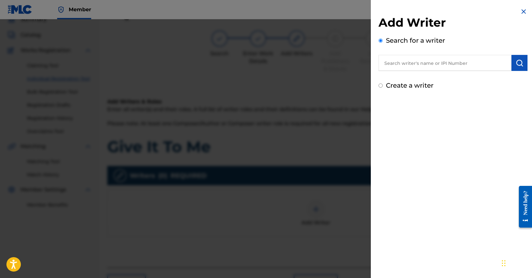
click at [422, 66] on input "text" at bounding box center [445, 63] width 133 height 16
drag, startPoint x: 421, startPoint y: 64, endPoint x: 480, endPoint y: 60, distance: 59.2
click at [480, 60] on input "[PERSON_NAME], [PERSON_NAME]" at bounding box center [445, 63] width 133 height 16
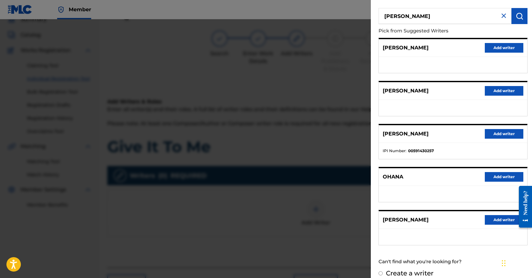
scroll to position [55, 0]
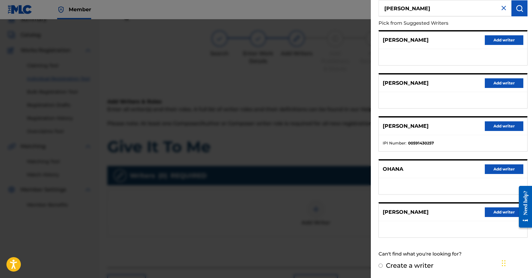
click at [490, 209] on button "Add writer" at bounding box center [504, 212] width 39 height 10
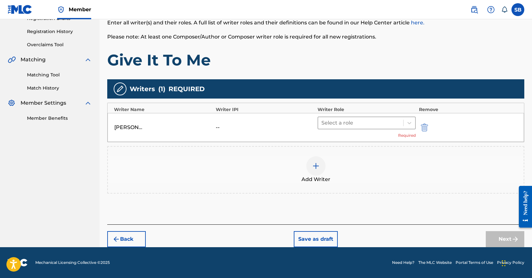
drag, startPoint x: 345, startPoint y: 121, endPoint x: 346, endPoint y: 127, distance: 6.1
click at [345, 121] on div at bounding box center [360, 122] width 79 height 9
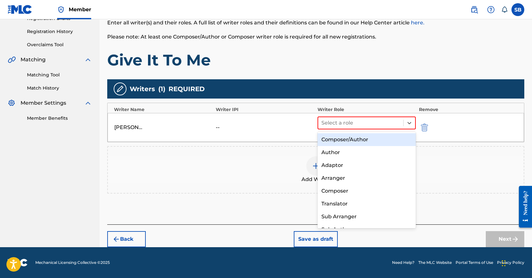
click at [347, 140] on div "Composer/Author" at bounding box center [367, 139] width 98 height 13
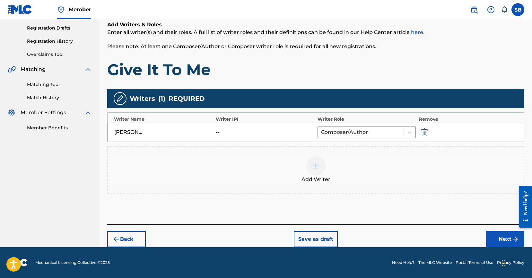
click at [314, 161] on div at bounding box center [315, 165] width 19 height 19
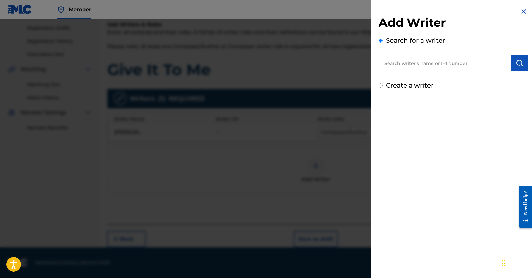
click at [410, 65] on input "text" at bounding box center [445, 63] width 133 height 16
click at [480, 60] on input "[PERSON_NAME]" at bounding box center [445, 63] width 133 height 16
click at [521, 62] on img "submit" at bounding box center [520, 63] width 8 height 8
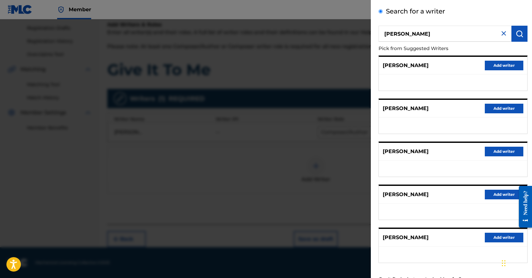
scroll to position [30, 0]
click at [498, 197] on button "Add writer" at bounding box center [504, 194] width 39 height 10
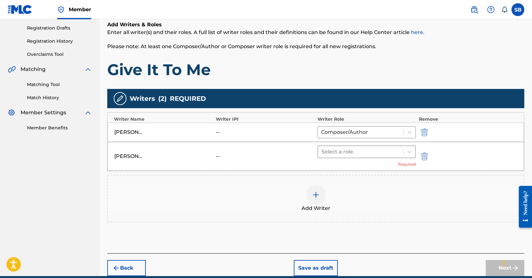
click at [365, 153] on div at bounding box center [360, 151] width 79 height 9
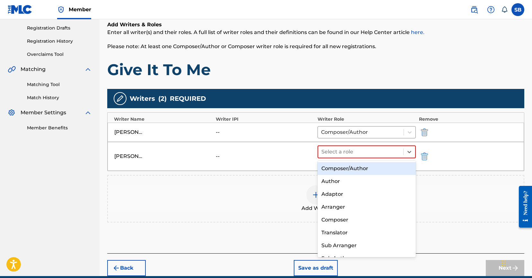
click at [368, 166] on div "Composer/Author" at bounding box center [367, 168] width 98 height 13
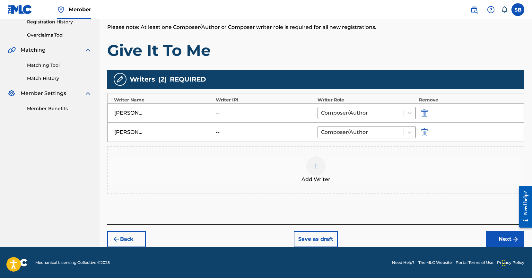
click at [488, 237] on button "Next" at bounding box center [505, 239] width 39 height 16
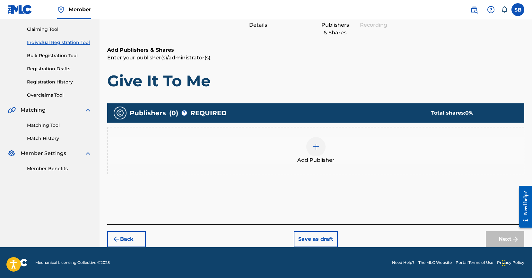
scroll to position [29, 0]
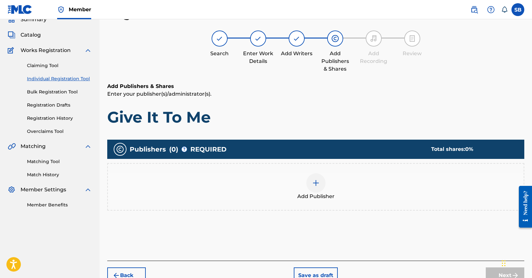
click at [355, 199] on div "Add Publisher" at bounding box center [316, 186] width 416 height 27
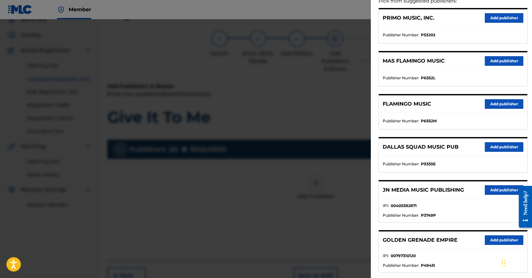
scroll to position [125, 0]
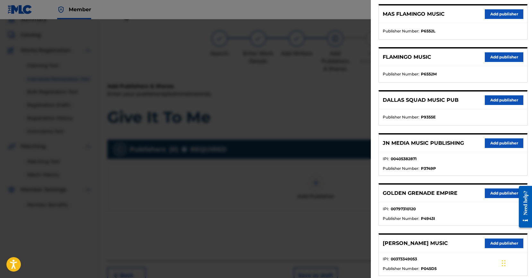
click at [501, 146] on button "Add publisher" at bounding box center [504, 143] width 39 height 10
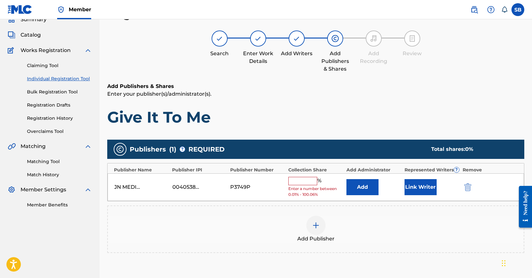
click at [310, 182] on input "text" at bounding box center [302, 181] width 29 height 8
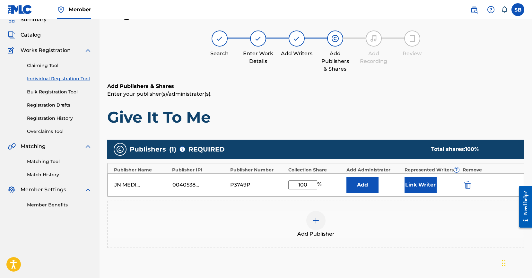
click at [421, 180] on button "Link Writer" at bounding box center [421, 185] width 32 height 16
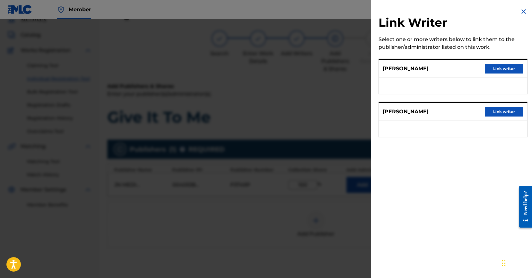
click at [507, 68] on button "Link writer" at bounding box center [504, 69] width 39 height 10
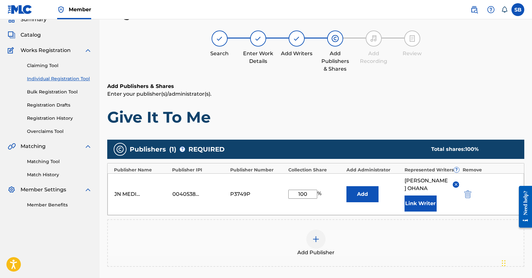
click at [423, 197] on button "Link Writer" at bounding box center [421, 204] width 32 height 16
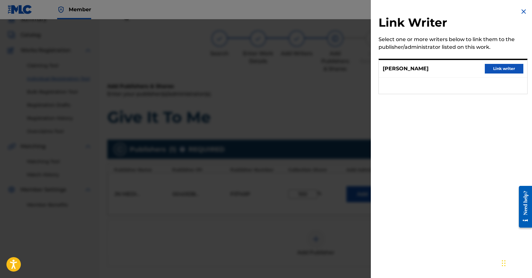
click at [498, 67] on button "Link writer" at bounding box center [504, 69] width 39 height 10
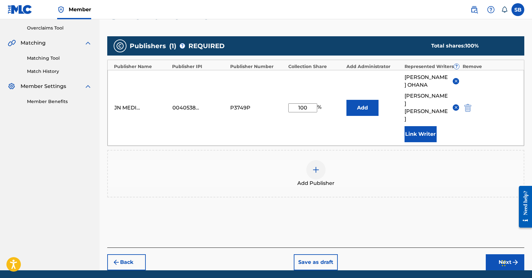
click at [504, 254] on button "Next" at bounding box center [505, 262] width 39 height 16
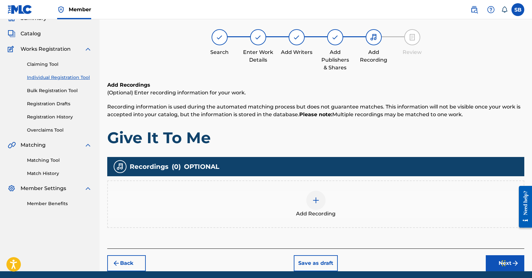
scroll to position [29, 0]
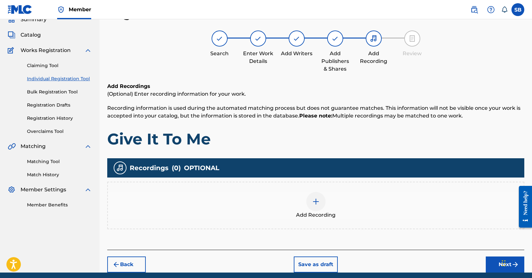
click at [318, 205] on img at bounding box center [316, 202] width 8 height 8
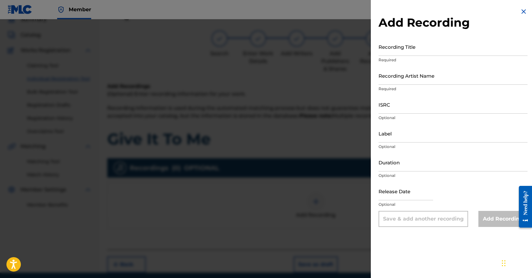
click at [408, 111] on input "ISRC" at bounding box center [453, 104] width 149 height 18
click at [435, 79] on input "Recording Artist Name" at bounding box center [453, 75] width 149 height 18
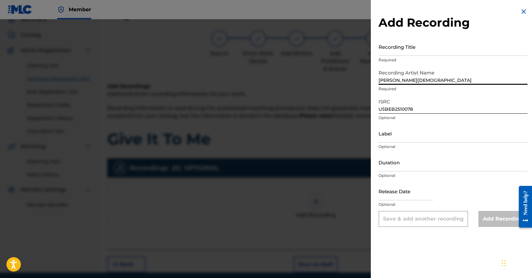
click at [456, 46] on input "Recording Title" at bounding box center [453, 47] width 149 height 18
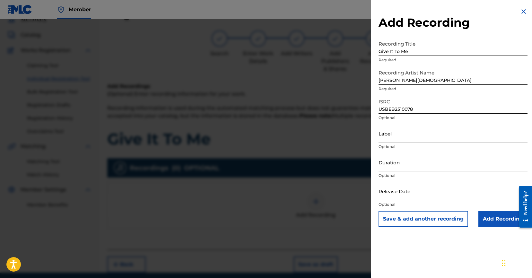
click at [494, 225] on input "Add Recording" at bounding box center [502, 219] width 49 height 16
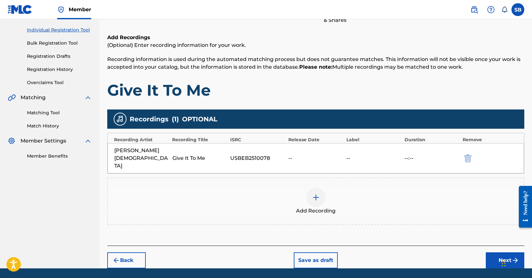
scroll to position [83, 0]
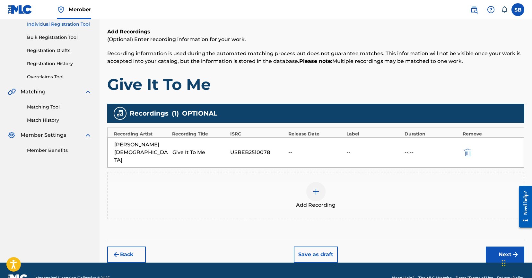
click at [501, 247] on button "Next" at bounding box center [505, 255] width 39 height 16
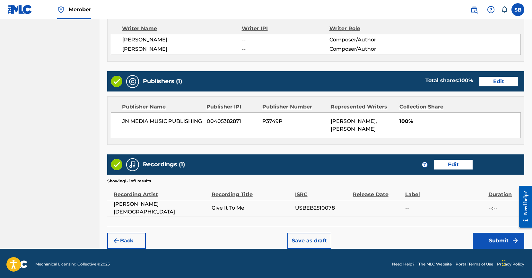
scroll to position [277, 0]
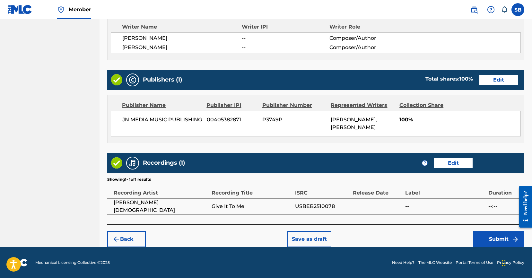
click at [494, 235] on button "Submit" at bounding box center [498, 239] width 51 height 16
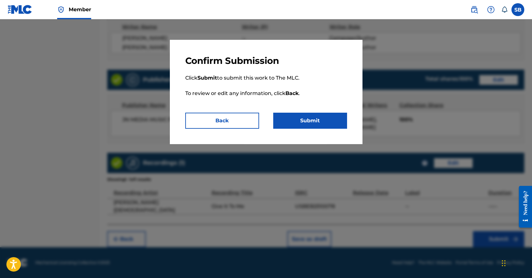
click at [316, 116] on button "Submit" at bounding box center [310, 121] width 74 height 16
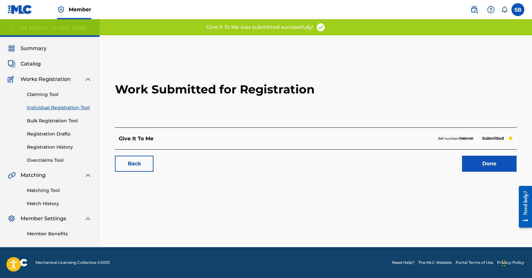
click at [492, 167] on link "Done" at bounding box center [489, 164] width 55 height 16
